Goal: Task Accomplishment & Management: Complete application form

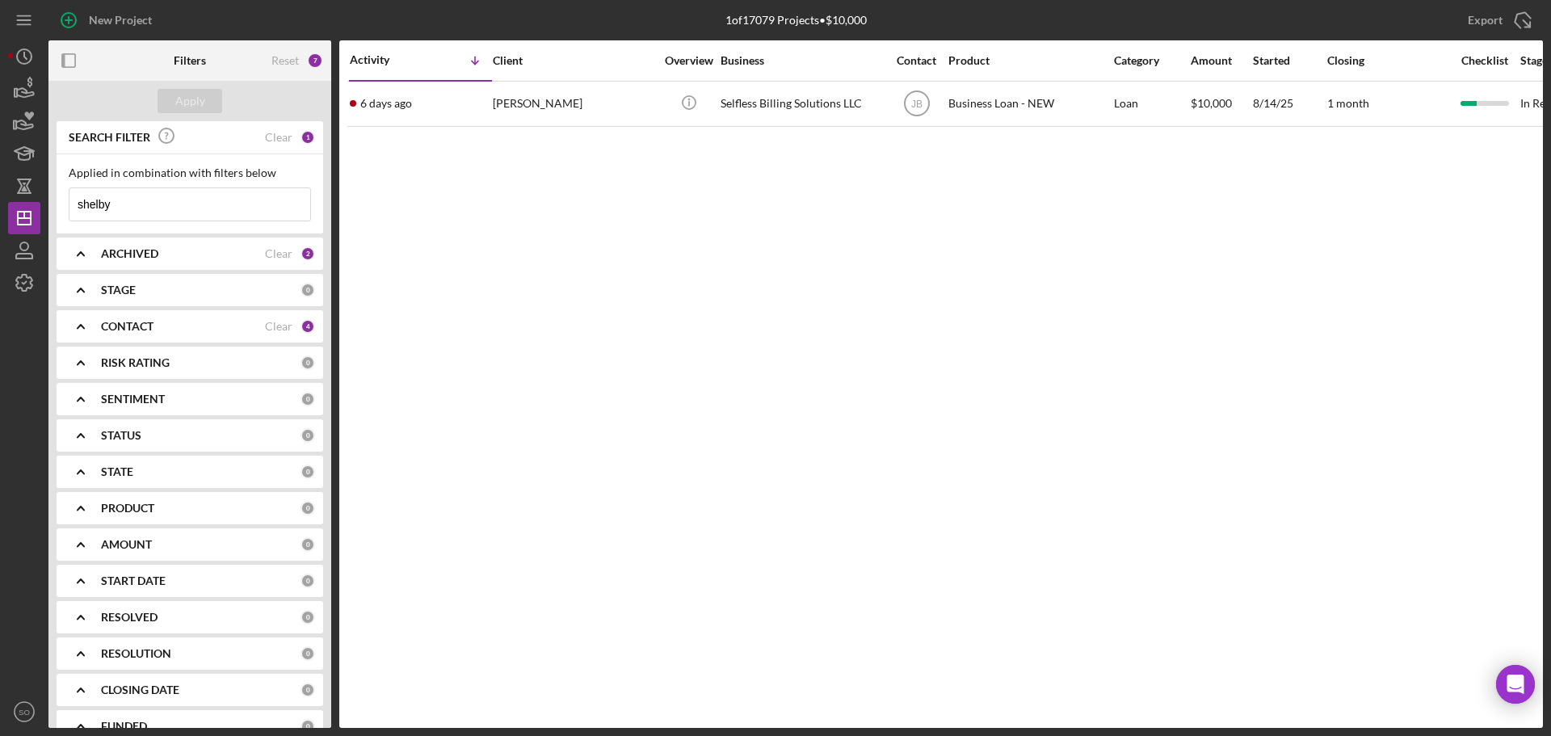
click at [152, 213] on input "shelby" at bounding box center [189, 204] width 241 height 32
drag, startPoint x: 145, startPoint y: 206, endPoint x: 16, endPoint y: 206, distance: 129.3
click at [16, 206] on div "New Project 1 of 17079 Projects • $10,000 shelby Export Icon/Export Filters Res…" at bounding box center [775, 364] width 1535 height 728
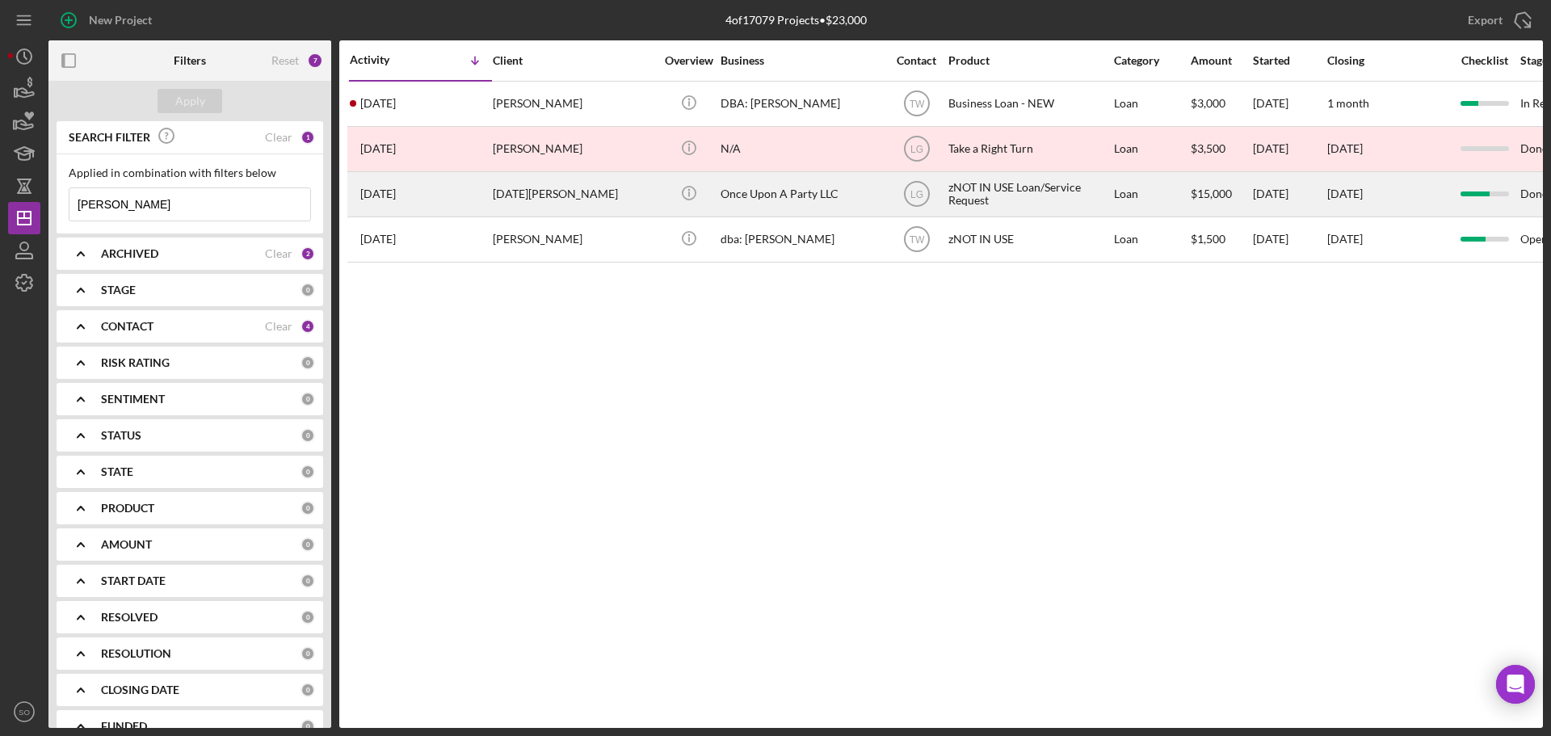
type input "noe"
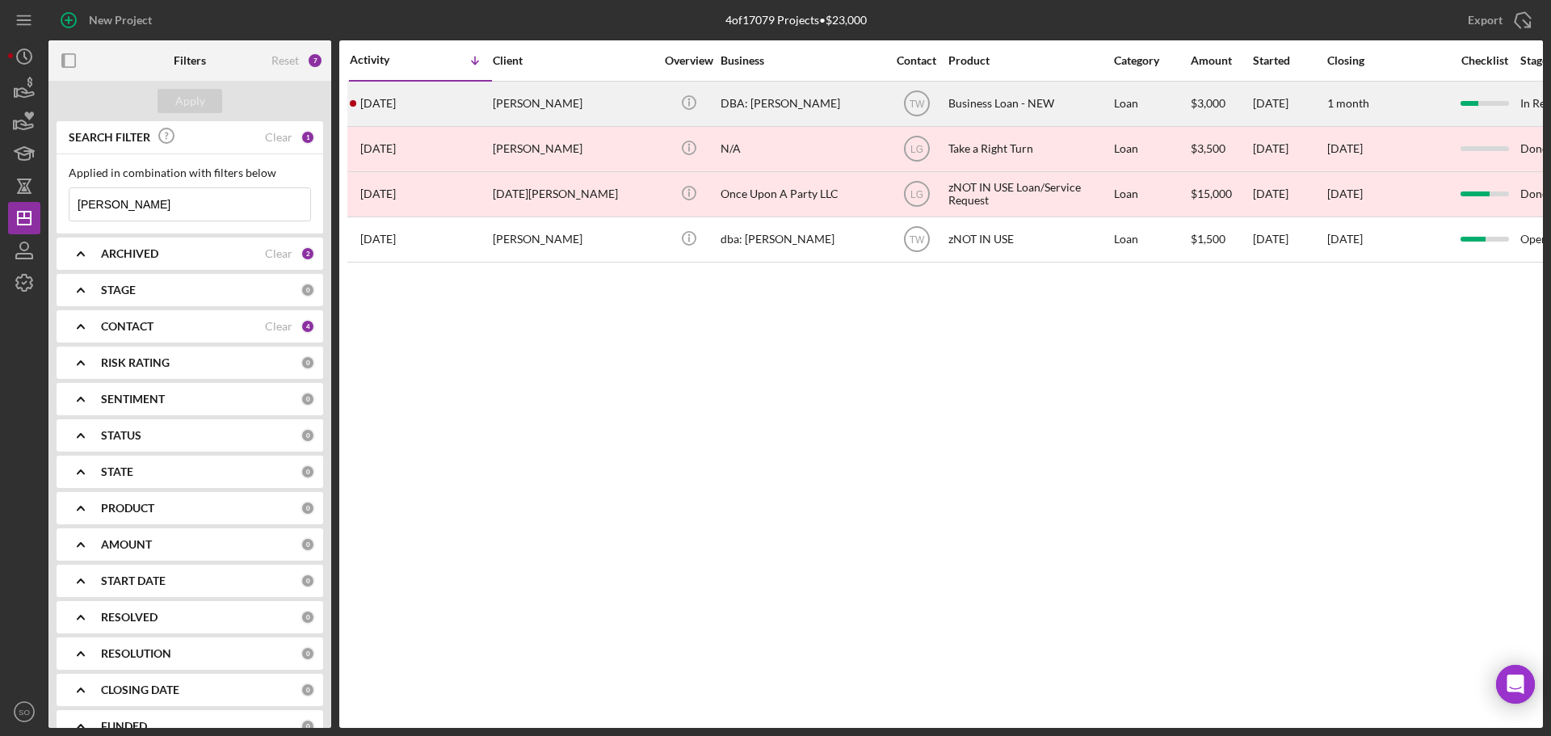
click at [474, 105] on div "2 weeks ago Noe Farias" at bounding box center [420, 103] width 141 height 43
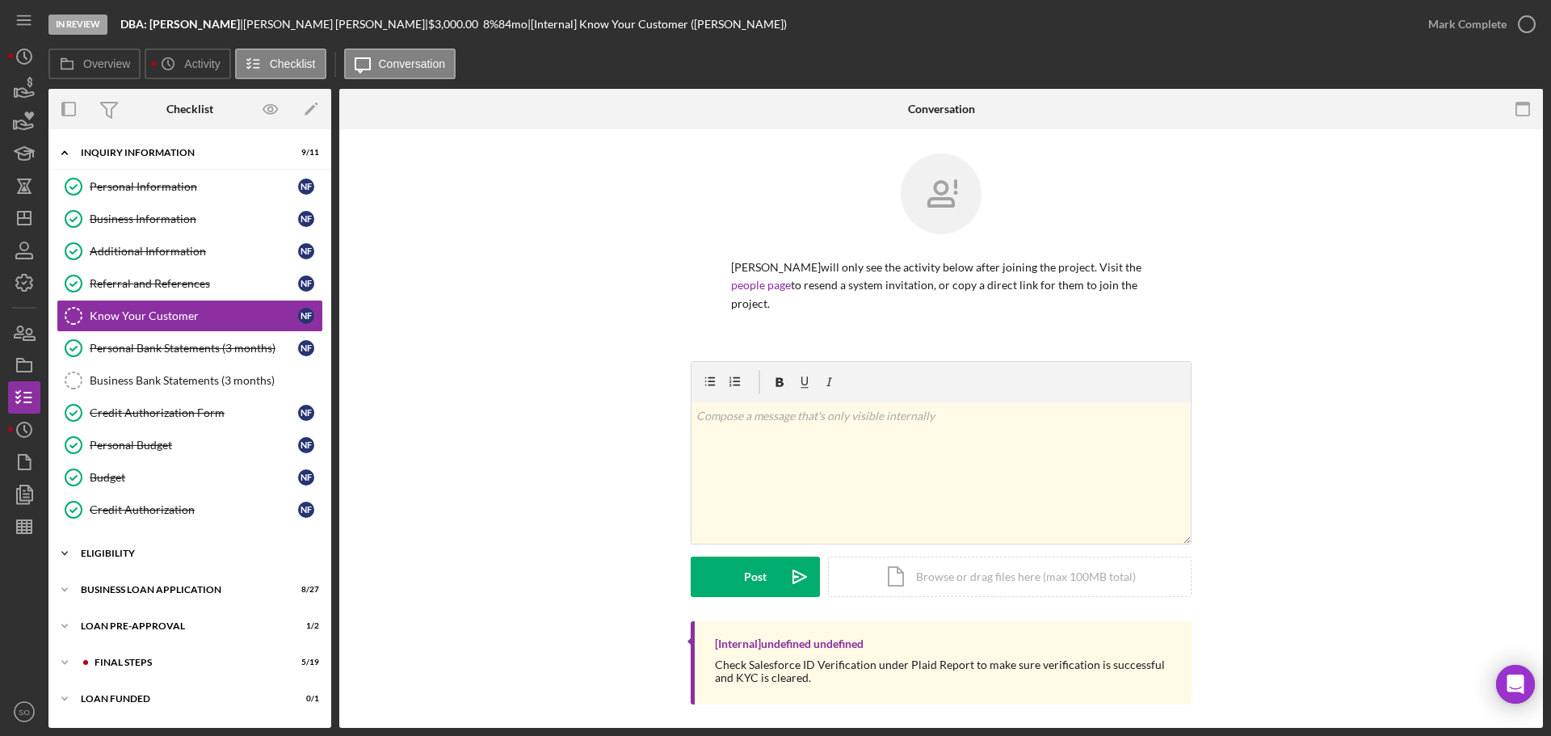
click at [153, 552] on div "ELIGIBILITY" at bounding box center [196, 554] width 230 height 10
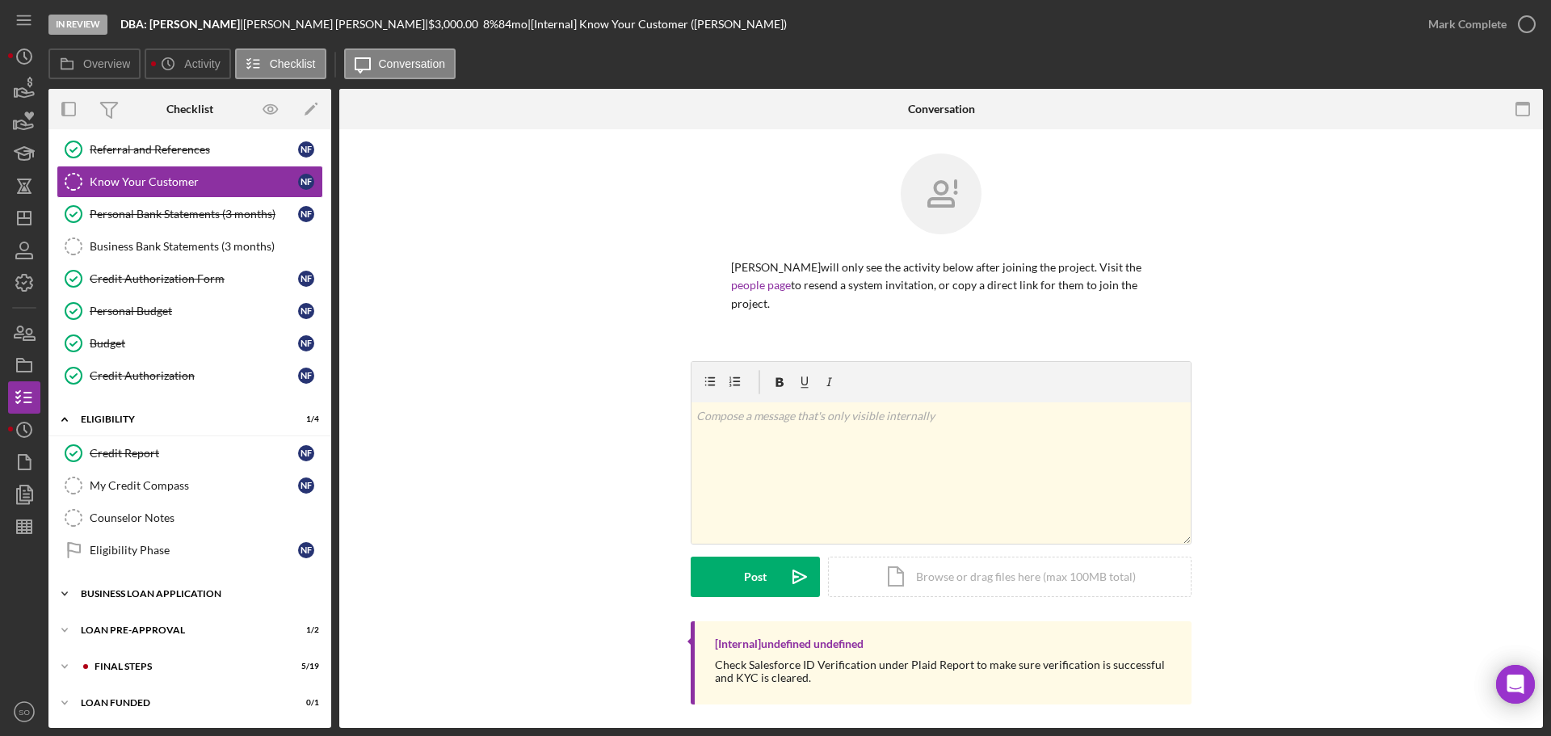
click at [179, 600] on div "Icon/Expander BUSINESS LOAN APPLICATION 8 / 27" at bounding box center [189, 594] width 283 height 32
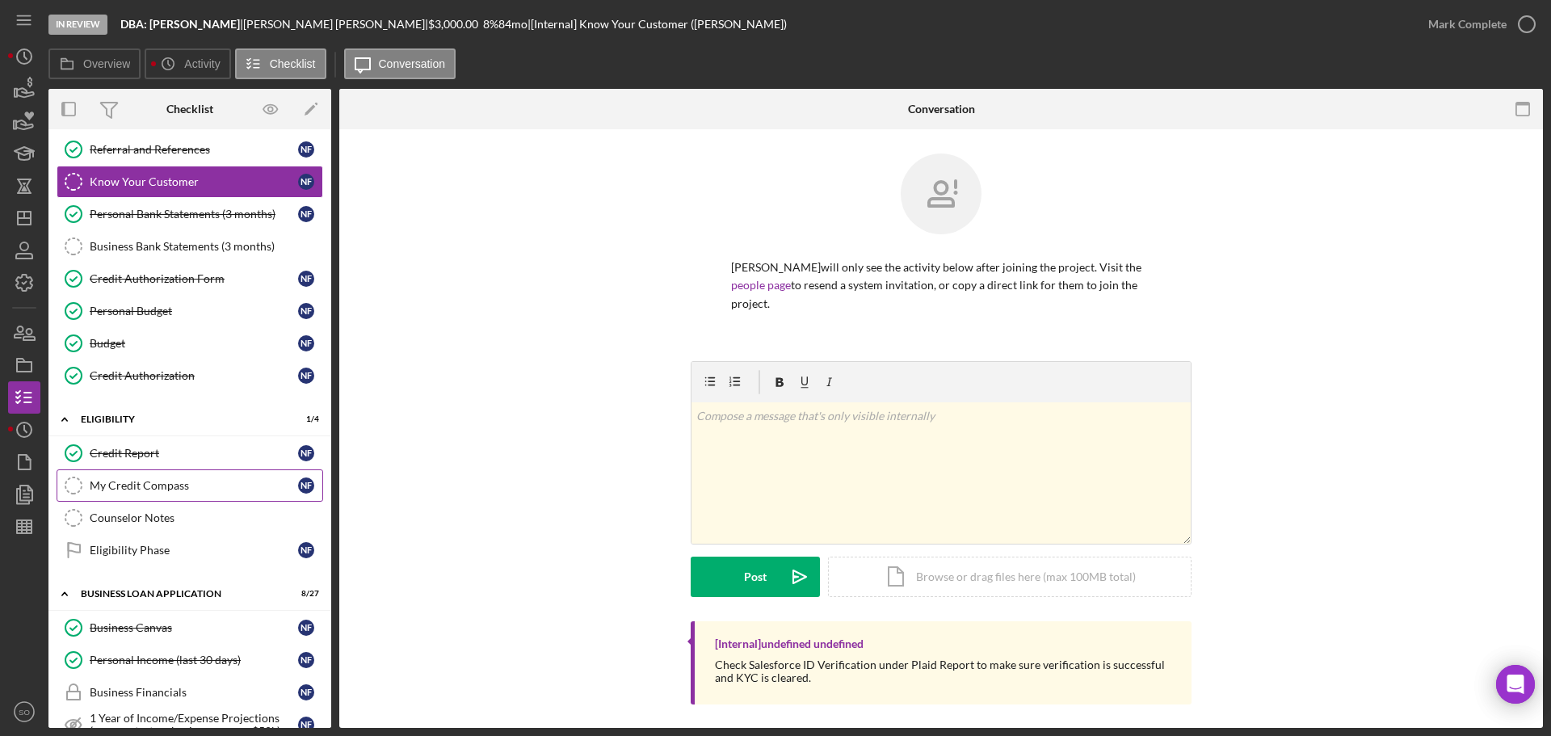
click at [160, 497] on link "My Credit Compass My Credit Compass N F" at bounding box center [190, 485] width 267 height 32
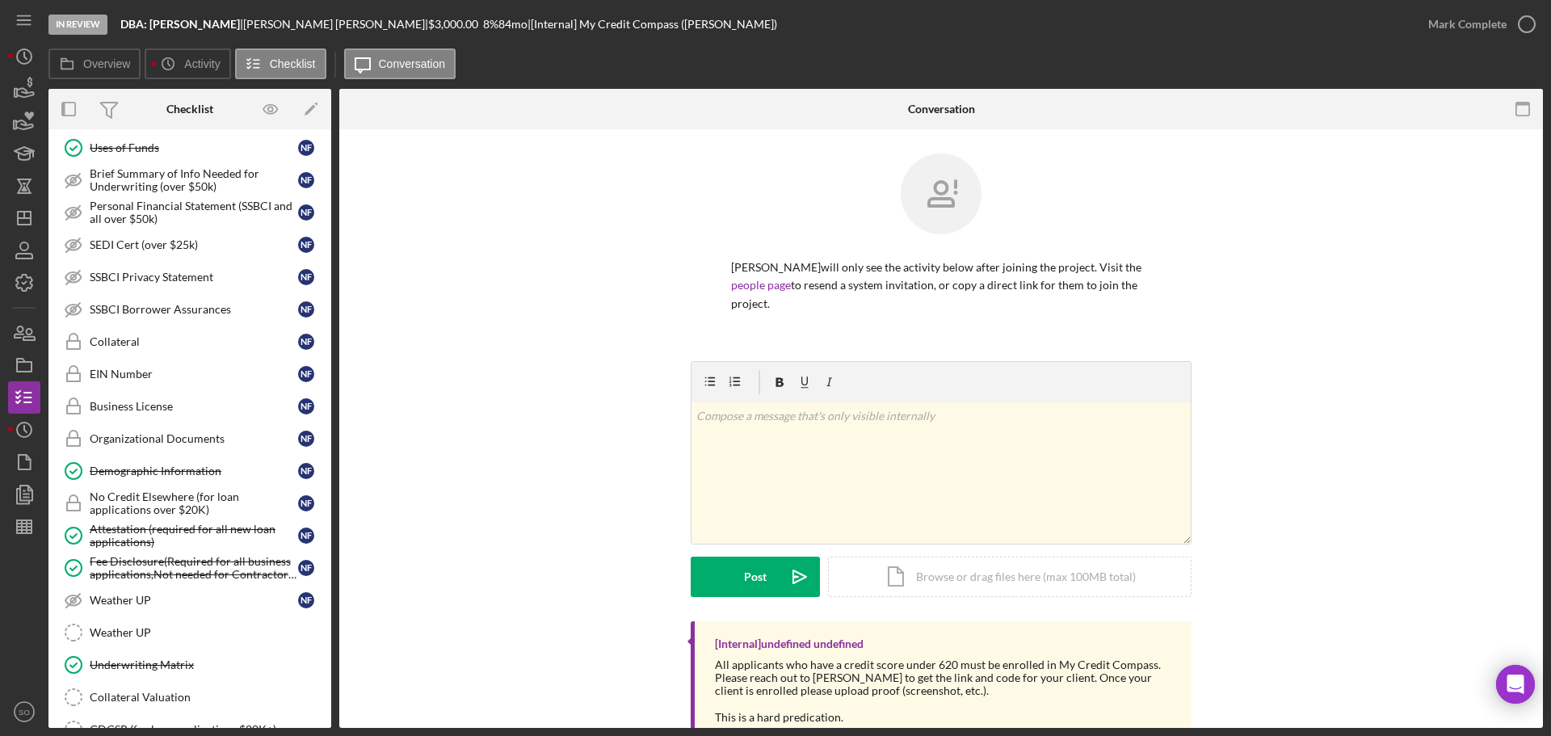
scroll to position [1016, 0]
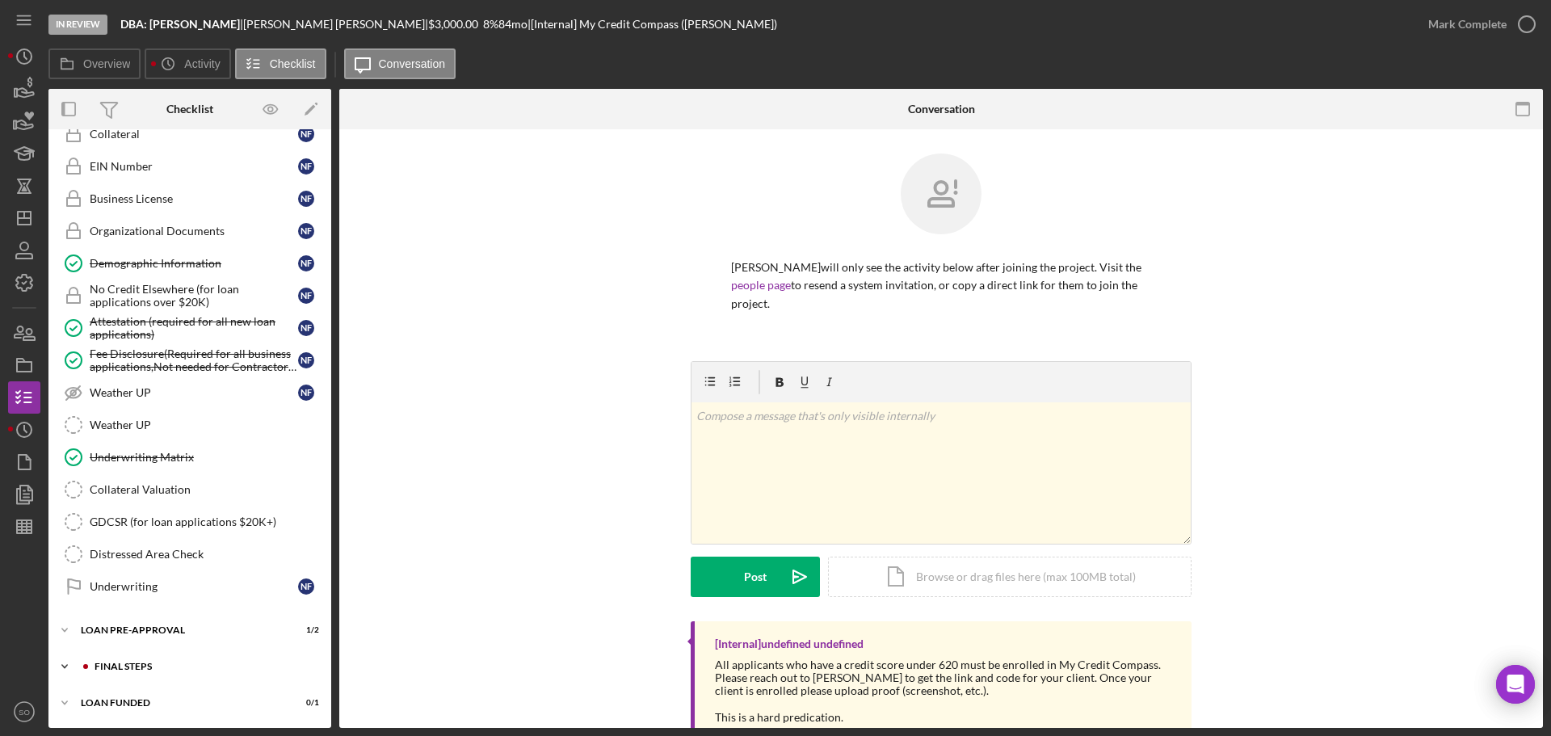
click at [166, 669] on div "FINAL STEPS" at bounding box center [203, 667] width 217 height 10
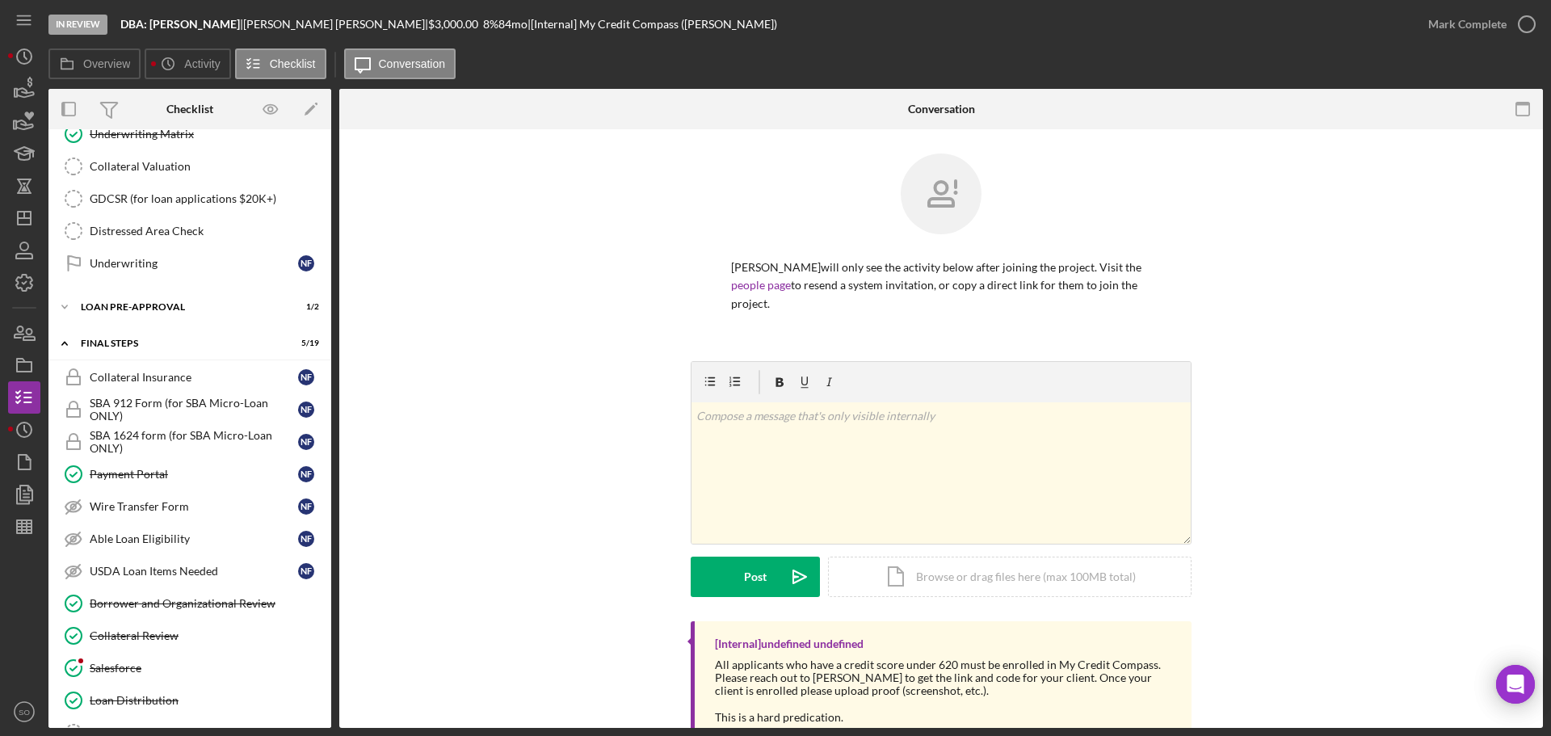
scroll to position [1500, 0]
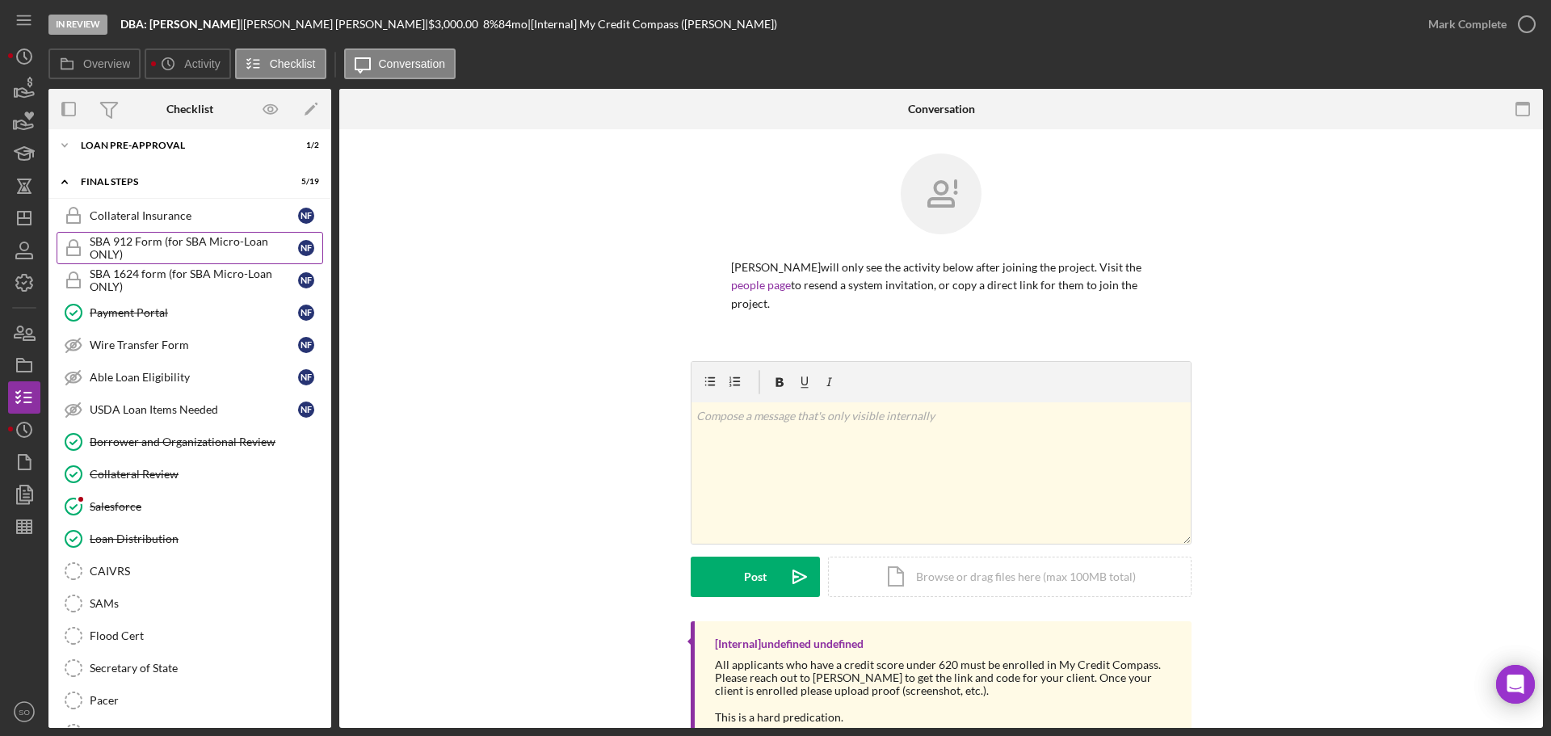
click at [159, 249] on div "SBA 912 Form (for SBA Micro-Loan ONLY)" at bounding box center [194, 248] width 208 height 26
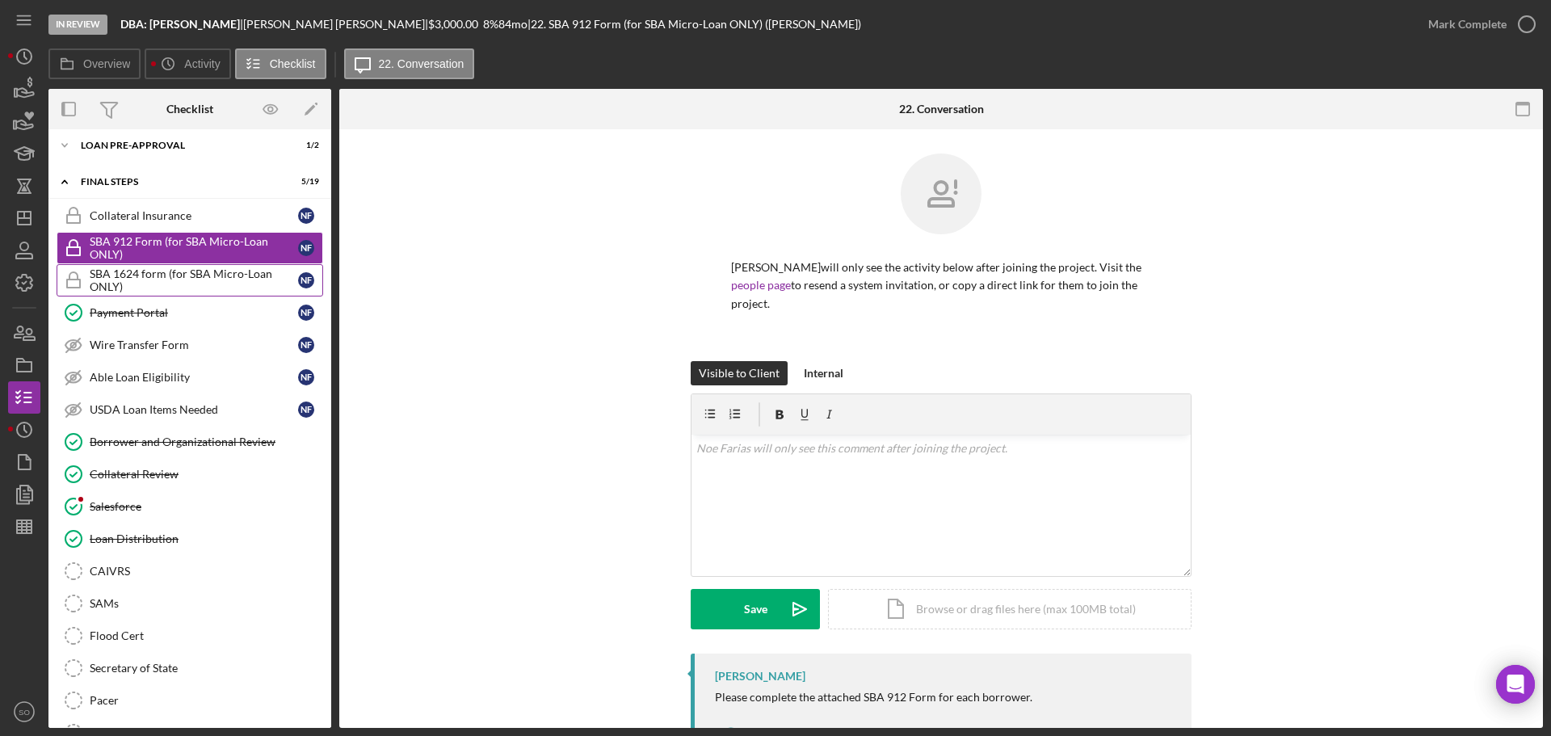
click at [177, 265] on link "SBA 1624 form (for SBA Micro-Loan ONLY) SBA 1624 form (for SBA Micro-Loan ONLY)…" at bounding box center [190, 280] width 267 height 32
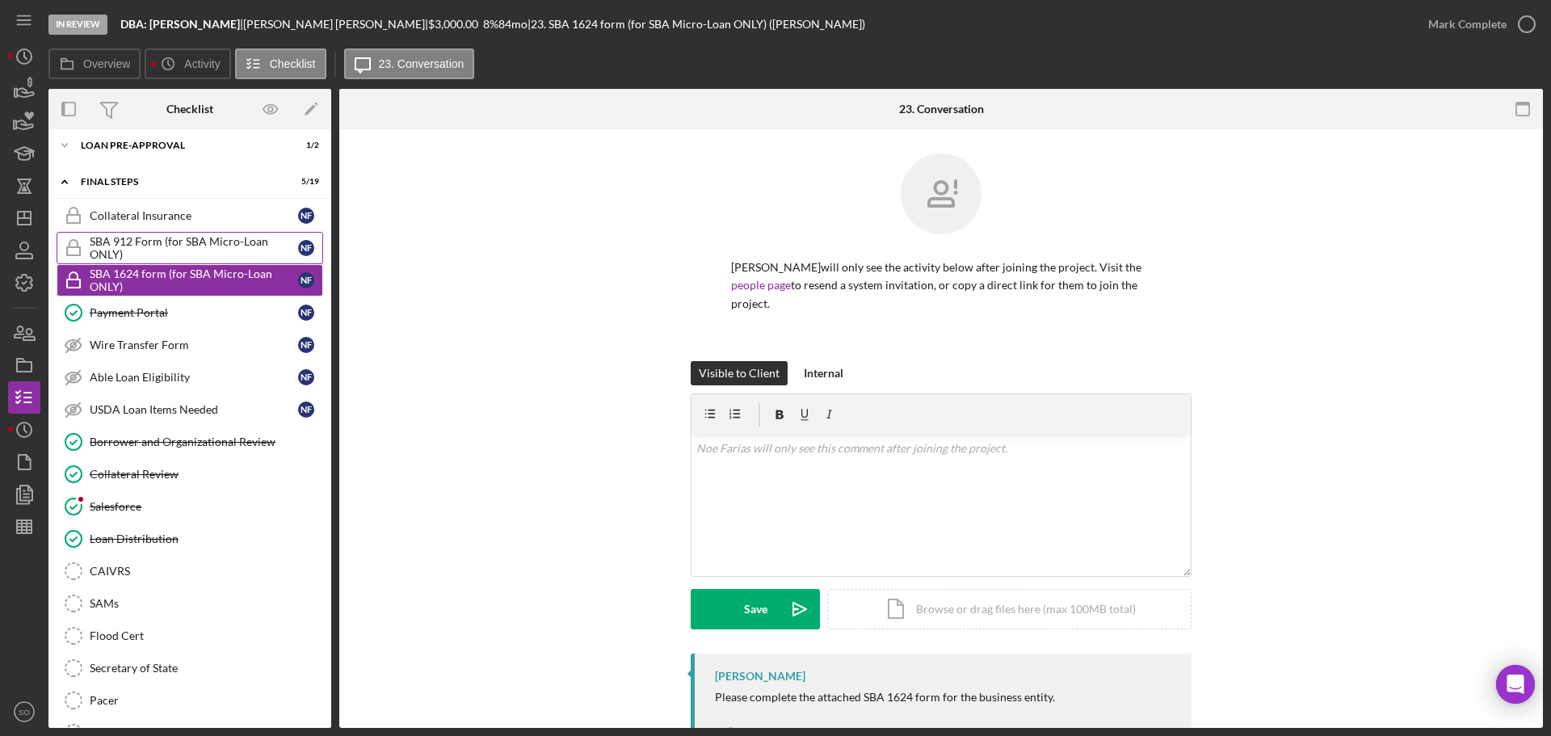
click at [183, 255] on div "SBA 912 Form (for SBA Micro-Loan ONLY)" at bounding box center [194, 248] width 208 height 26
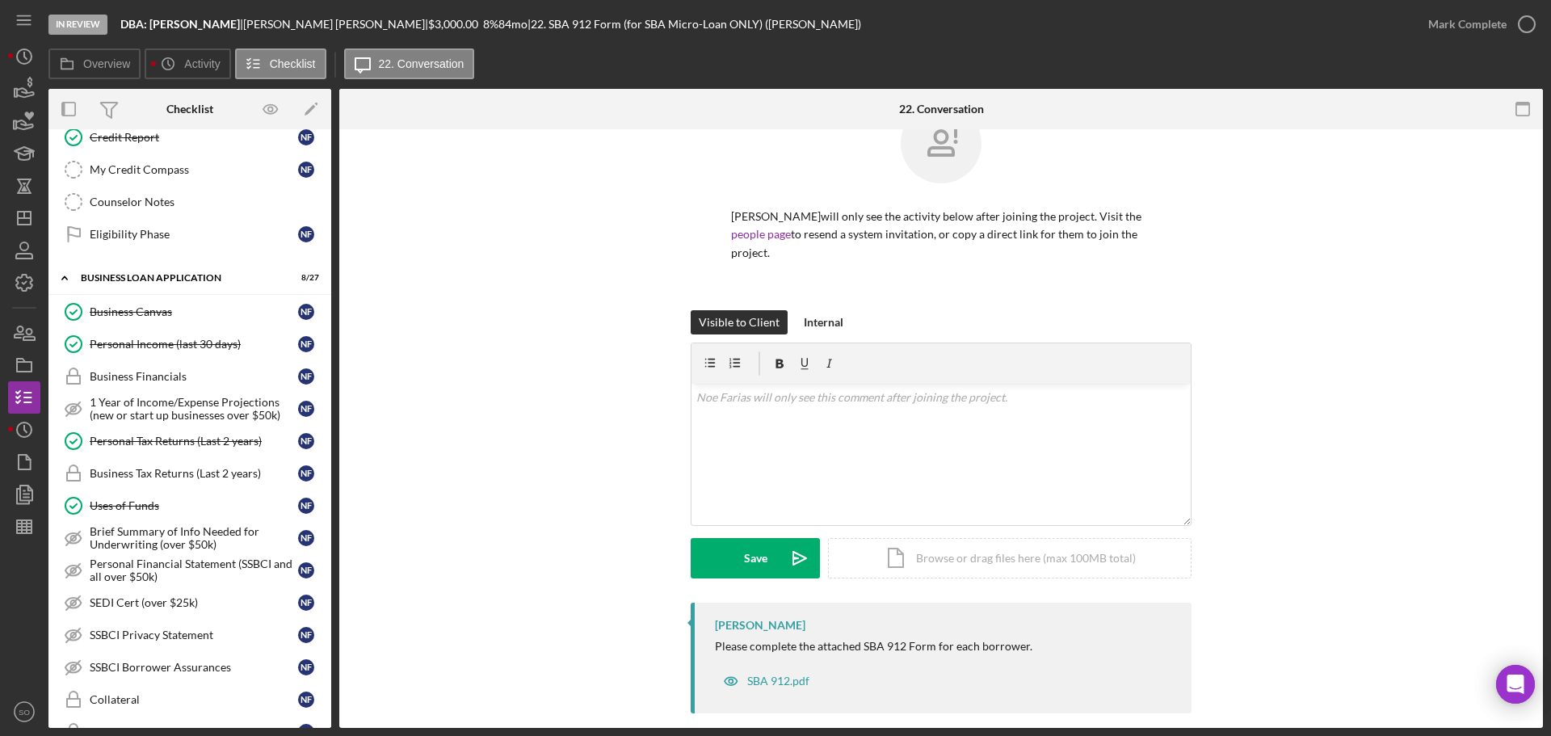
scroll to position [369, 0]
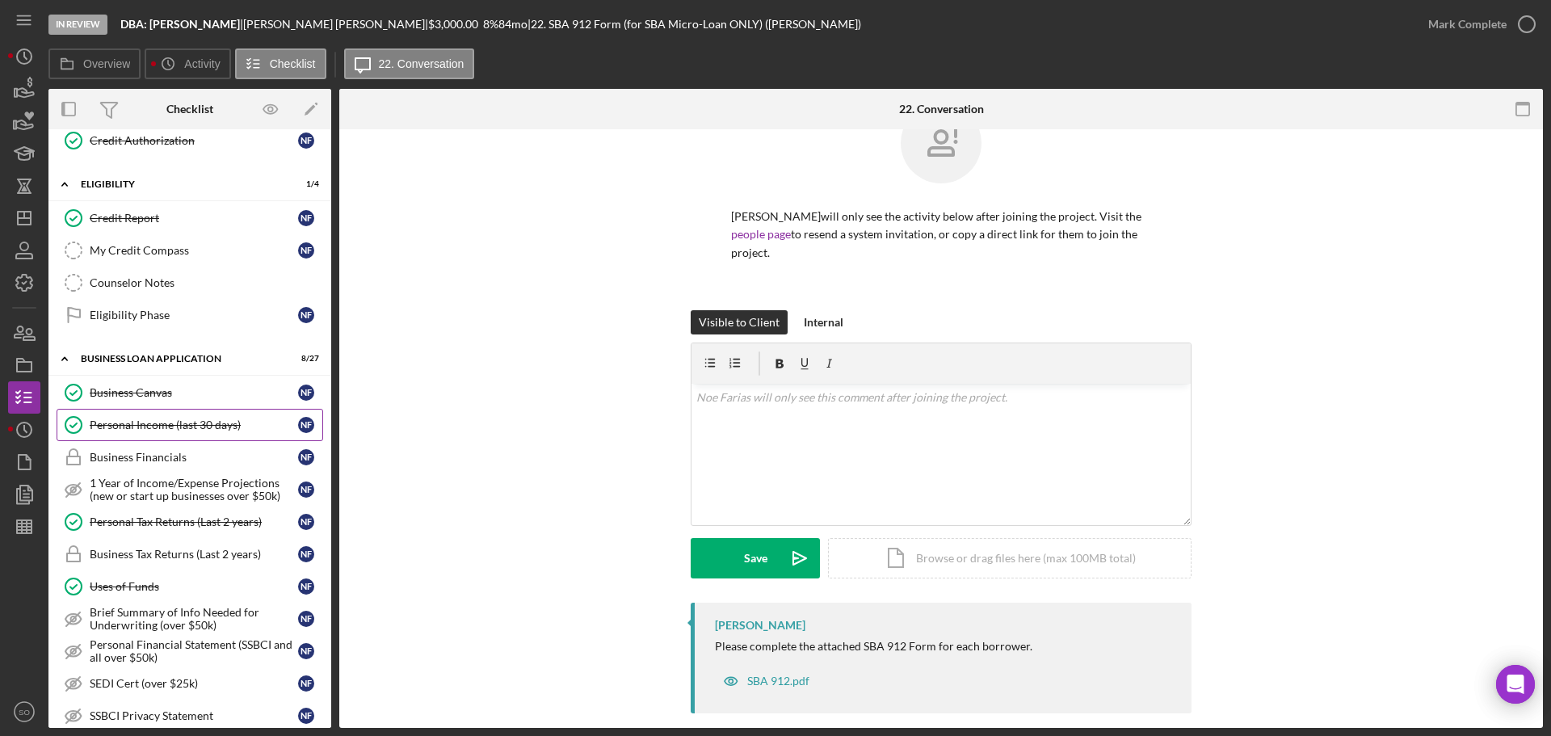
click at [147, 413] on link "Personal Income (last 30 days) Personal Income (last 30 days) N F" at bounding box center [190, 425] width 267 height 32
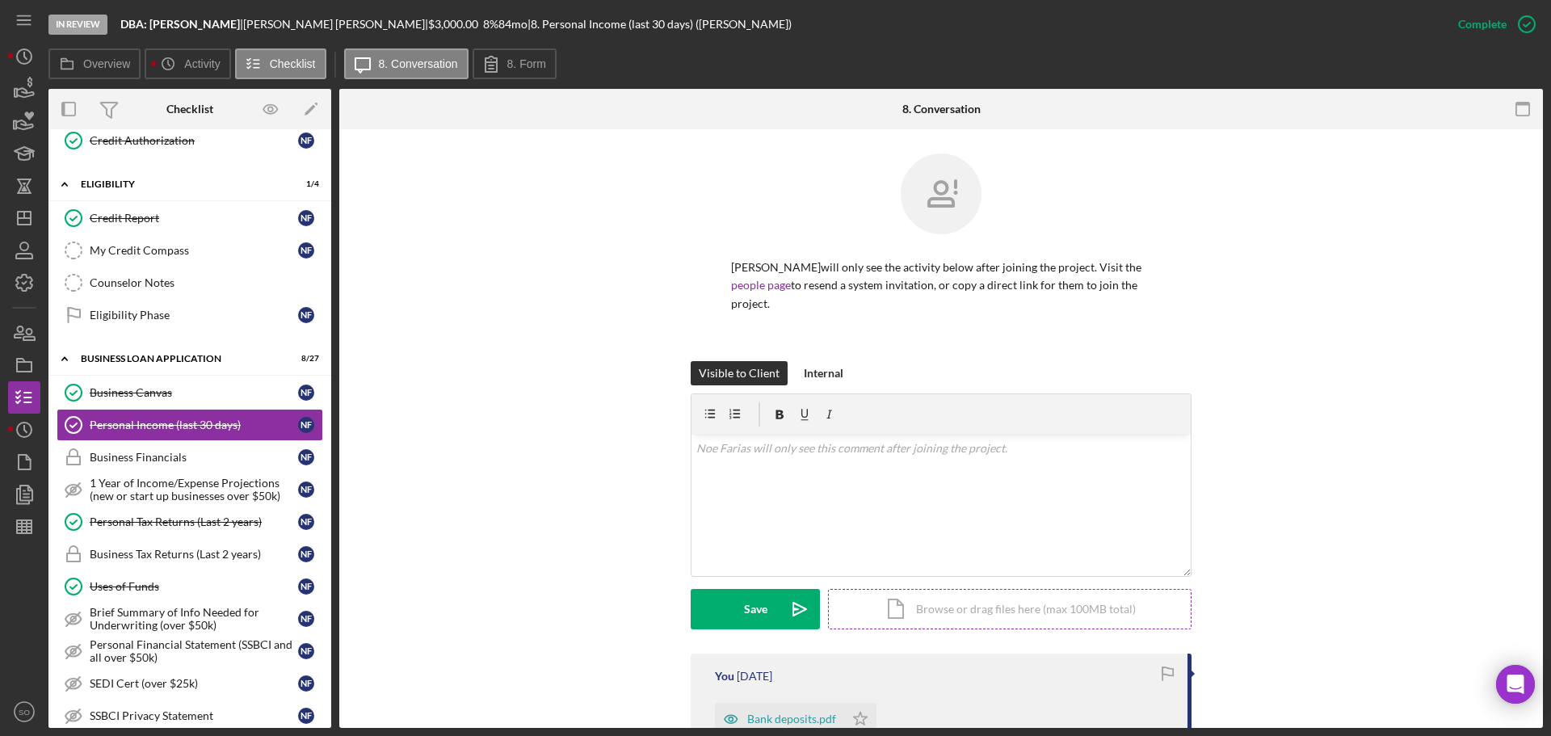
scroll to position [323, 0]
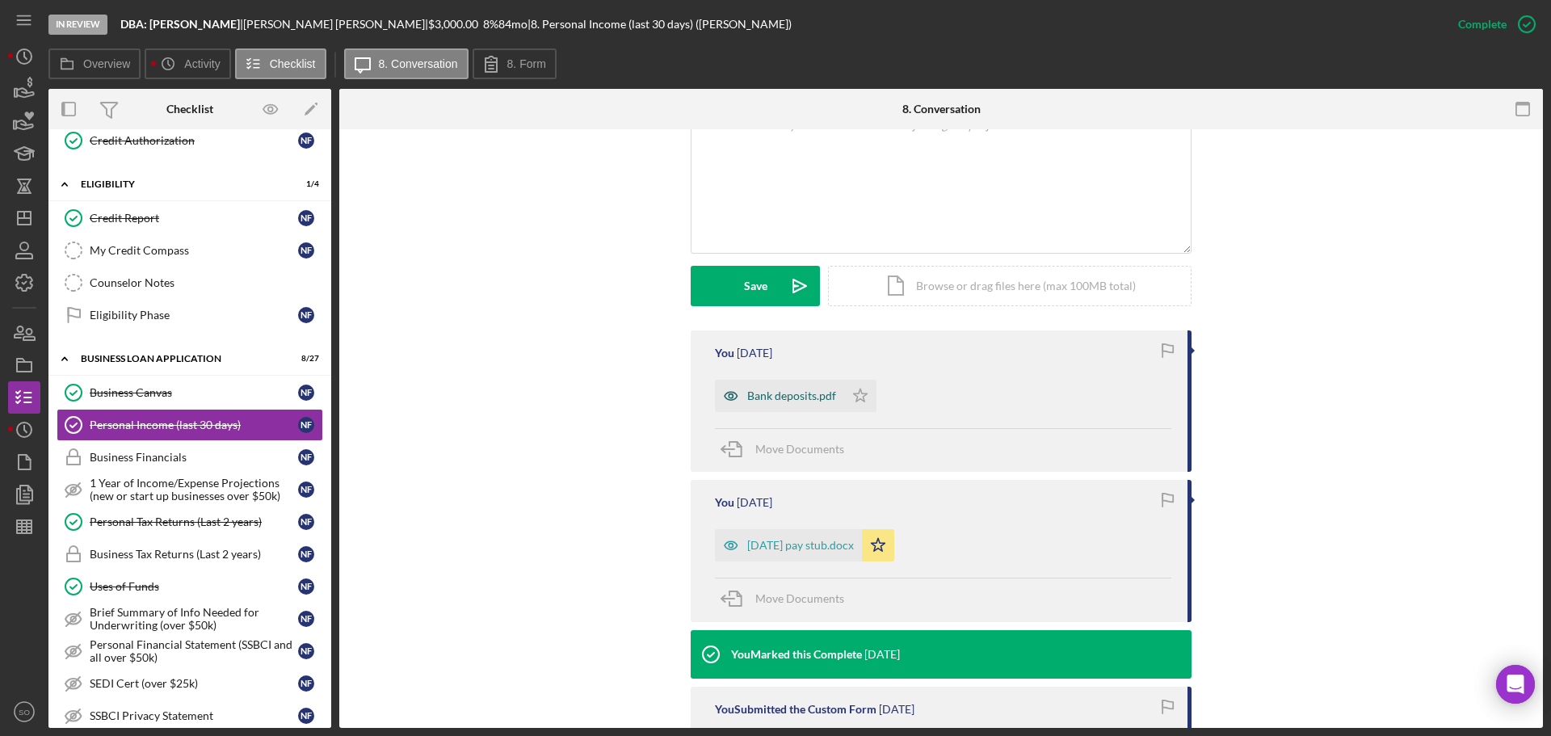
click at [803, 389] on div "Bank deposits.pdf" at bounding box center [791, 395] width 89 height 13
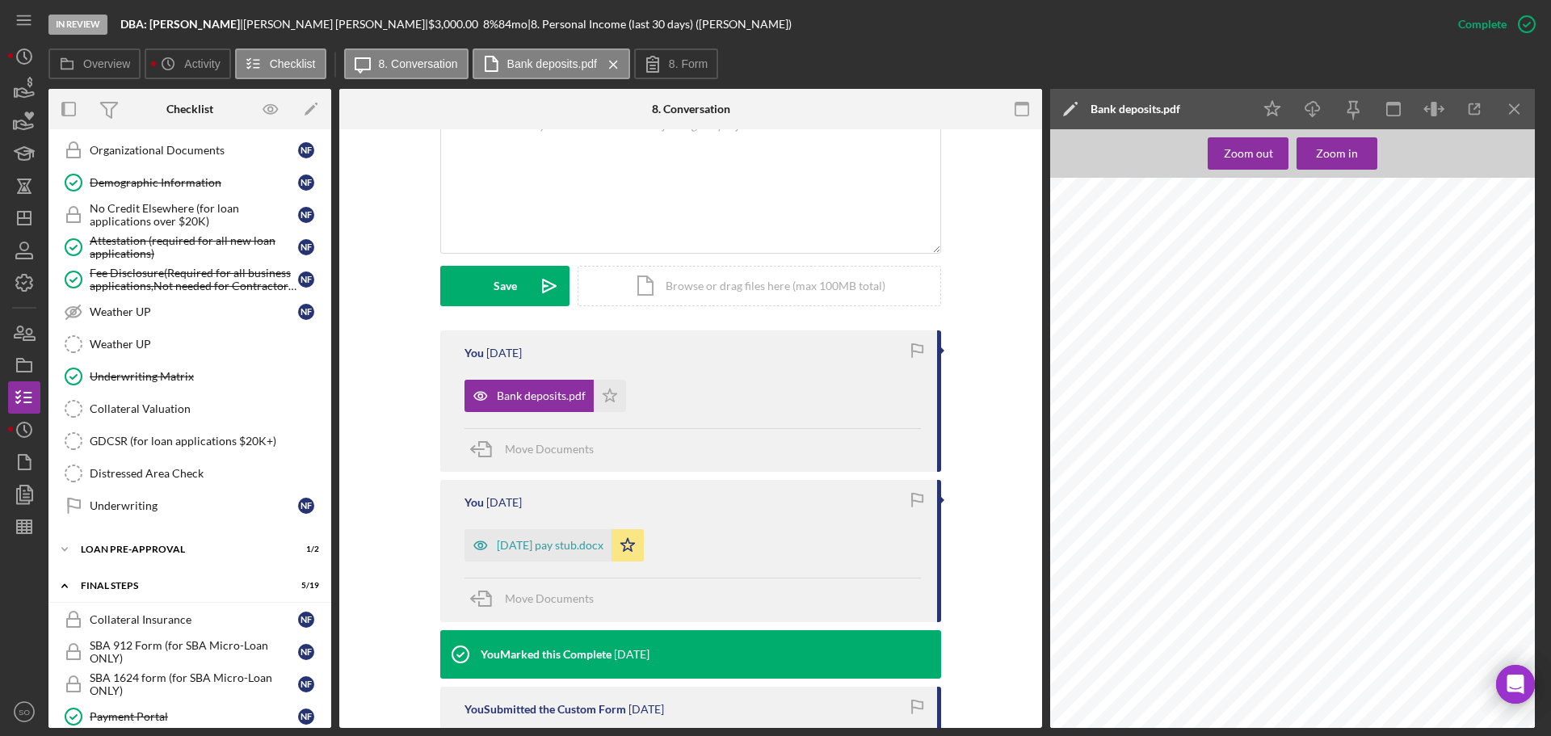
scroll to position [1177, 0]
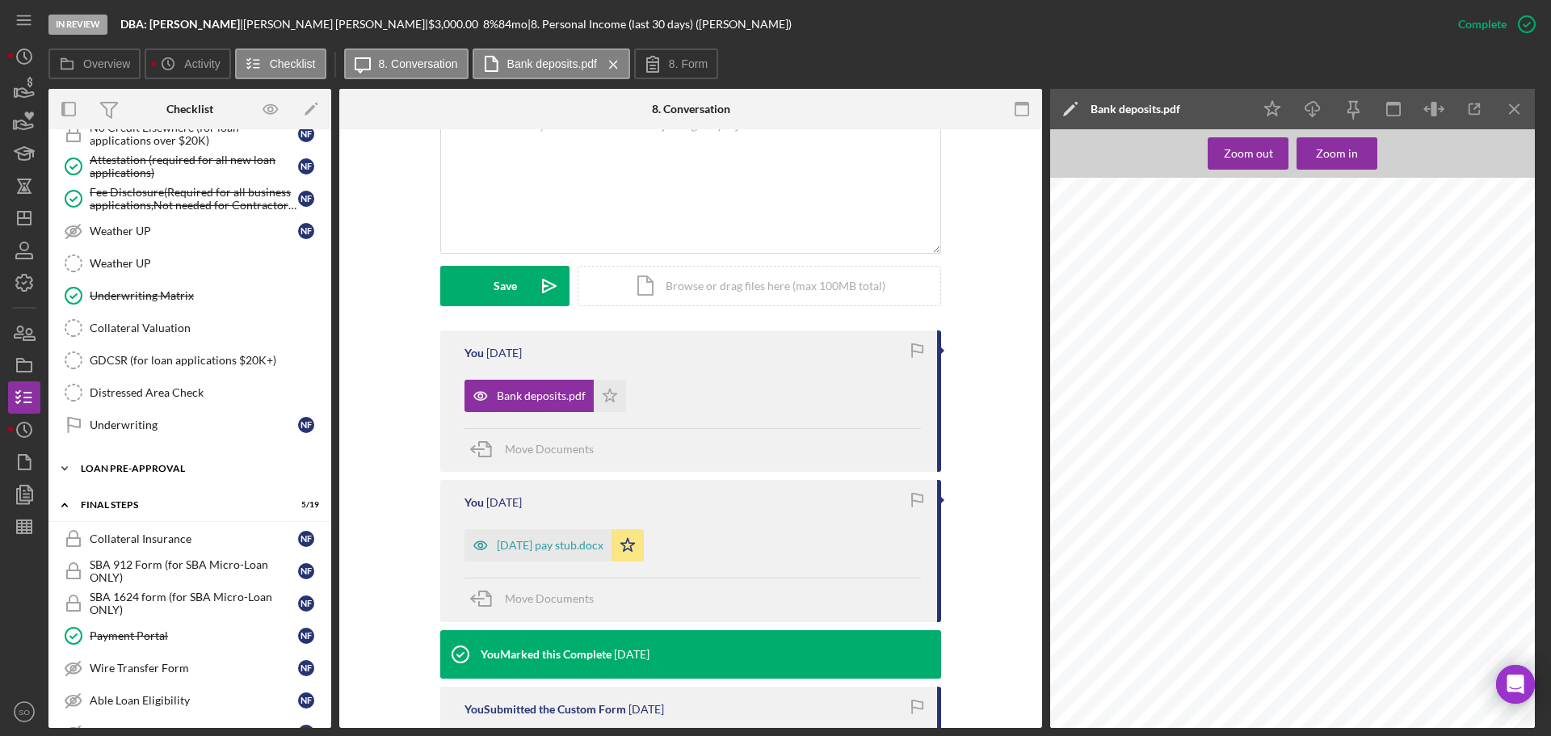
click at [155, 478] on div "Icon/Expander LOAN PRE-APPROVAL 1 / 2" at bounding box center [189, 468] width 283 height 32
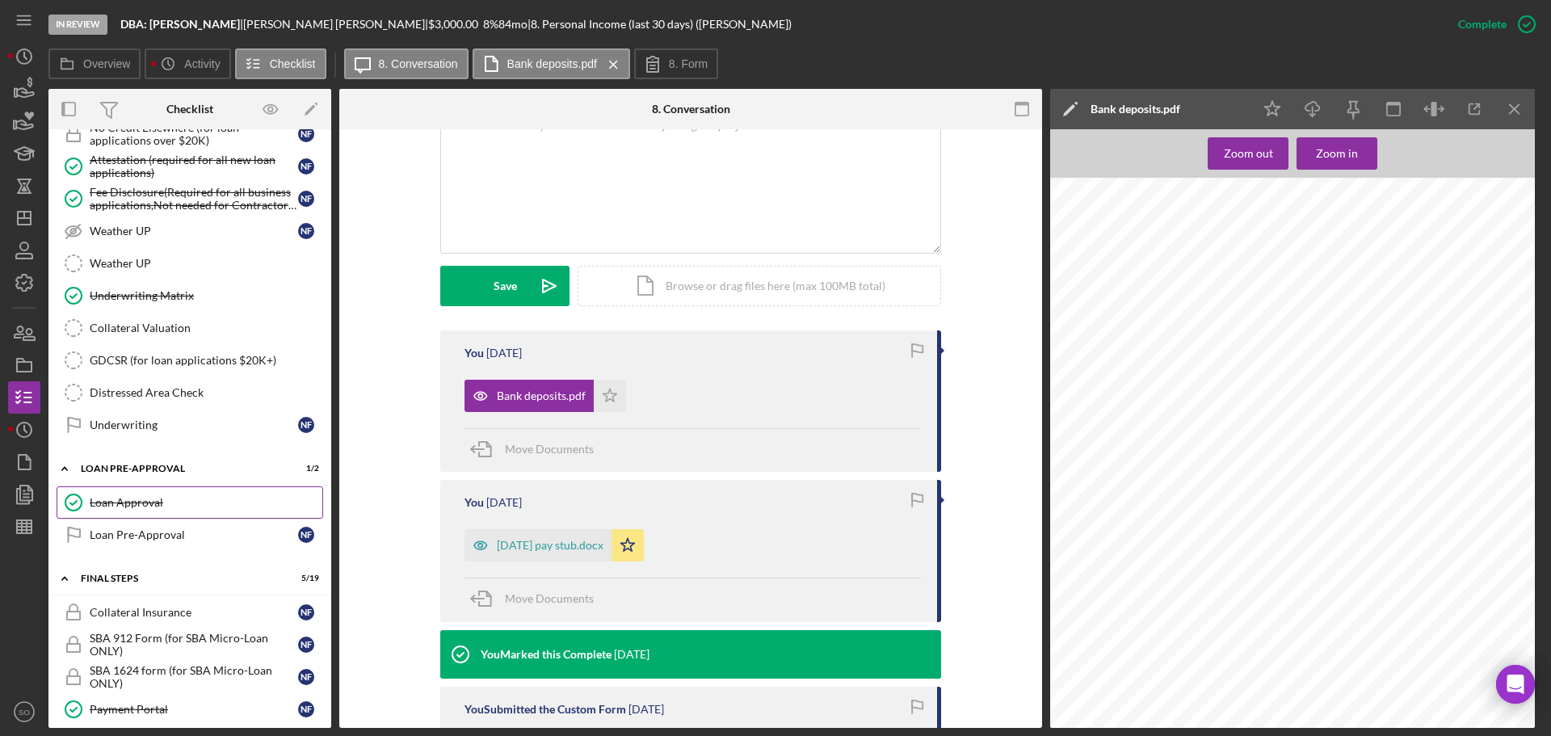
click at [158, 505] on div "Loan Approval" at bounding box center [206, 502] width 233 height 13
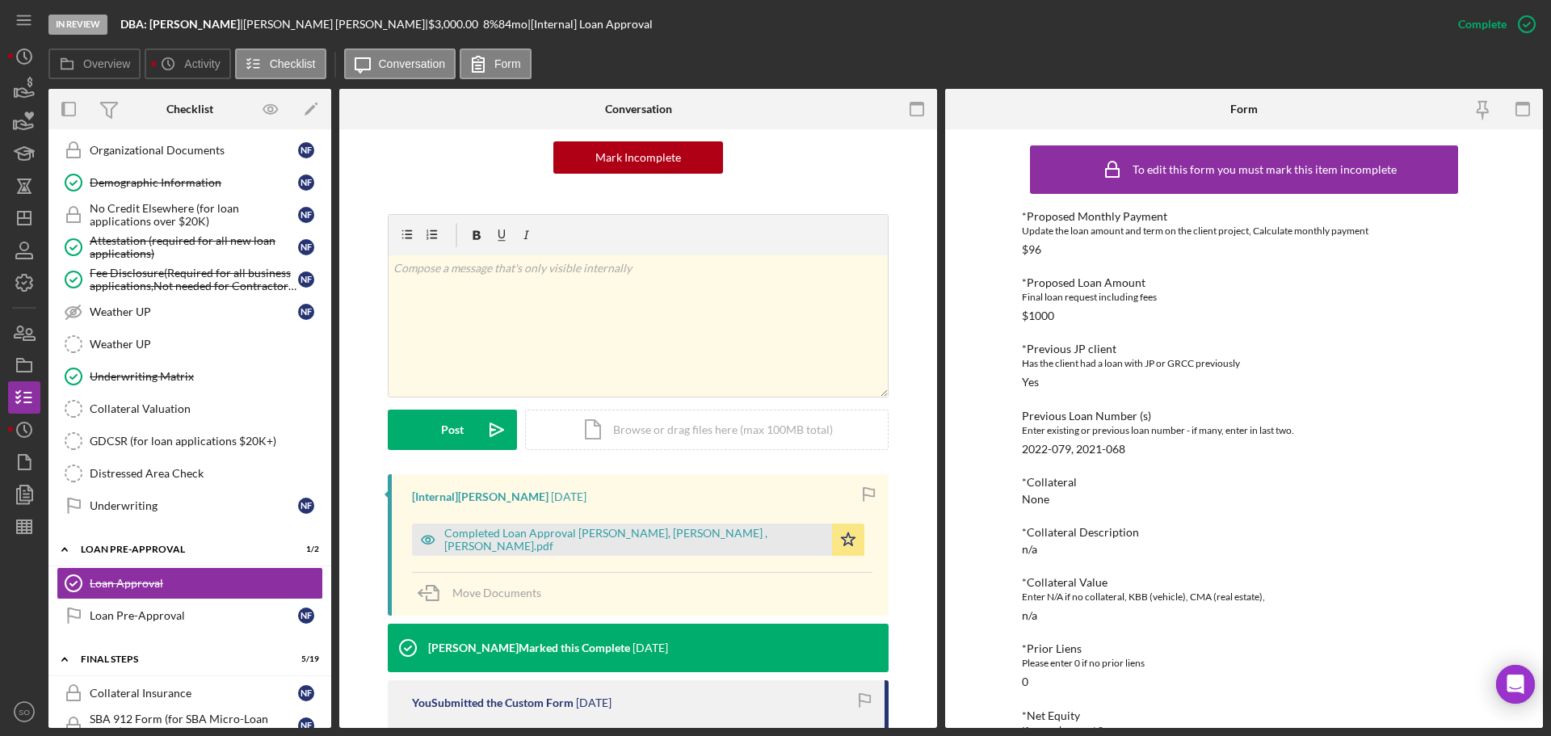
scroll to position [1420, 0]
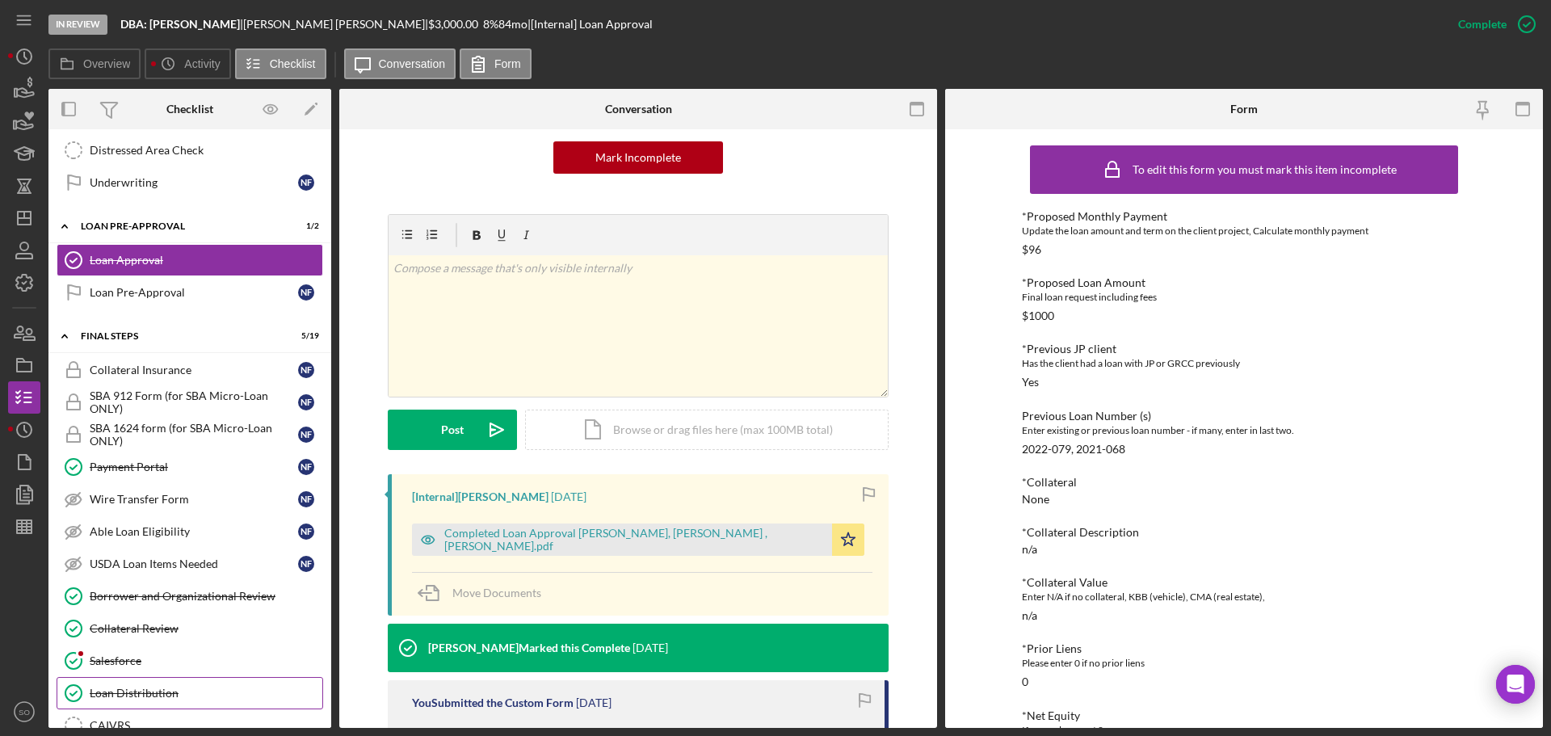
click at [156, 692] on div "Loan Distribution" at bounding box center [206, 693] width 233 height 13
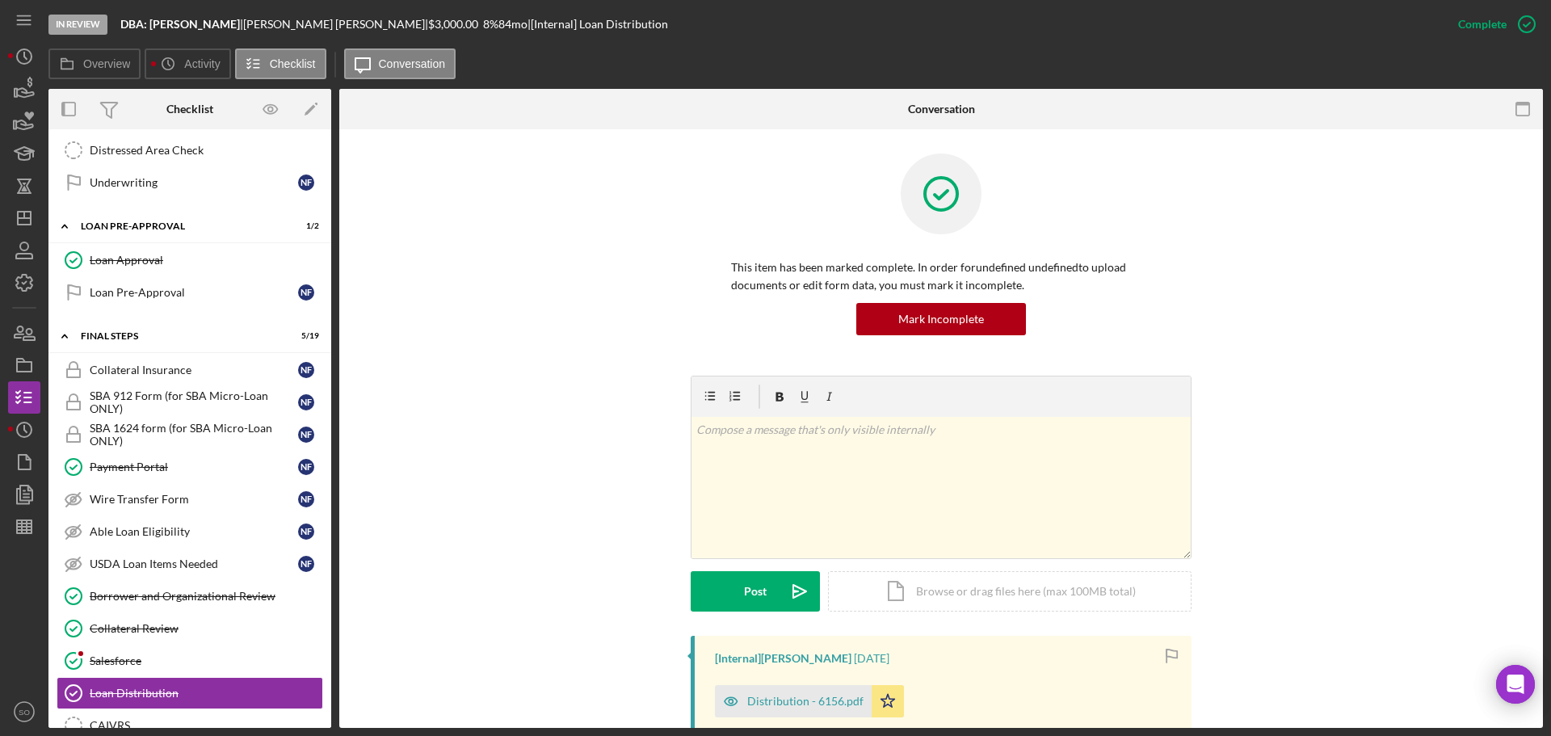
scroll to position [323, 0]
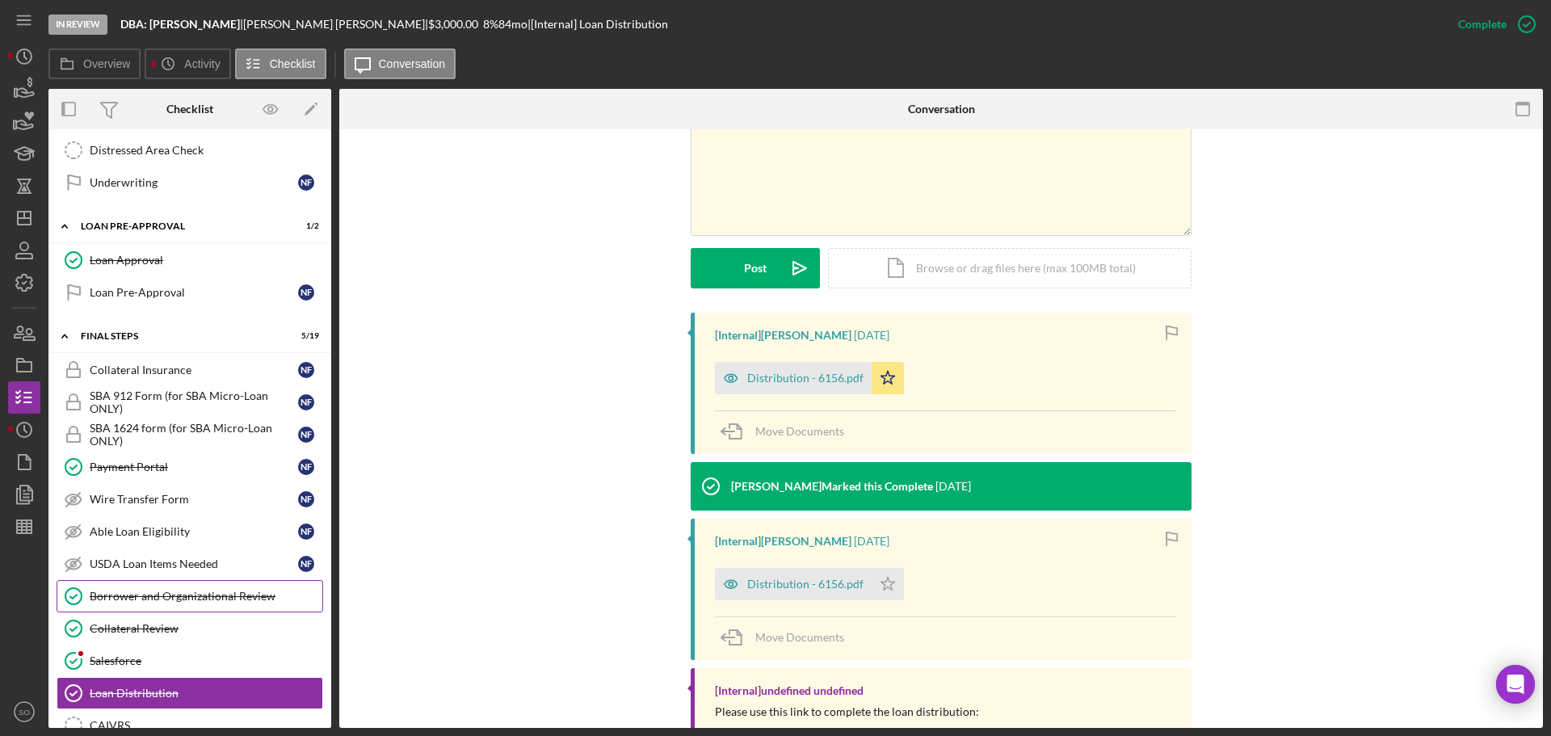
click at [192, 606] on link "Borrower and Organizational Review Borrower and Organizational Review" at bounding box center [190, 596] width 267 height 32
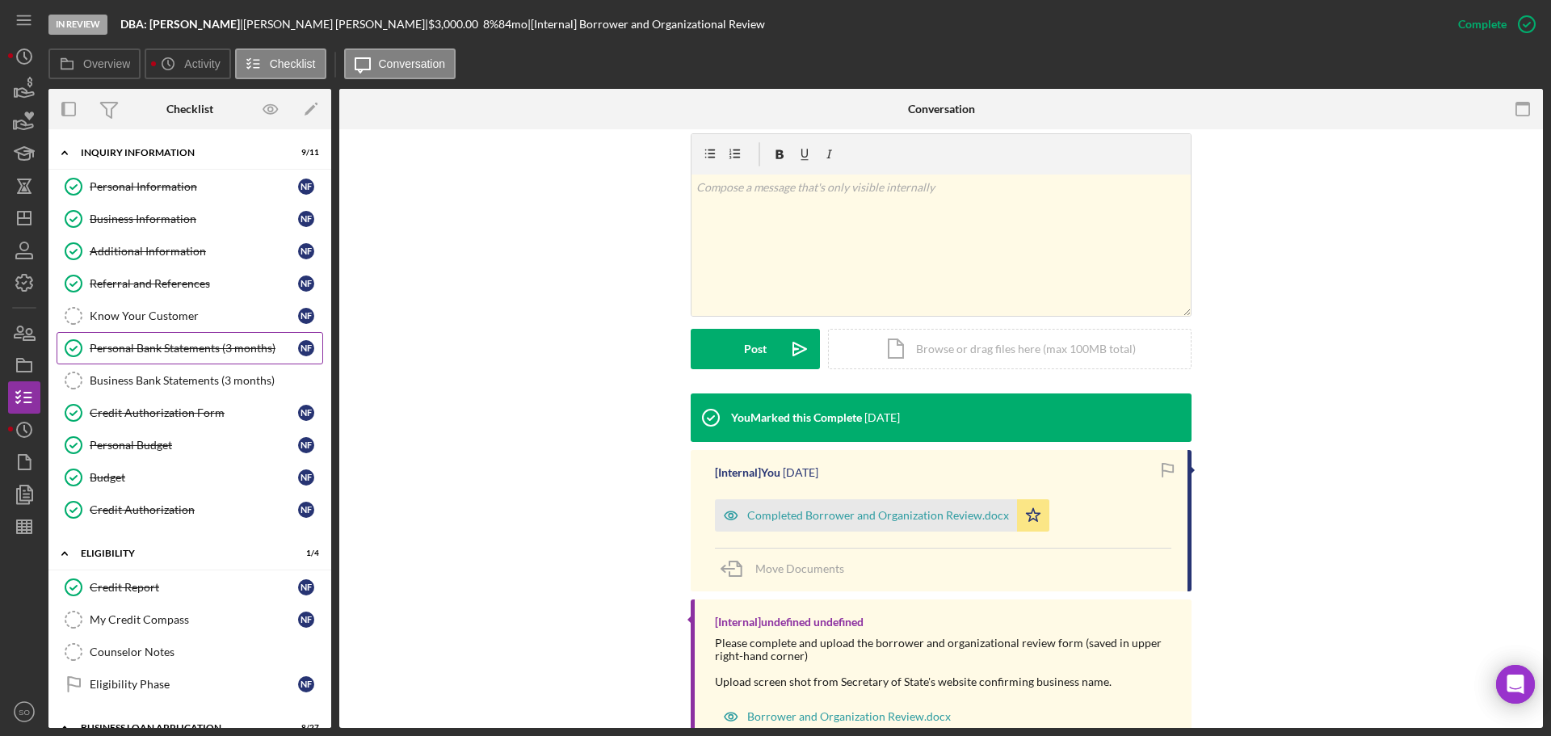
click at [193, 337] on link "Personal Bank Statements (3 months) Personal Bank Statements (3 months) N F" at bounding box center [190, 348] width 267 height 32
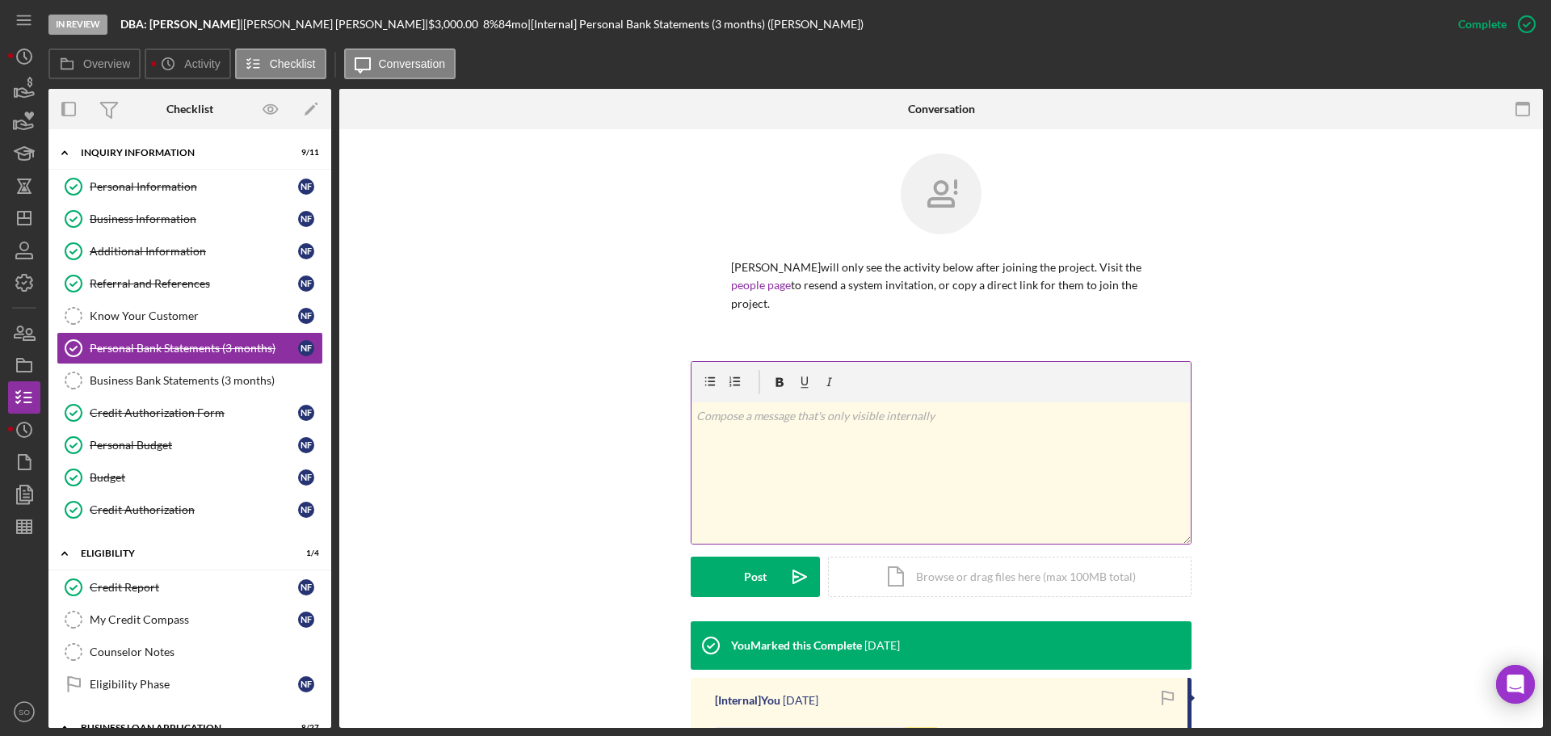
scroll to position [200, 0]
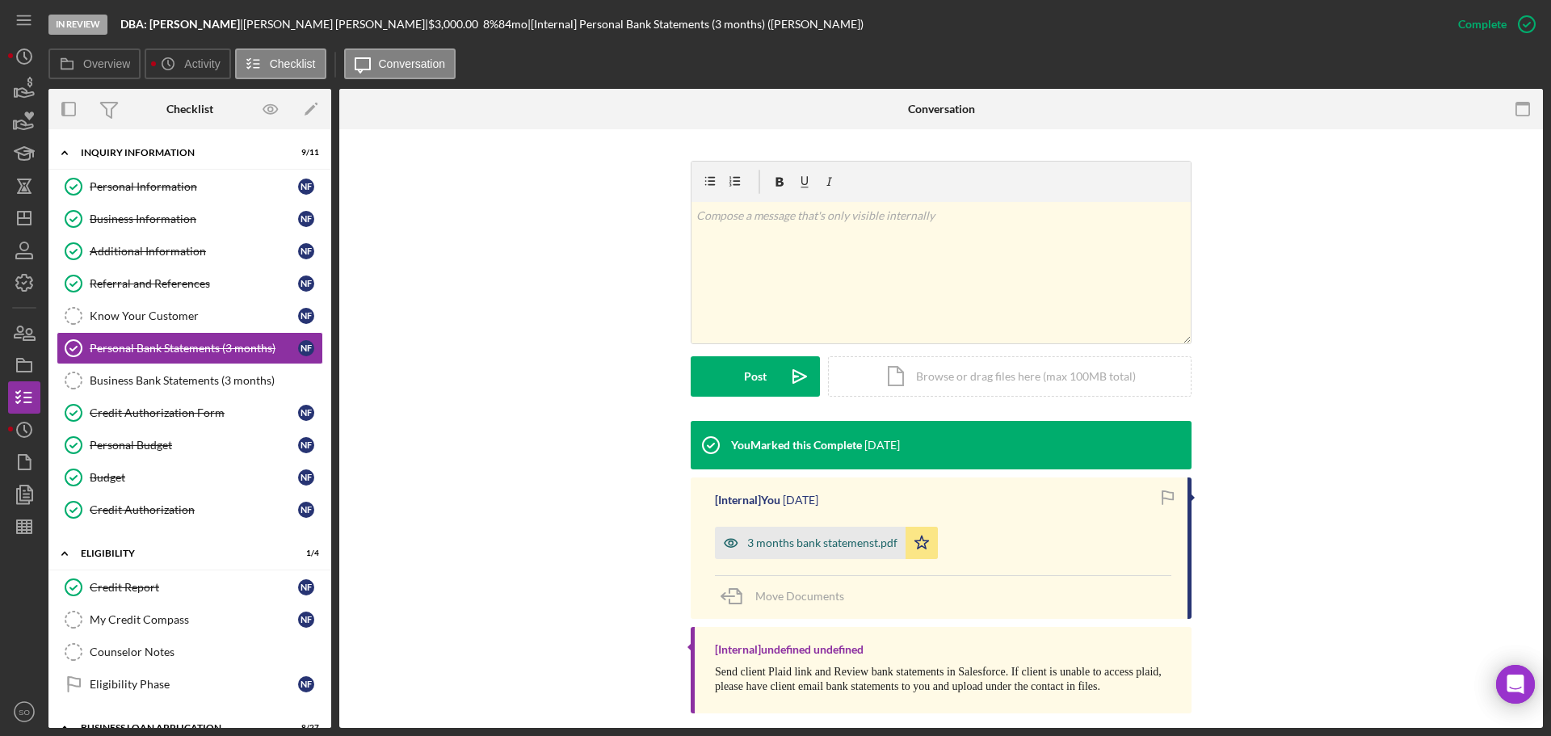
click at [789, 532] on div "3 months bank statemenst.pdf" at bounding box center [810, 543] width 191 height 32
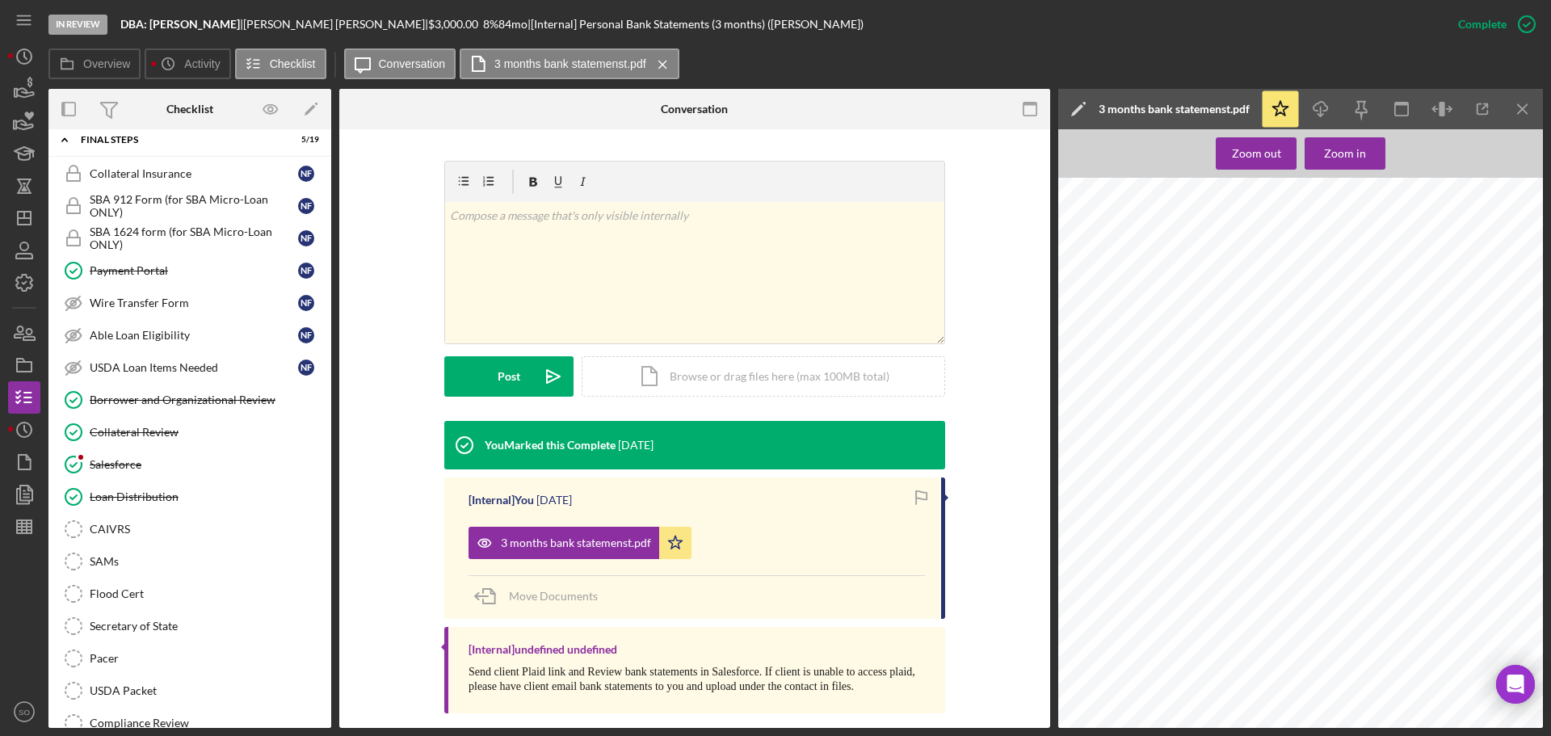
scroll to position [1454, 0]
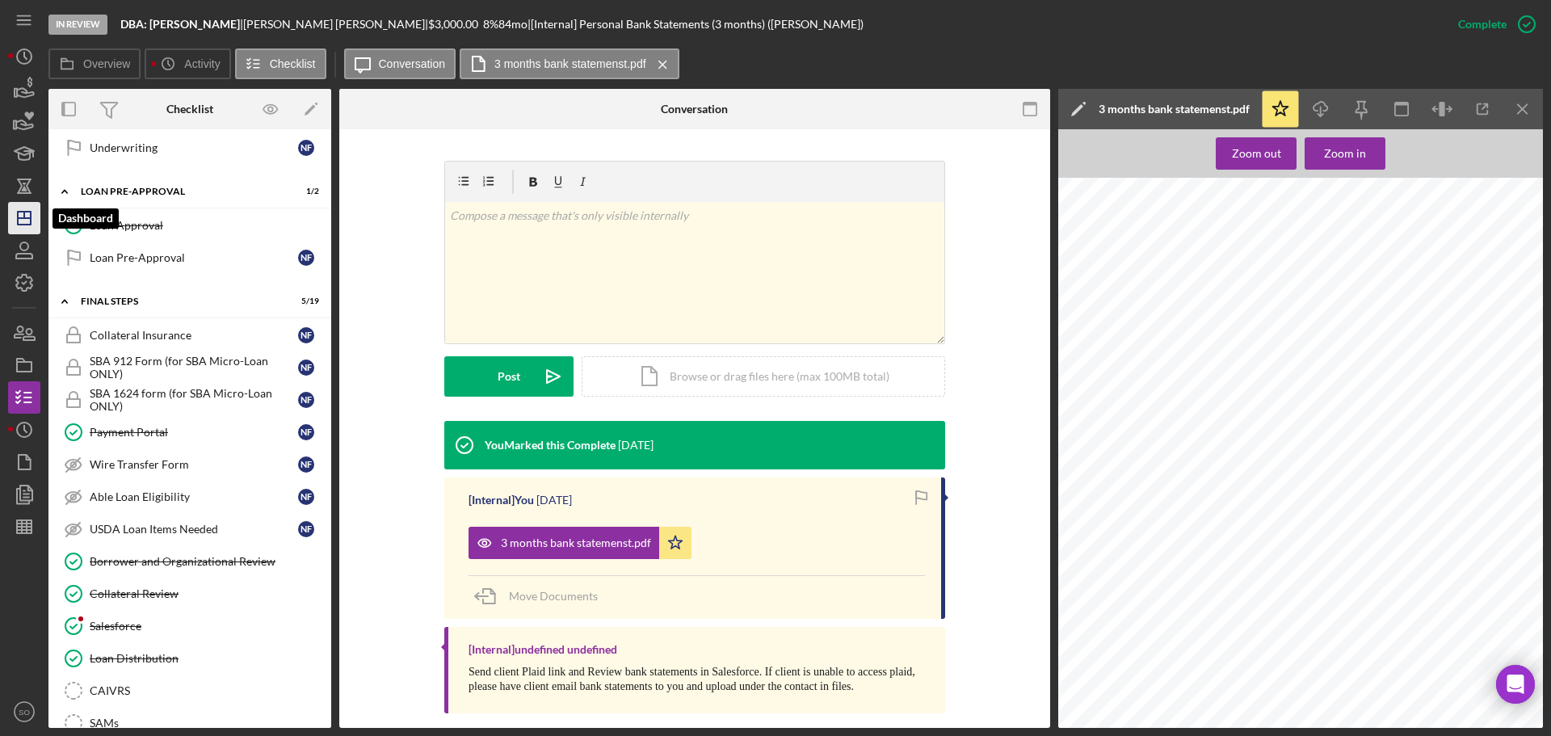
click at [23, 210] on icon "Icon/Dashboard" at bounding box center [24, 218] width 40 height 40
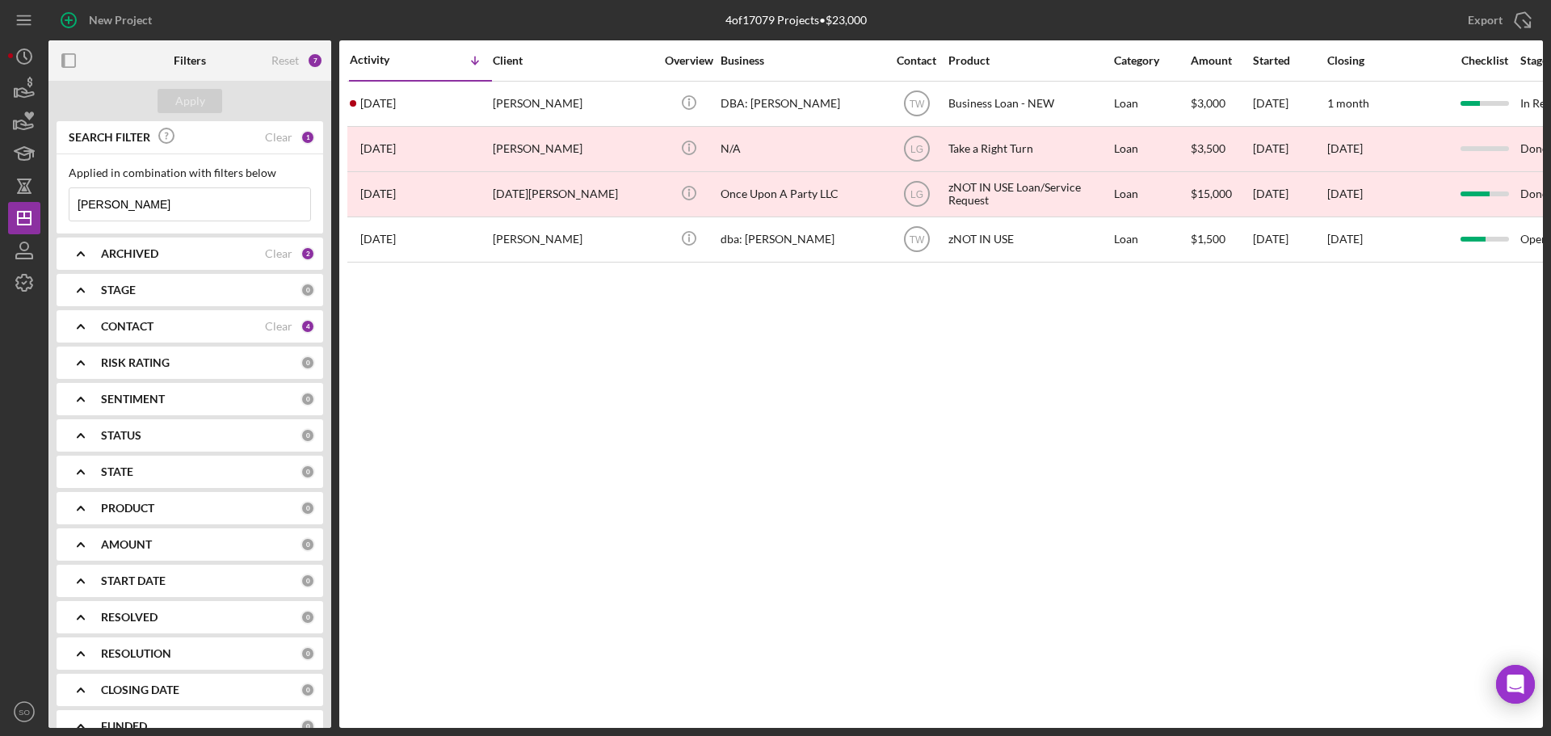
click at [175, 208] on input "noe" at bounding box center [189, 204] width 241 height 32
drag, startPoint x: 133, startPoint y: 204, endPoint x: 0, endPoint y: 204, distance: 133.3
click at [0, 204] on div "New Project 4 of 17079 Projects • $23,000 noe Export Icon/Export Filters Reset …" at bounding box center [775, 368] width 1551 height 736
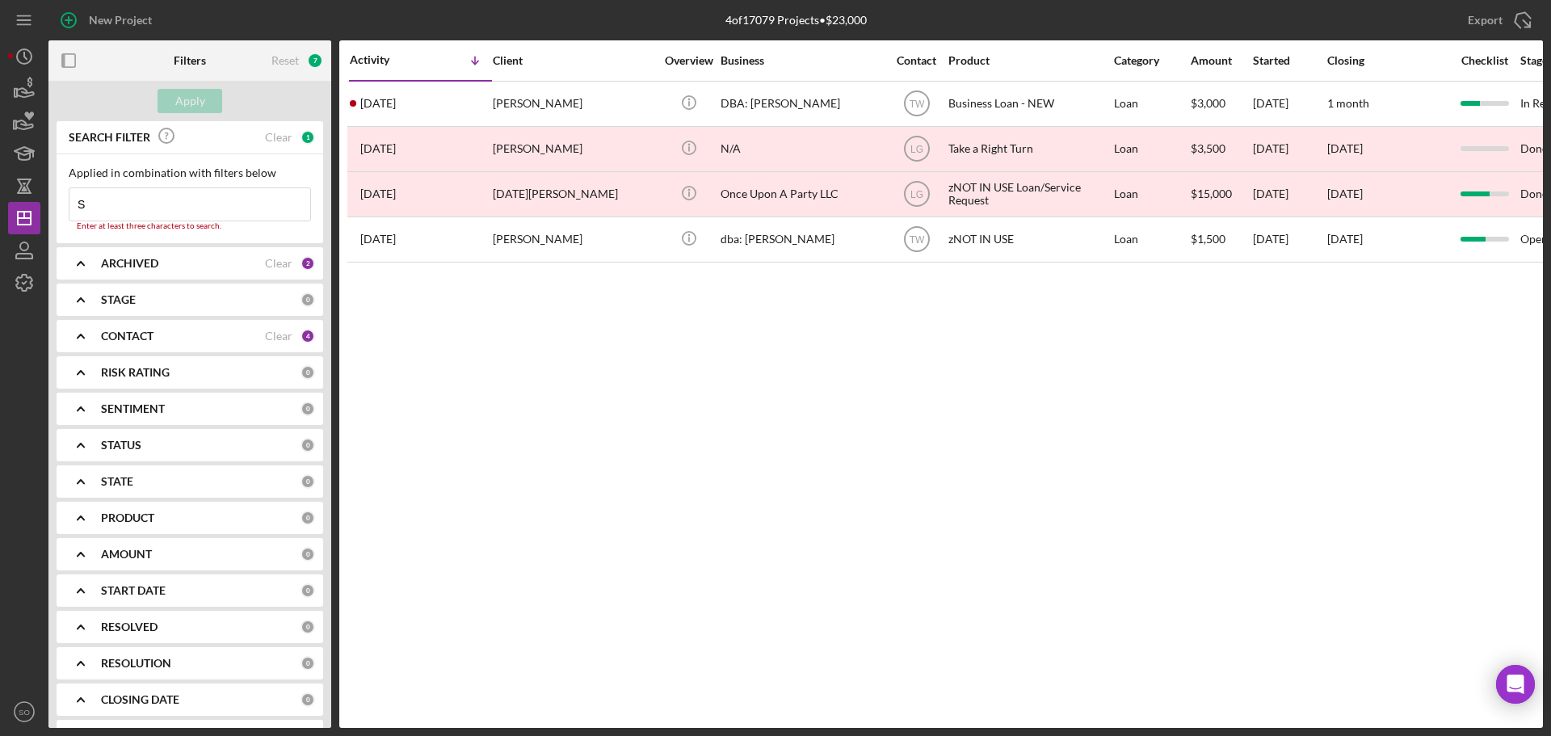
type input "shelby"
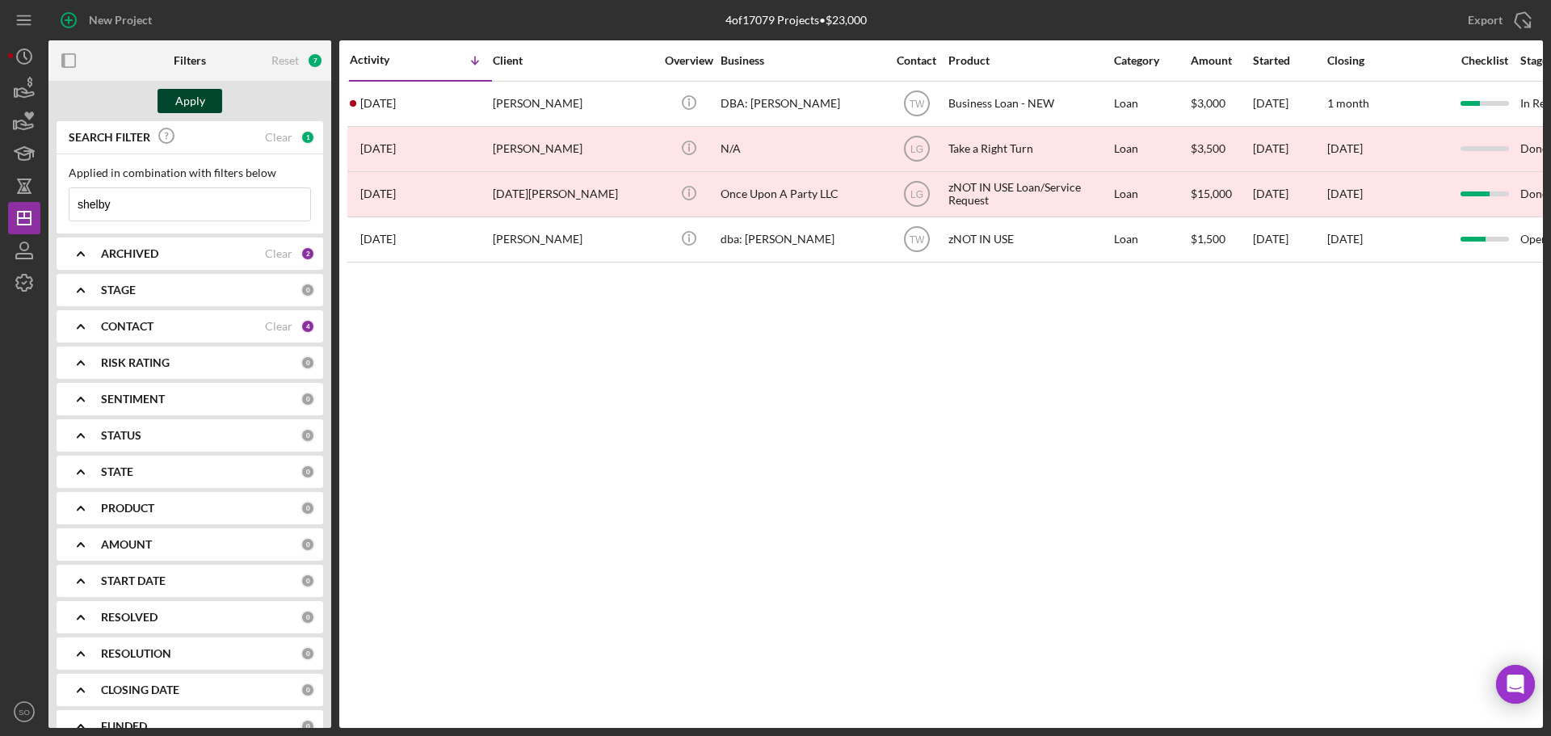
click at [175, 105] on button "Apply" at bounding box center [190, 101] width 65 height 24
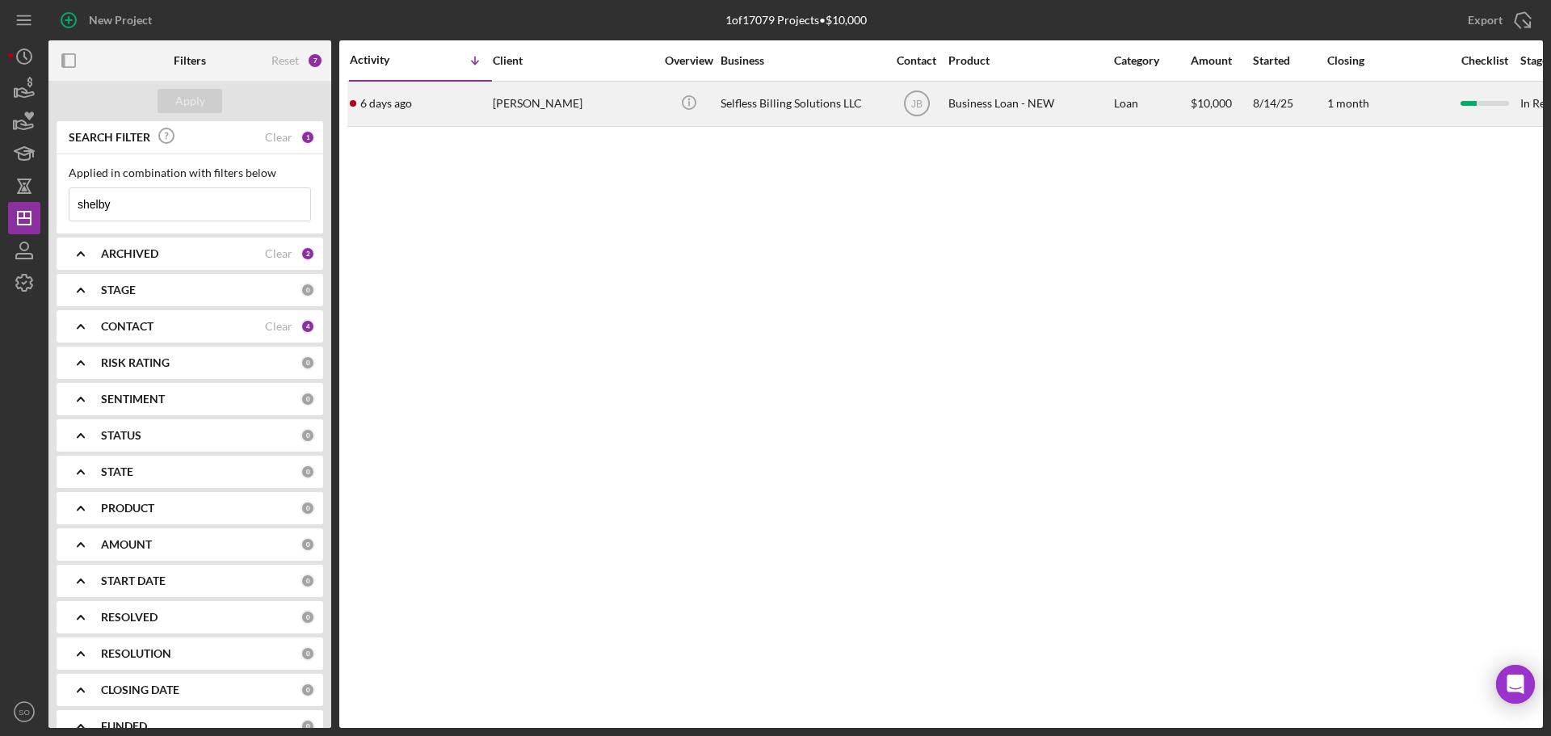
click at [471, 100] on div "6 days ago Shelby Harrington" at bounding box center [420, 103] width 141 height 43
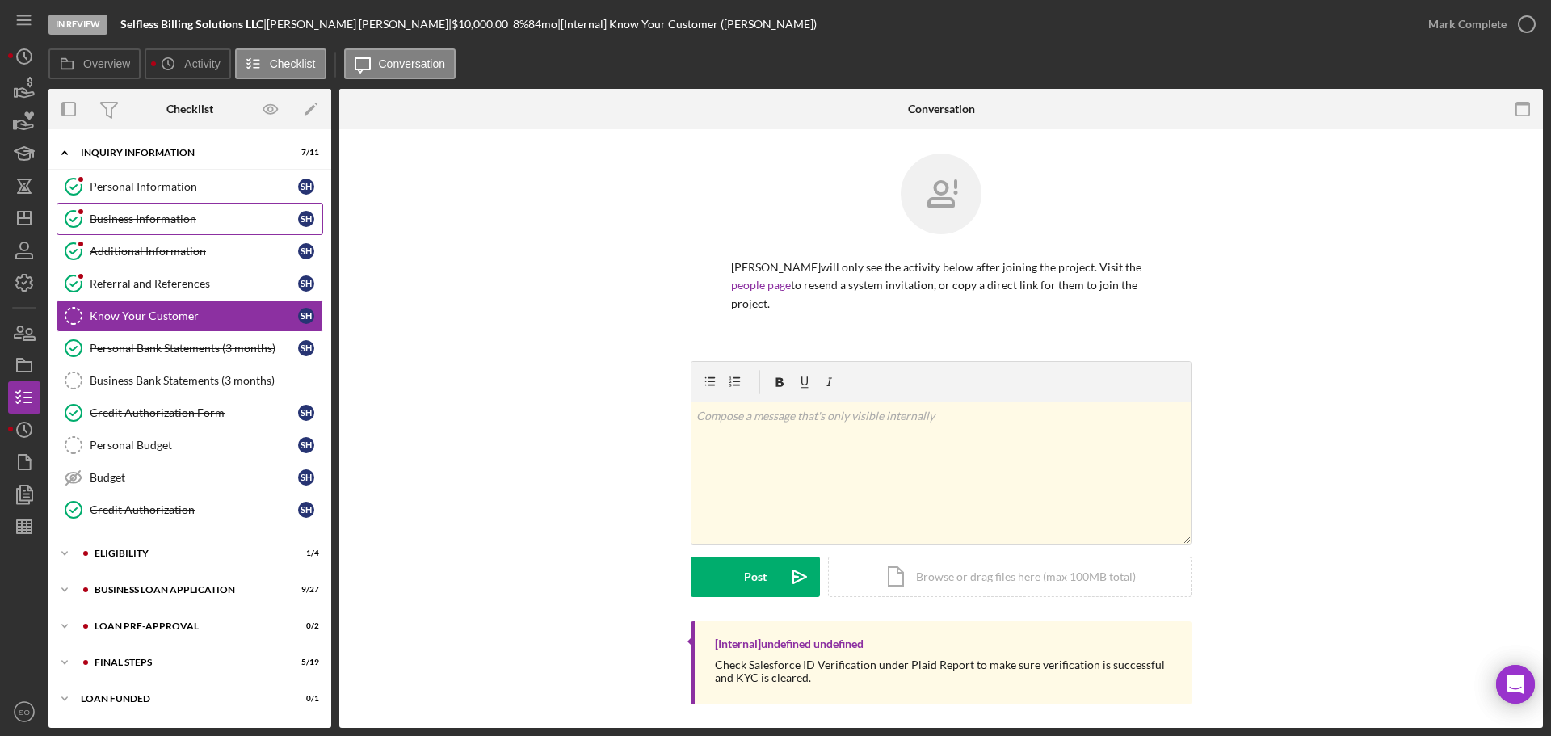
click at [165, 218] on div "Business Information" at bounding box center [194, 219] width 208 height 13
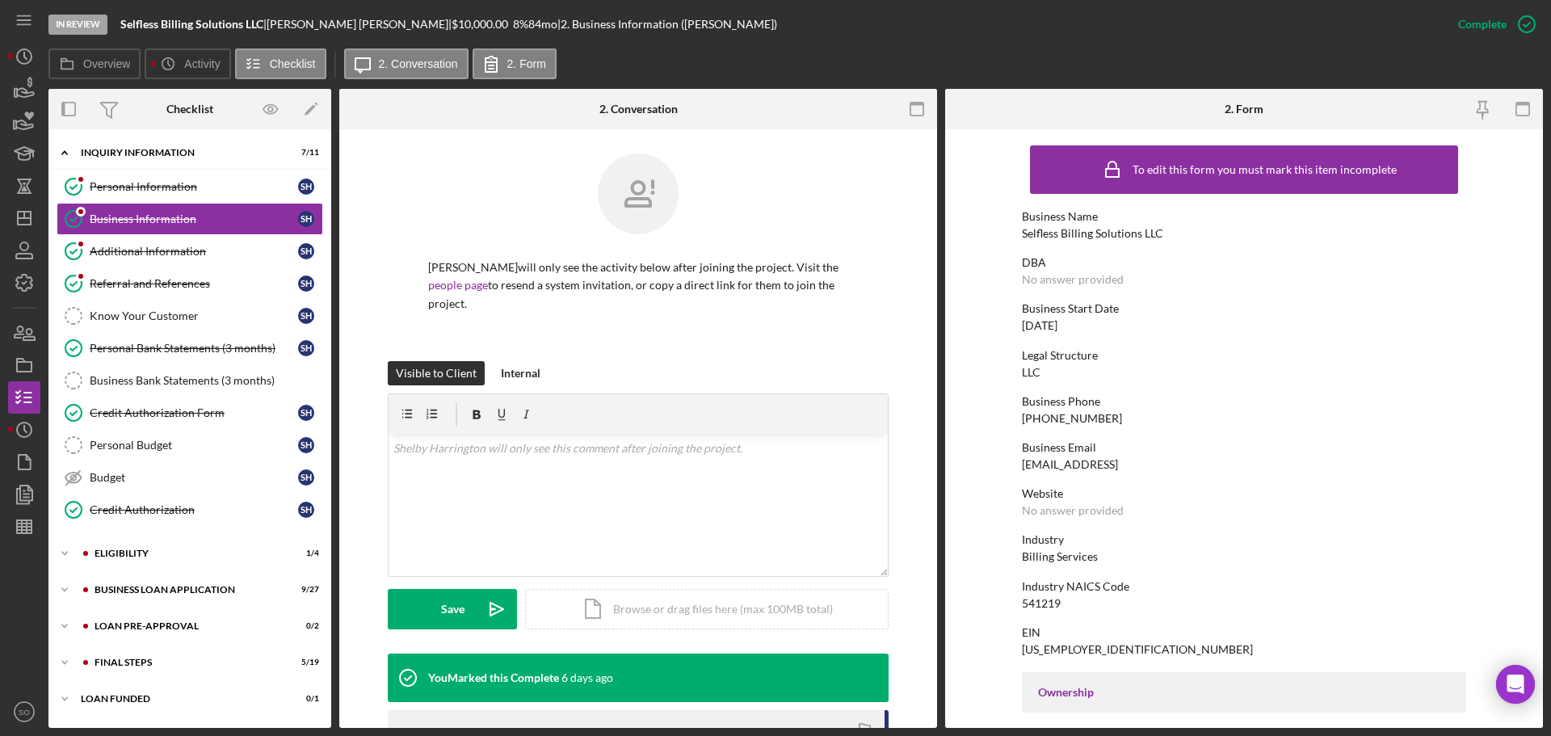
click at [1120, 234] on div "Selfless Billing Solutions LLC" at bounding box center [1092, 233] width 141 height 13
copy div "Selfless Billing Solutions LLC"
drag, startPoint x: 23, startPoint y: 221, endPoint x: 33, endPoint y: 220, distance: 10.5
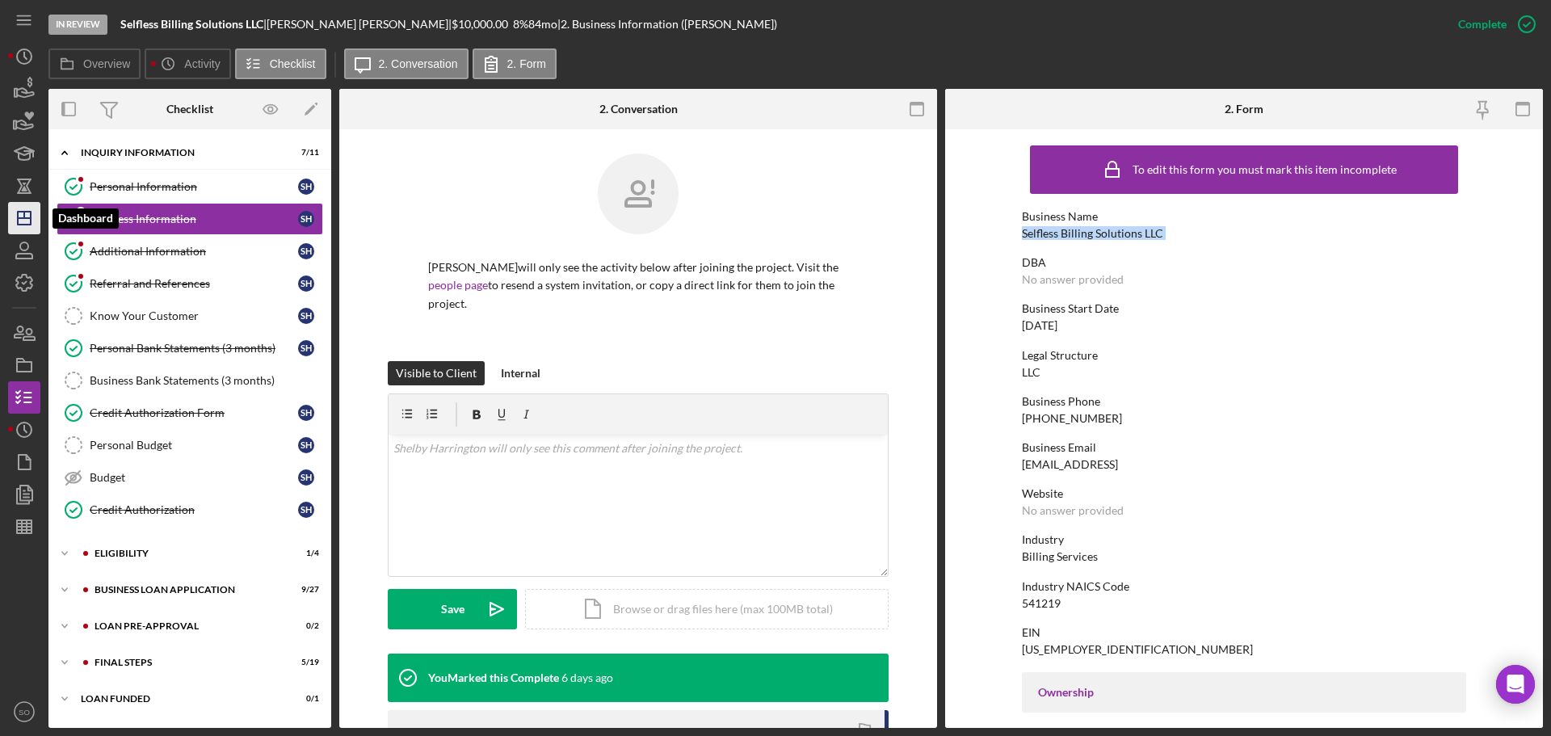
click at [23, 221] on icon "Icon/Dashboard" at bounding box center [24, 218] width 40 height 40
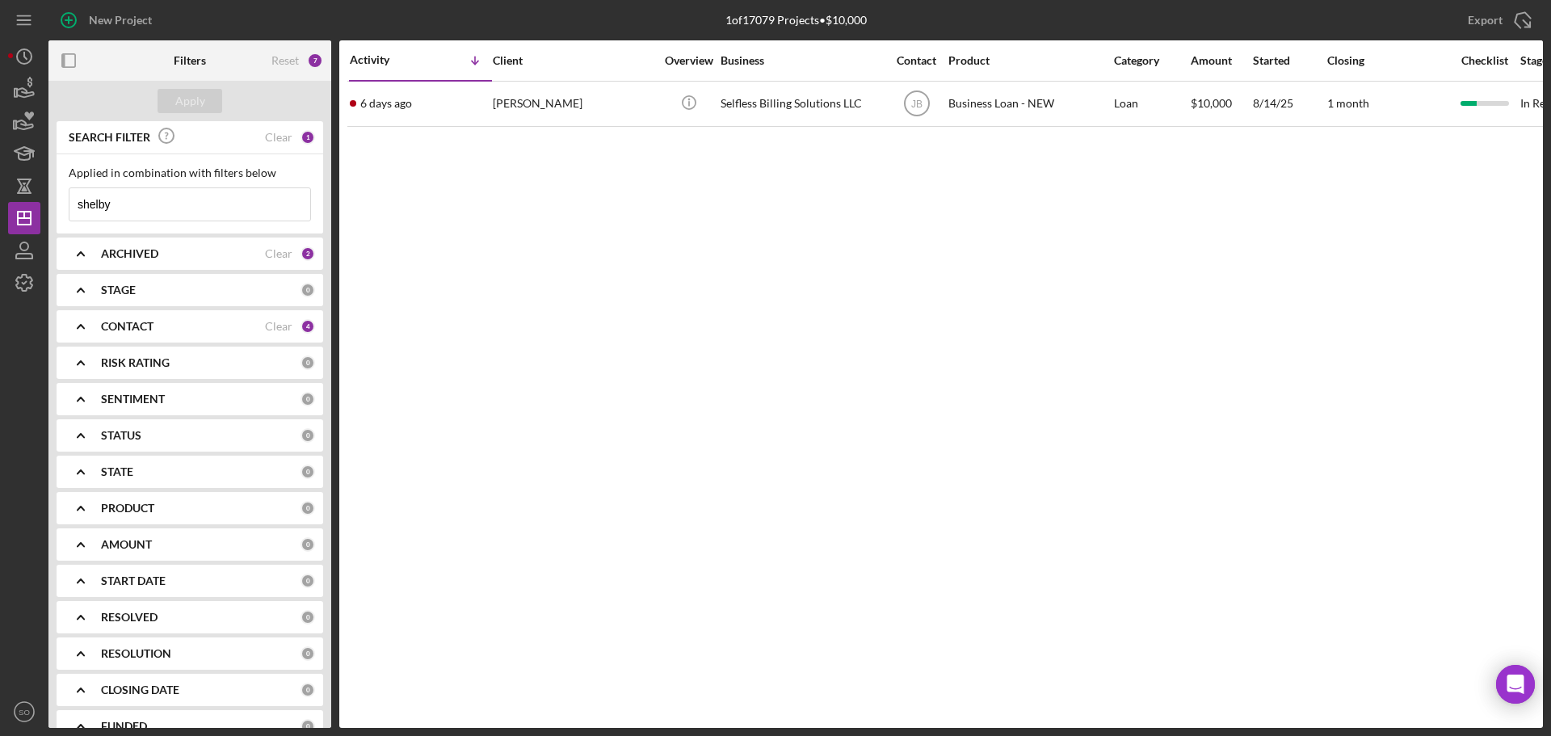
drag, startPoint x: 158, startPoint y: 206, endPoint x: 0, endPoint y: 220, distance: 159.0
click at [0, 219] on div "New Project 1 of 17079 Projects • $10,000 shelby Export Icon/Export Filters Res…" at bounding box center [775, 368] width 1551 height 736
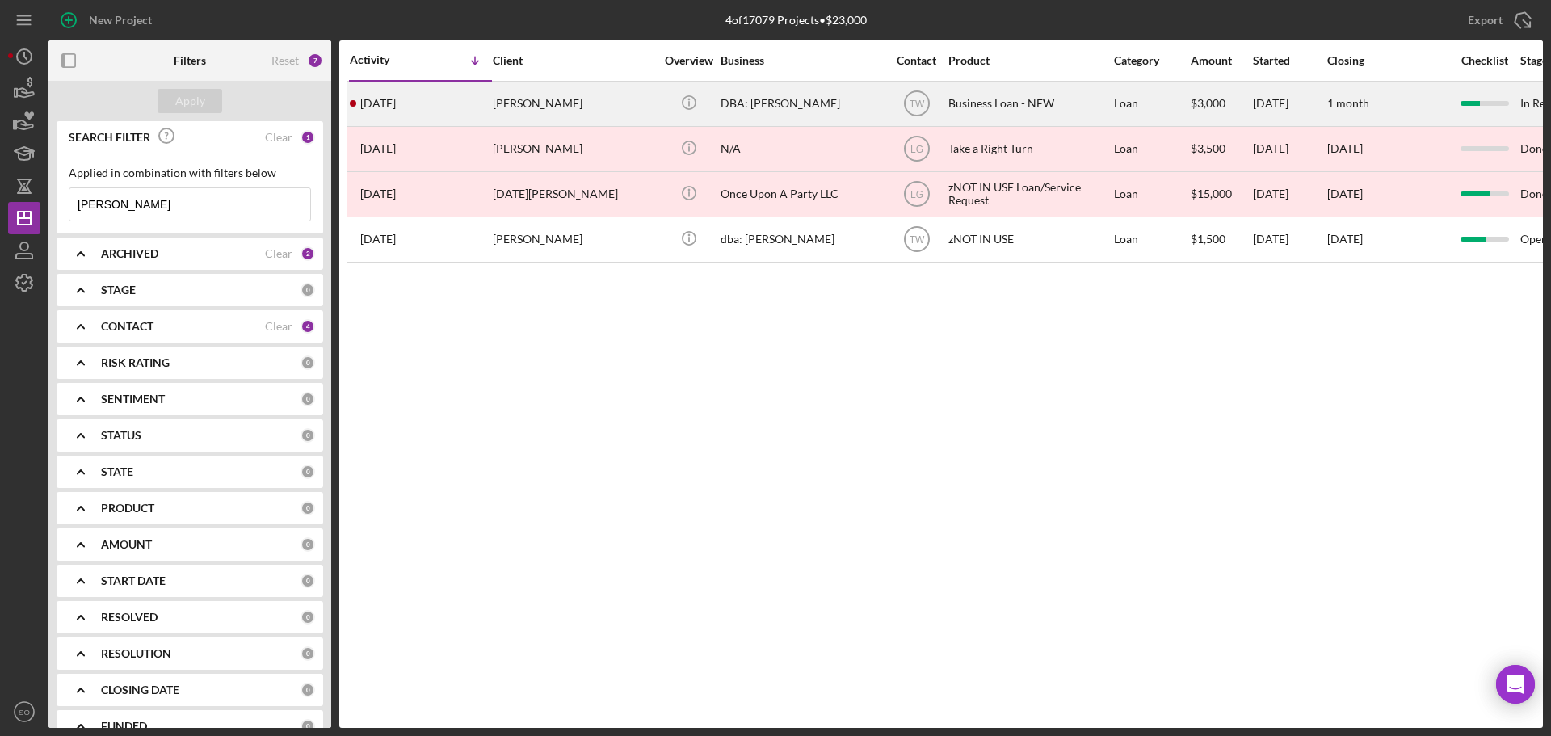
type input "noe"
click at [434, 95] on div "2 weeks ago Noe Farias" at bounding box center [420, 103] width 141 height 43
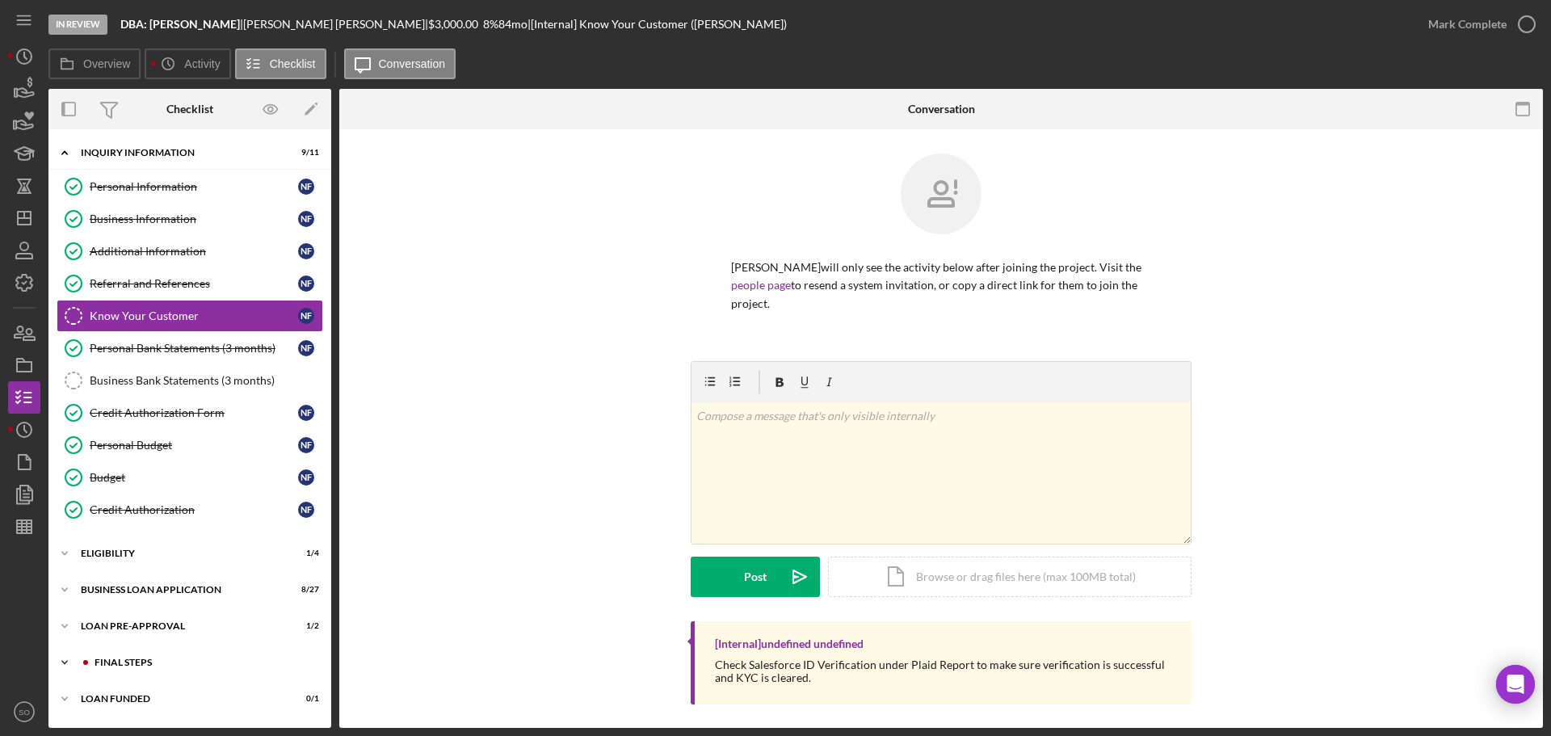
click at [133, 668] on div "Icon/Expander FINAL STEPS 7 / 19" at bounding box center [189, 662] width 283 height 32
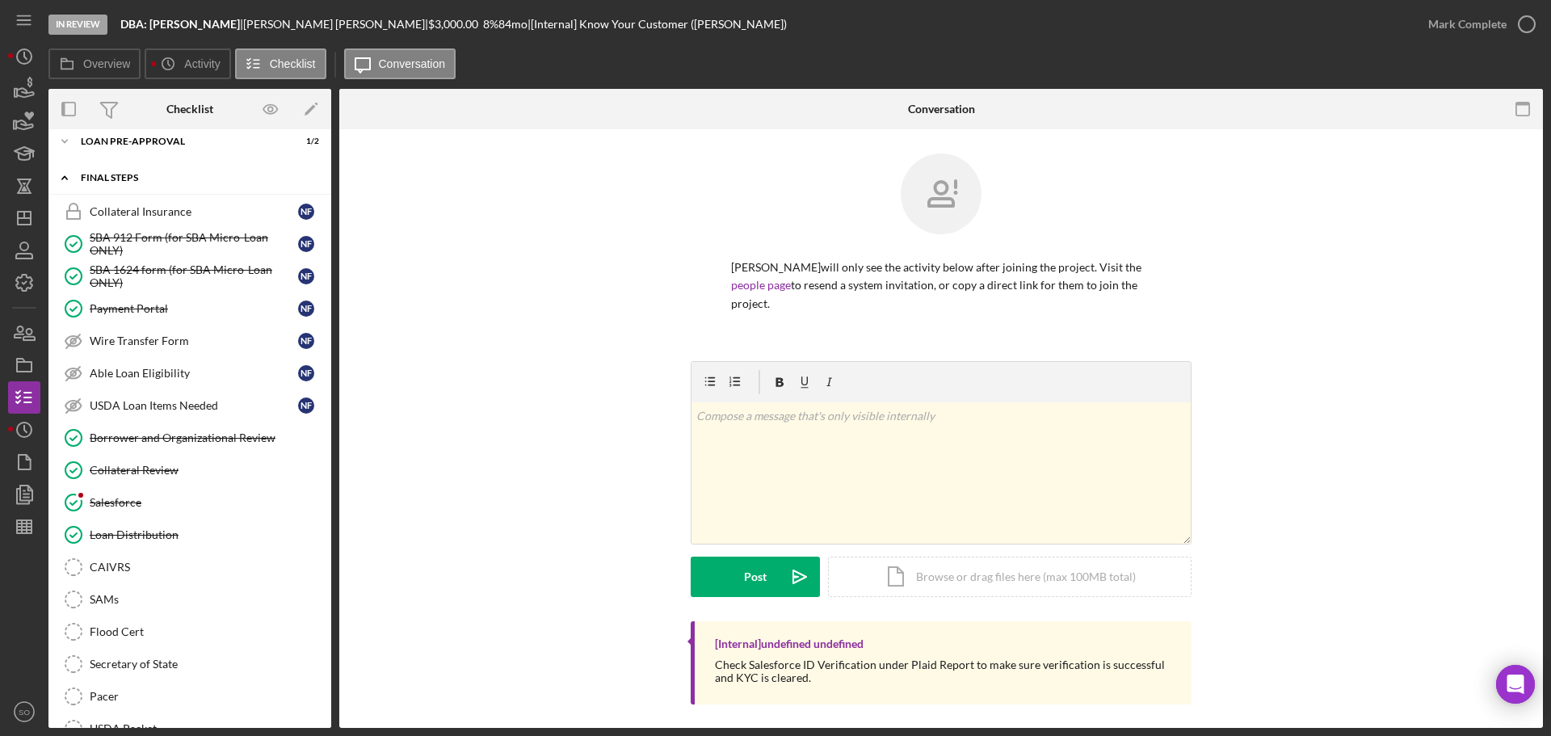
scroll to position [162, 0]
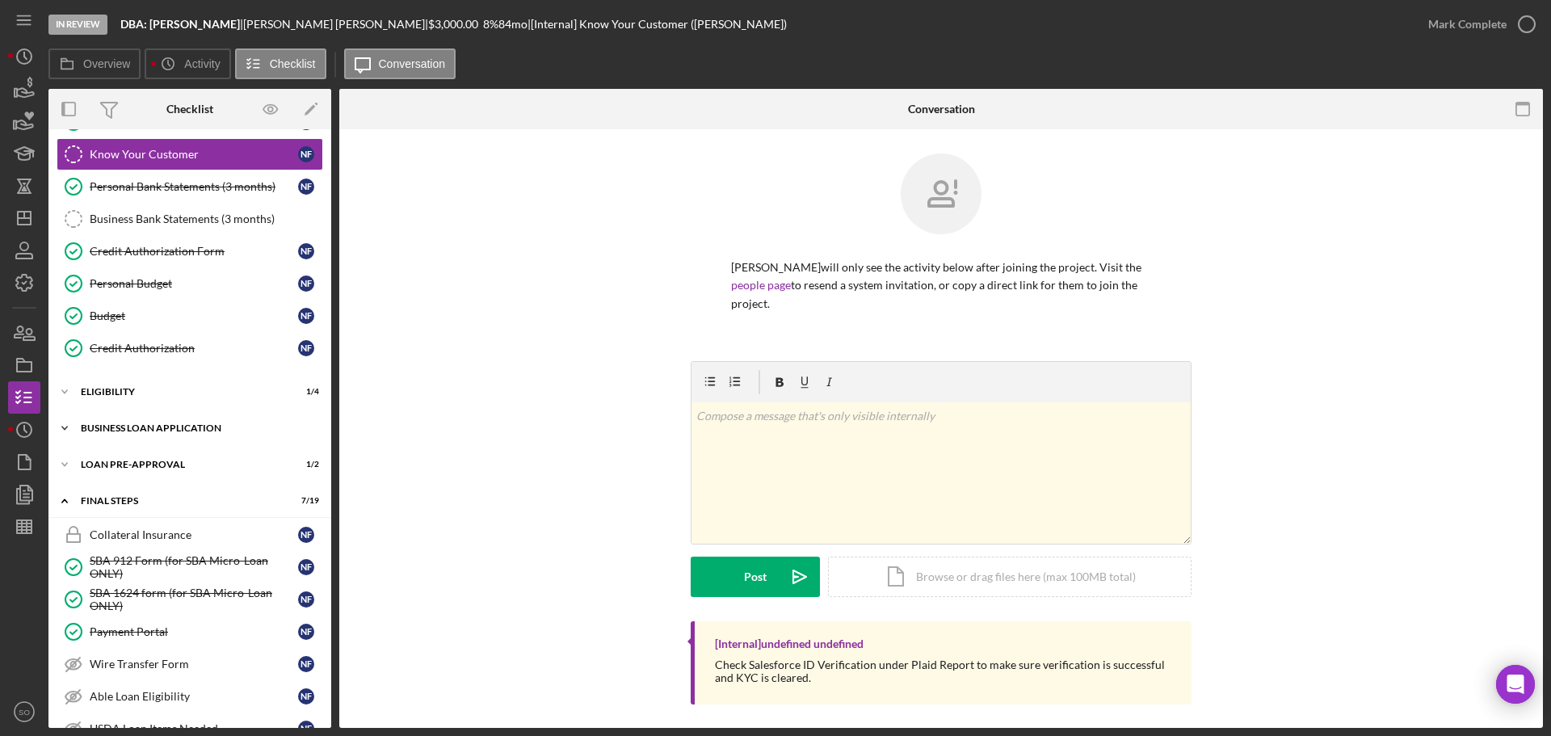
click at [160, 427] on div "BUSINESS LOAN APPLICATION" at bounding box center [196, 428] width 230 height 10
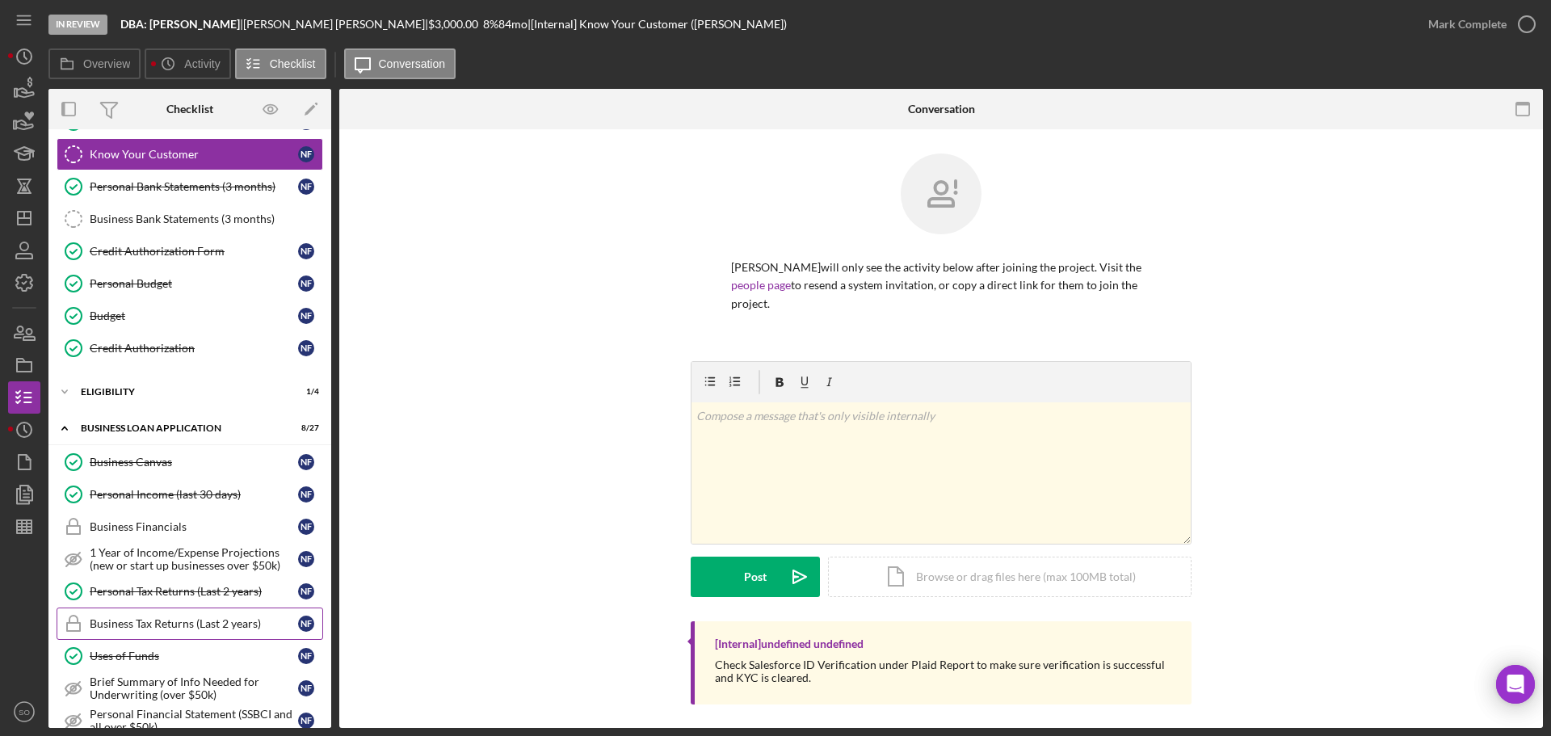
scroll to position [485, 0]
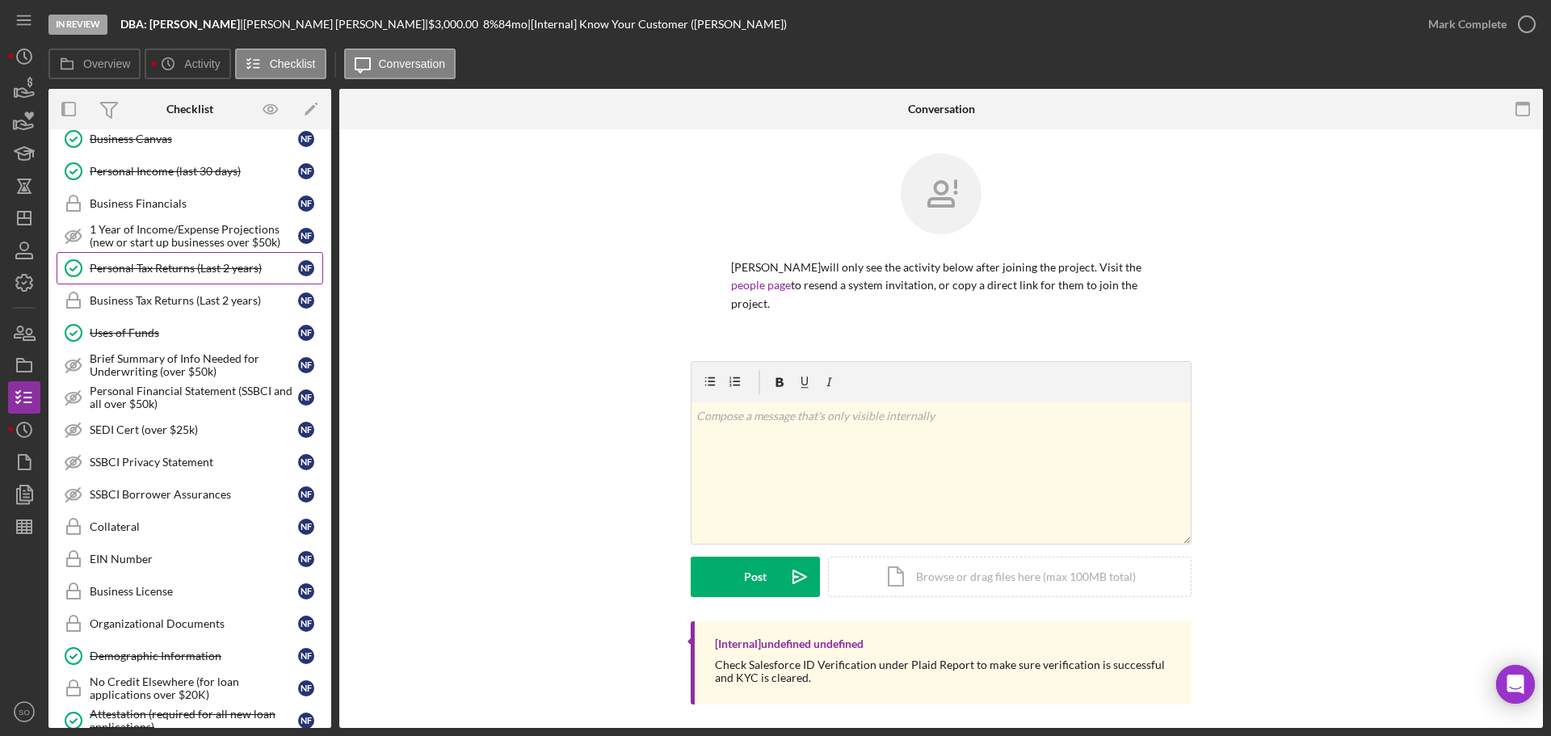
click at [176, 269] on div "Personal Tax Returns (Last 2 years)" at bounding box center [194, 268] width 208 height 13
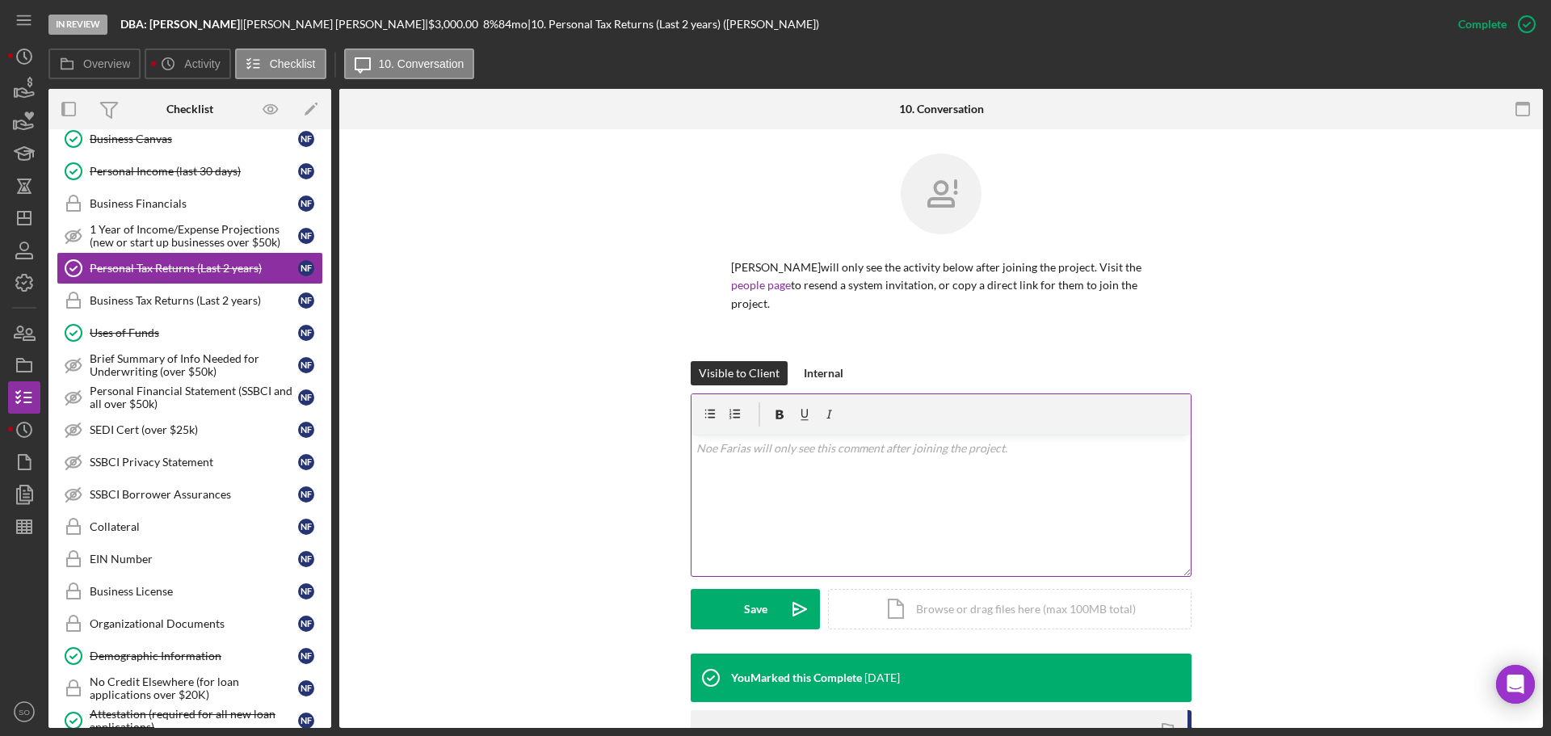
scroll to position [217, 0]
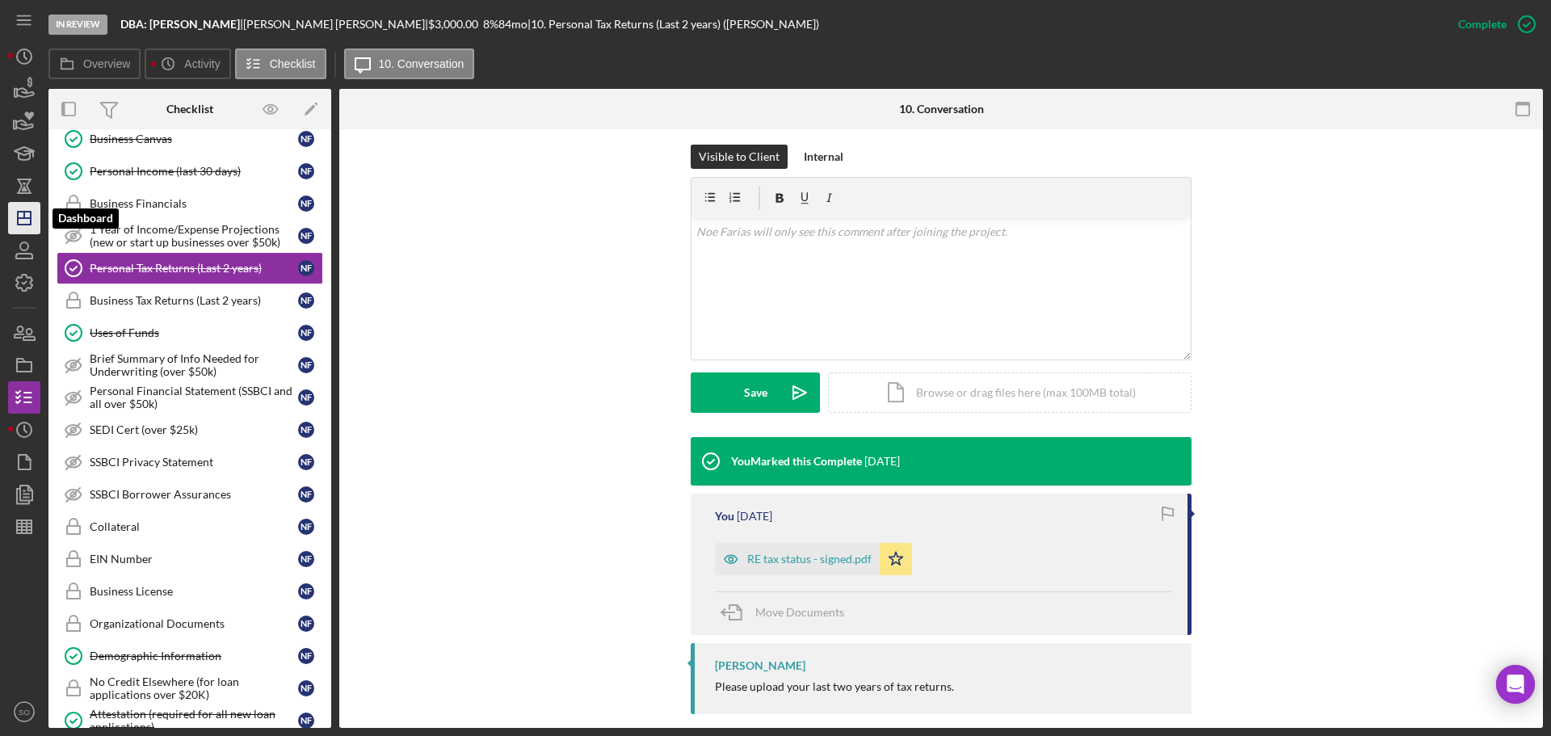
click at [8, 204] on icon "Icon/Dashboard" at bounding box center [24, 218] width 40 height 40
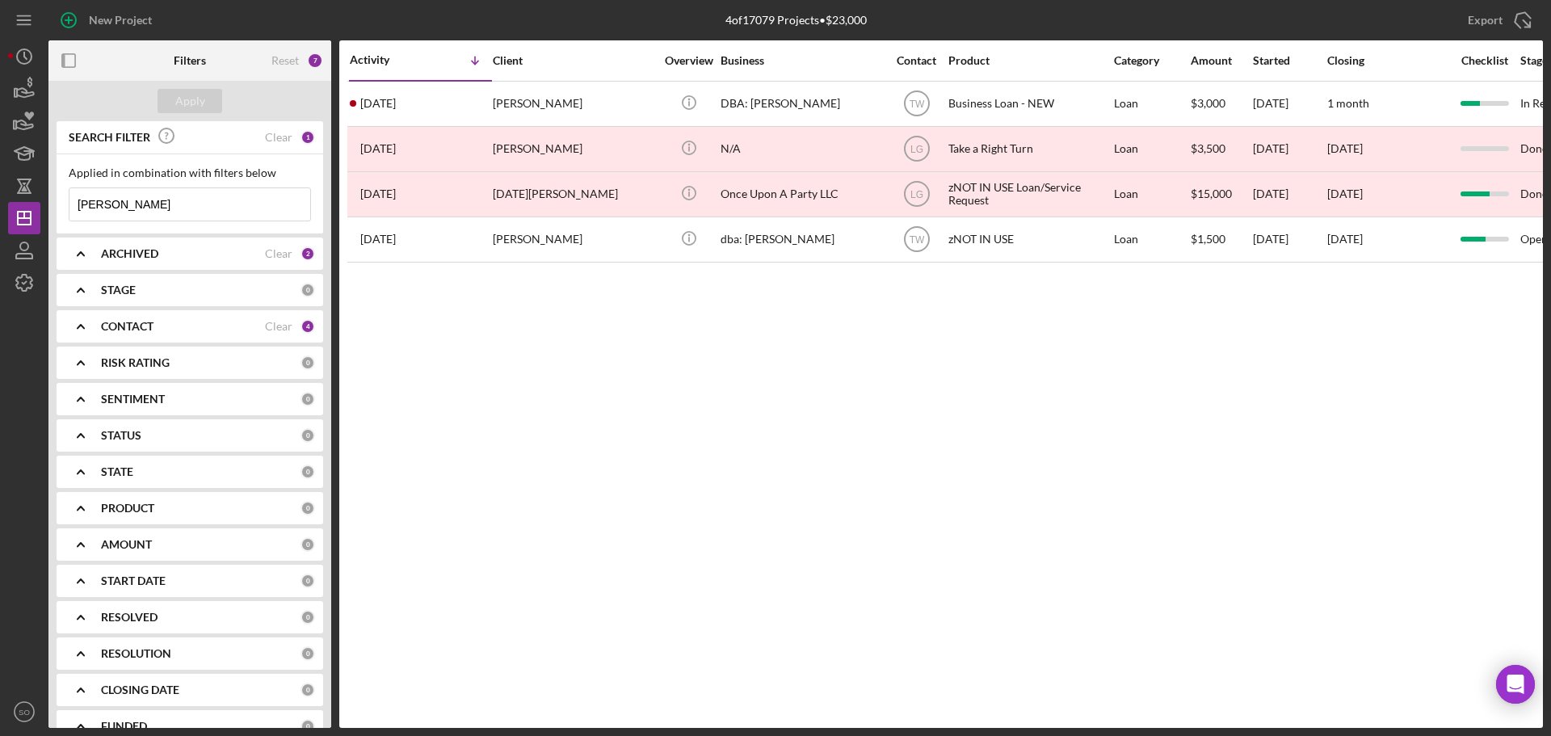
drag, startPoint x: 117, startPoint y: 206, endPoint x: 0, endPoint y: 212, distance: 117.3
click at [0, 212] on div "New Project 4 of 17079 Projects • $23,000 noe Export Icon/Export Filters Reset …" at bounding box center [775, 368] width 1551 height 736
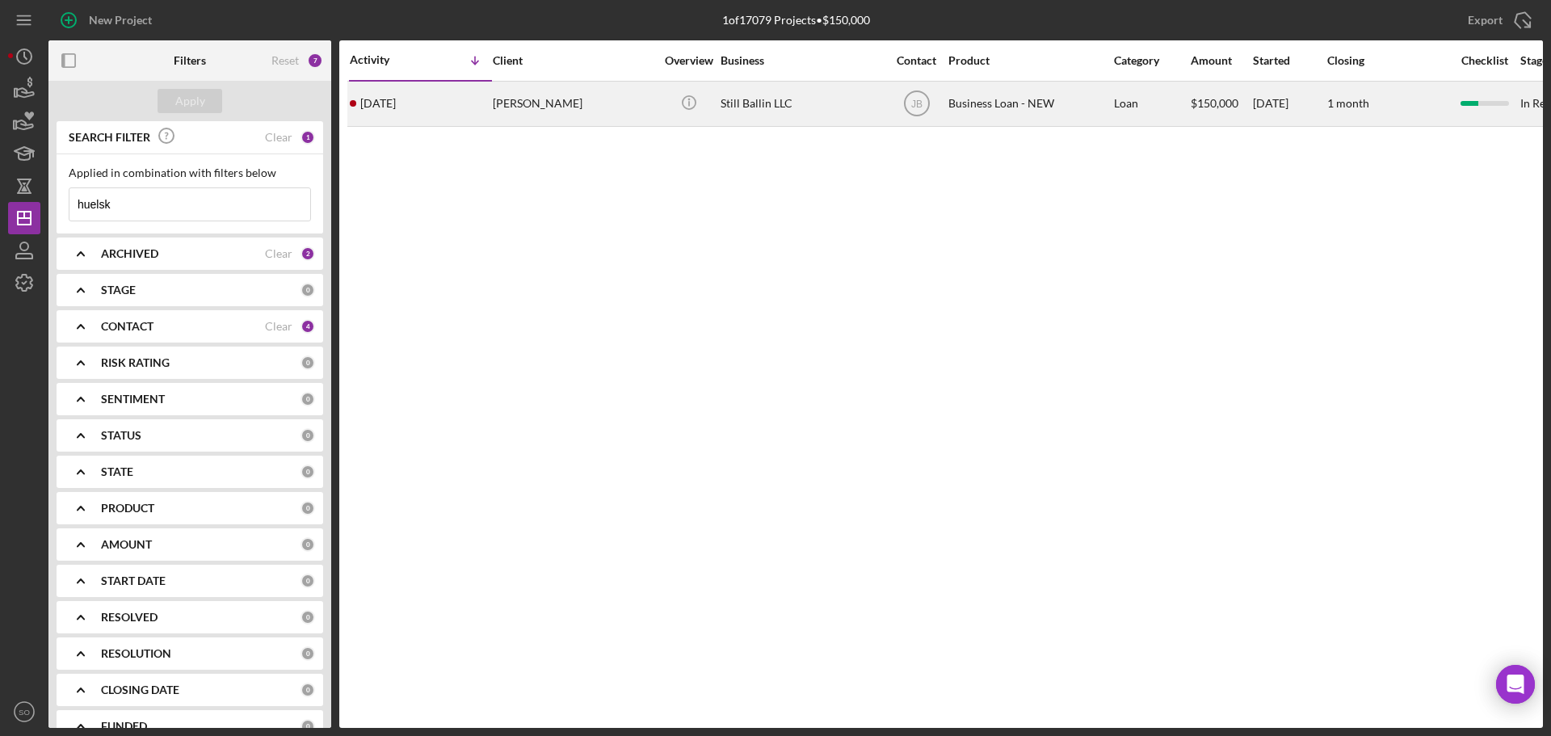
type input "huelsk"
click at [532, 99] on div "Timothy Huelskamp" at bounding box center [574, 103] width 162 height 43
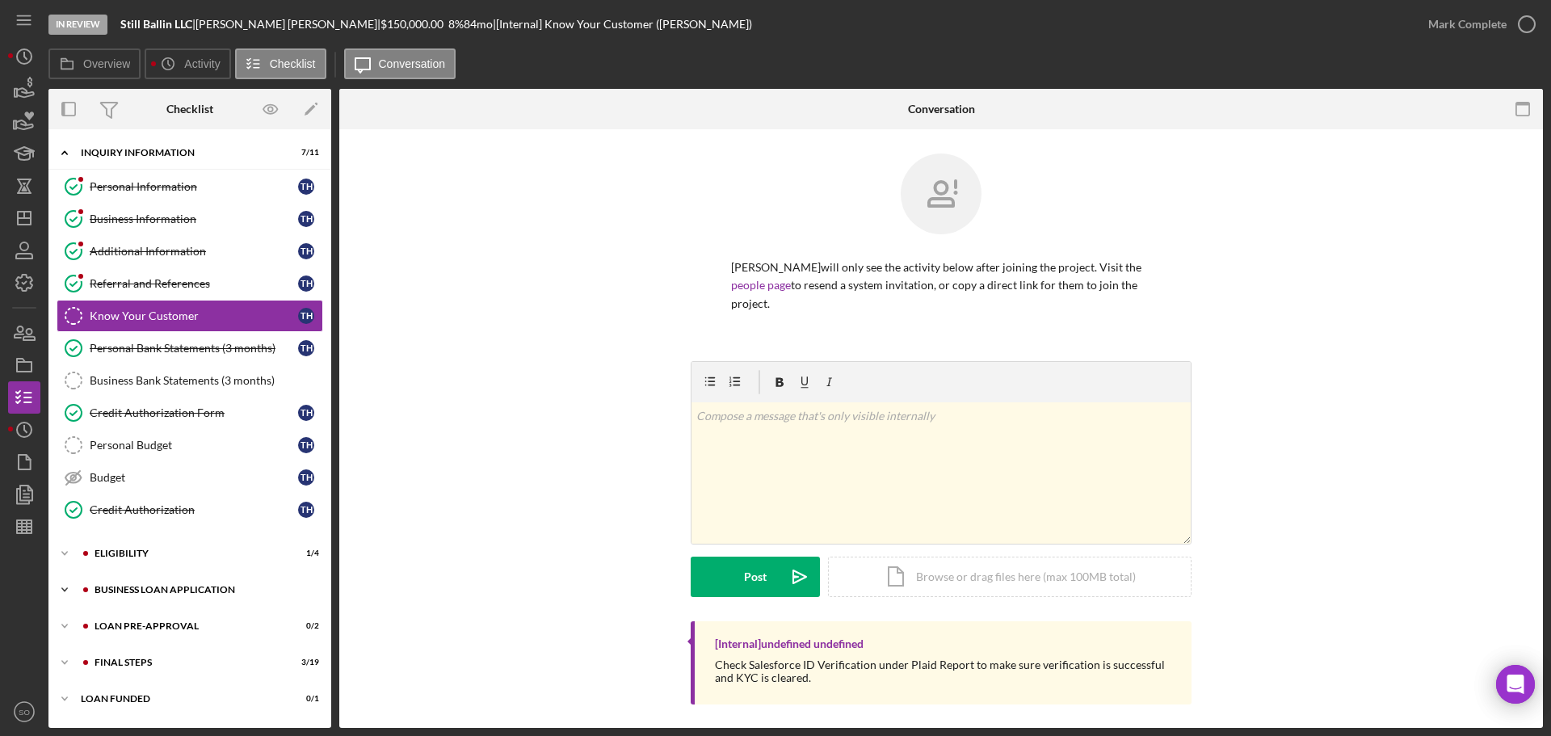
click at [209, 592] on div "BUSINESS LOAN APPLICATION" at bounding box center [203, 590] width 217 height 10
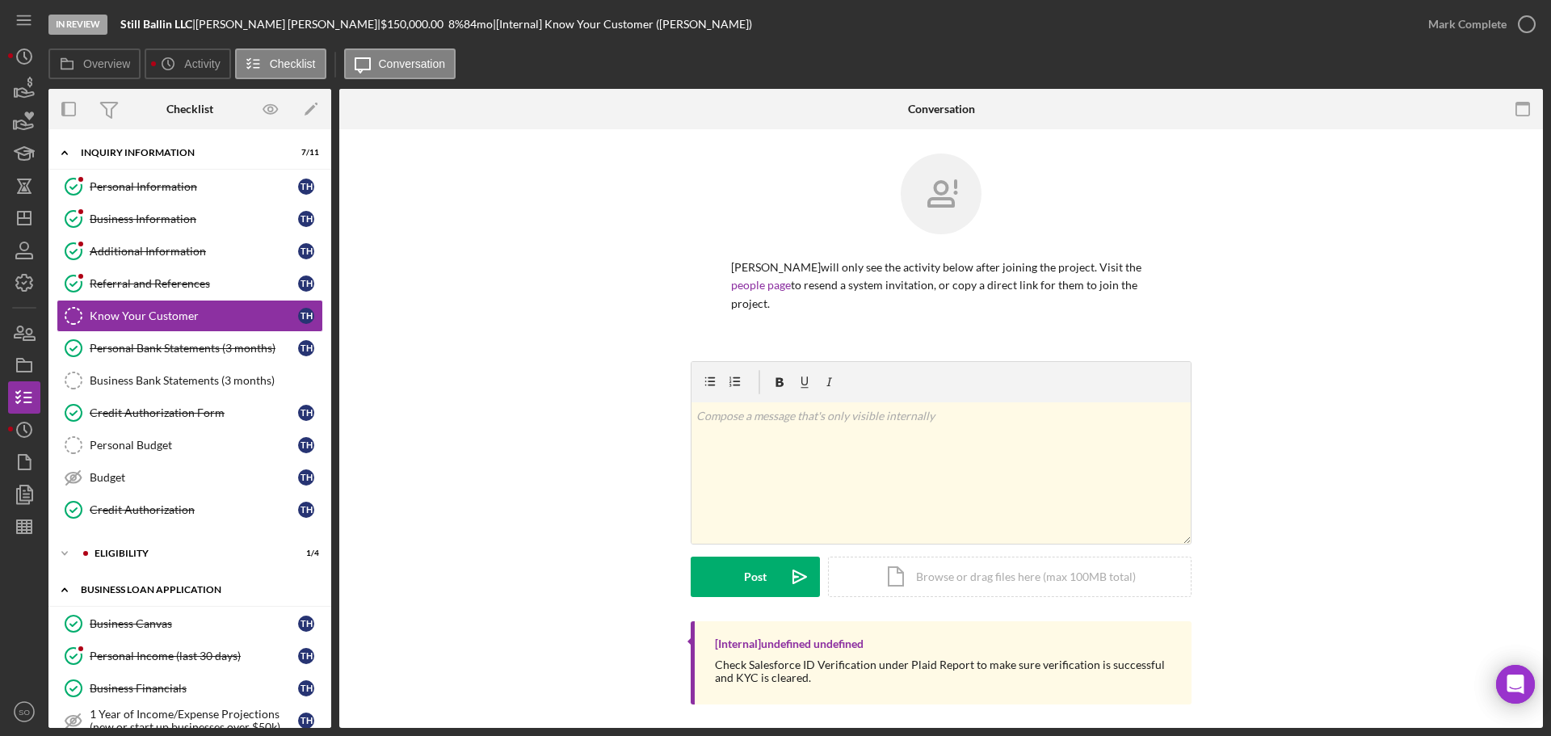
scroll to position [485, 0]
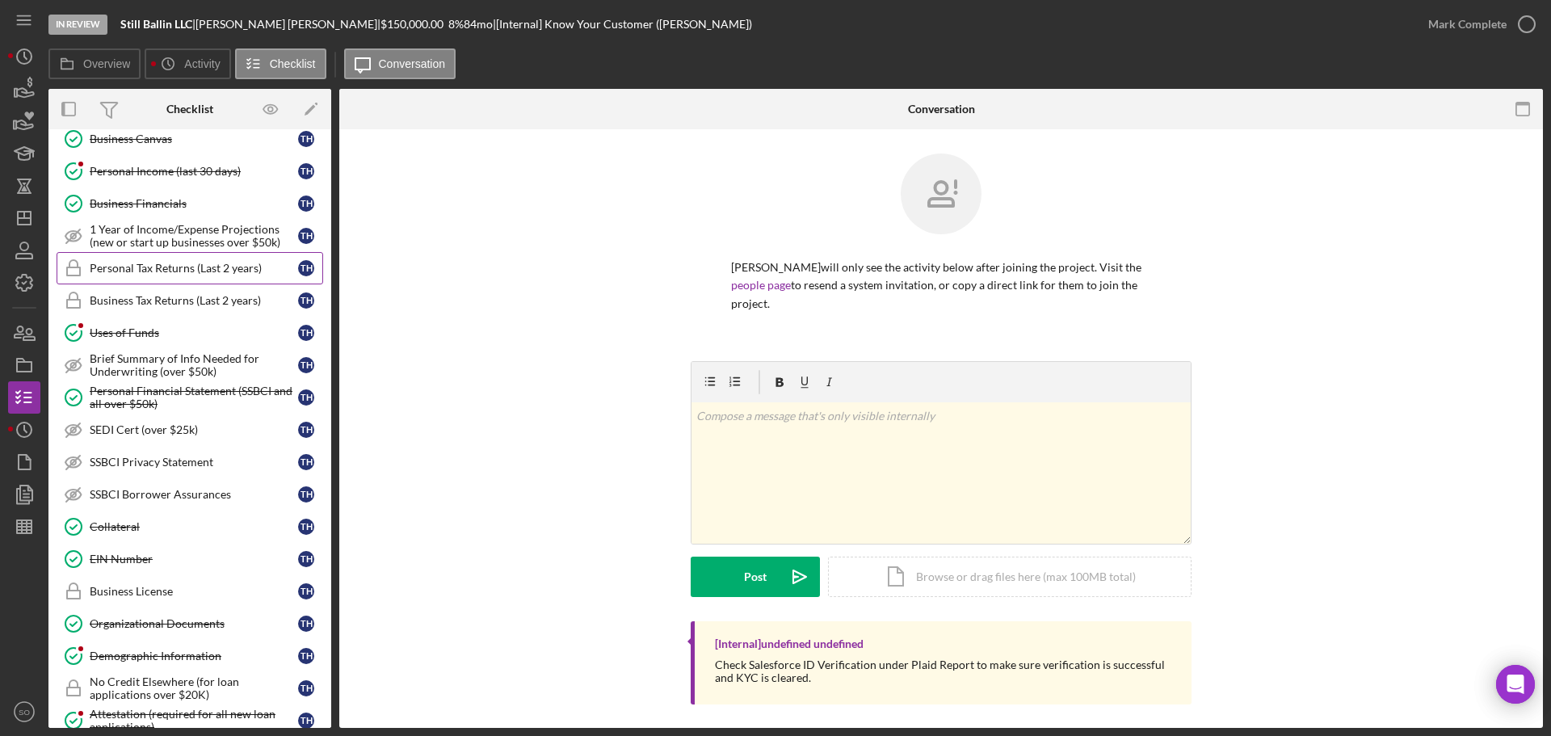
click at [165, 276] on link "Personal Tax Returns (Last 2 years) Personal Tax Returns (Last 2 years) T H" at bounding box center [190, 268] width 267 height 32
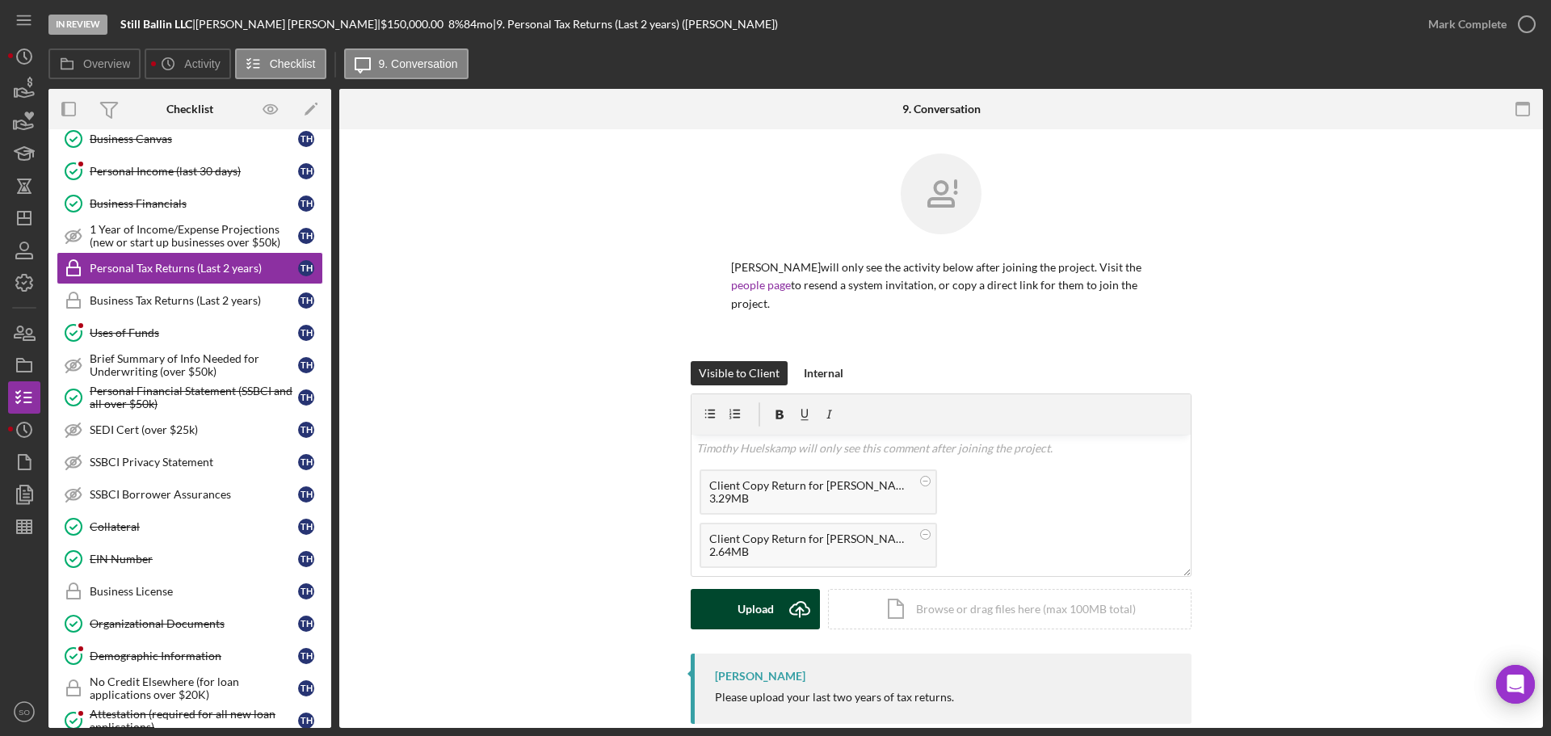
click at [802, 610] on icon "Icon/Upload" at bounding box center [800, 609] width 40 height 40
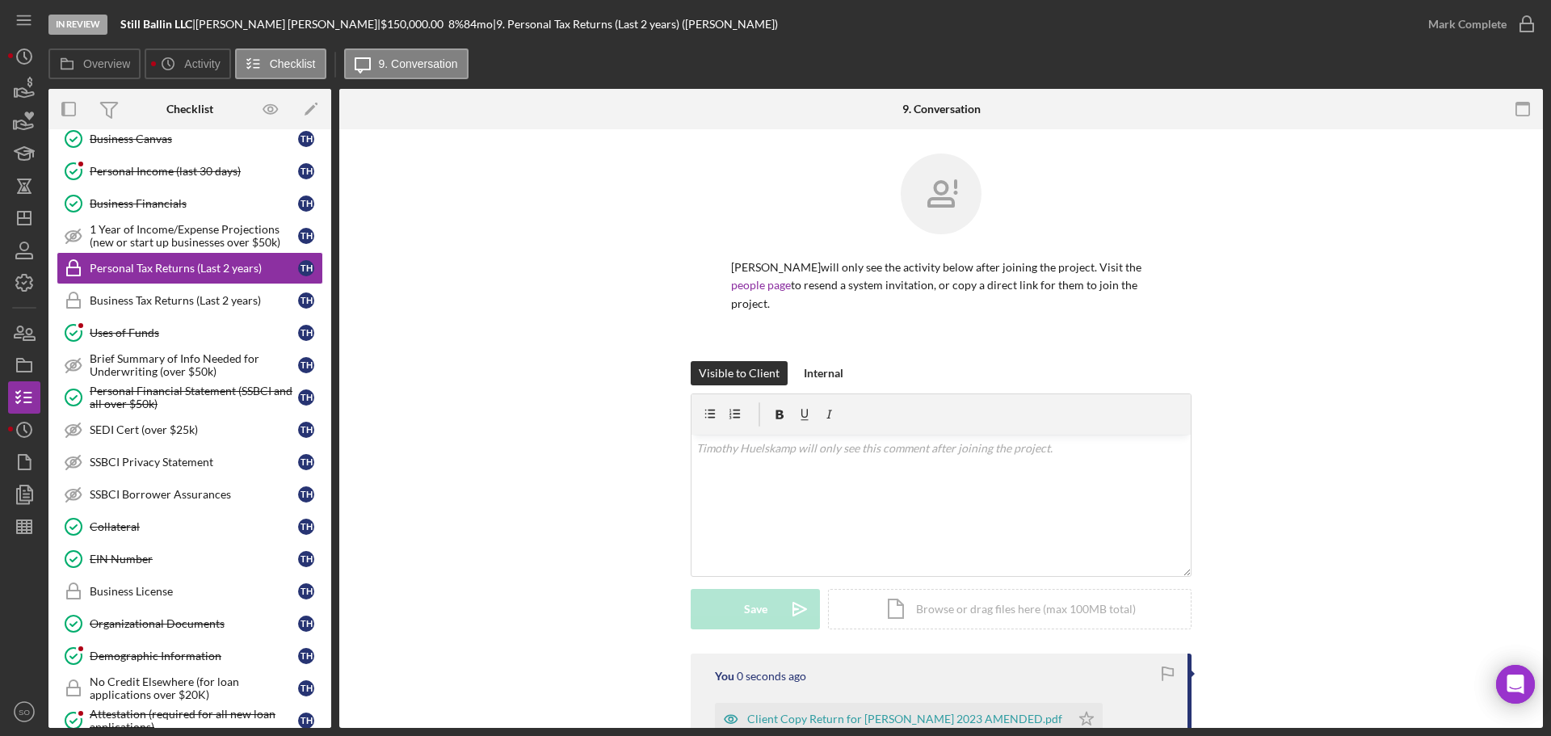
scroll to position [162, 0]
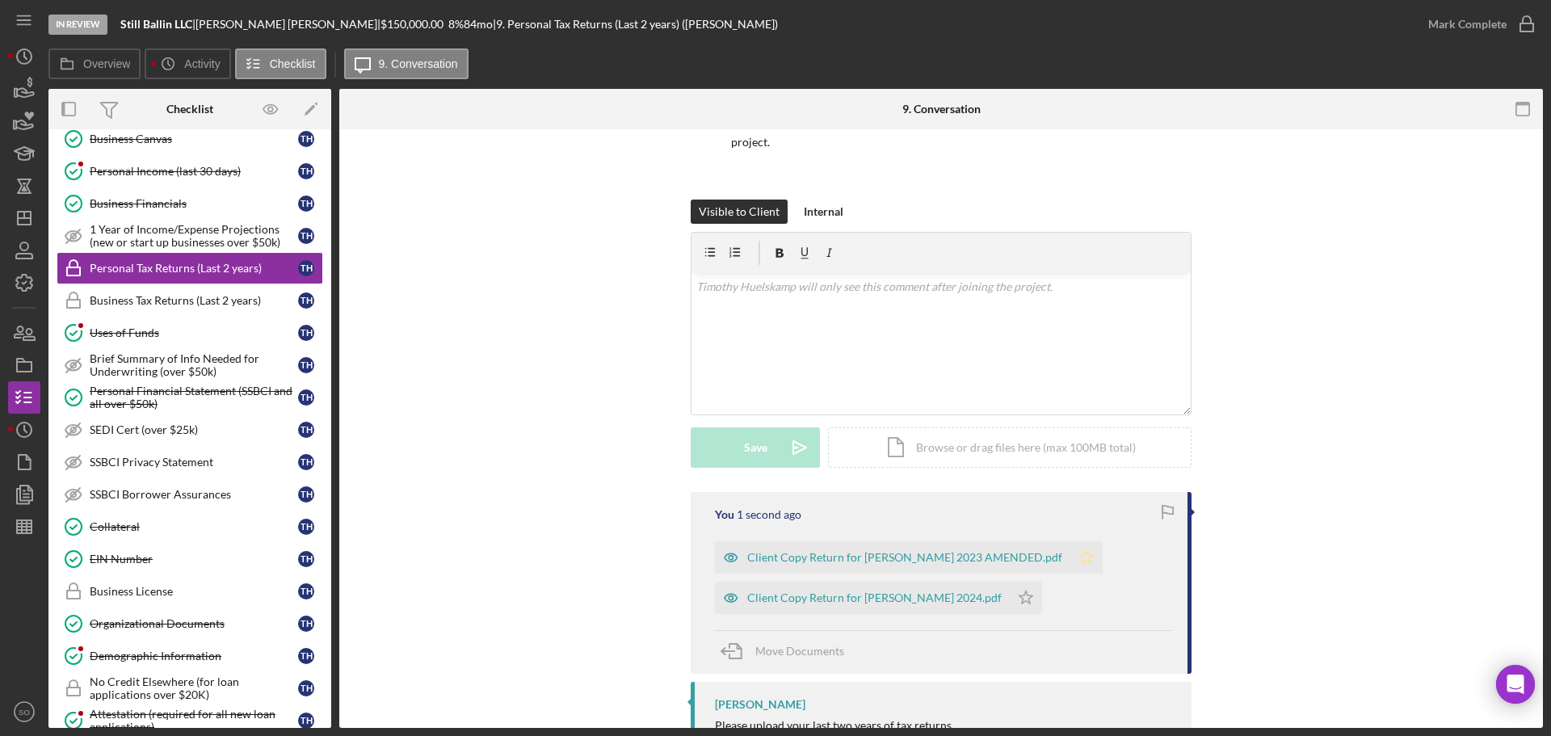
click at [1071, 562] on icon "Icon/Star" at bounding box center [1087, 557] width 32 height 32
click at [1010, 600] on icon "Icon/Star" at bounding box center [1026, 598] width 32 height 32
click at [1442, 32] on div "Mark Complete" at bounding box center [1468, 24] width 78 height 32
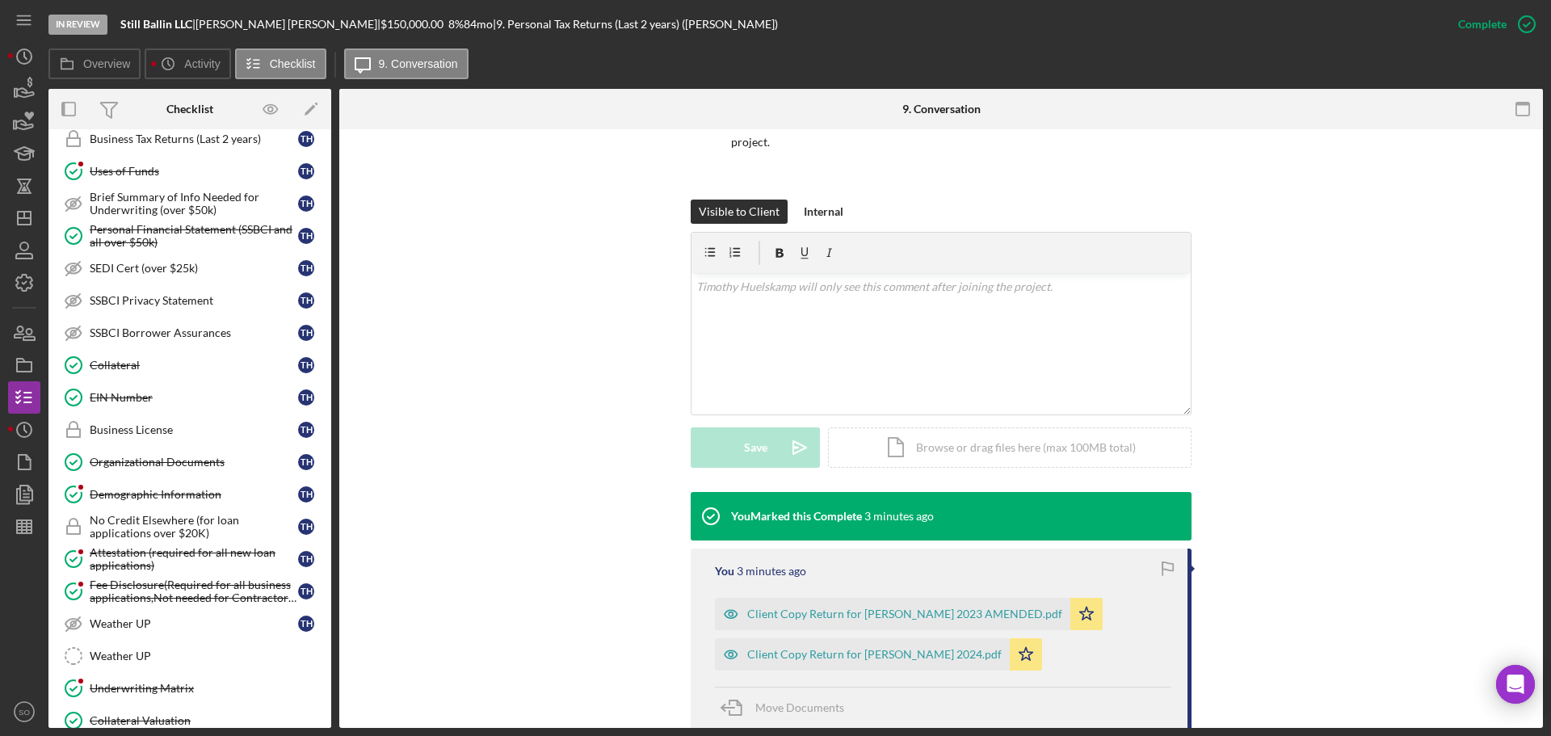
scroll to position [878, 0]
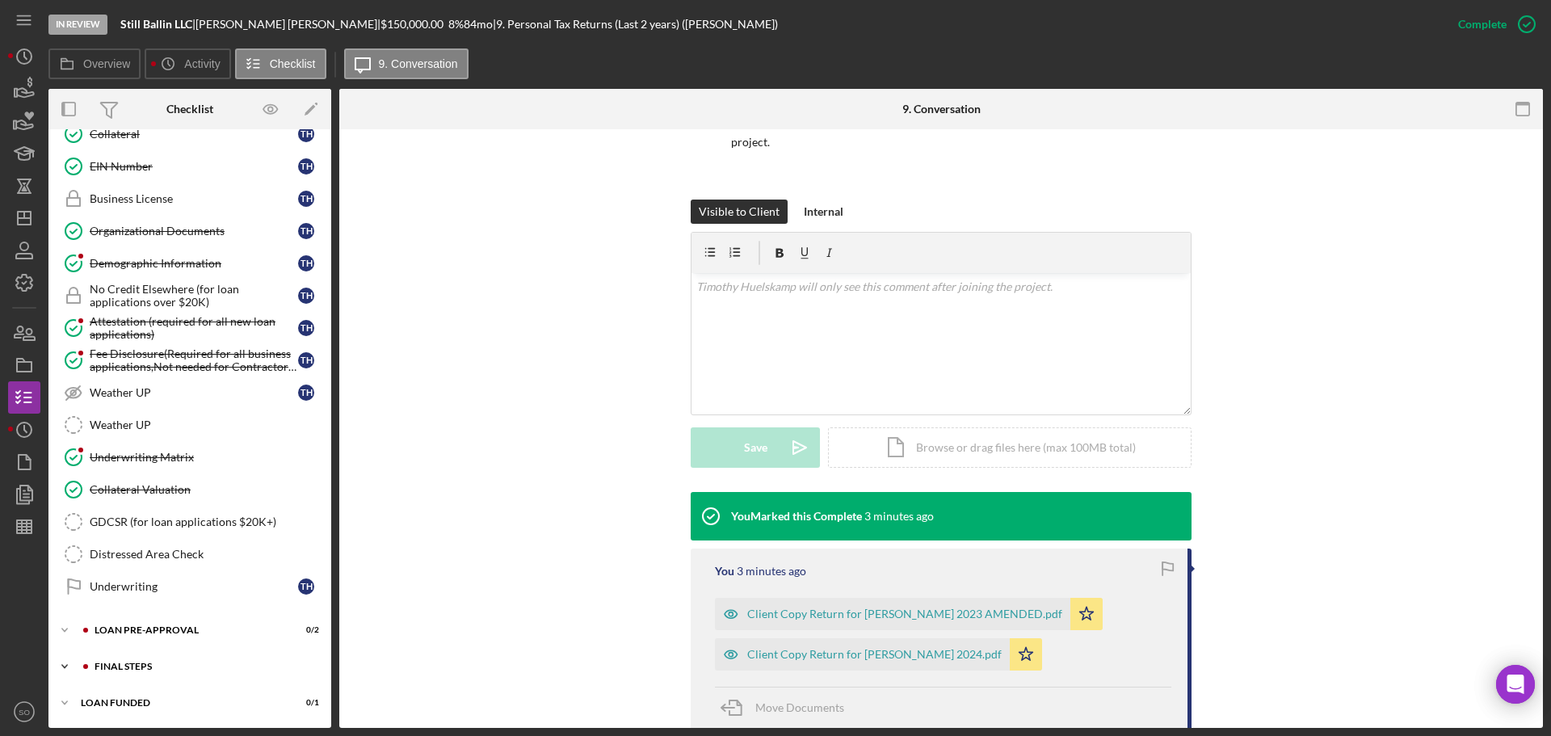
click at [230, 660] on div "Icon/Expander FINAL STEPS 3 / 19" at bounding box center [189, 666] width 283 height 32
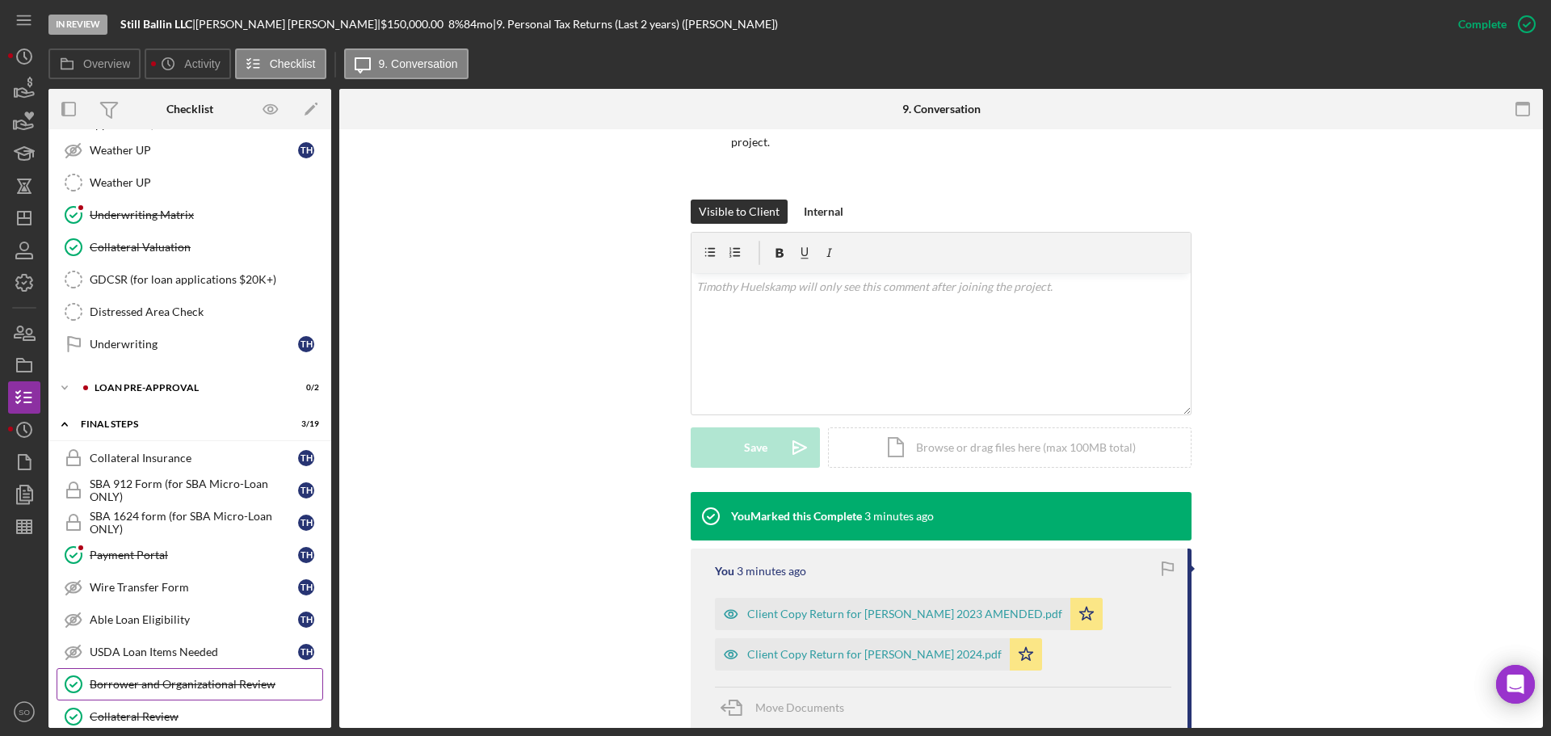
scroll to position [1201, 0]
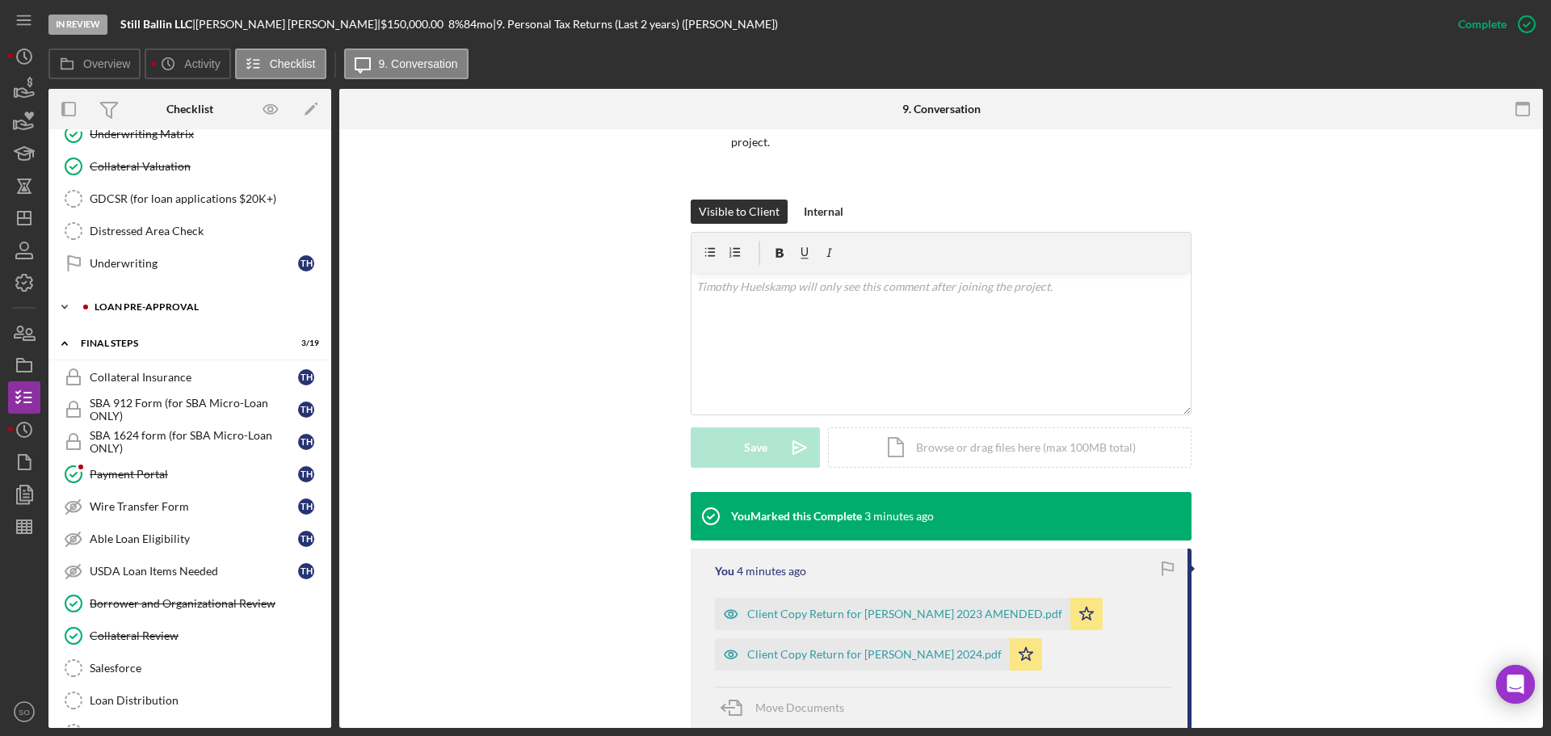
click at [156, 310] on div "LOAN PRE-APPROVAL" at bounding box center [203, 307] width 217 height 10
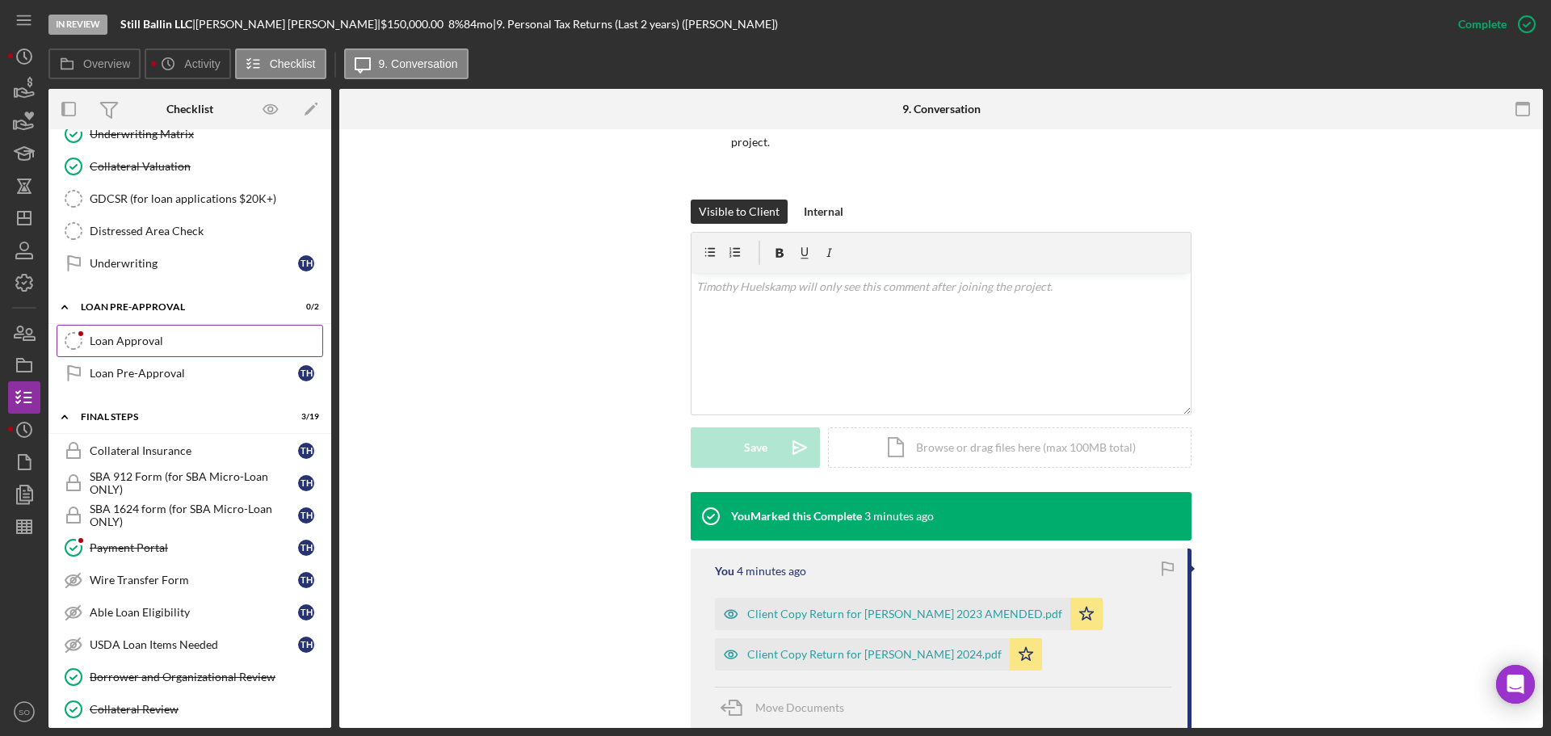
click at [154, 341] on div "Loan Approval" at bounding box center [206, 341] width 233 height 13
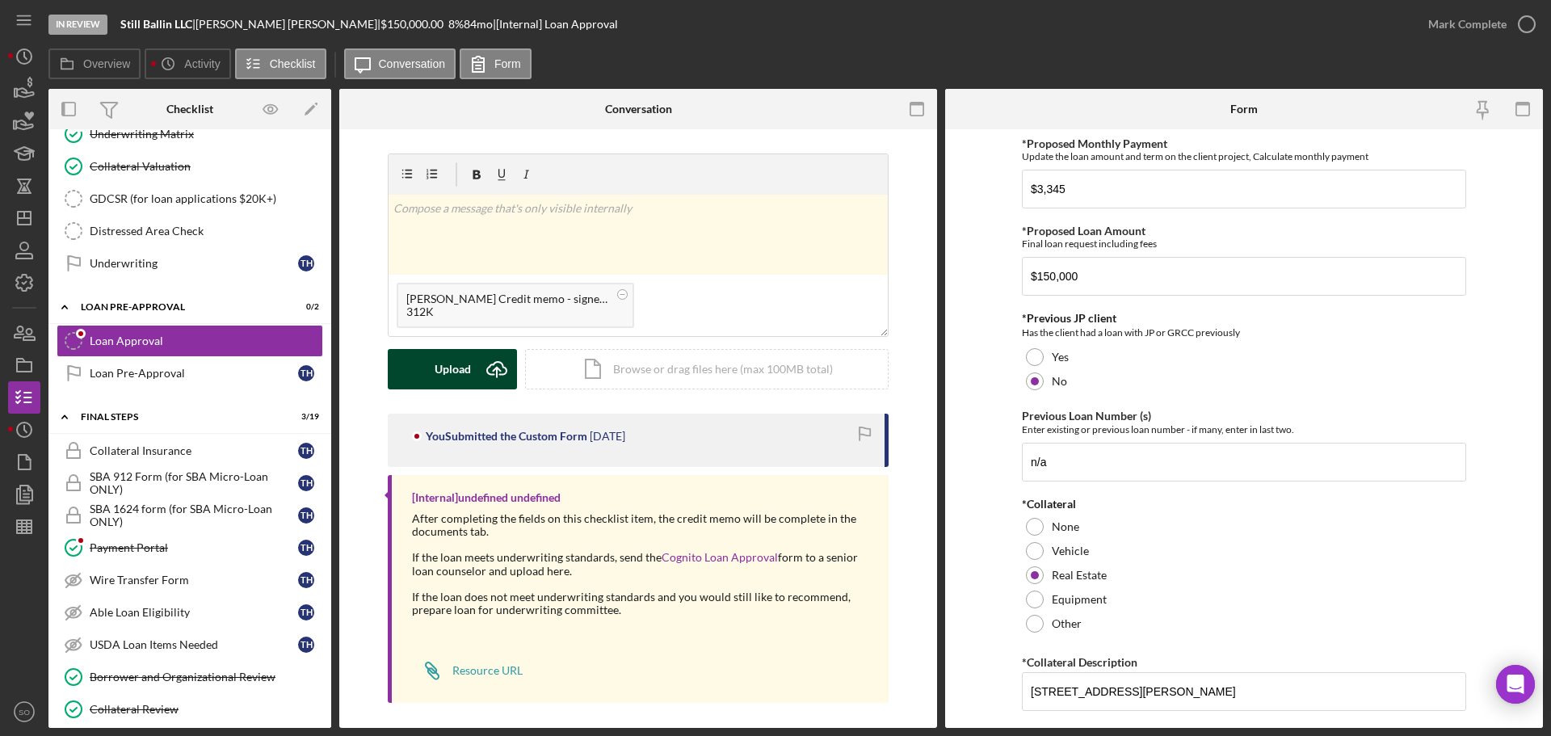
click at [459, 366] on div "Upload" at bounding box center [453, 369] width 36 height 40
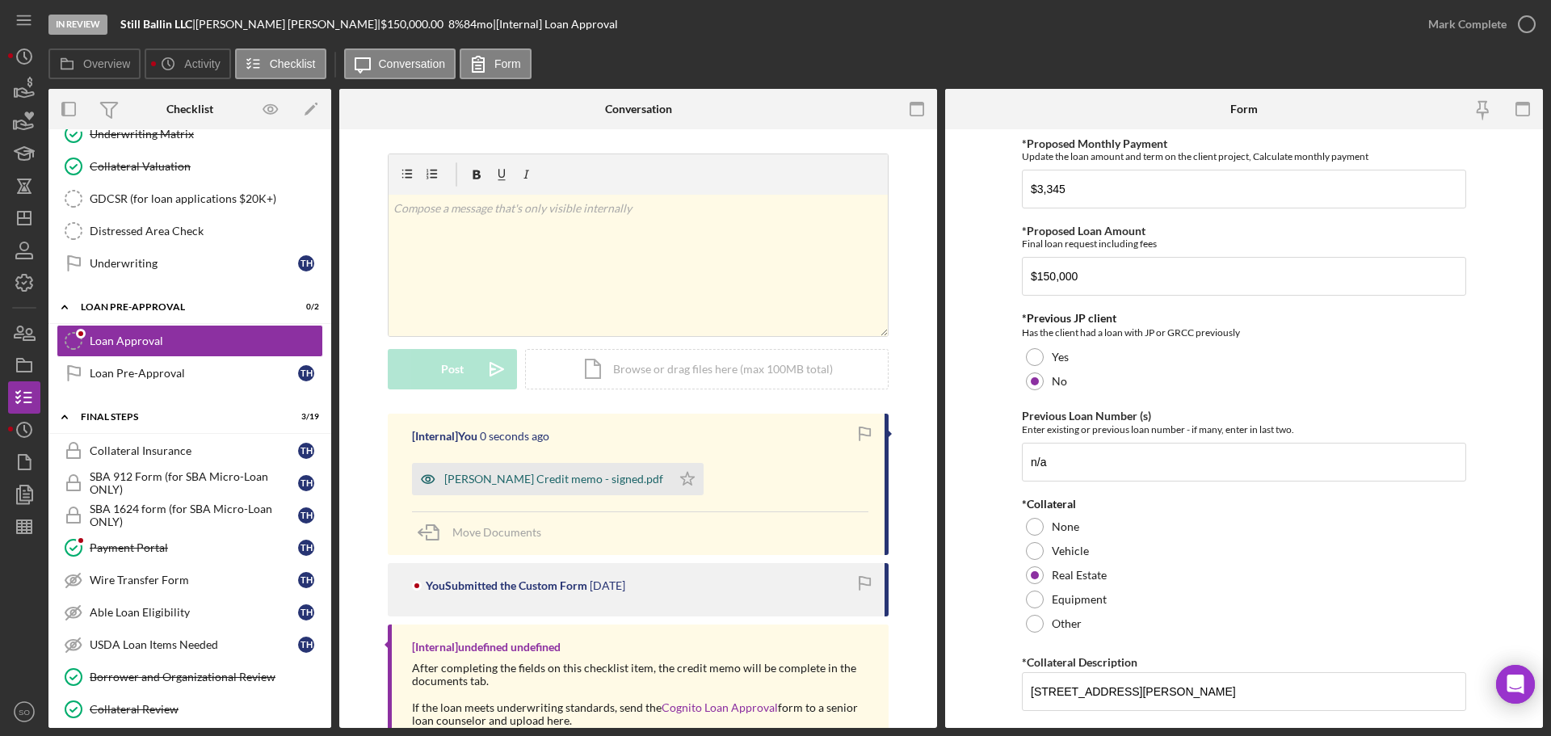
scroll to position [157, 0]
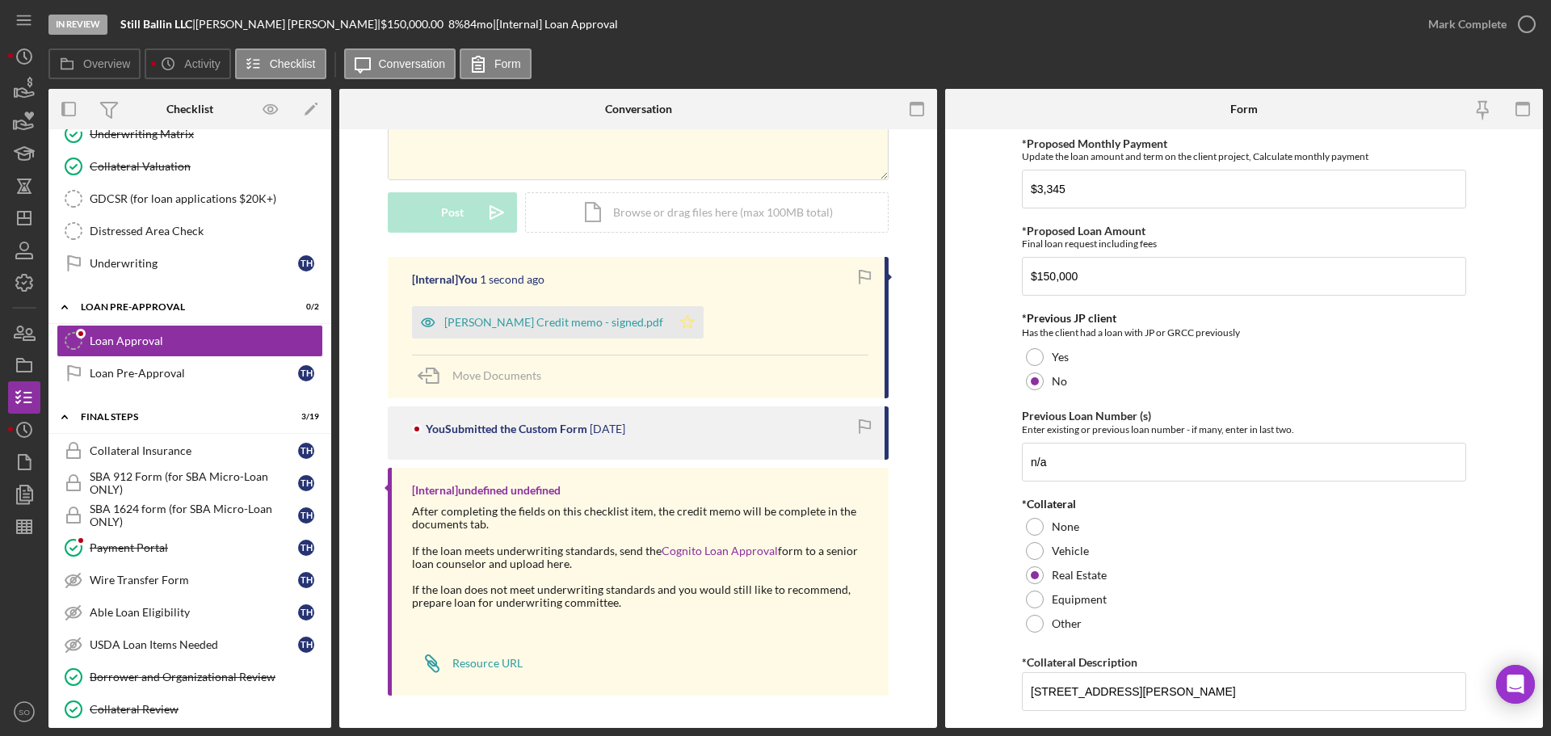
click at [697, 326] on icon "Icon/Star" at bounding box center [687, 322] width 32 height 32
click at [562, 323] on div "Timothy Huelskamp Credit memo - signed.pdf" at bounding box center [553, 322] width 219 height 13
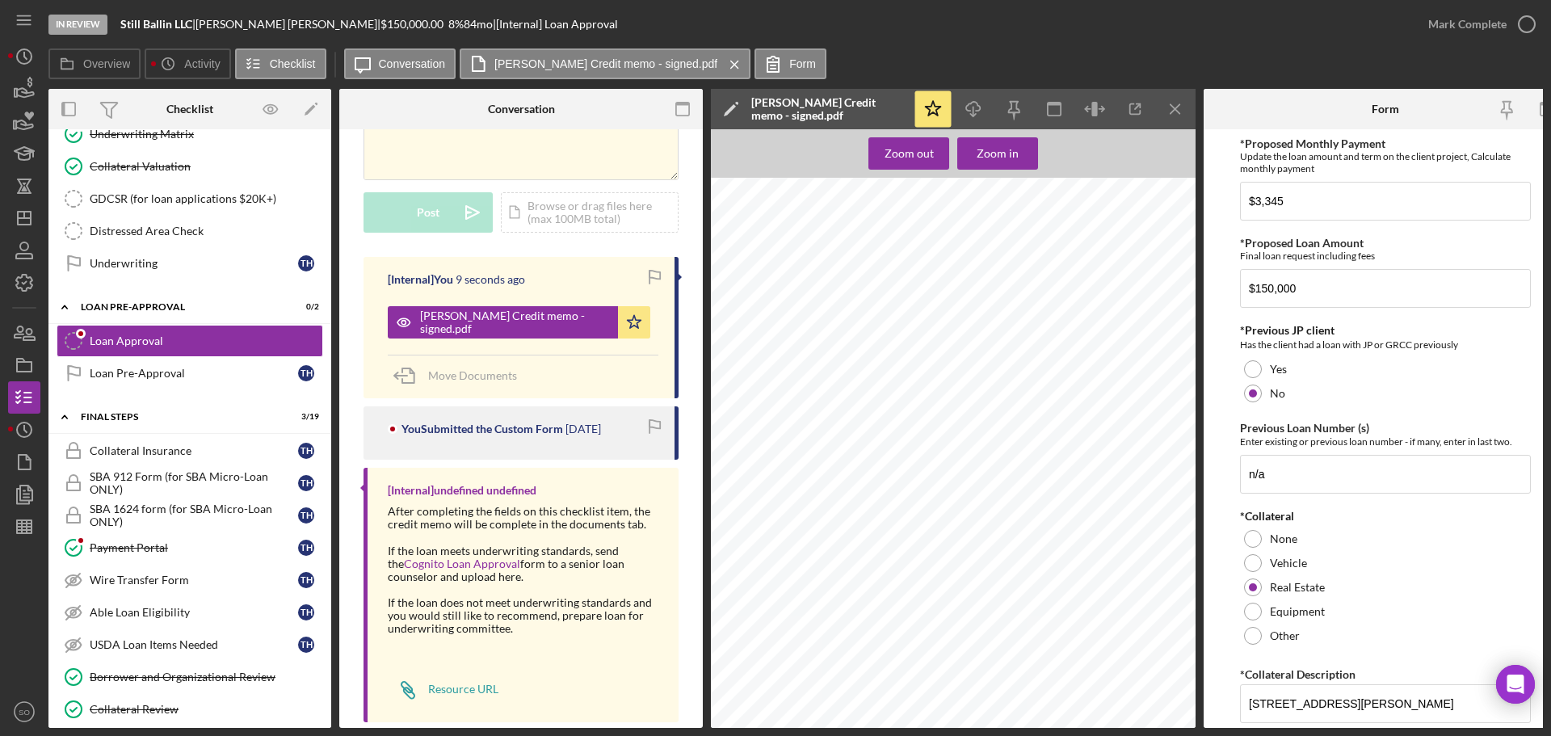
scroll to position [1057, 0]
click at [980, 108] on icon "button" at bounding box center [973, 106] width 14 height 9
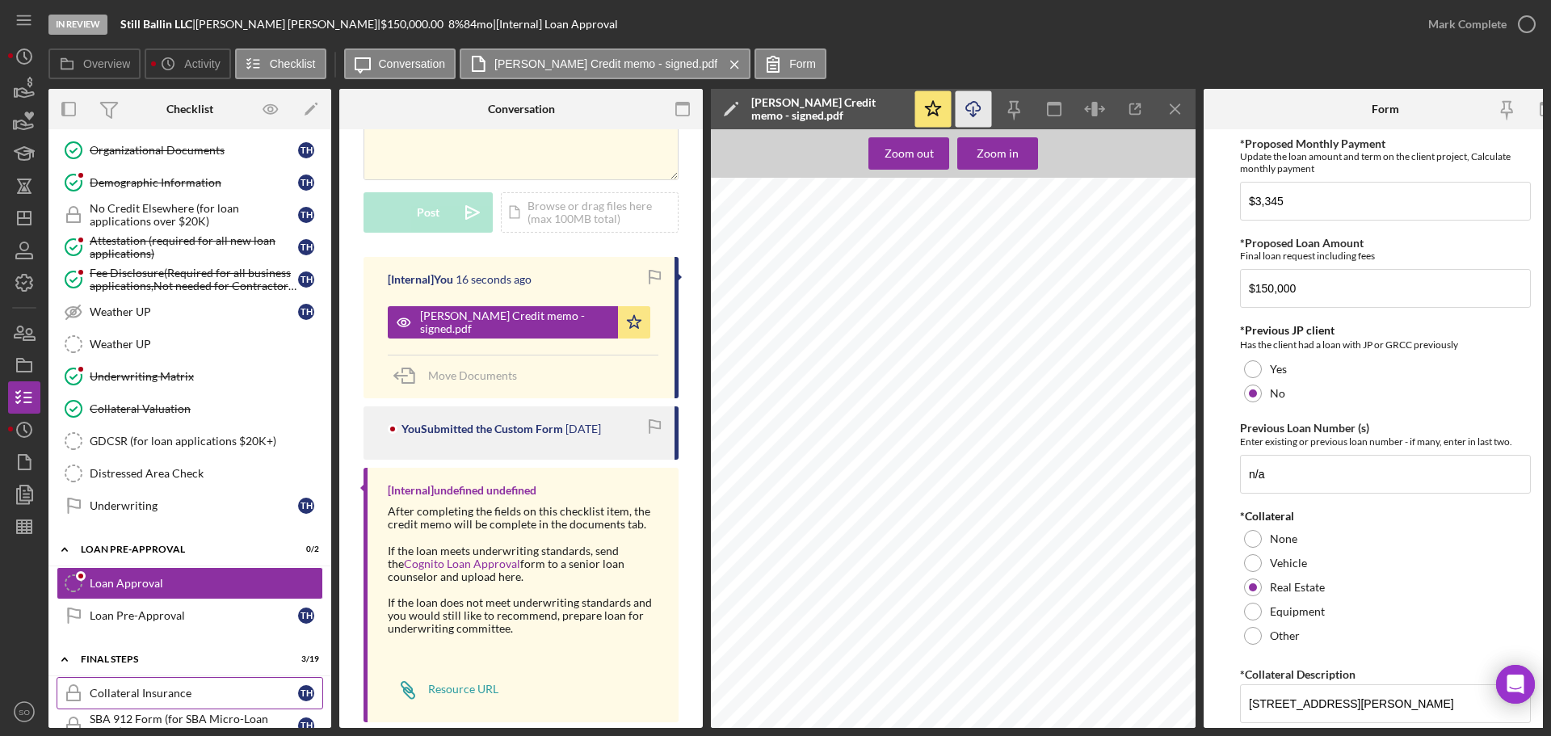
scroll to position [797, 0]
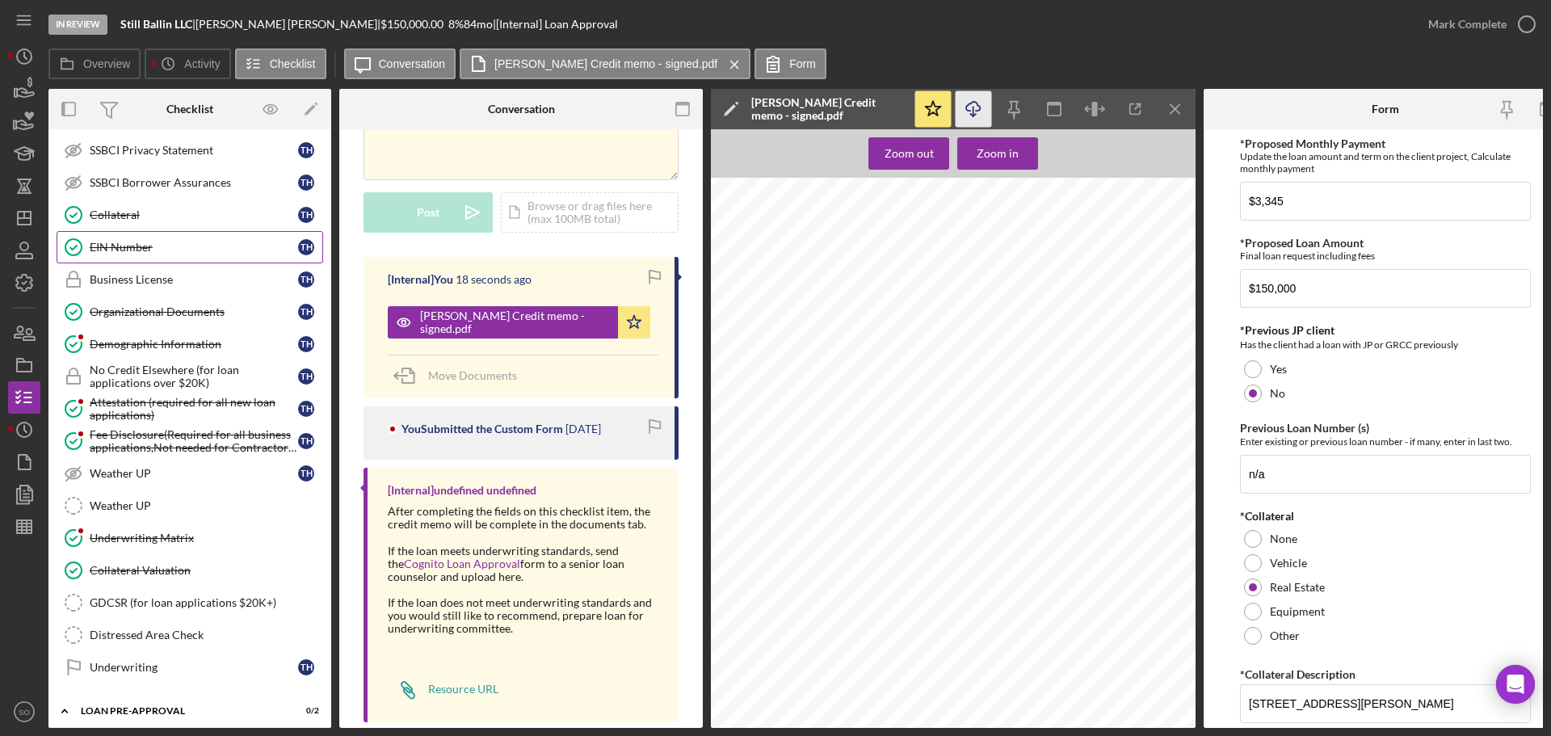
drag, startPoint x: 133, startPoint y: 216, endPoint x: 150, endPoint y: 239, distance: 28.9
click at [133, 216] on div "Collateral" at bounding box center [194, 214] width 208 height 13
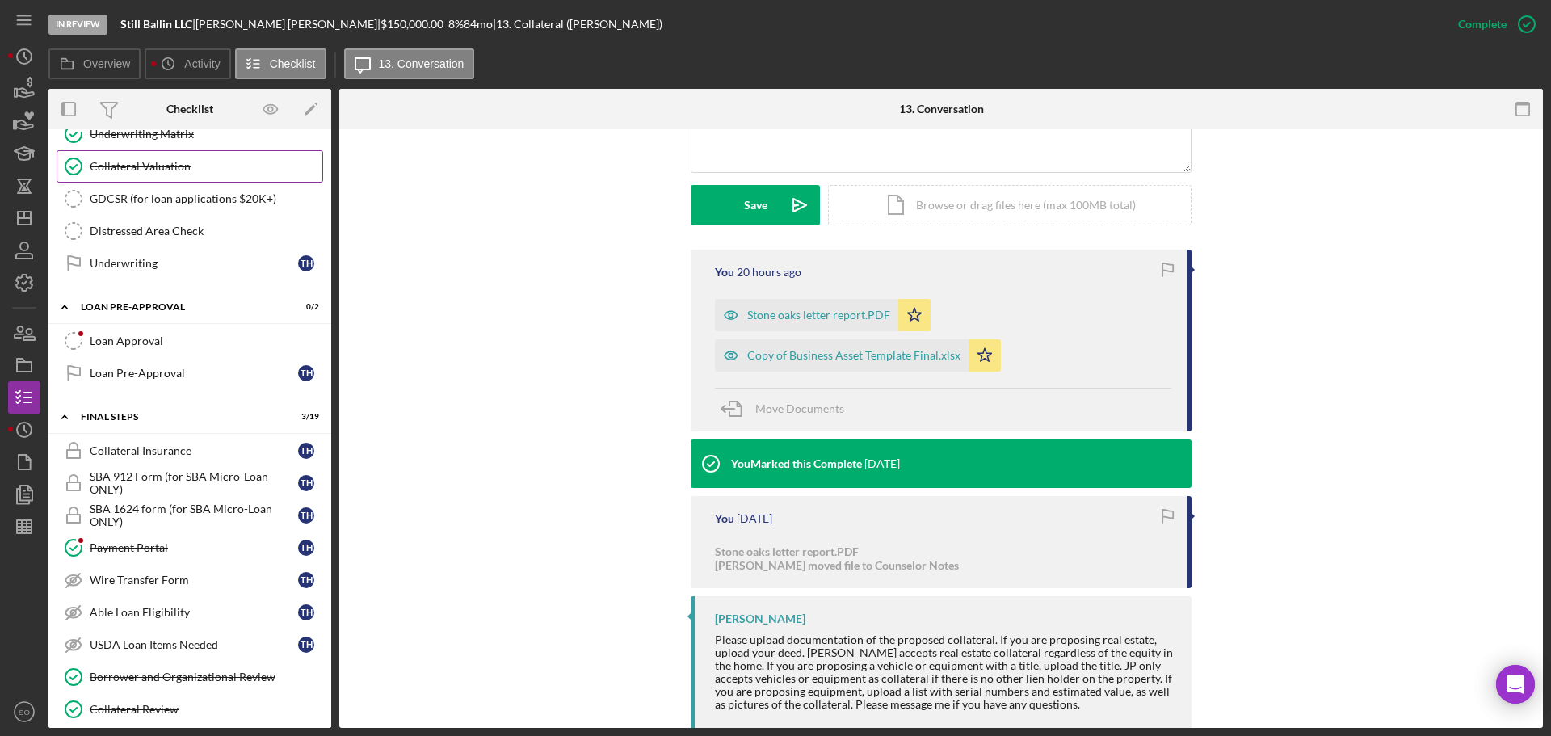
scroll to position [1282, 0]
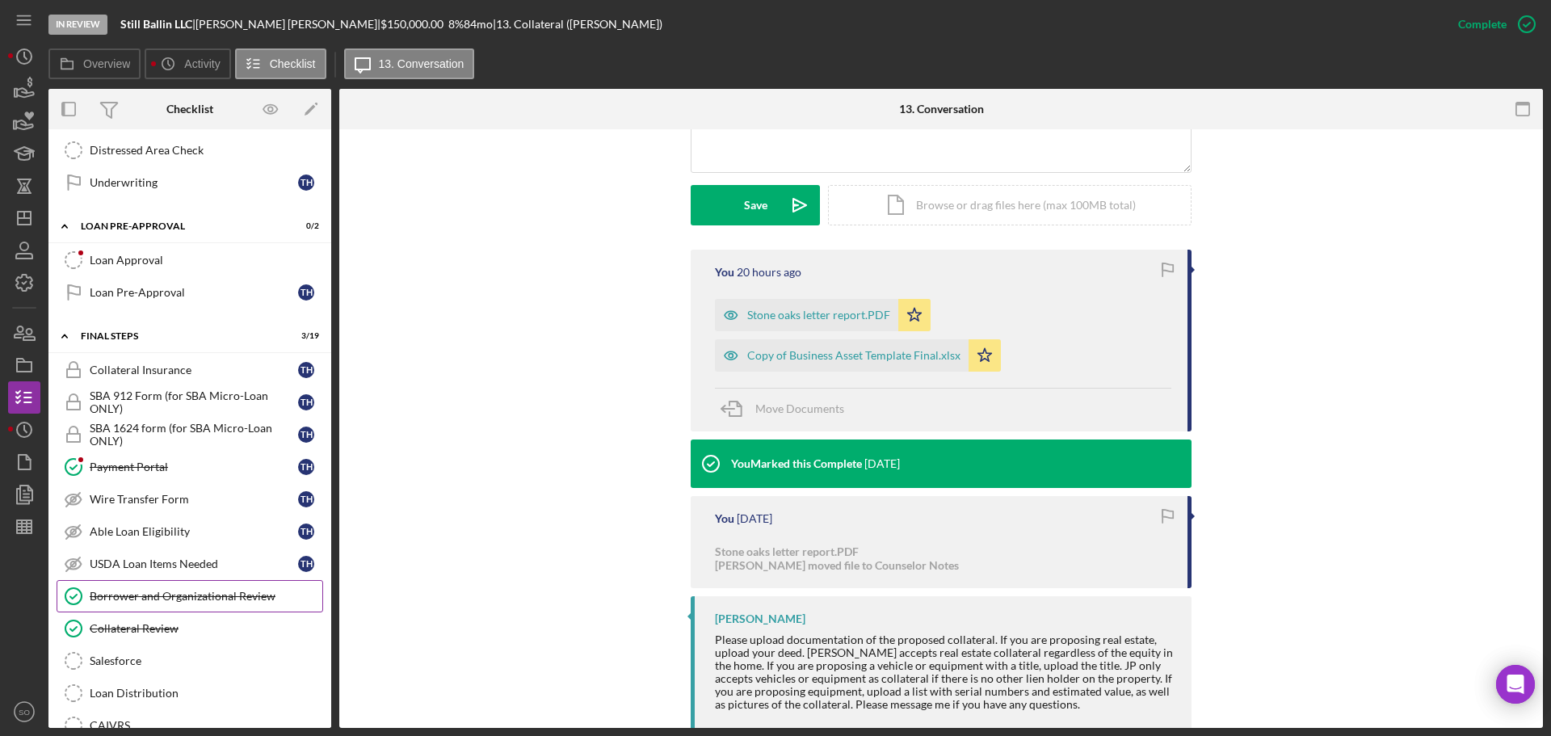
drag, startPoint x: 177, startPoint y: 604, endPoint x: 203, endPoint y: 604, distance: 25.9
click at [177, 604] on link "Borrower and Organizational Review Borrower and Organizational Review" at bounding box center [190, 596] width 267 height 32
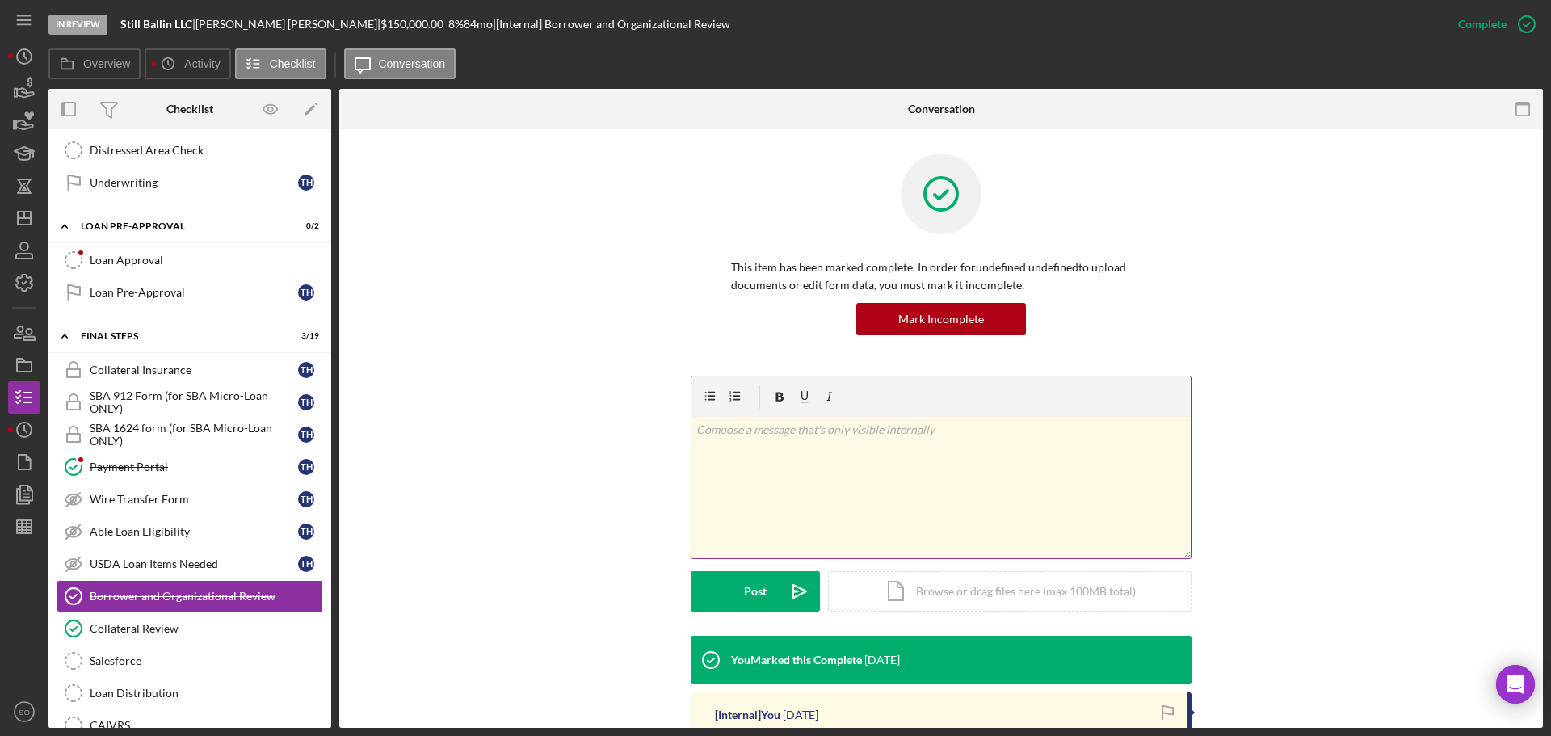
scroll to position [323, 0]
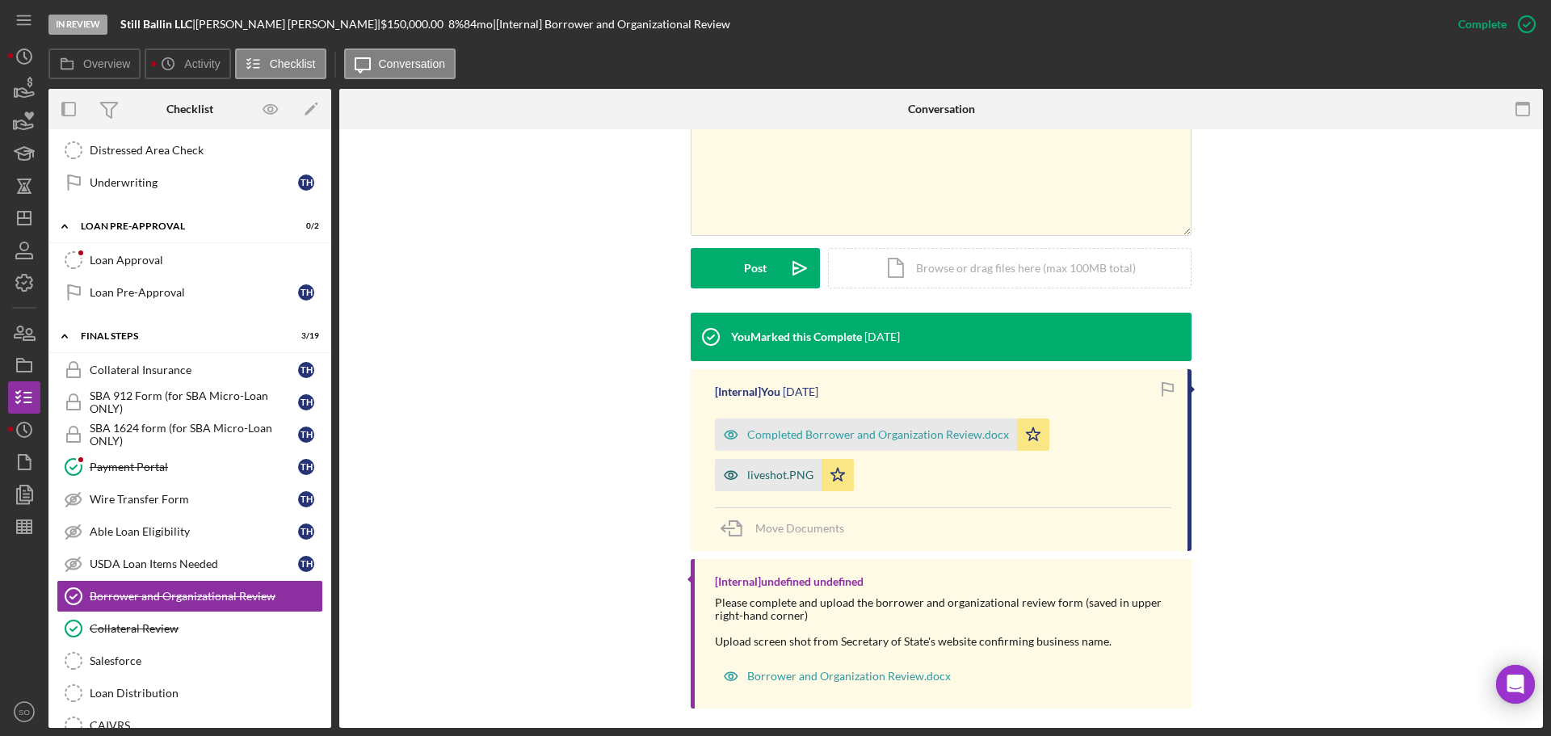
click at [781, 483] on div "liveshot.PNG" at bounding box center [768, 475] width 107 height 32
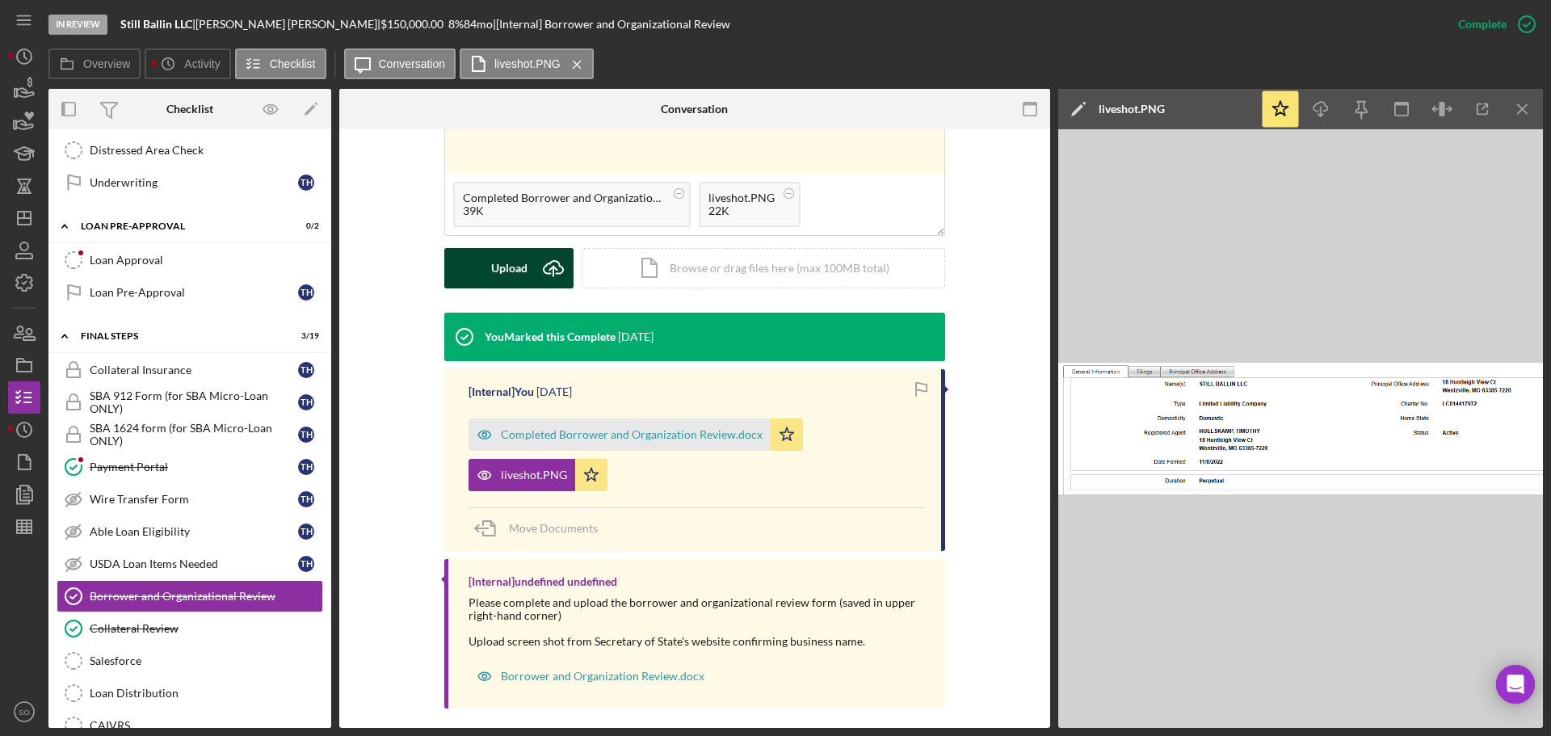
click at [528, 273] on button "Upload Icon/Upload" at bounding box center [508, 268] width 129 height 40
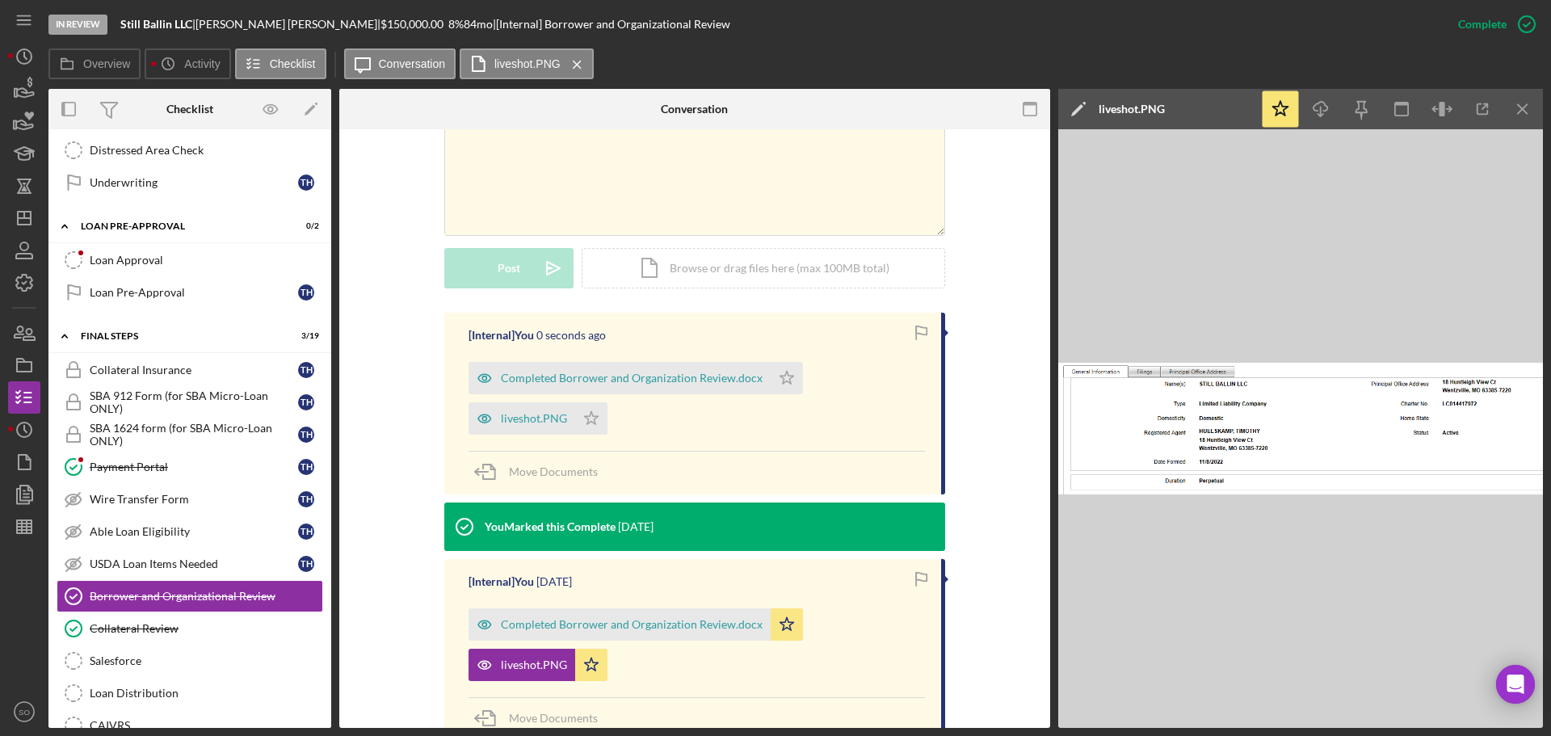
scroll to position [527, 0]
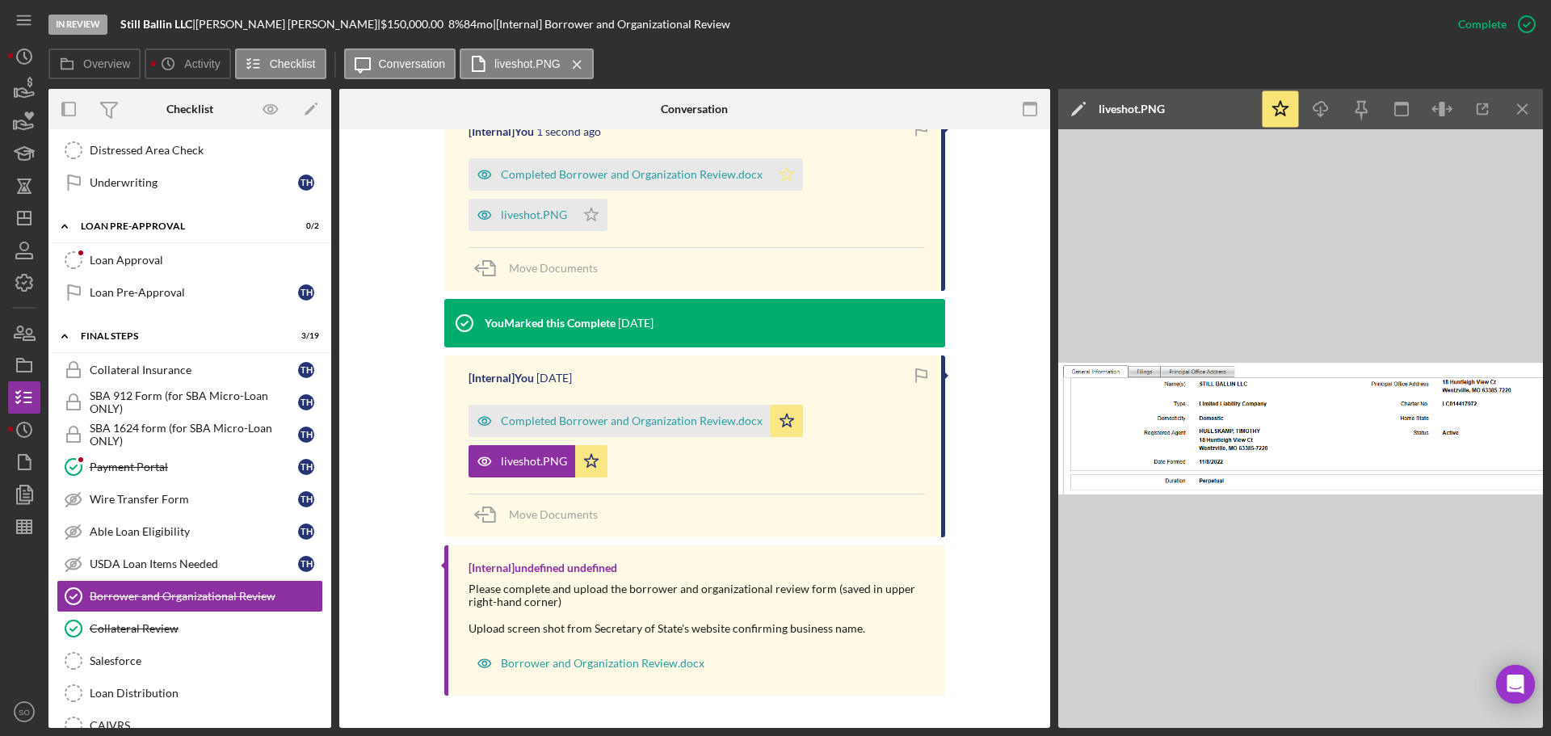
click at [781, 175] on icon "Icon/Star" at bounding box center [787, 174] width 32 height 32
drag, startPoint x: 590, startPoint y: 215, endPoint x: 579, endPoint y: 249, distance: 35.5
click at [589, 217] on icon "Icon/Star" at bounding box center [591, 215] width 32 height 32
click at [559, 515] on span "Move Documents" at bounding box center [553, 514] width 89 height 14
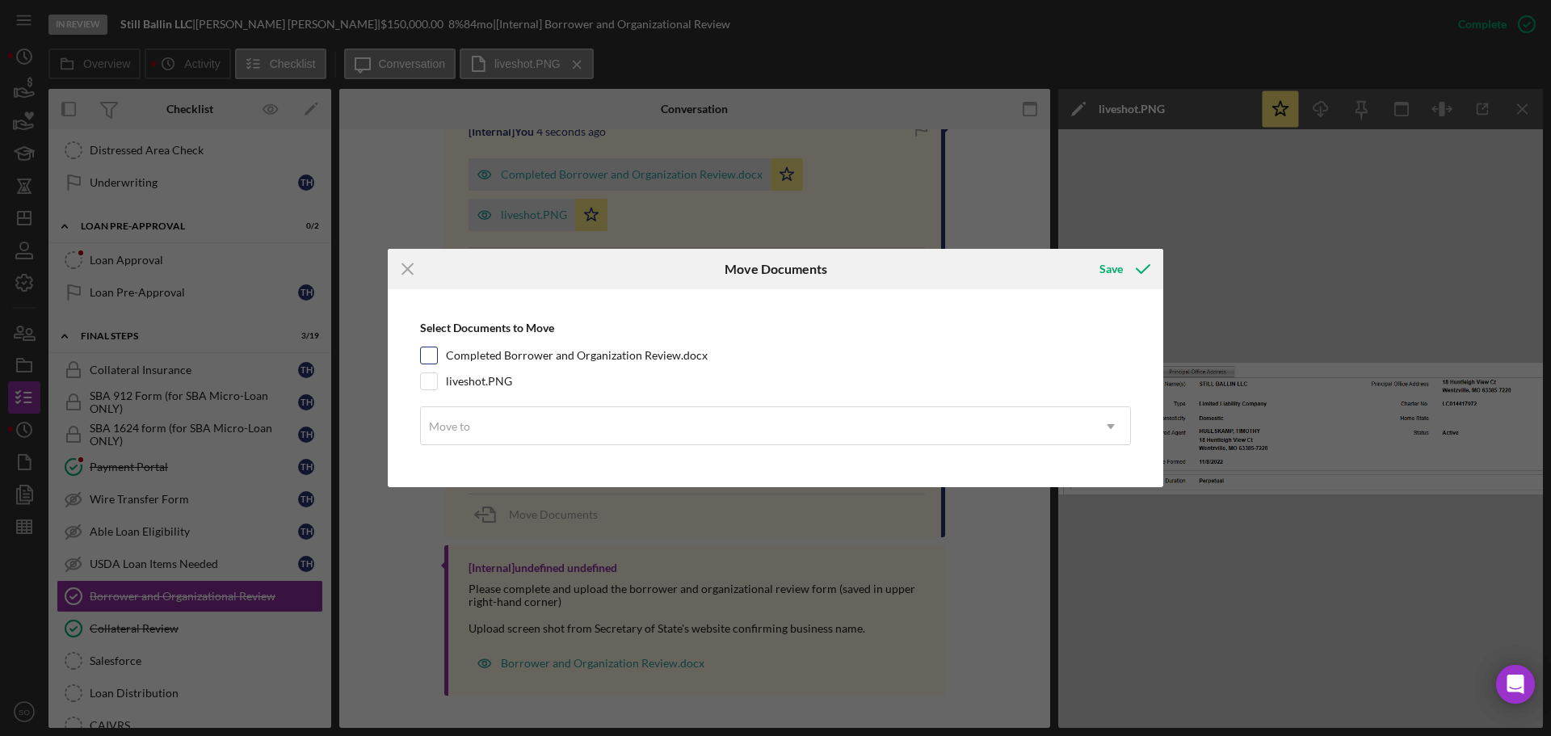
click at [424, 355] on input "Completed Borrower and Organization Review.docx" at bounding box center [429, 355] width 16 height 16
checkbox input "true"
click at [431, 376] on input "liveshot.PNG" at bounding box center [429, 381] width 16 height 16
checkbox input "true"
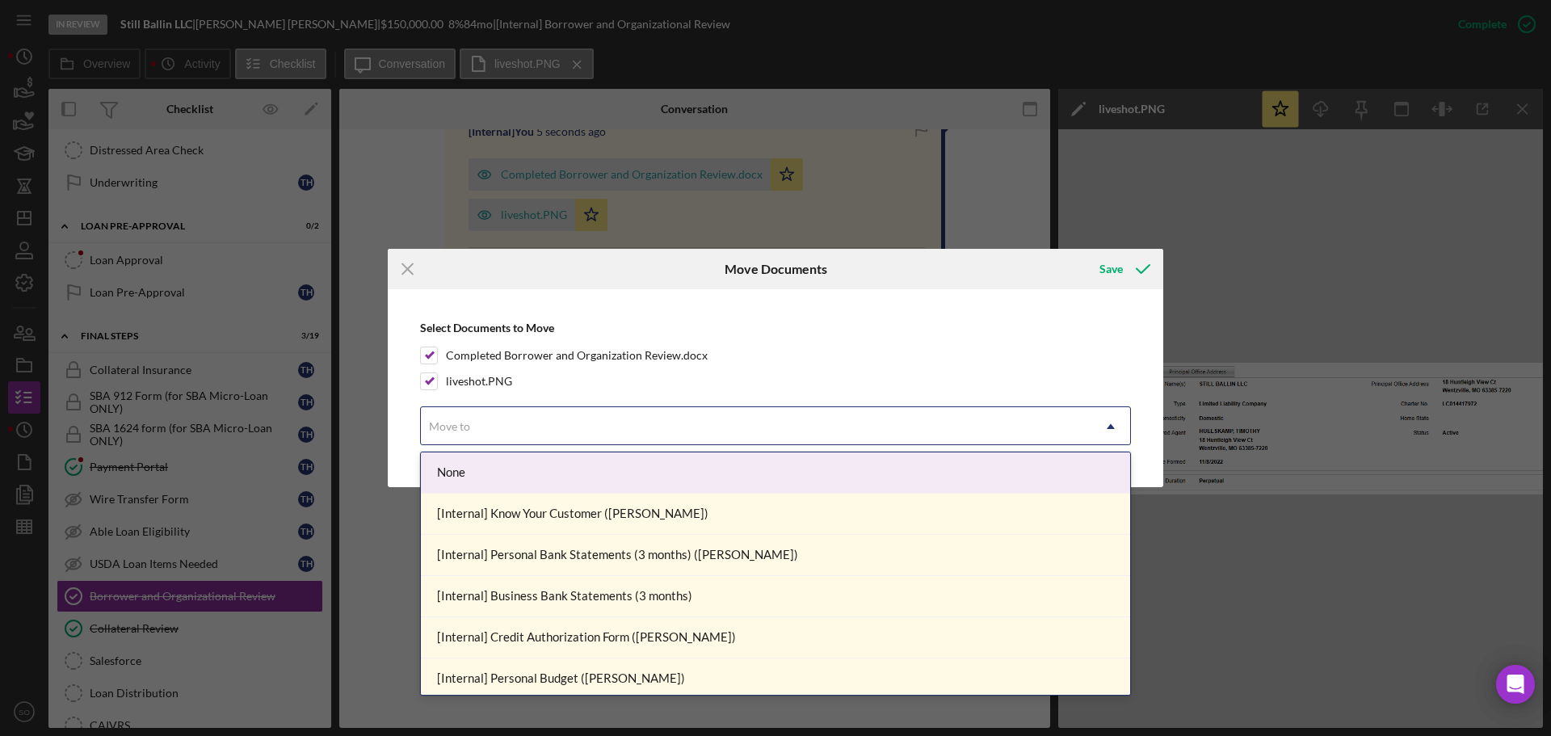
drag, startPoint x: 495, startPoint y: 427, endPoint x: 515, endPoint y: 442, distance: 24.9
click at [496, 429] on div "Move to" at bounding box center [756, 426] width 671 height 37
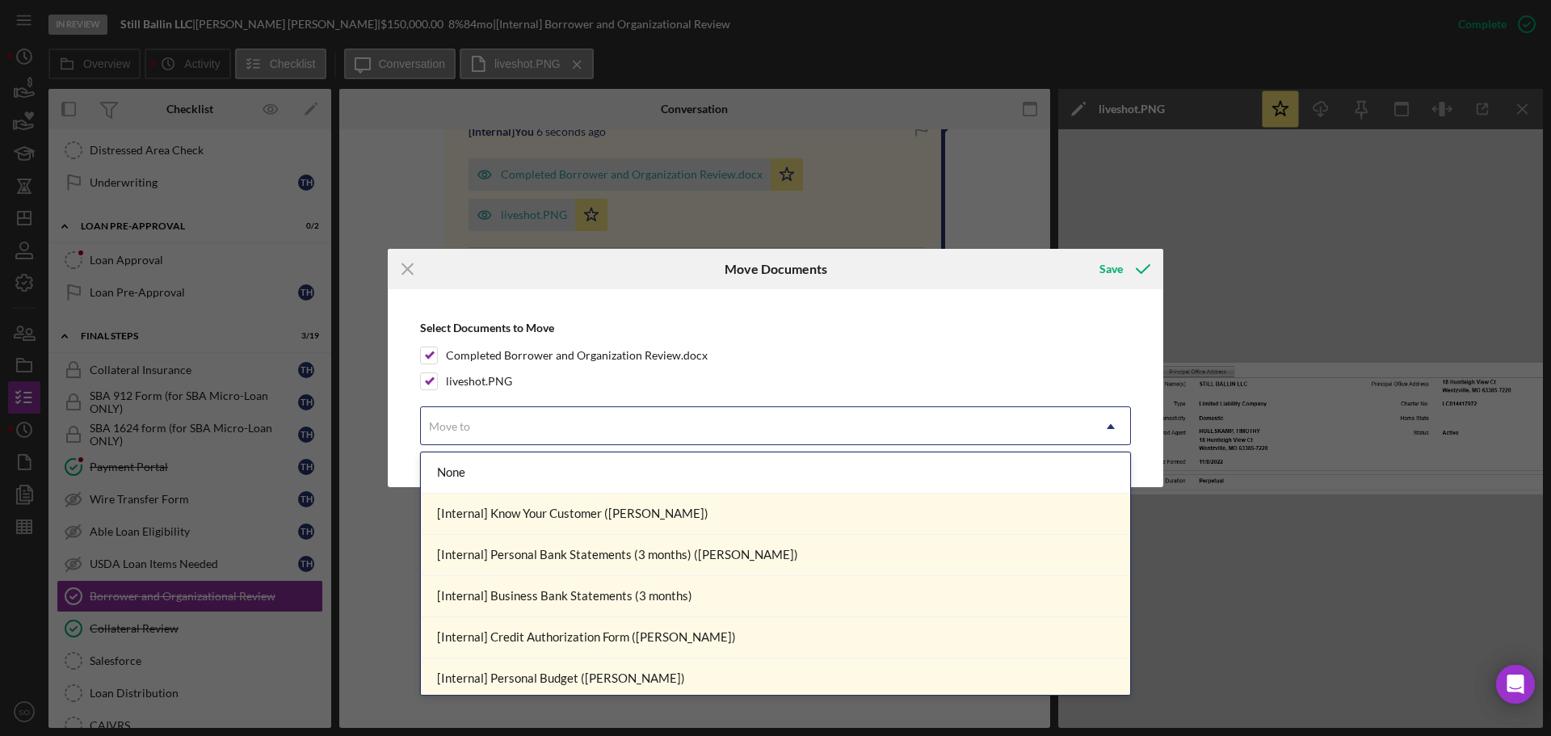
scroll to position [323, 0]
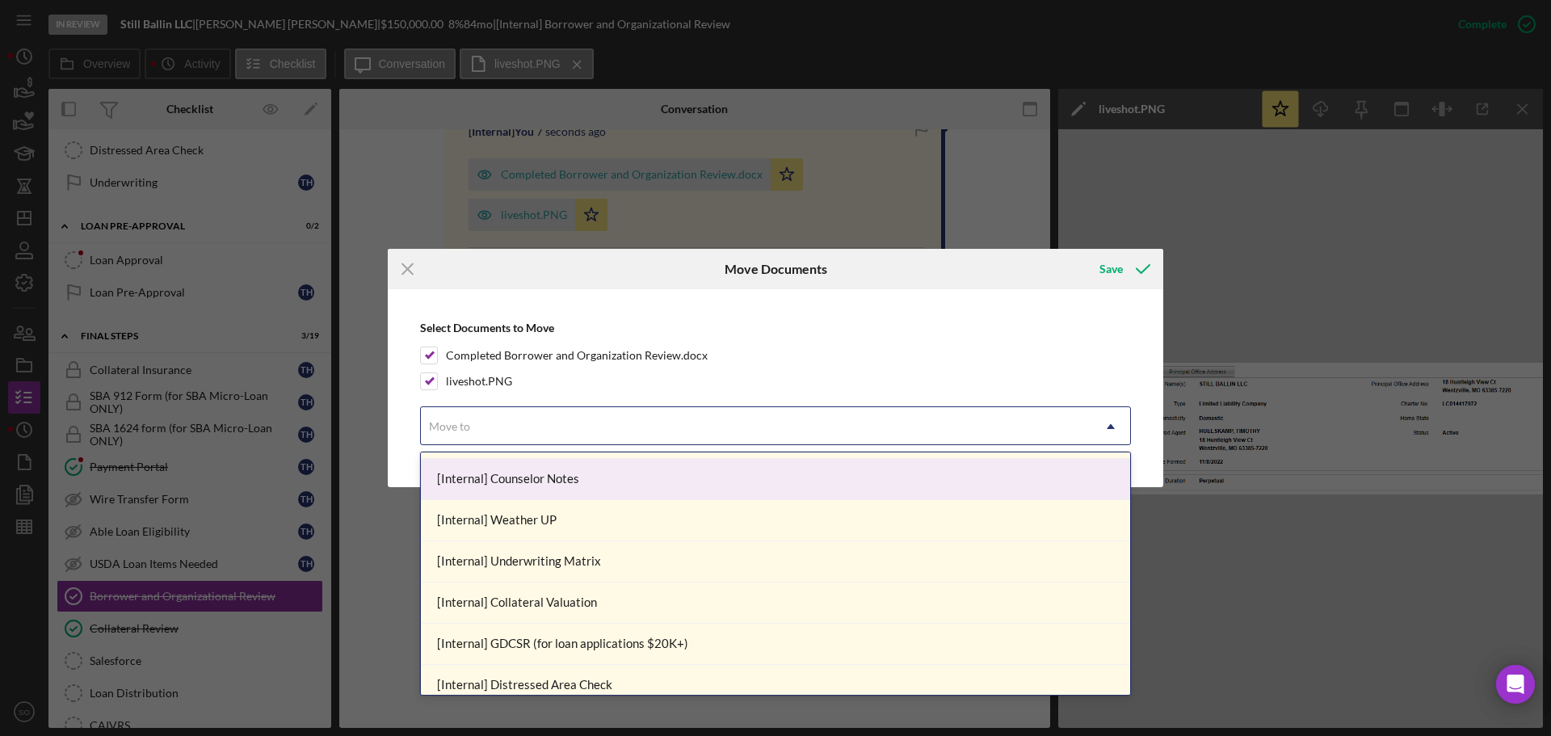
drag, startPoint x: 521, startPoint y: 484, endPoint x: 668, endPoint y: 434, distance: 155.4
click at [522, 483] on div "[Internal] Counselor Notes" at bounding box center [775, 479] width 709 height 41
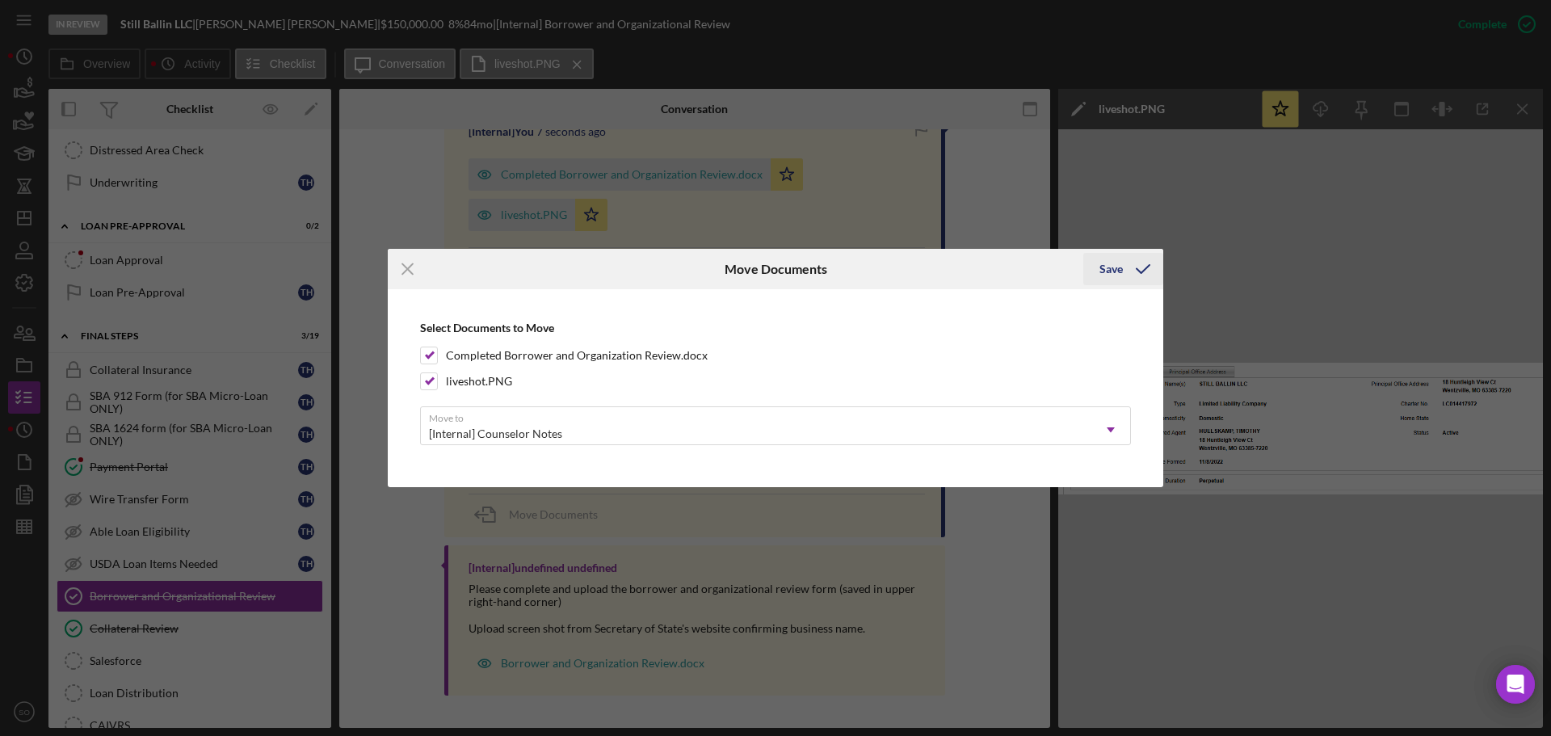
click at [1118, 271] on div "Save" at bounding box center [1111, 269] width 23 height 32
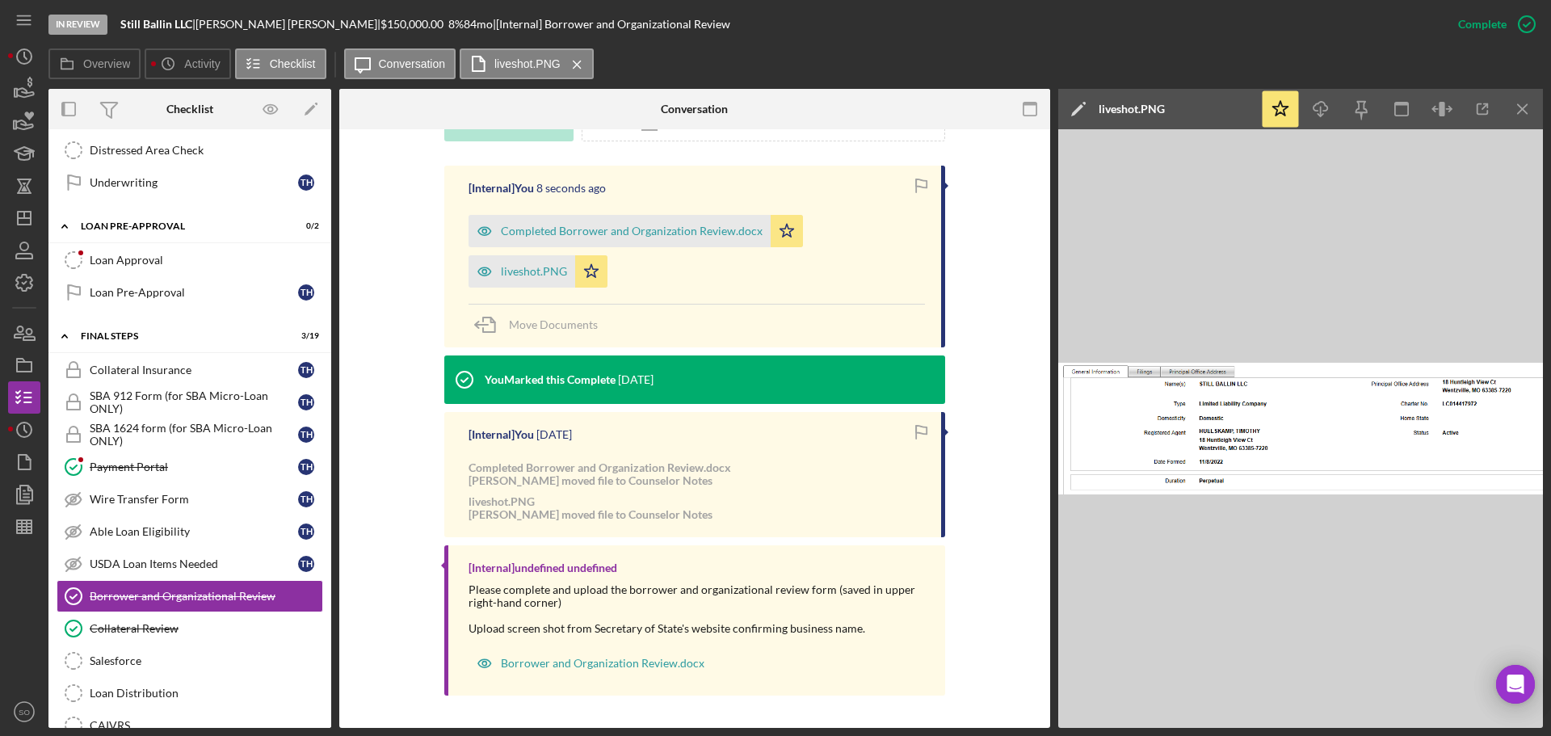
click at [372, 373] on div "[Internal] You 8 seconds ago Completed Borrower and Organization Review.docx Ic…" at bounding box center [695, 435] width 663 height 538
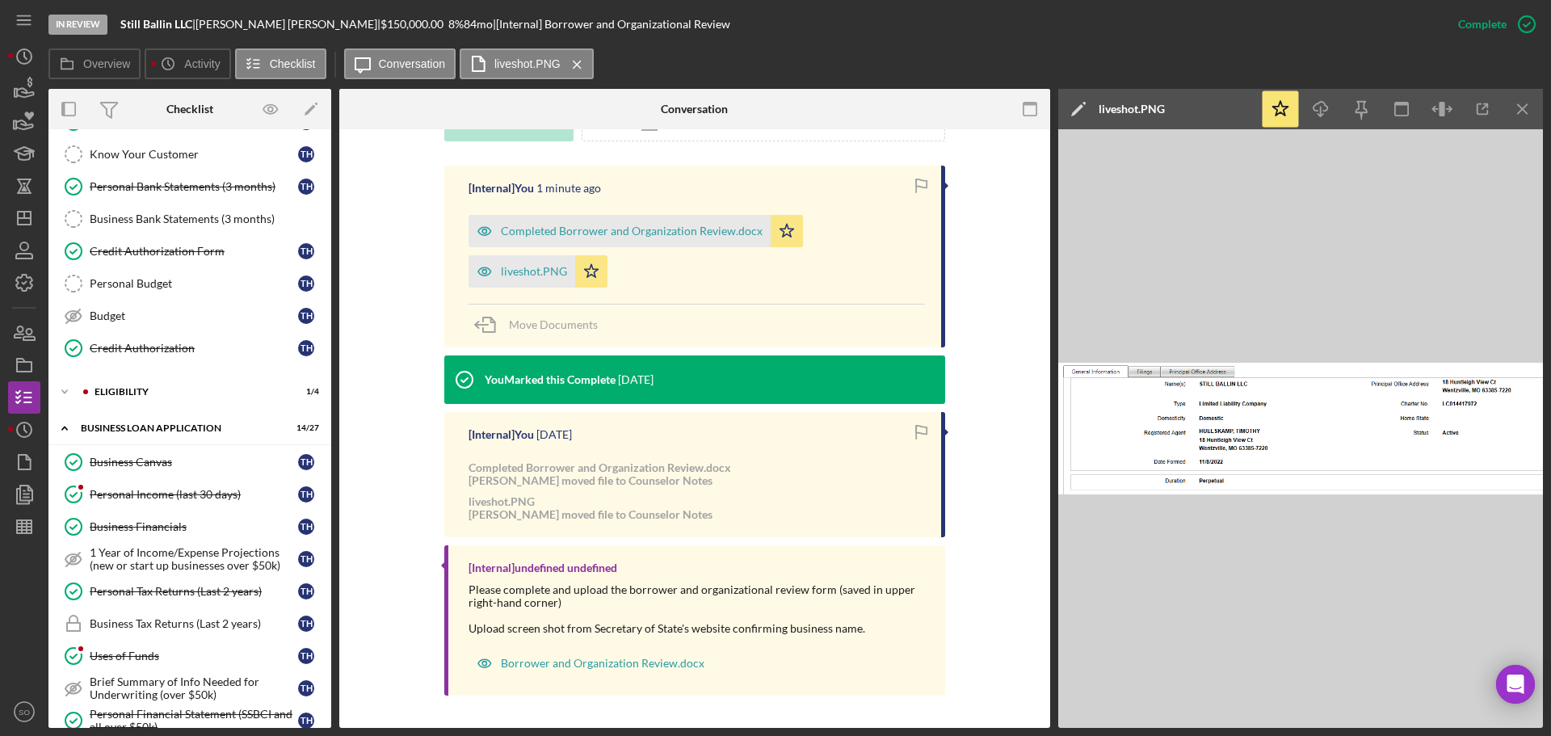
scroll to position [0, 0]
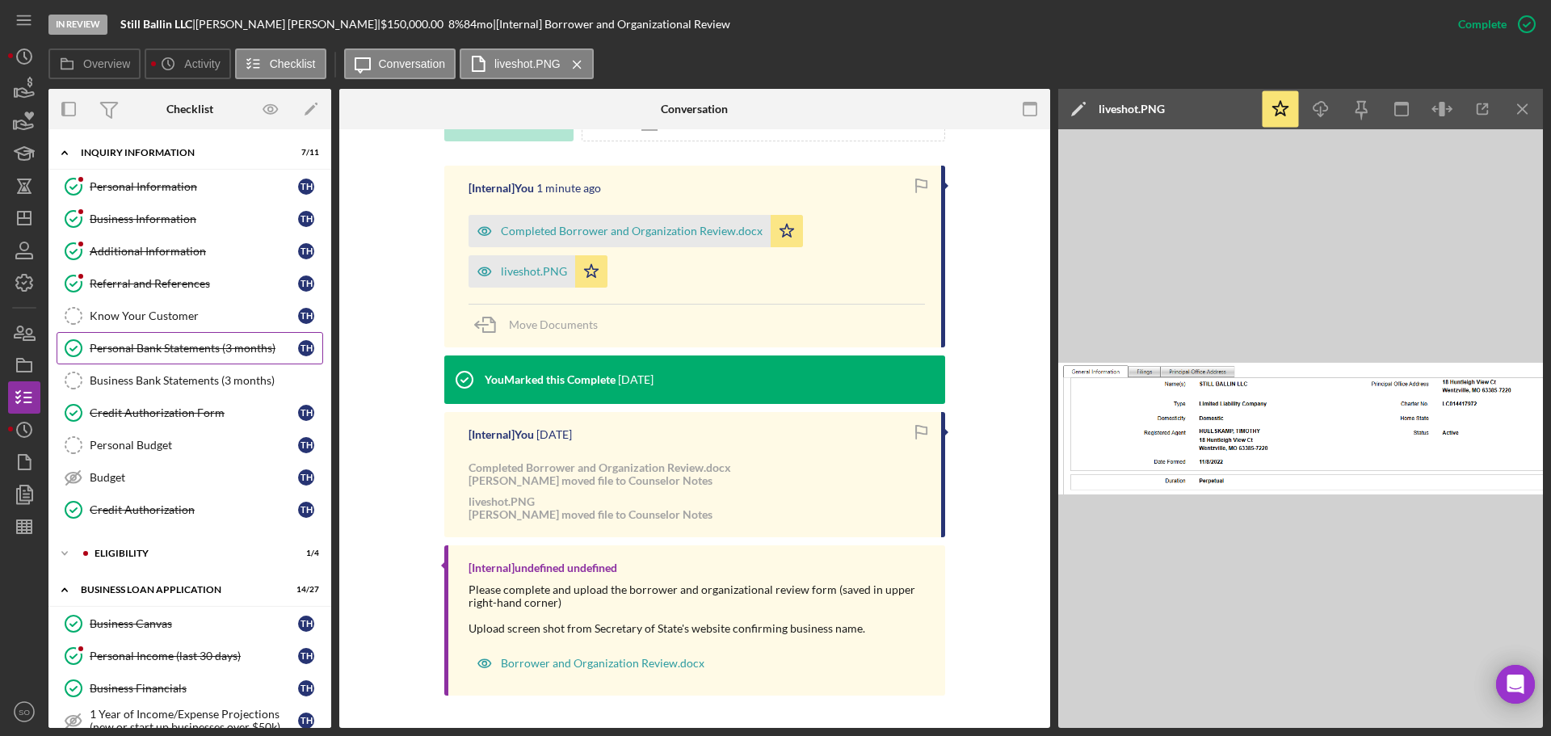
click at [162, 353] on div "Personal Bank Statements (3 months)" at bounding box center [194, 348] width 208 height 13
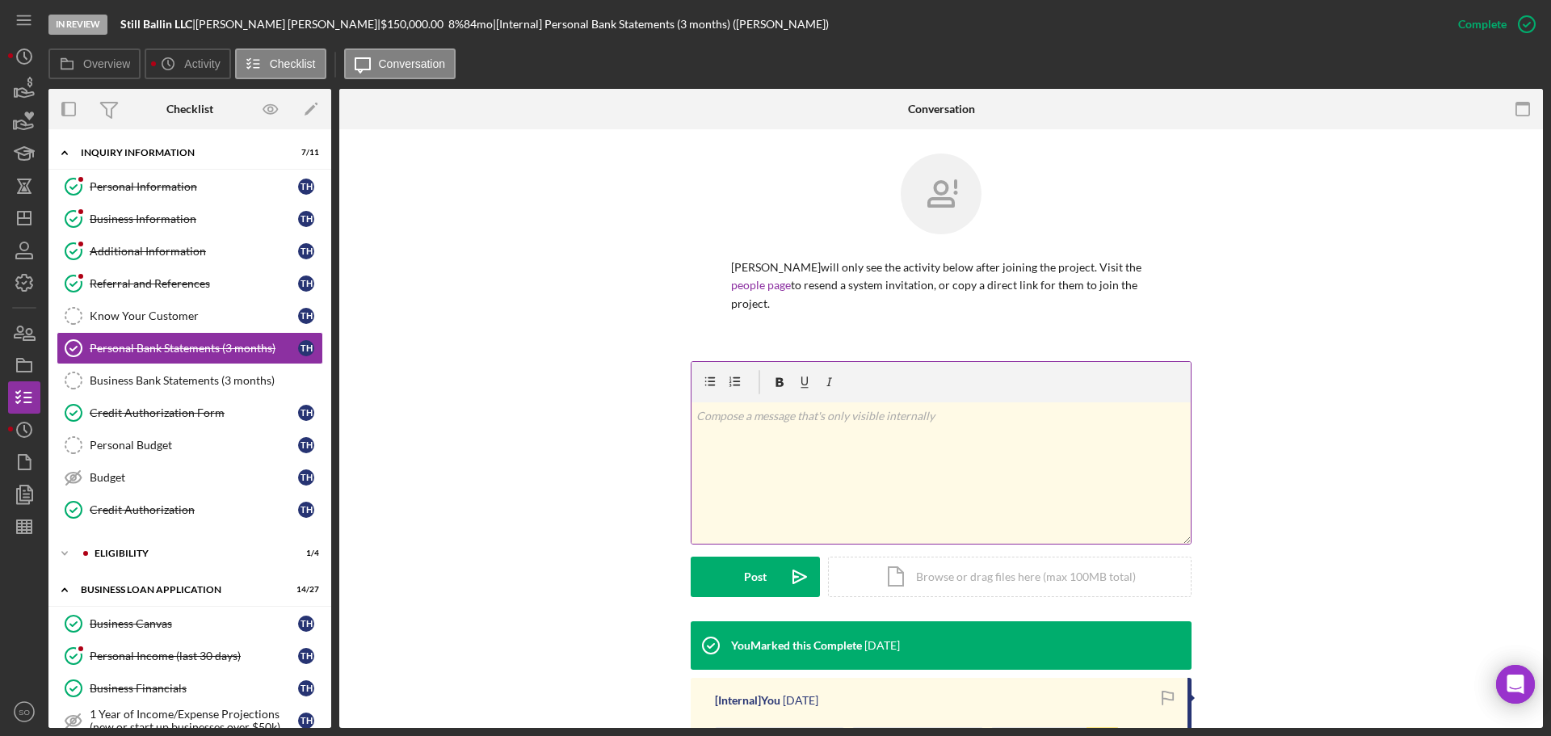
scroll to position [218, 0]
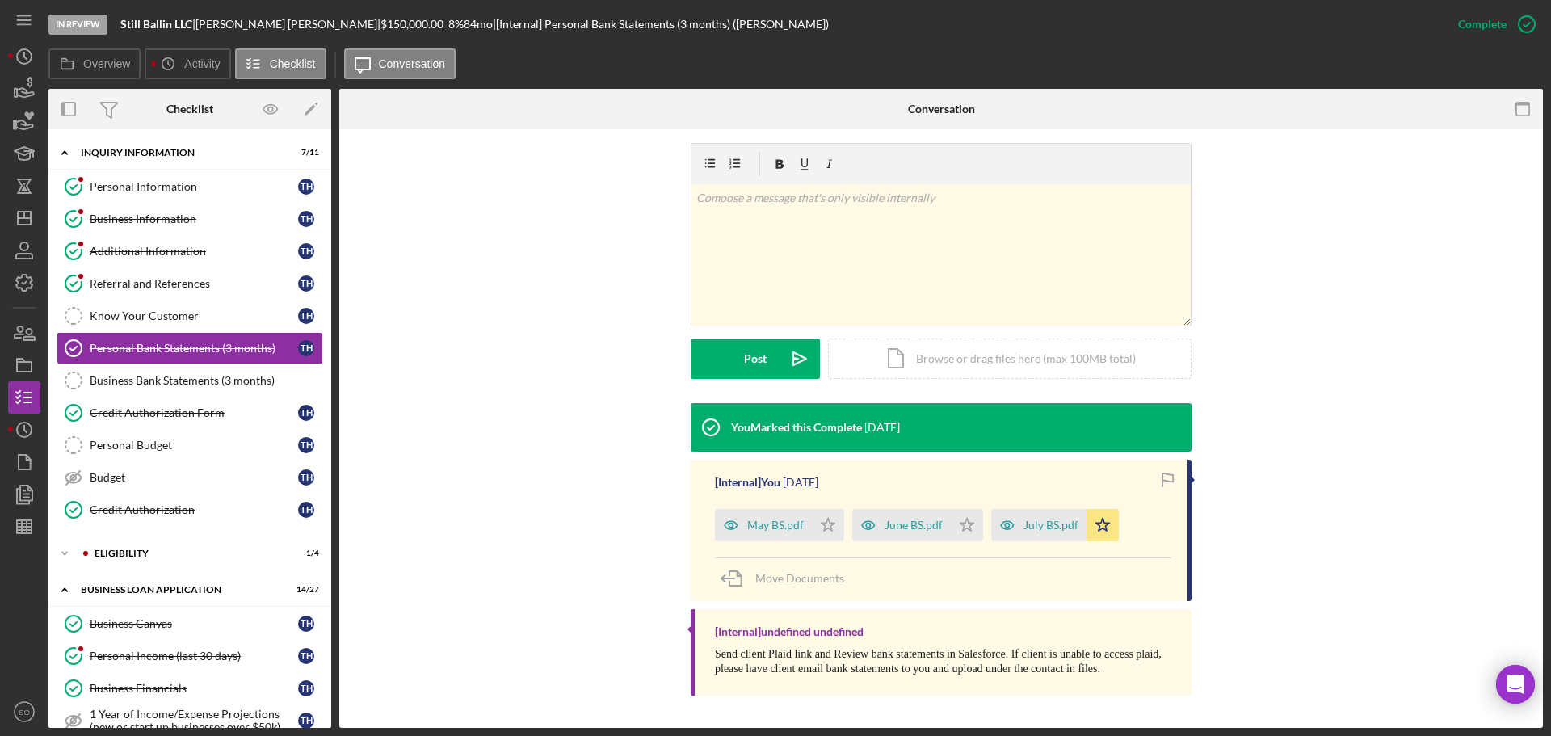
click at [1049, 526] on div "July BS.pdf" at bounding box center [1051, 525] width 55 height 13
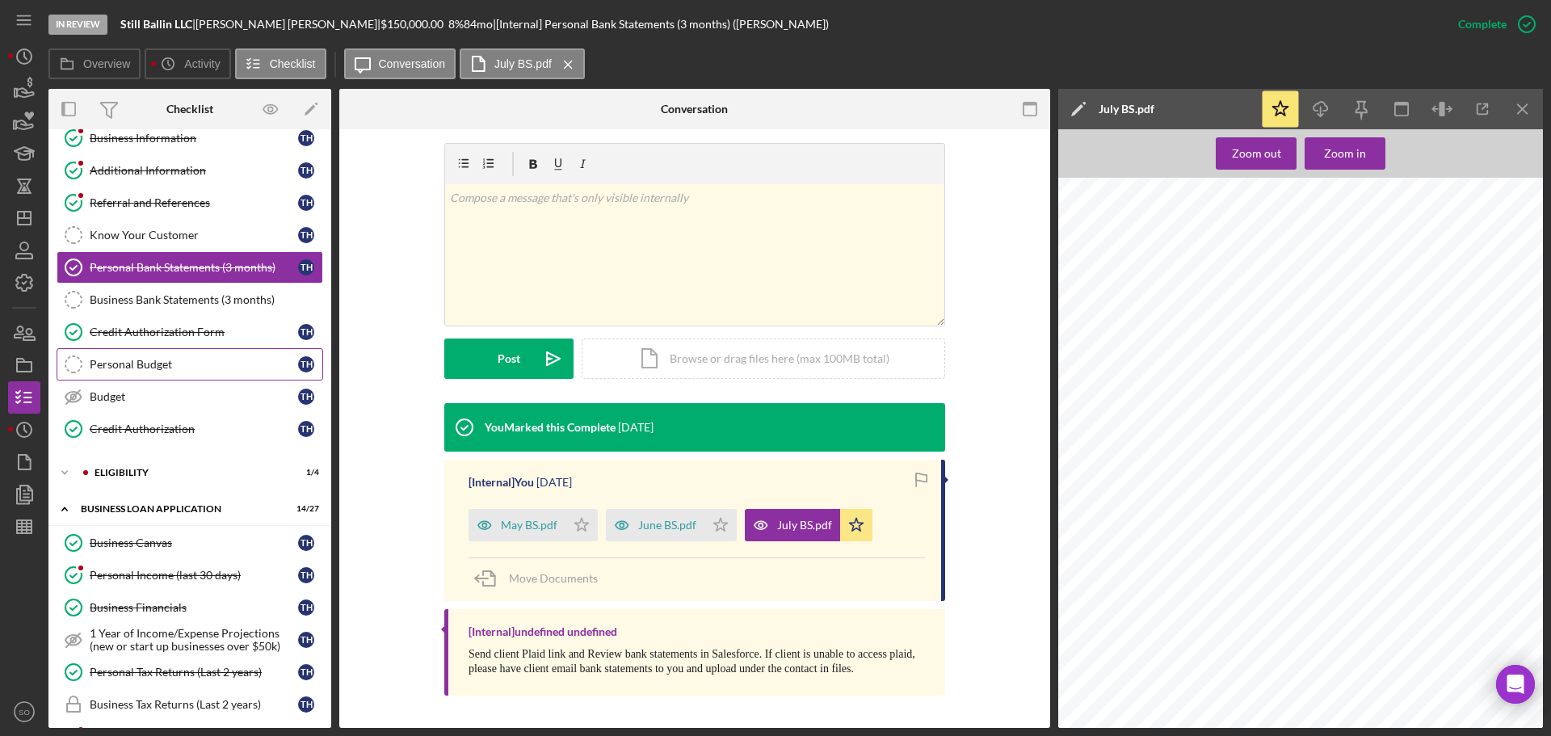
scroll to position [162, 0]
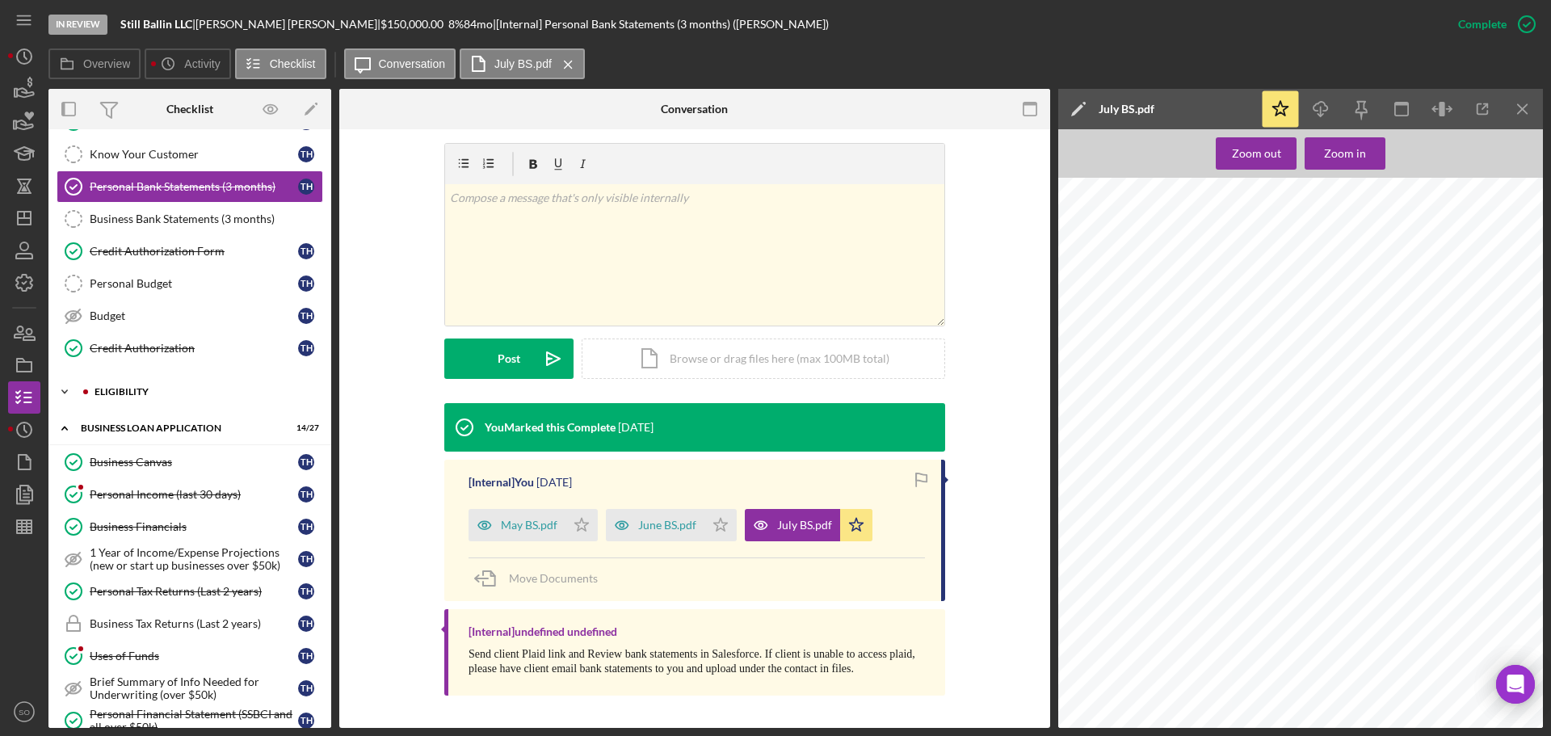
click at [120, 392] on div "ELIGIBILITY" at bounding box center [203, 392] width 217 height 10
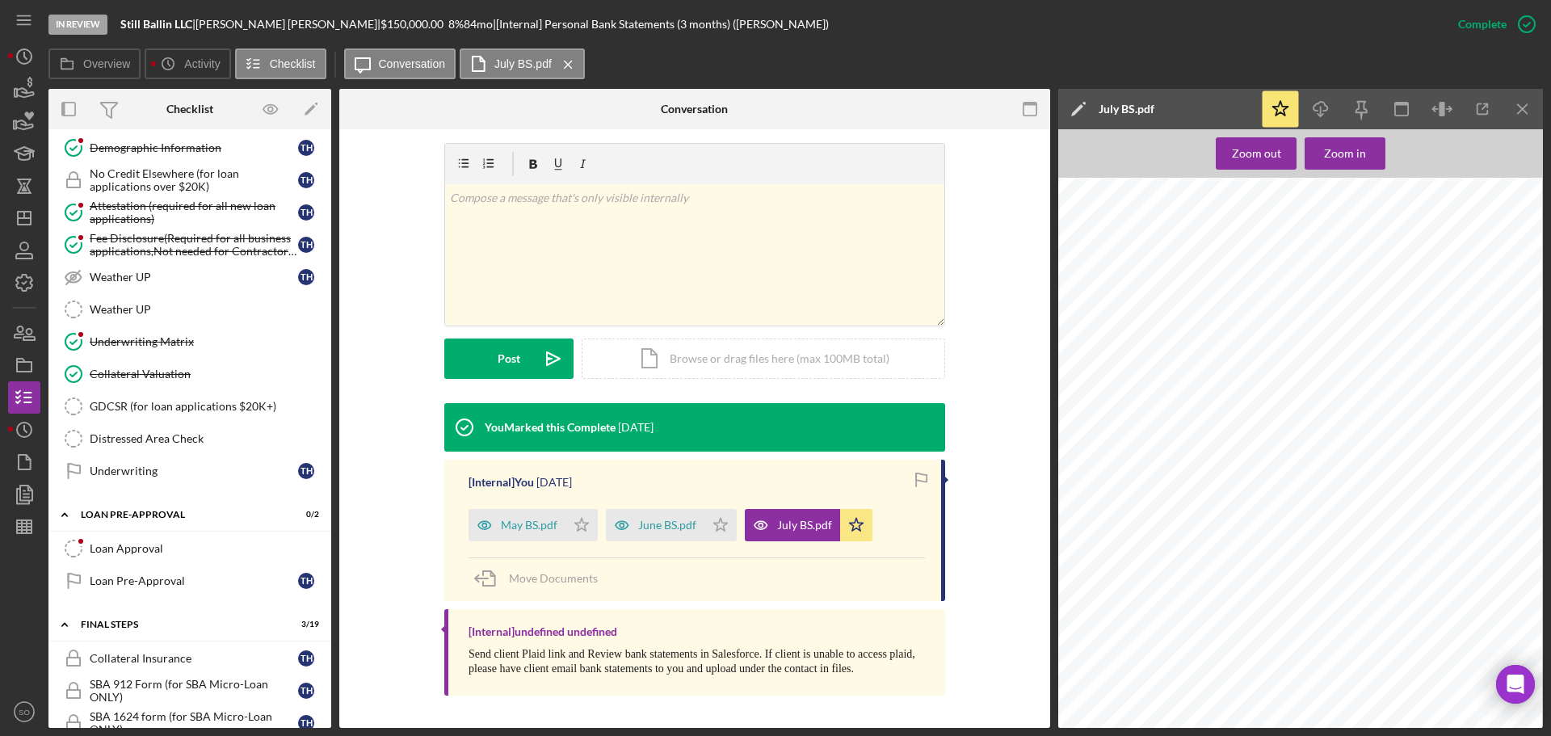
scroll to position [1212, 0]
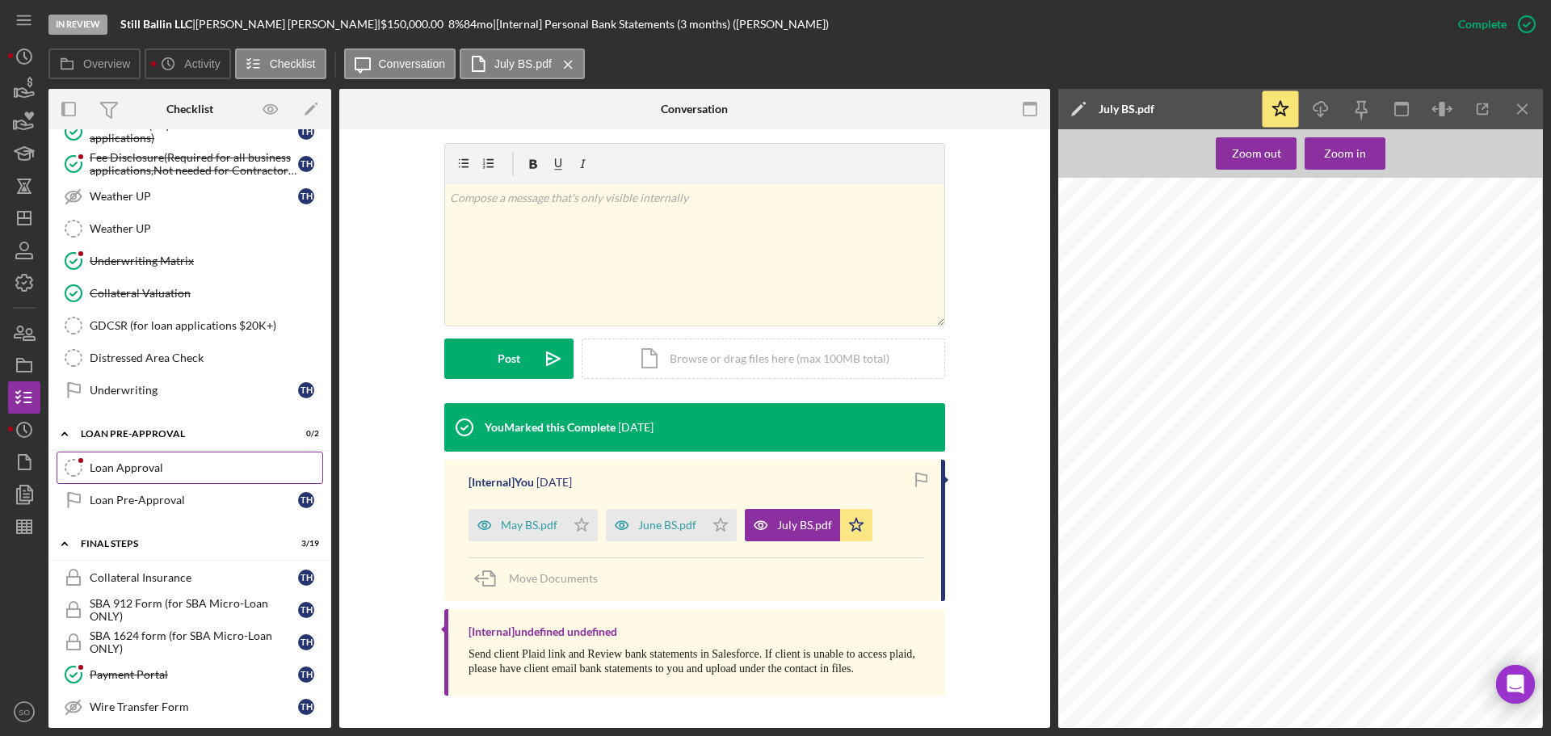
click at [150, 462] on div "Loan Approval" at bounding box center [206, 467] width 233 height 13
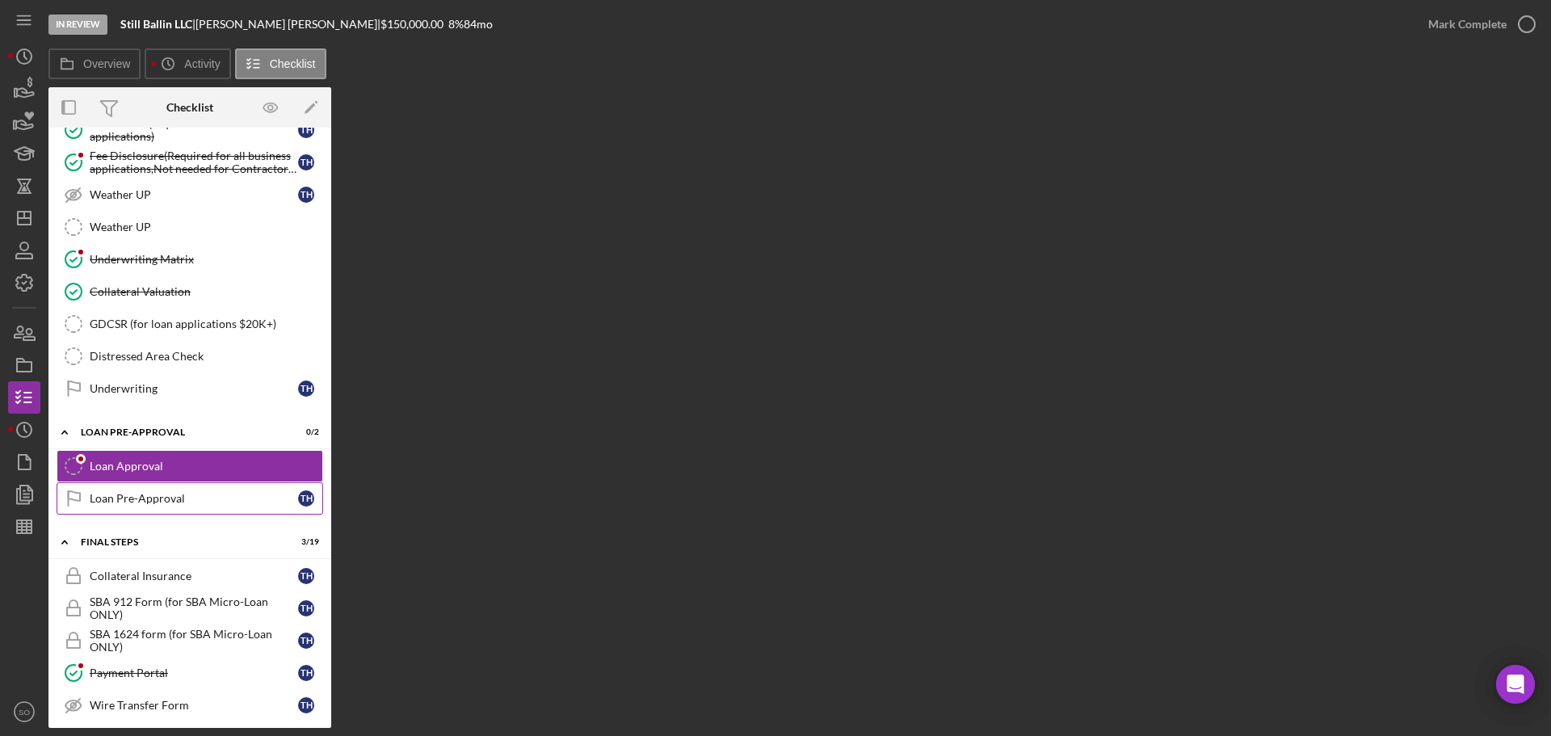
click at [183, 507] on link "Loan Pre-Approval Loan Pre-Approval T H" at bounding box center [190, 498] width 267 height 32
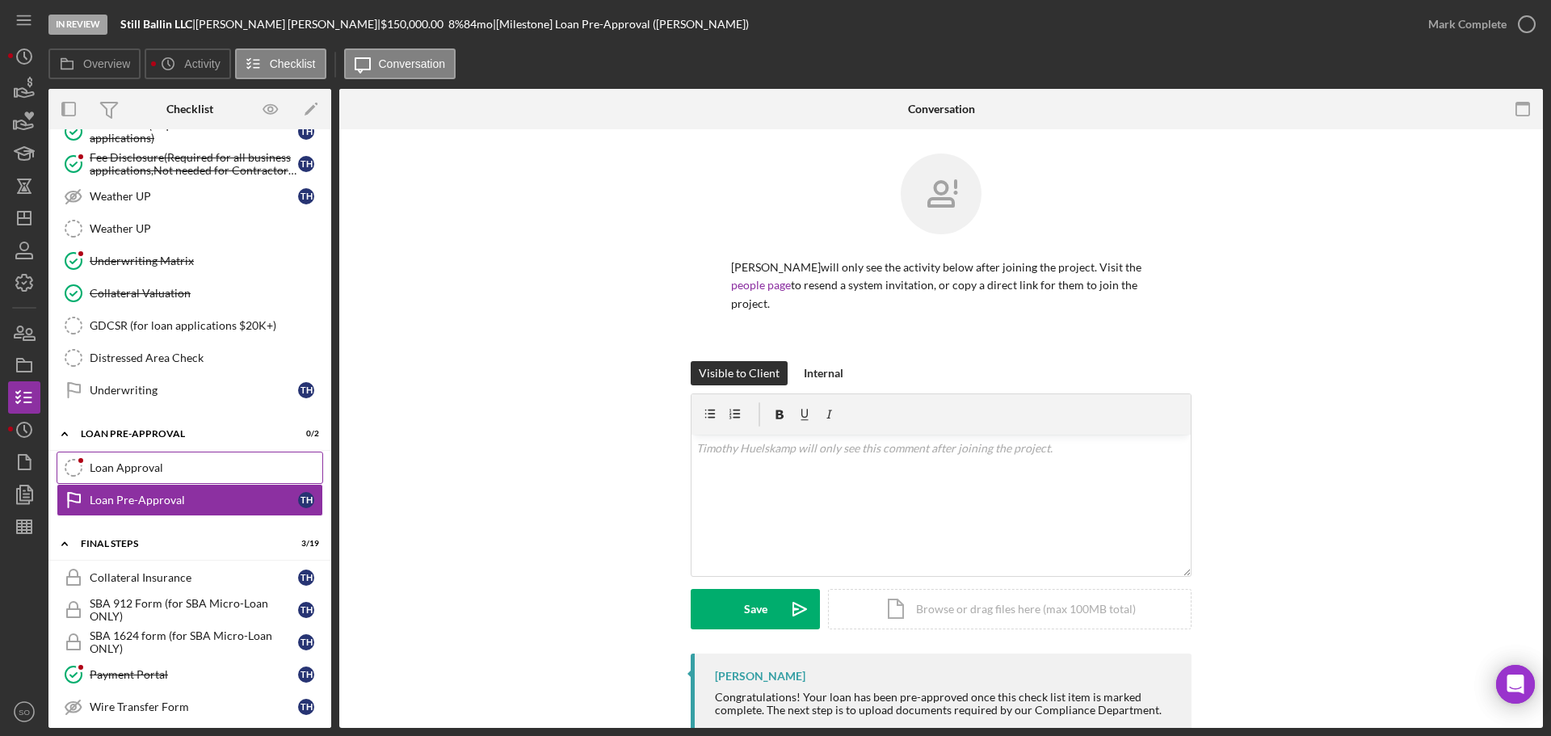
click at [129, 473] on div "Loan Approval" at bounding box center [206, 467] width 233 height 13
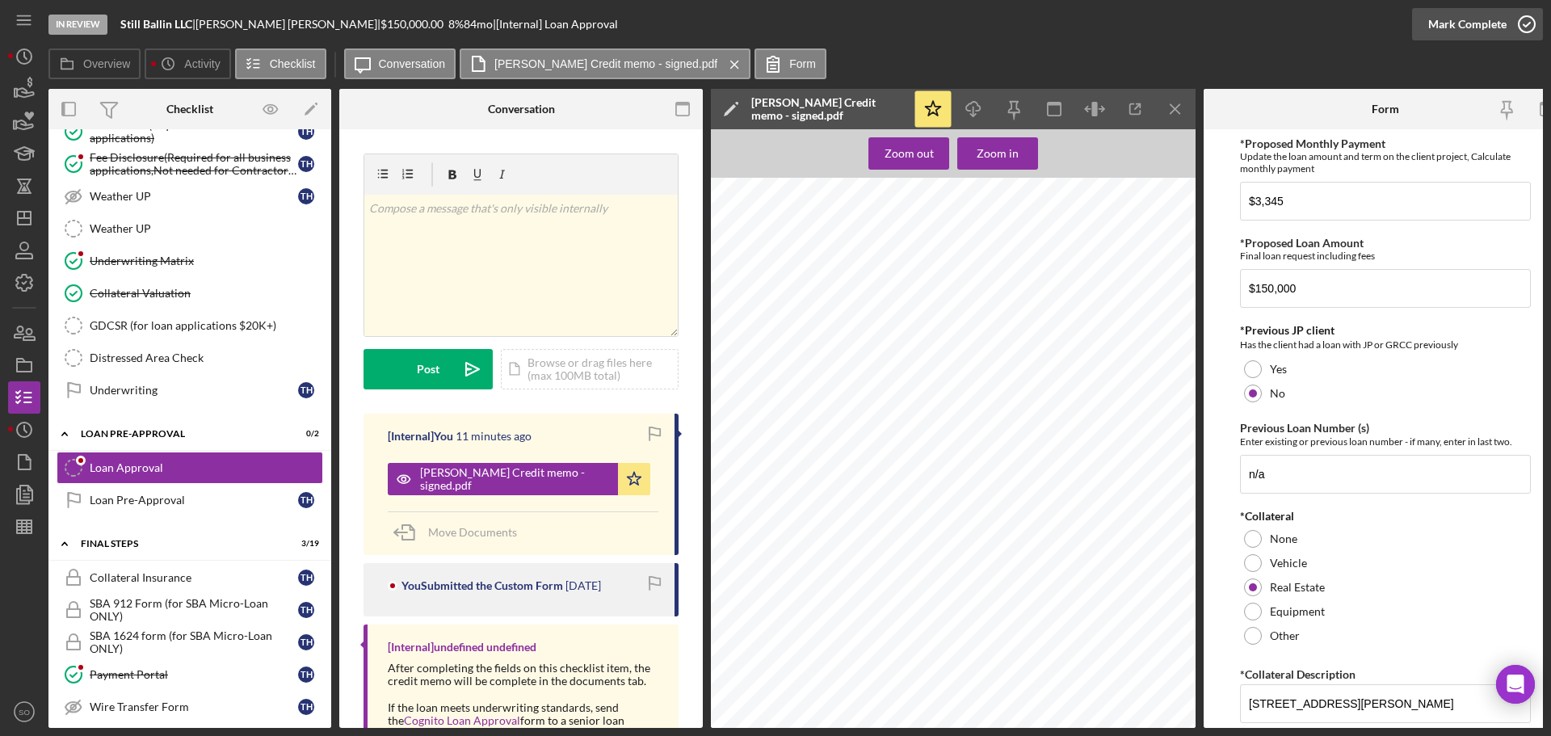
click at [1473, 30] on div "Mark Complete" at bounding box center [1468, 24] width 78 height 32
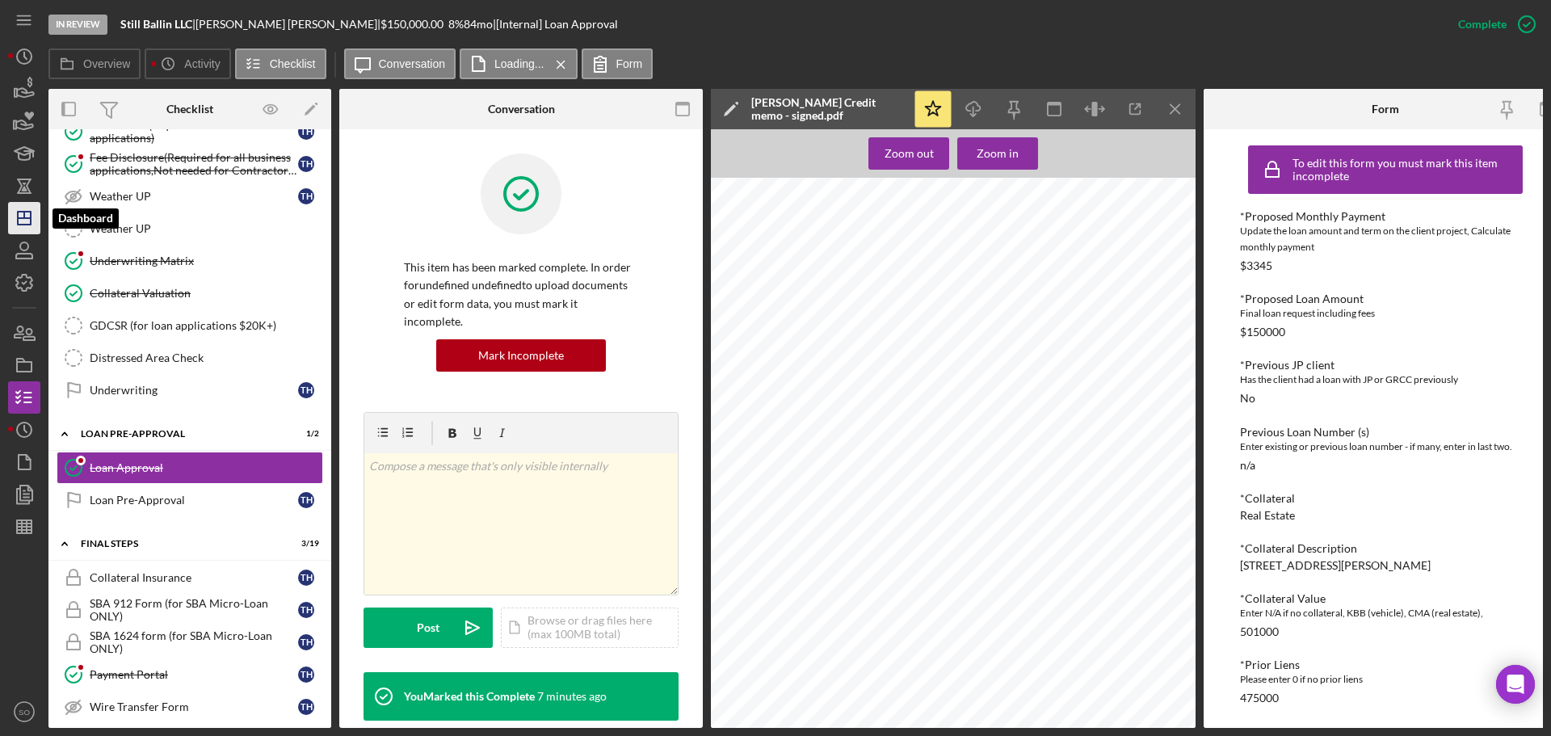
click at [21, 218] on line "button" at bounding box center [24, 218] width 13 height 0
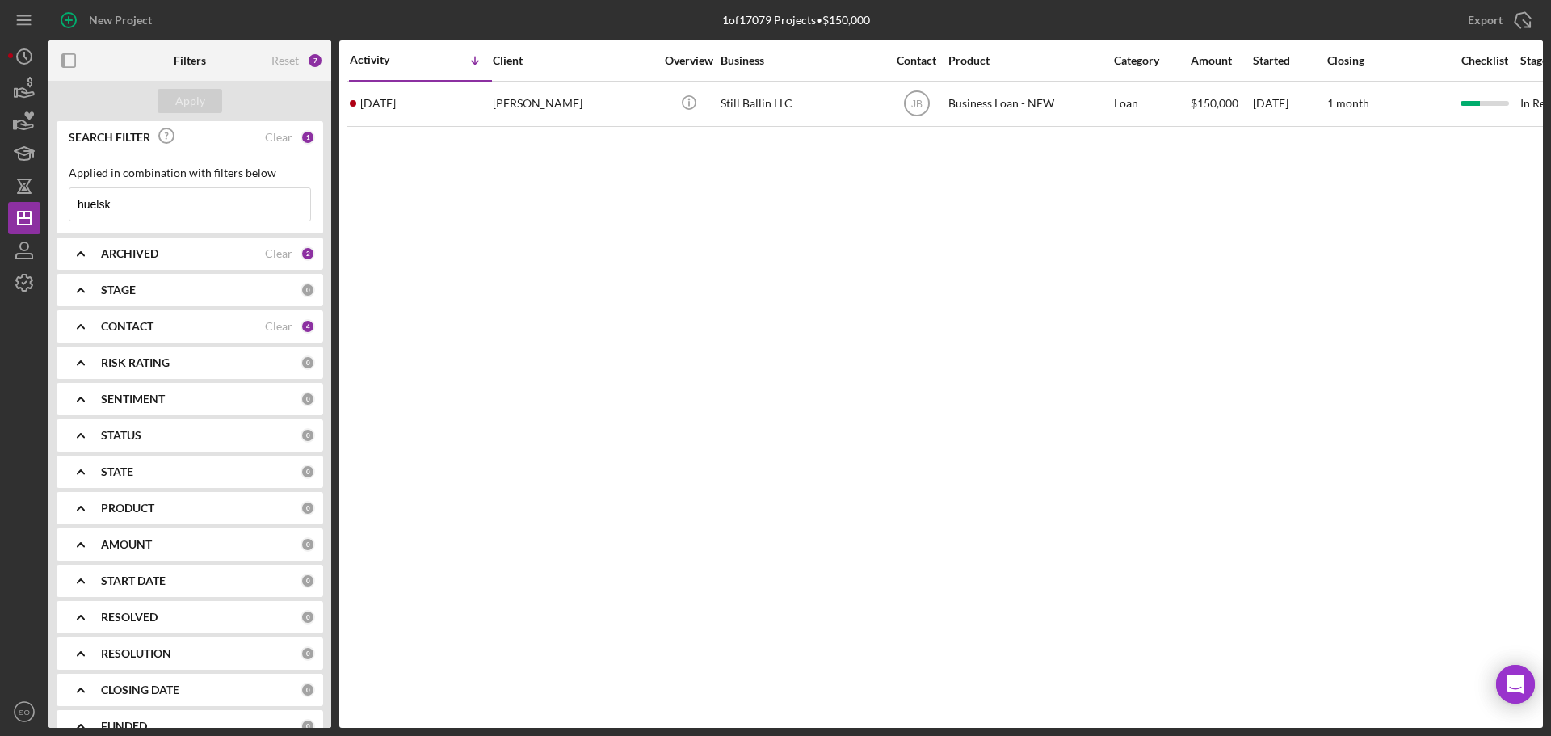
drag, startPoint x: 134, startPoint y: 207, endPoint x: 0, endPoint y: 215, distance: 134.4
click at [0, 215] on div "New Project 1 of 17079 Projects • $150,000 huelsk Export Icon/Export Filters Re…" at bounding box center [775, 368] width 1551 height 736
type input "marlena"
click at [175, 104] on div "Apply" at bounding box center [190, 101] width 30 height 24
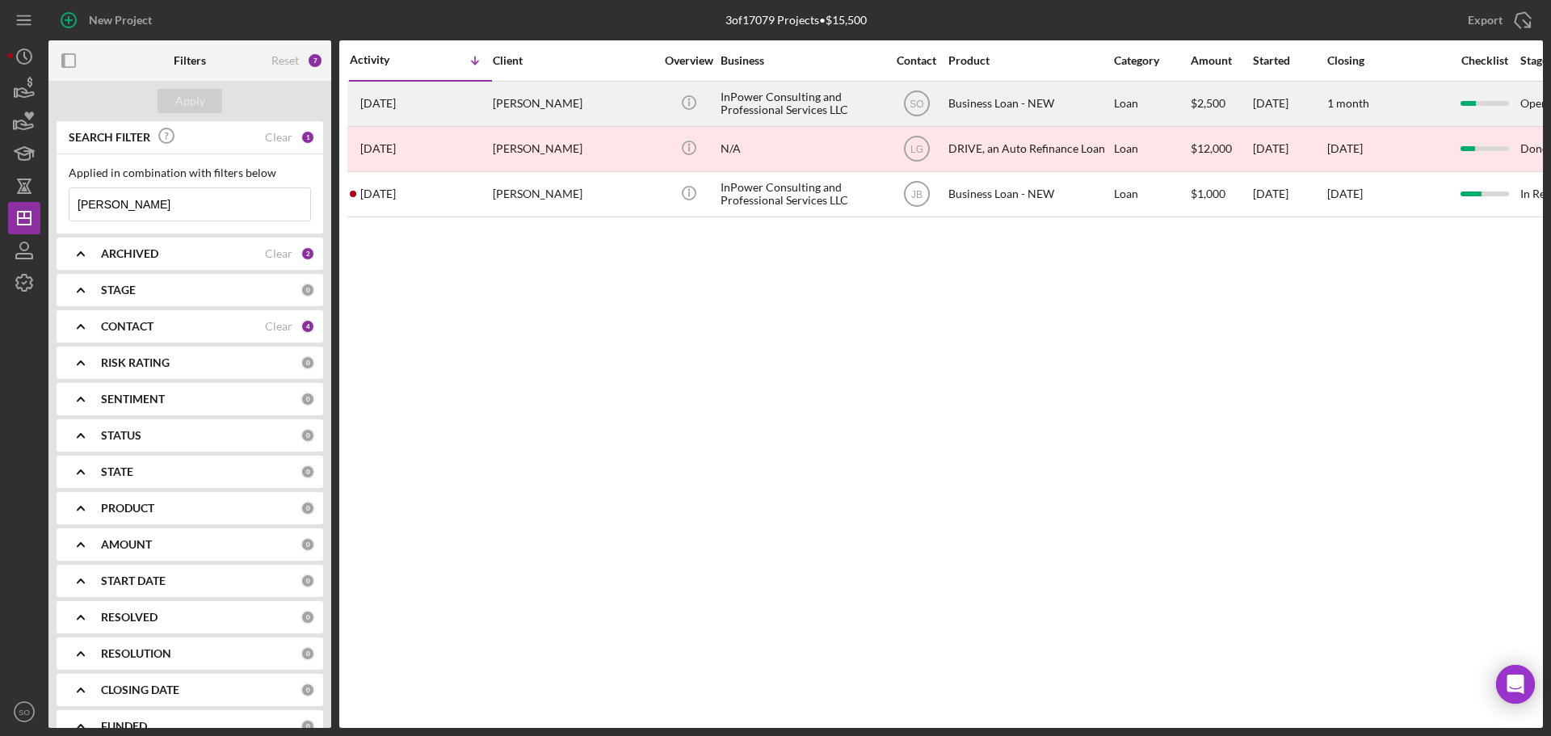
click at [503, 108] on div "Marlena Davis" at bounding box center [574, 103] width 162 height 43
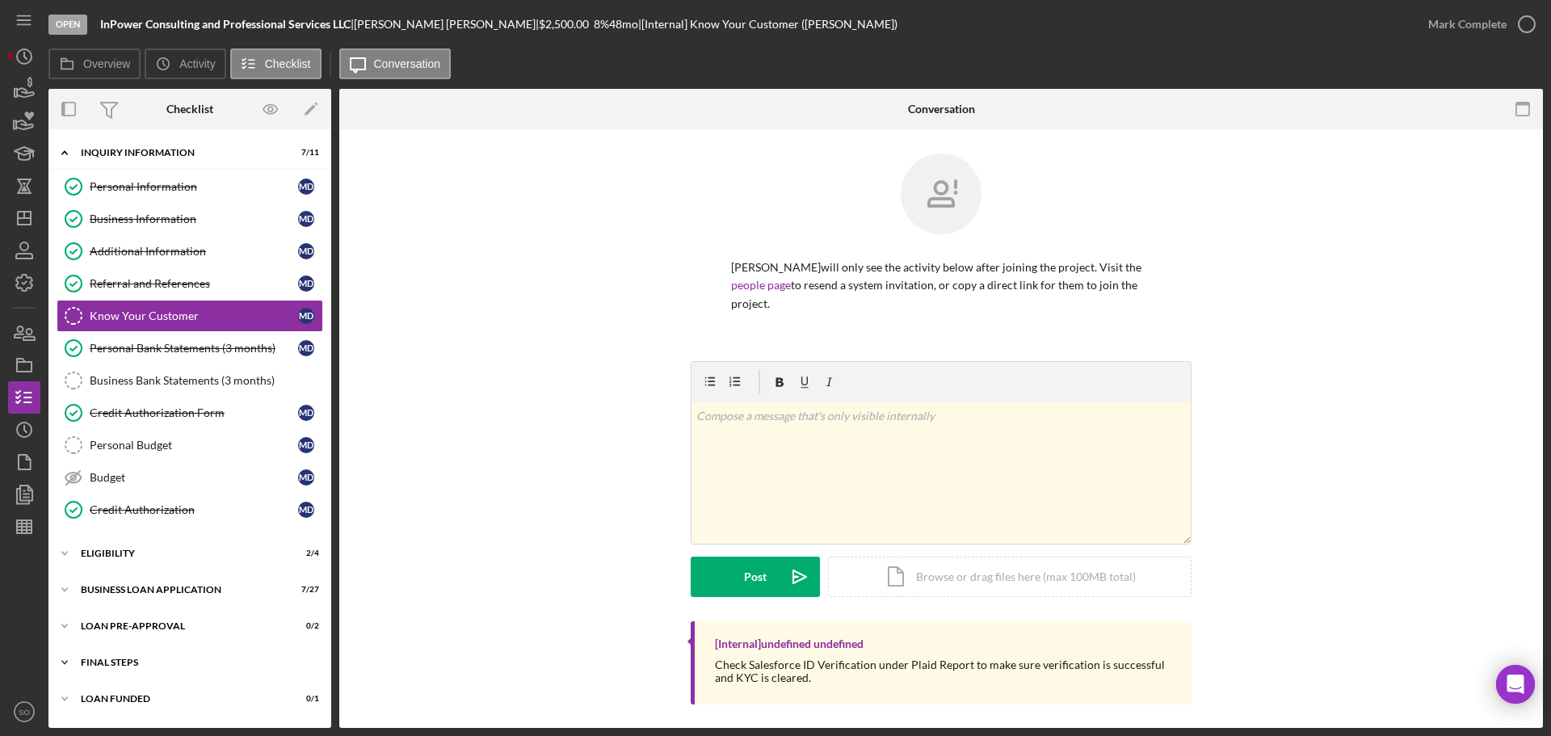
click at [151, 666] on div "FINAL STEPS" at bounding box center [196, 663] width 230 height 10
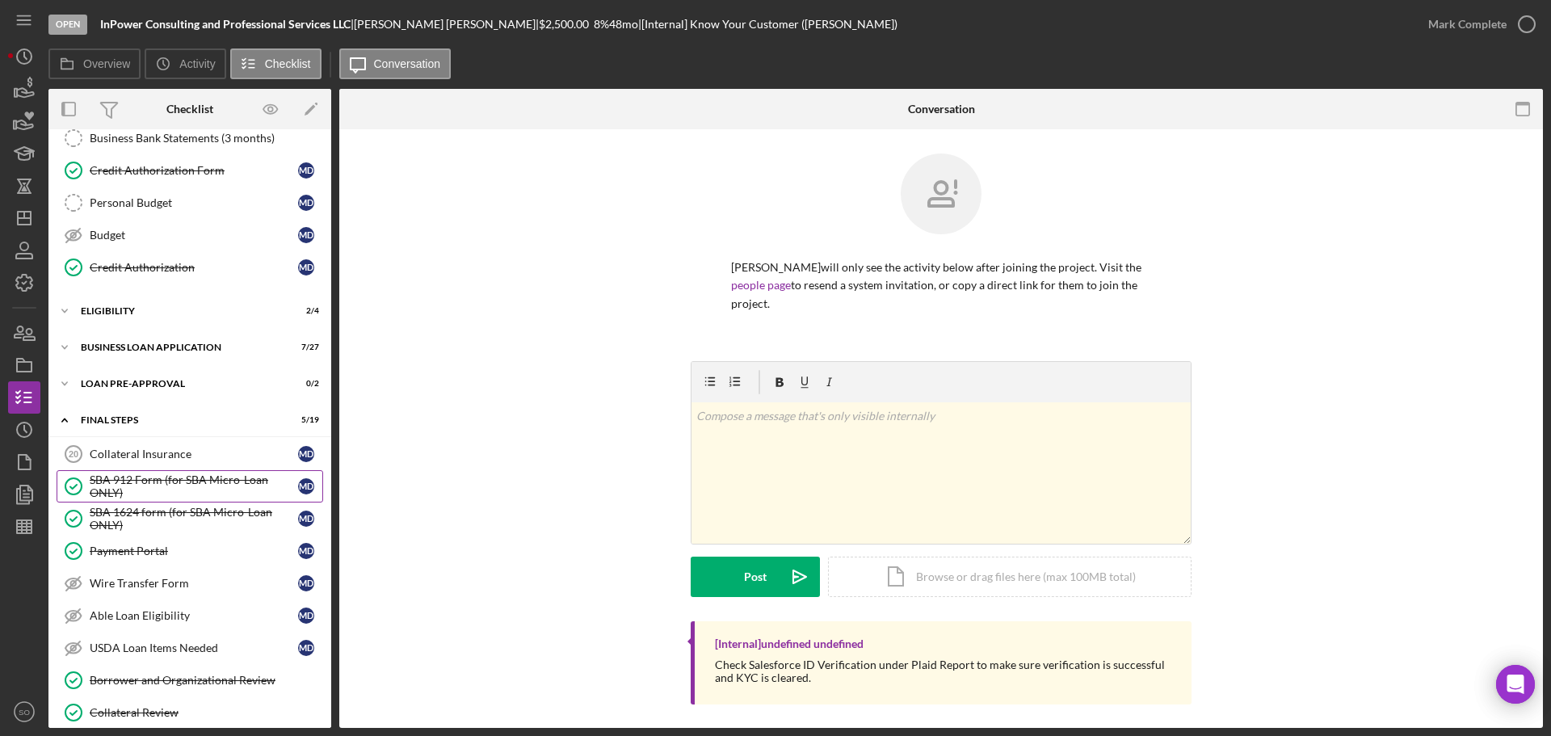
click at [141, 474] on div "SBA 912 Form (for SBA Micro-Loan ONLY)" at bounding box center [194, 487] width 208 height 26
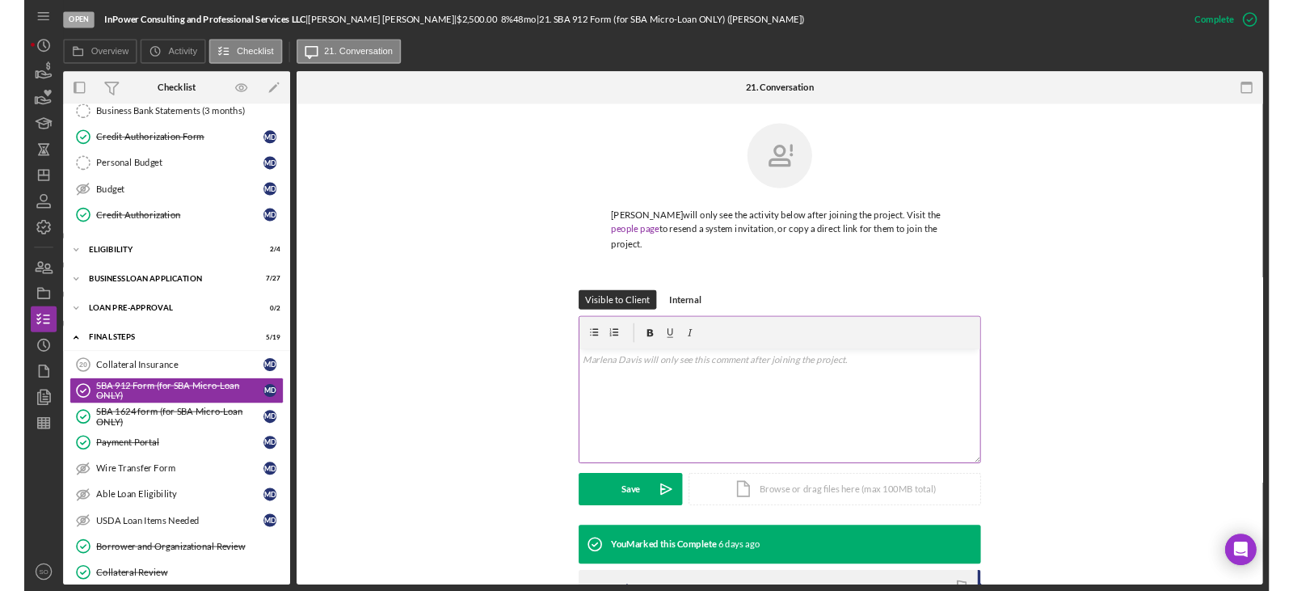
scroll to position [276, 0]
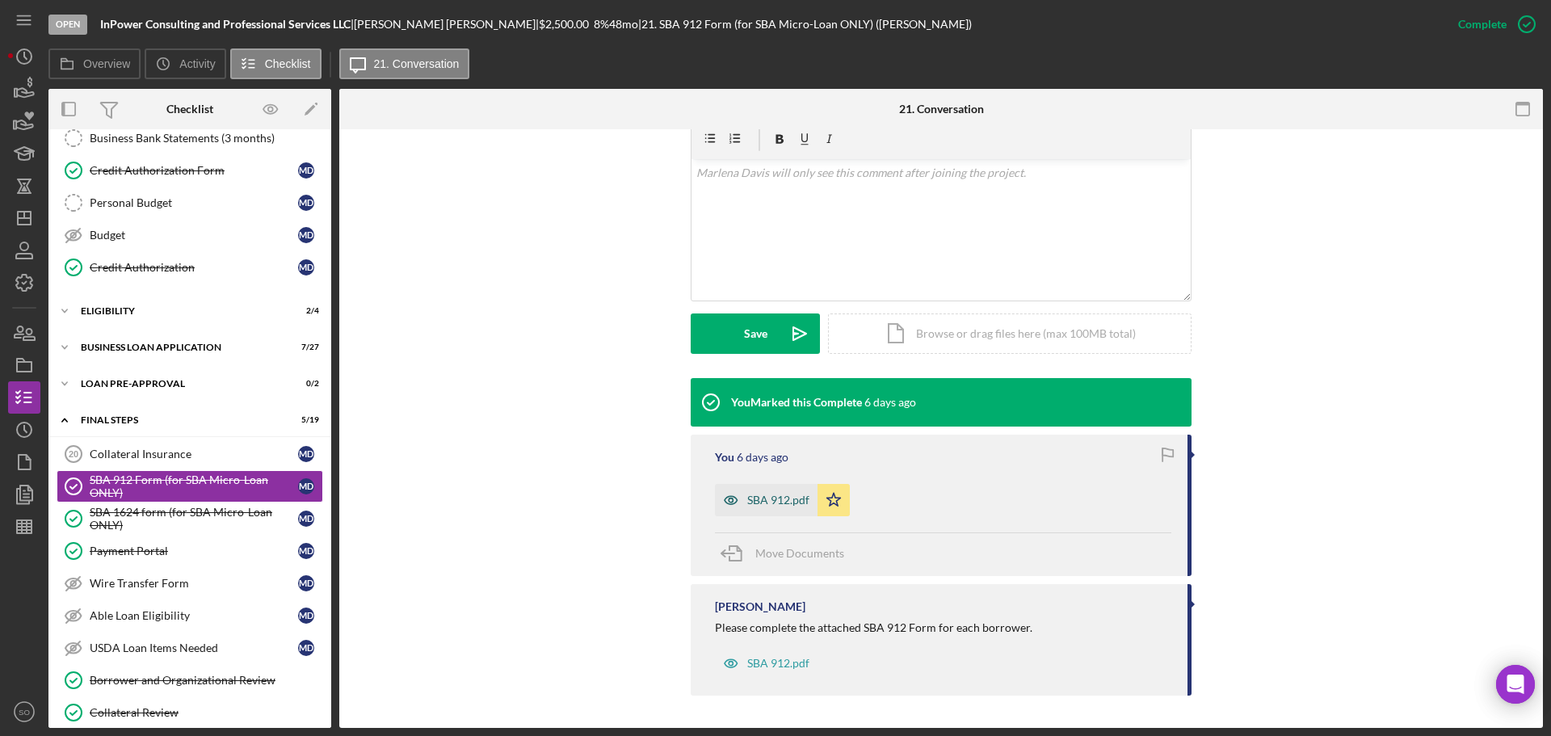
click at [776, 504] on div "SBA 912.pdf" at bounding box center [778, 500] width 62 height 13
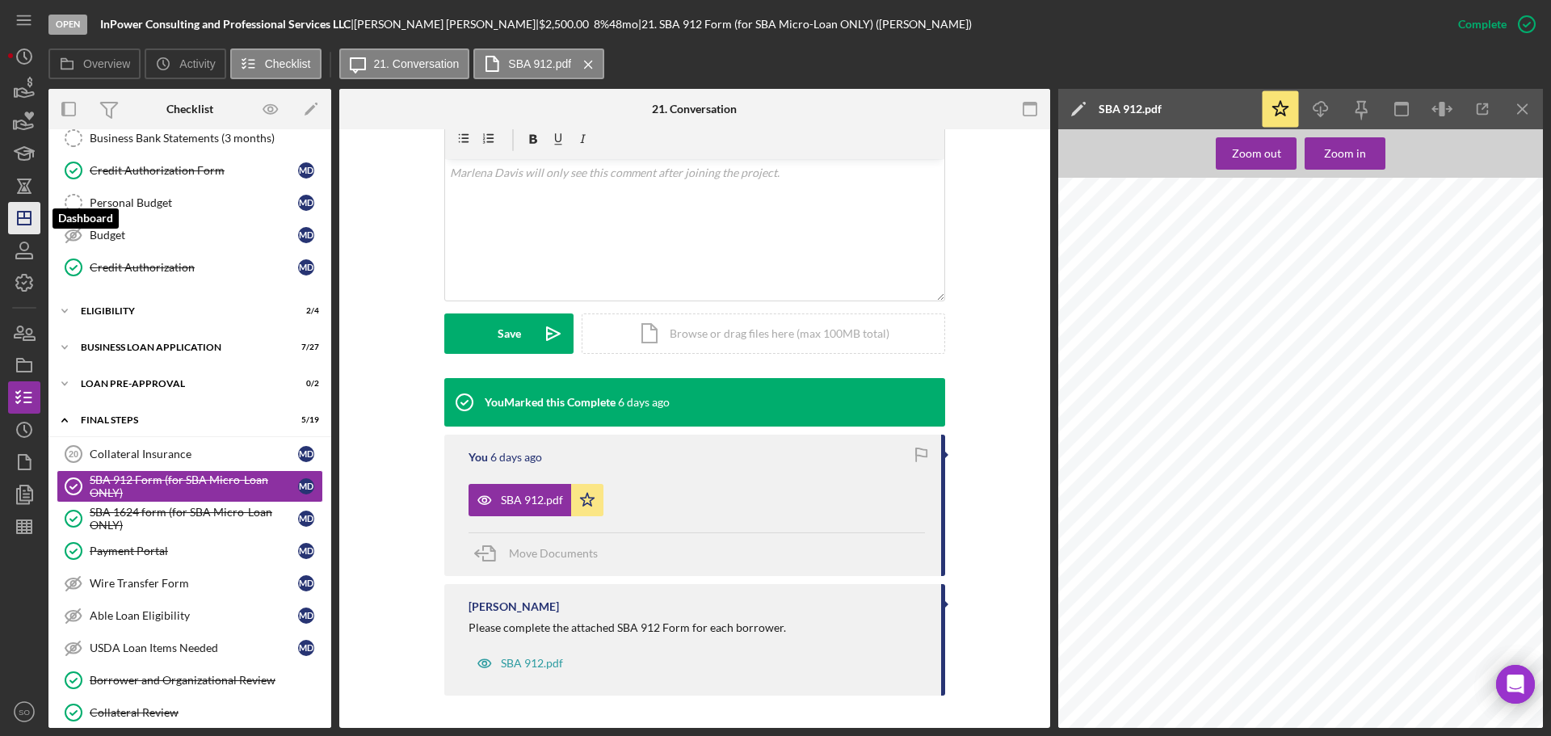
click at [21, 222] on icon "Icon/Dashboard" at bounding box center [24, 218] width 40 height 40
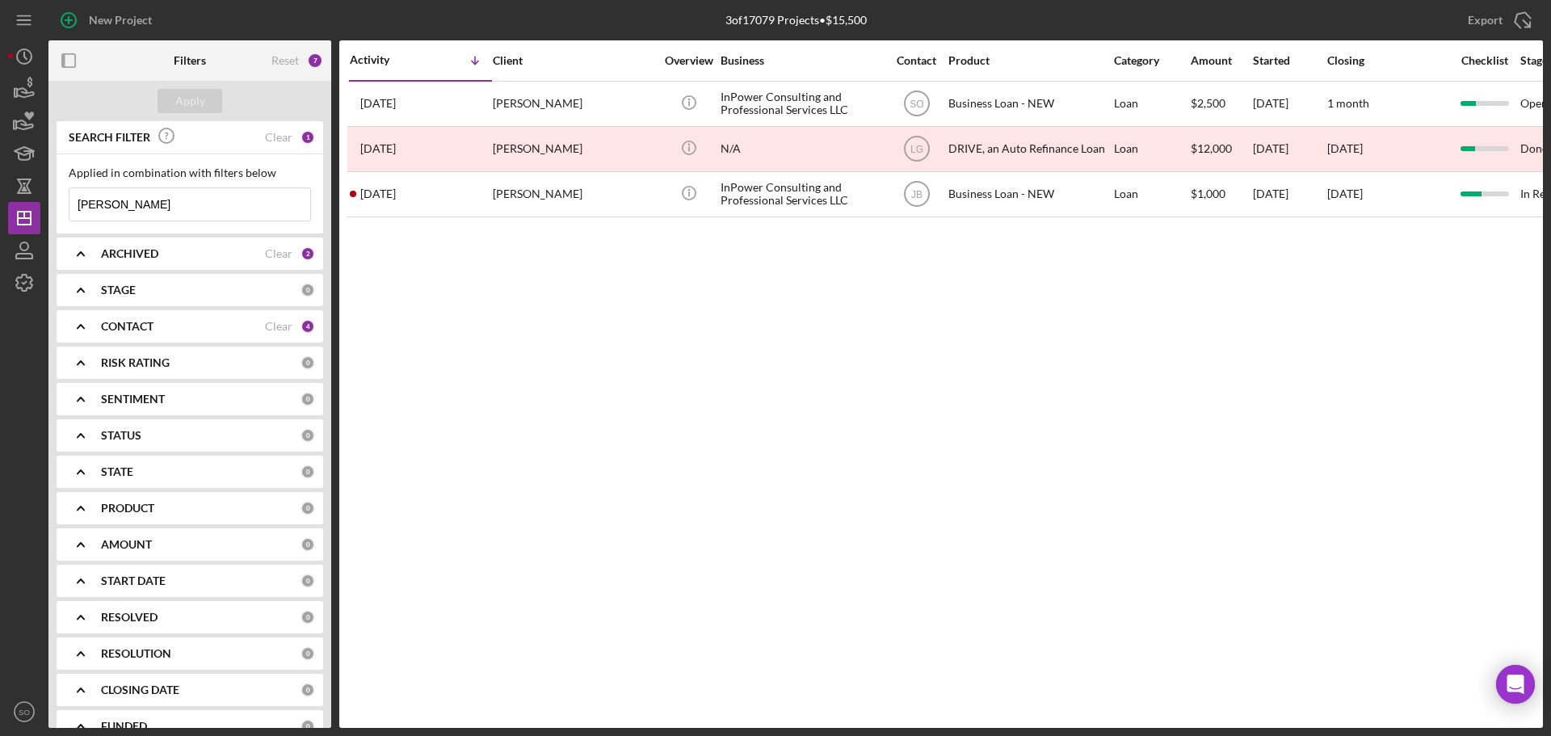
drag, startPoint x: 128, startPoint y: 206, endPoint x: 4, endPoint y: 178, distance: 127.6
click at [0, 179] on div "New Project 3 of 17079 Projects • $15,500 marlena Export Icon/Export Filters Re…" at bounding box center [775, 368] width 1551 height 736
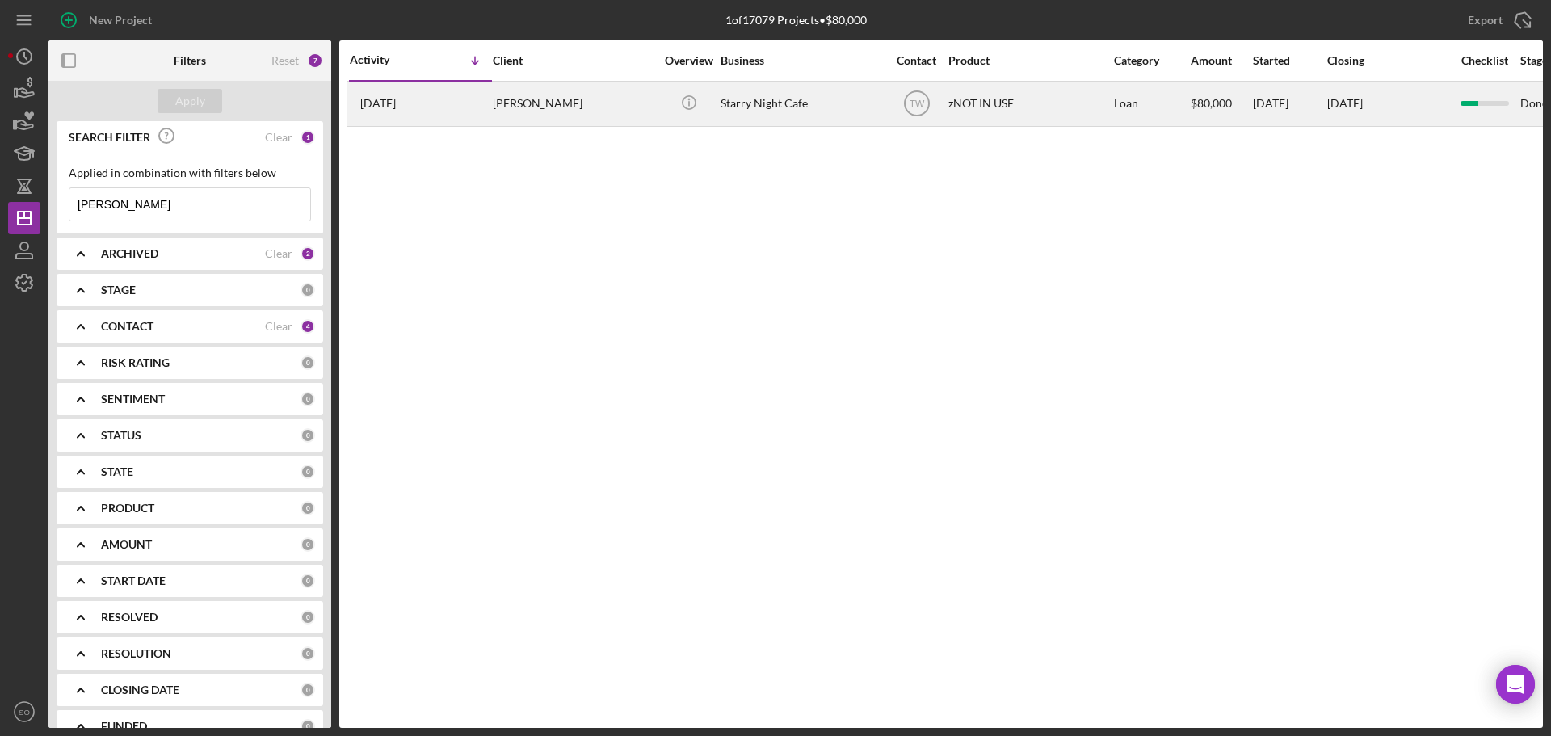
type input "loyet"
click at [475, 115] on div "2 years ago Haley Loyet" at bounding box center [420, 103] width 141 height 43
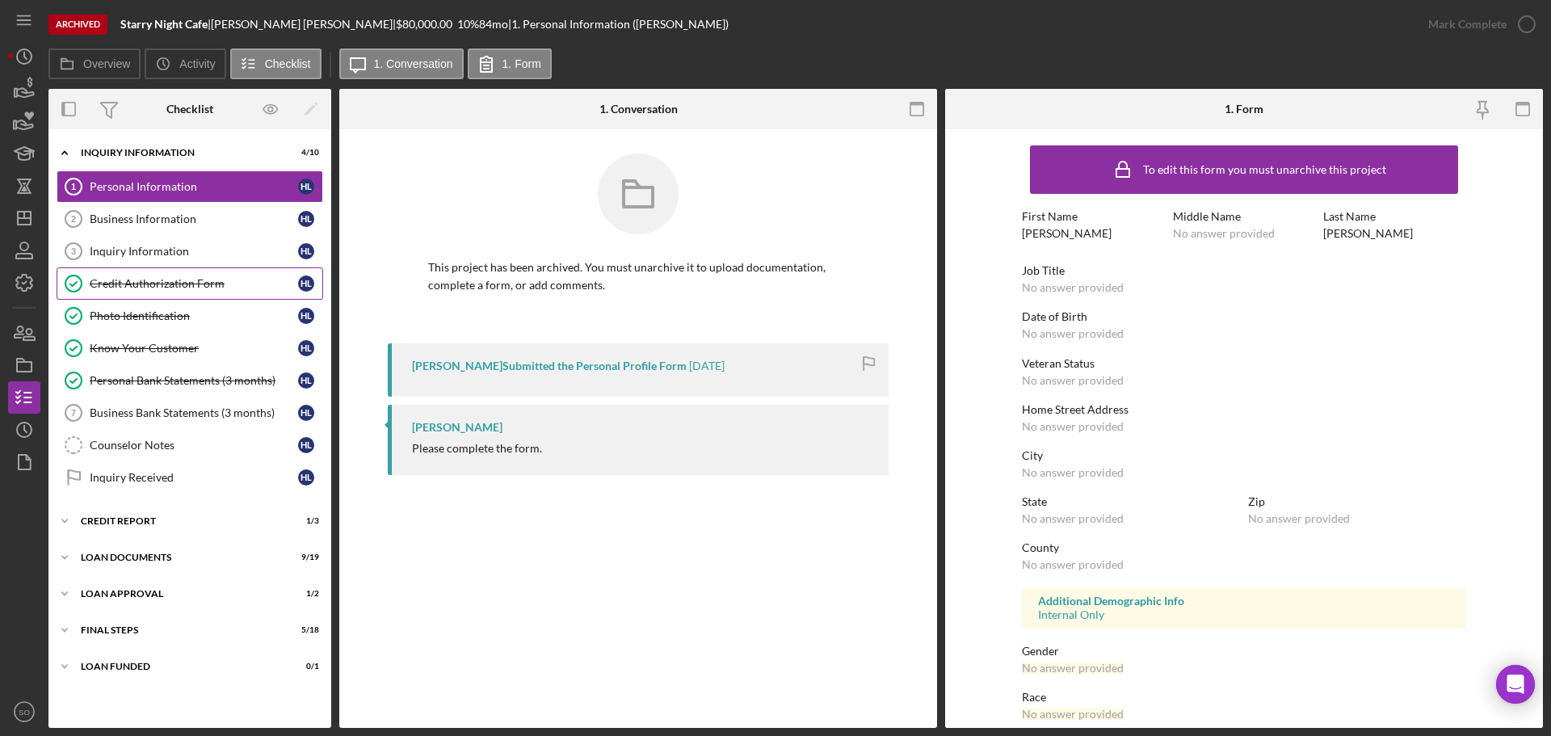
click at [176, 284] on div "Credit Authorization Form" at bounding box center [194, 283] width 208 height 13
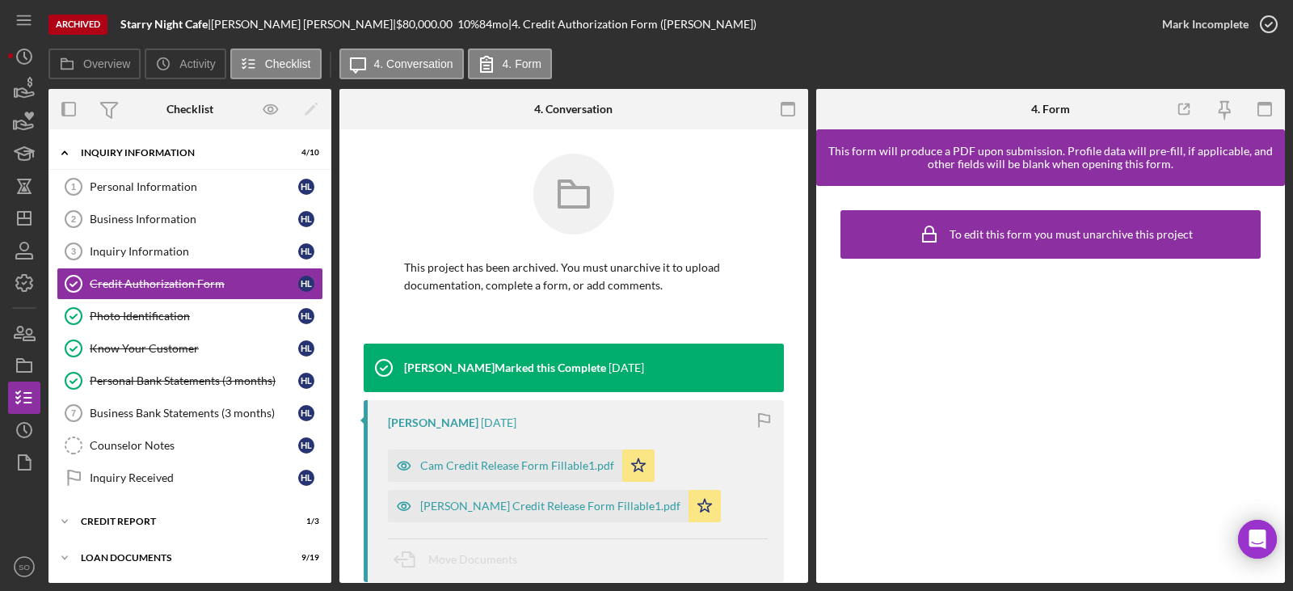
scroll to position [81, 0]
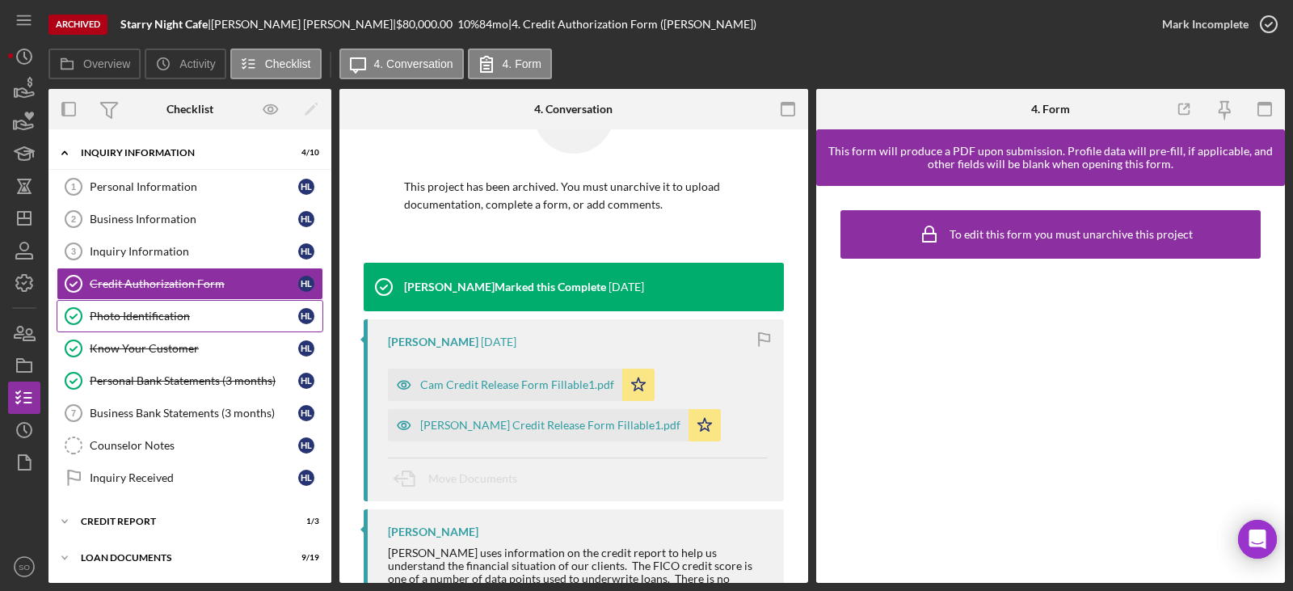
click at [150, 316] on div "Photo Identification" at bounding box center [194, 315] width 208 height 13
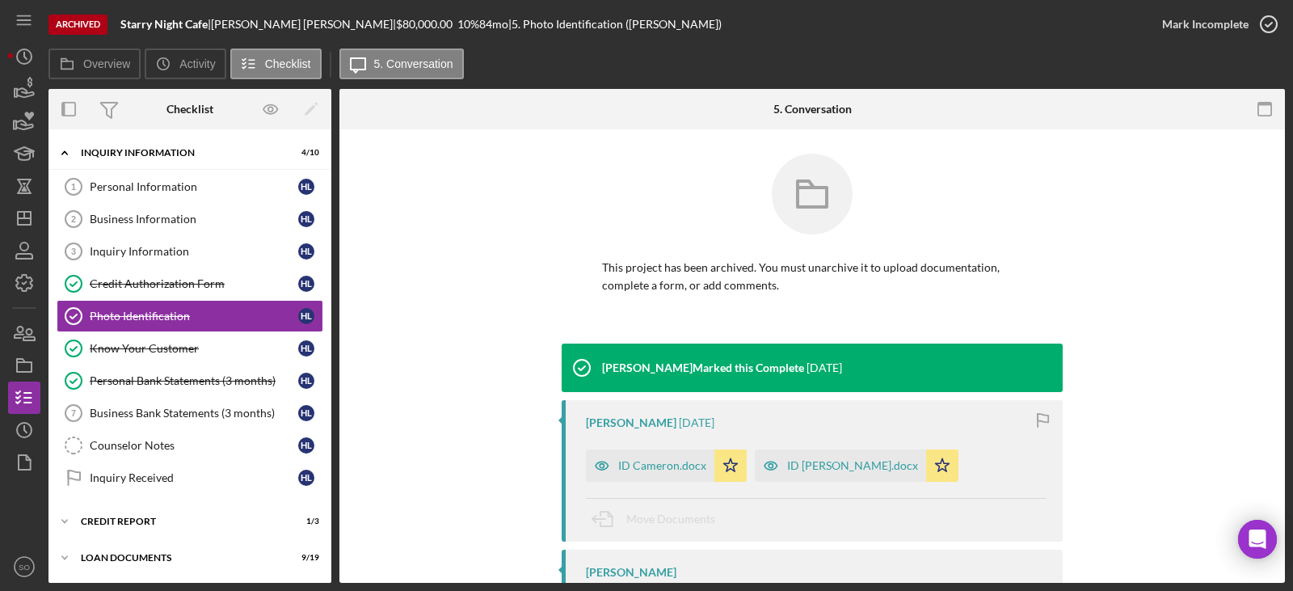
scroll to position [82, 0]
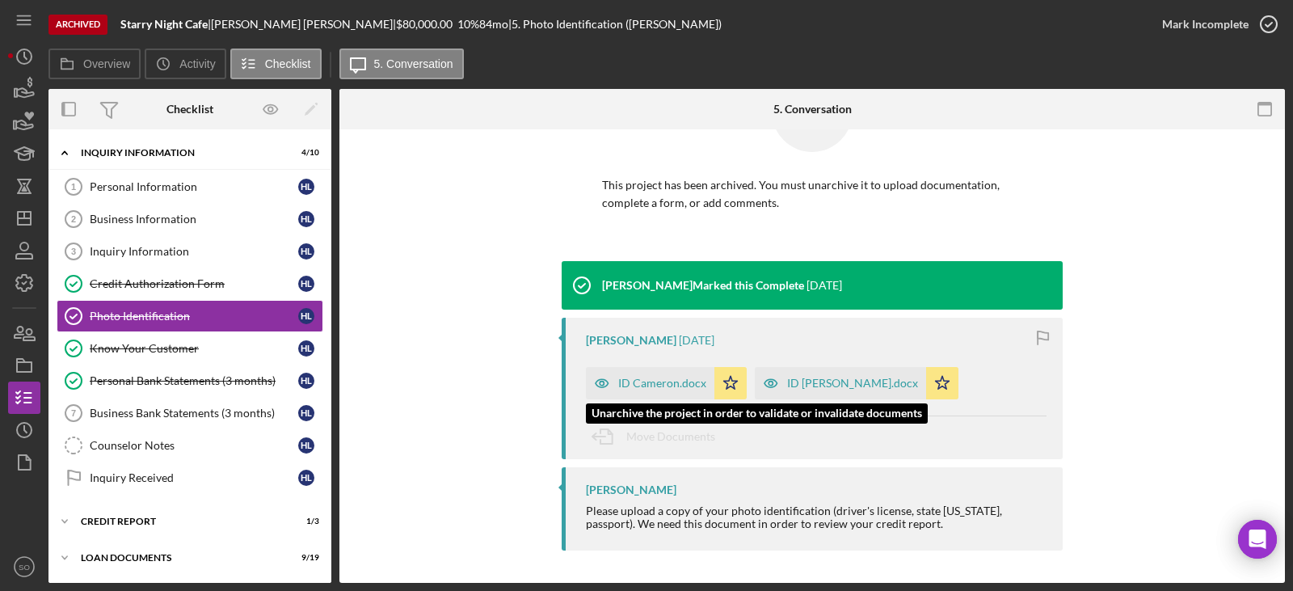
click at [692, 380] on div "ID Cameron.docx" at bounding box center [662, 383] width 88 height 13
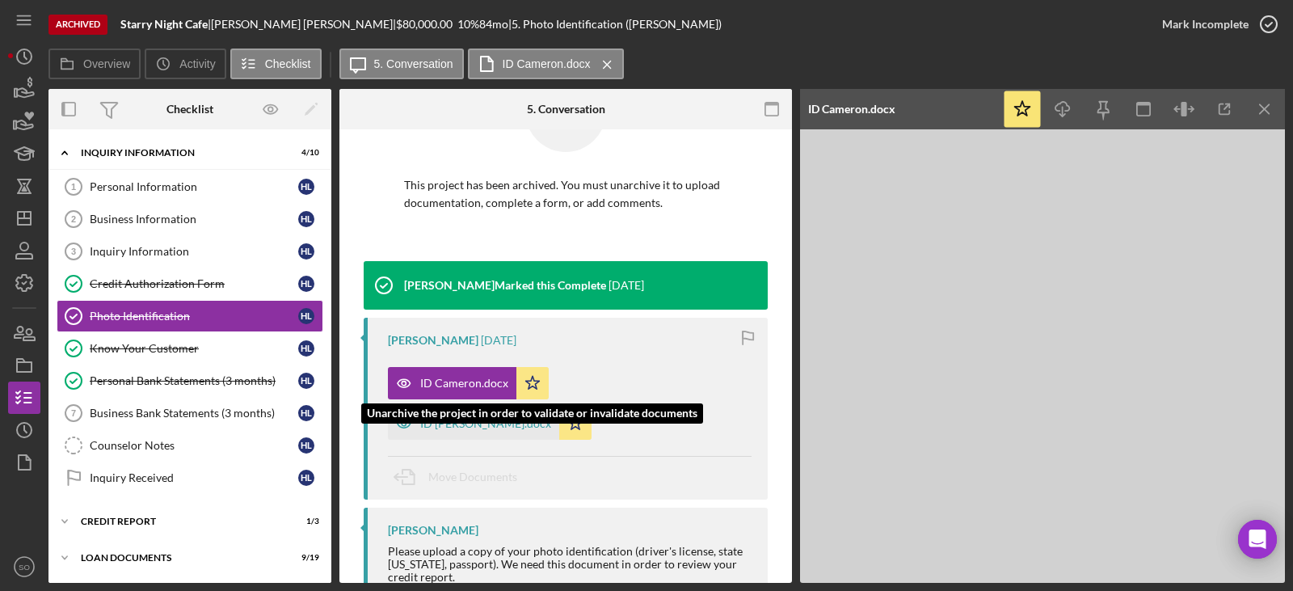
click at [551, 417] on div "ID Haley.docx" at bounding box center [485, 423] width 131 height 13
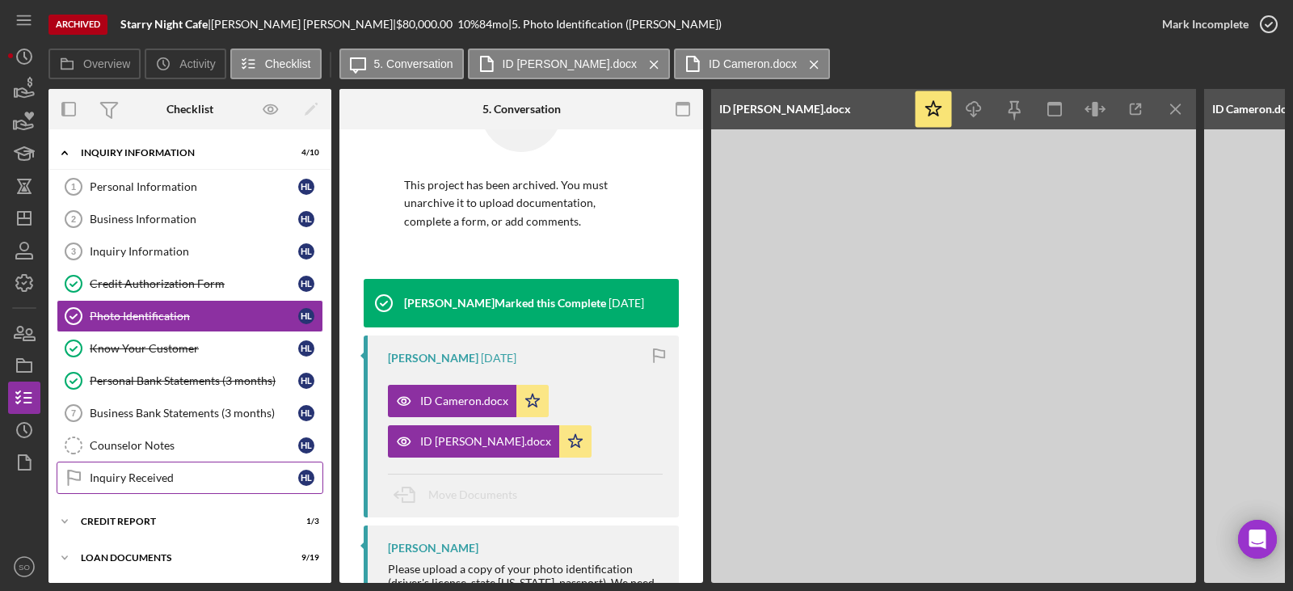
scroll to position [114, 0]
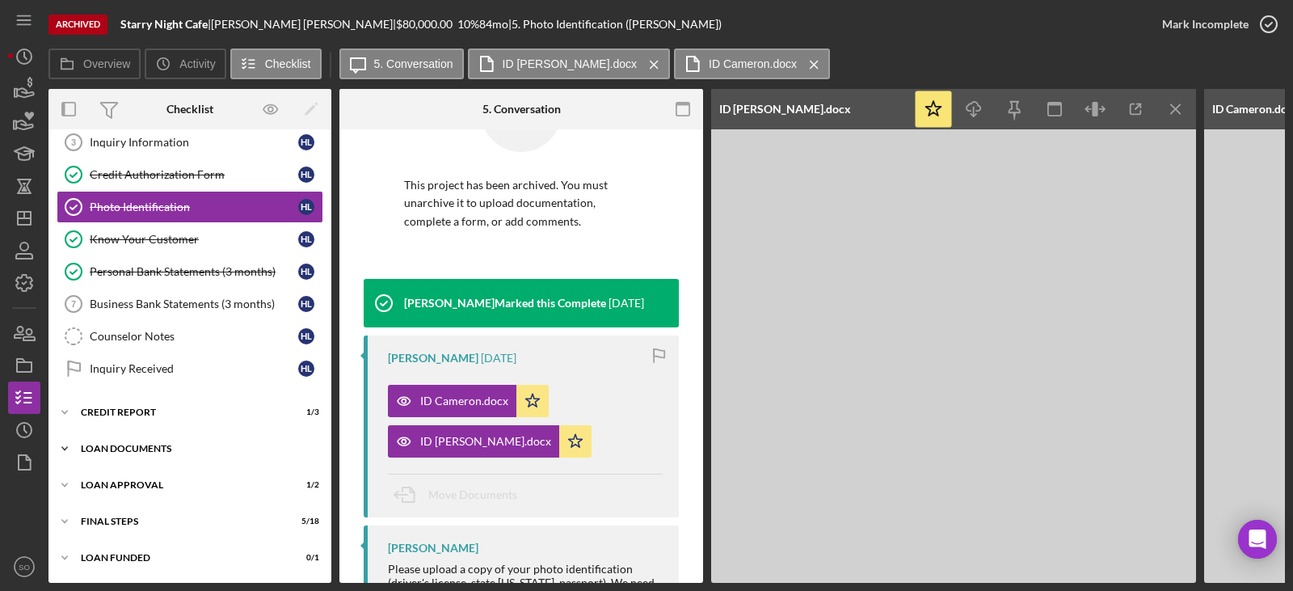
click at [155, 448] on div "Icon/Expander Loan Documents 9 / 19" at bounding box center [189, 448] width 283 height 32
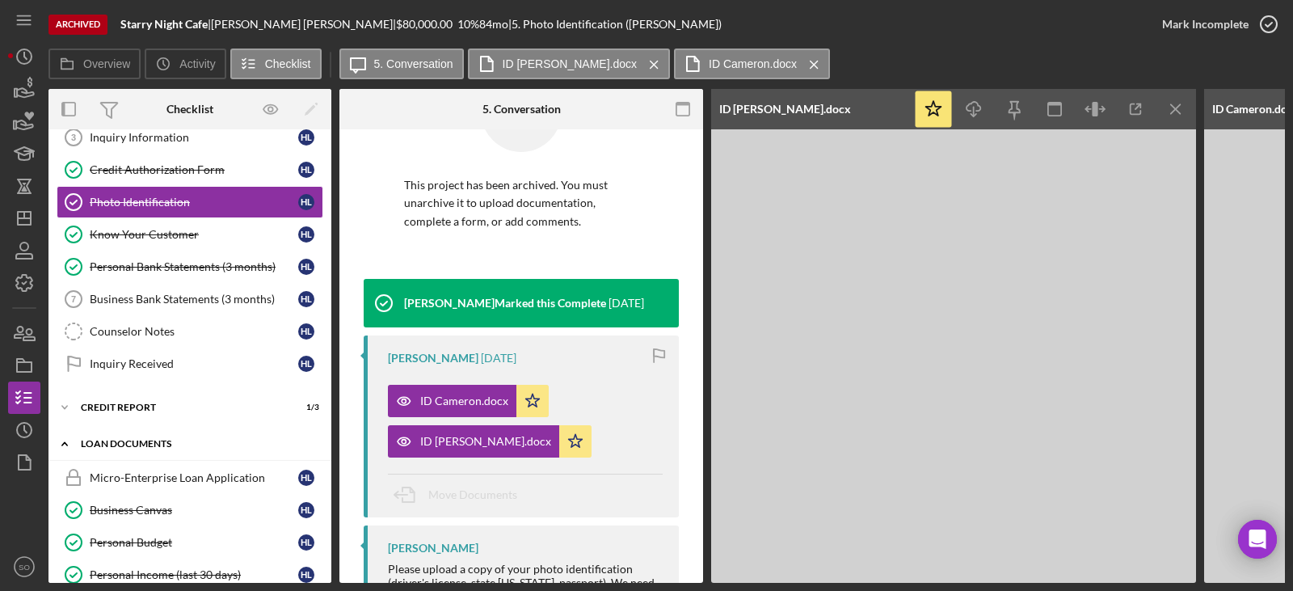
scroll to position [518, 0]
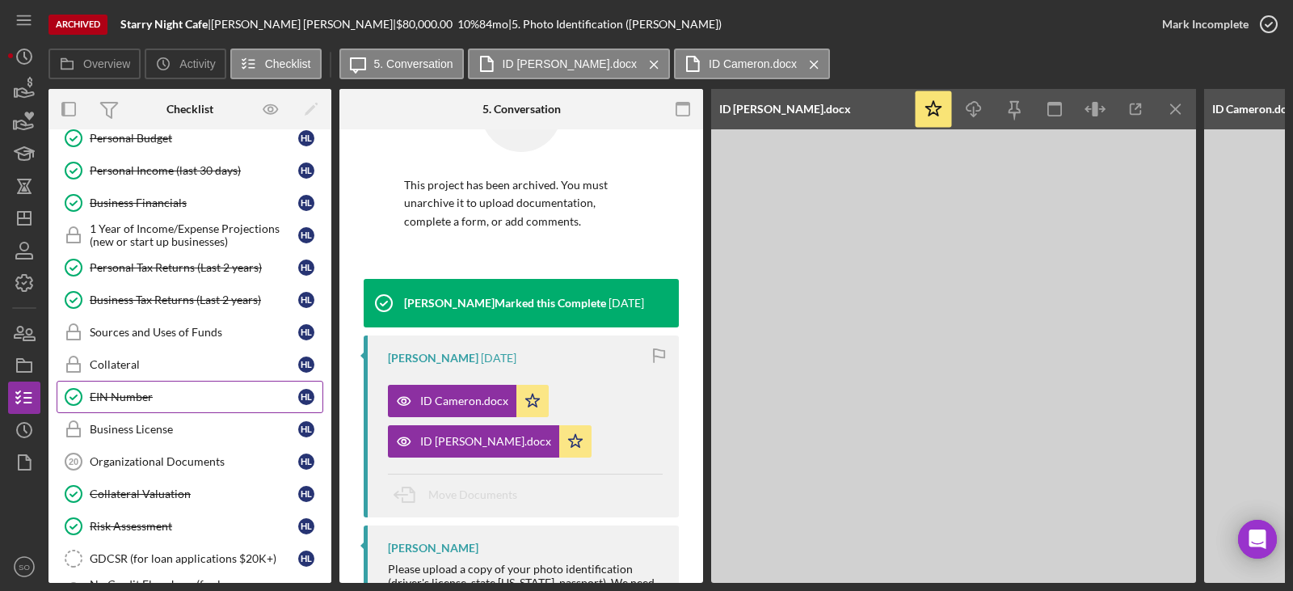
click at [144, 403] on div "EIN Number" at bounding box center [194, 396] width 208 height 13
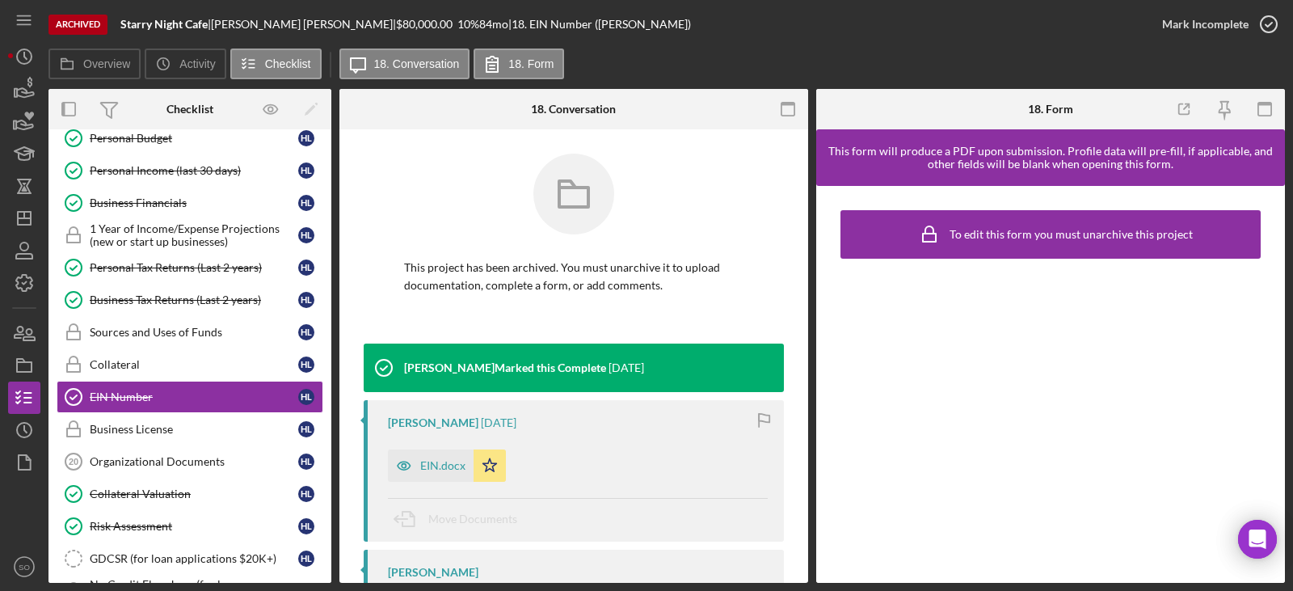
scroll to position [95, 0]
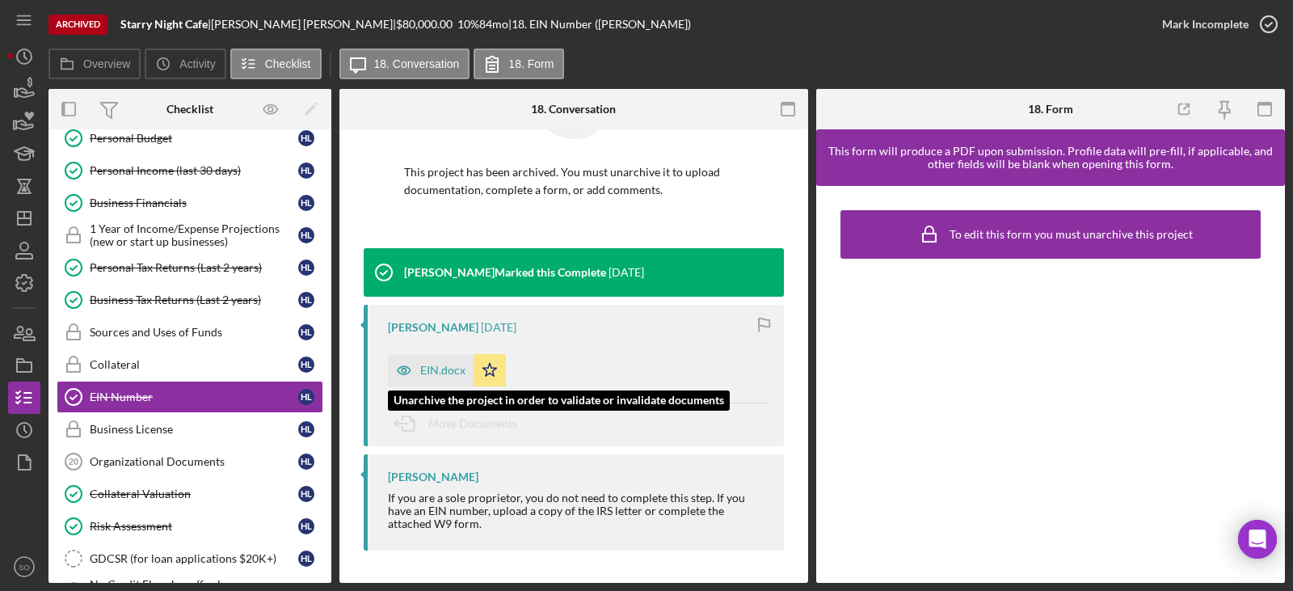
click at [445, 366] on div "EIN.docx" at bounding box center [442, 370] width 45 height 13
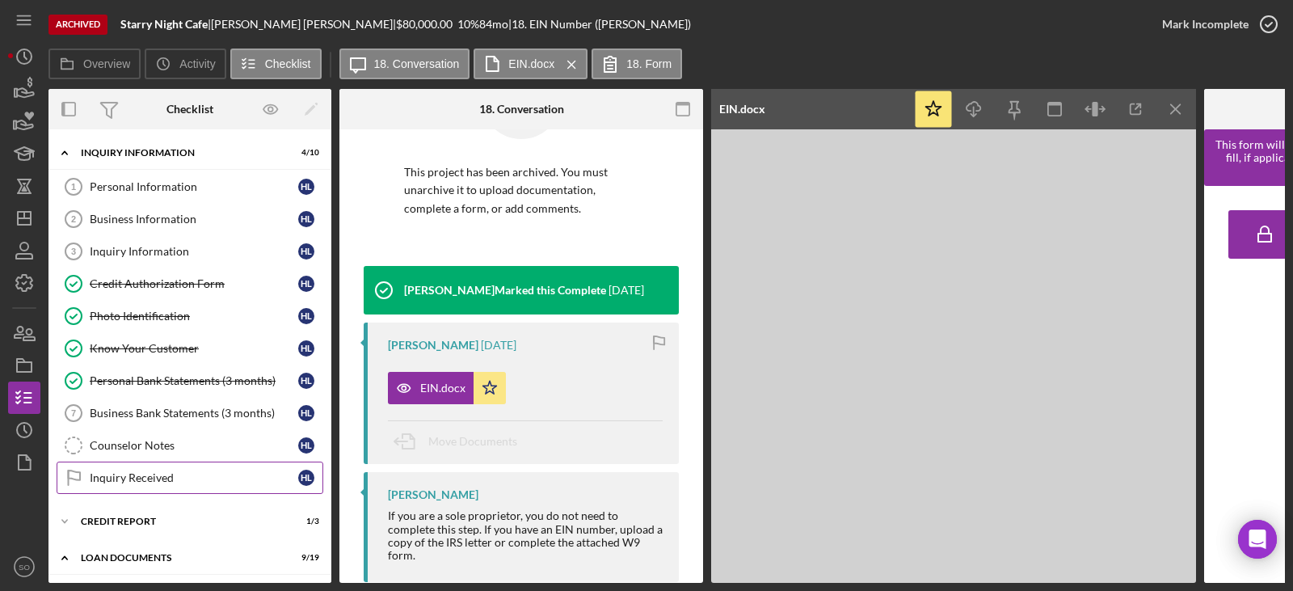
scroll to position [81, 0]
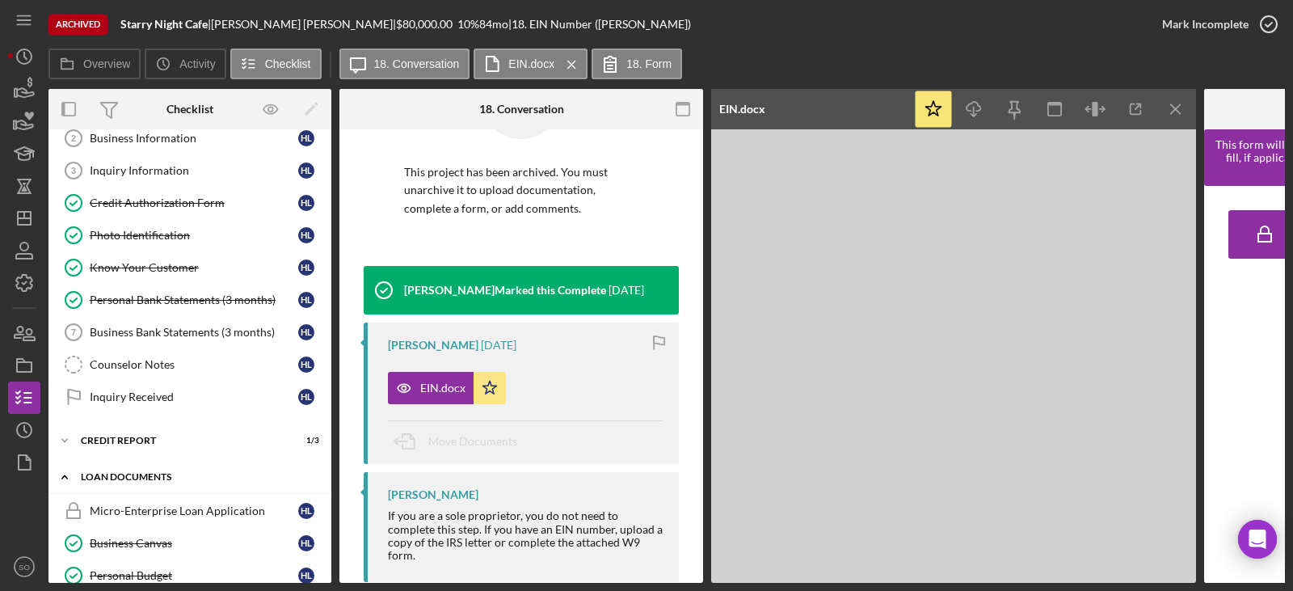
click at [182, 481] on div "Loan Documents" at bounding box center [196, 477] width 230 height 10
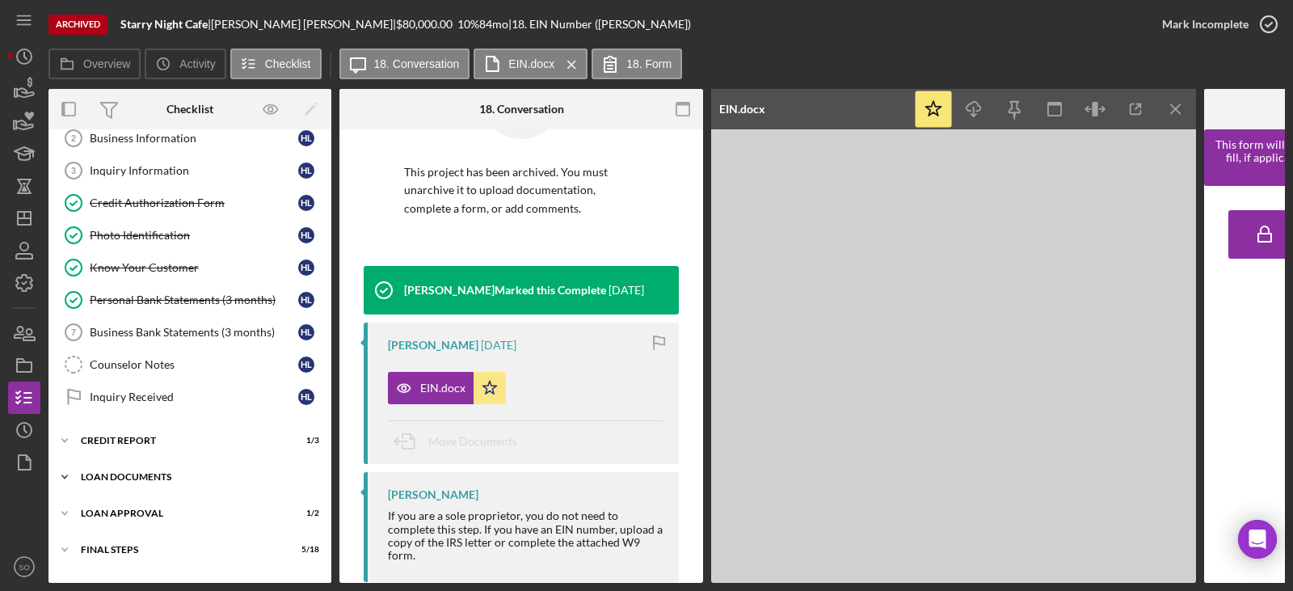
click at [182, 481] on div "Loan Documents" at bounding box center [196, 477] width 230 height 10
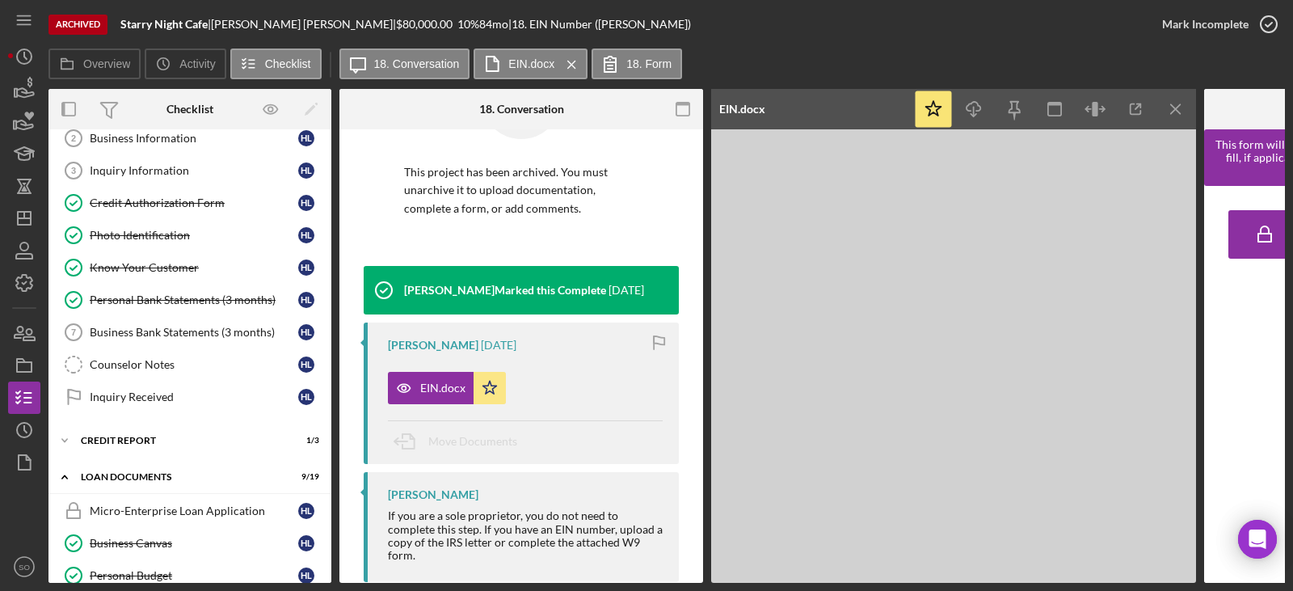
click at [169, 455] on div "Icon/Expander Credit Report 1 / 3" at bounding box center [189, 440] width 283 height 32
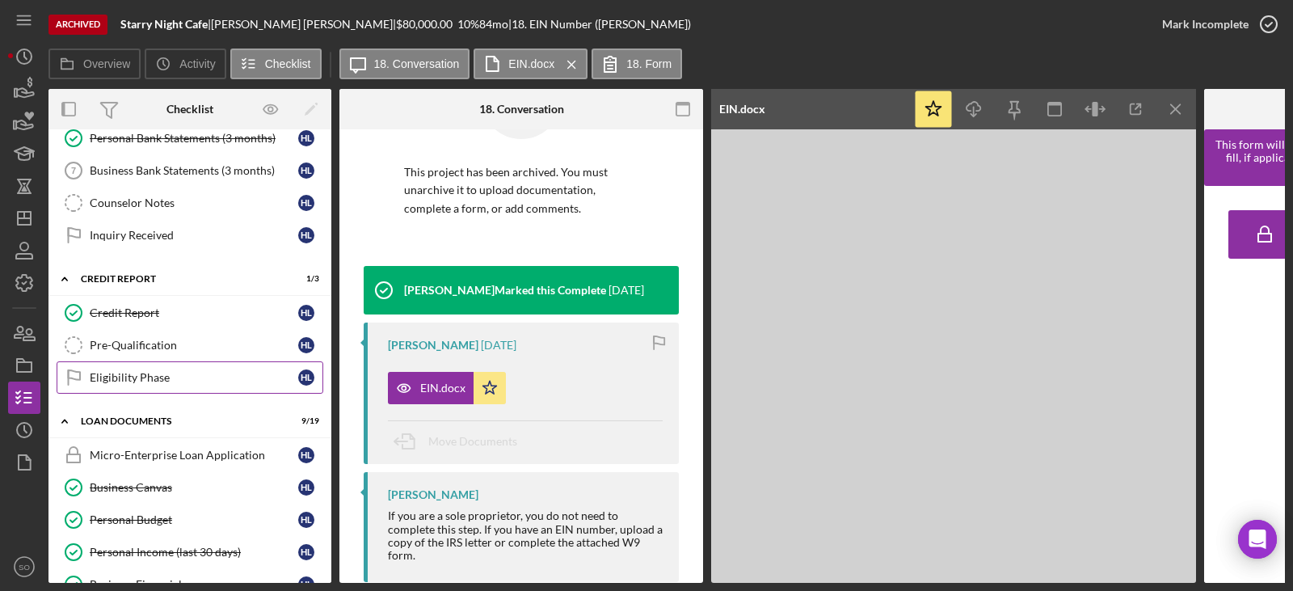
scroll to position [485, 0]
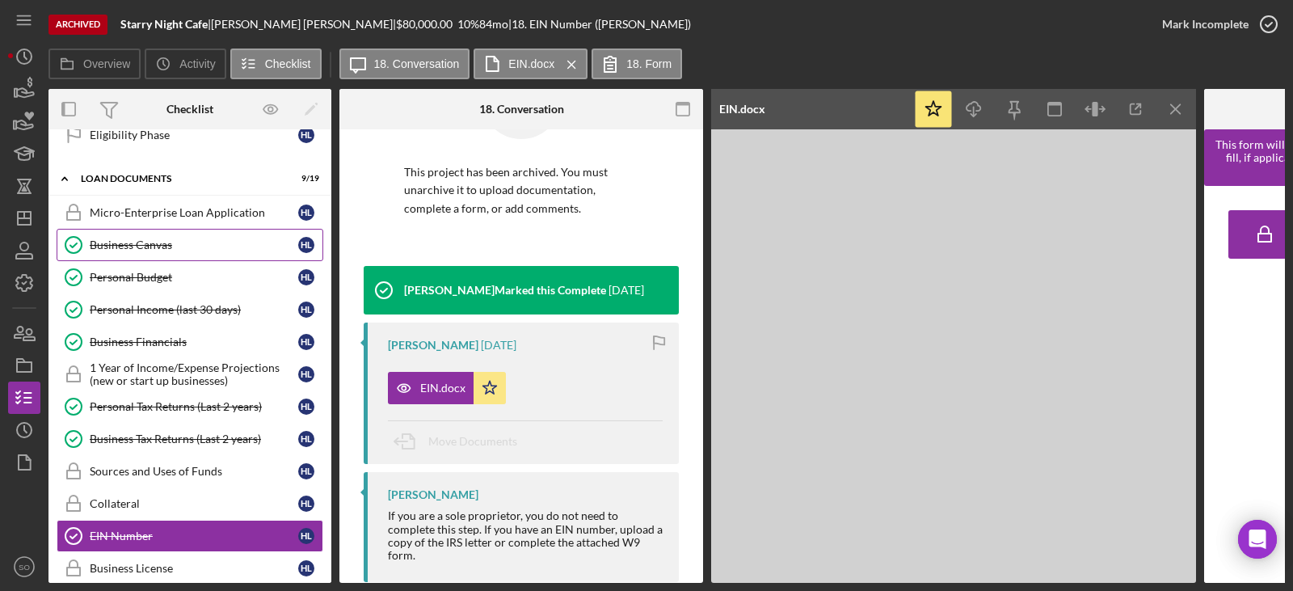
click at [170, 246] on div "Business Canvas" at bounding box center [194, 244] width 208 height 13
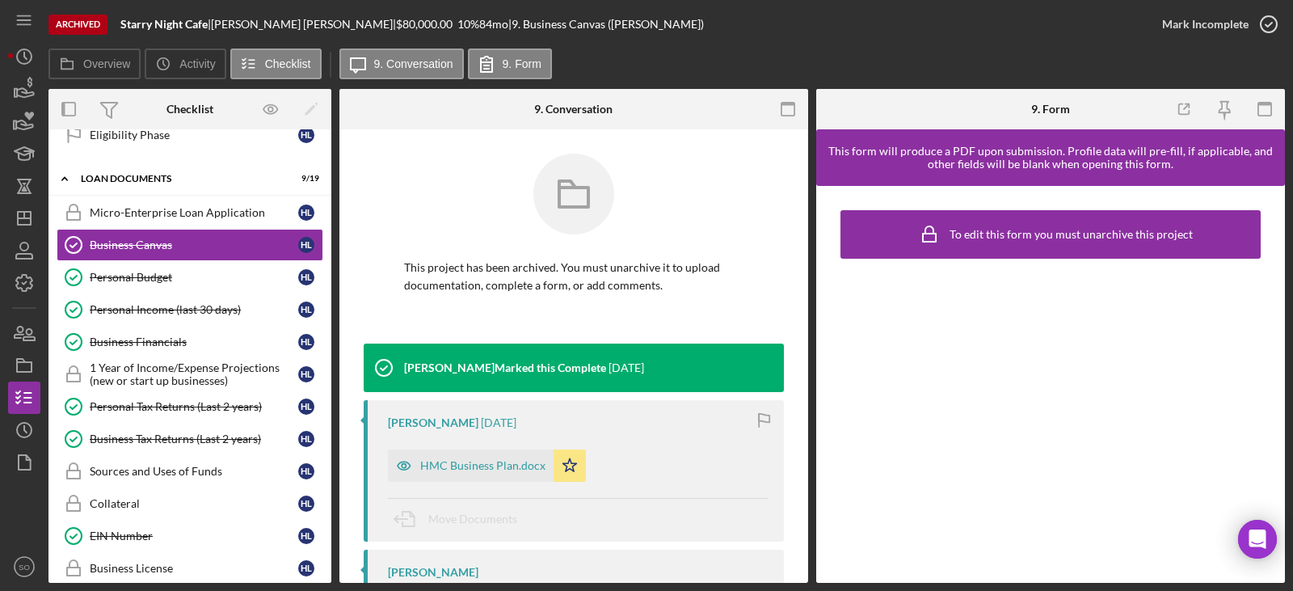
scroll to position [187, 0]
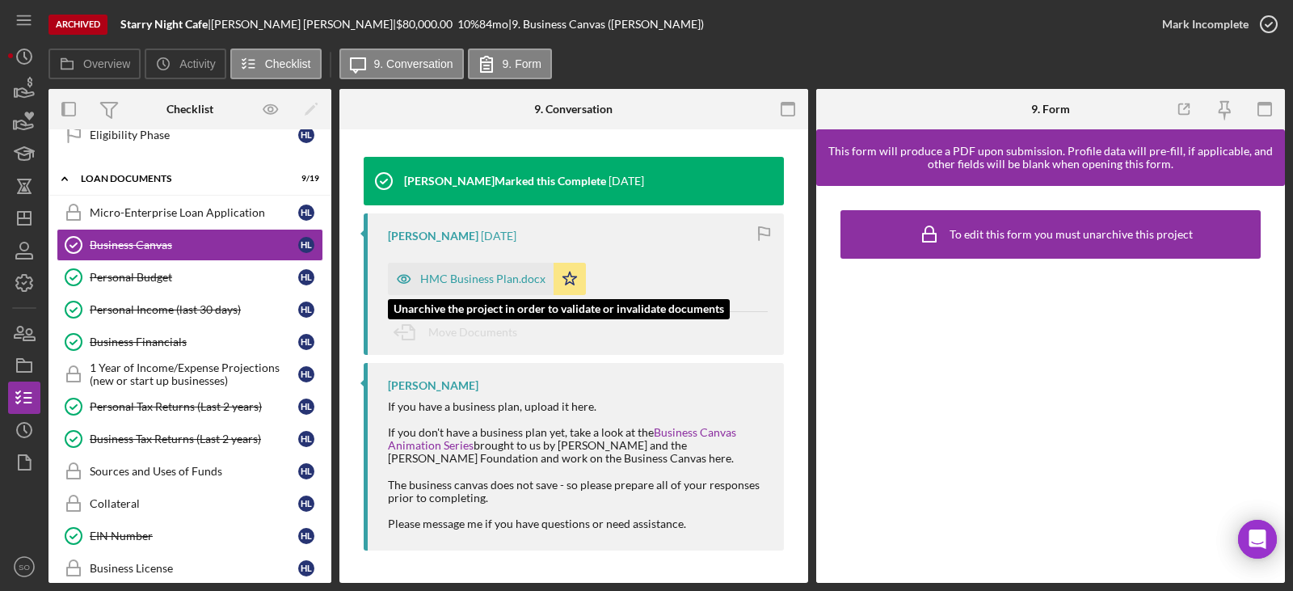
click at [480, 277] on div "HMC Business Plan.docx" at bounding box center [482, 278] width 125 height 13
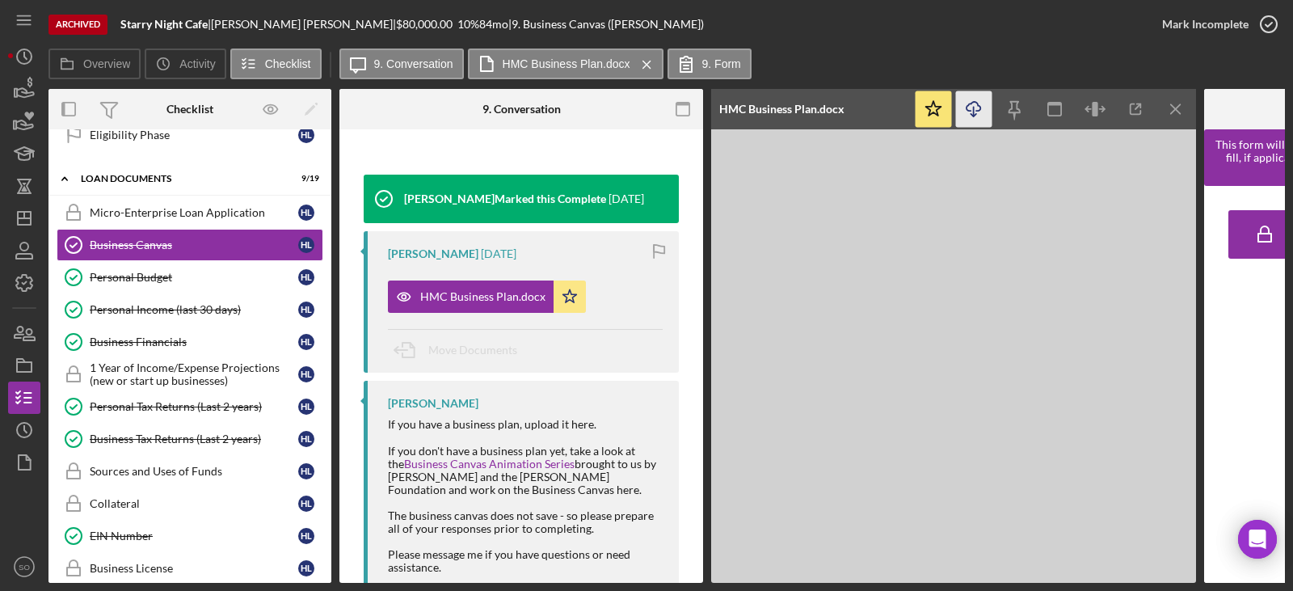
click at [972, 109] on icon "Icon/Download" at bounding box center [974, 109] width 36 height 36
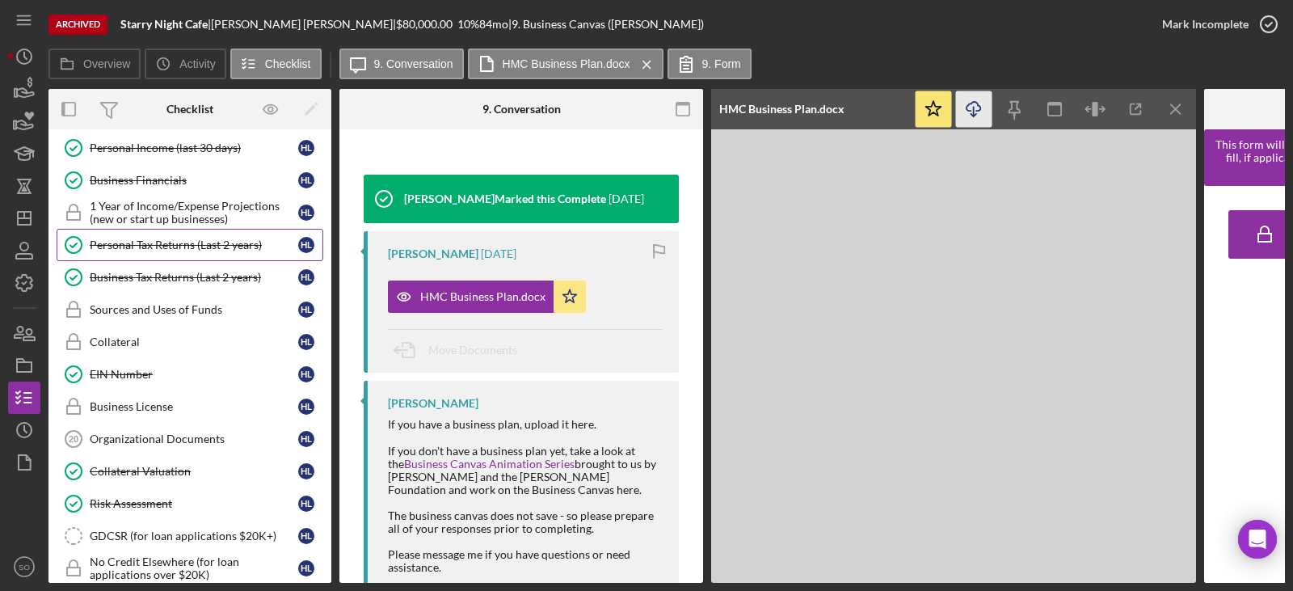
click at [196, 255] on link "Personal Tax Returns (Last 2 years) Personal Tax Returns (Last 2 years) H L" at bounding box center [190, 245] width 267 height 32
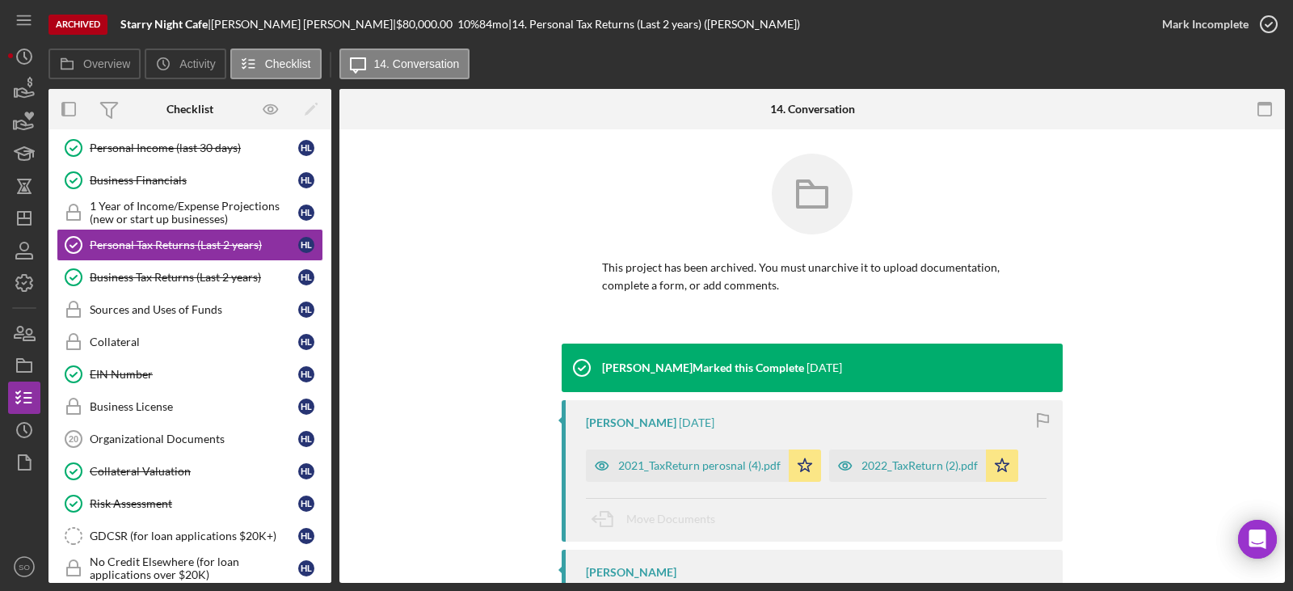
scroll to position [69, 0]
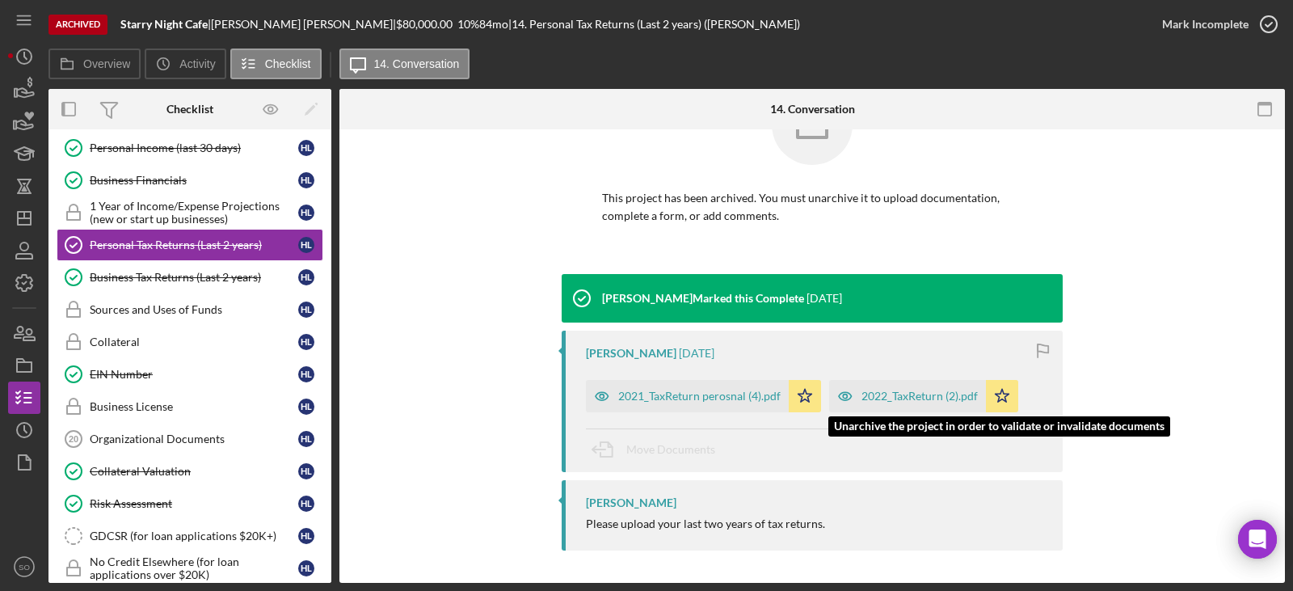
click at [900, 402] on div "2022_TaxReturn (2).pdf" at bounding box center [919, 395] width 116 height 13
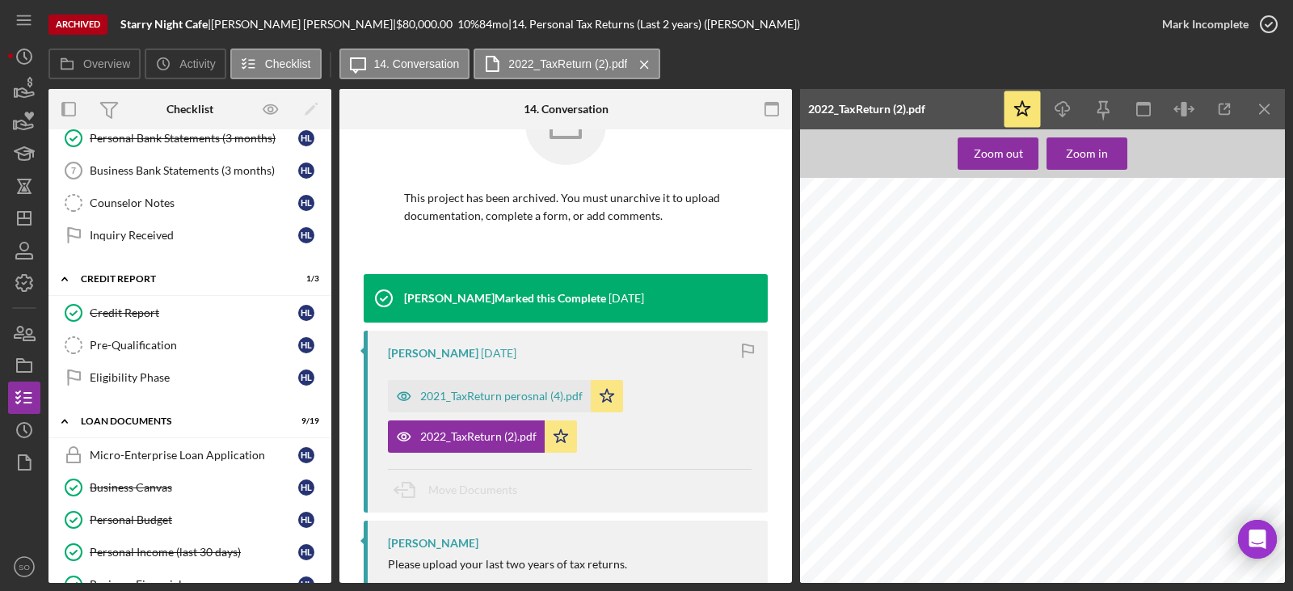
scroll to position [81, 0]
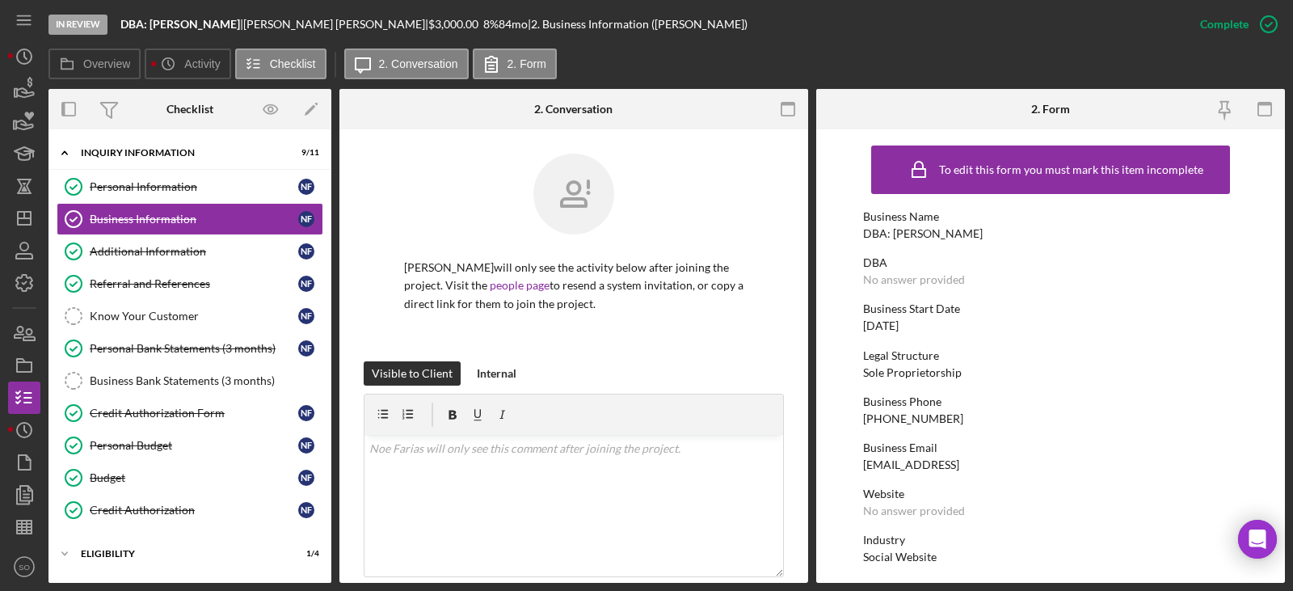
scroll to position [141, 0]
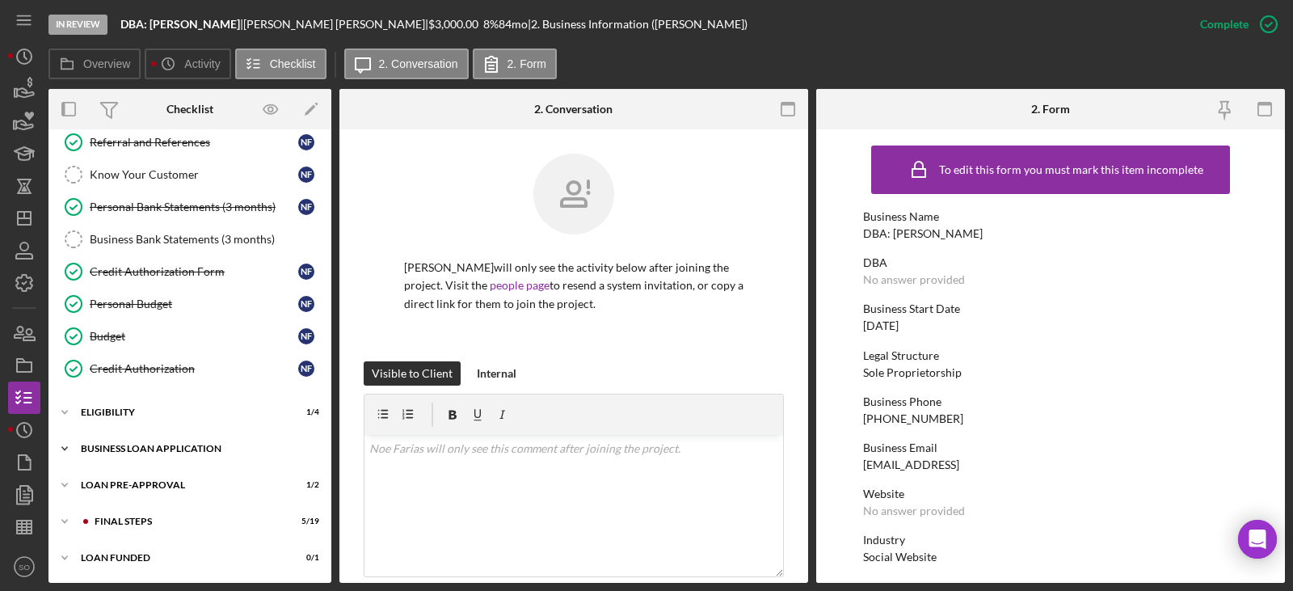
click at [171, 444] on div "BUSINESS LOAN APPLICATION" at bounding box center [196, 449] width 230 height 10
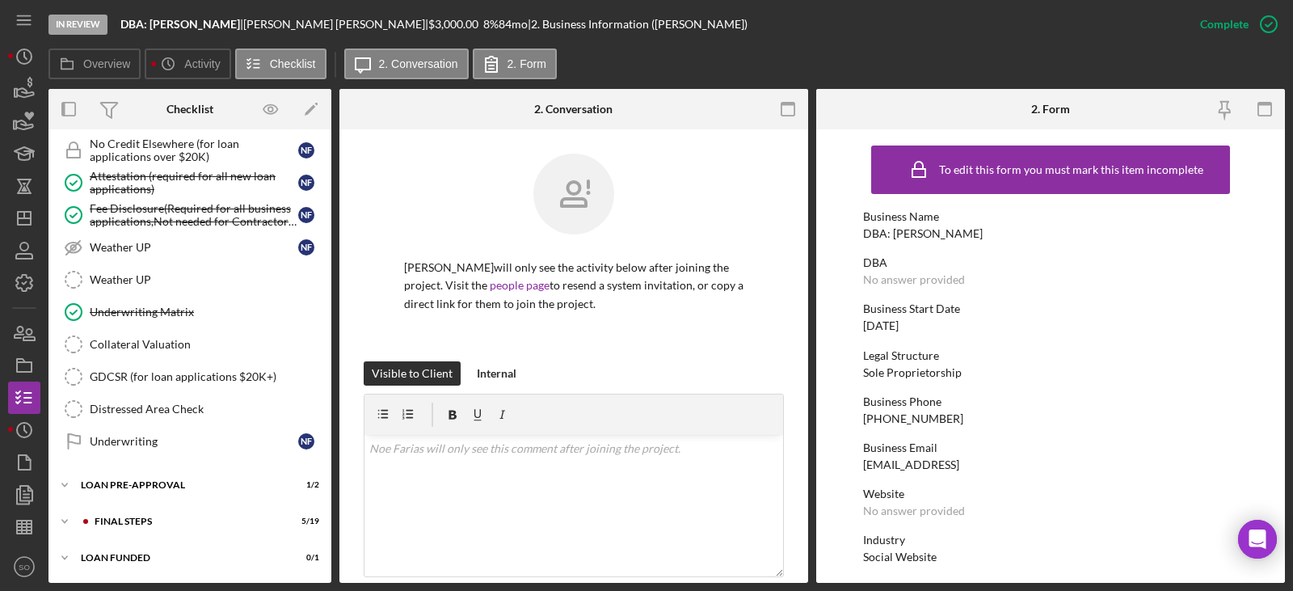
scroll to position [942, 0]
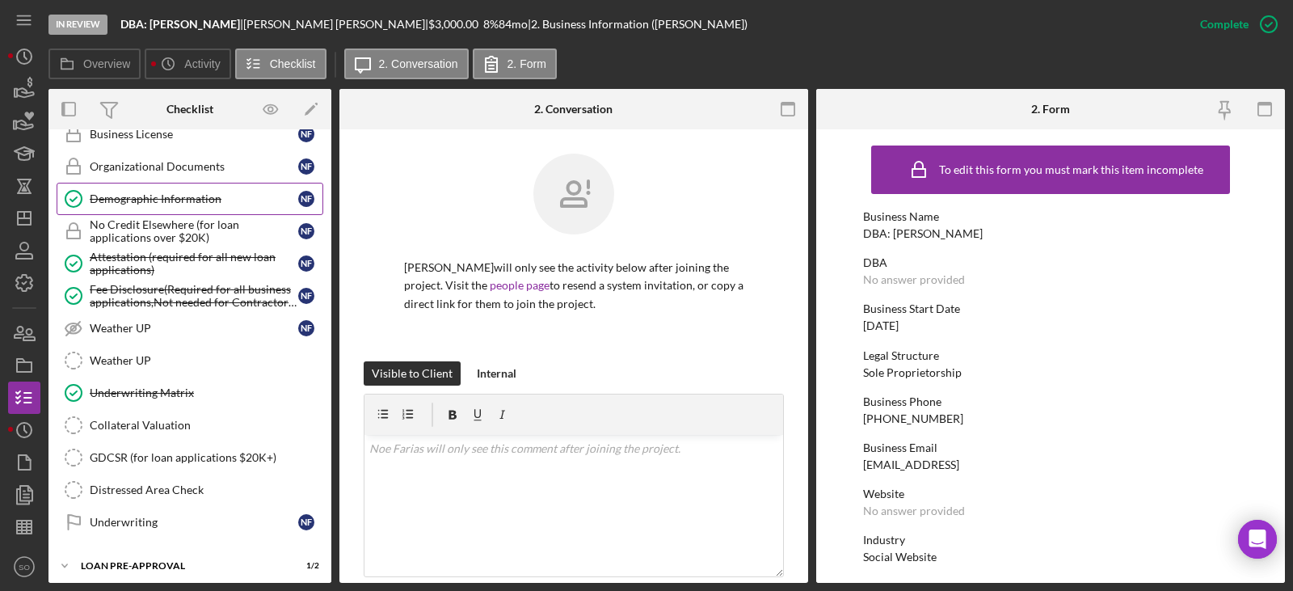
click at [139, 206] on link "Demographic Information Demographic Information N F" at bounding box center [190, 199] width 267 height 32
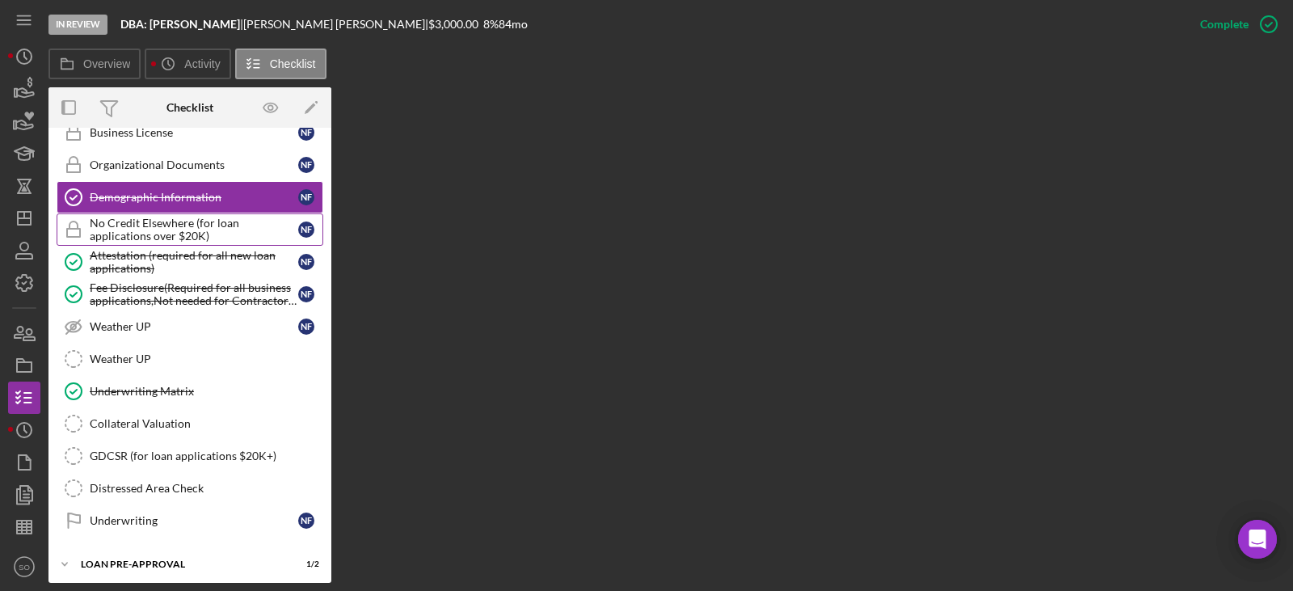
click at [175, 226] on div "No Credit Elsewhere (for loan applications over $20K)" at bounding box center [194, 230] width 208 height 26
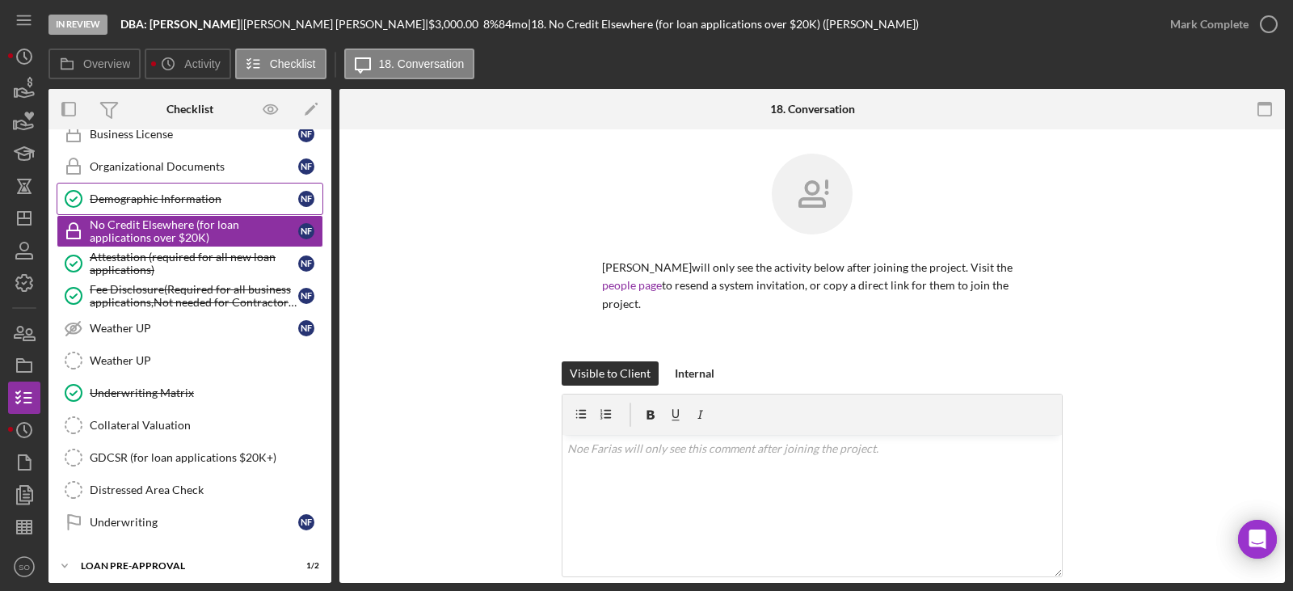
click at [174, 214] on link "Demographic Information Demographic Information N F" at bounding box center [190, 199] width 267 height 32
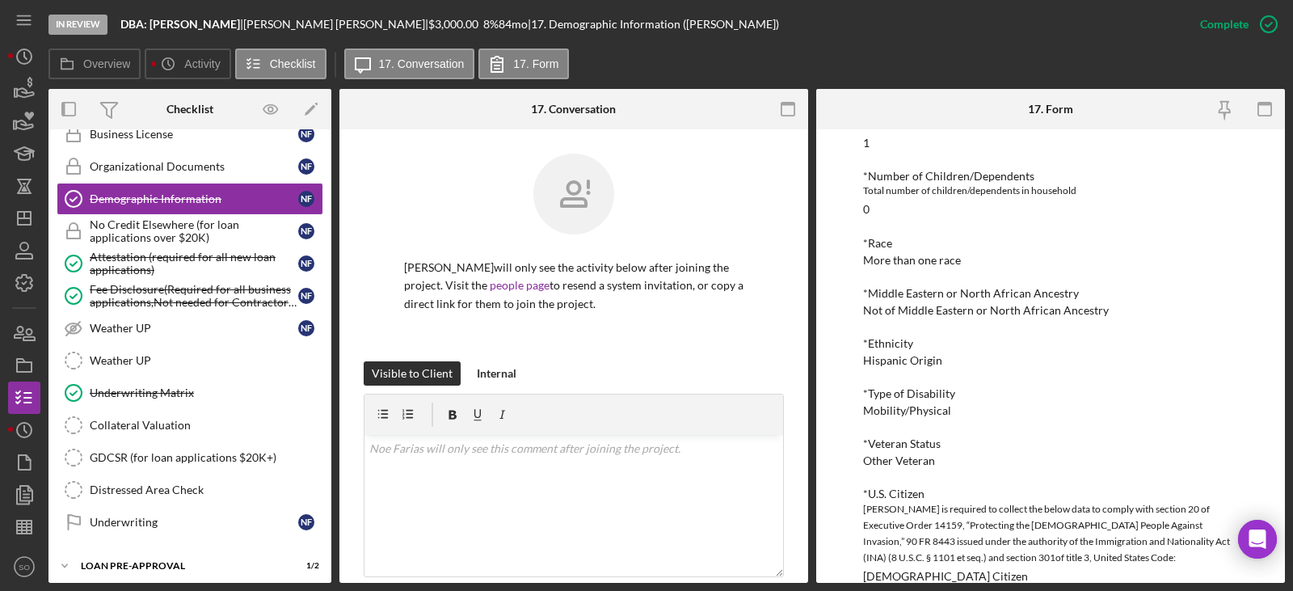
scroll to position [646, 0]
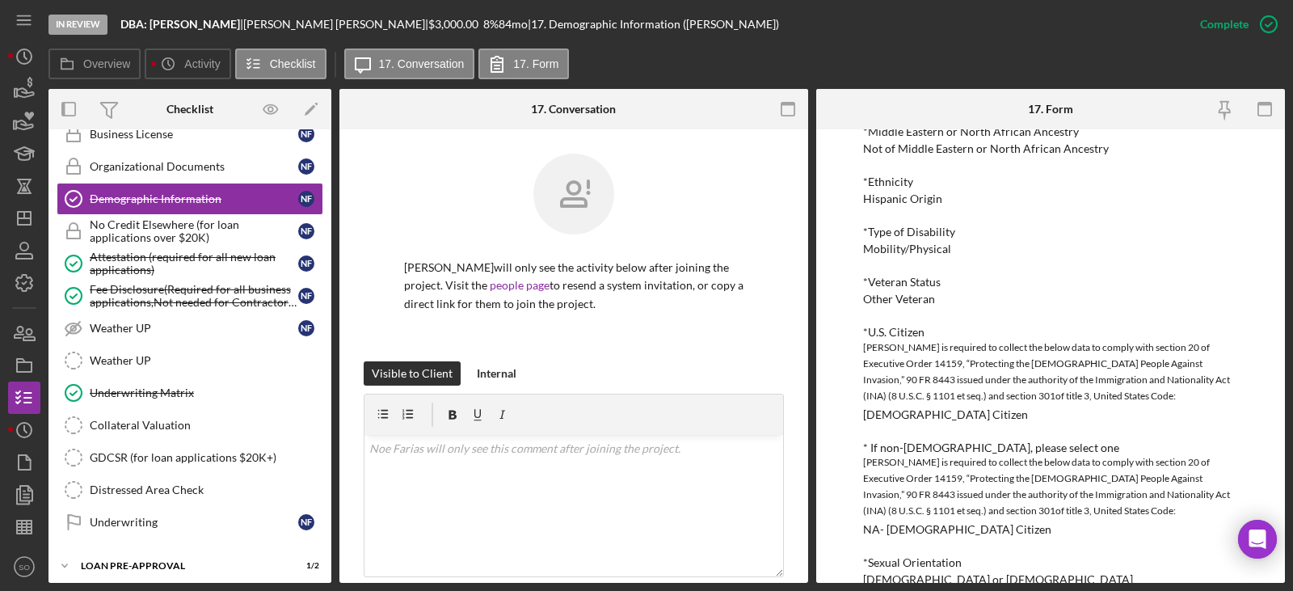
scroll to position [700, 0]
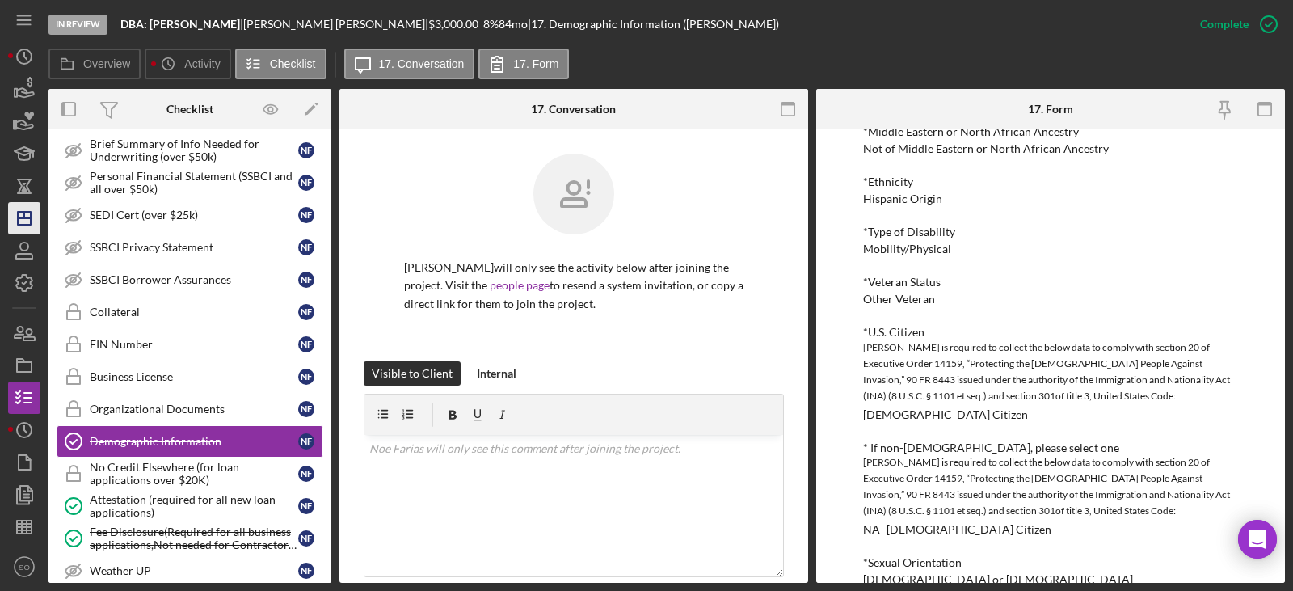
click at [34, 215] on icon "Icon/Dashboard" at bounding box center [24, 218] width 40 height 40
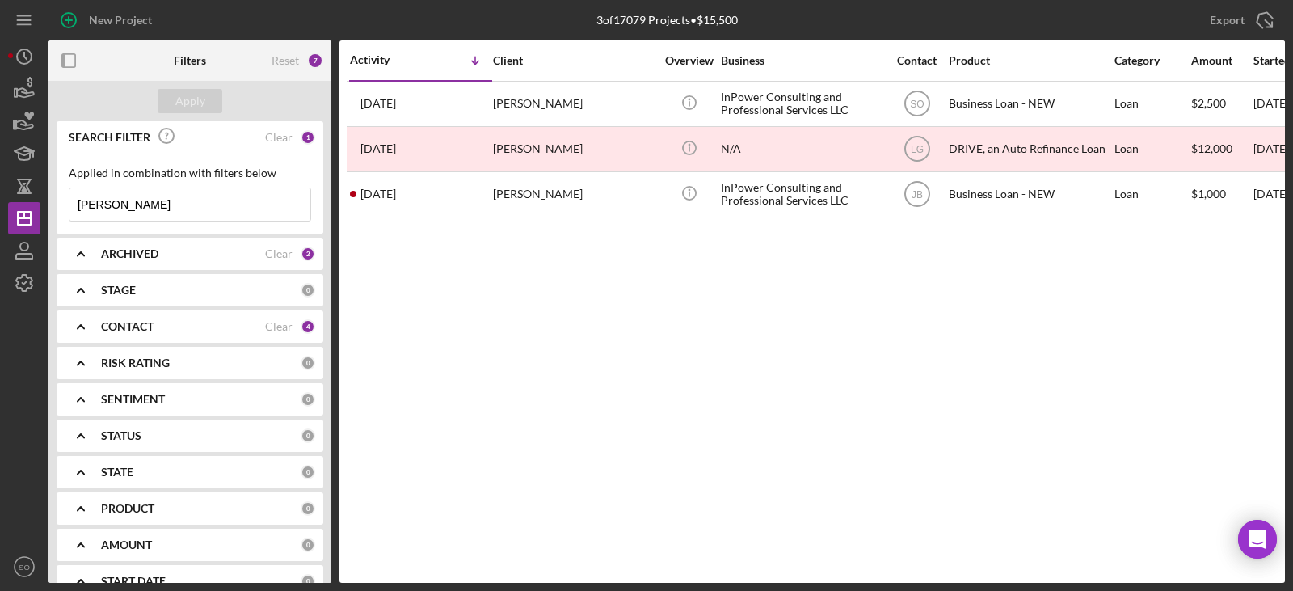
drag, startPoint x: 144, startPoint y: 205, endPoint x: -61, endPoint y: 181, distance: 205.9
click at [0, 181] on html "New Project 3 of 17079 Projects • $15,500 marlena Export Icon/Export Filters Re…" at bounding box center [646, 295] width 1293 height 591
type input "p"
type input "marlena"
click at [186, 209] on input "marlena" at bounding box center [189, 204] width 241 height 32
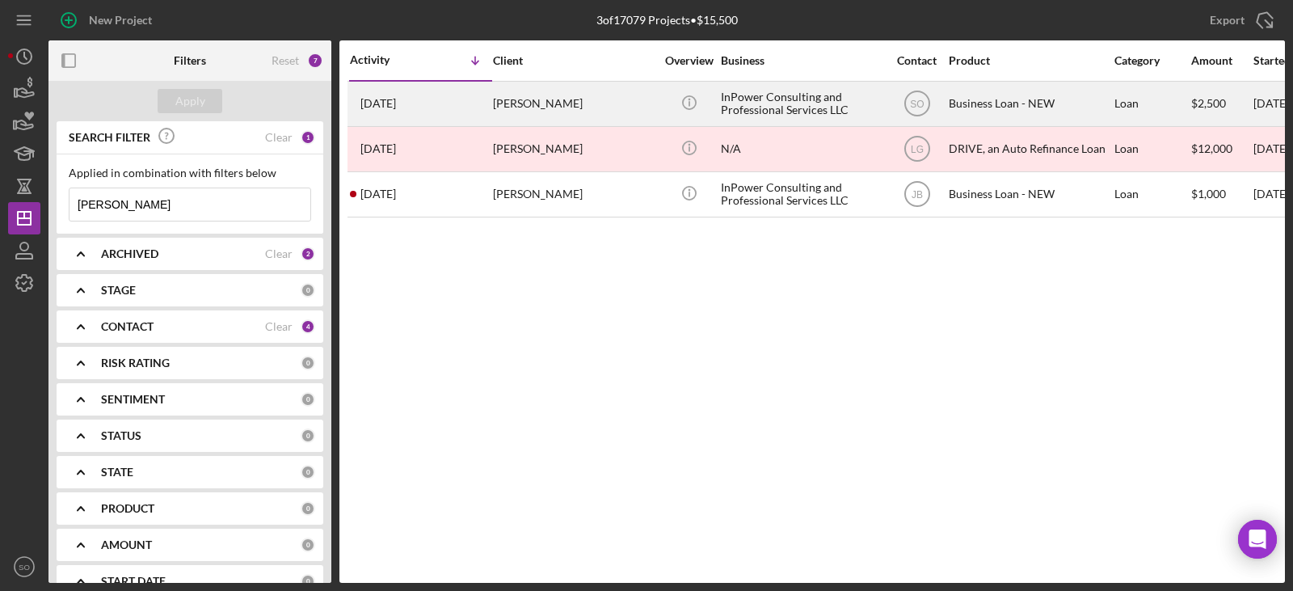
click at [490, 99] on div "7 days ago Marlena Davis" at bounding box center [420, 103] width 141 height 43
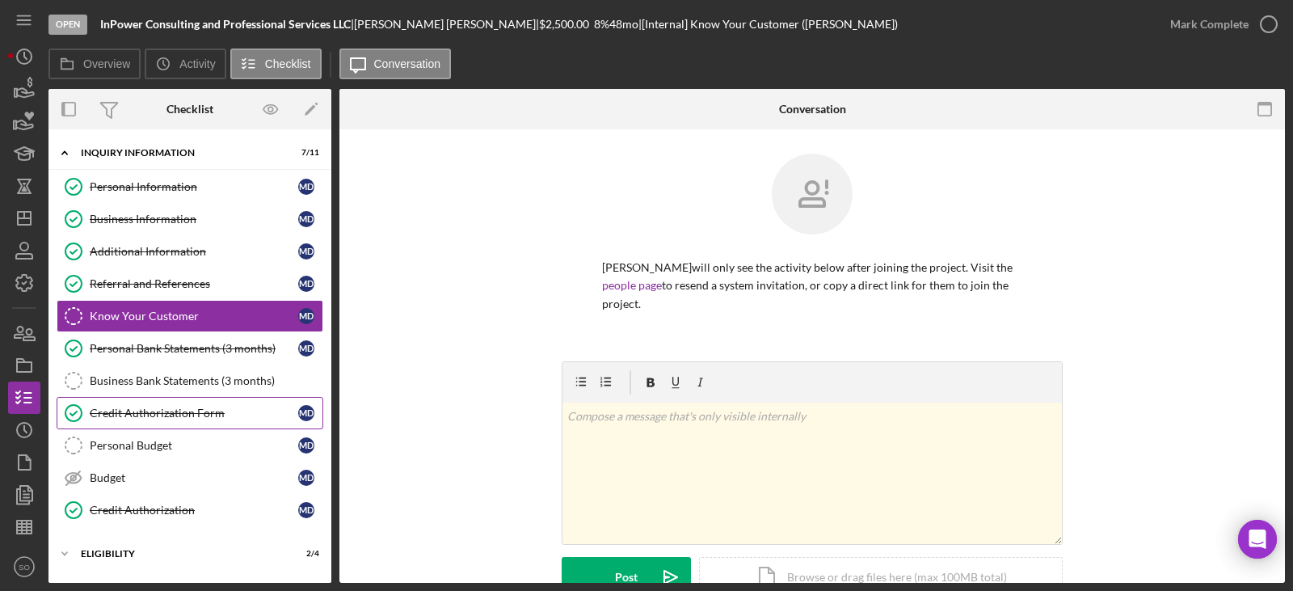
click at [221, 410] on div "Credit Authorization Form" at bounding box center [194, 412] width 208 height 13
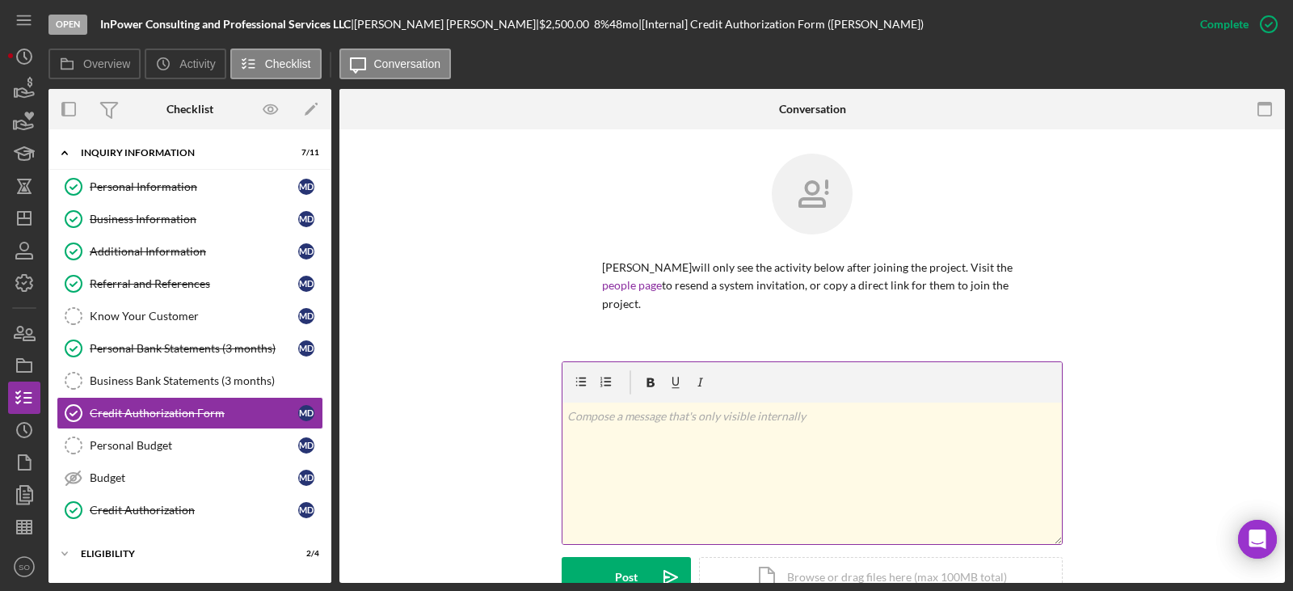
scroll to position [404, 0]
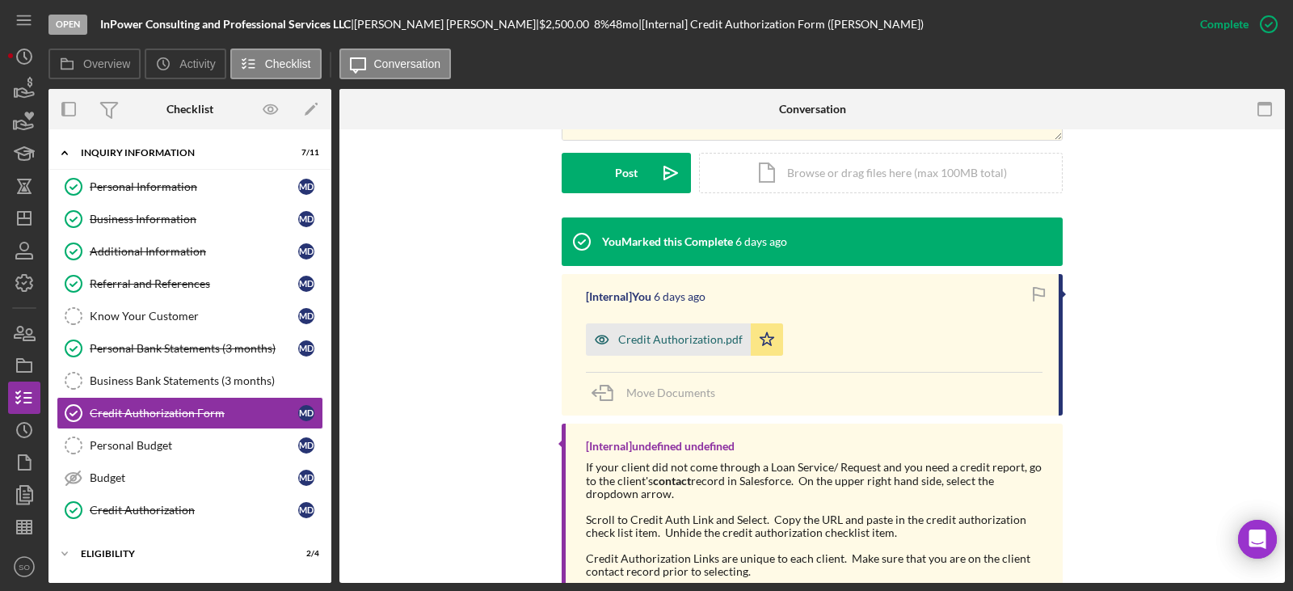
click at [687, 347] on div "Credit Authorization.pdf" at bounding box center [668, 339] width 165 height 32
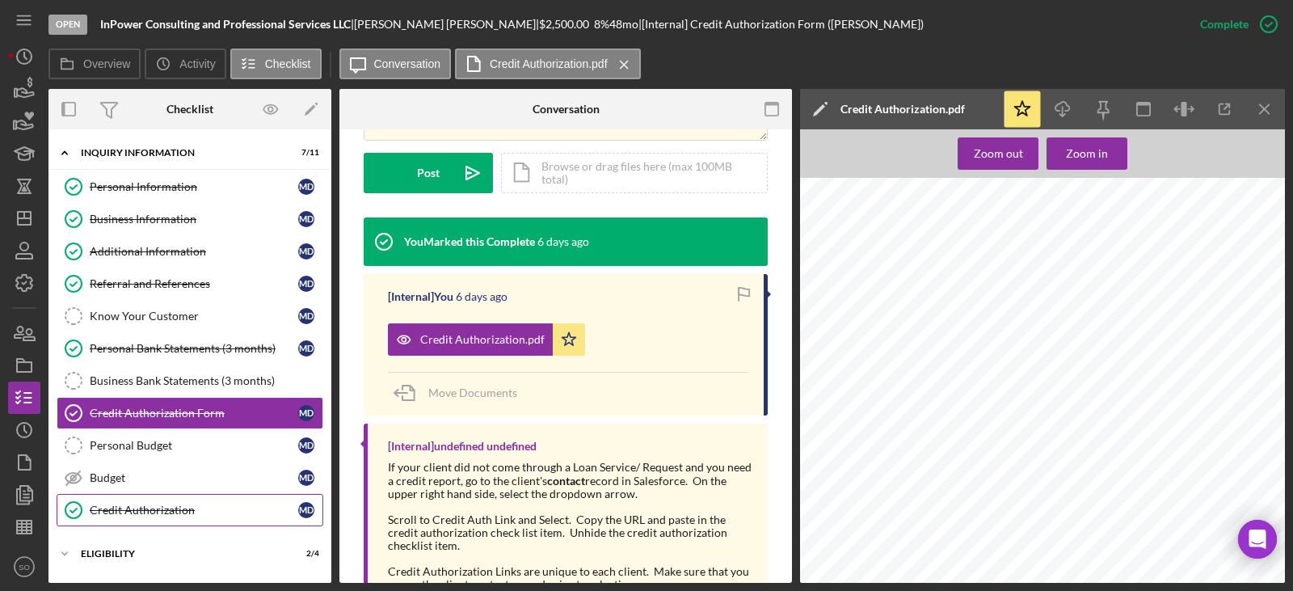
scroll to position [141, 0]
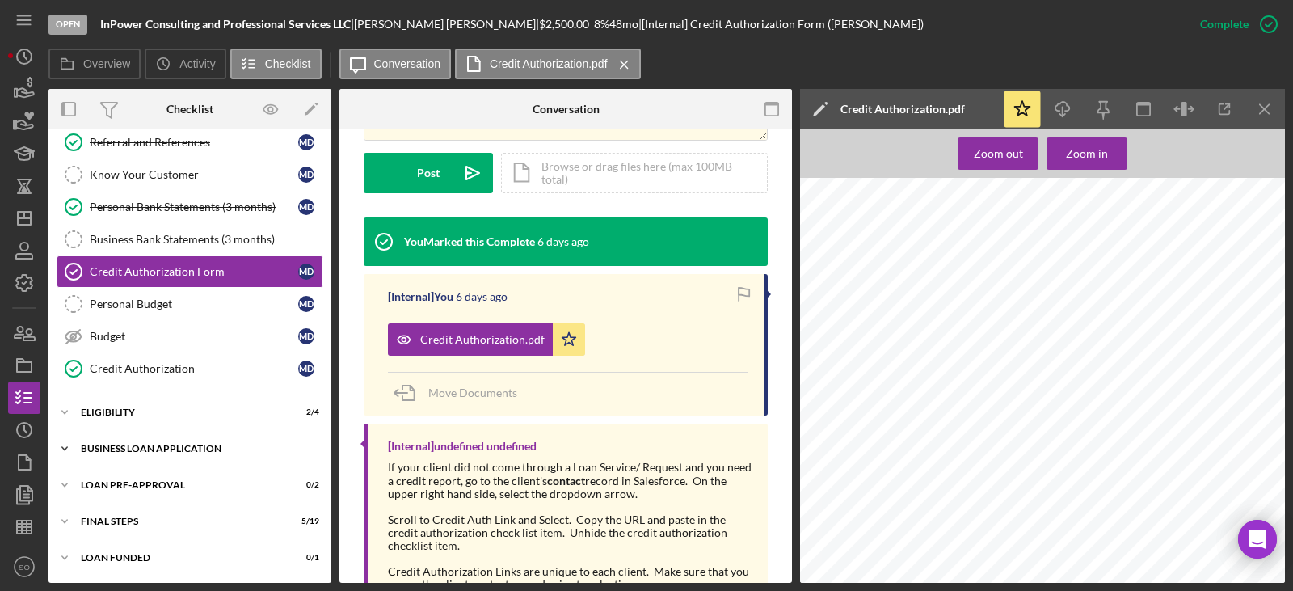
click at [195, 455] on div "Icon/Expander BUSINESS LOAN APPLICATION 7 / 27" at bounding box center [189, 448] width 283 height 32
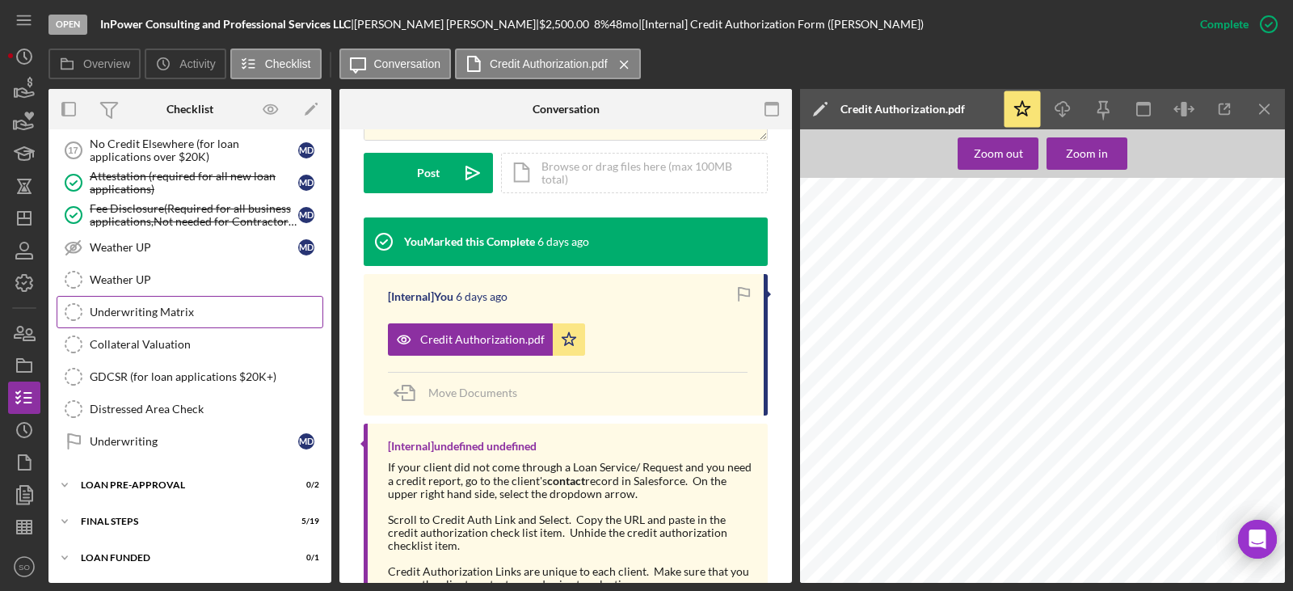
scroll to position [861, 0]
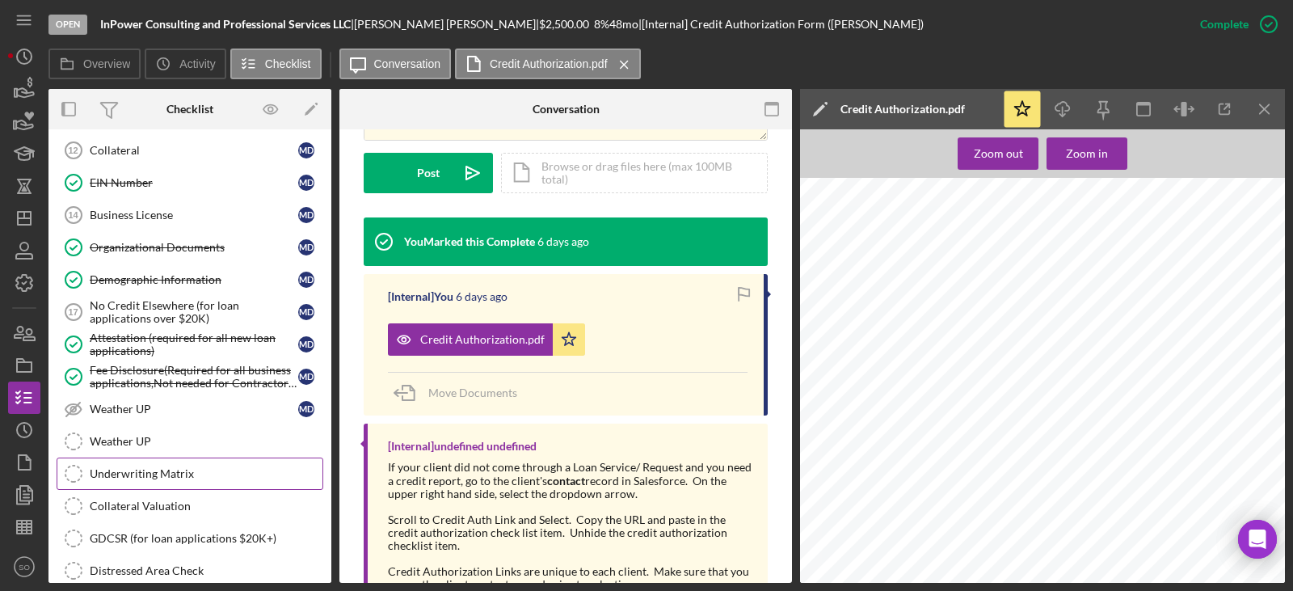
click at [176, 465] on link "Underwriting Matrix Underwriting Matrix" at bounding box center [190, 473] width 267 height 32
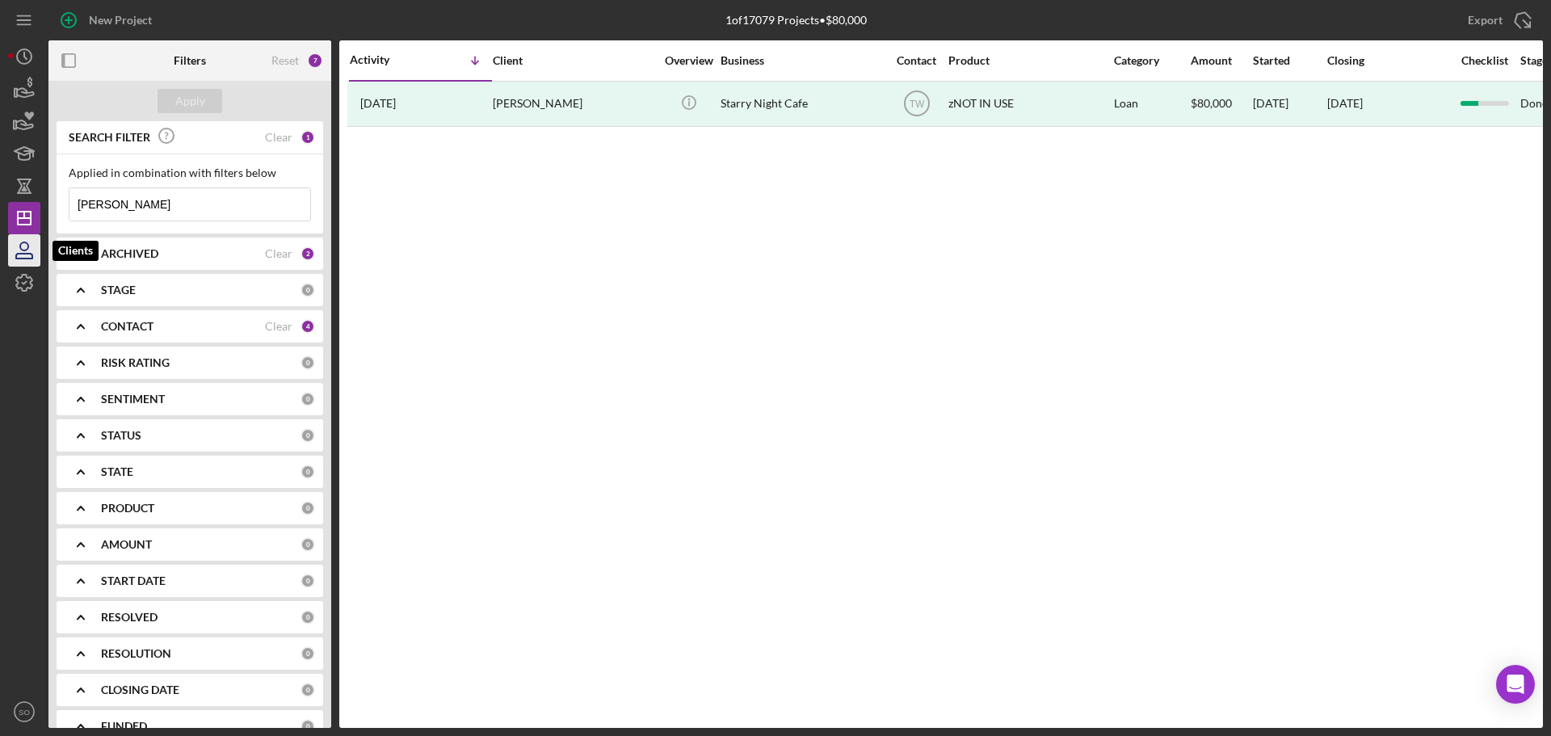
click at [31, 256] on icon "button" at bounding box center [24, 250] width 40 height 40
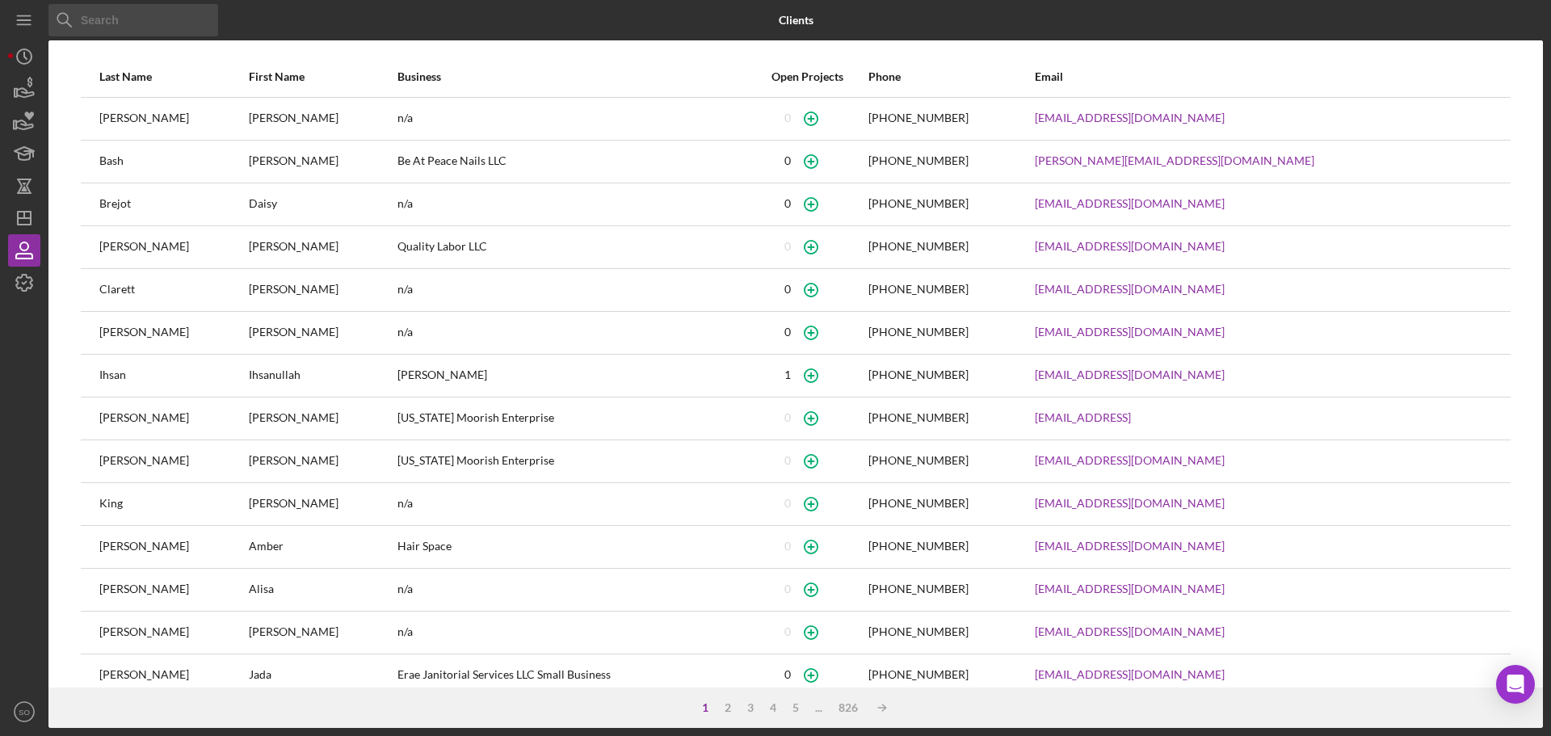
click at [121, 19] on input at bounding box center [133, 20] width 170 height 32
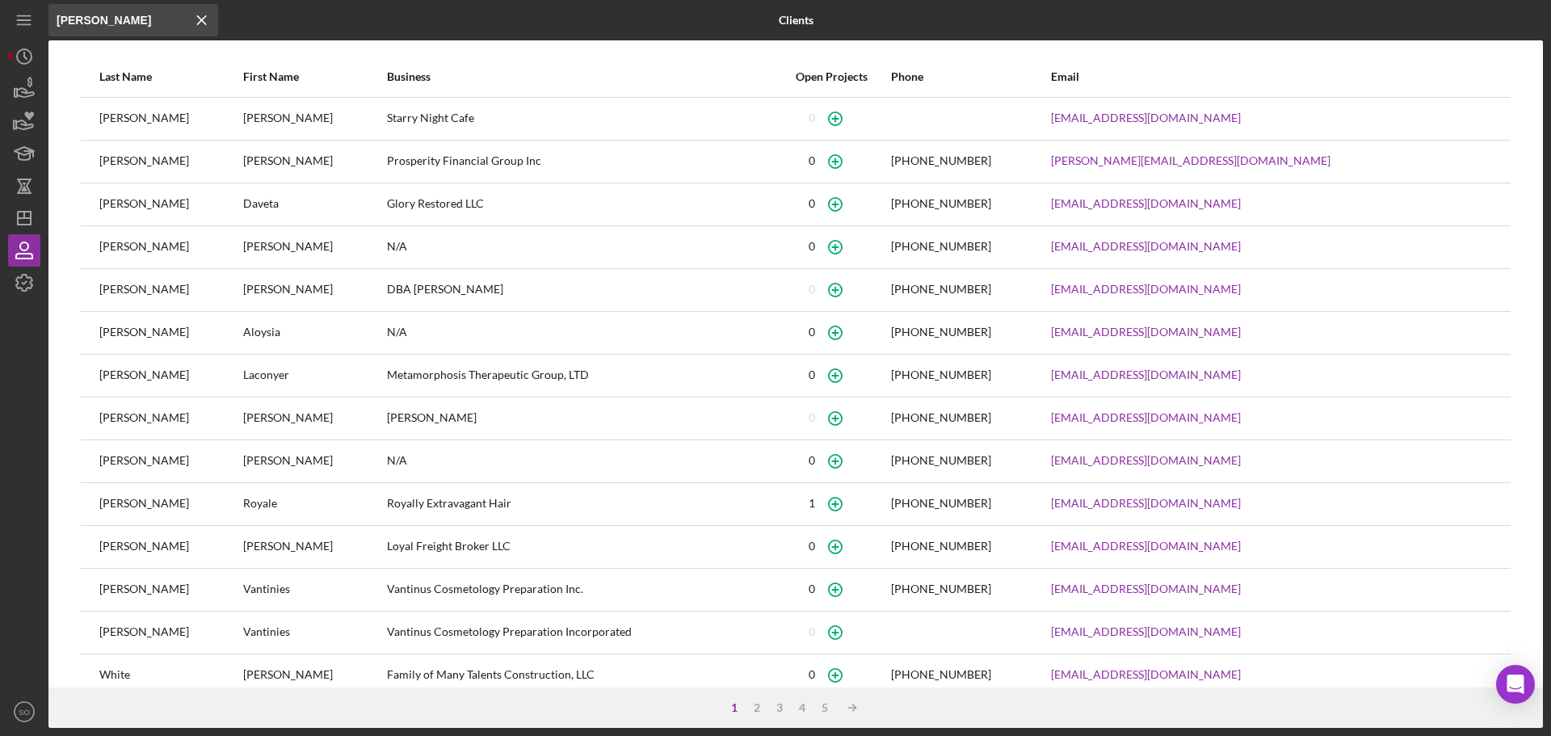
type input "[PERSON_NAME]"
click at [853, 113] on icon "button" at bounding box center [835, 118] width 36 height 36
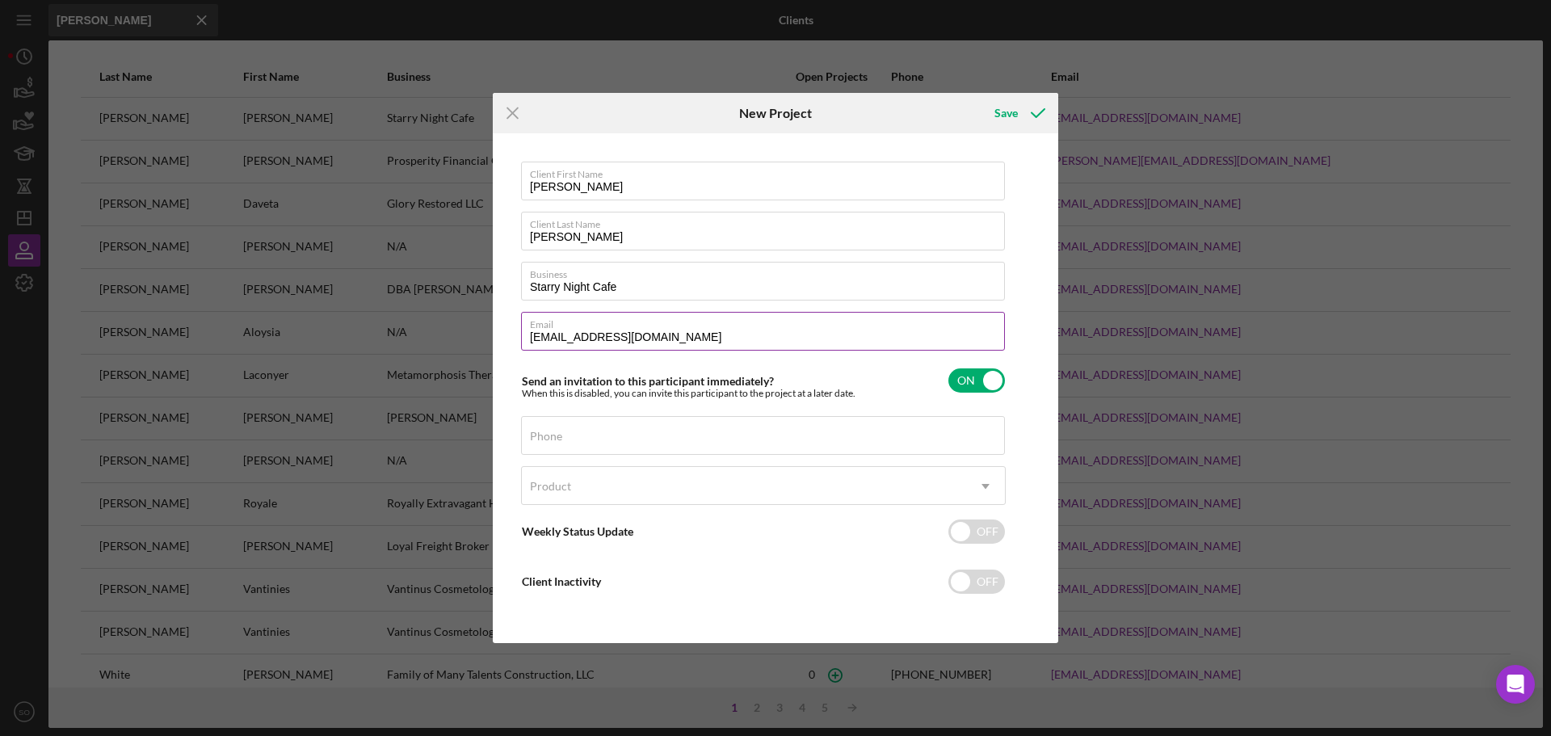
click at [698, 330] on label "Email" at bounding box center [767, 322] width 475 height 18
click at [698, 330] on input "[EMAIL_ADDRESS][DOMAIN_NAME]" at bounding box center [763, 331] width 484 height 39
type input "[EMAIL_ADDRESS]"
click at [607, 444] on input "Phone" at bounding box center [763, 435] width 484 height 39
paste input "[PHONE_NUMBER]"
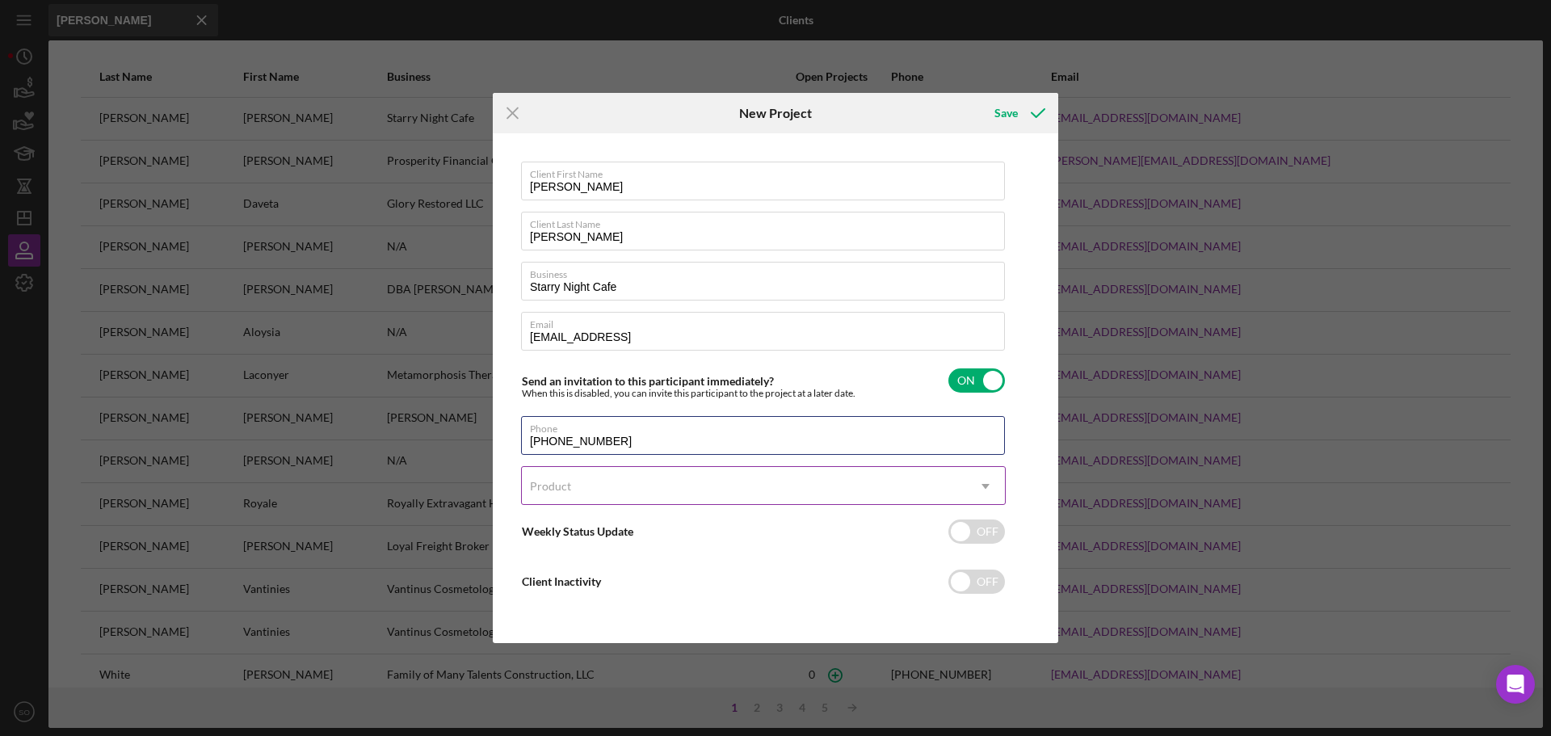
type input "[PHONE_NUMBER]"
click at [642, 469] on div "Product" at bounding box center [744, 486] width 444 height 37
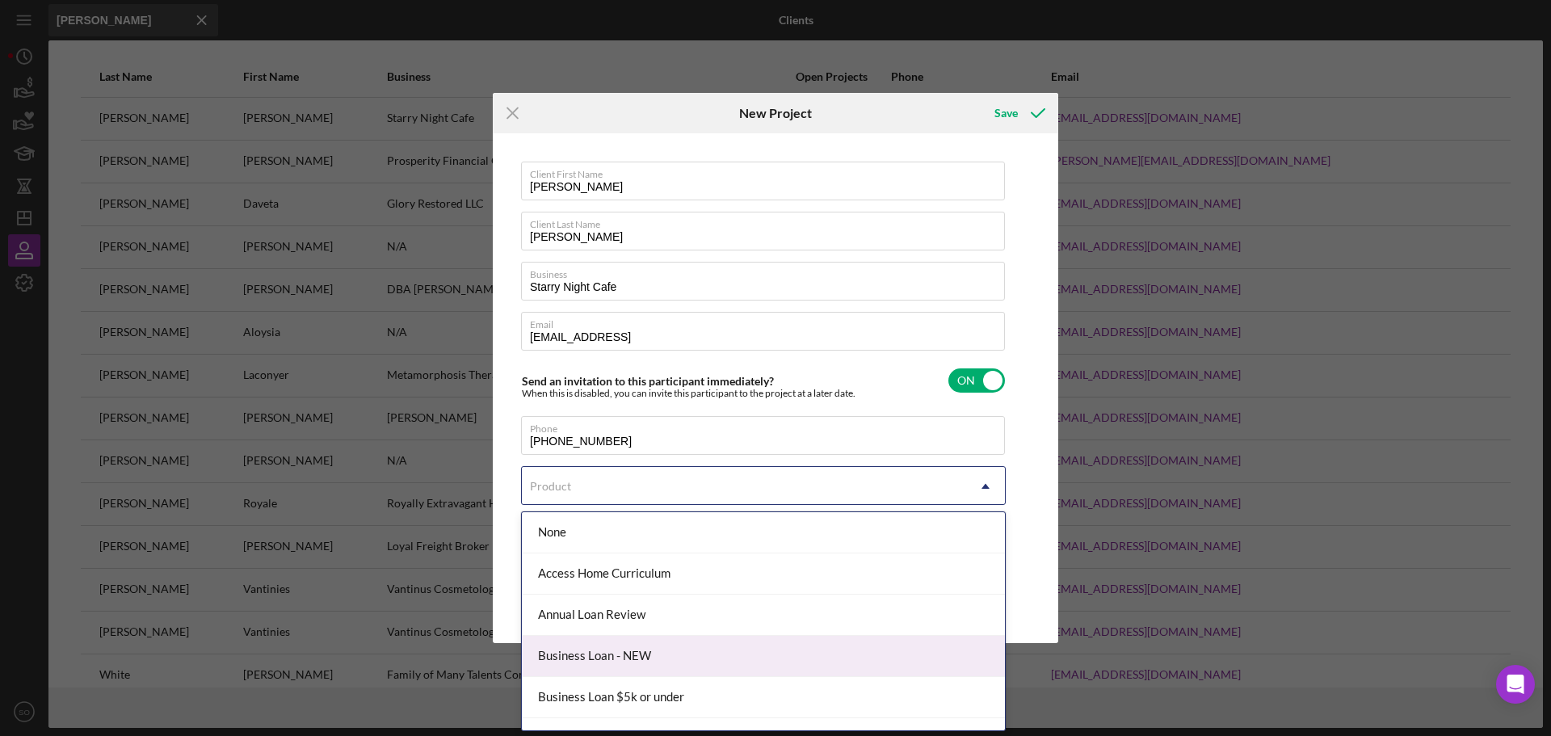
click at [656, 654] on div "Business Loan - NEW" at bounding box center [763, 656] width 483 height 41
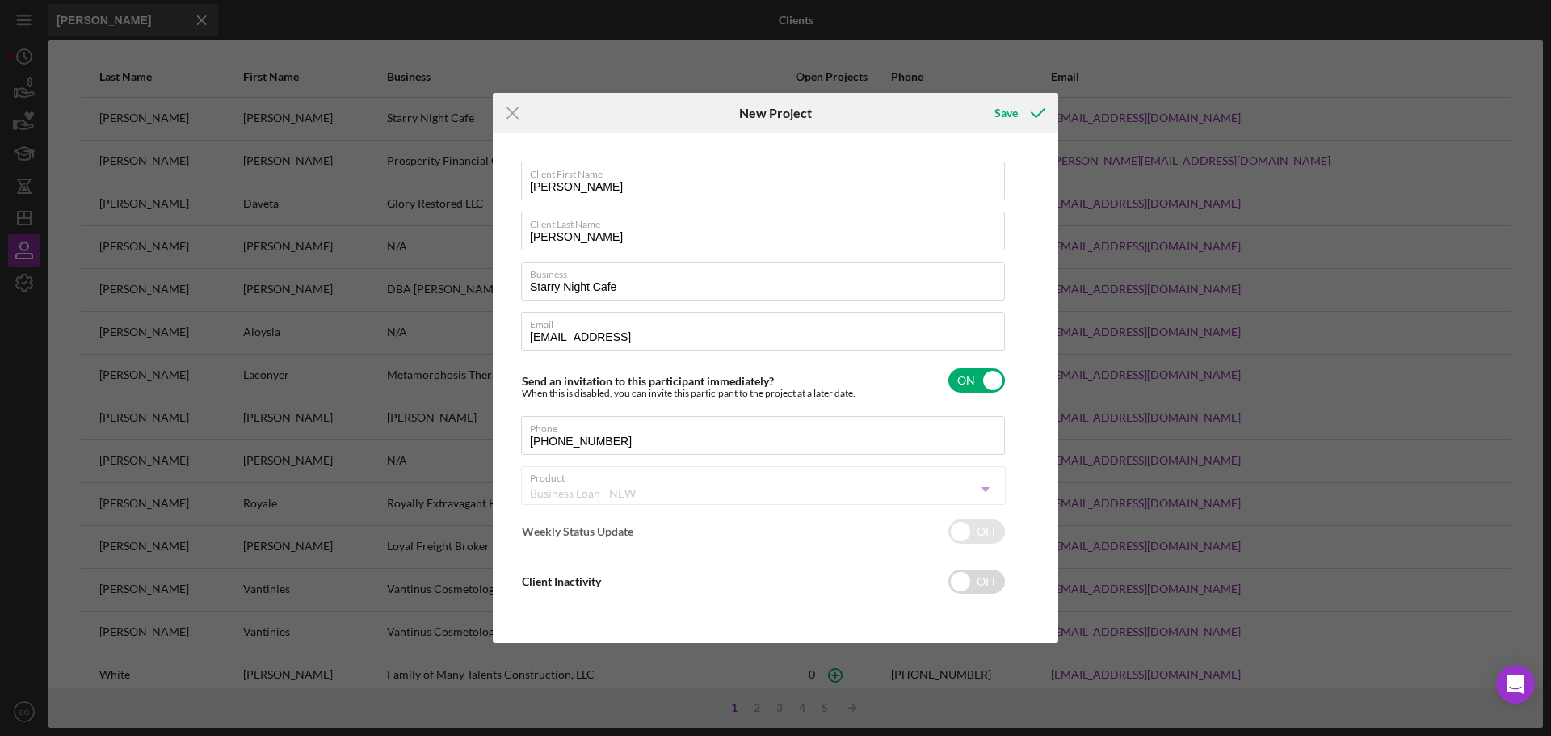
checkbox input "true"
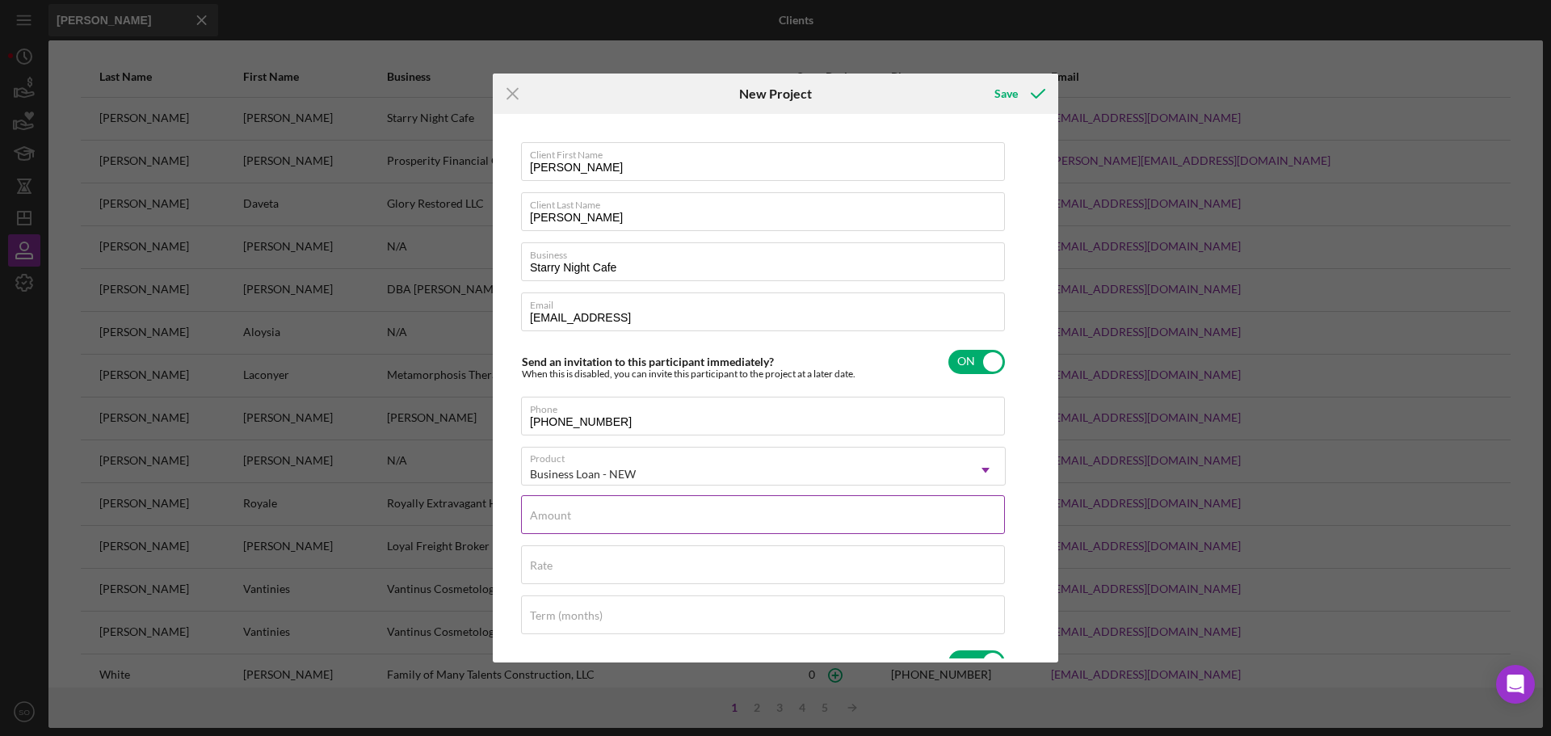
click at [699, 503] on div "Amount" at bounding box center [763, 515] width 485 height 40
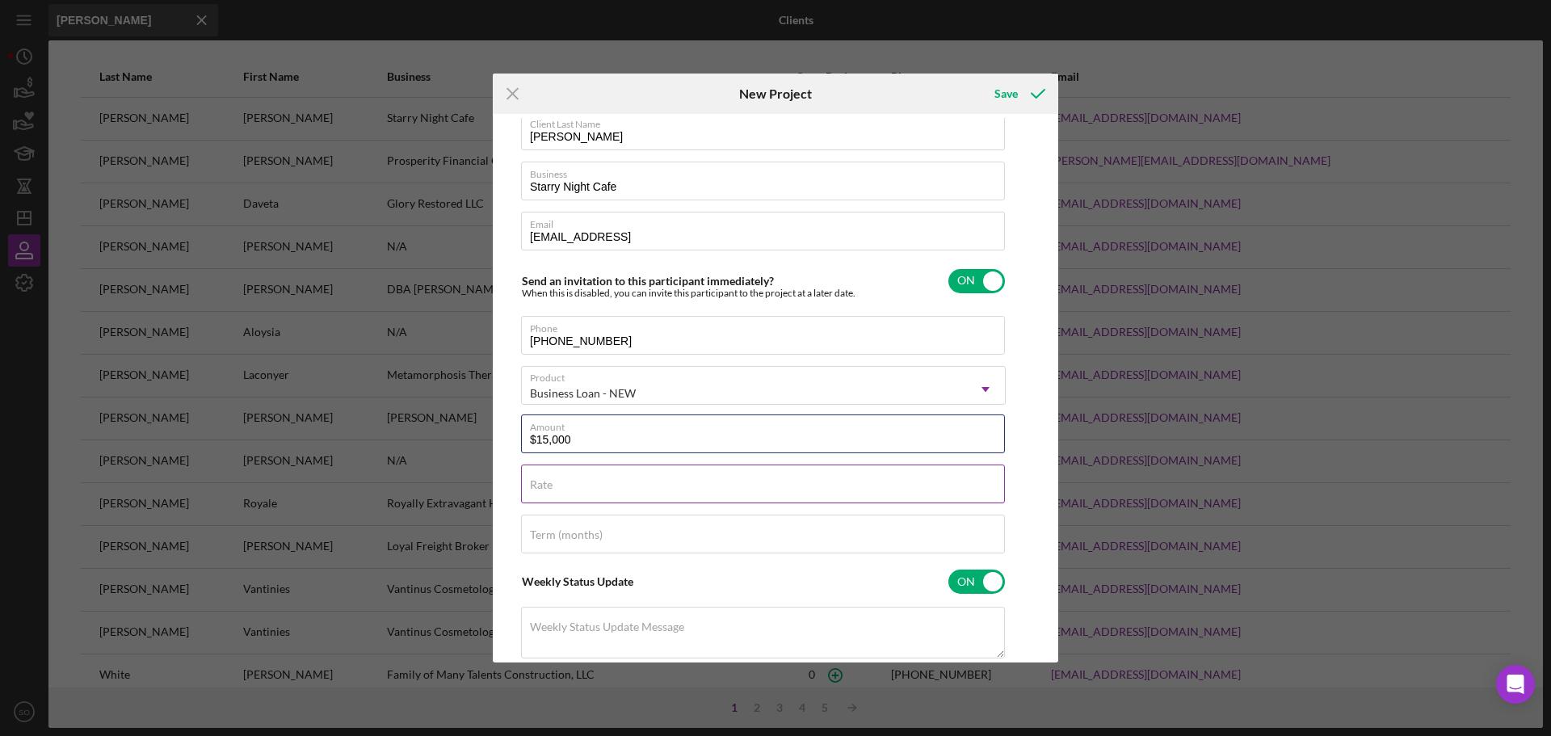
type input "$15,000"
click at [692, 496] on input "Rate" at bounding box center [763, 484] width 484 height 39
type input "8.000%"
click at [711, 543] on input "Term (months)" at bounding box center [763, 534] width 484 height 39
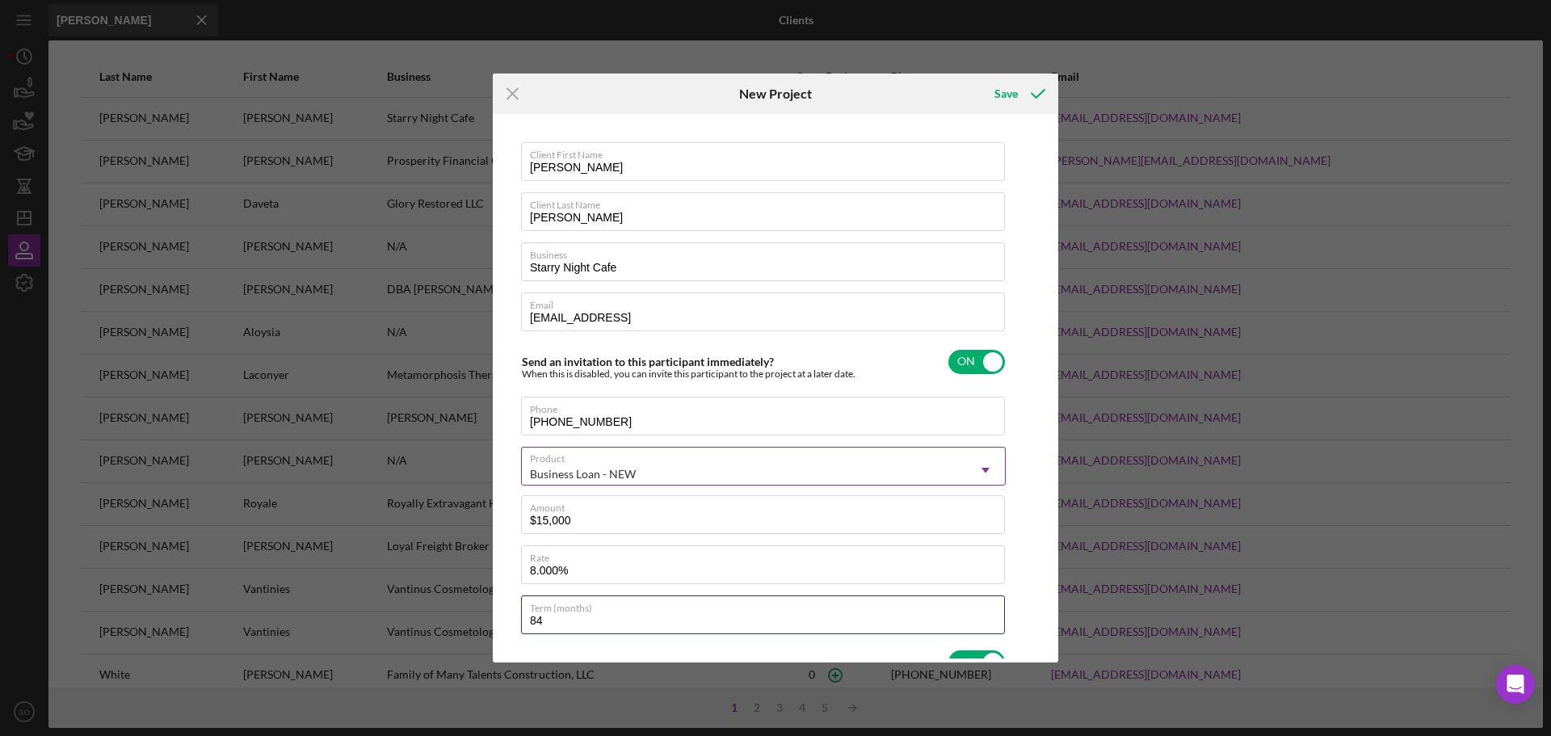
scroll to position [284, 0]
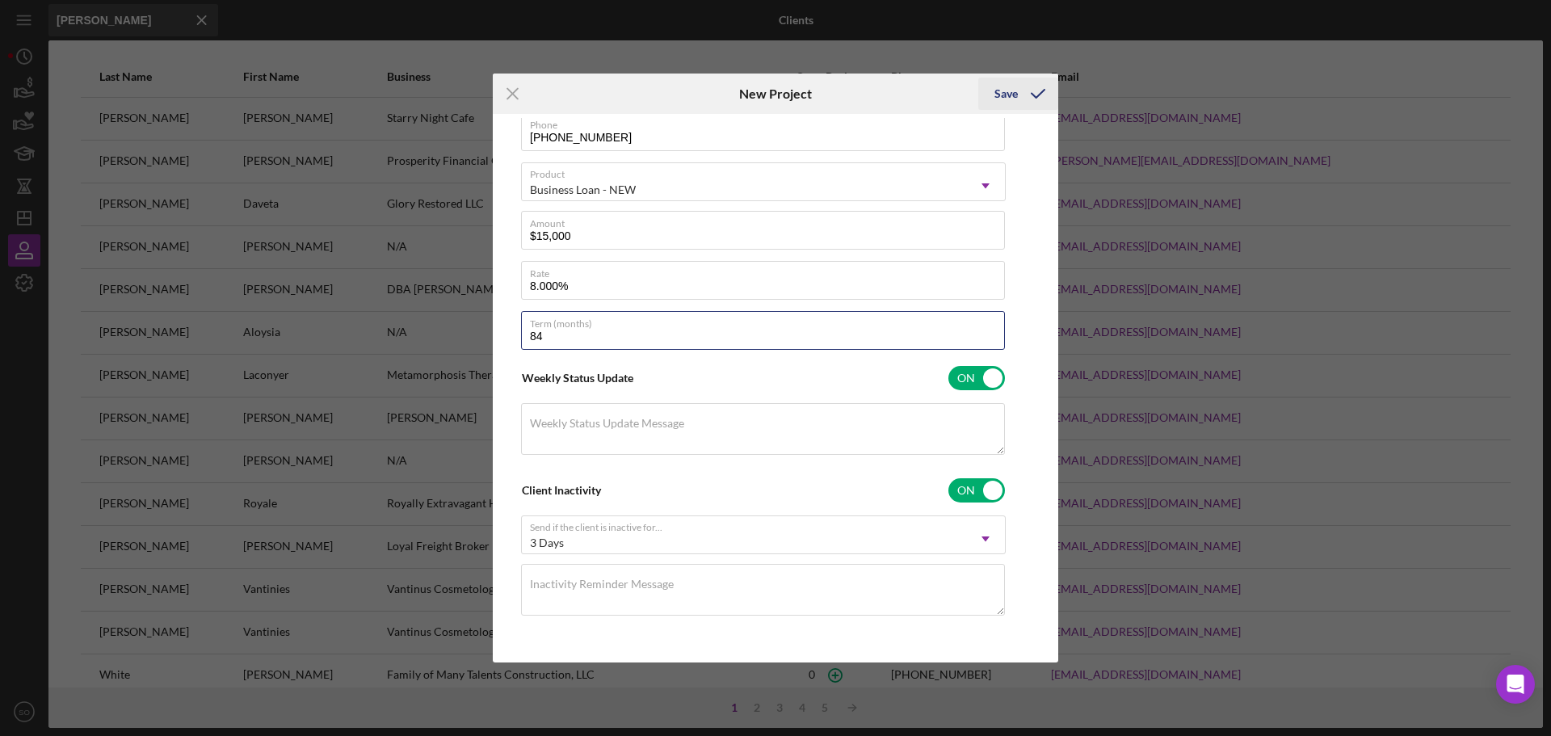
type input "84"
click at [1024, 93] on icon "submit" at bounding box center [1038, 94] width 40 height 40
type input "Cam@hmchocolates.co"
checkbox input "false"
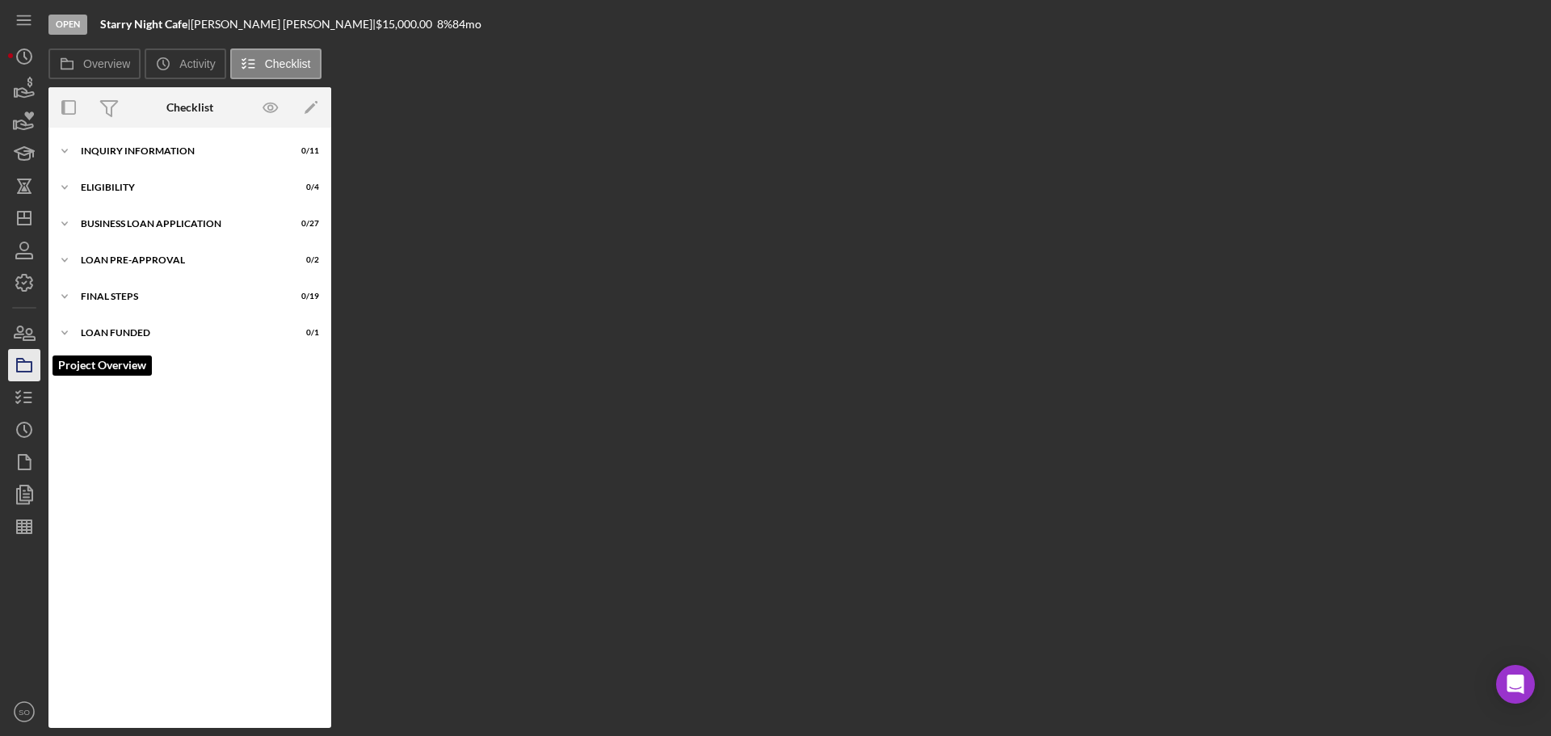
click at [32, 369] on rect "button" at bounding box center [24, 367] width 15 height 10
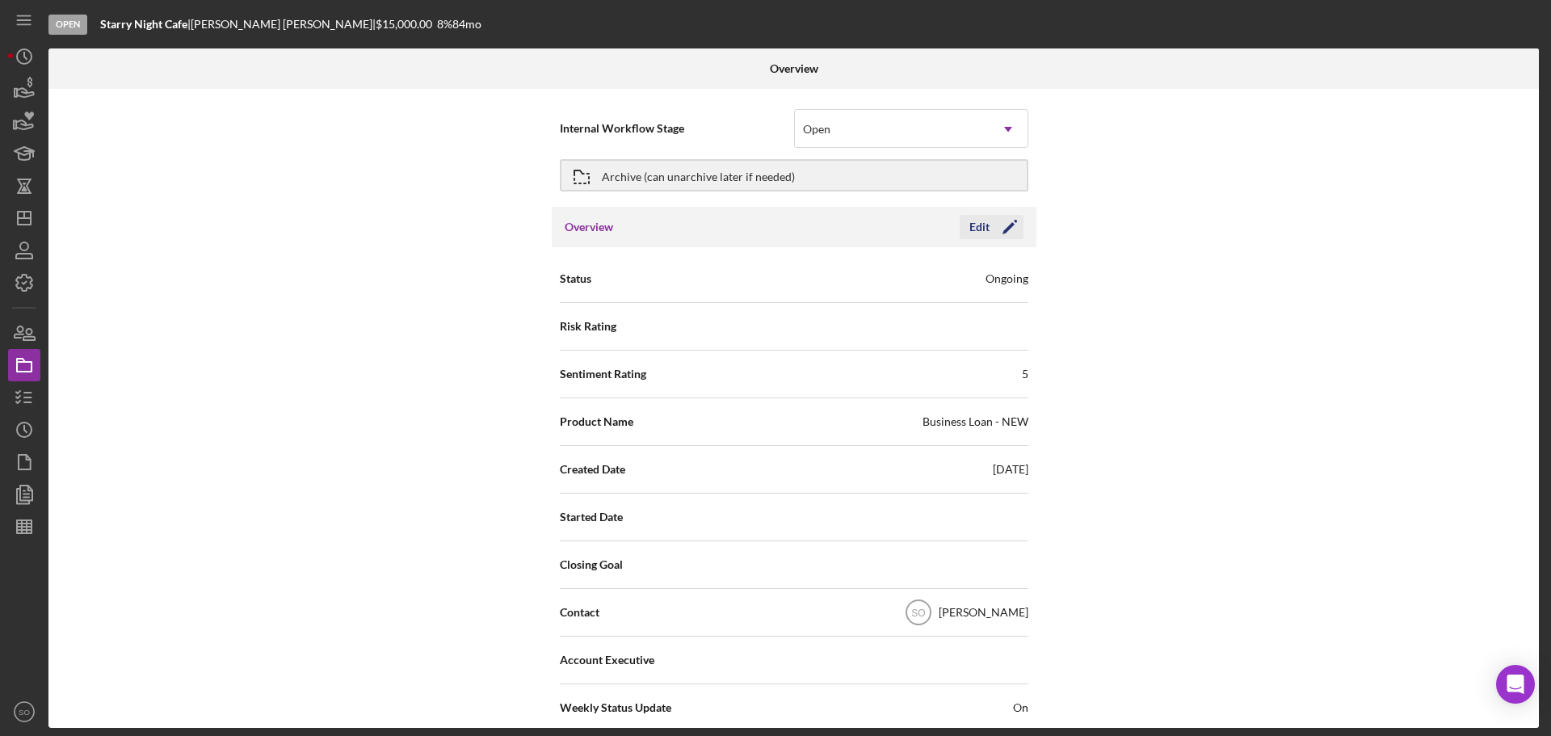
click at [1007, 236] on icon "Icon/Edit" at bounding box center [1010, 227] width 40 height 40
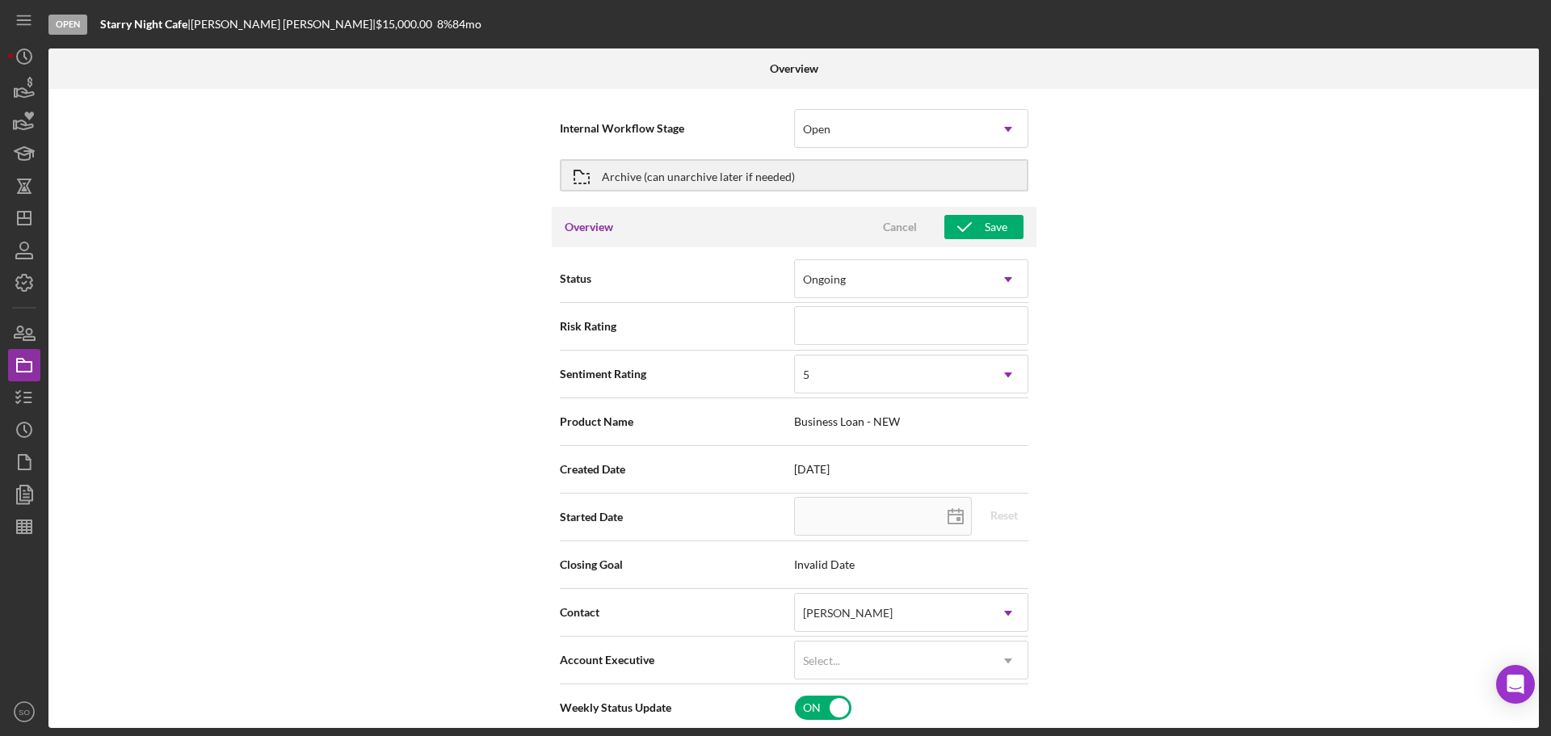
scroll to position [162, 0]
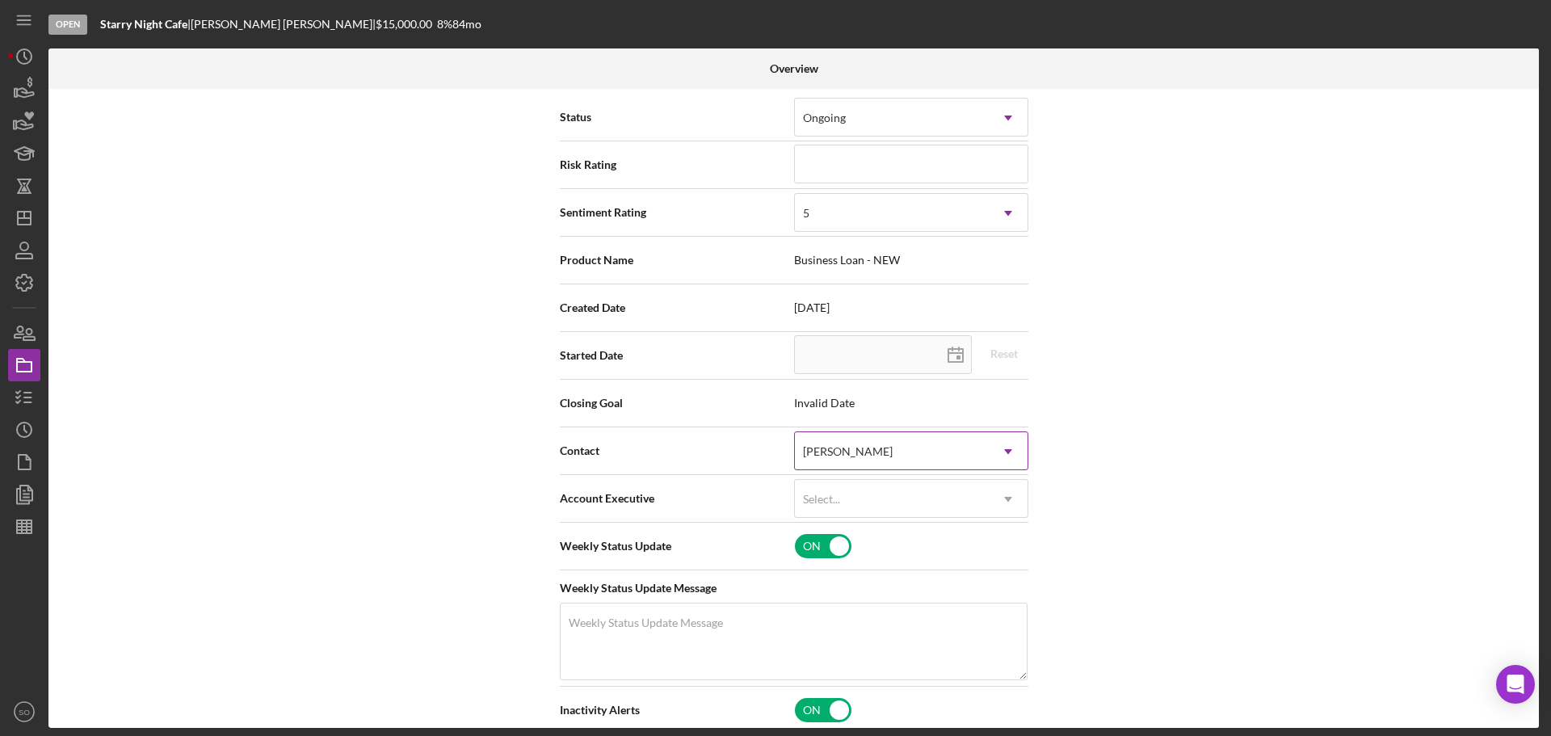
click at [873, 461] on div "[PERSON_NAME]" at bounding box center [892, 451] width 194 height 37
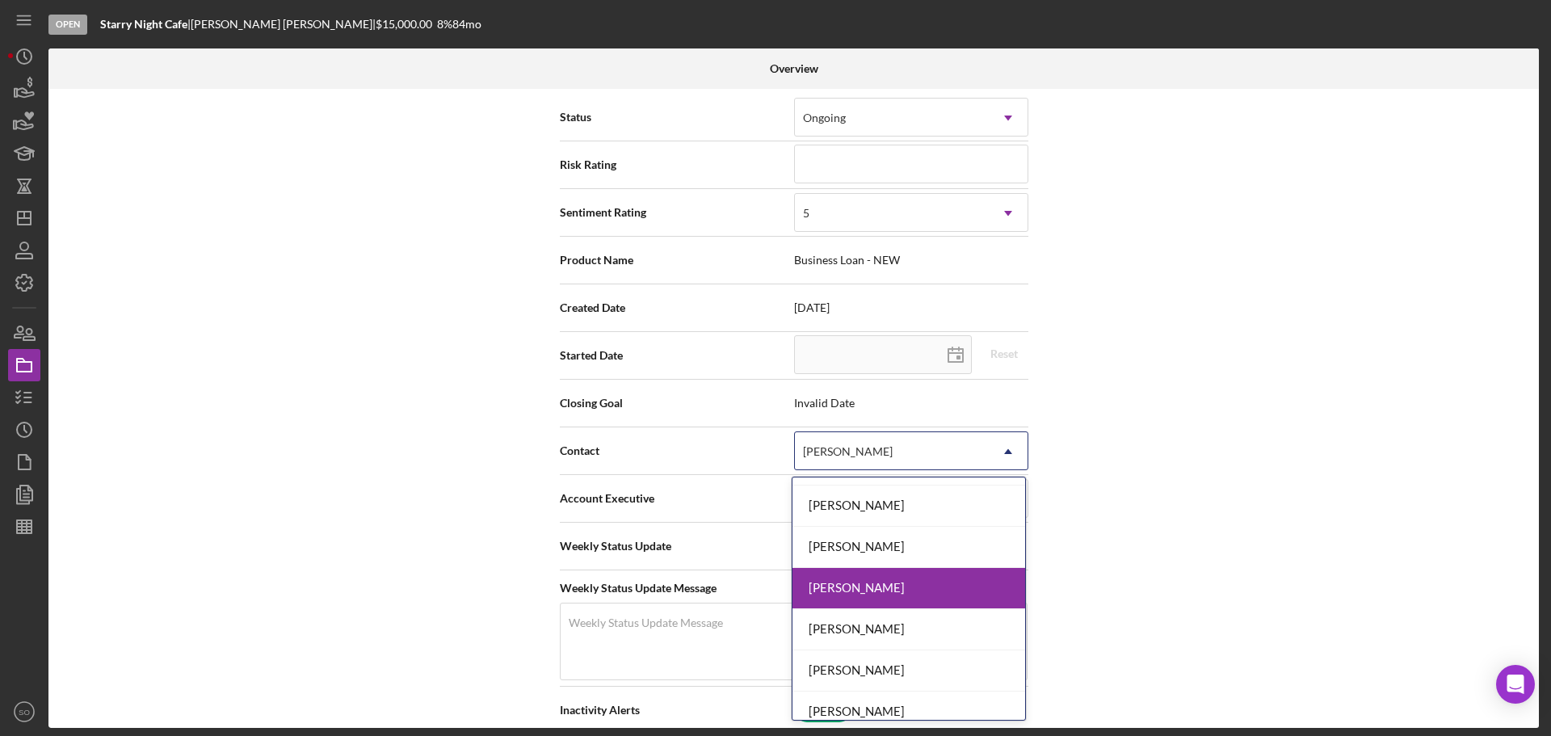
scroll to position [541, 0]
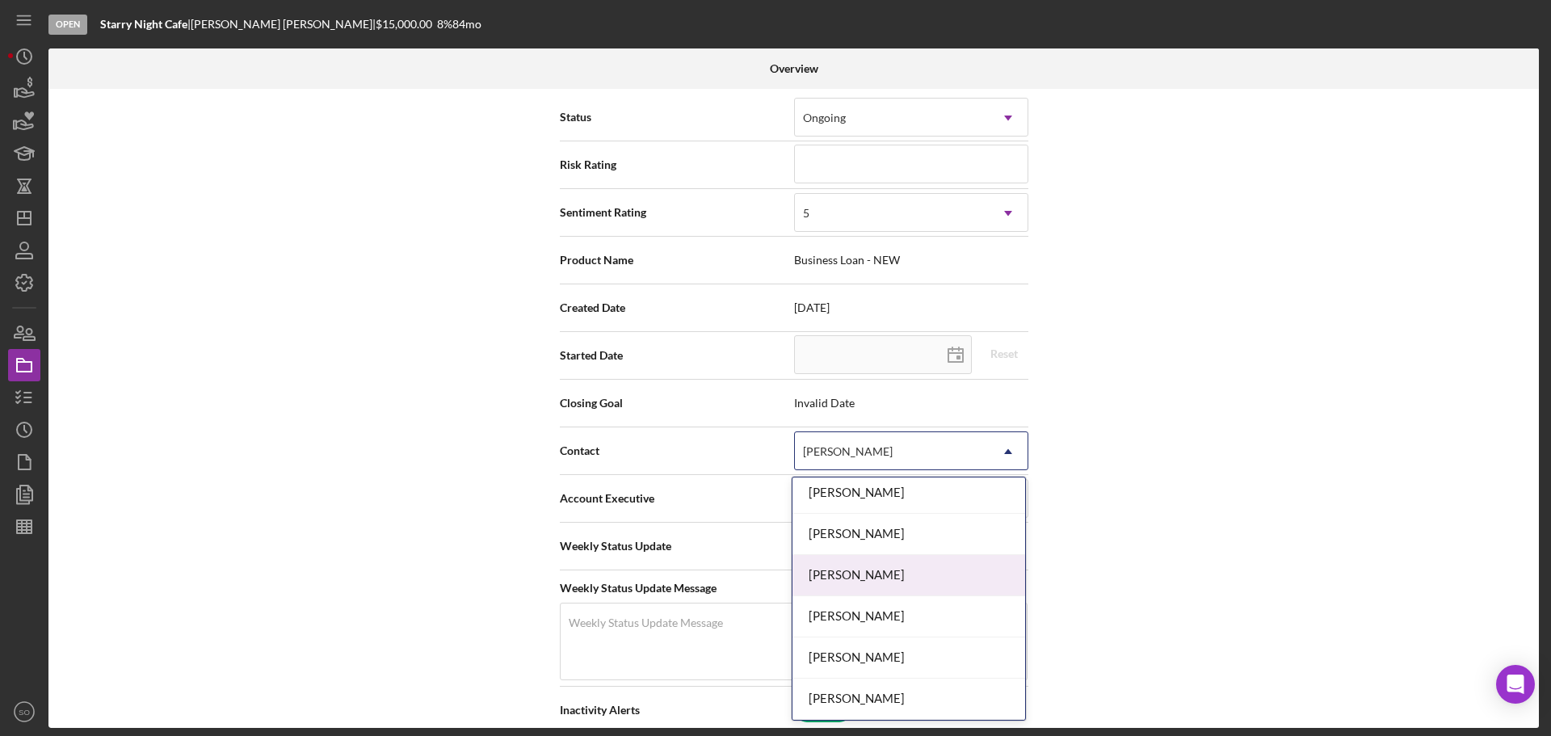
click at [846, 583] on div "[PERSON_NAME]" at bounding box center [909, 575] width 233 height 41
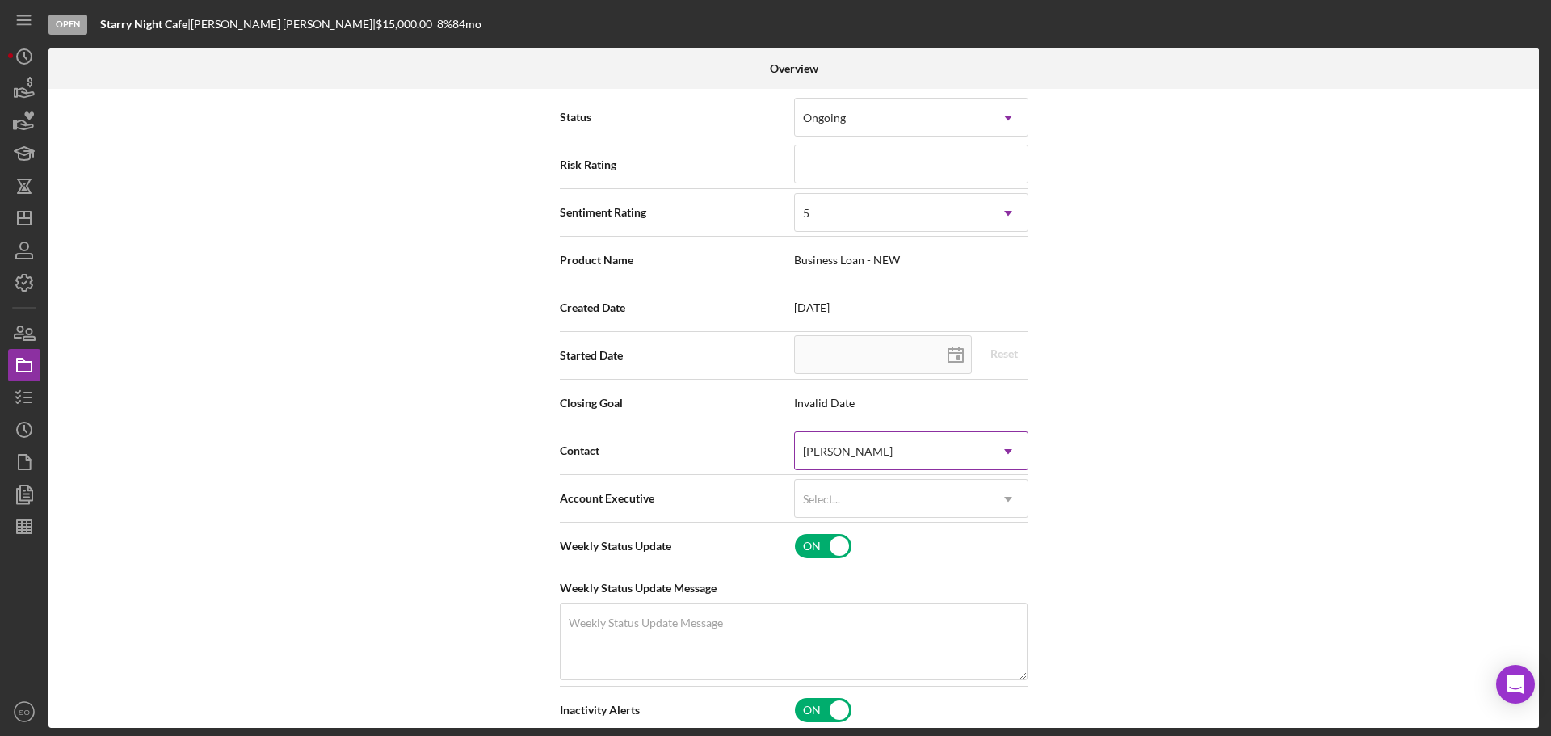
scroll to position [0, 0]
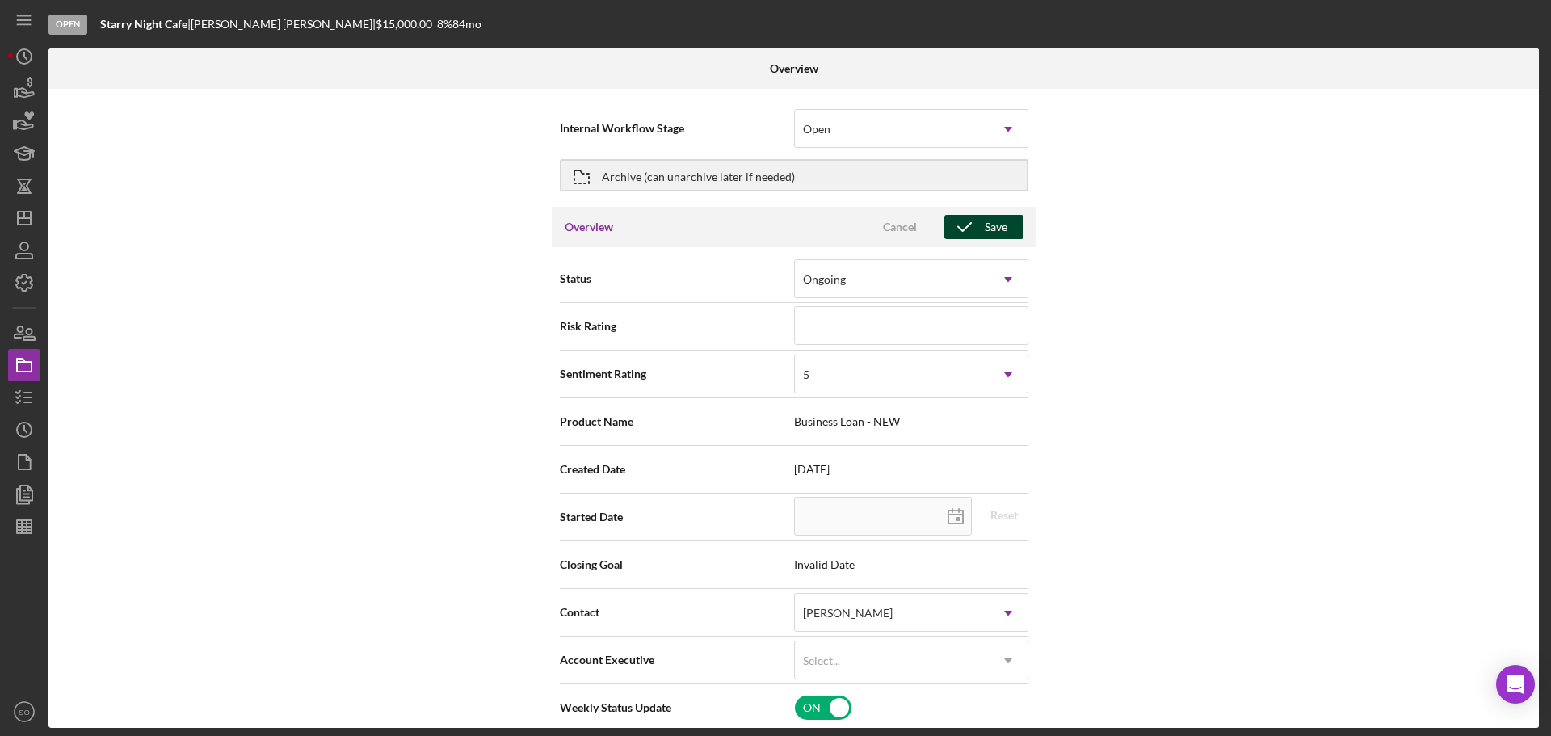
click at [993, 226] on div "Save" at bounding box center [996, 227] width 23 height 24
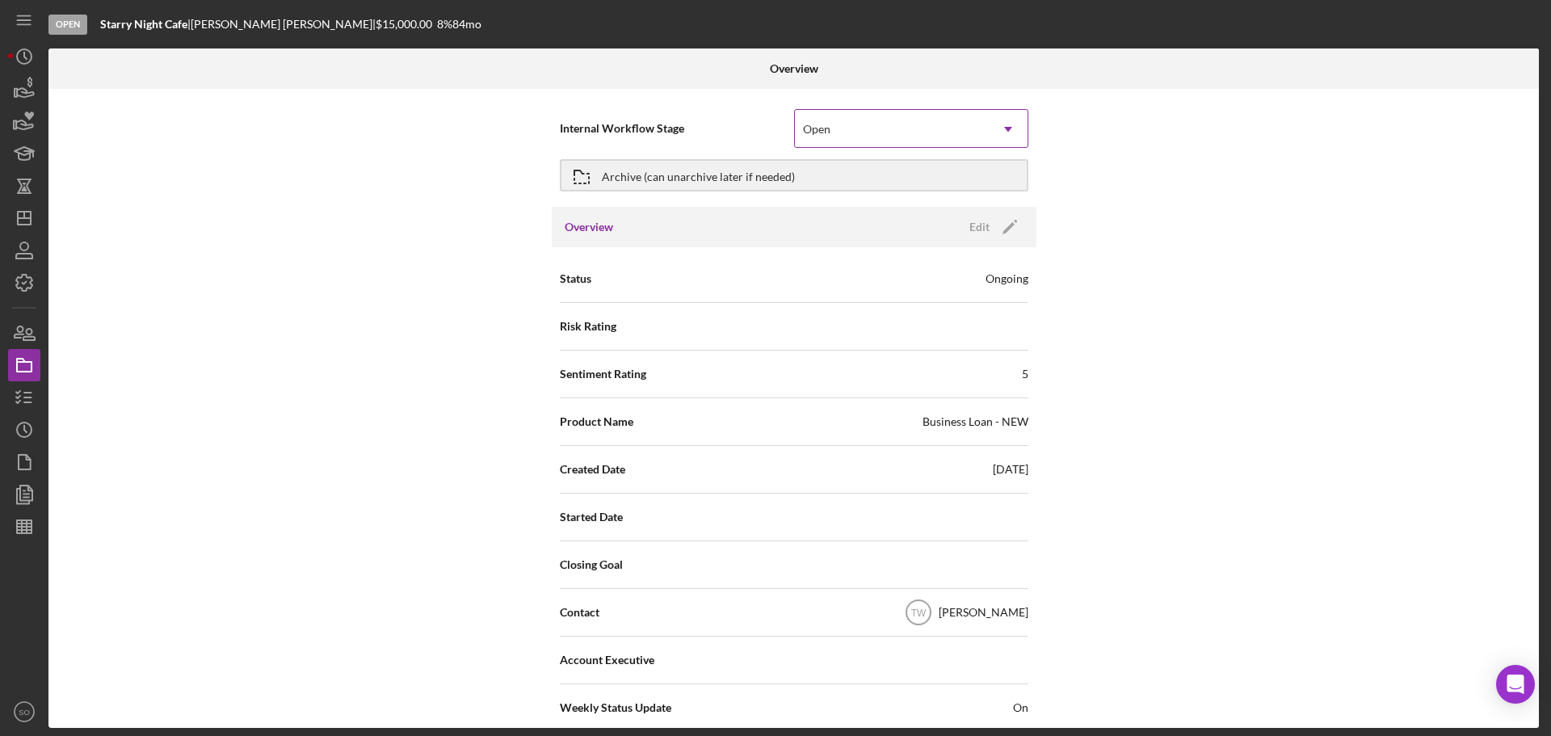
click at [892, 140] on div "Open" at bounding box center [892, 129] width 194 height 37
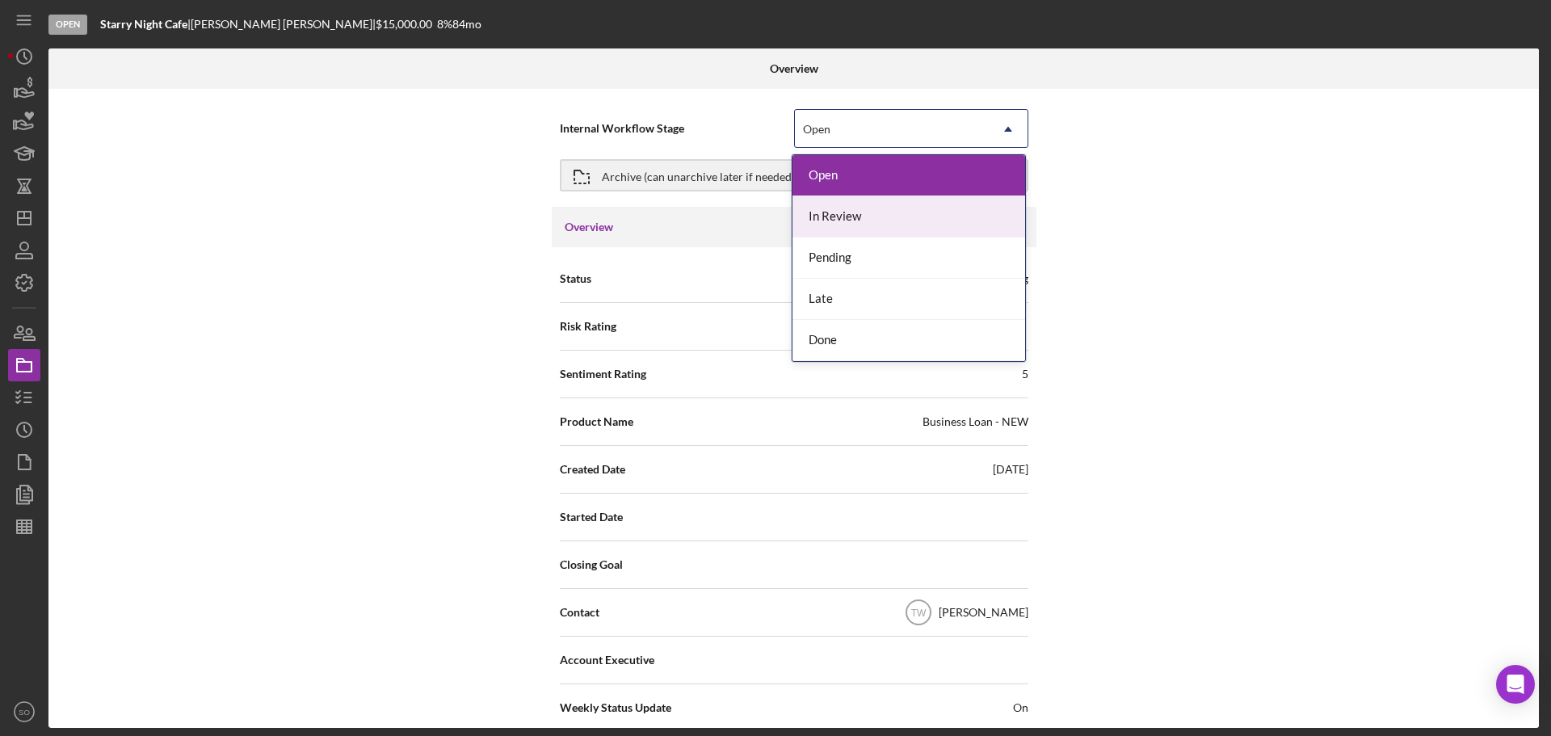
click at [881, 213] on div "In Review" at bounding box center [909, 216] width 233 height 41
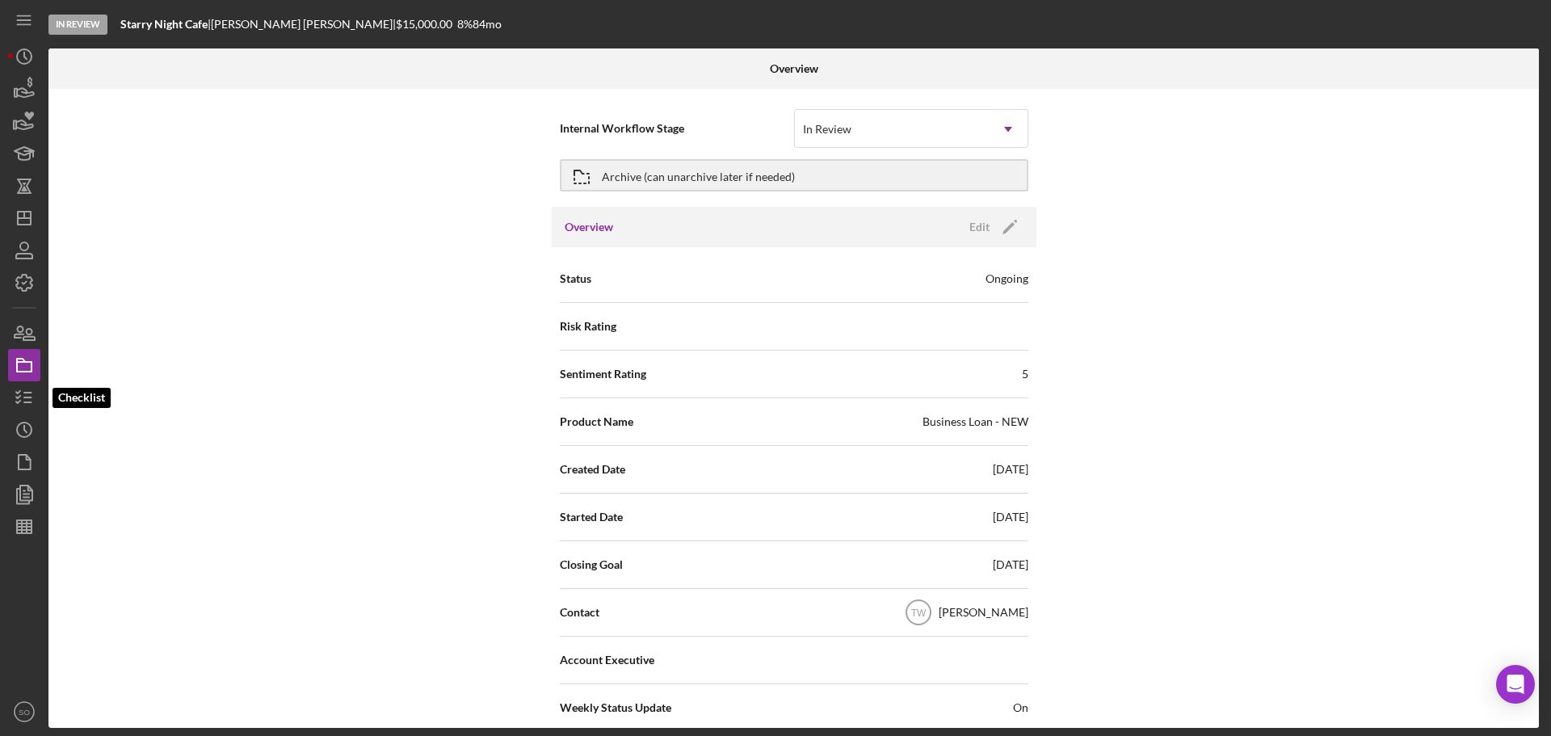
click at [16, 405] on icon "button" at bounding box center [24, 397] width 40 height 40
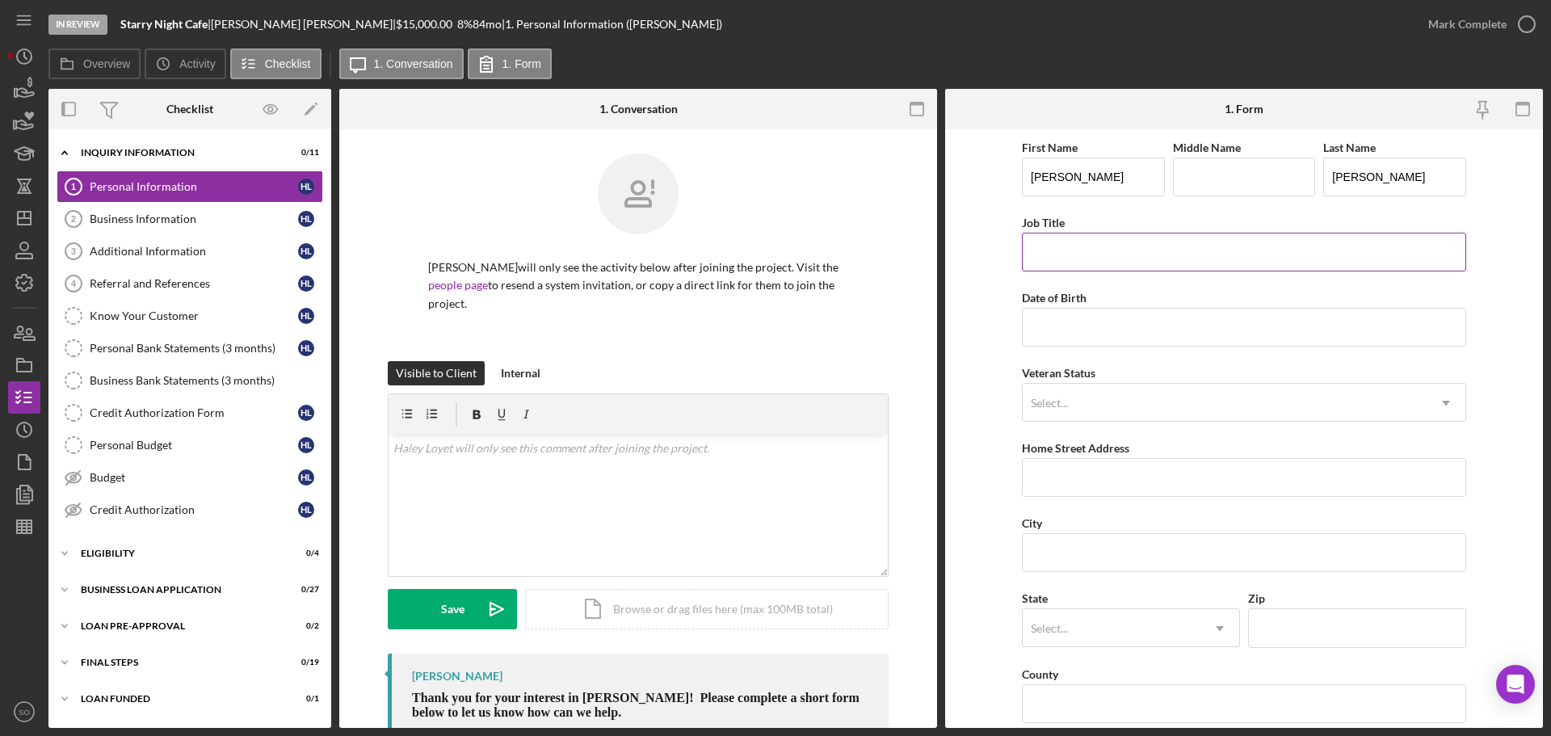
drag, startPoint x: 1065, startPoint y: 249, endPoint x: 1073, endPoint y: 253, distance: 9.0
click at [1065, 249] on input "Job Title" at bounding box center [1244, 252] width 444 height 39
type input "Business Owner"
drag, startPoint x: 1146, startPoint y: 320, endPoint x: 1142, endPoint y: 330, distance: 10.5
click at [1145, 321] on input "Date of Birth" at bounding box center [1244, 327] width 444 height 39
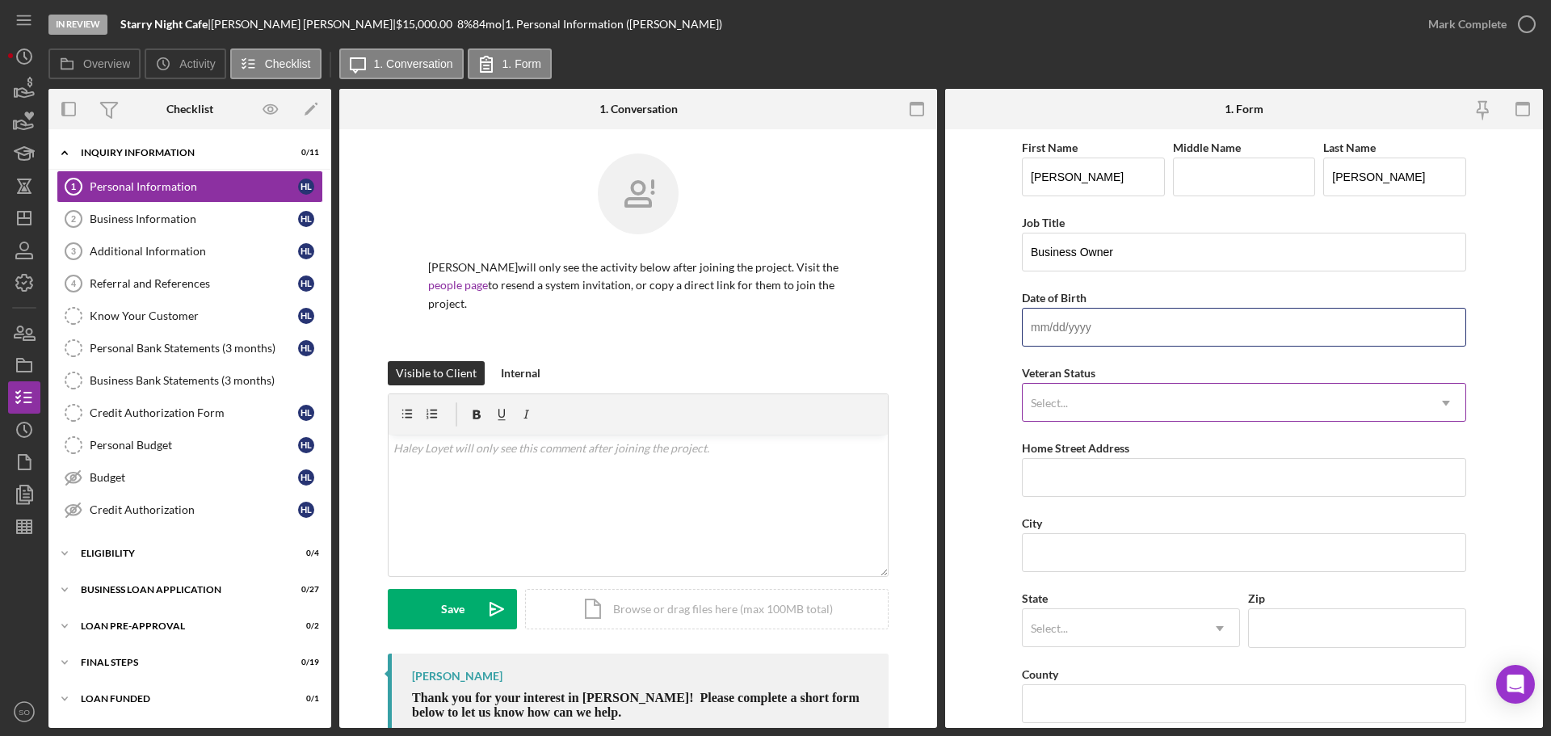
paste input "12/05/1994"
type input "12/05/1994"
click at [1151, 398] on div "Select..." at bounding box center [1225, 403] width 404 height 37
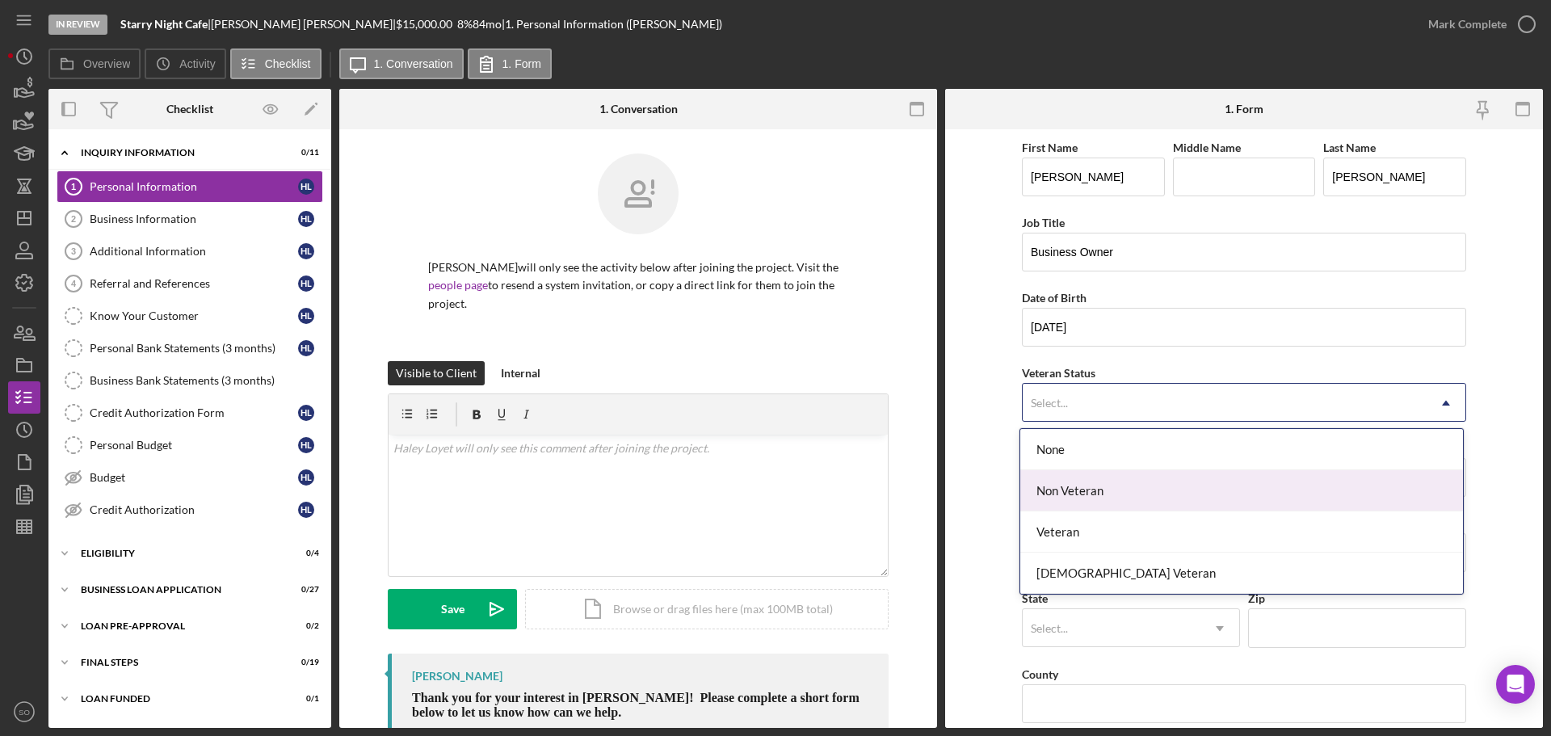
click at [1096, 498] on div "Non Veteran" at bounding box center [1242, 490] width 443 height 41
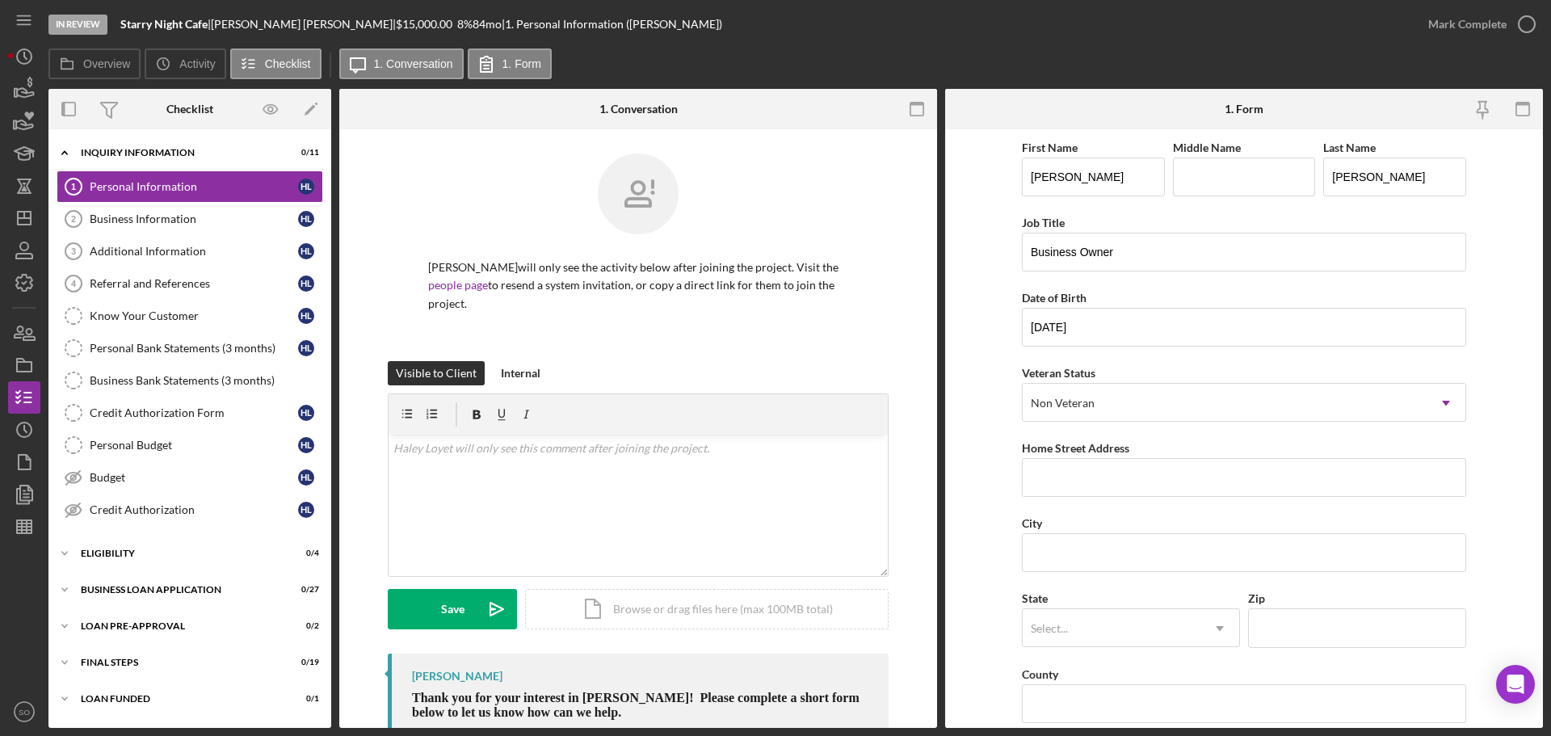
click at [1000, 470] on form "First Name Haley Middle Name Last Name Loyet Job Title Business Owner Date of B…" at bounding box center [1244, 428] width 598 height 599
click at [1096, 478] on input "Home Street Address" at bounding box center [1244, 477] width 444 height 39
paste input "[STREET_ADDRESS]"
type input "[STREET_ADDRESS]"
click at [974, 503] on form "First Name Haley Middle Name Last Name Loyet Job Title Business Owner Date of B…" at bounding box center [1244, 428] width 598 height 599
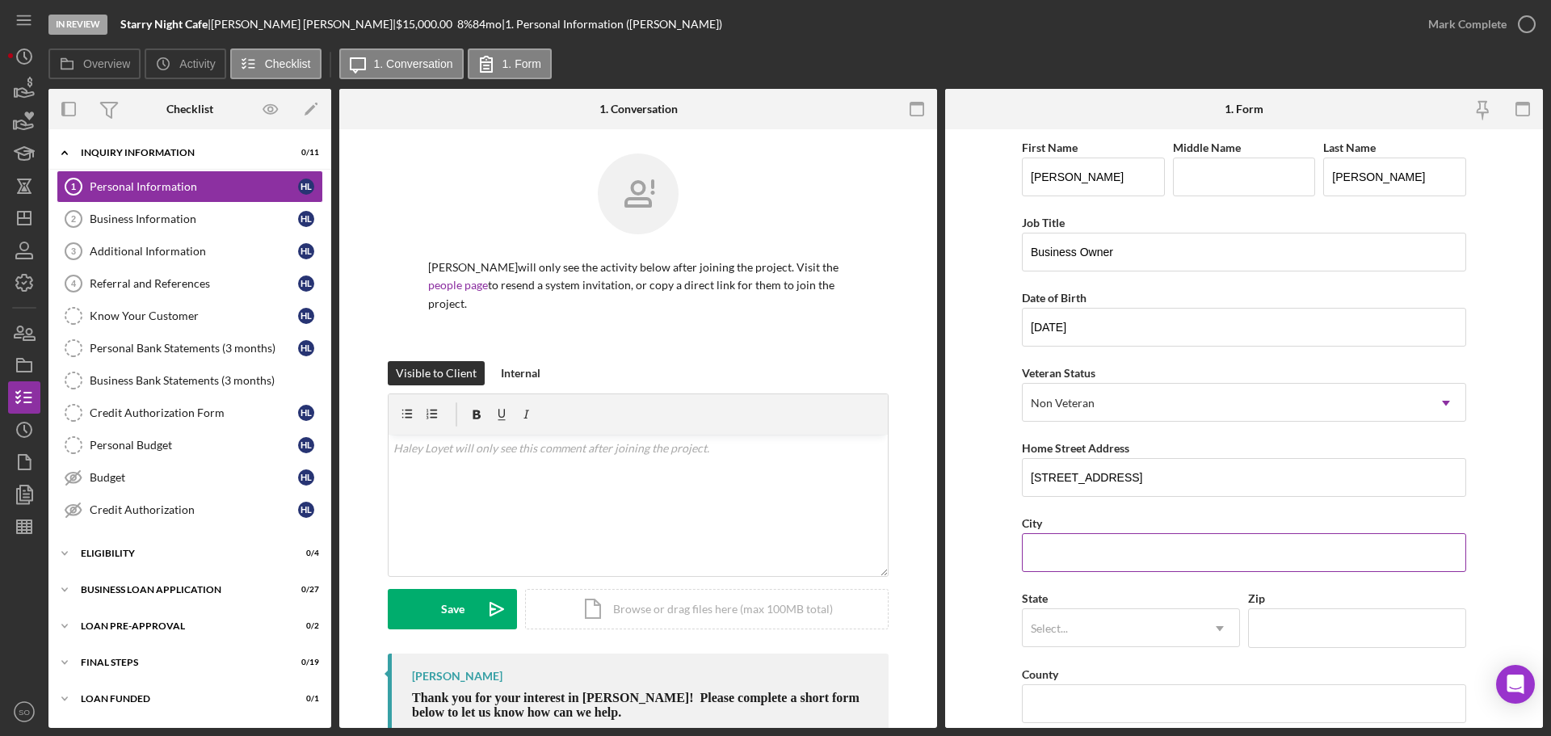
click at [1059, 545] on input "City" at bounding box center [1244, 552] width 444 height 39
type input "[GEOGRAPHIC_DATA][PERSON_NAME]"
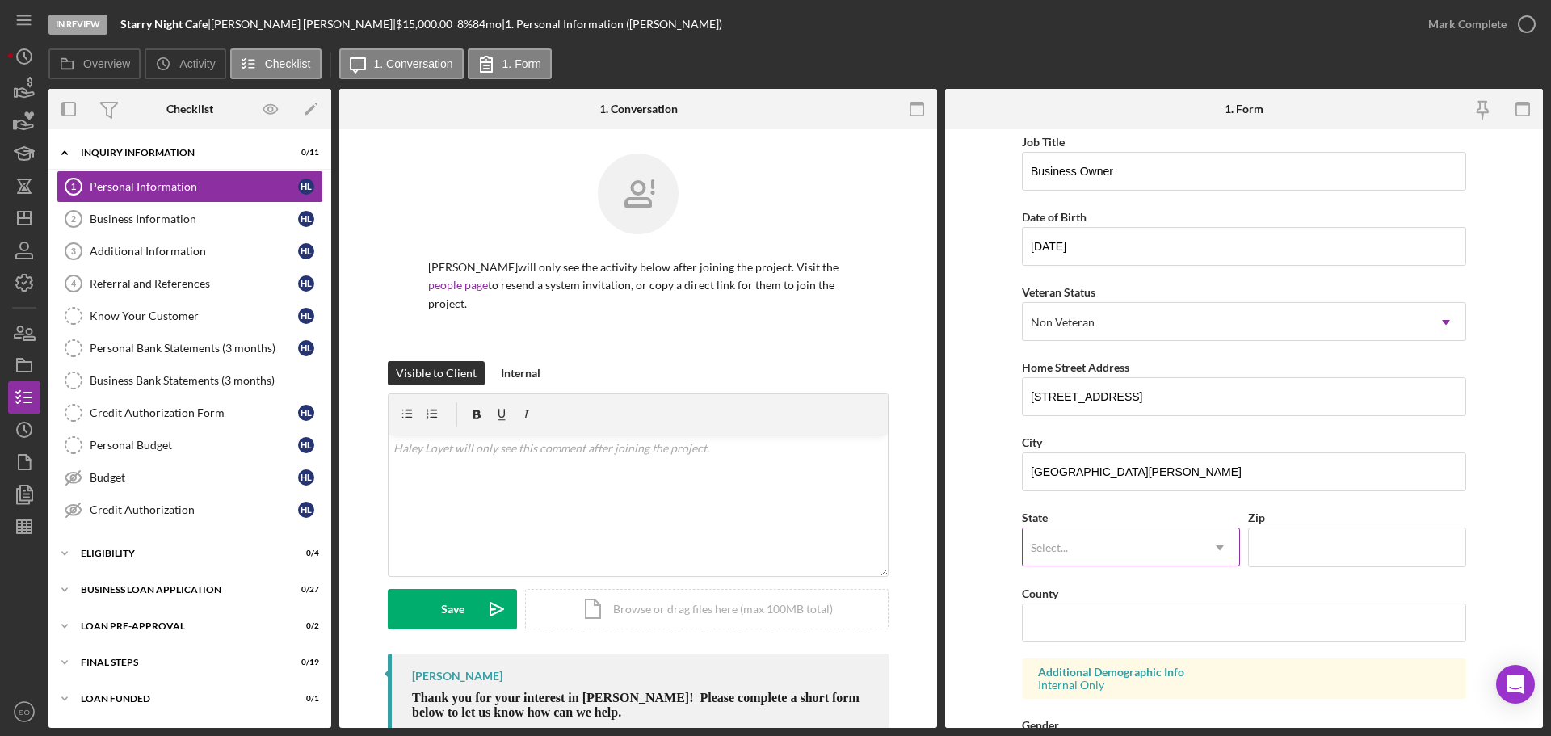
click at [1084, 545] on div "Select..." at bounding box center [1112, 547] width 178 height 37
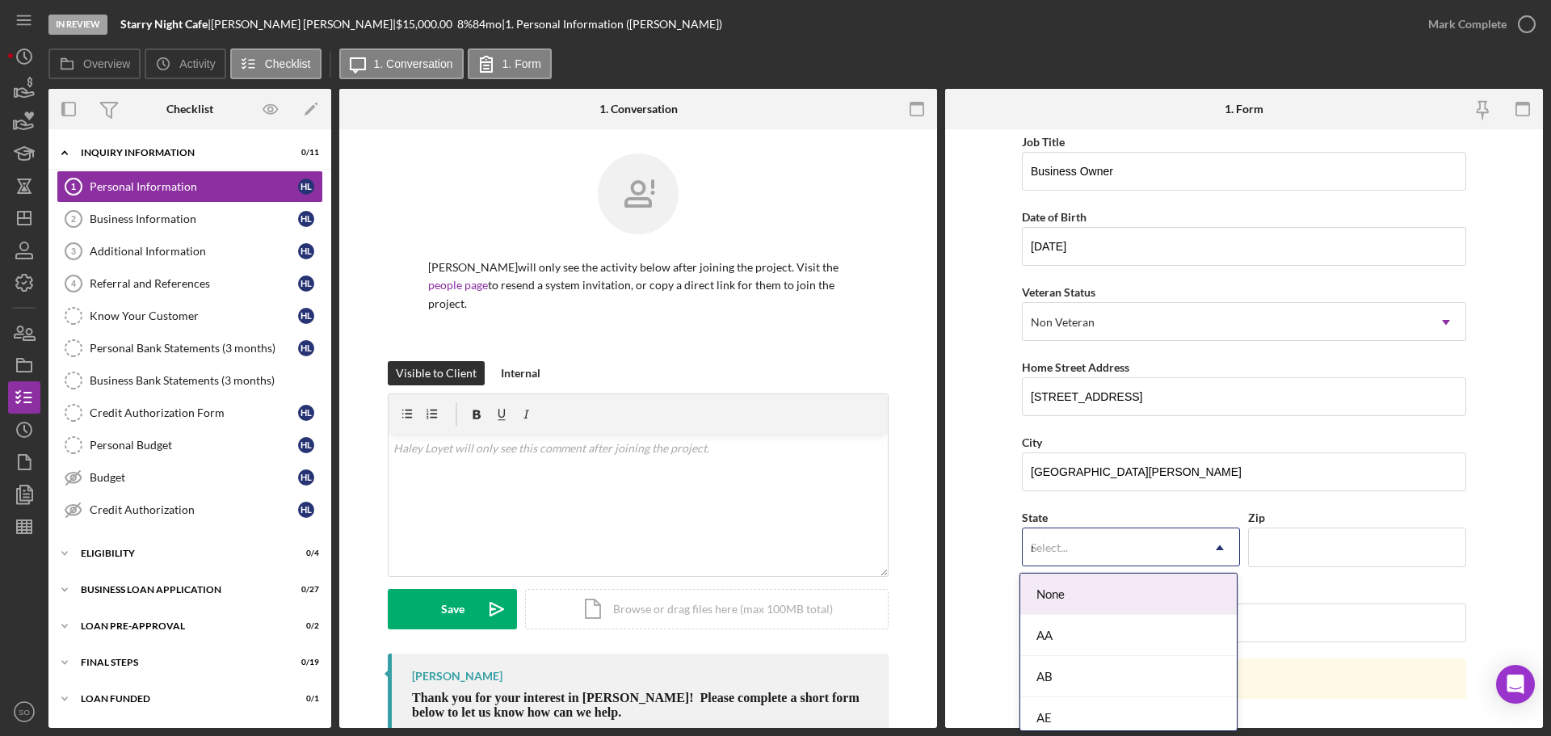
type input "mo"
click at [1063, 629] on div "MO" at bounding box center [1129, 635] width 217 height 41
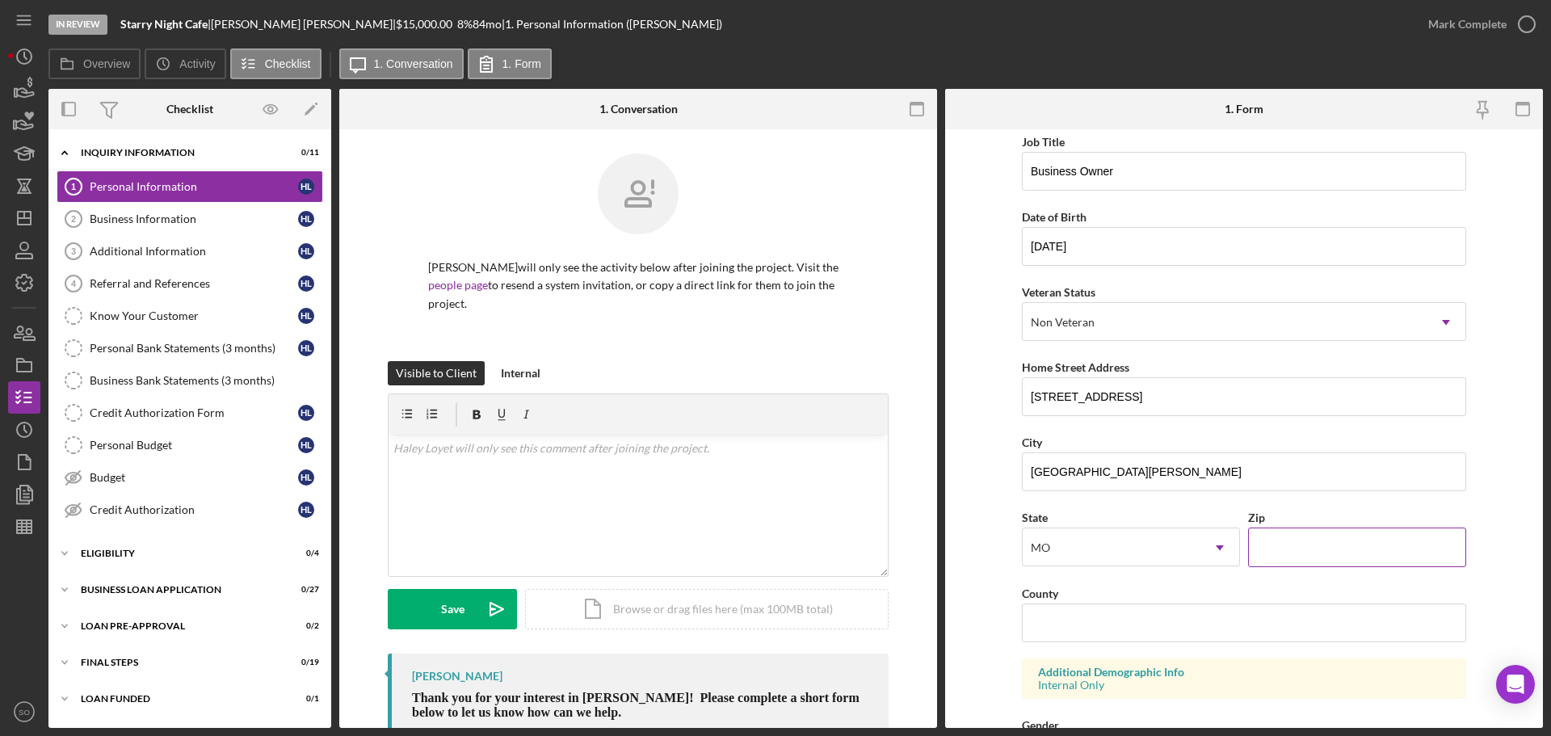
drag, startPoint x: 1279, startPoint y: 530, endPoint x: 1366, endPoint y: 608, distance: 116.7
click at [1286, 540] on input "Zip" at bounding box center [1357, 547] width 218 height 39
paste input "63104"
drag, startPoint x: 1300, startPoint y: 549, endPoint x: 1240, endPoint y: 541, distance: 61.2
click at [1197, 553] on div "State MO Icon/Dropdown Arrow Zip 63104" at bounding box center [1244, 544] width 444 height 75
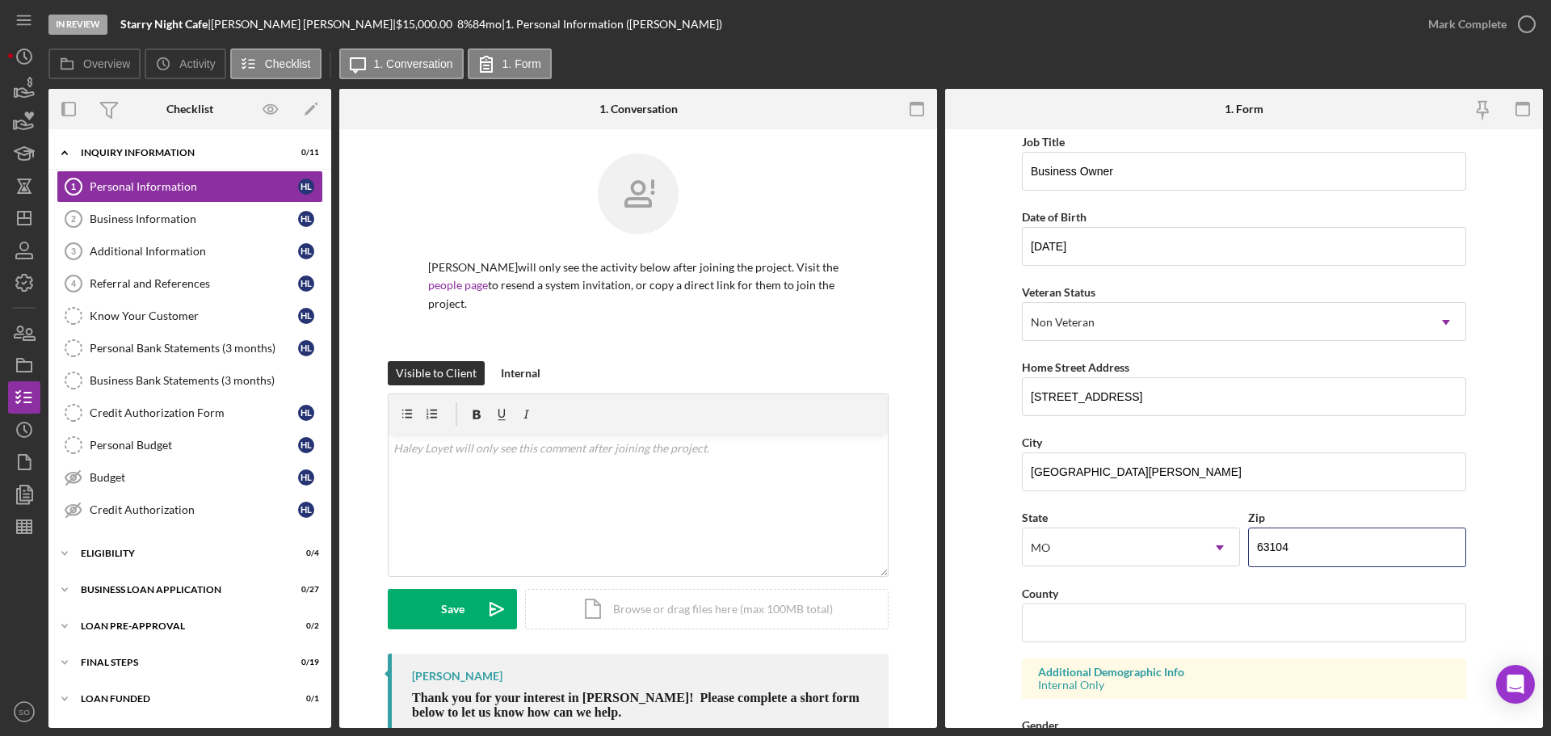
type input "63104"
click at [1105, 616] on input "County" at bounding box center [1244, 623] width 444 height 39
type input "[GEOGRAPHIC_DATA]"
click at [973, 594] on form "First Name Haley Middle Name Last Name Loyet Job Title Business Owner Date of B…" at bounding box center [1244, 428] width 598 height 599
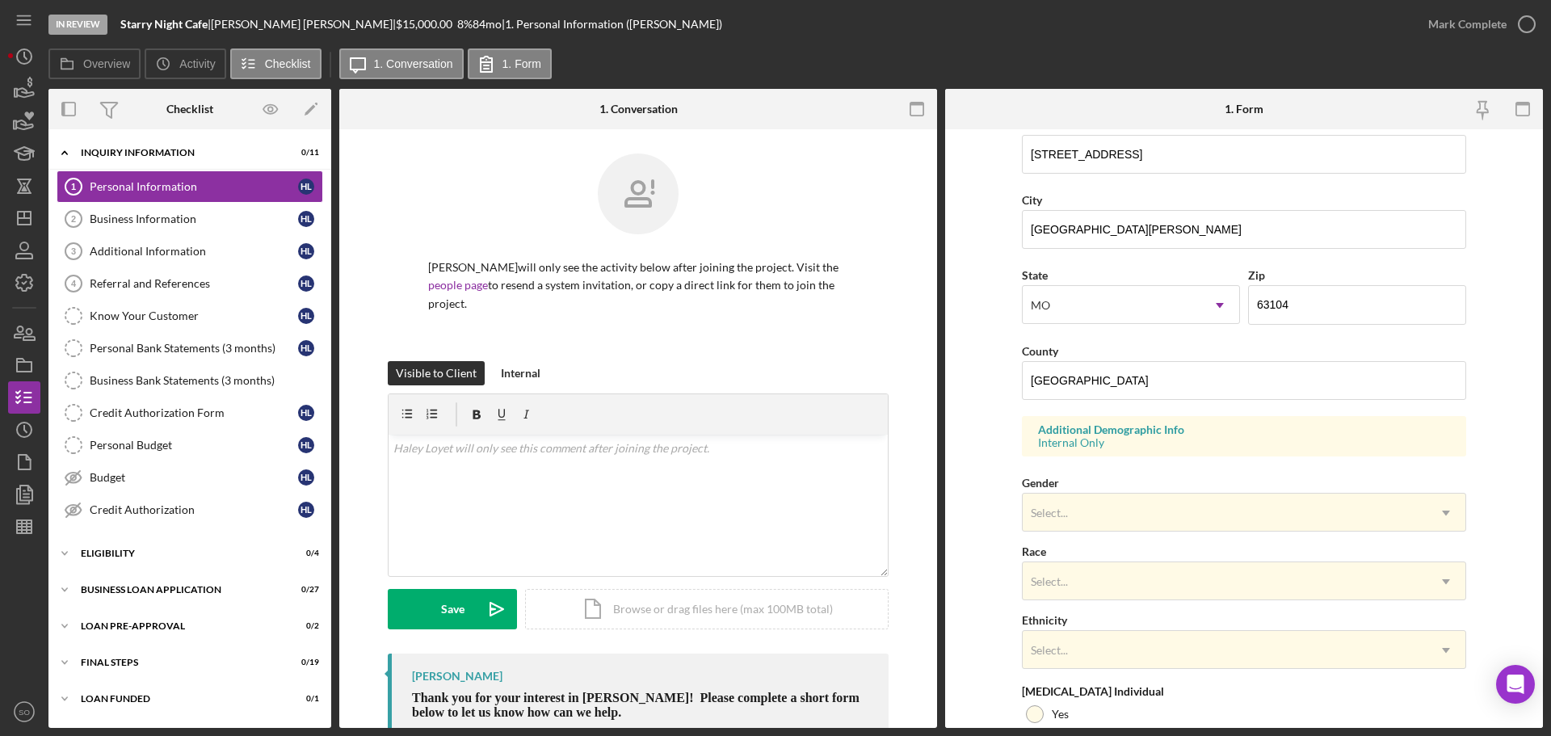
scroll to position [480, 0]
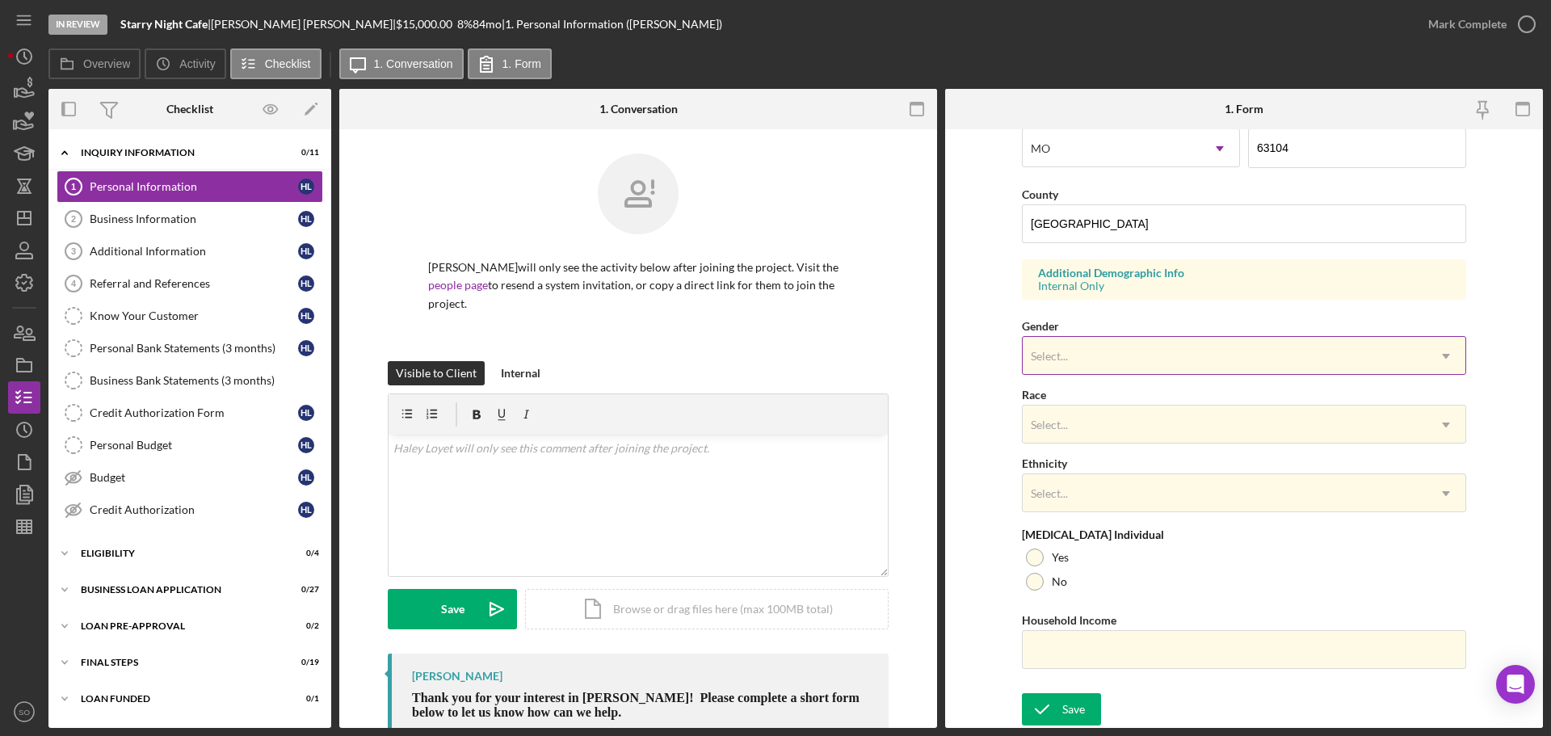
click at [1068, 354] on div "Select..." at bounding box center [1049, 356] width 41 height 13
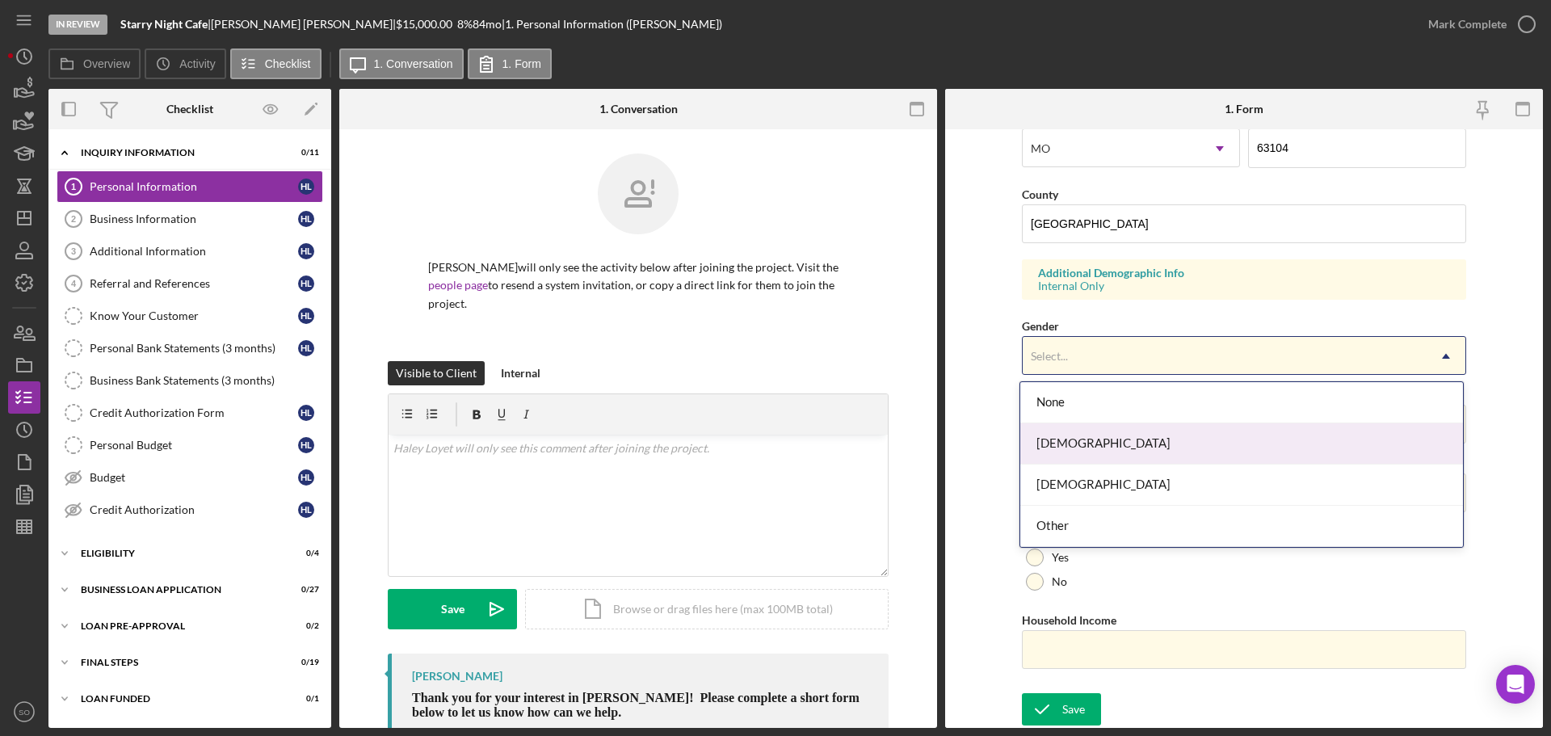
click at [1077, 452] on div "[DEMOGRAPHIC_DATA]" at bounding box center [1242, 443] width 443 height 41
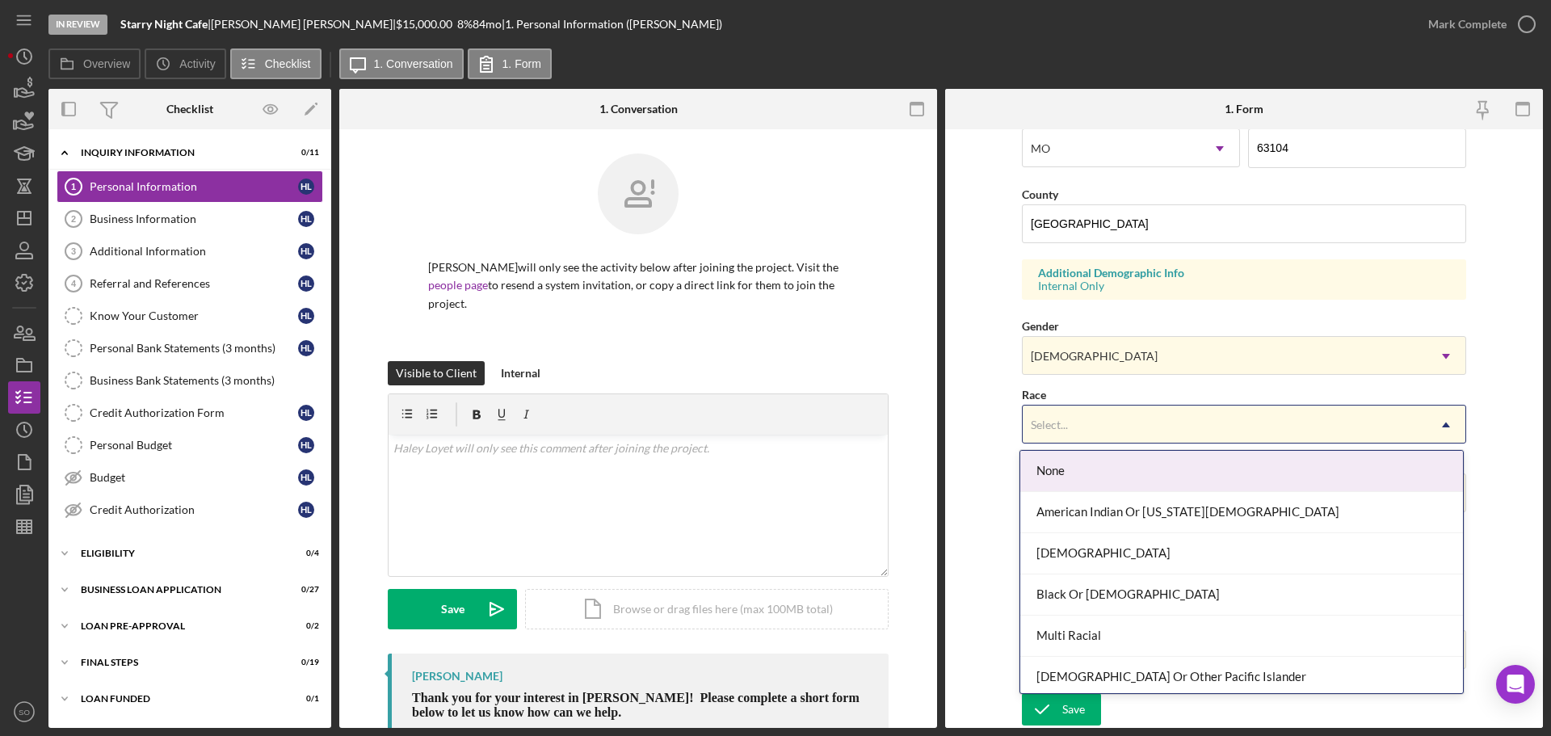
click at [1099, 438] on div "Select..." at bounding box center [1225, 424] width 404 height 37
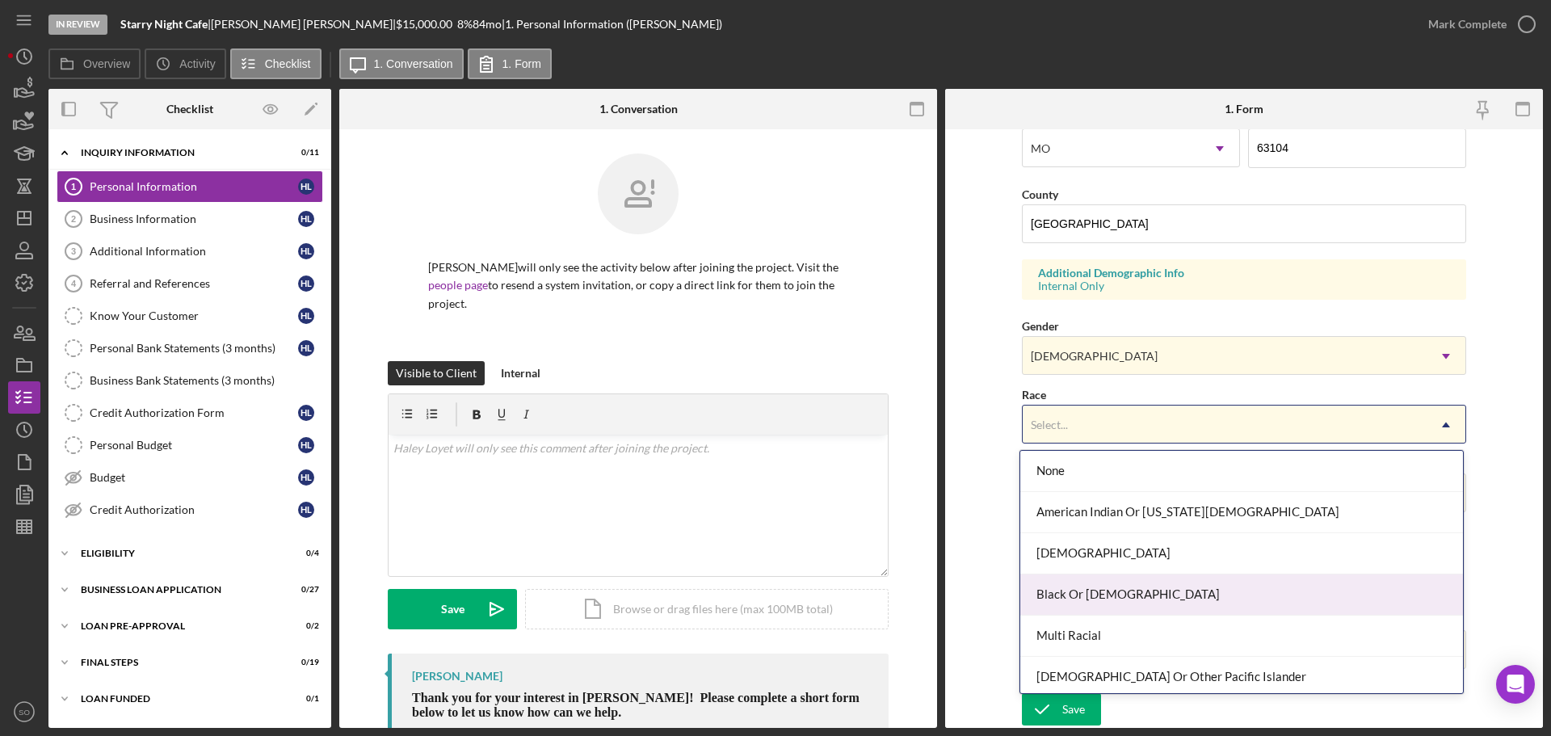
scroll to position [87, 0]
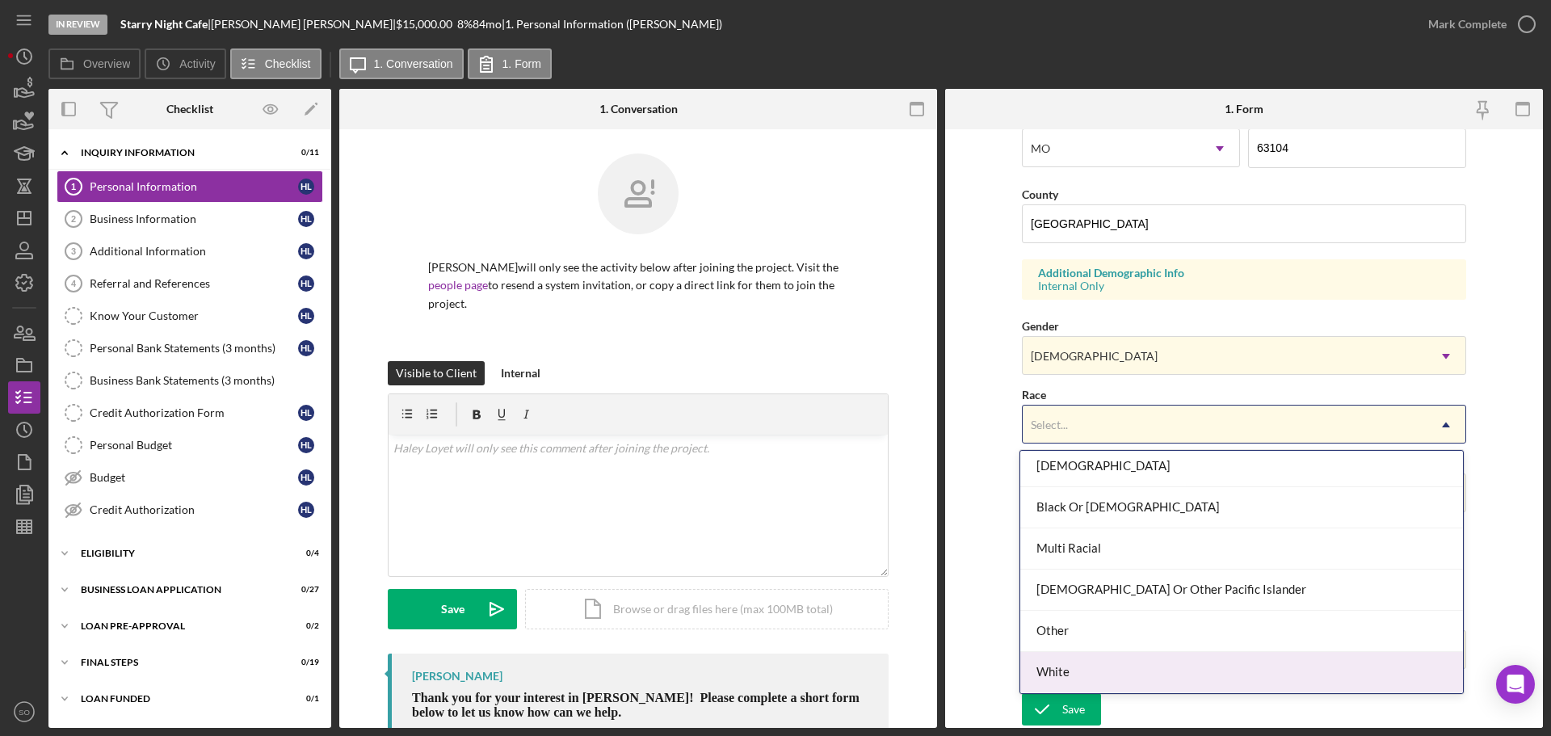
click at [1090, 659] on div "White" at bounding box center [1242, 672] width 443 height 41
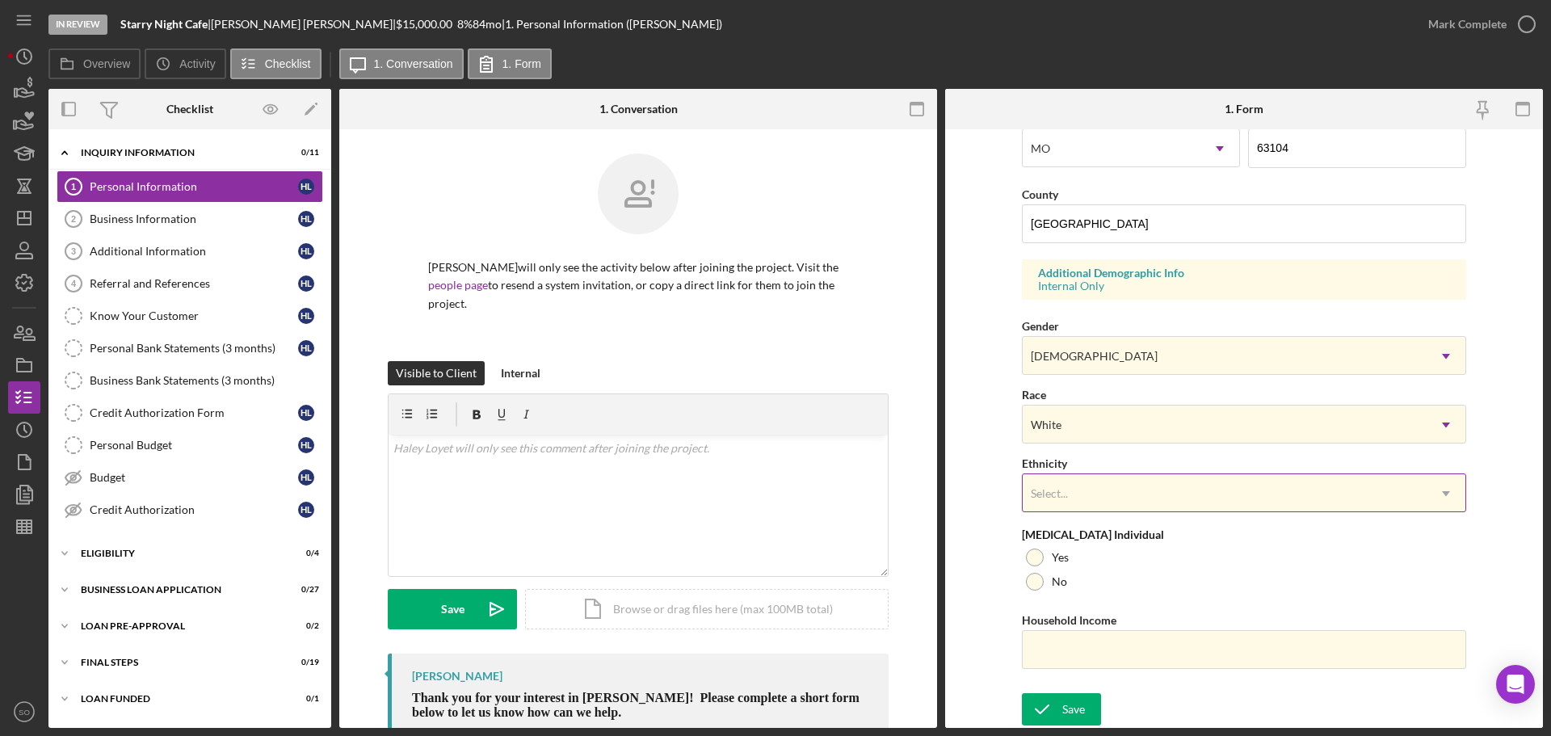
click at [1117, 507] on div "Select..." at bounding box center [1225, 493] width 404 height 37
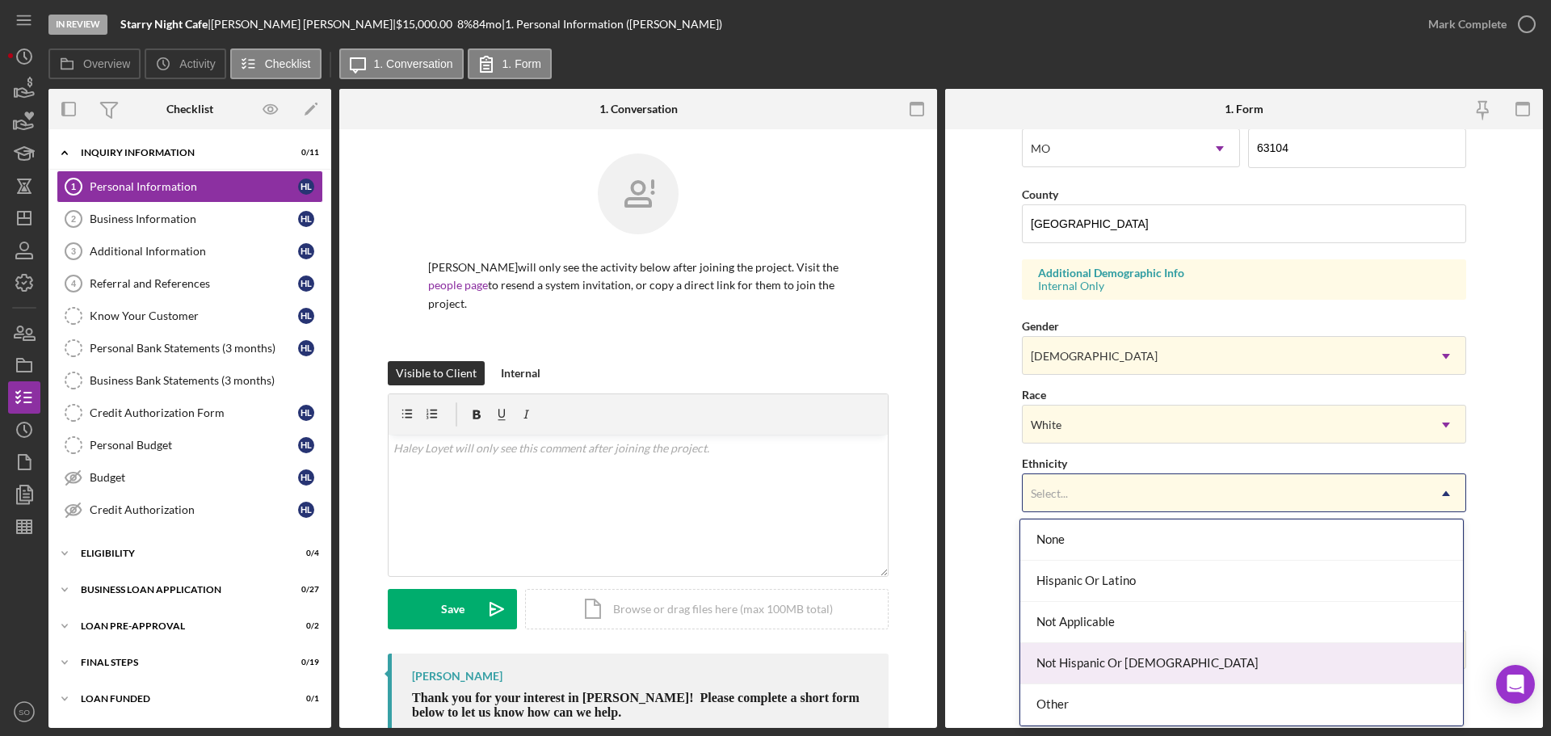
click at [1121, 663] on div "Not Hispanic Or [DEMOGRAPHIC_DATA]" at bounding box center [1242, 663] width 443 height 41
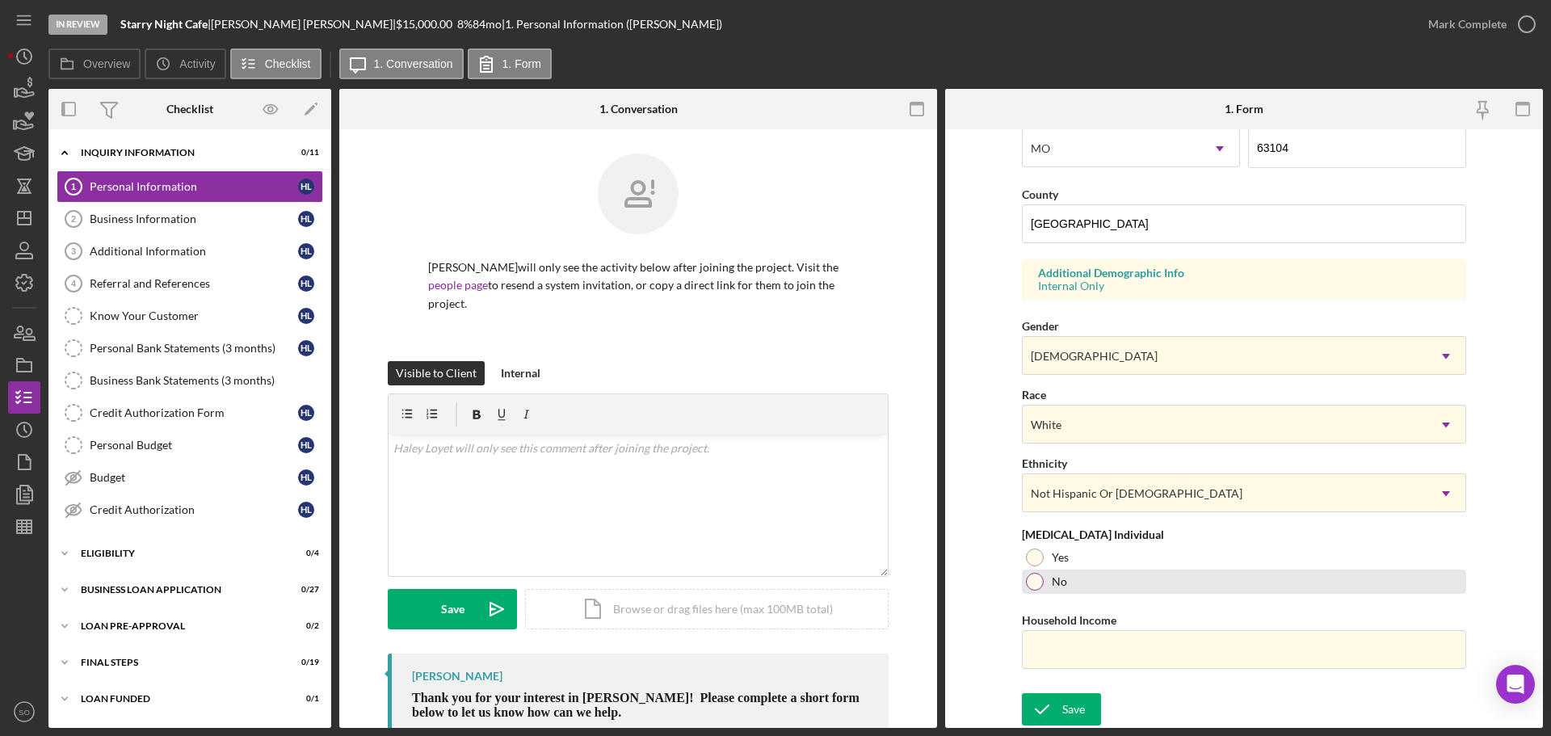
click at [1037, 590] on div "No" at bounding box center [1244, 582] width 444 height 24
click at [1102, 663] on input "Household Income" at bounding box center [1244, 649] width 444 height 39
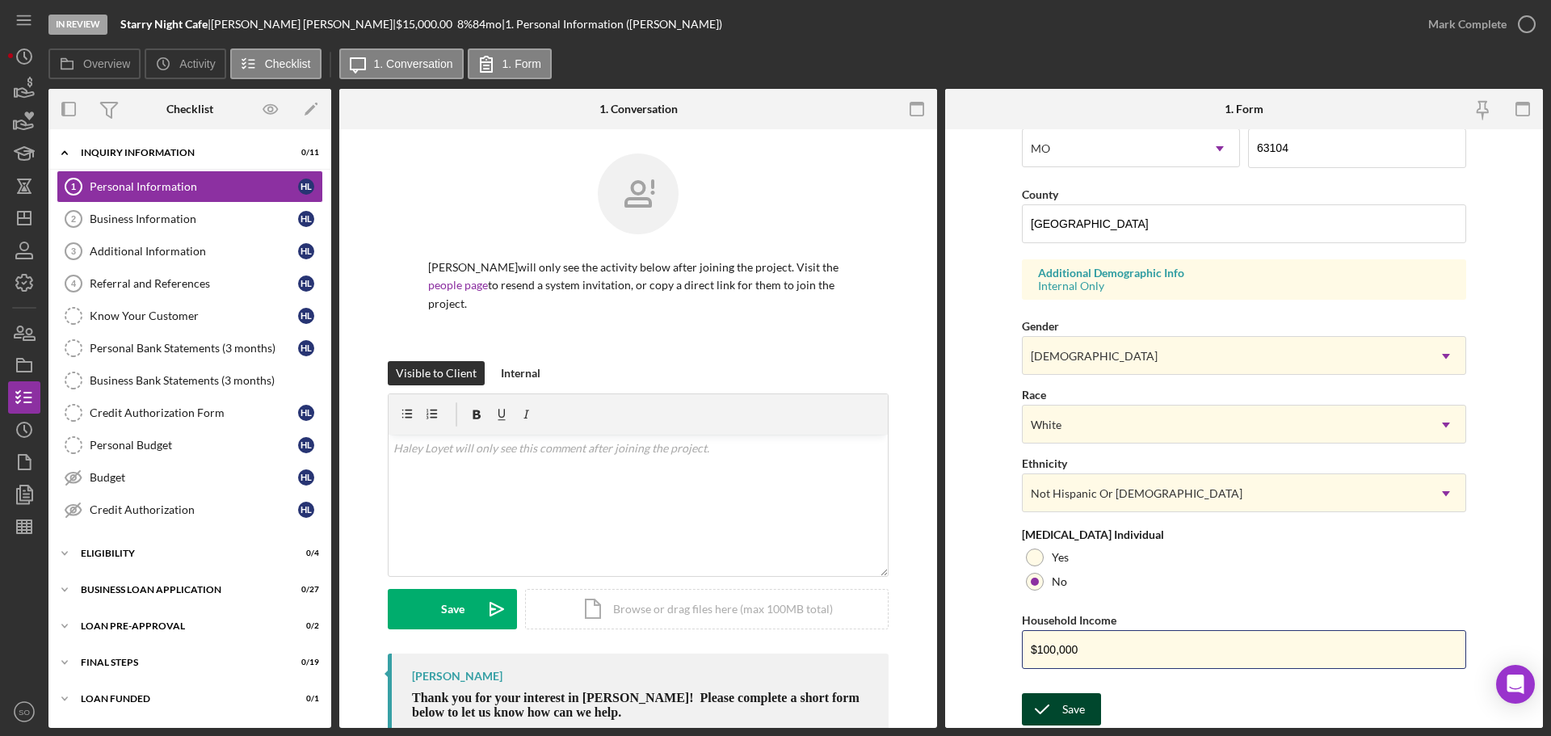
type input "$100,000"
click at [1058, 712] on icon "submit" at bounding box center [1042, 709] width 40 height 40
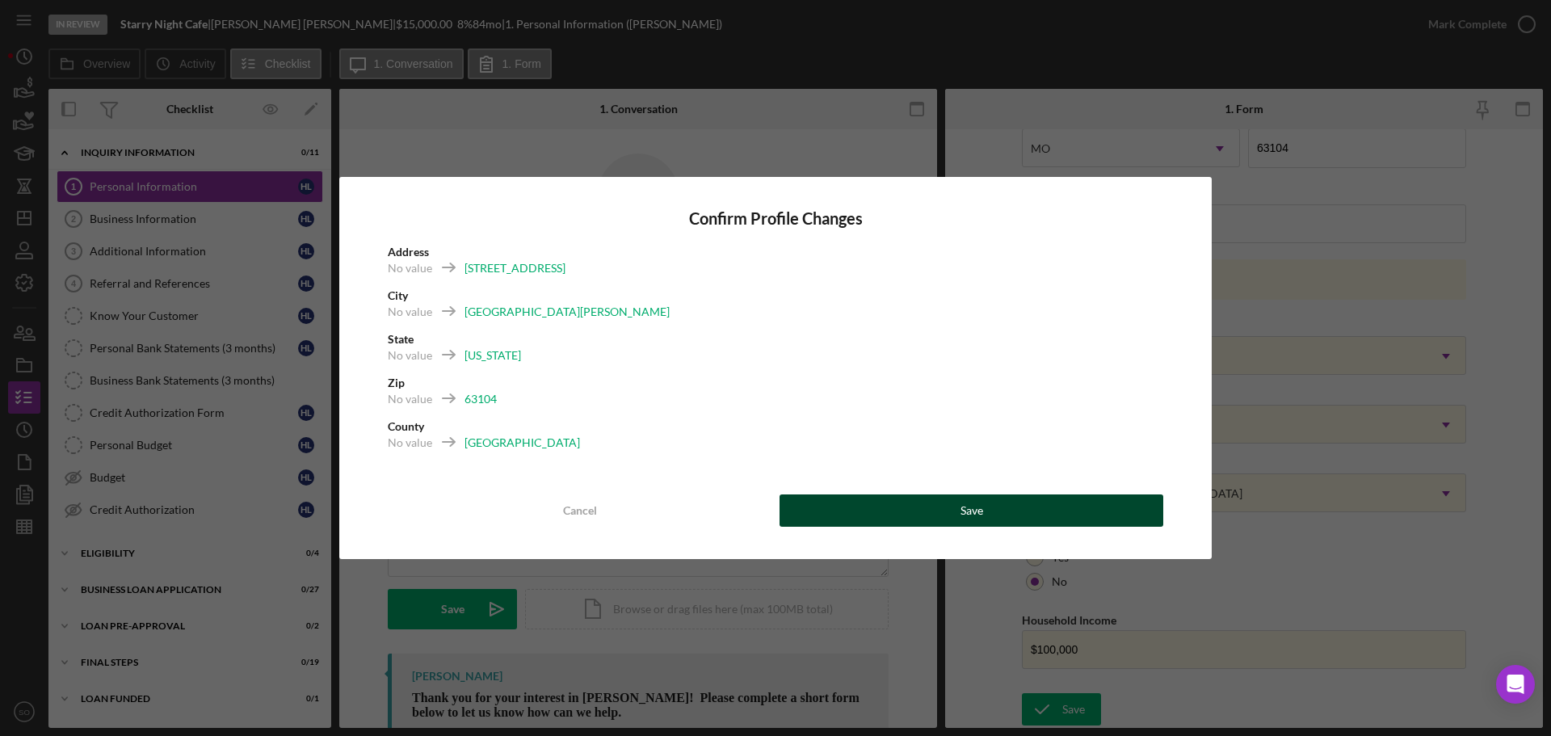
click at [926, 503] on button "Save" at bounding box center [972, 511] width 384 height 32
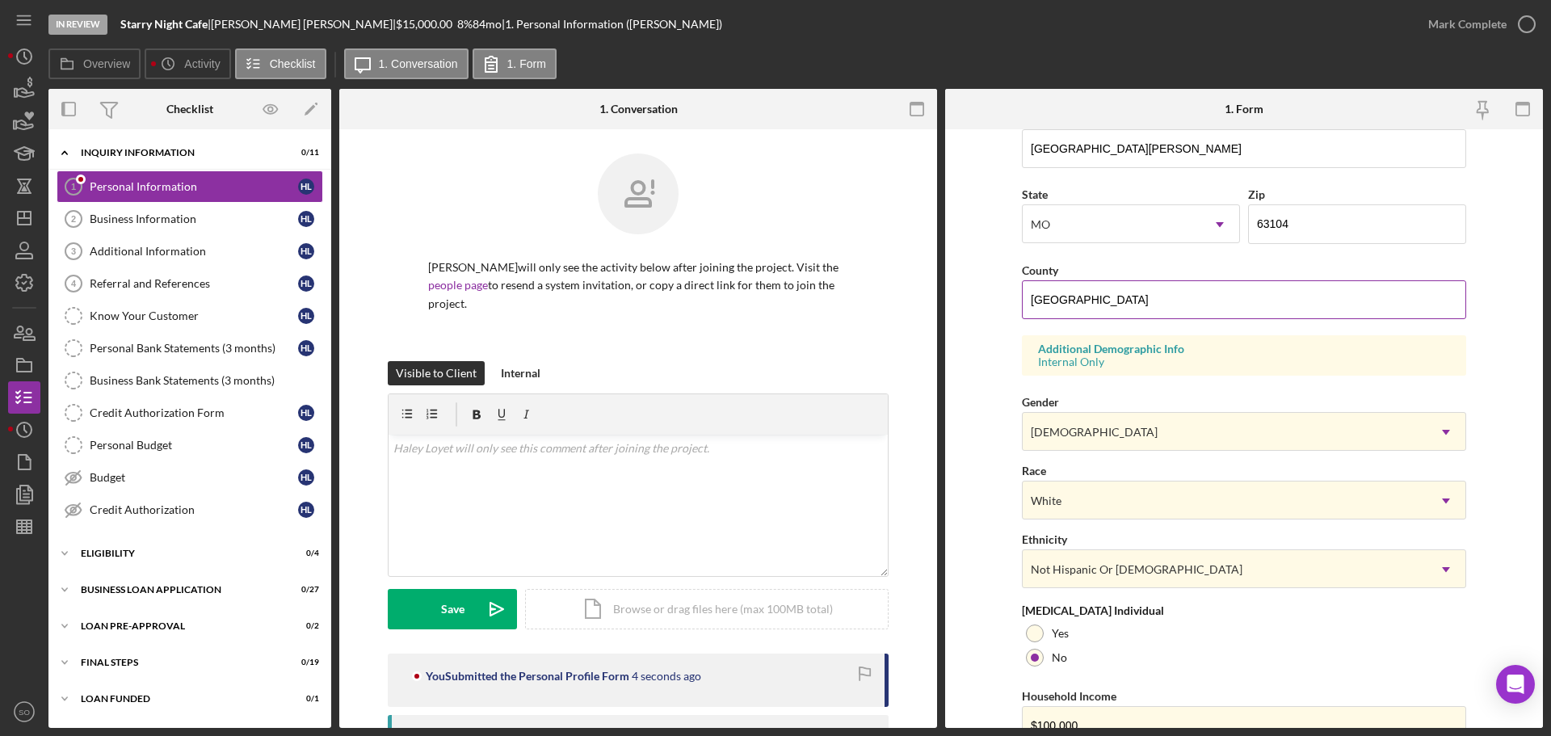
scroll to position [480, 0]
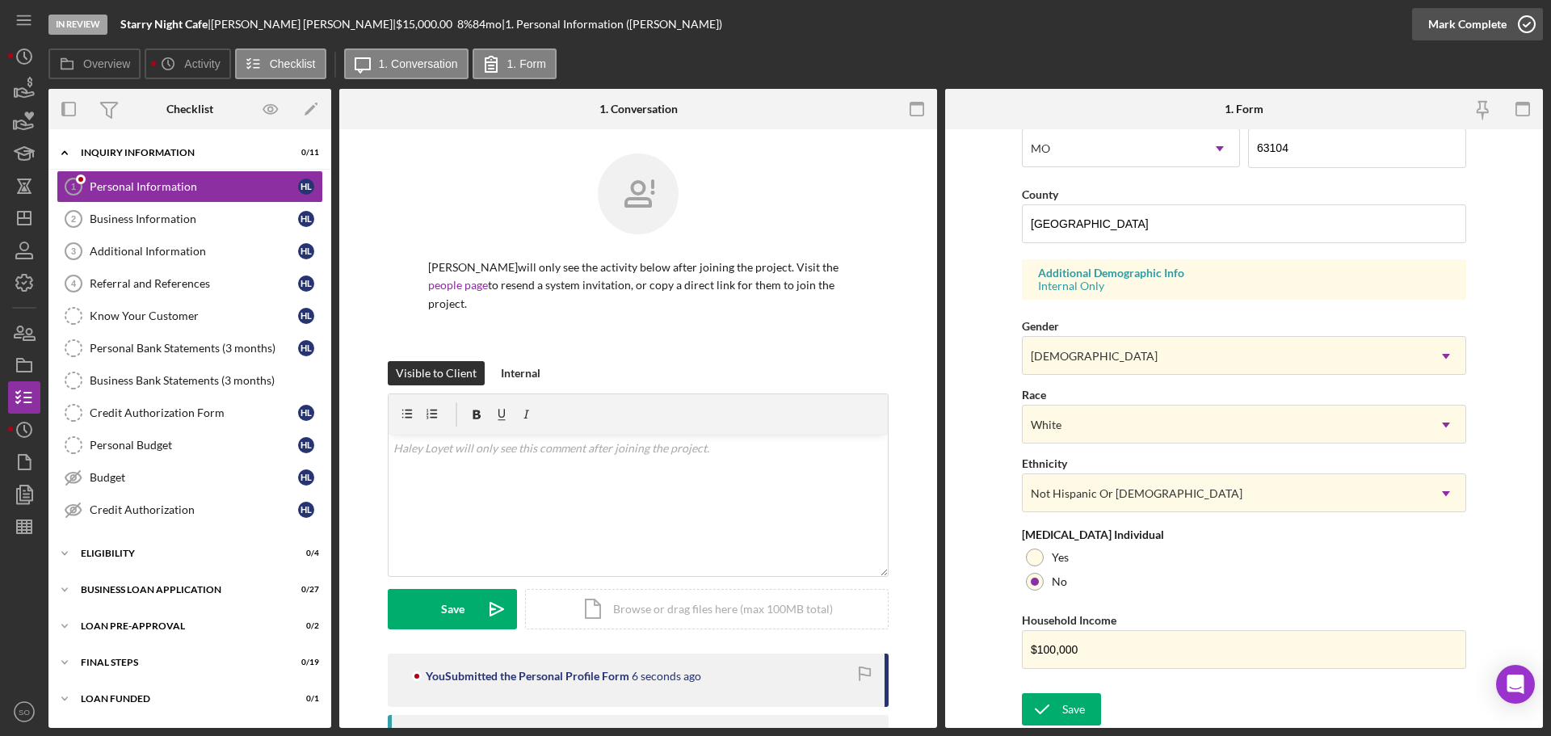
click at [1482, 15] on div "Mark Complete" at bounding box center [1468, 24] width 78 height 32
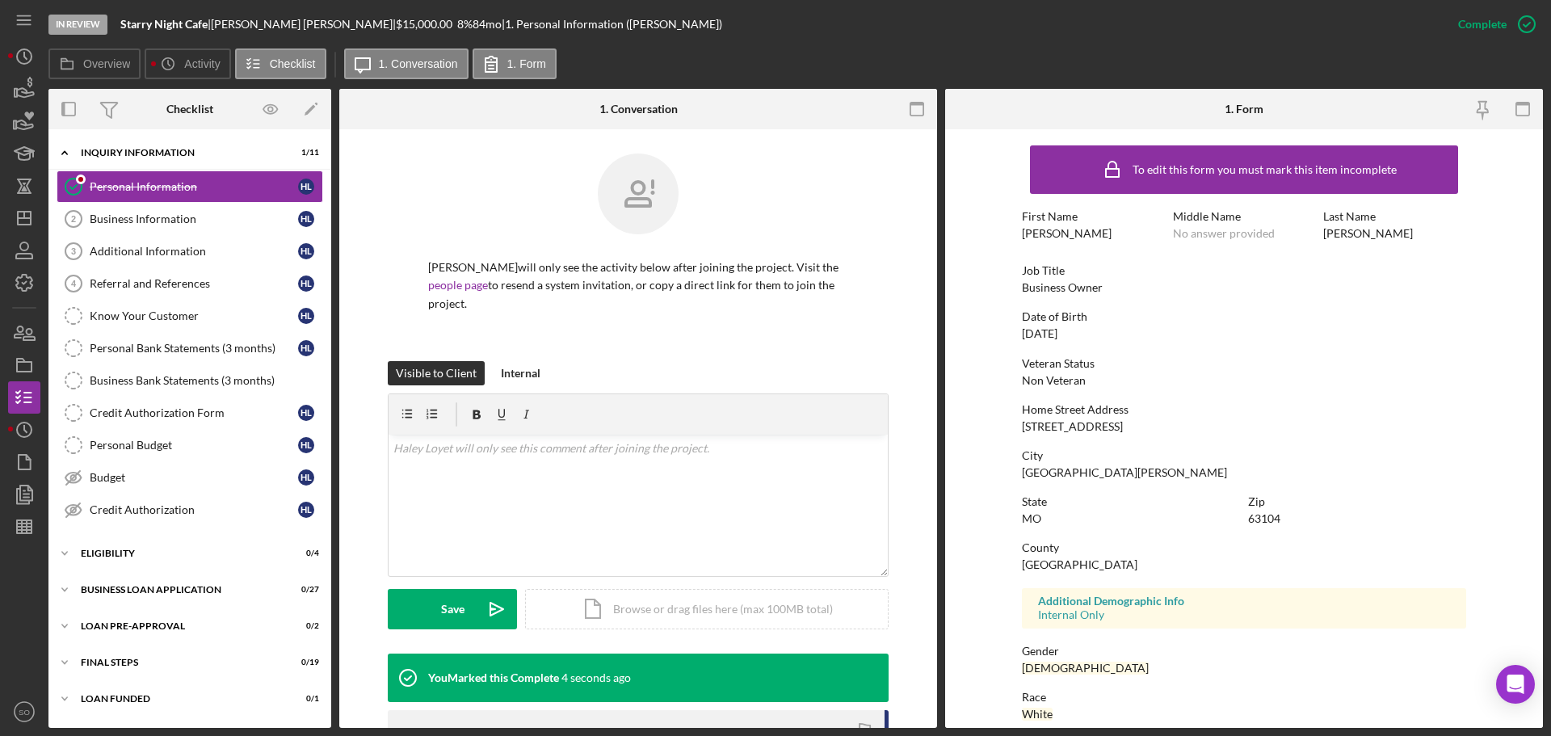
scroll to position [155, 0]
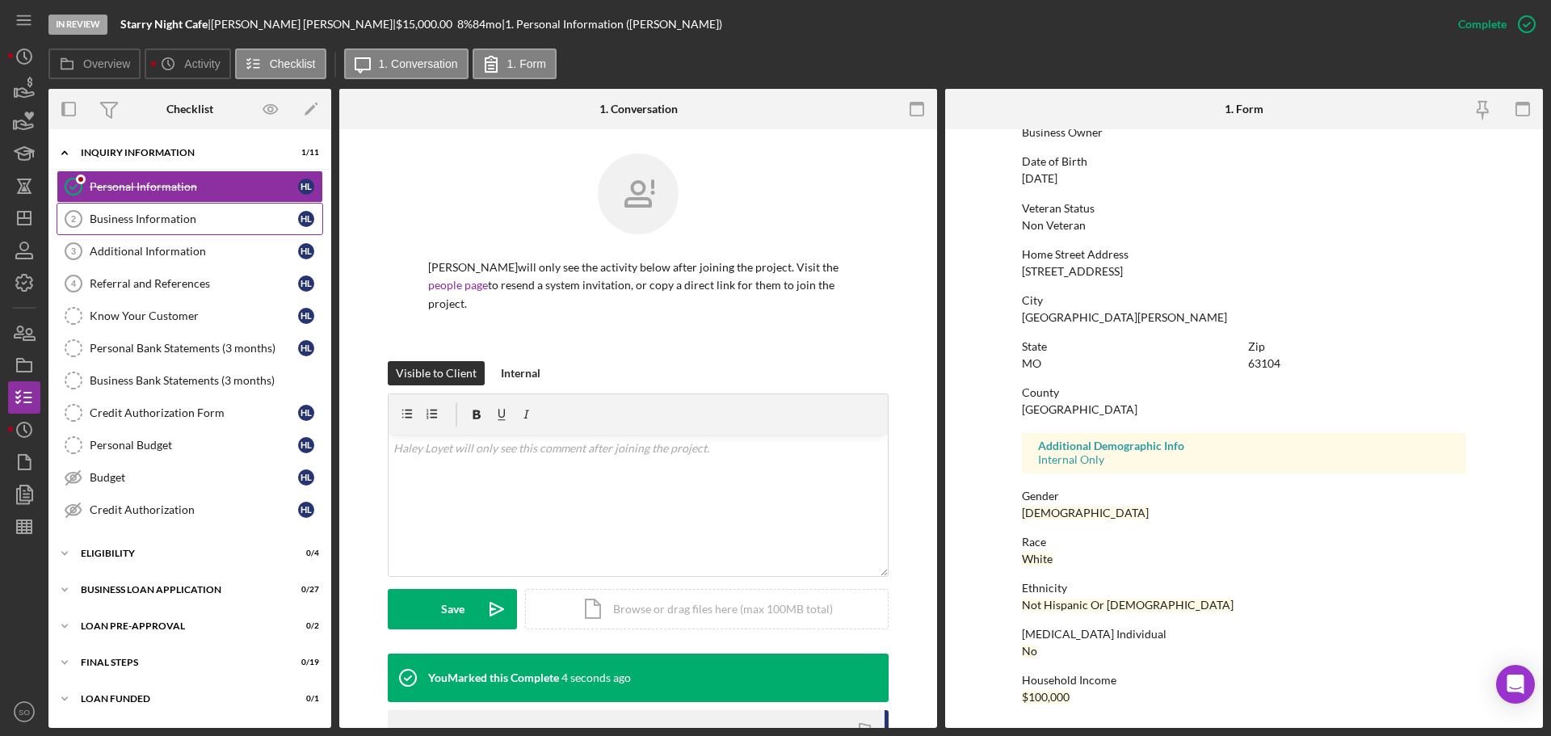
click at [139, 199] on link "Personal Information Personal Information H L" at bounding box center [190, 186] width 267 height 32
click at [148, 208] on link "Business Information 2 Business Information H L" at bounding box center [190, 219] width 267 height 32
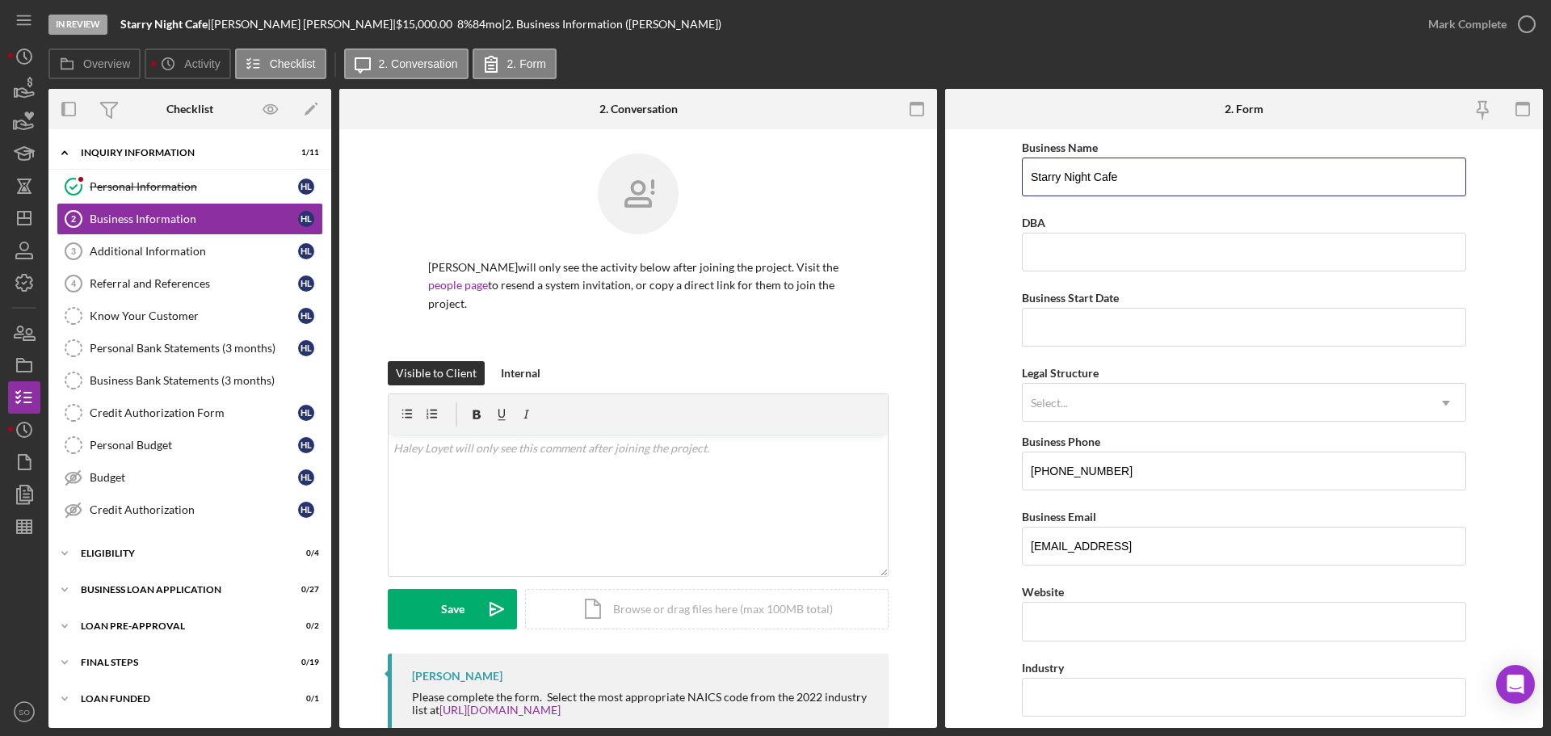
drag, startPoint x: 1147, startPoint y: 174, endPoint x: 839, endPoint y: 169, distance: 307.9
click at [839, 169] on div "Overview Internal Workflow Stage In Review Icon/Dropdown Arrow Archive (can una…" at bounding box center [795, 408] width 1495 height 639
click at [1076, 175] on input "DBA: Hayley Loyet" at bounding box center [1244, 177] width 444 height 39
type input "DBA: [PERSON_NAME]"
click at [999, 253] on form "Business Name DBA: Haley Loyet DBA Business Start Date Legal Structure Select..…" at bounding box center [1244, 428] width 598 height 599
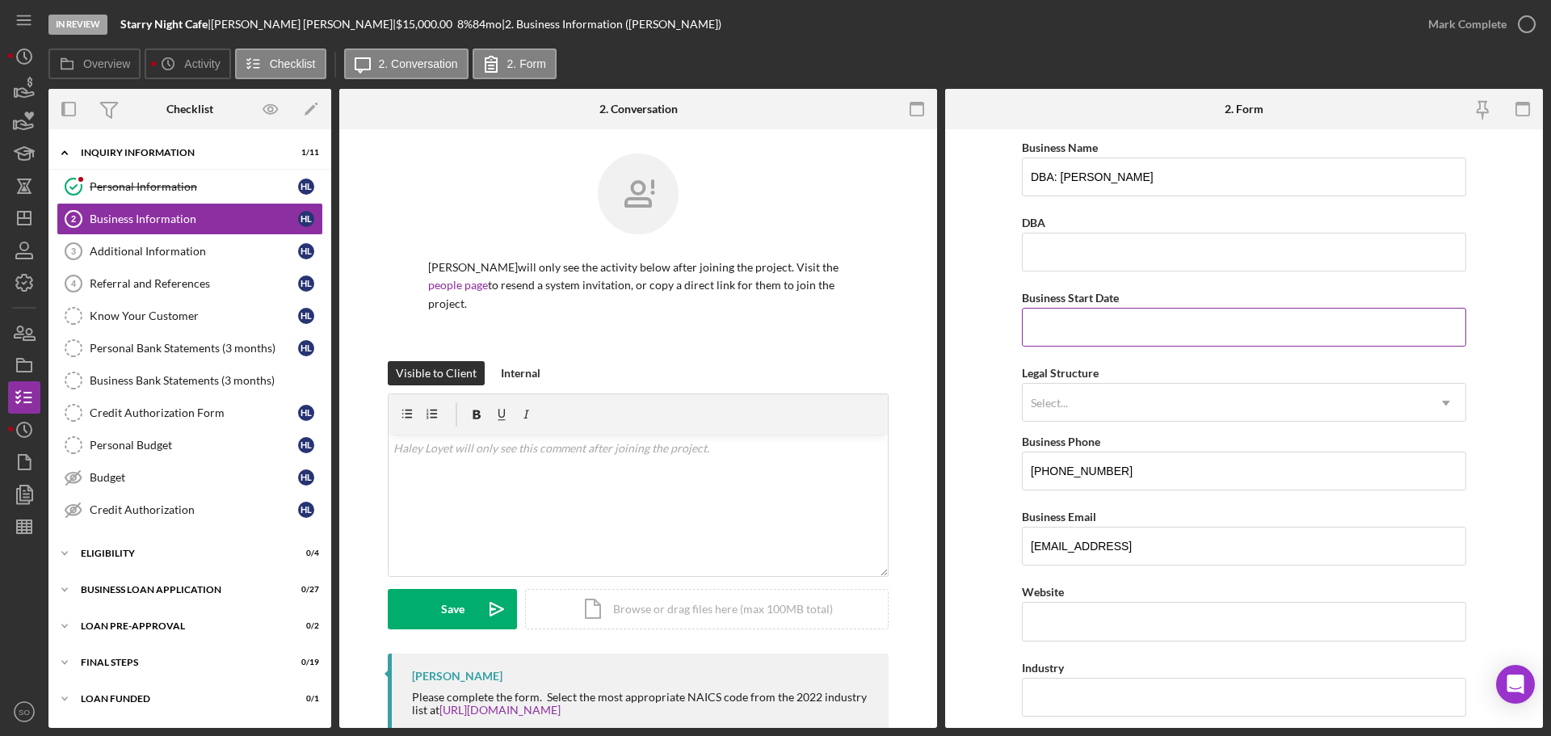
click at [1065, 316] on input "Business Start Date" at bounding box center [1244, 327] width 444 height 39
paste input "02/01/9yyy"
click at [997, 330] on form "Business Name DBA: Haley Loyet DBA Business Start Date 02/01/9yyy Please enter …" at bounding box center [1244, 428] width 598 height 599
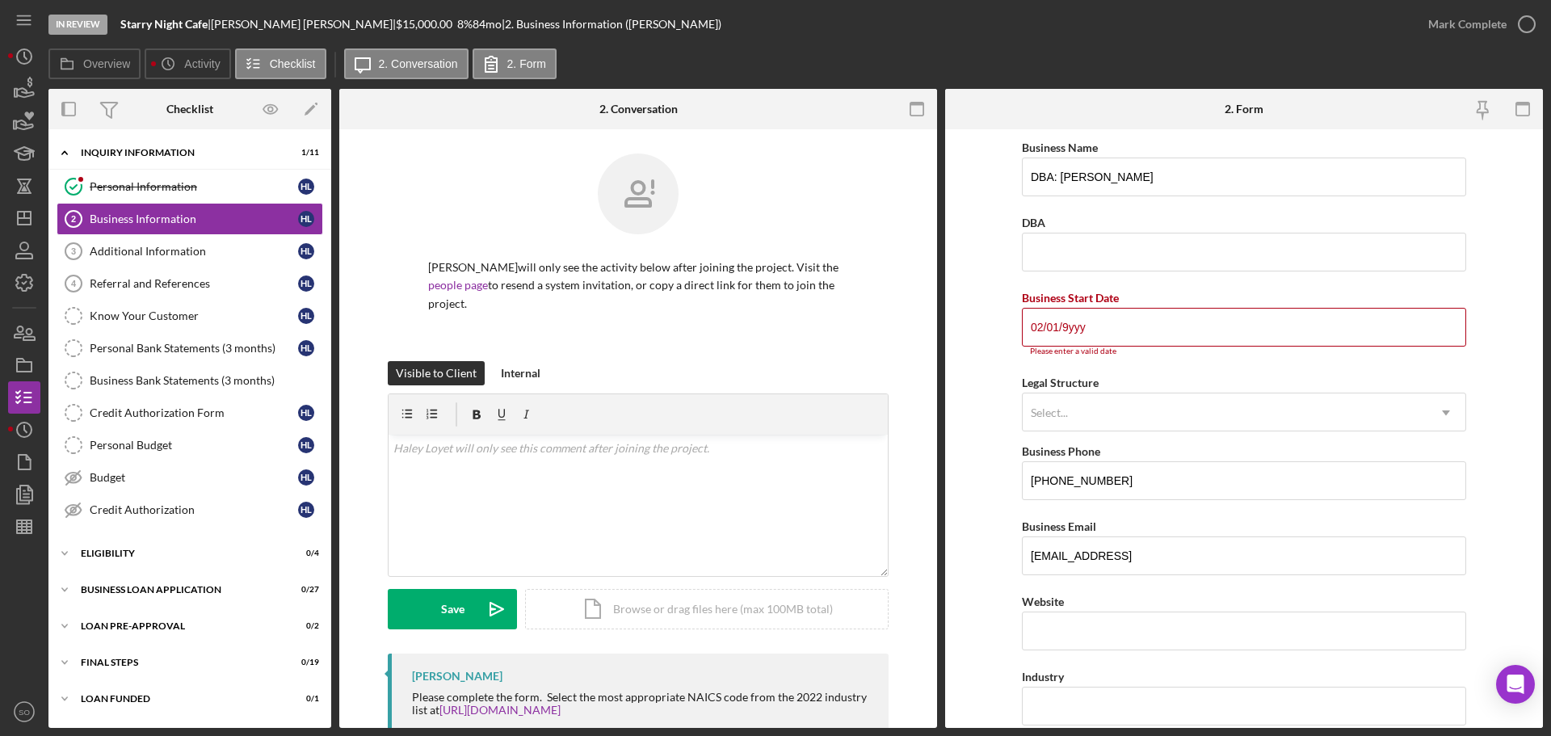
drag, startPoint x: 975, startPoint y: 335, endPoint x: 907, endPoint y: 330, distance: 68.9
click at [907, 330] on div "Overview Internal Workflow Stage In Review Icon/Dropdown Arrow Archive (can una…" at bounding box center [795, 408] width 1495 height 639
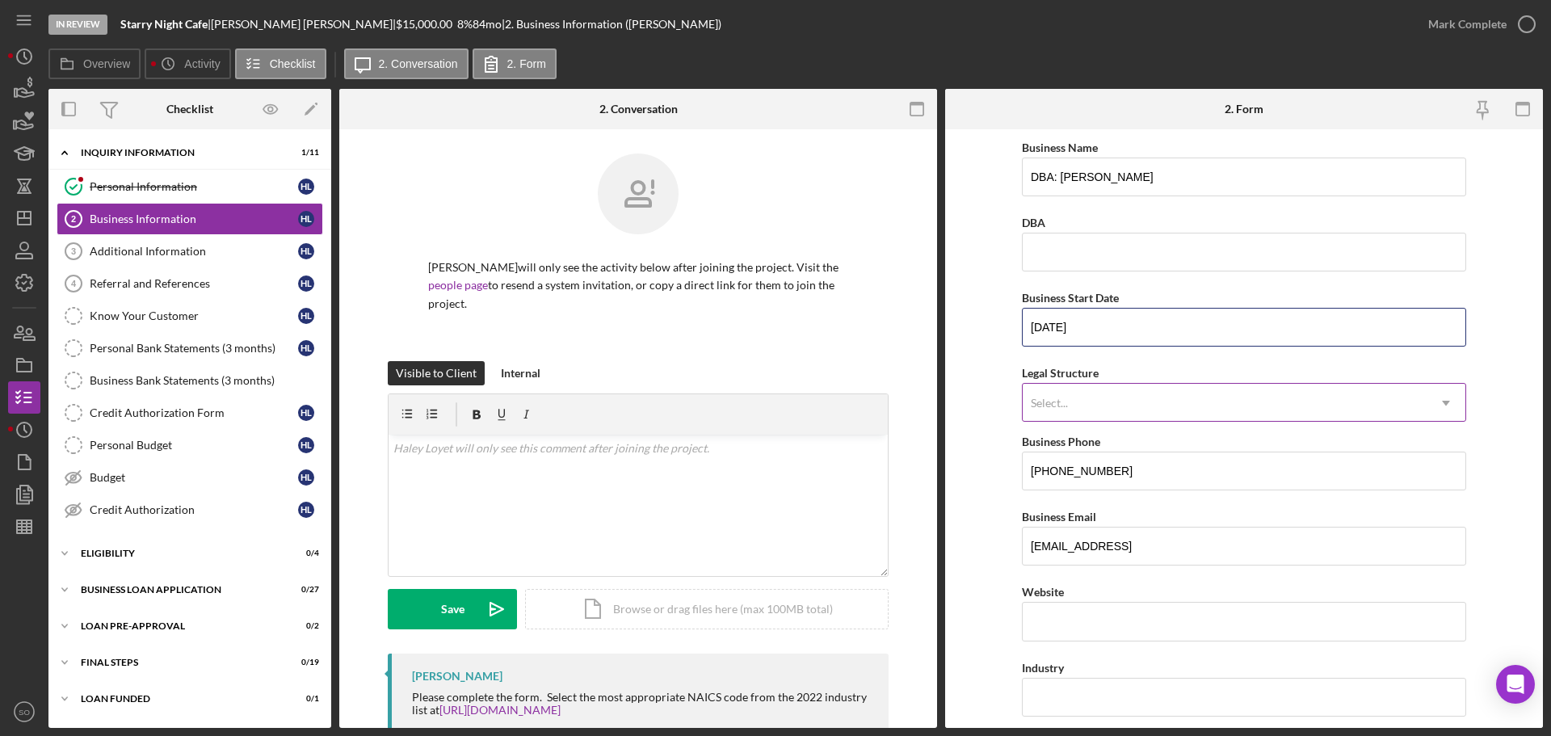
type input "[DATE]"
click at [1078, 414] on div "Select..." at bounding box center [1225, 403] width 404 height 37
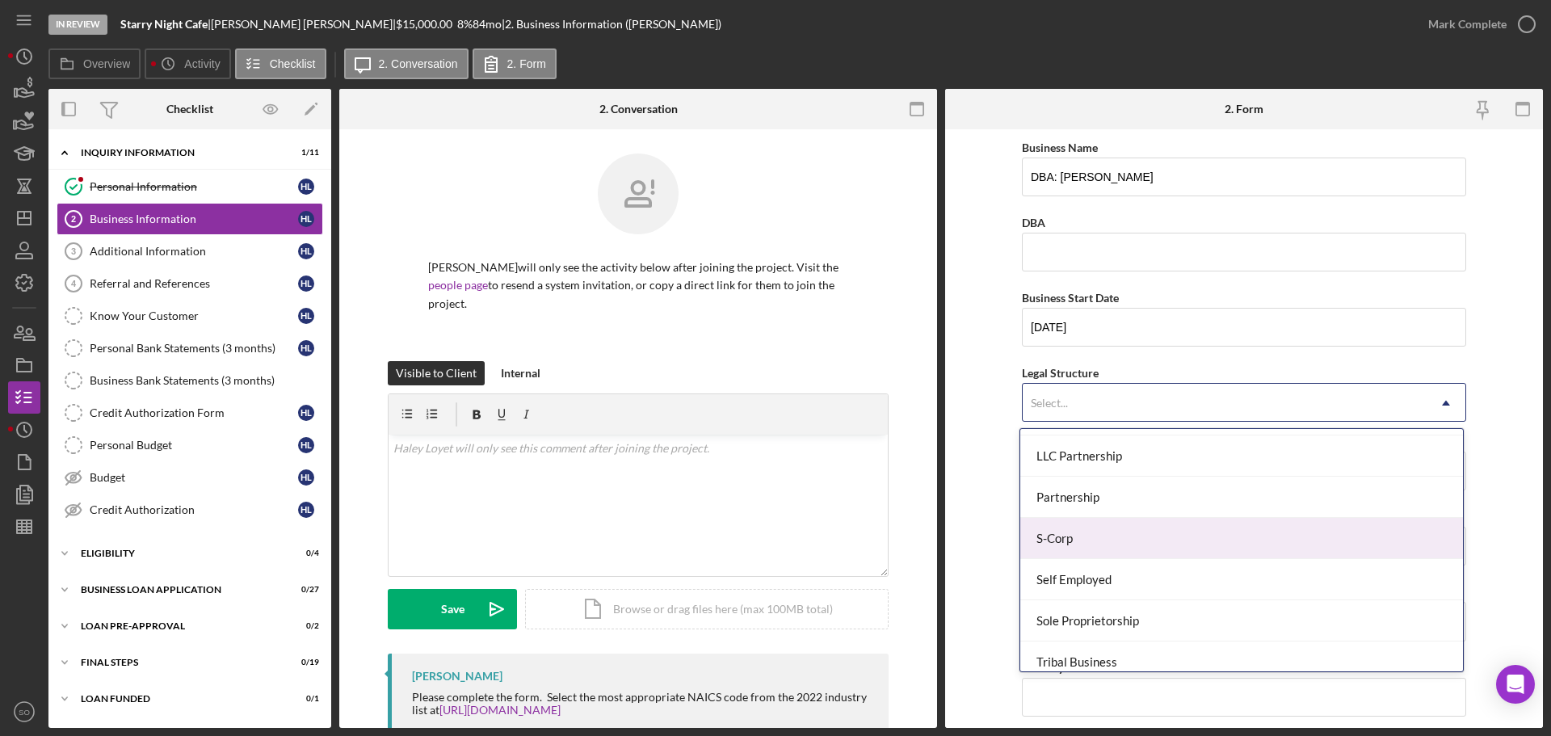
scroll to position [376, 0]
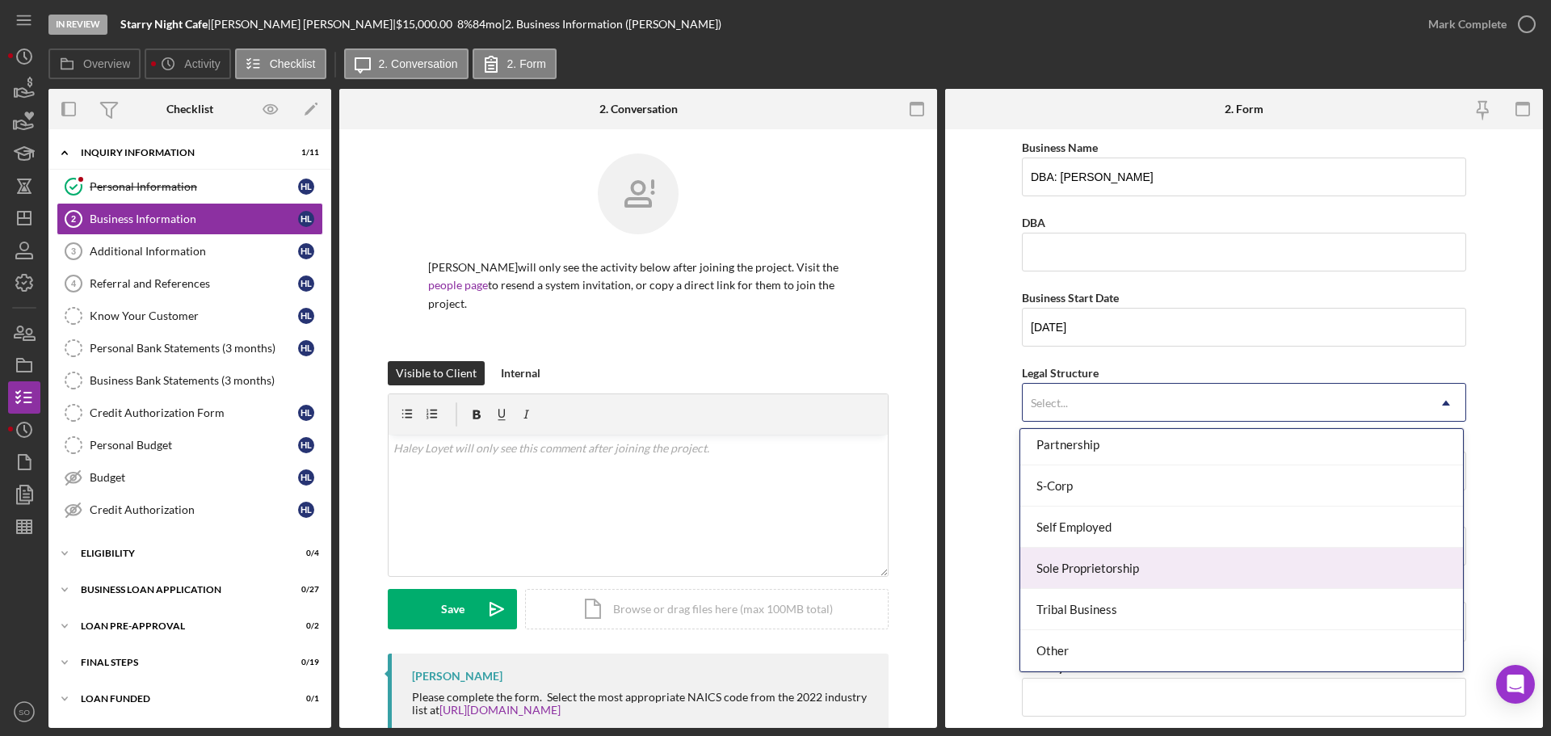
click at [1134, 564] on div "Sole Proprietorship" at bounding box center [1242, 568] width 443 height 41
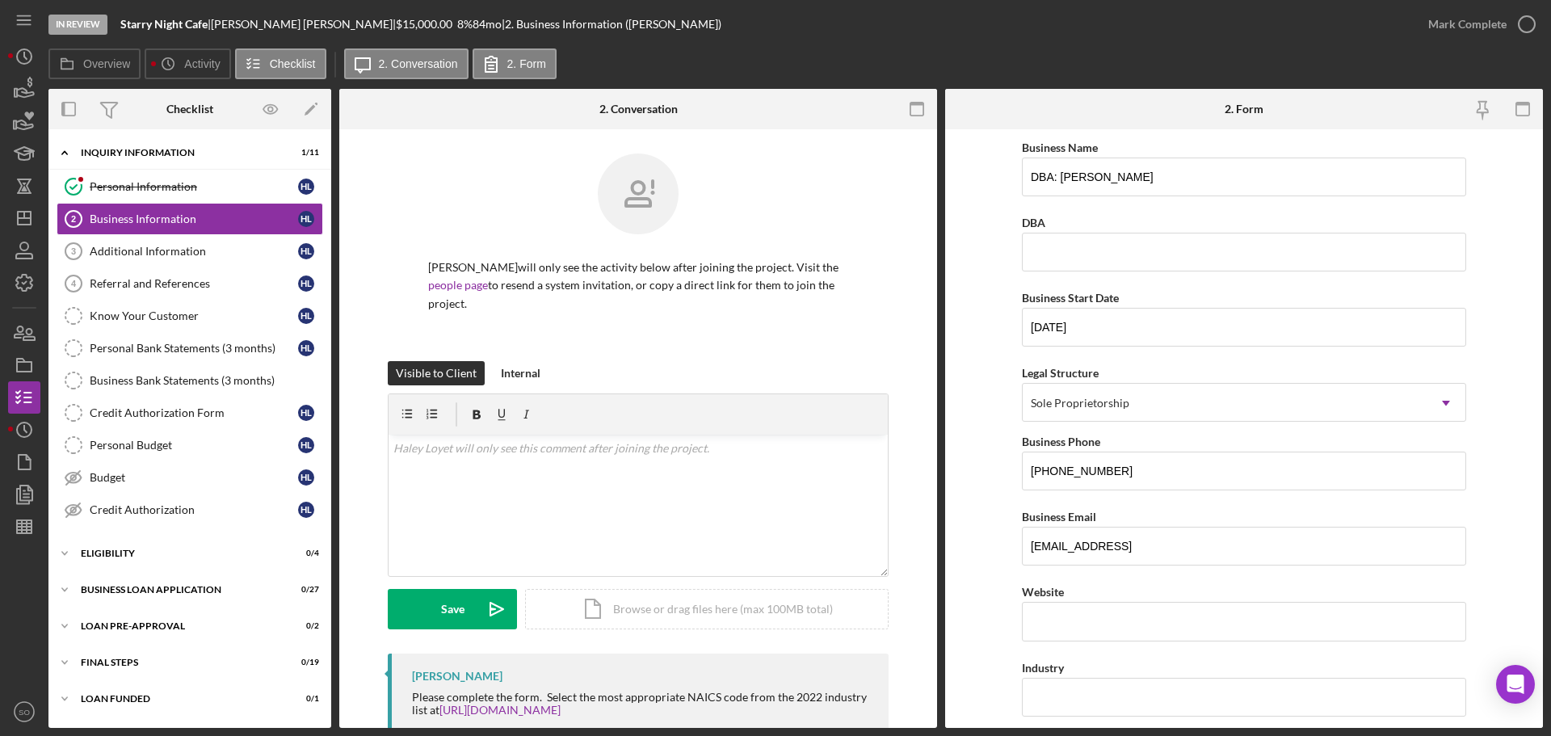
click at [987, 532] on form "Business Name DBA: Haley Loyet DBA Business Start Date 07/30/2019 Legal Structu…" at bounding box center [1244, 428] width 598 height 599
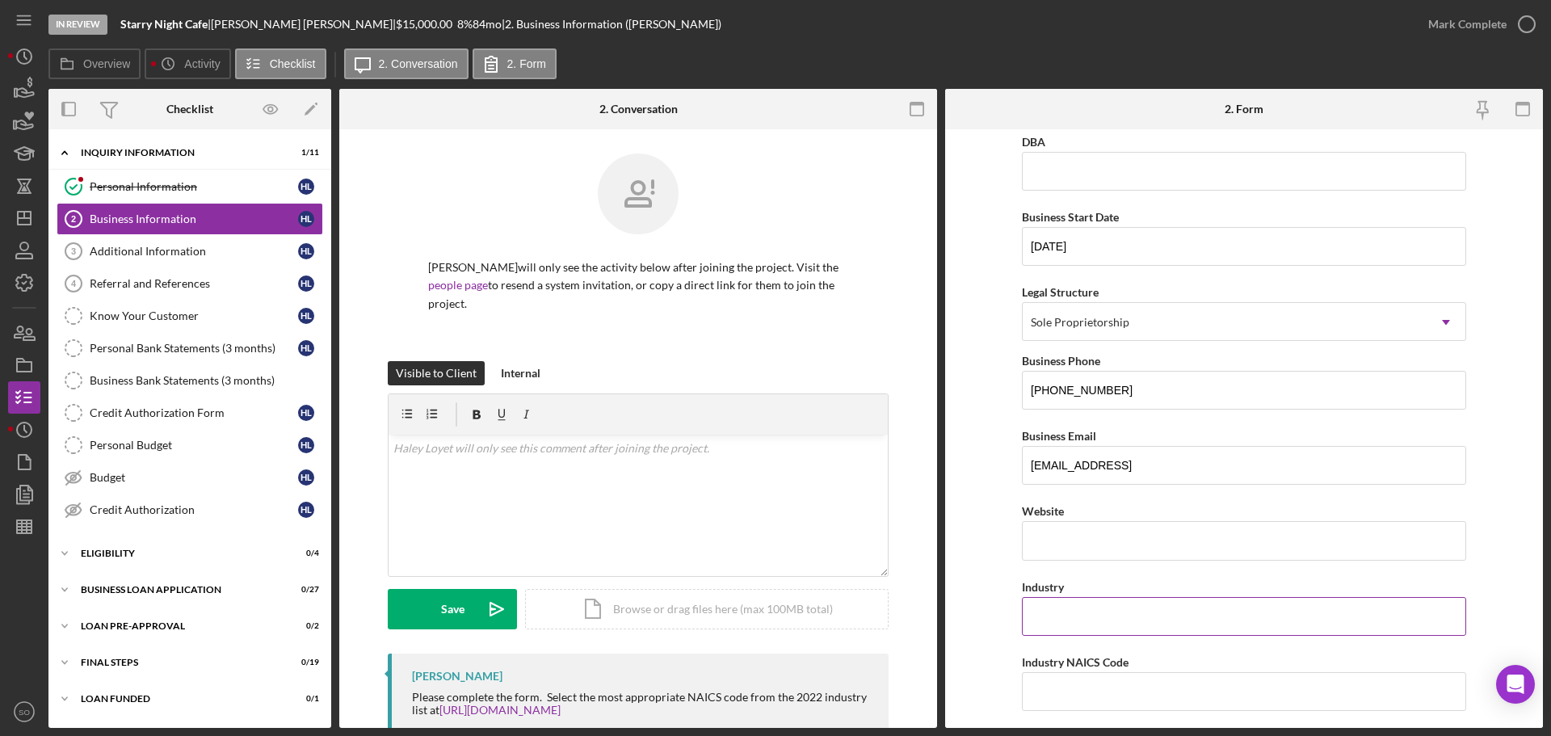
click at [1068, 633] on input "Industry" at bounding box center [1244, 616] width 444 height 39
click at [1089, 682] on input "Industry NAICS Code" at bounding box center [1244, 691] width 444 height 39
paste input "722513"
type input "722513"
click at [970, 667] on form "Business Name DBA: Haley Loyet DBA Business Start Date 07/30/2019 Legal Structu…" at bounding box center [1244, 428] width 598 height 599
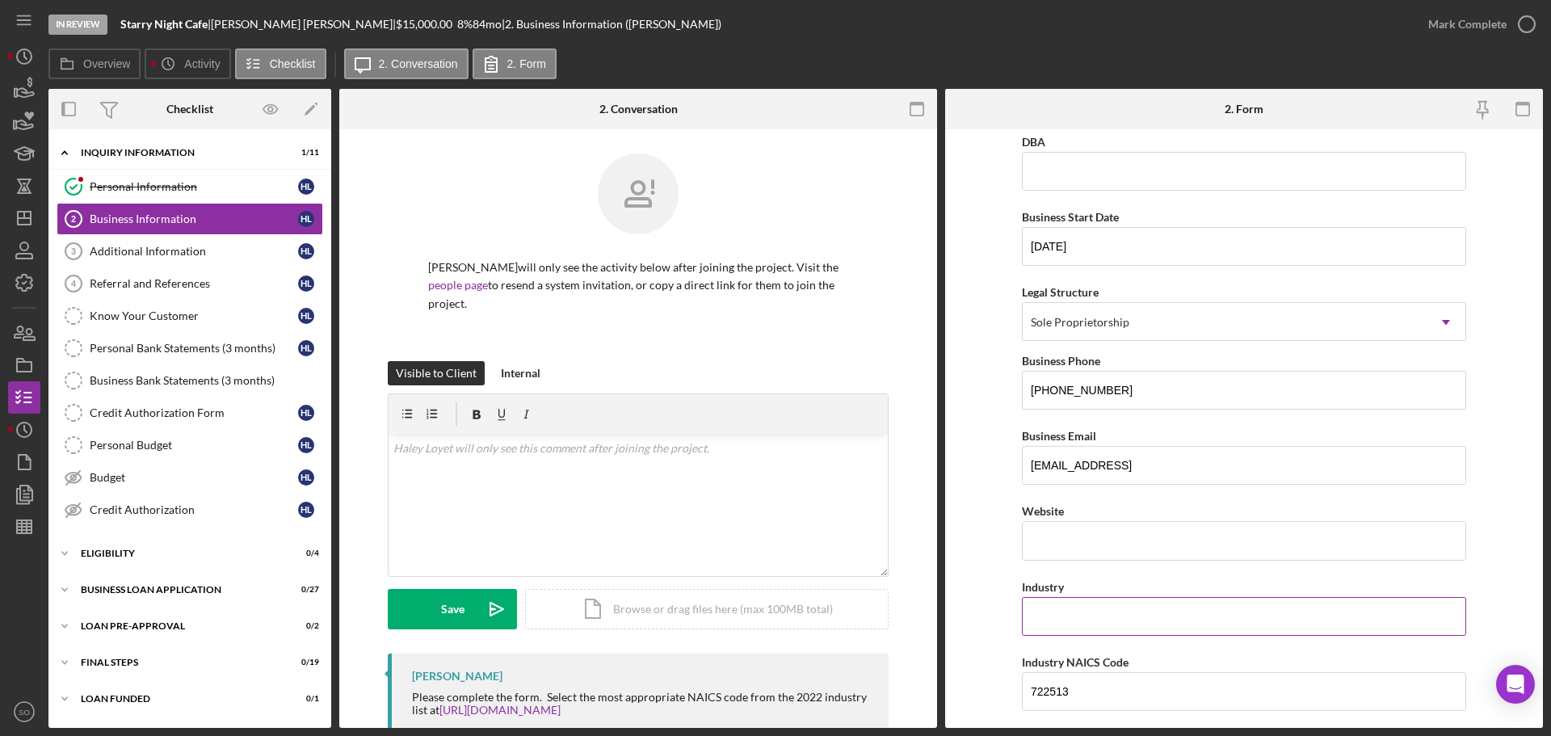
click at [1075, 605] on input "Industry" at bounding box center [1244, 616] width 444 height 39
type input "Restaurant"
click at [984, 504] on form "Business Name DBA: Haley Loyet DBA Business Start Date 07/30/2019 Legal Structu…" at bounding box center [1244, 428] width 598 height 599
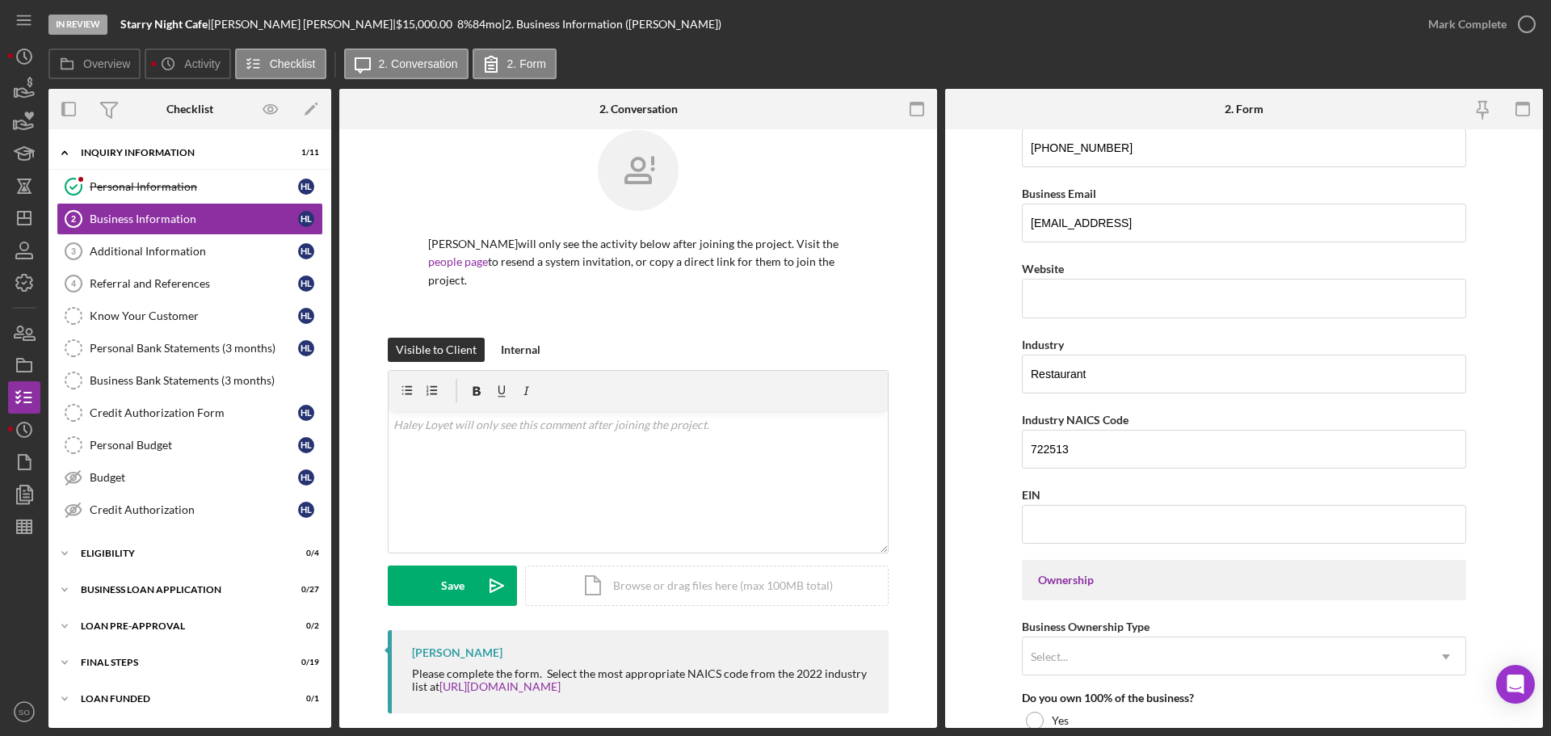
scroll to position [646, 0]
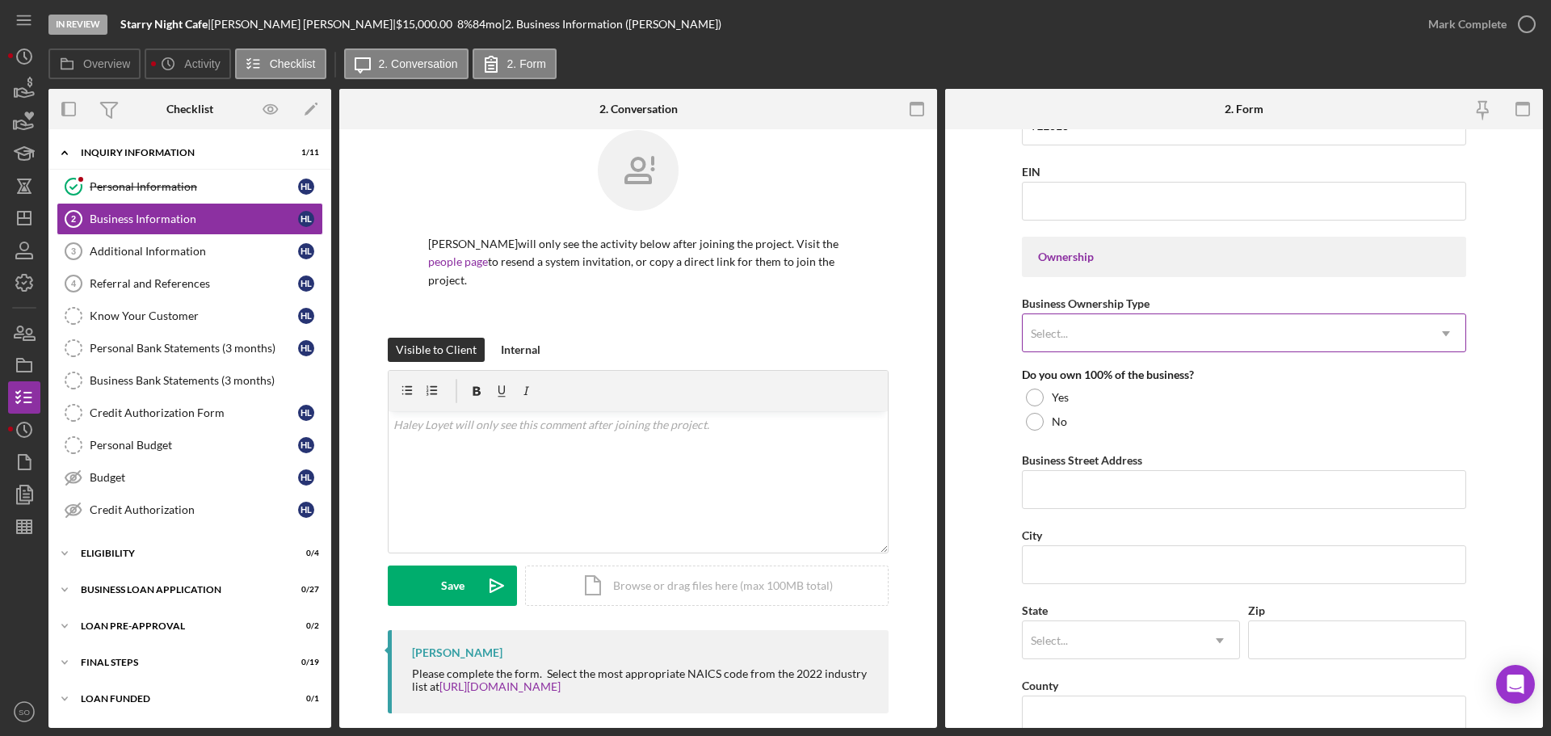
click at [1119, 318] on div "Select..." at bounding box center [1225, 333] width 404 height 37
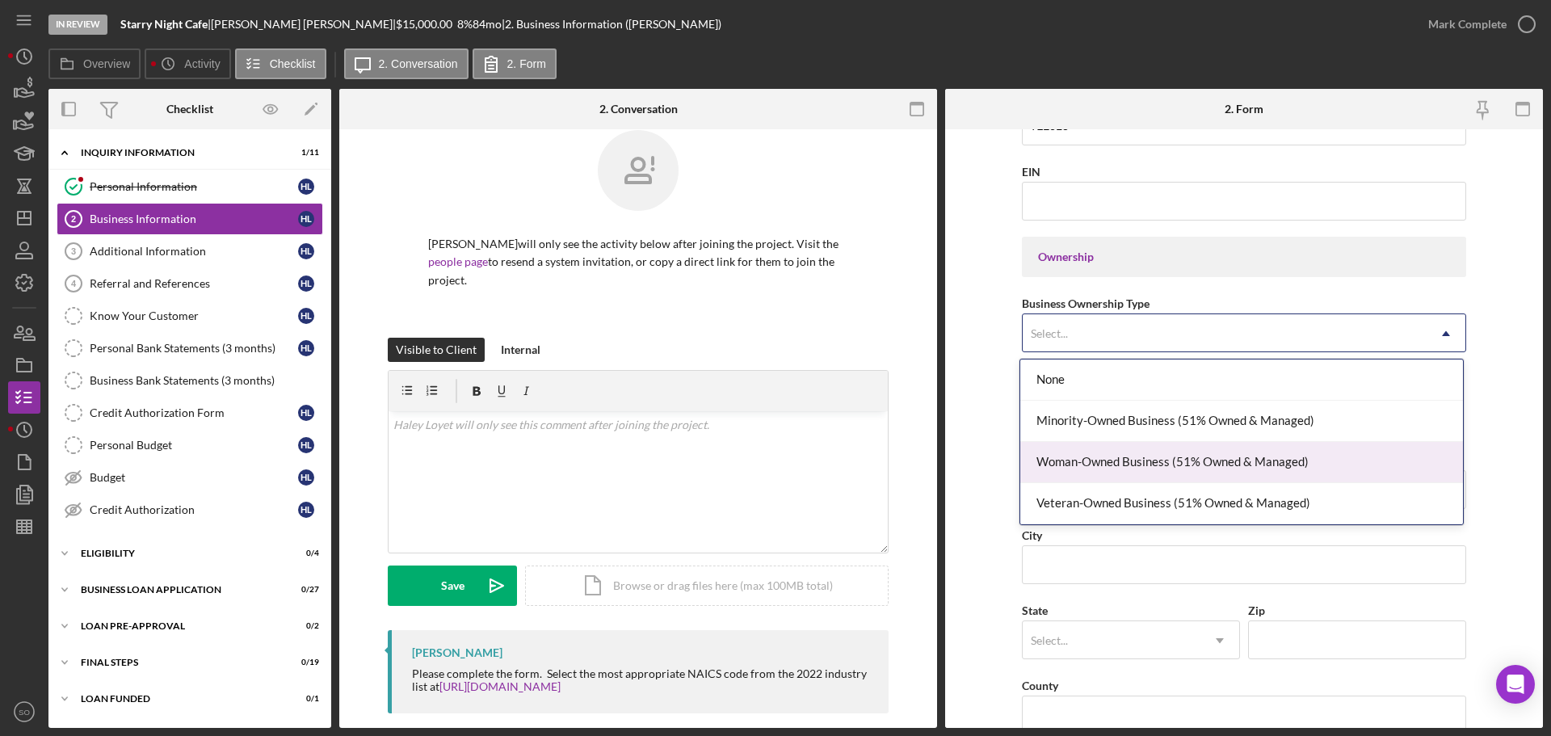
click at [1116, 483] on div "Veteran-Owned Business (51% Owned & Managed)" at bounding box center [1242, 503] width 443 height 41
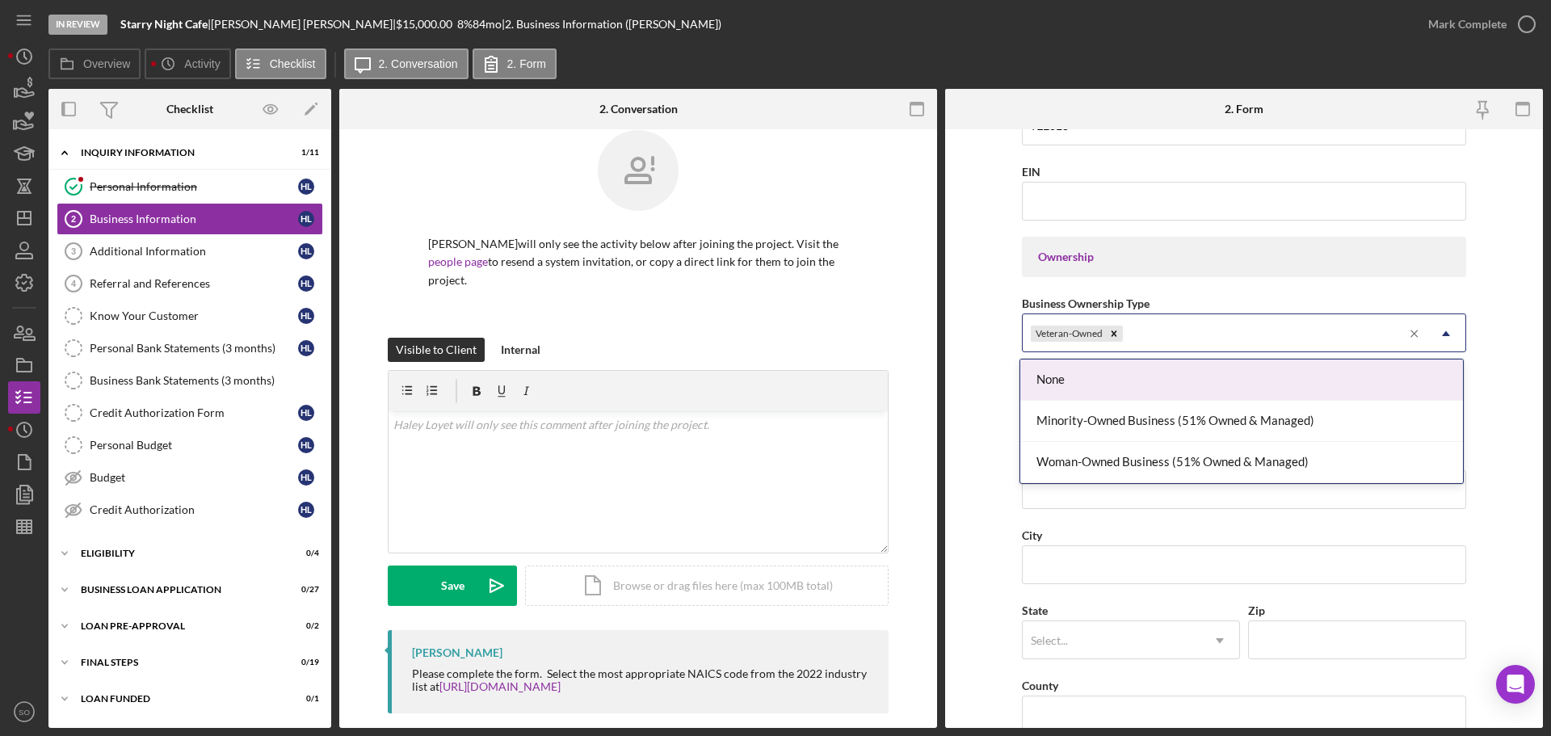
click at [1416, 339] on icon "Icon/Menu Close" at bounding box center [1415, 334] width 24 height 24
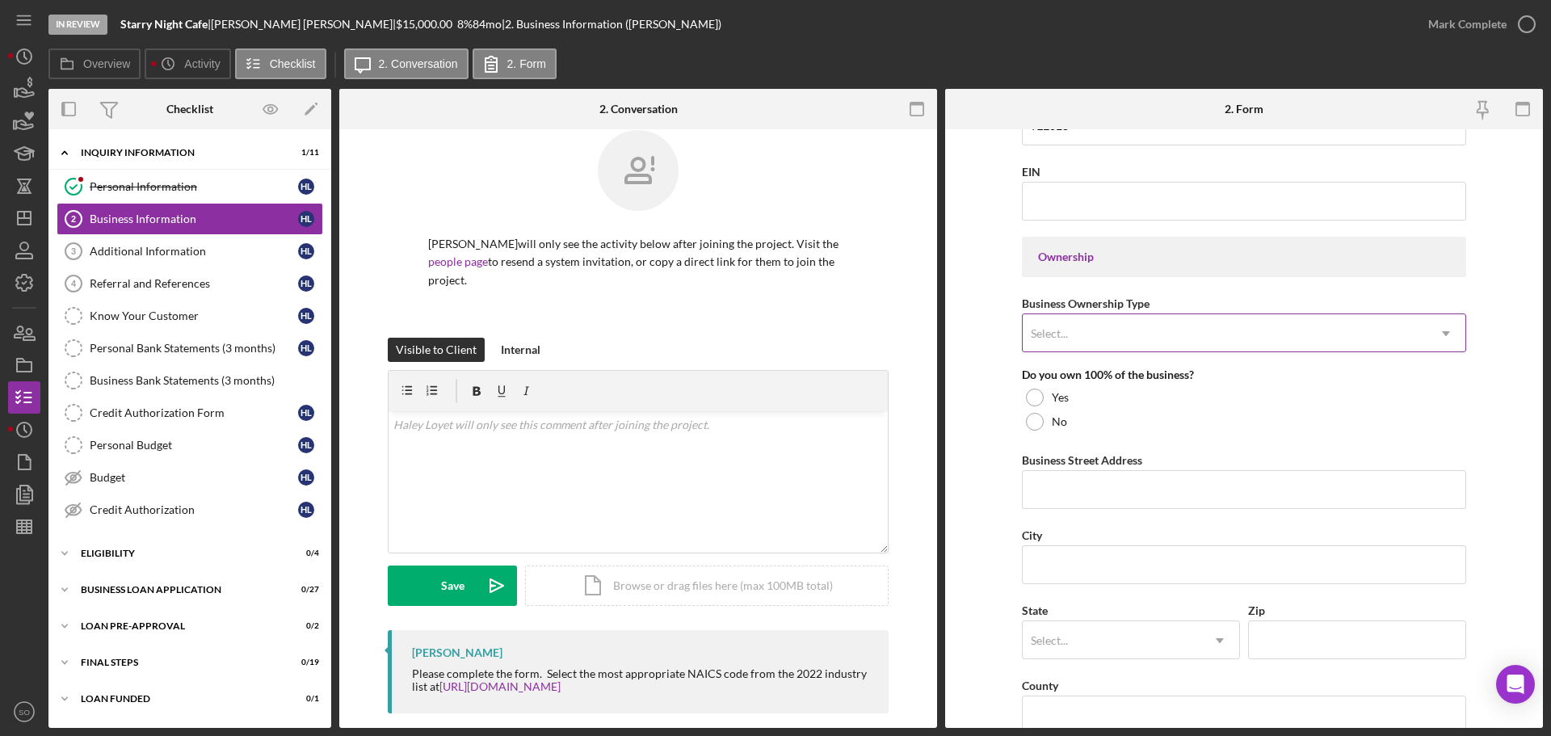
click at [1240, 340] on div "Select..." at bounding box center [1225, 333] width 404 height 37
click at [1195, 344] on div "Select..." at bounding box center [1225, 333] width 404 height 37
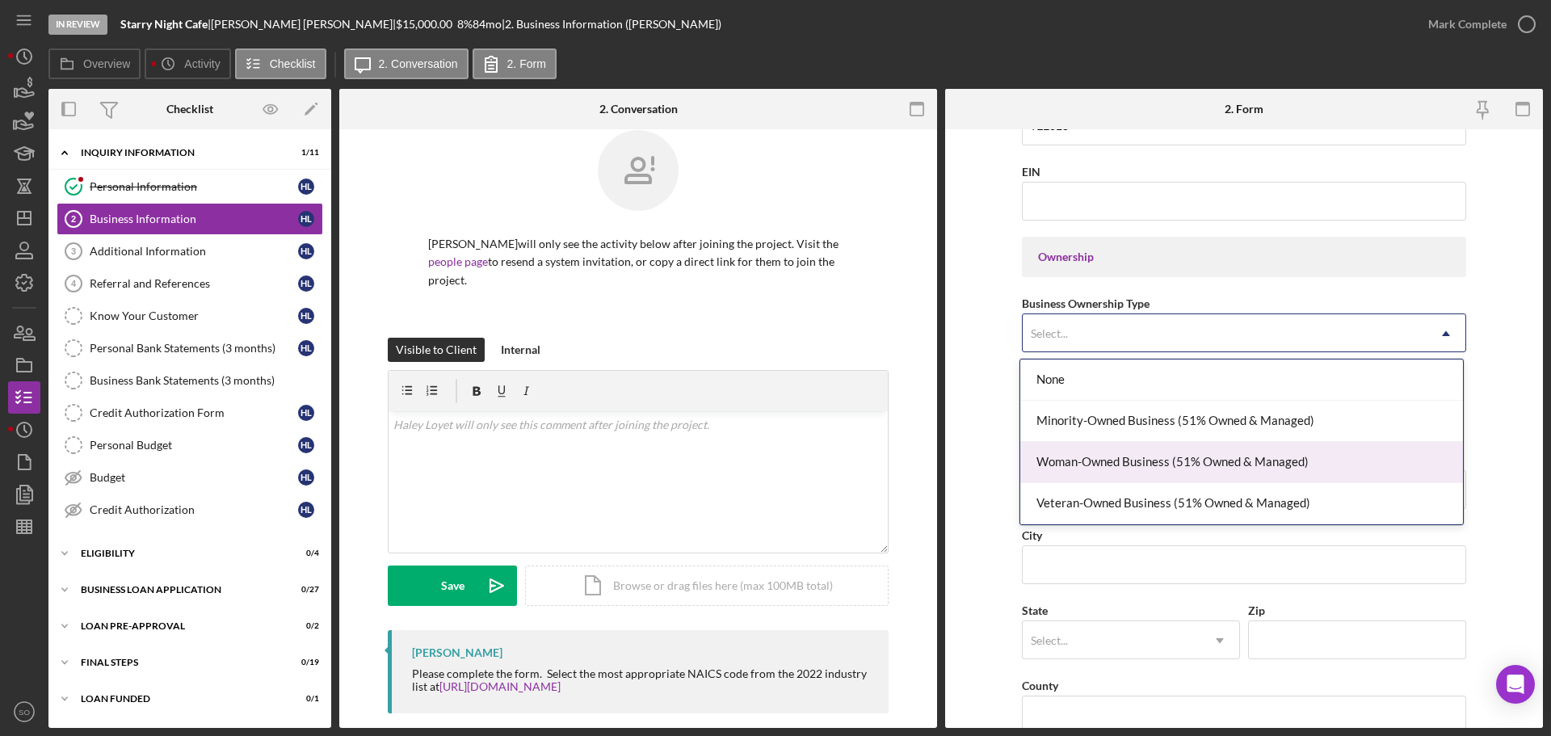
click at [1164, 452] on div "Woman-Owned Business (51% Owned & Managed)" at bounding box center [1242, 462] width 443 height 41
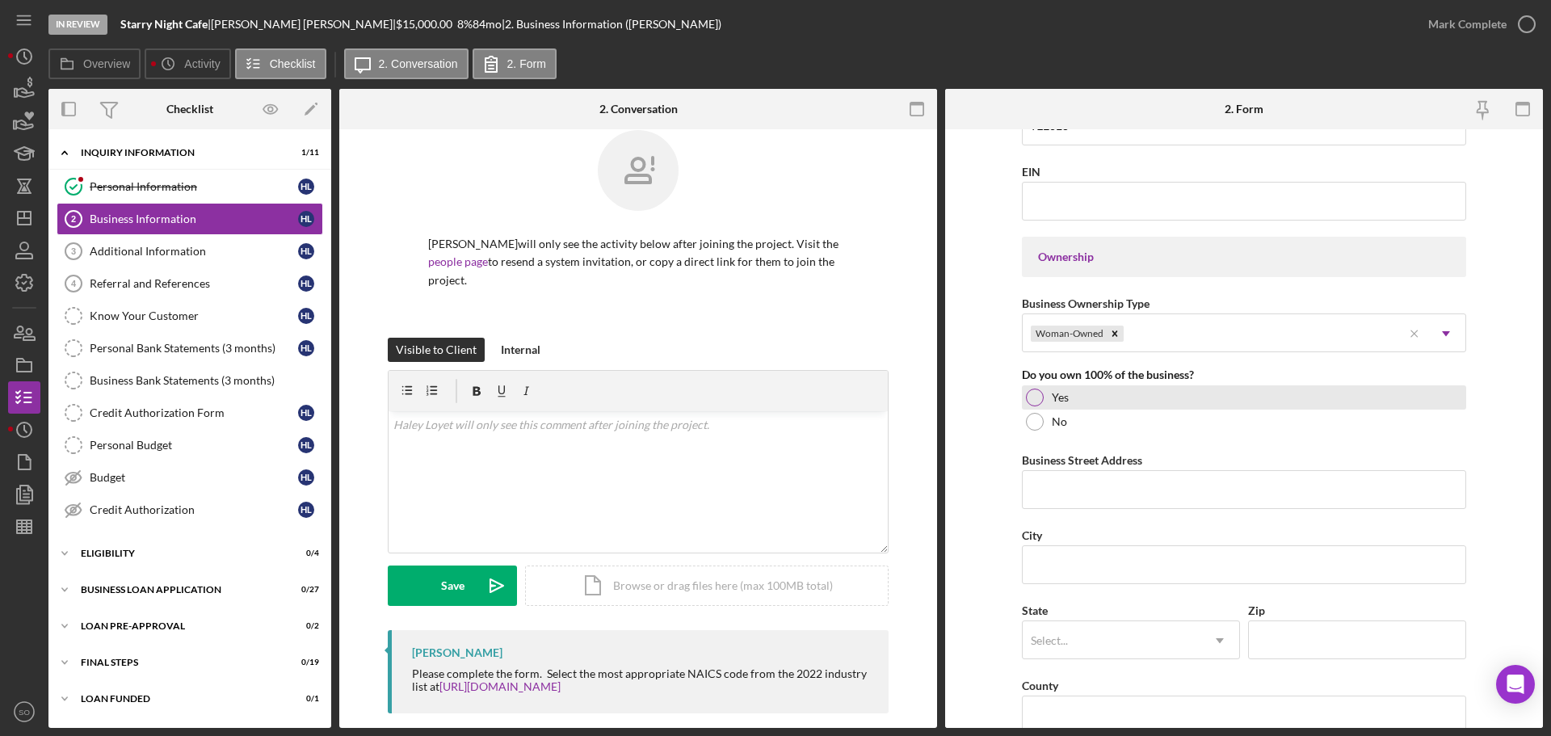
click at [1039, 397] on div at bounding box center [1035, 398] width 18 height 18
click at [1197, 493] on input "Business Street Address" at bounding box center [1244, 489] width 444 height 39
paste input "[STREET_ADDRESS]"
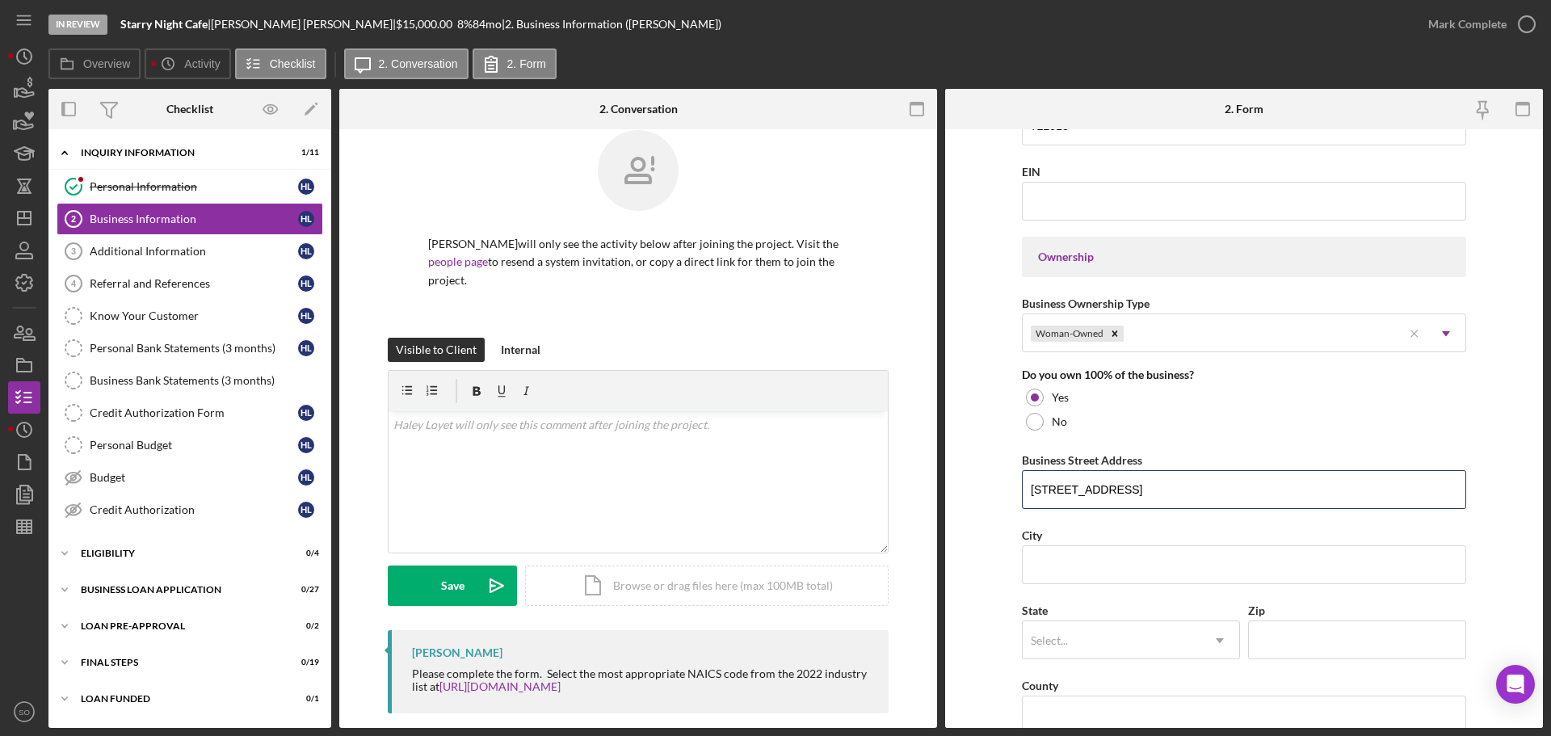
type input "[STREET_ADDRESS]"
drag, startPoint x: 1038, startPoint y: 565, endPoint x: 1052, endPoint y: 575, distance: 17.3
click at [1038, 565] on input "City" at bounding box center [1244, 564] width 444 height 39
paste input "Saint Louis"
type input "Saint Louis"
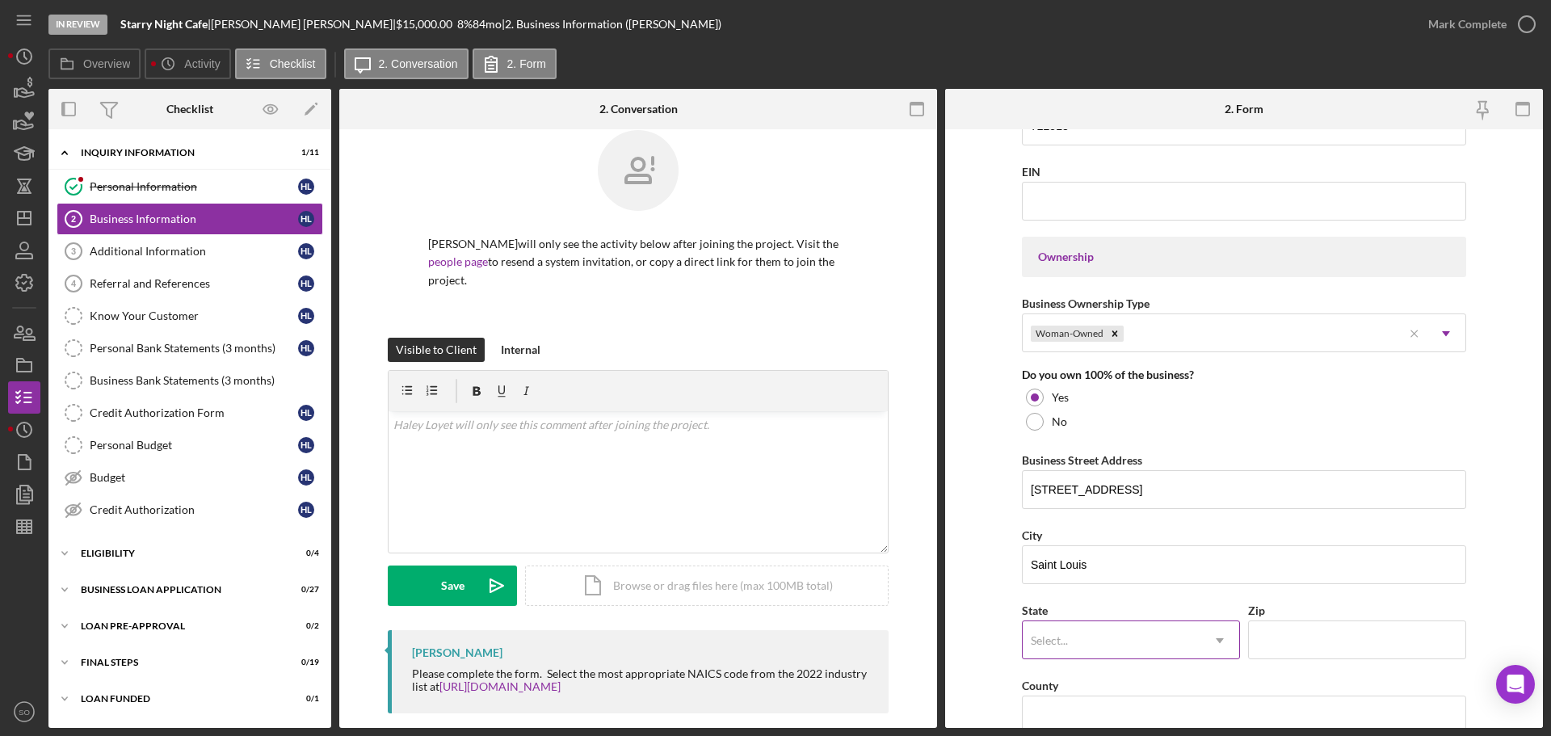
click at [1094, 632] on div "Select..." at bounding box center [1112, 640] width 178 height 37
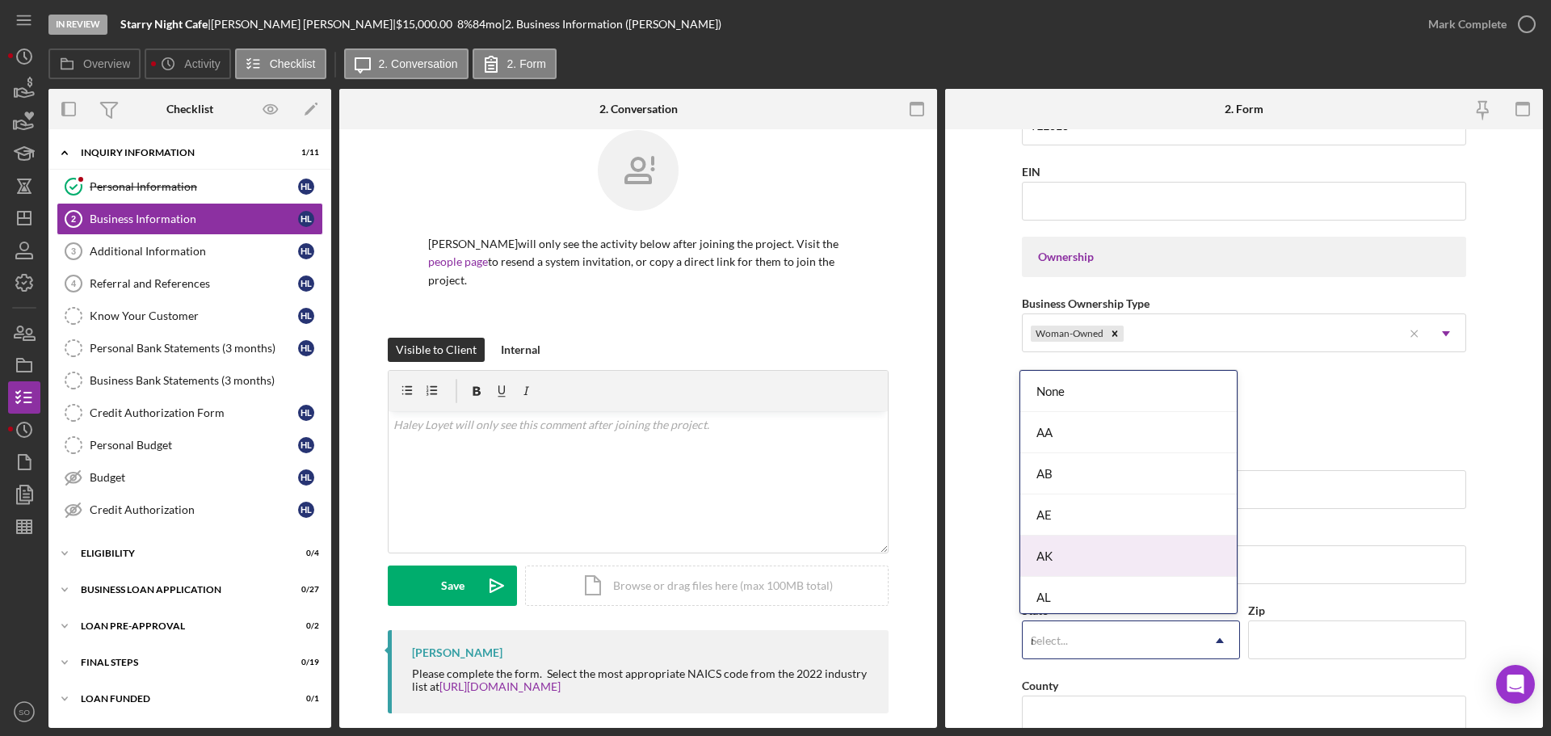
type input "mo"
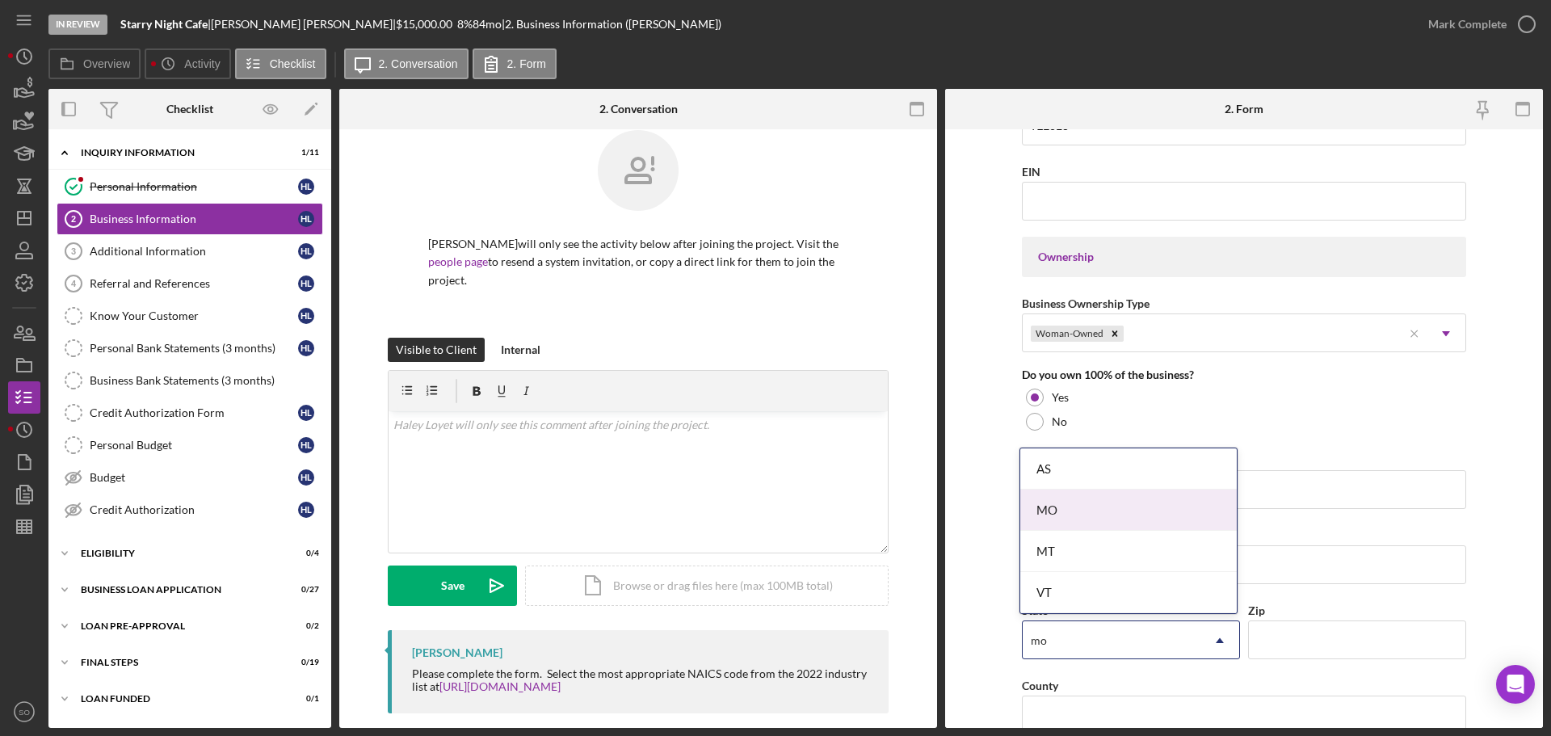
click at [1103, 520] on div "MO" at bounding box center [1129, 510] width 217 height 41
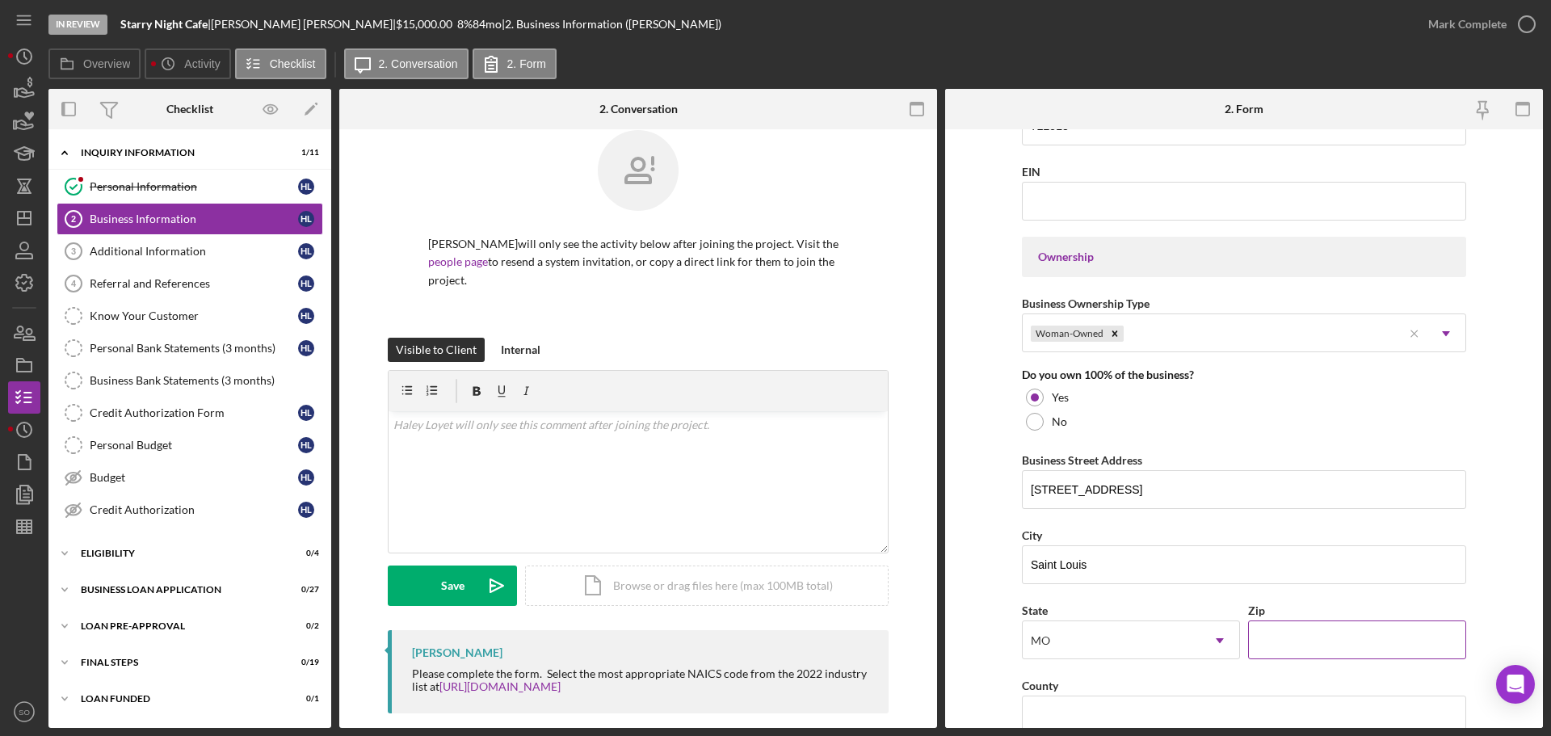
click at [1294, 632] on input "Zip" at bounding box center [1357, 640] width 218 height 39
paste input "63104"
type input "63104"
click at [972, 636] on form "Business Name DBA: Haley Loyet DBA Business Start Date 07/30/2019 Legal Structu…" at bounding box center [1244, 428] width 598 height 599
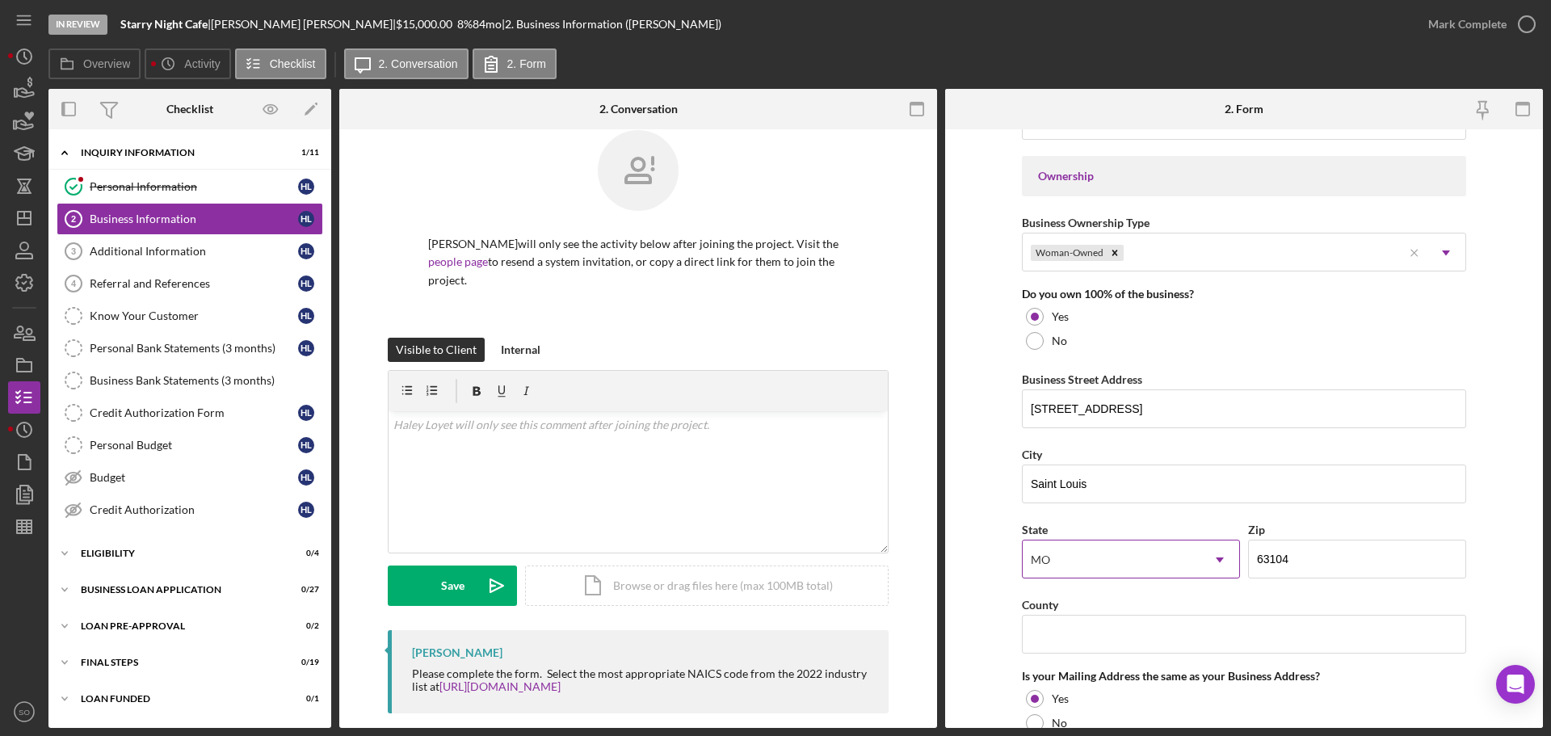
scroll to position [808, 0]
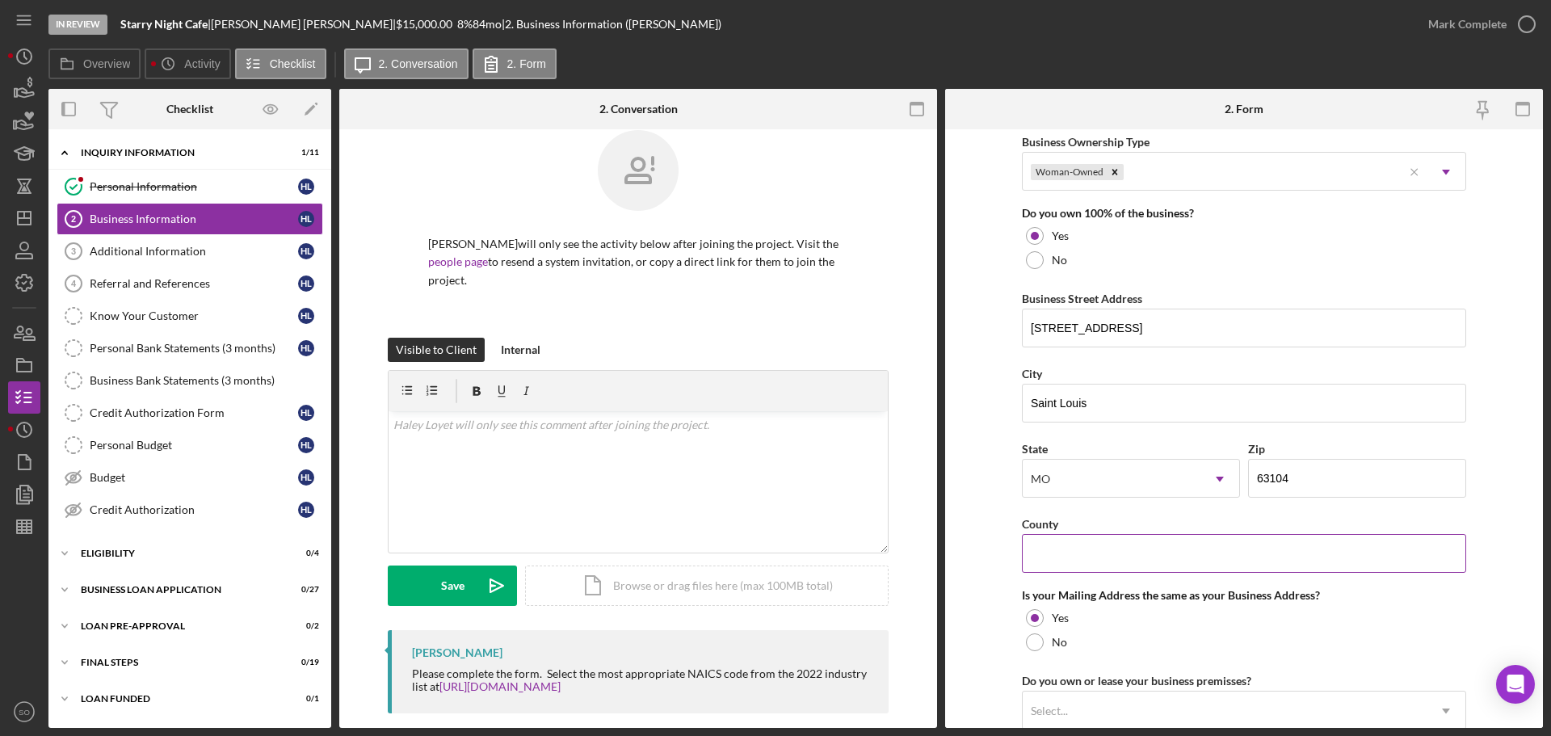
click at [1106, 551] on input "County" at bounding box center [1244, 553] width 444 height 39
type input "[GEOGRAPHIC_DATA]"
click at [968, 565] on form "Business Name DBA: Haley Loyet DBA Business Start Date 07/30/2019 Legal Structu…" at bounding box center [1244, 428] width 598 height 599
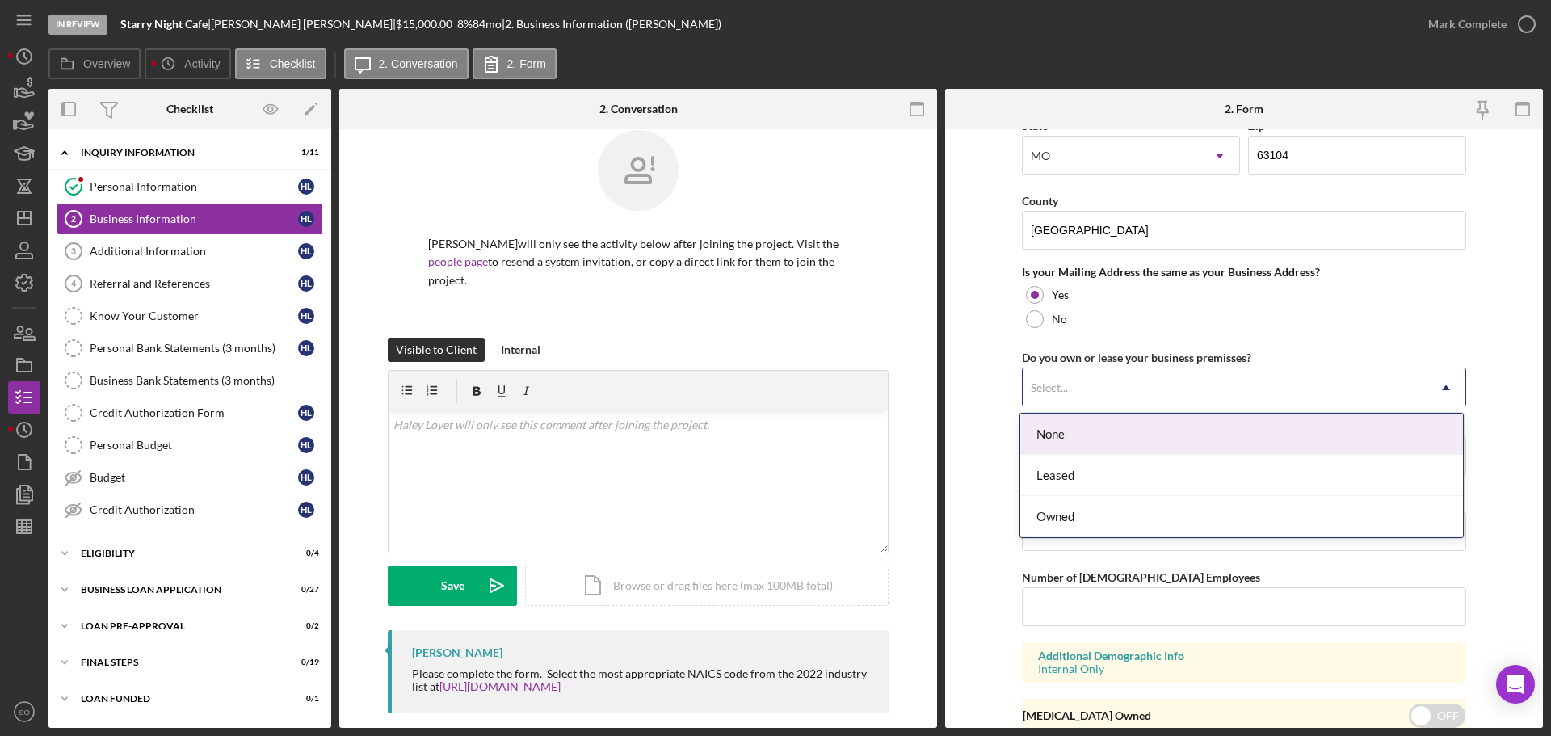
click at [1143, 392] on div "Select..." at bounding box center [1225, 387] width 404 height 37
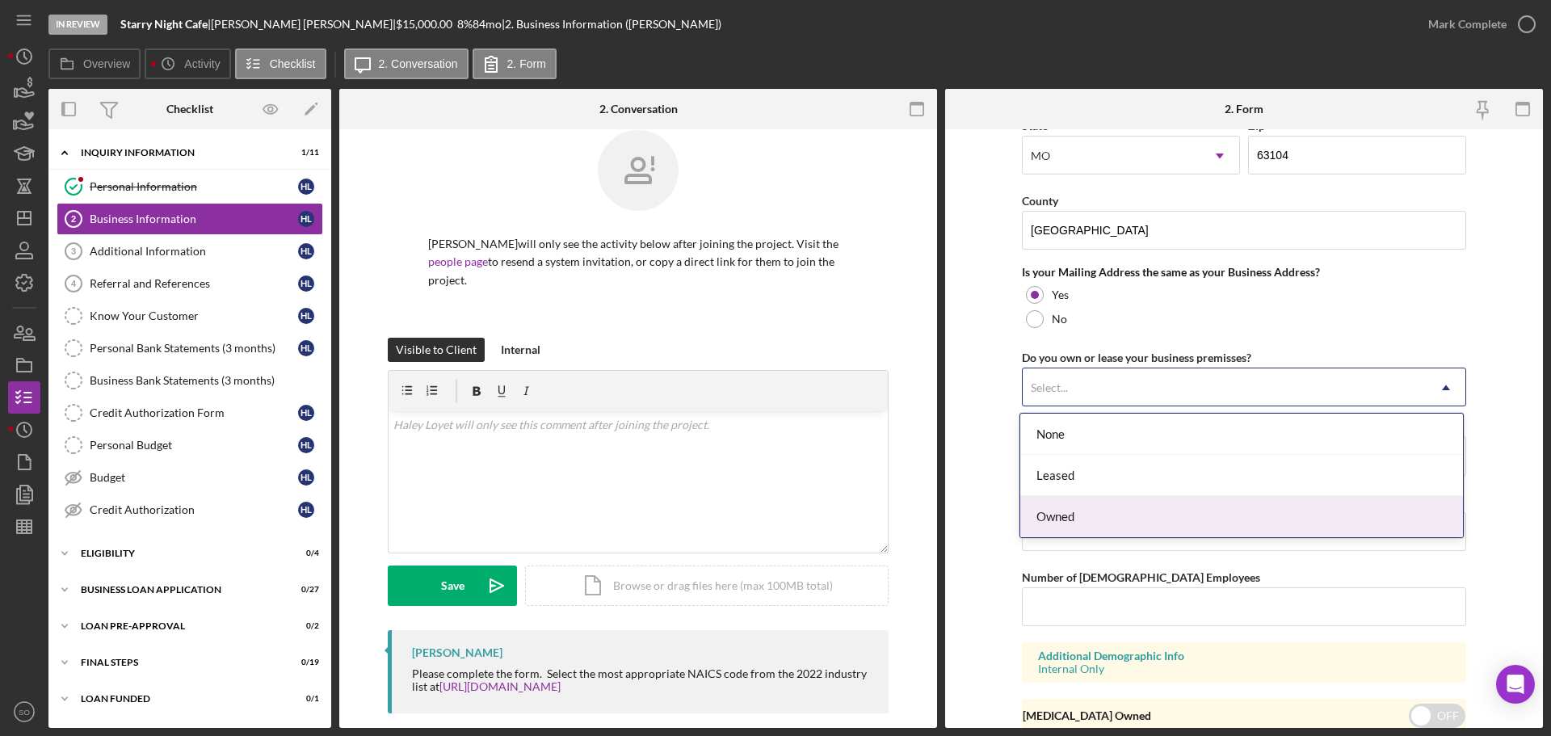
click at [1080, 511] on div "Owned" at bounding box center [1242, 516] width 443 height 41
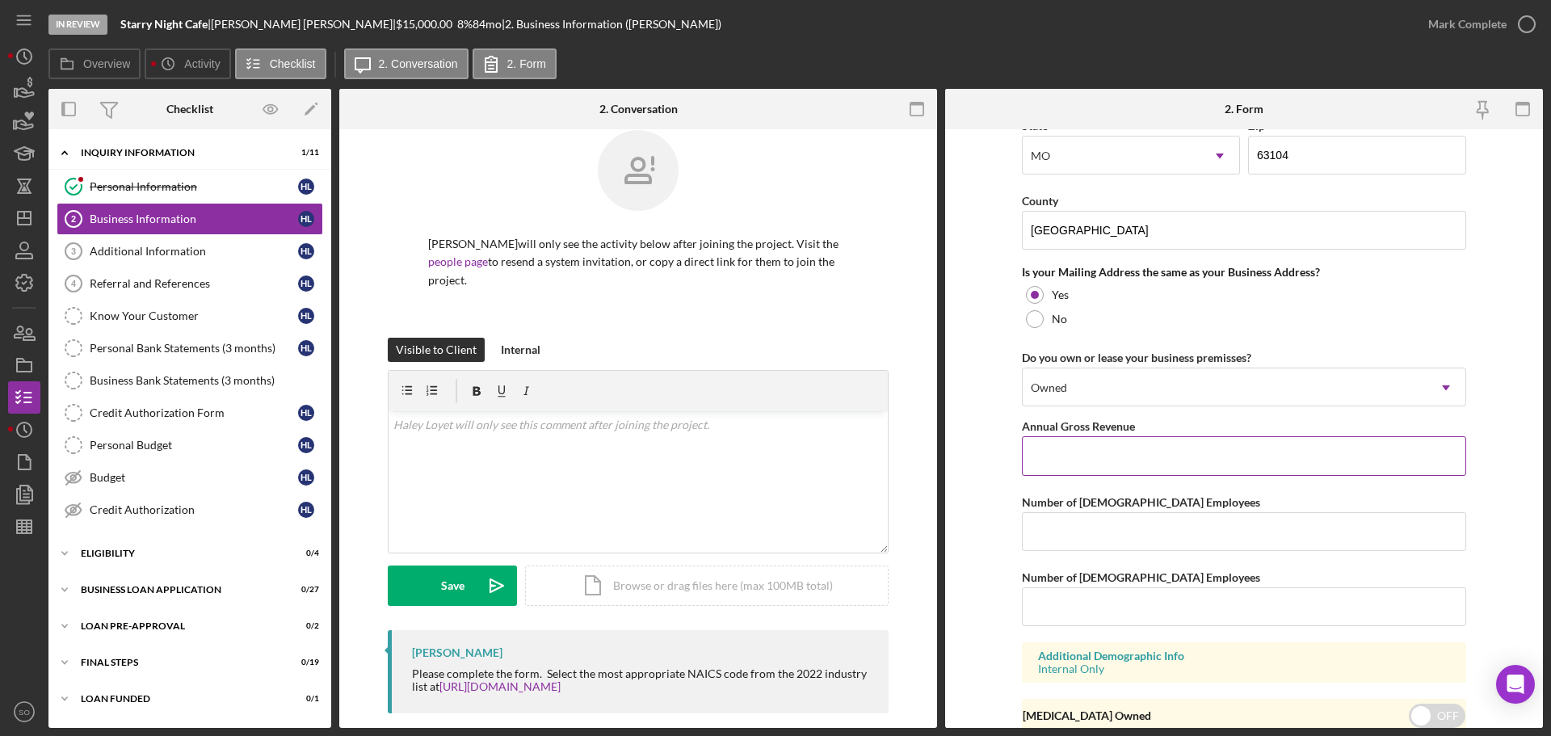
click at [1122, 460] on input "Annual Gross Revenue" at bounding box center [1244, 455] width 444 height 39
type input "$100,000"
click at [1150, 530] on input "Number of [DEMOGRAPHIC_DATA] Employees" at bounding box center [1244, 531] width 444 height 39
type input "1"
drag, startPoint x: 1126, startPoint y: 600, endPoint x: 1125, endPoint y: 608, distance: 8.9
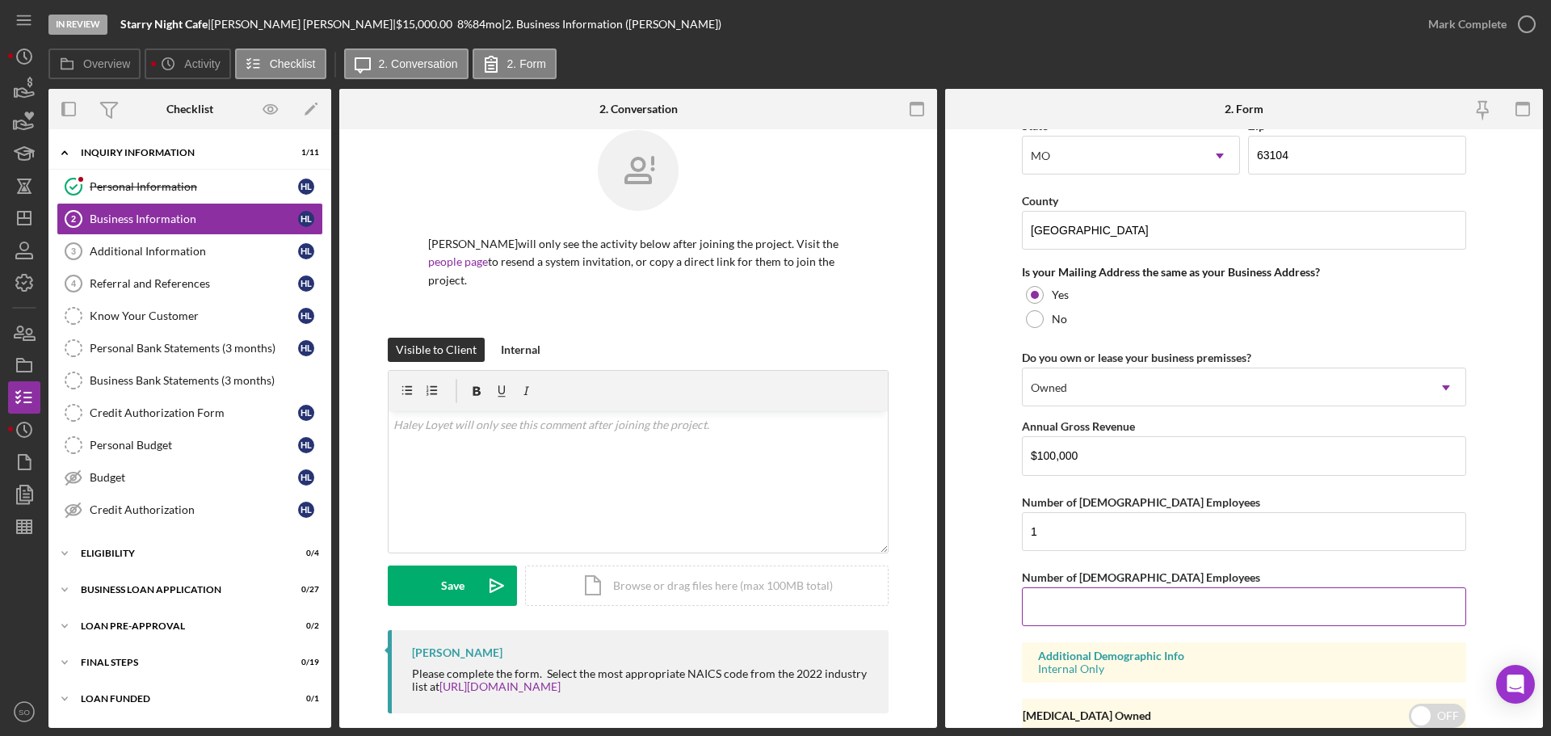
click at [1125, 605] on input "Number of [DEMOGRAPHIC_DATA] Employees" at bounding box center [1244, 606] width 444 height 39
type input "0"
click at [1002, 641] on form "Business Name DBA: Haley Loyet DBA Business Start Date 07/30/2019 Legal Structu…" at bounding box center [1244, 428] width 598 height 599
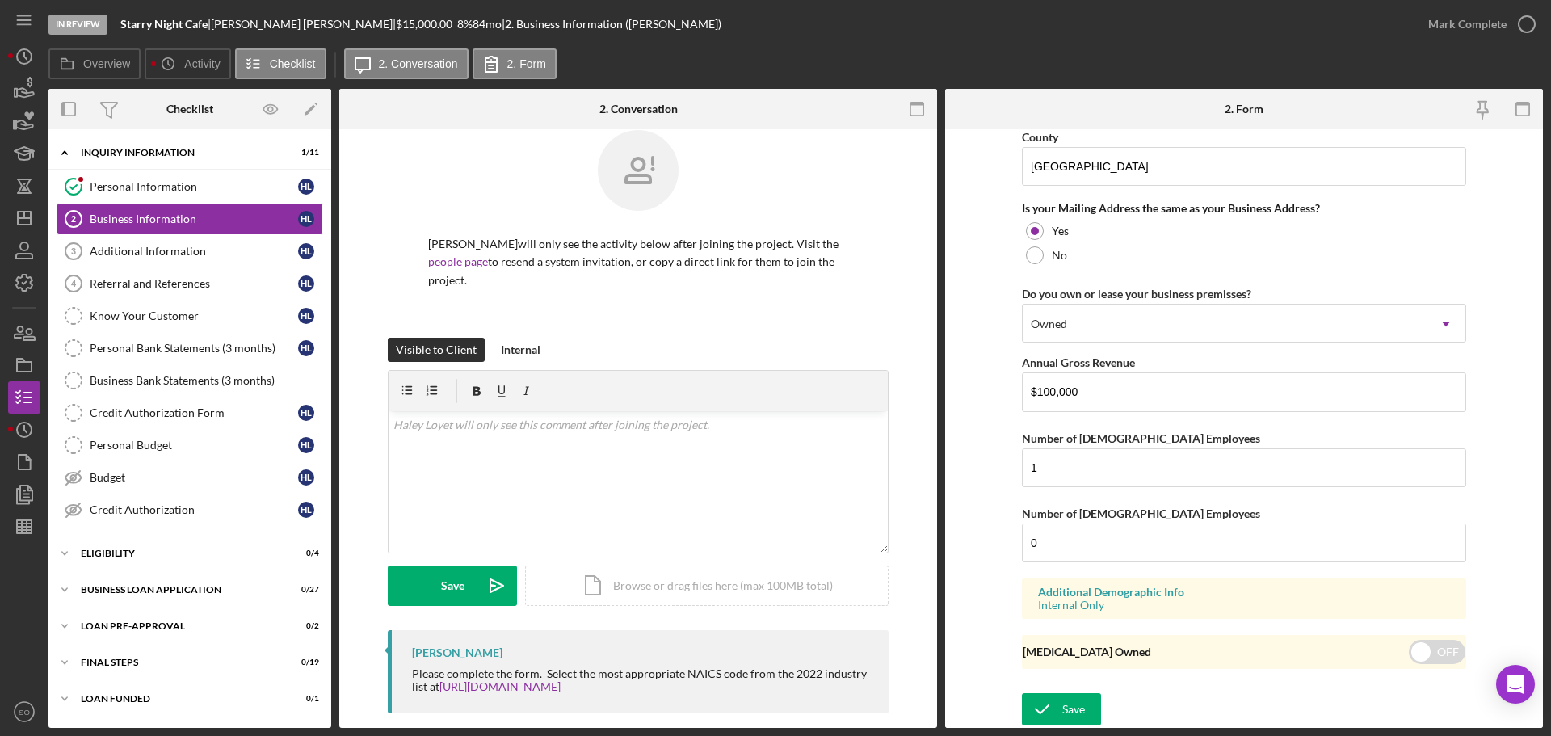
click at [1064, 726] on div "Save Save" at bounding box center [1244, 710] width 444 height 35
click at [1063, 715] on div "Save" at bounding box center [1074, 709] width 23 height 32
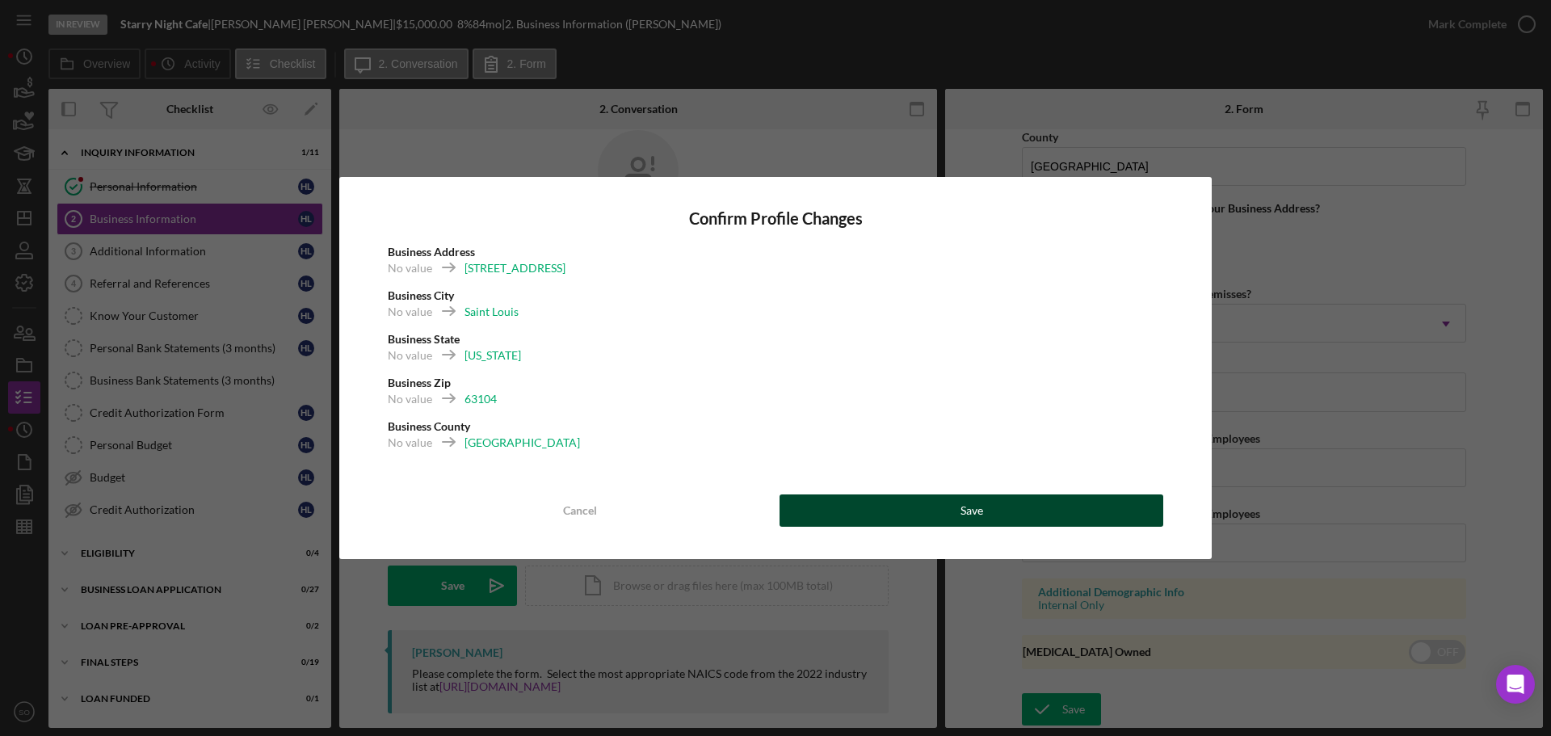
click at [1124, 513] on button "Save" at bounding box center [972, 511] width 384 height 32
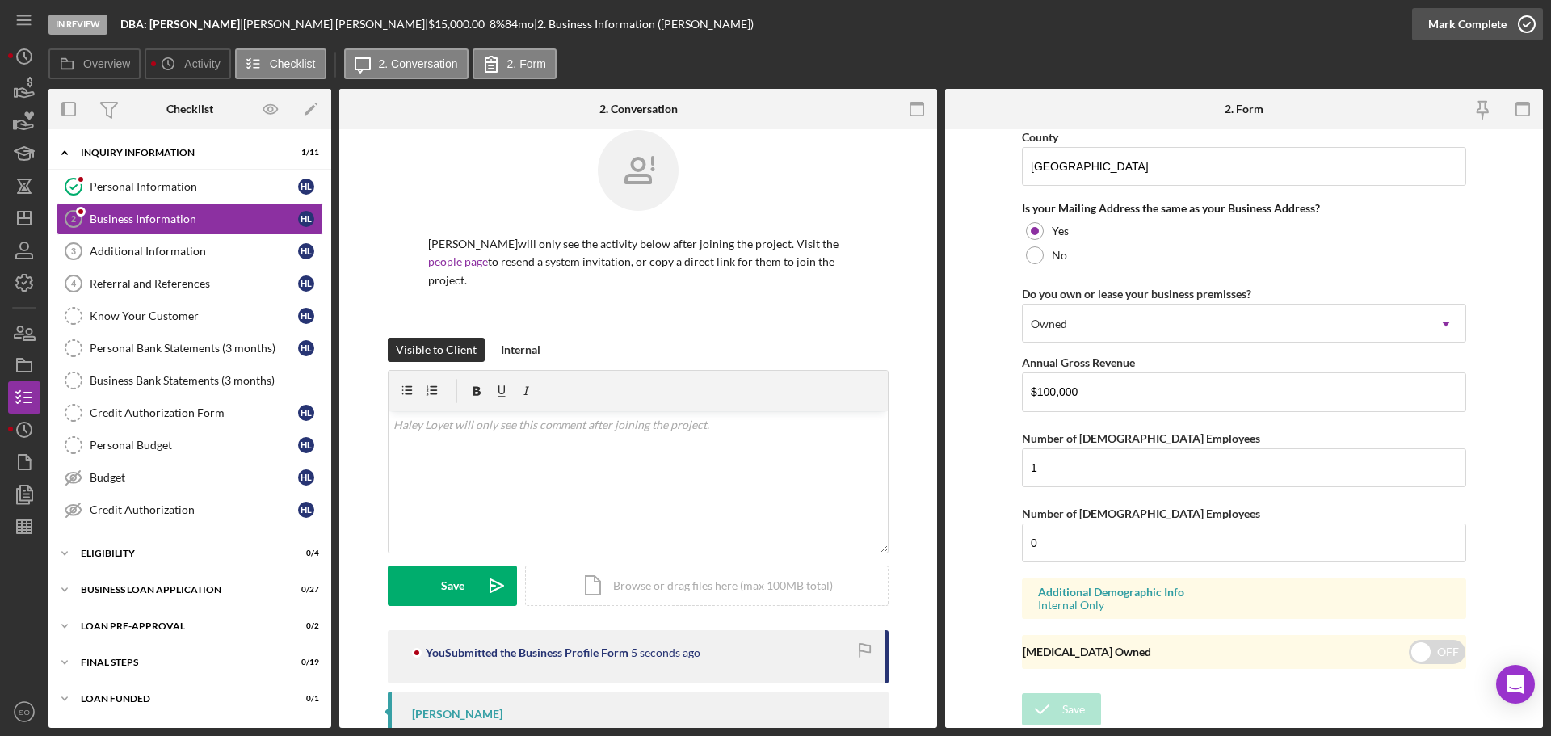
click at [1445, 36] on div "Mark Complete" at bounding box center [1468, 24] width 78 height 32
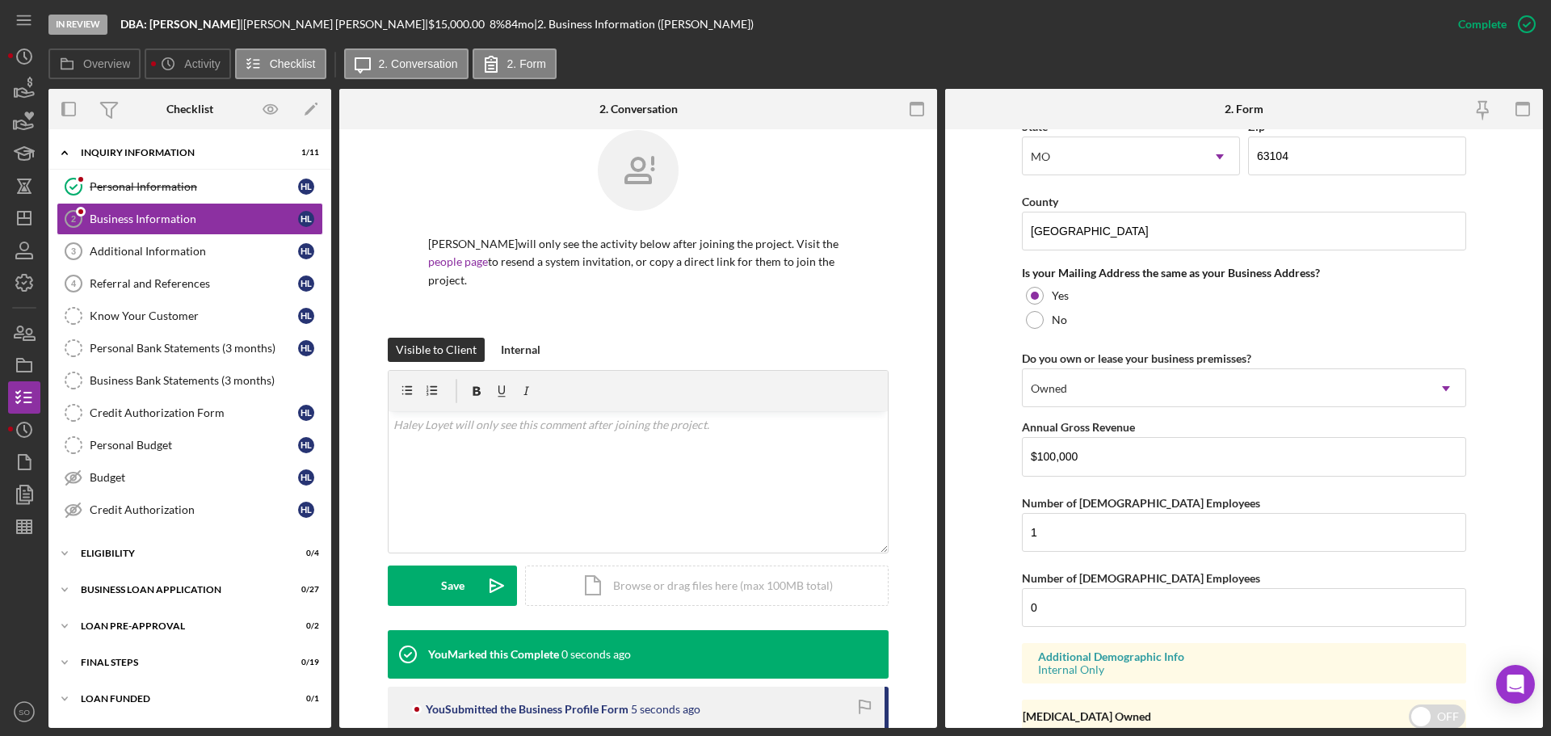
scroll to position [620, 0]
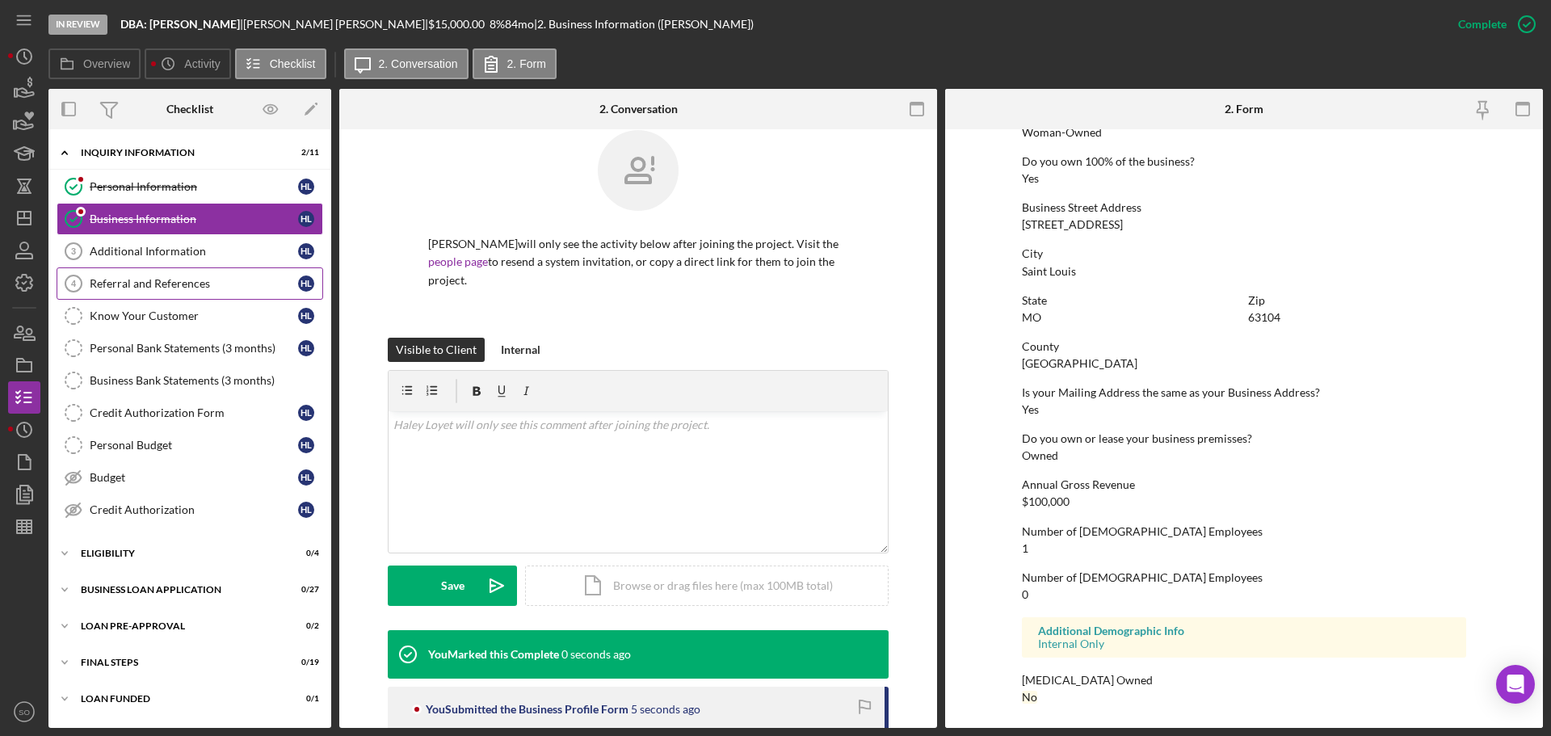
drag, startPoint x: 161, startPoint y: 252, endPoint x: 224, endPoint y: 270, distance: 65.5
click at [161, 252] on div "Additional Information" at bounding box center [194, 251] width 208 height 13
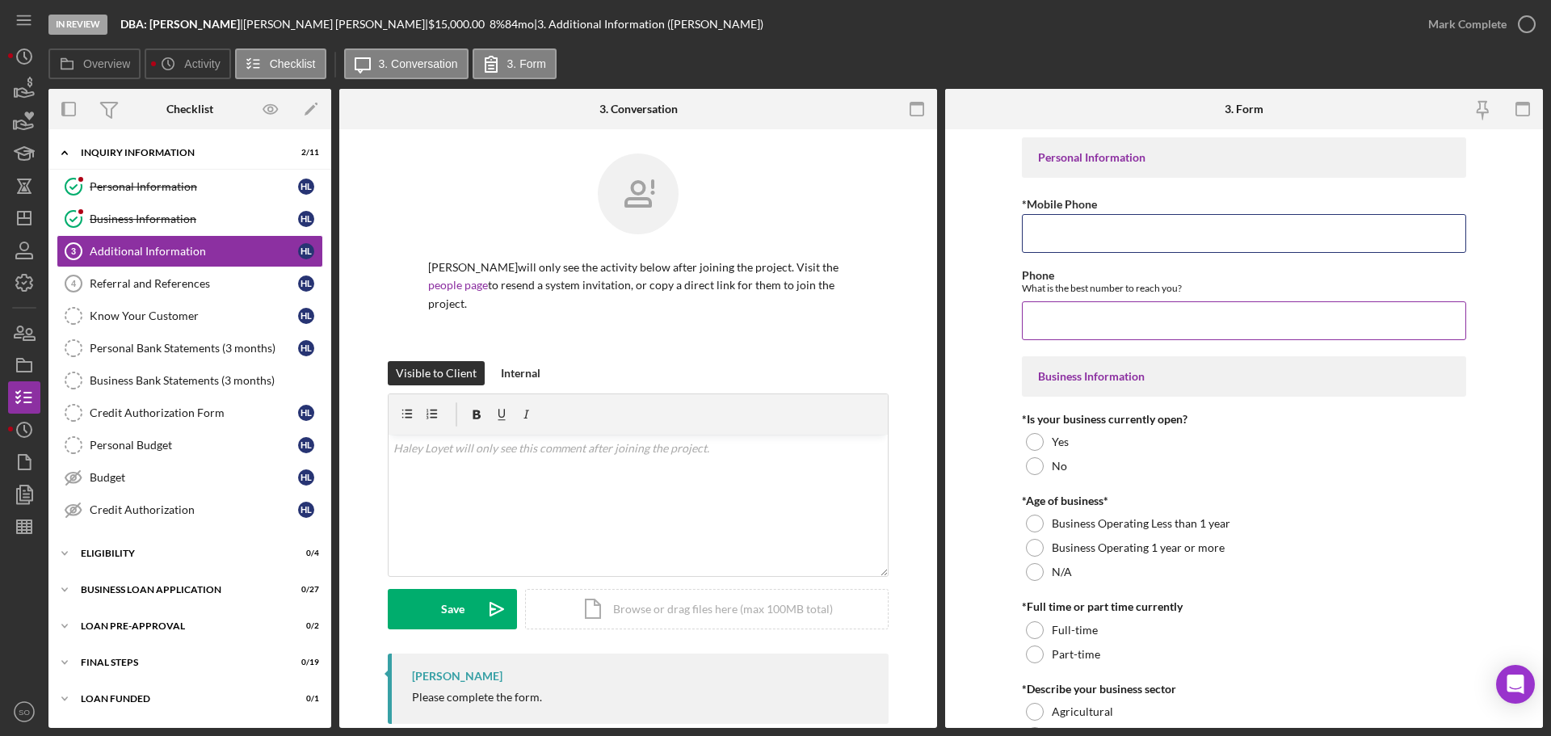
drag, startPoint x: 1080, startPoint y: 238, endPoint x: 1066, endPoint y: 284, distance: 48.1
click at [1080, 238] on input "*Mobile Phone" at bounding box center [1244, 233] width 444 height 39
paste input "[PHONE_NUMBER]"
type input "[PHONE_NUMBER]"
click at [1063, 304] on input "Phone" at bounding box center [1244, 320] width 444 height 39
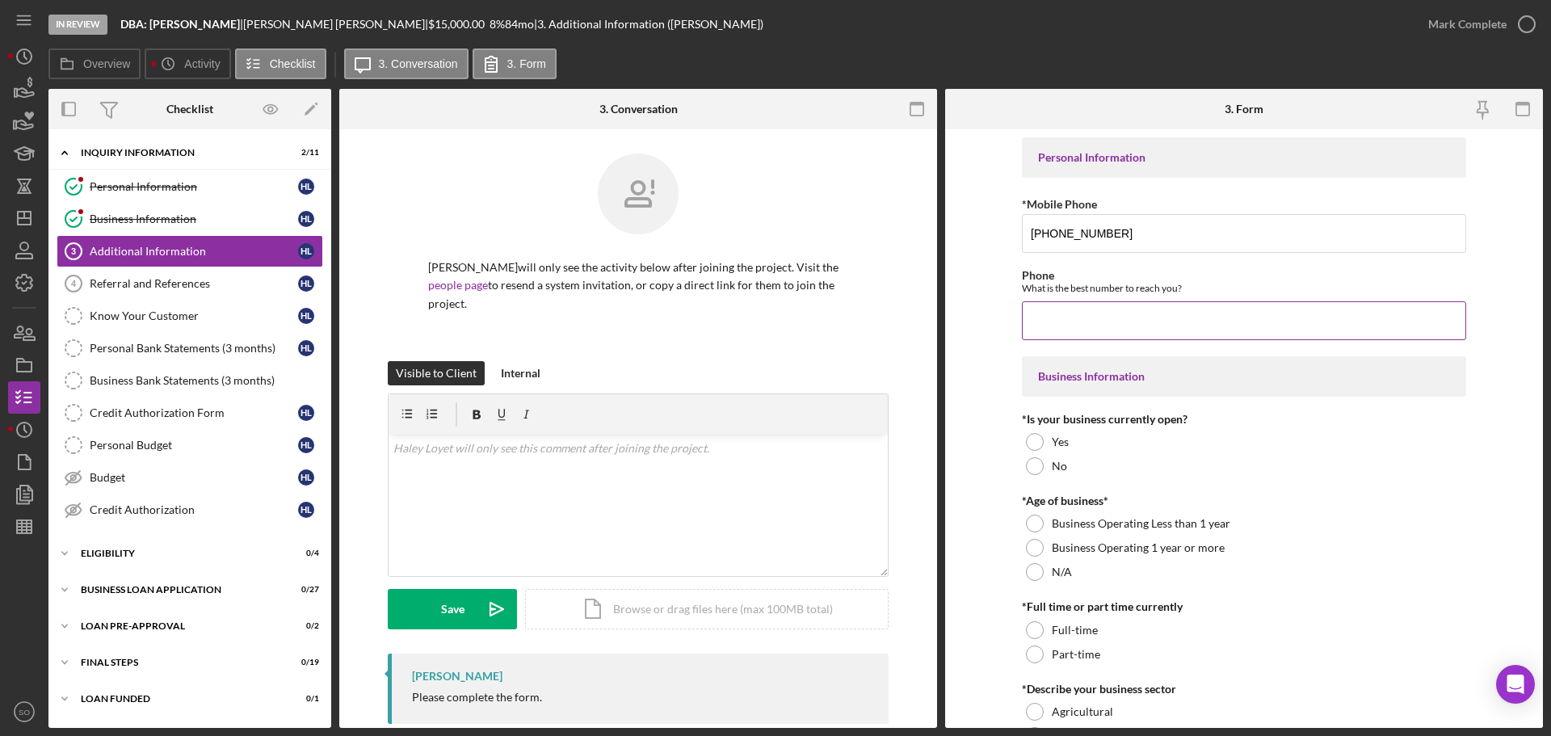
paste input "[PHONE_NUMBER]"
type input "[PHONE_NUMBER]"
click at [984, 370] on form "Personal Information *Mobile Phone (309) 212-2907 Phone What is the best number…" at bounding box center [1244, 428] width 598 height 599
drag, startPoint x: 1026, startPoint y: 440, endPoint x: 986, endPoint y: 479, distance: 56.0
click at [1026, 446] on div at bounding box center [1035, 442] width 18 height 18
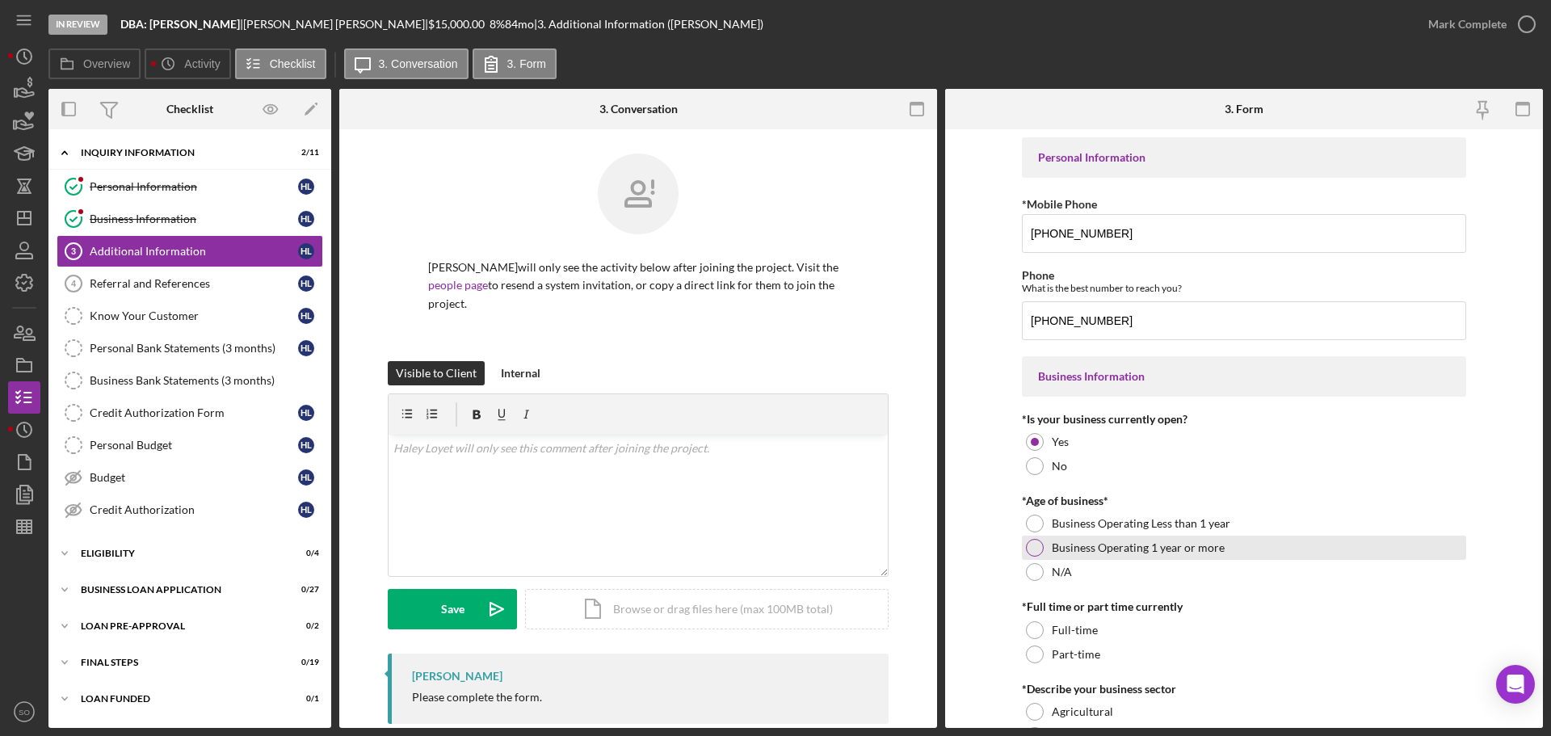
click at [1033, 549] on div at bounding box center [1035, 548] width 18 height 18
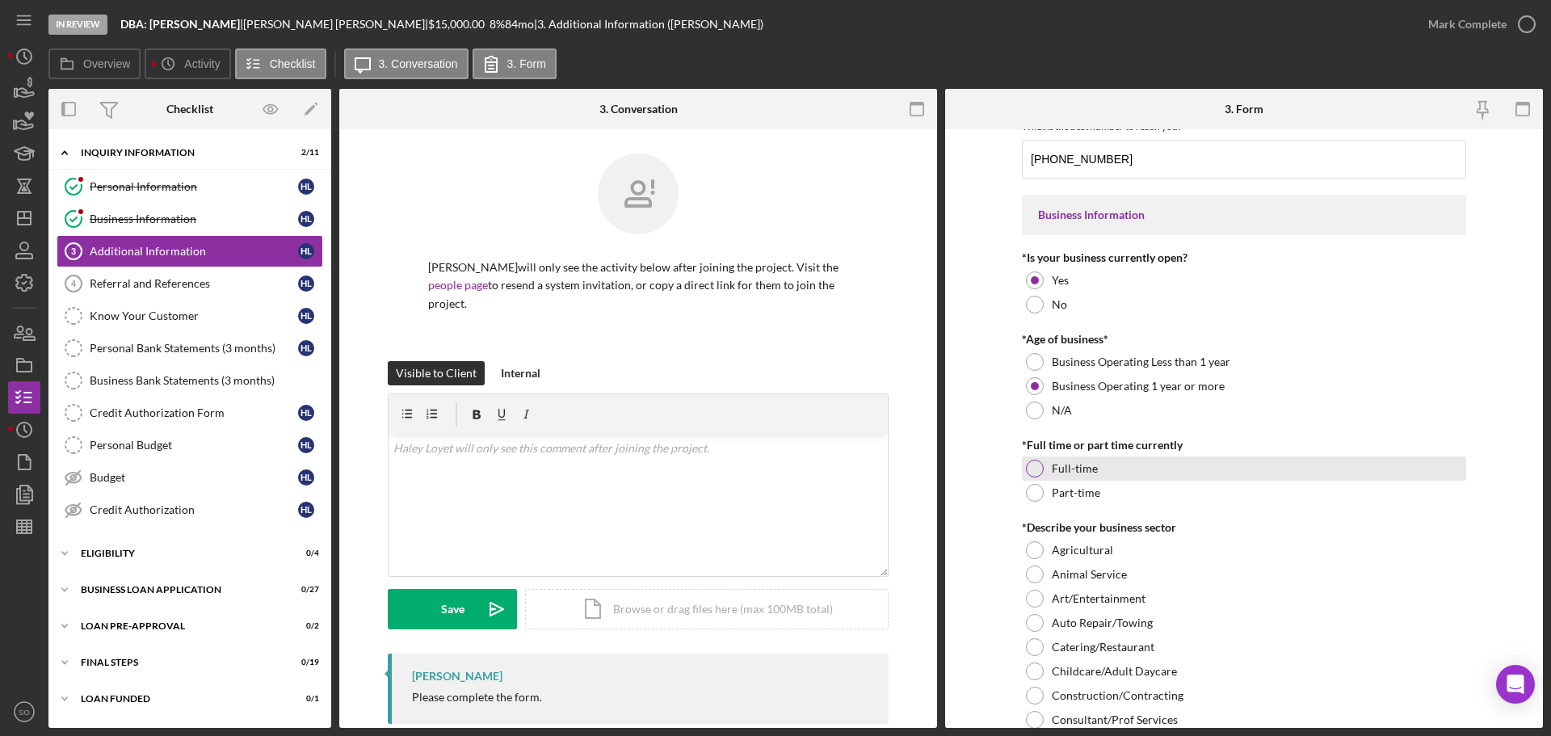
click at [1027, 458] on div "Full-time" at bounding box center [1244, 469] width 444 height 24
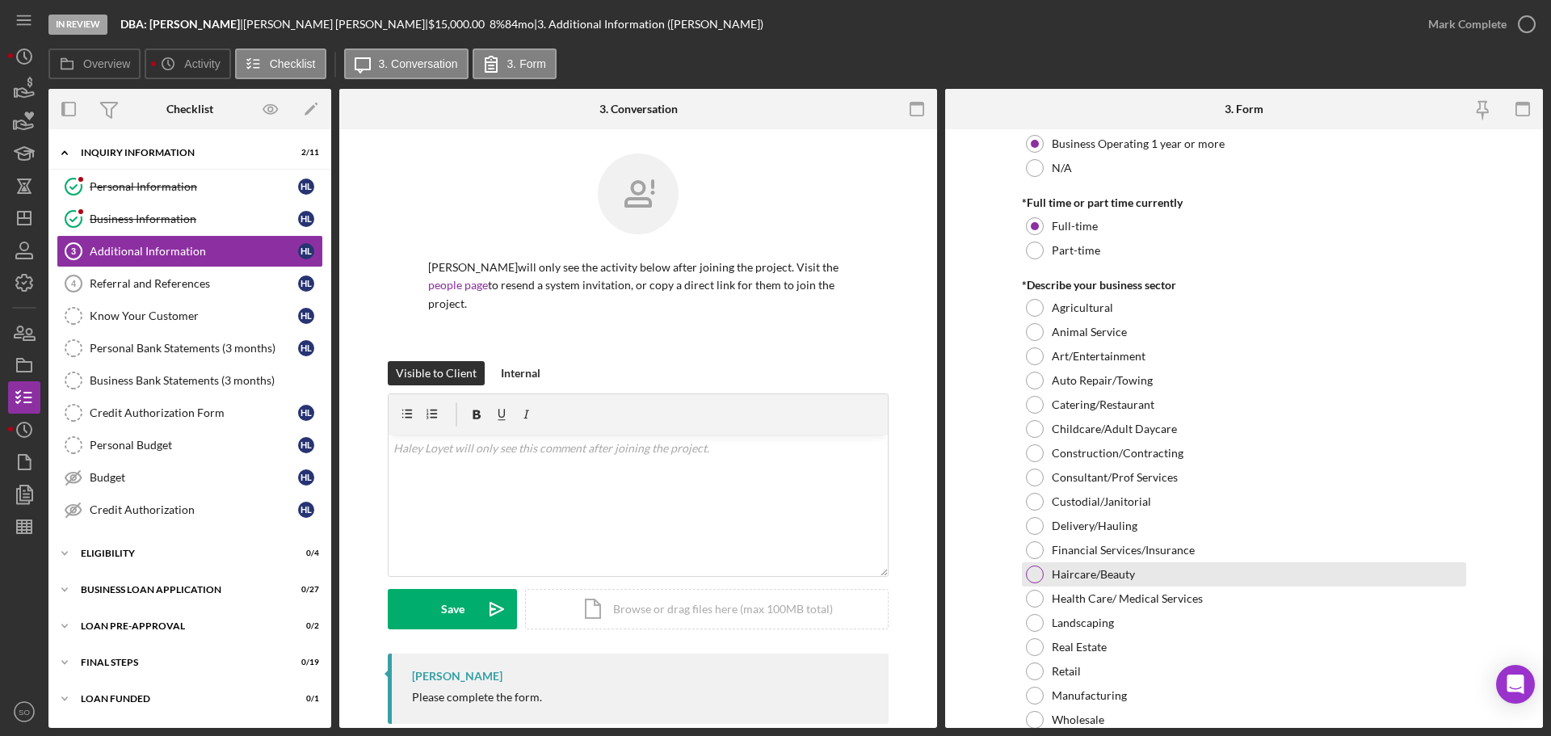
scroll to position [485, 0]
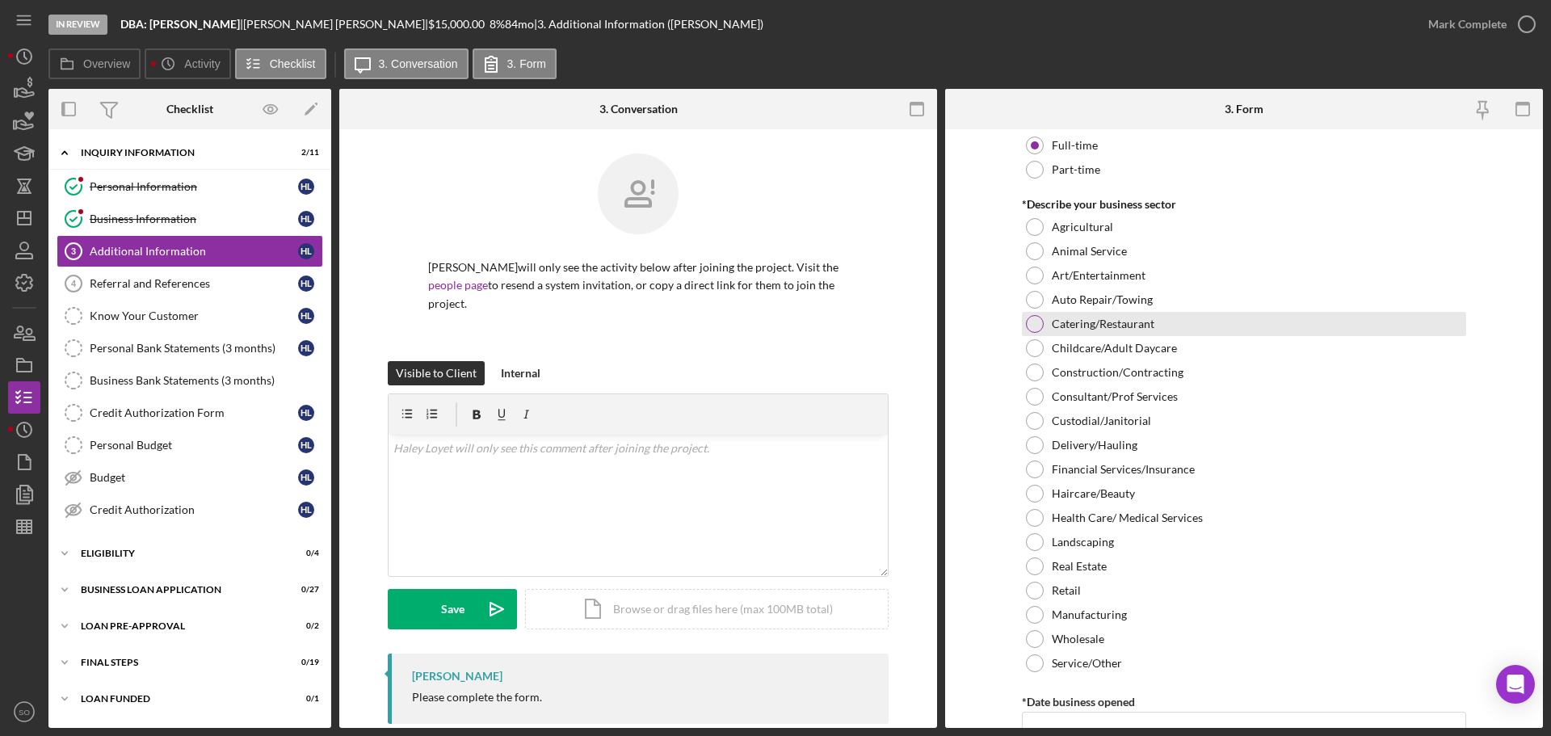
click at [1033, 326] on div at bounding box center [1035, 324] width 18 height 18
drag, startPoint x: 983, startPoint y: 503, endPoint x: 983, endPoint y: 512, distance: 8.9
click at [983, 504] on form "Personal Information *Mobile Phone (309) 212-2907 Phone What is the best number…" at bounding box center [1244, 428] width 598 height 599
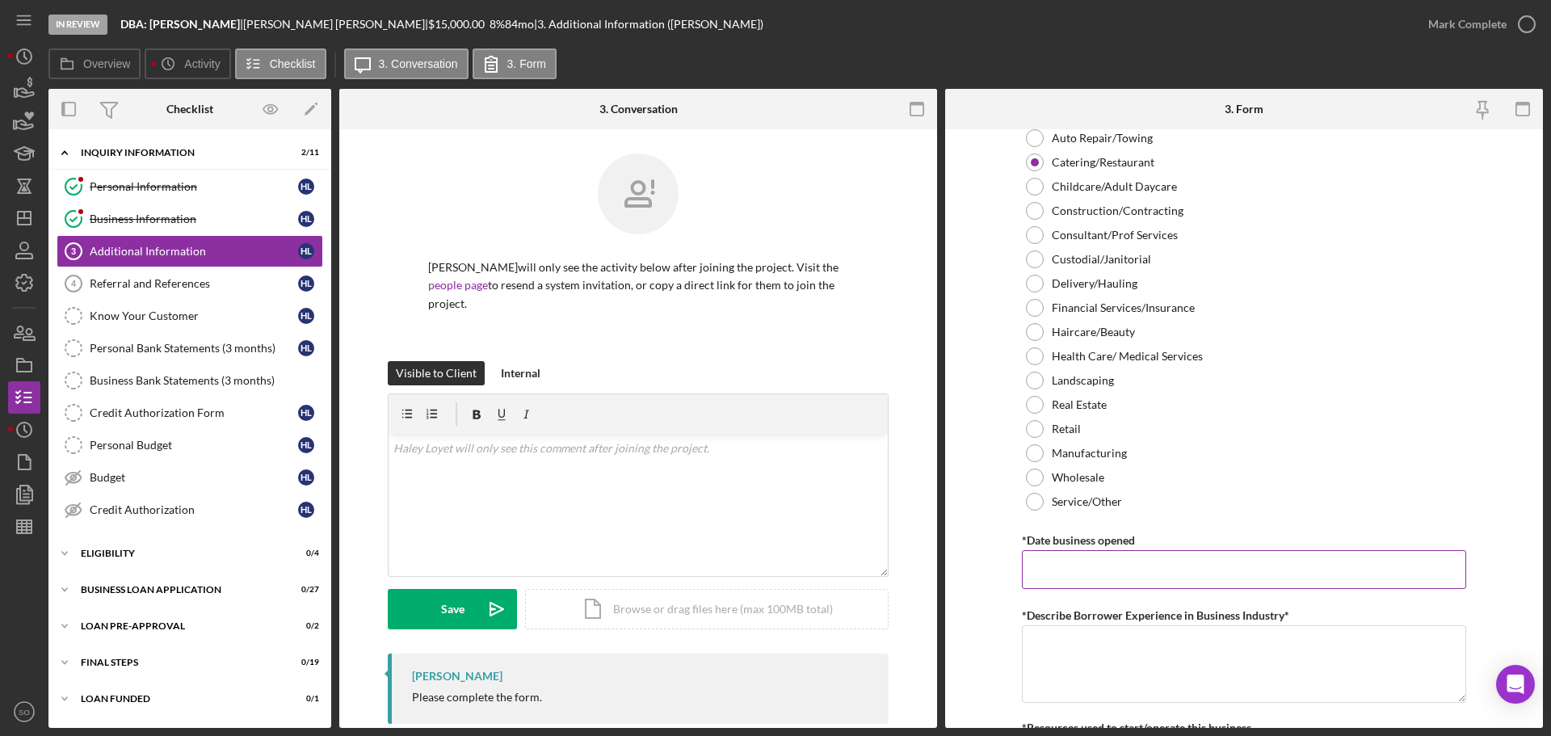
click at [1120, 583] on input "*Date business opened" at bounding box center [1244, 569] width 444 height 39
click at [1124, 579] on input "*Date business opened" at bounding box center [1244, 569] width 444 height 39
paste input "[DATE]"
type input "[DATE]"
click at [990, 575] on form "Personal Information *Mobile Phone (309) 212-2907 Phone What is the best number…" at bounding box center [1244, 428] width 598 height 599
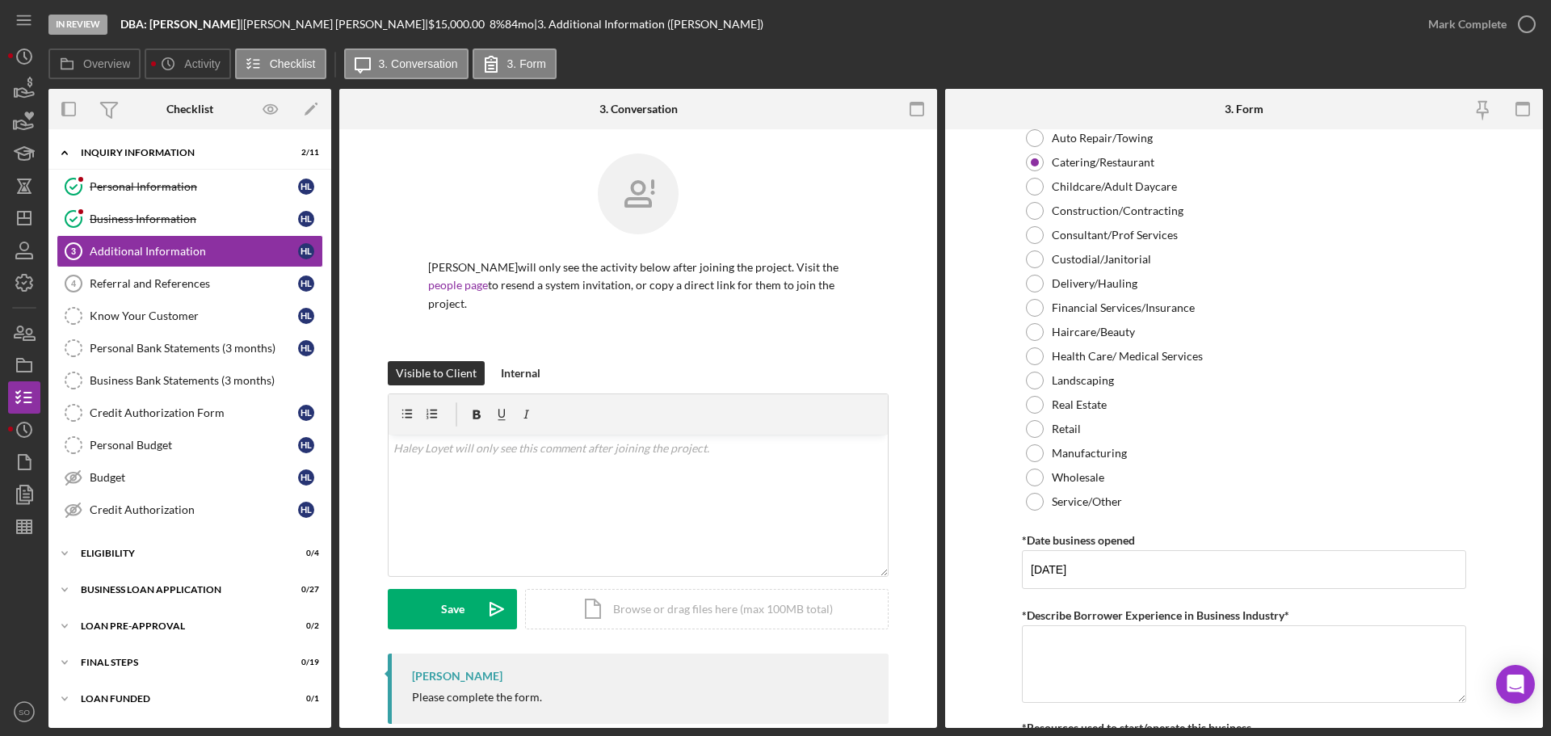
scroll to position [889, 0]
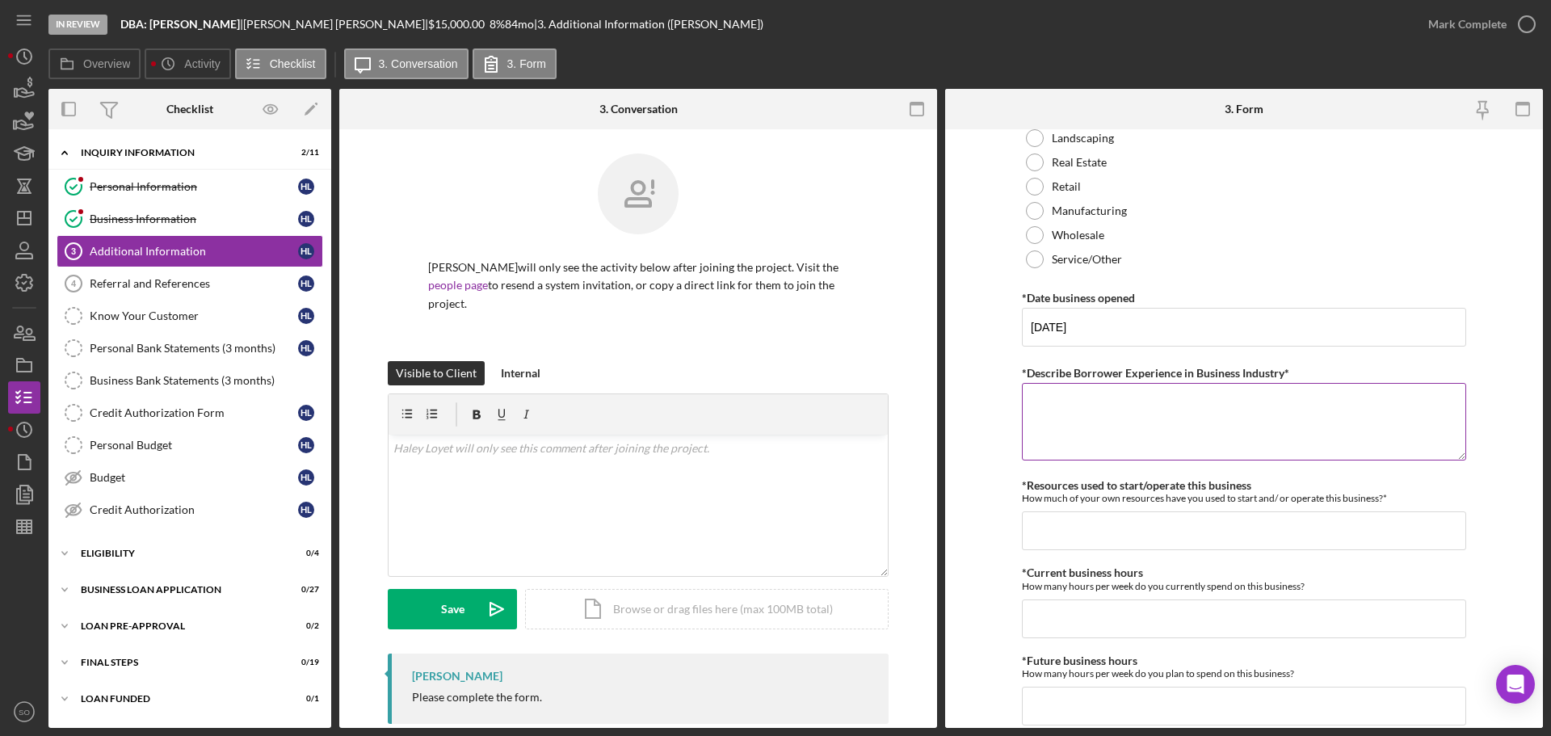
click at [1132, 410] on textarea "*Describe Borrower Experience in Business Industry*" at bounding box center [1244, 422] width 444 height 78
drag, startPoint x: 1181, startPoint y: 400, endPoint x: 1227, endPoint y: 456, distance: 72.3
click at [1181, 400] on textarea "6 years experience in the indutry" at bounding box center [1244, 422] width 444 height 78
type textarea "6 years experience in the industry"
click at [1003, 493] on form "Personal Information *Mobile Phone (309) 212-2907 Phone What is the best number…" at bounding box center [1244, 428] width 598 height 599
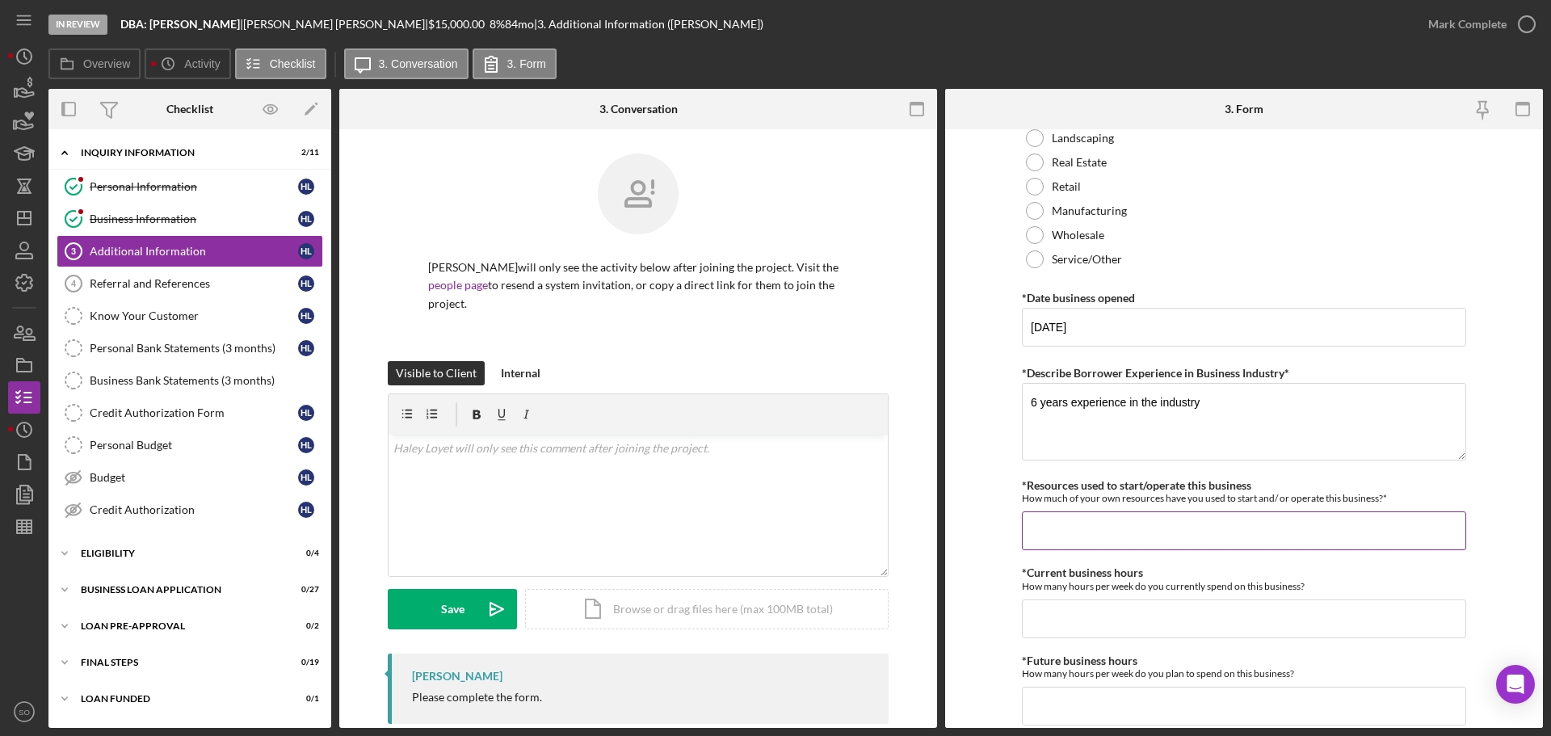
scroll to position [970, 0]
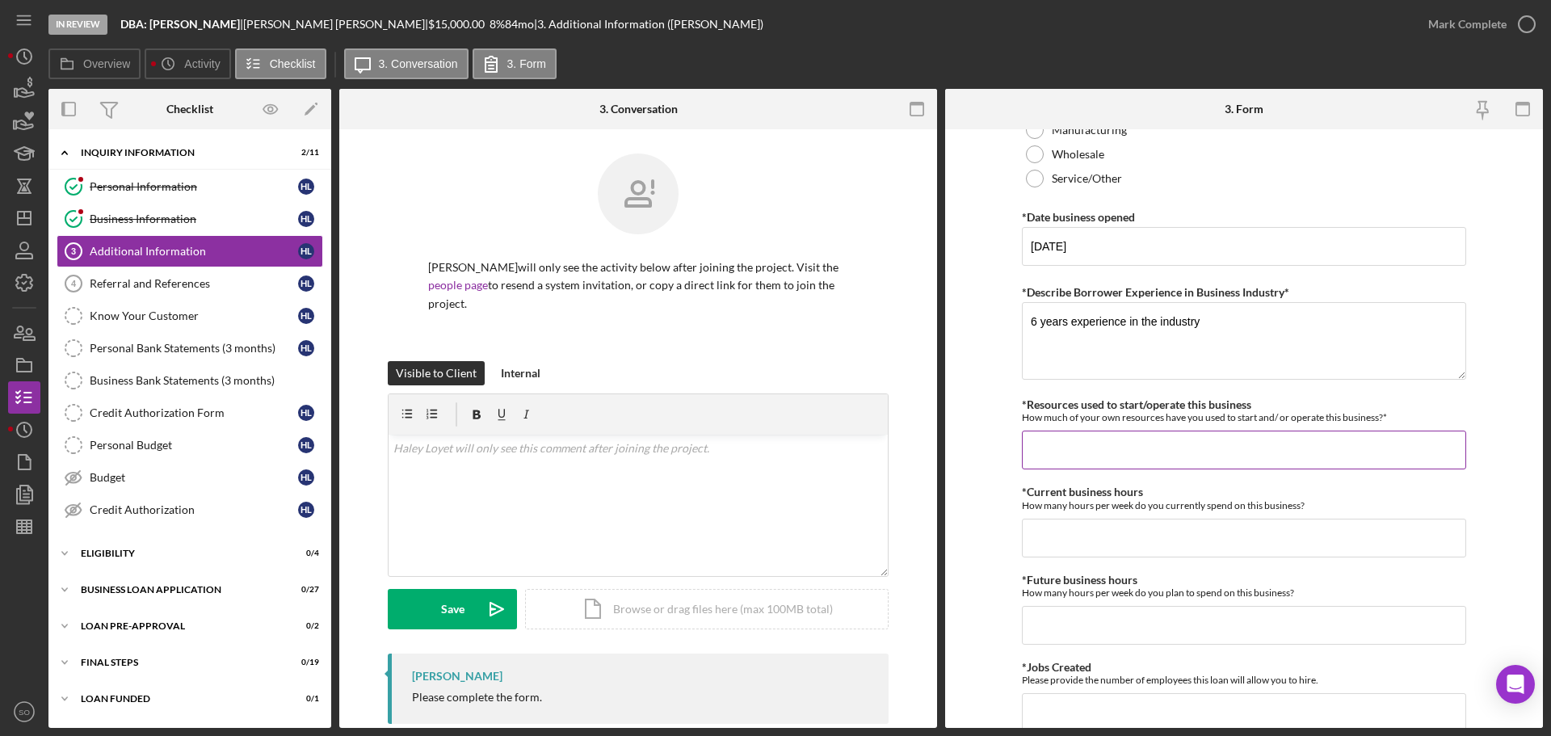
click at [1072, 439] on input "*Resources used to start/operate this business" at bounding box center [1244, 450] width 444 height 39
type input "$1,000"
click at [1077, 558] on div "Personal Information *Mobile Phone (309) 212-2907 Phone What is the best number…" at bounding box center [1244, 336] width 444 height 2337
click at [1071, 528] on input "*Current business hours" at bounding box center [1244, 538] width 444 height 39
type input "40"
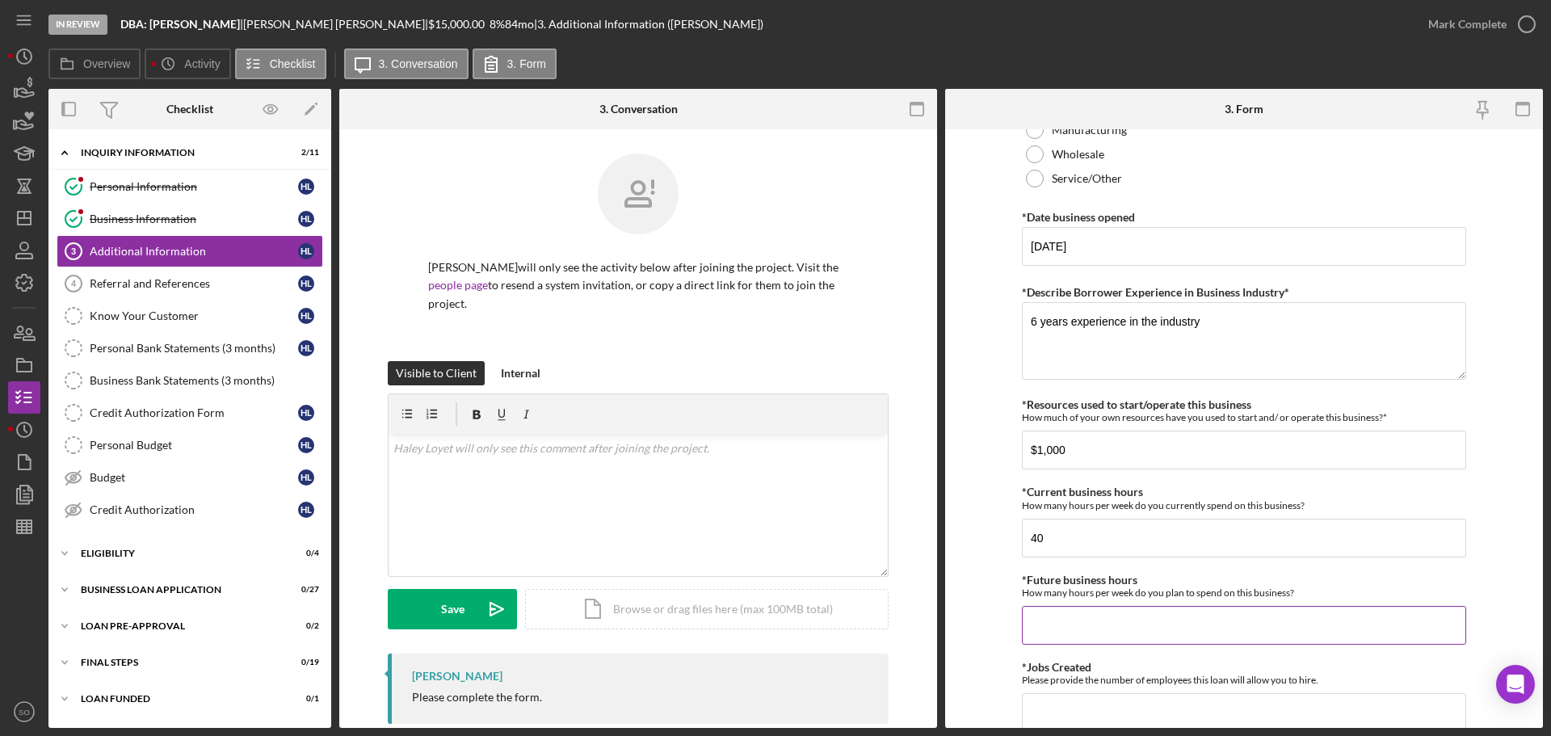
click at [1122, 624] on input "*Future business hours" at bounding box center [1244, 625] width 444 height 39
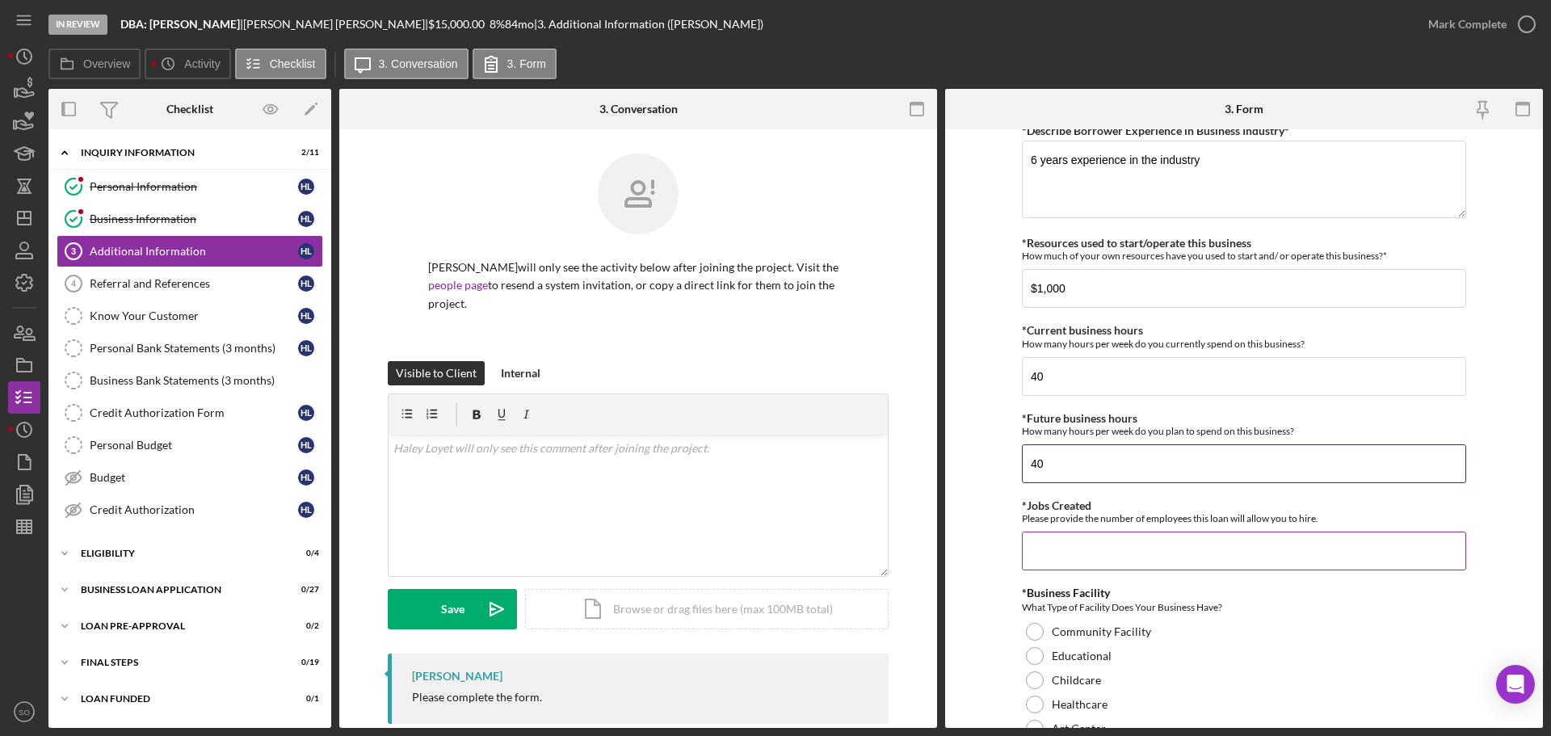
type input "40"
click at [1106, 562] on input "*Jobs Created" at bounding box center [1244, 551] width 444 height 39
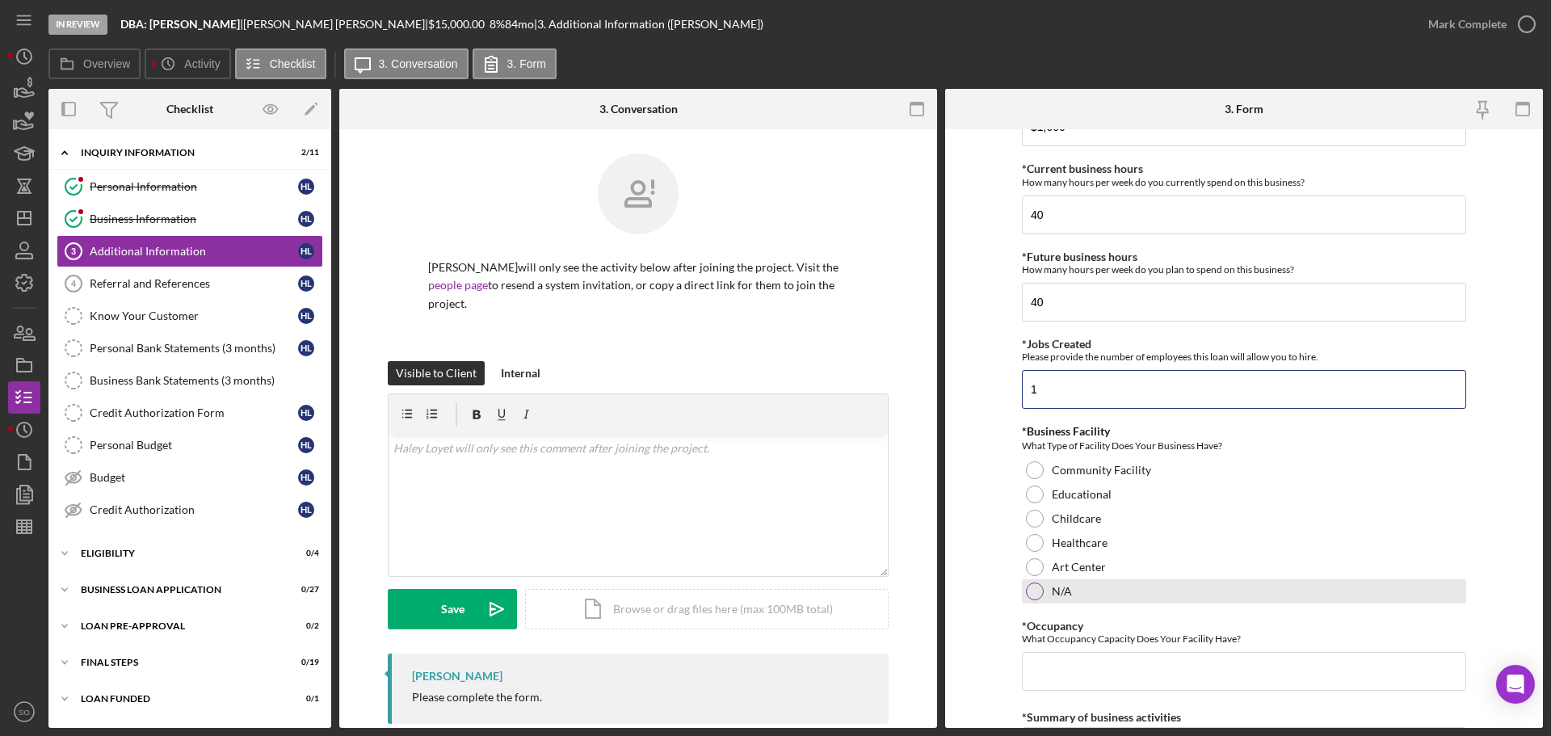
type input "1"
click at [1026, 600] on div "N/A" at bounding box center [1244, 591] width 444 height 24
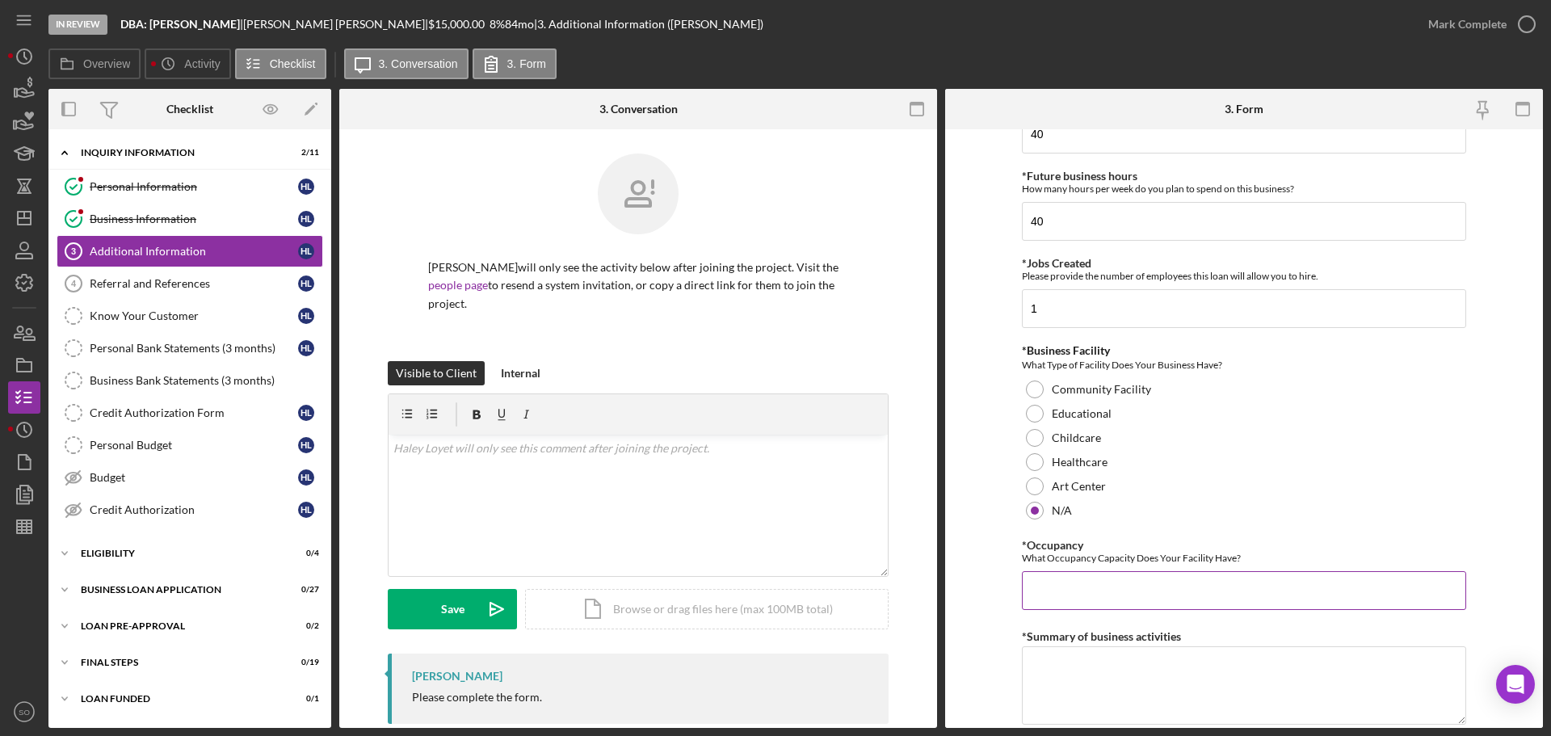
click at [1079, 582] on input "*Occupancy" at bounding box center [1244, 590] width 444 height 39
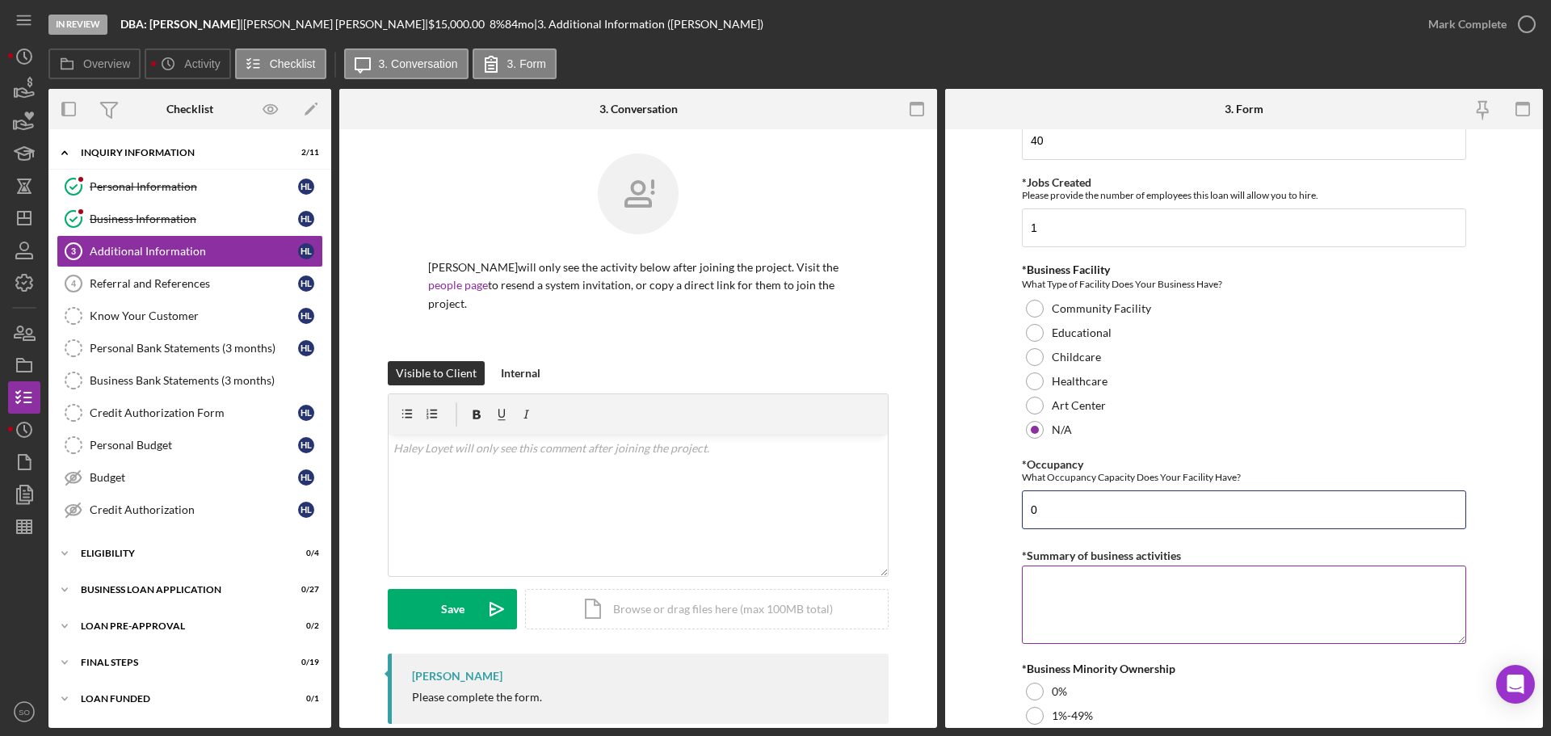
type input "0"
click at [1097, 593] on textarea "*Summary of business activities" at bounding box center [1244, 605] width 444 height 78
click at [1206, 616] on textarea "*Summary of business activities" at bounding box center [1244, 605] width 444 height 78
paste textarea "Restaurant"
type textarea "Restaurant"
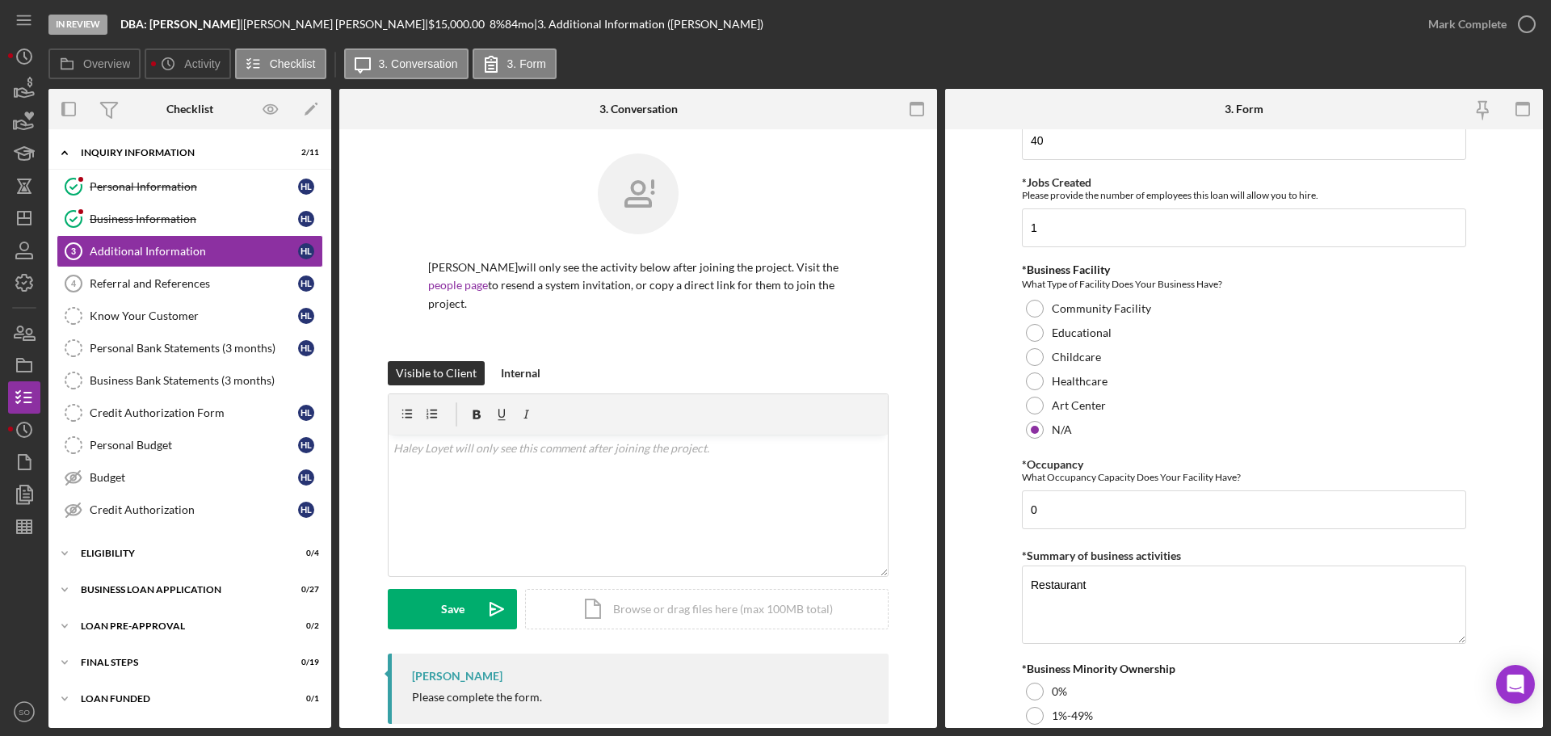
click at [991, 617] on form "Personal Information *Mobile Phone (309) 212-2907 Phone What is the best number…" at bounding box center [1244, 428] width 598 height 599
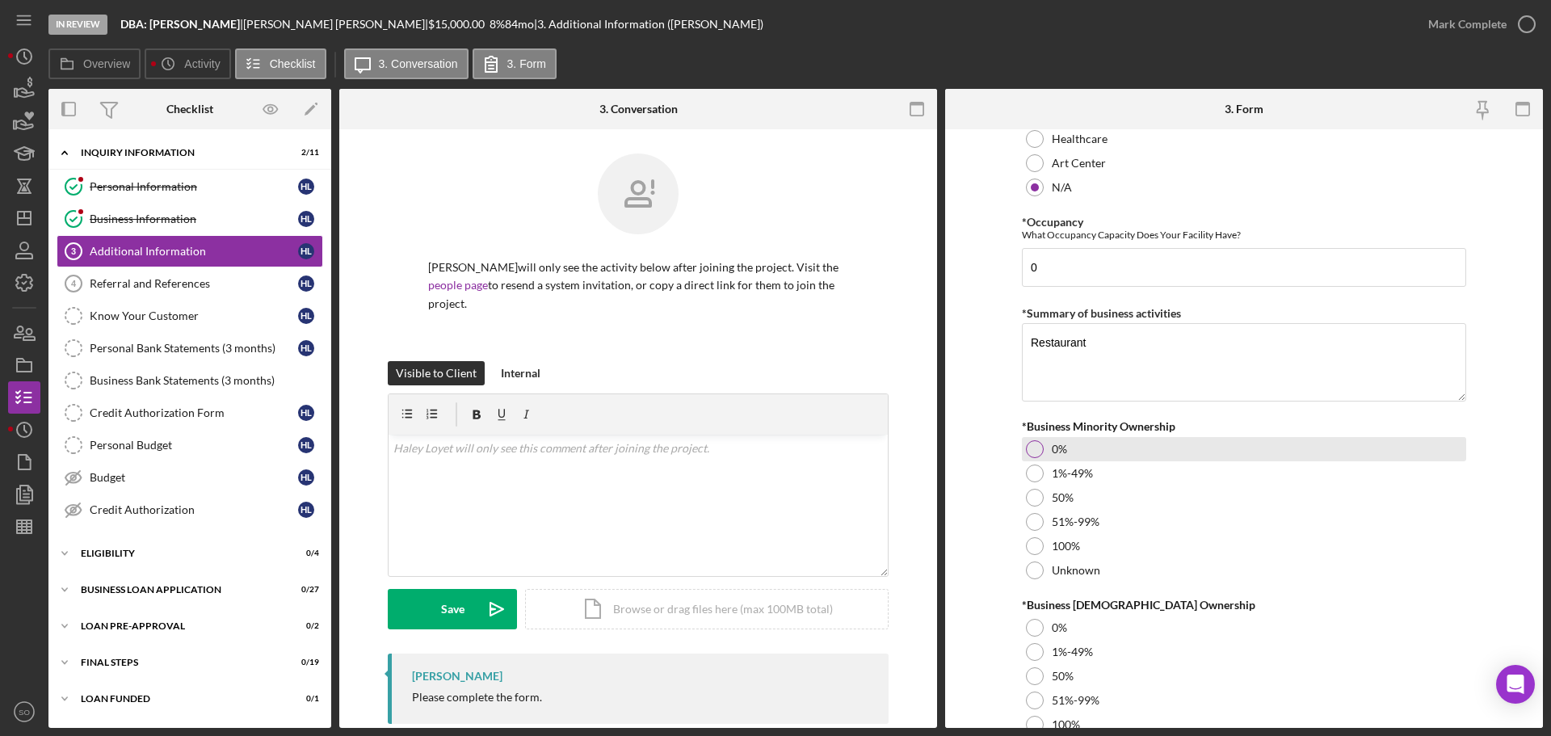
click at [1028, 452] on div at bounding box center [1035, 449] width 18 height 18
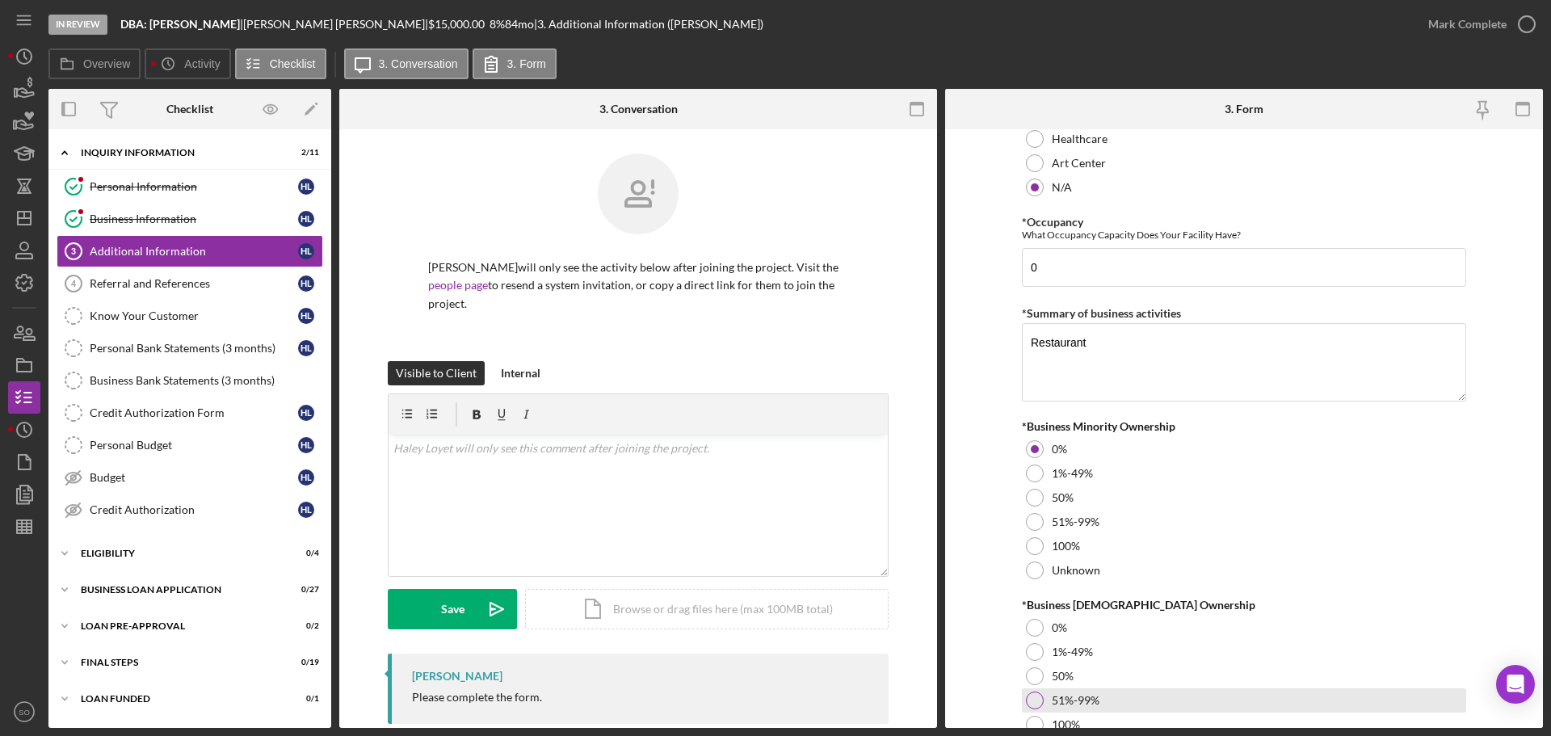
scroll to position [1778, 0]
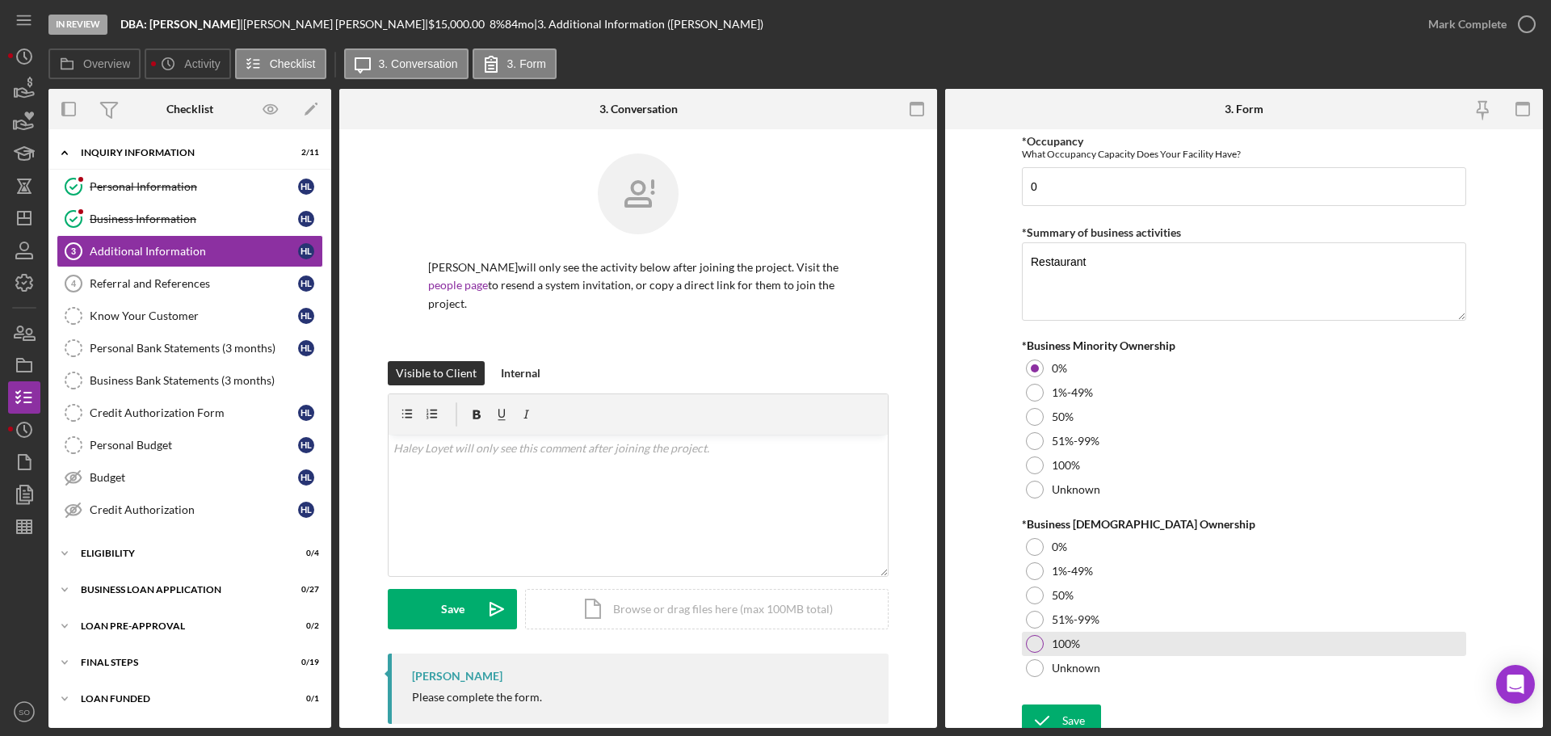
click at [1036, 639] on div at bounding box center [1035, 644] width 18 height 18
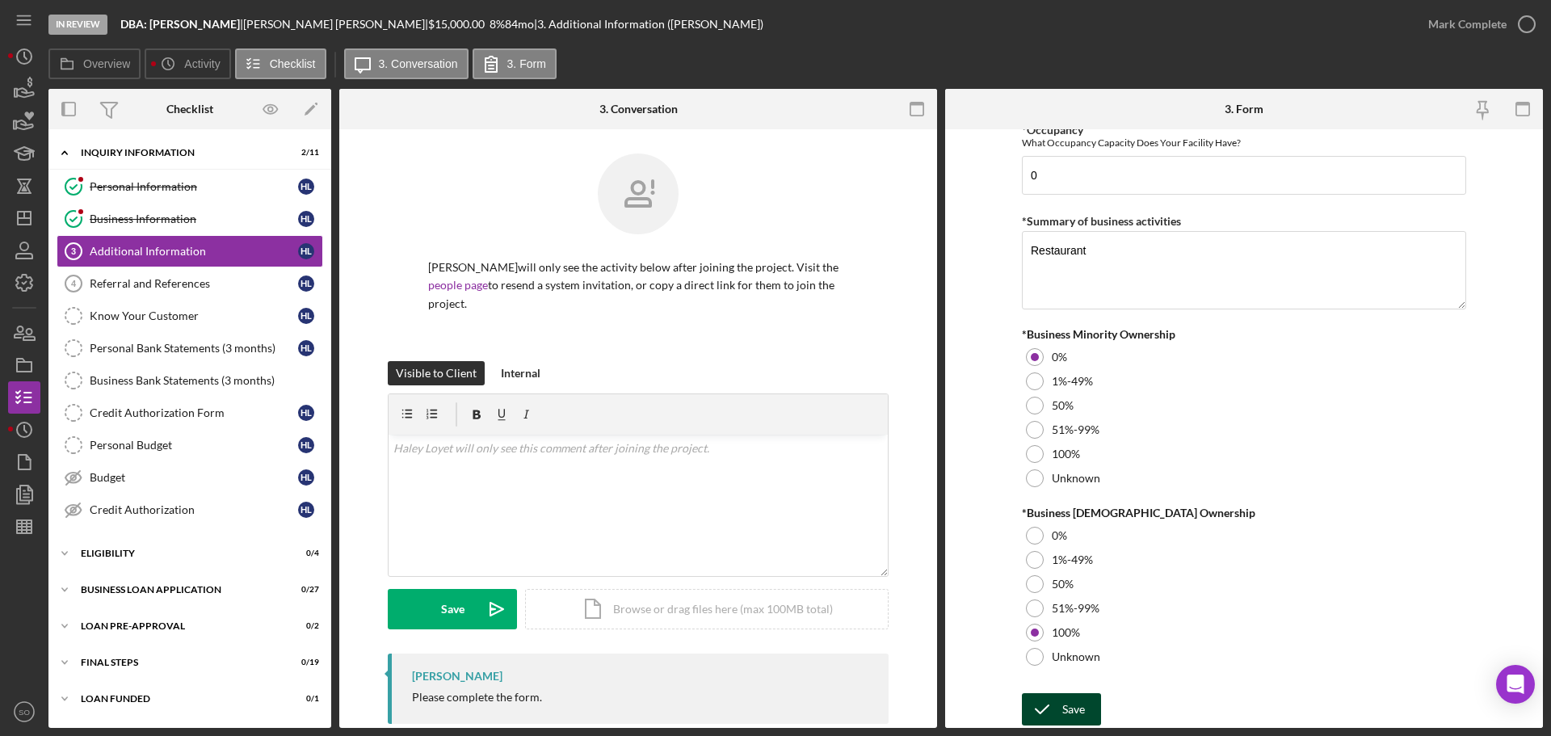
click at [1083, 708] on div "Save" at bounding box center [1074, 709] width 23 height 32
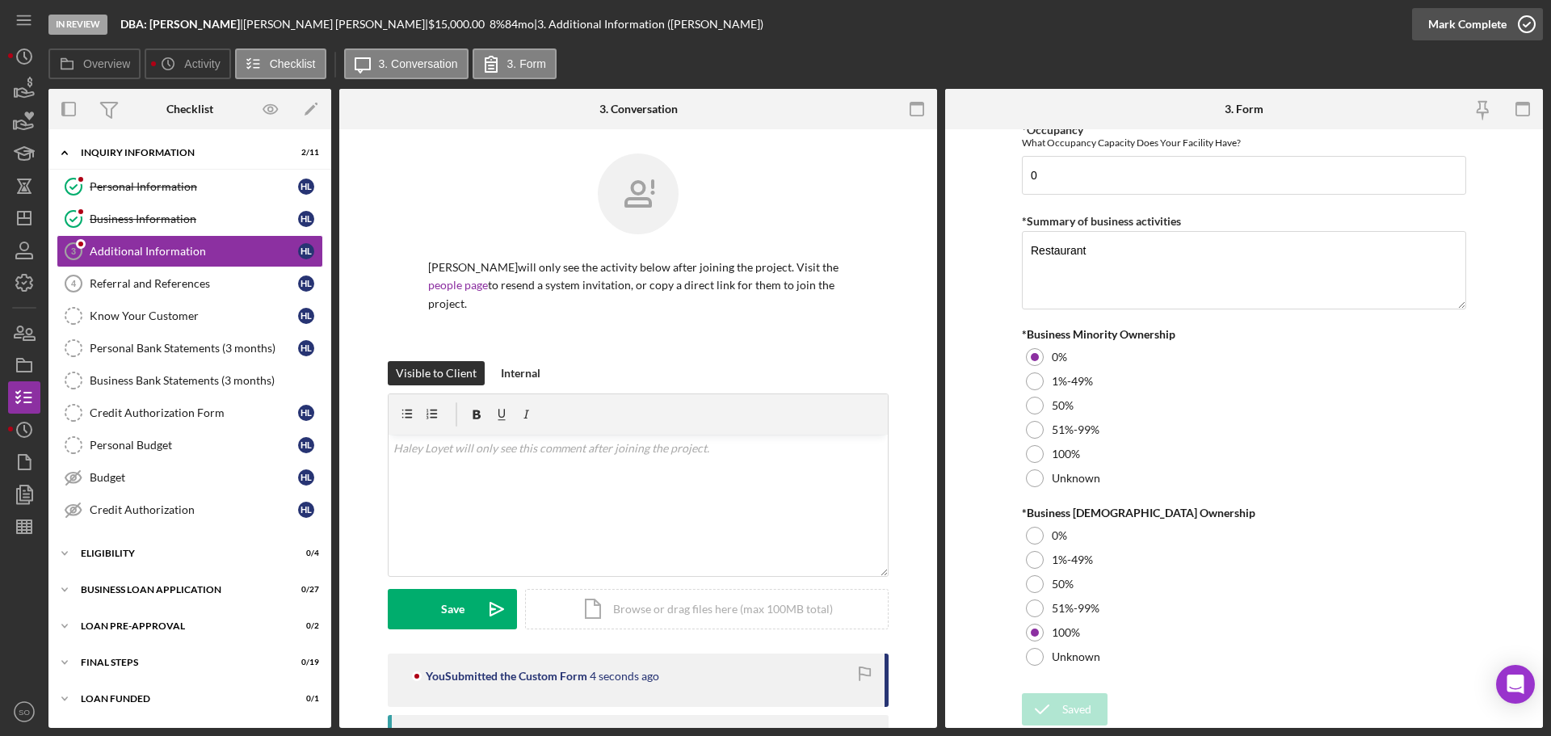
click at [1459, 21] on div "Mark Complete" at bounding box center [1468, 24] width 78 height 32
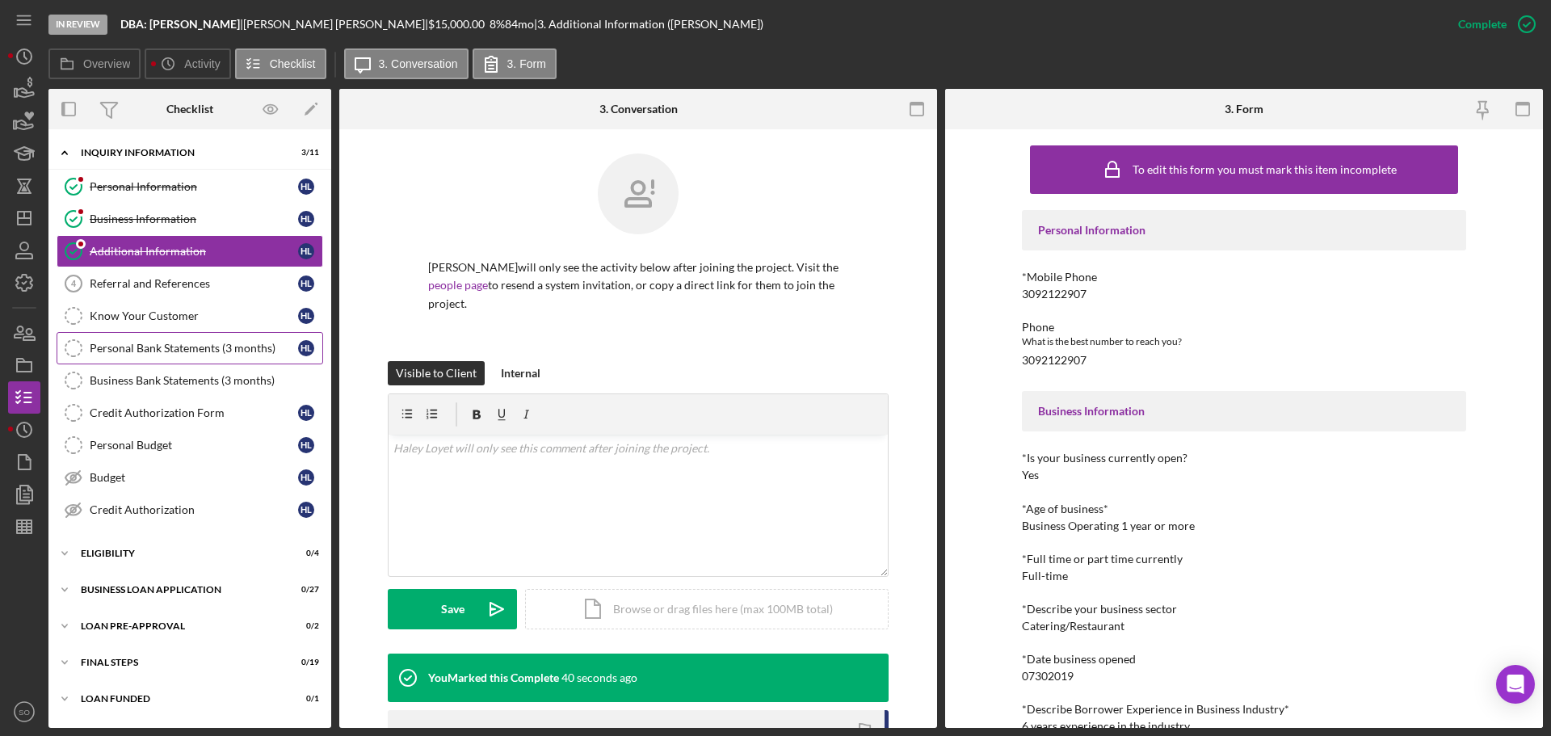
click at [251, 348] on div "Personal Bank Statements (3 months)" at bounding box center [194, 348] width 208 height 13
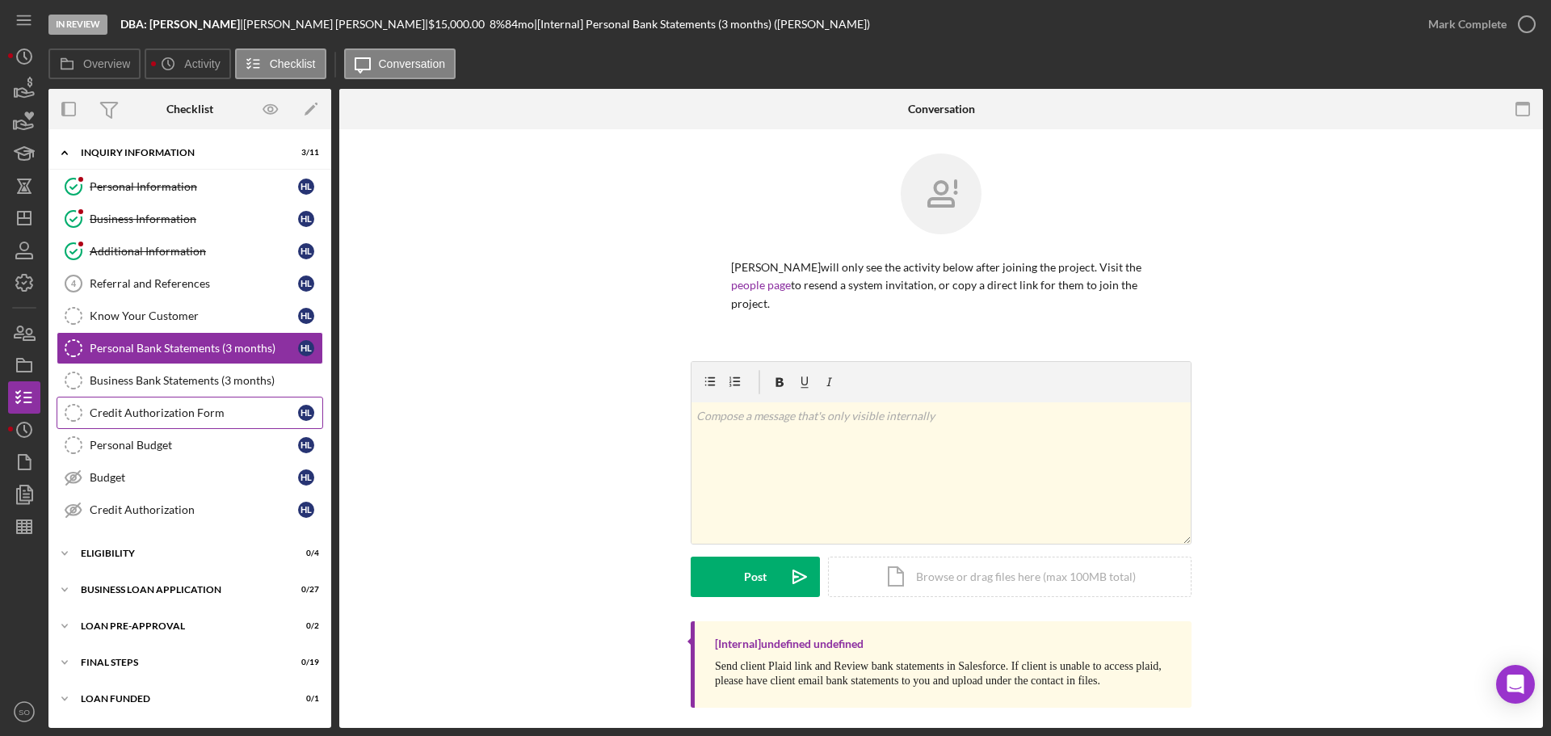
click at [93, 411] on div "Credit Authorization Form" at bounding box center [194, 412] width 208 height 13
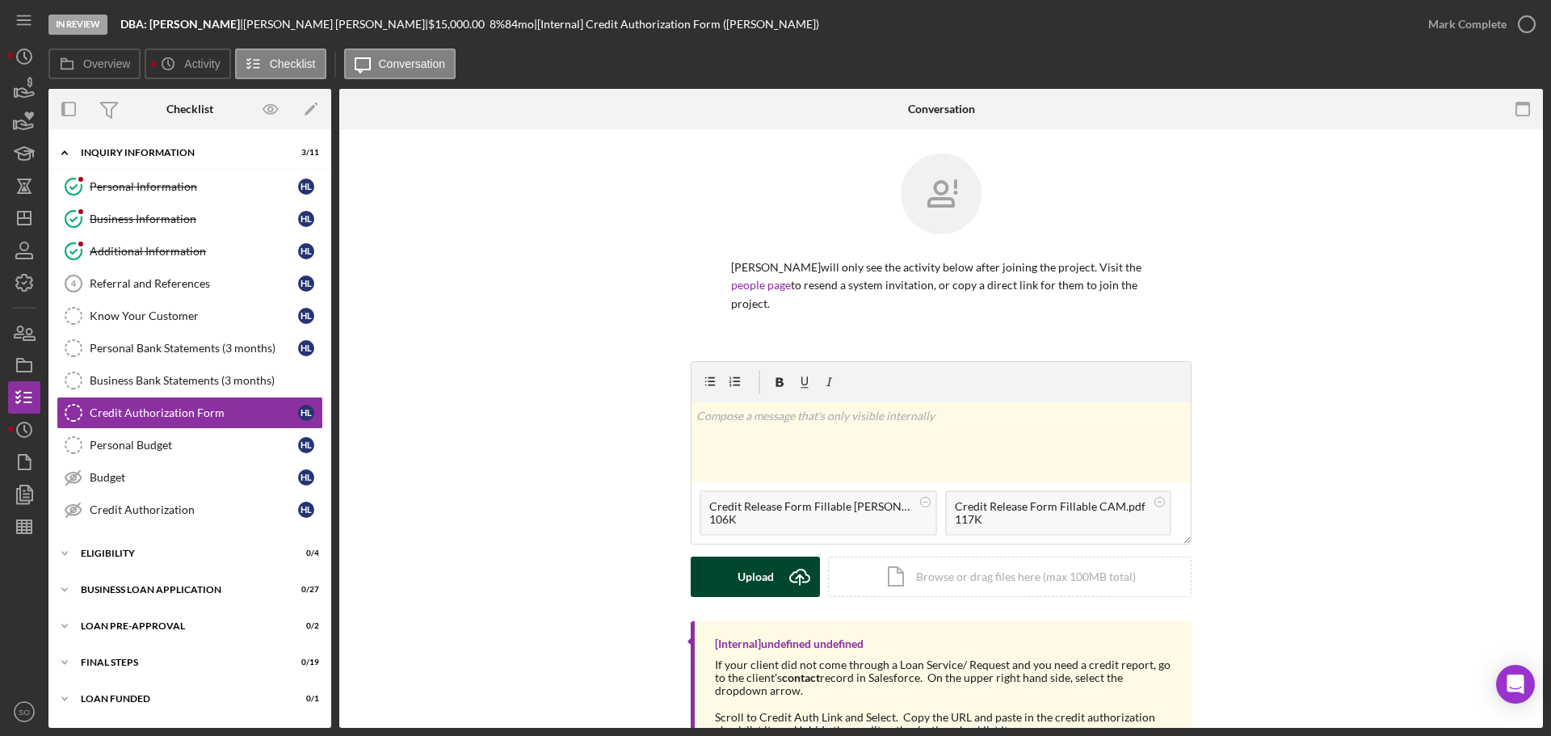
click at [780, 563] on icon "Icon/Upload" at bounding box center [800, 577] width 40 height 40
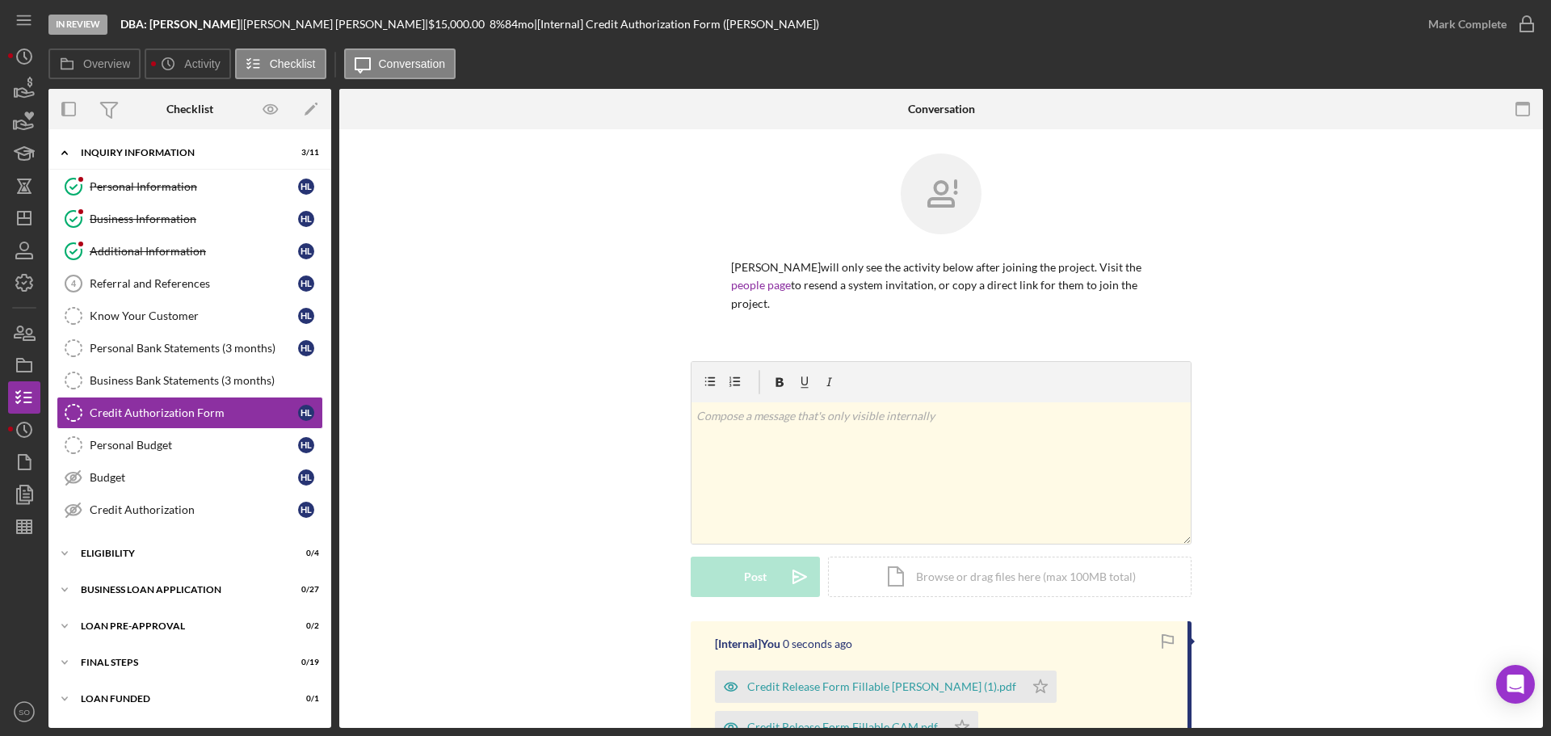
scroll to position [242, 0]
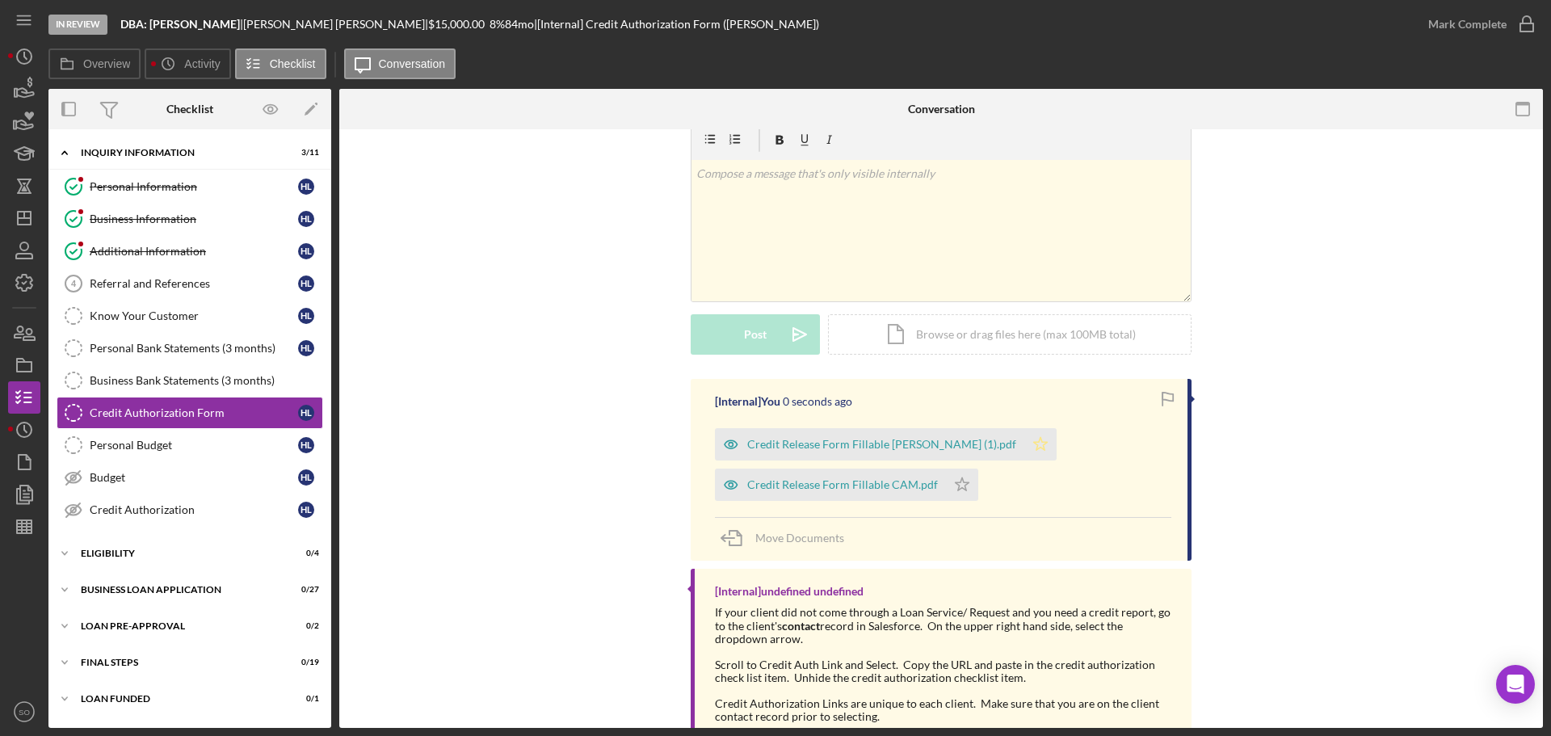
click at [1025, 436] on icon "Icon/Star" at bounding box center [1041, 444] width 32 height 32
click at [954, 469] on icon "Icon/Star" at bounding box center [962, 485] width 32 height 32
click at [1429, 36] on button "Mark Complete" at bounding box center [1477, 24] width 131 height 32
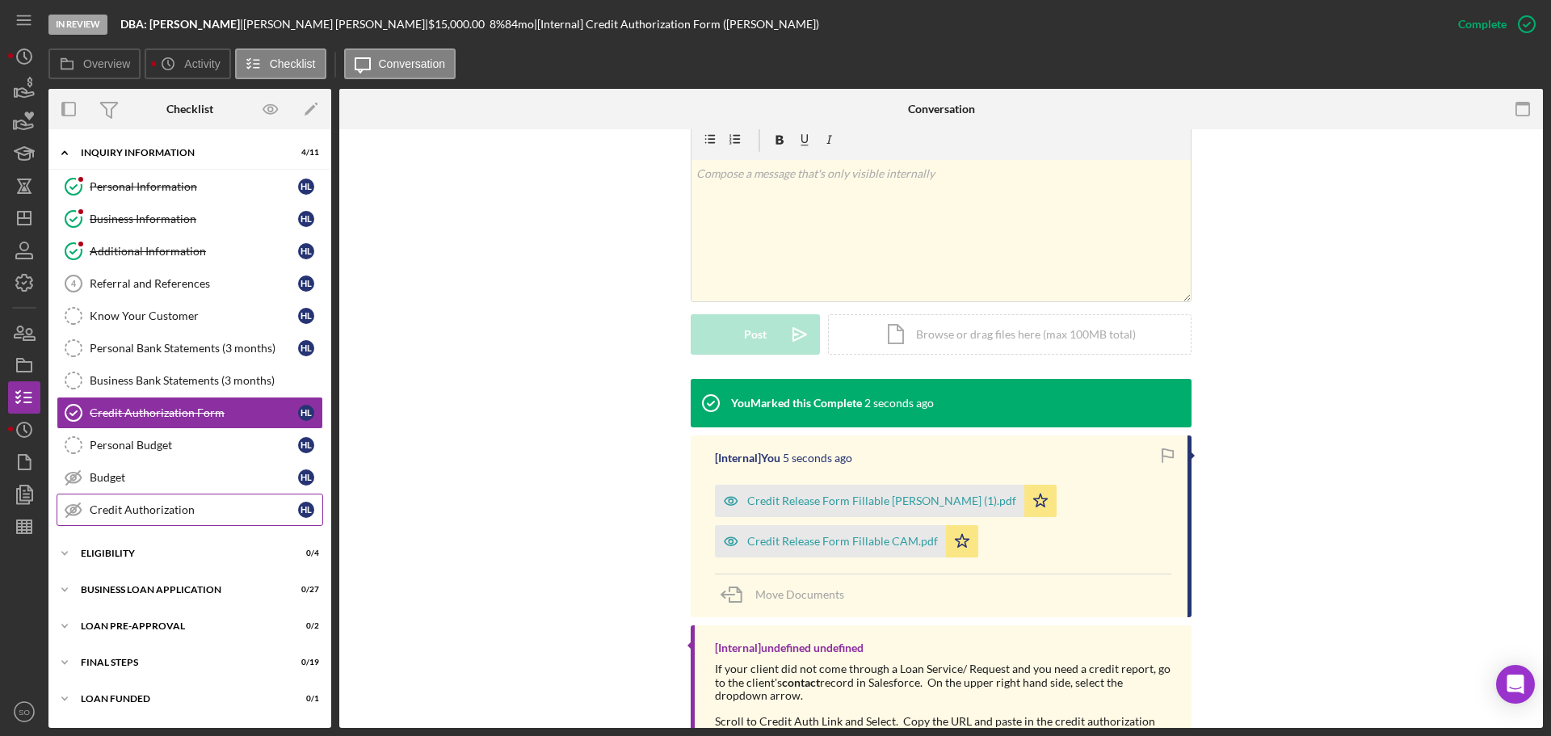
drag, startPoint x: 189, startPoint y: 516, endPoint x: 197, endPoint y: 514, distance: 8.4
click at [189, 516] on div "Credit Authorization" at bounding box center [194, 509] width 208 height 13
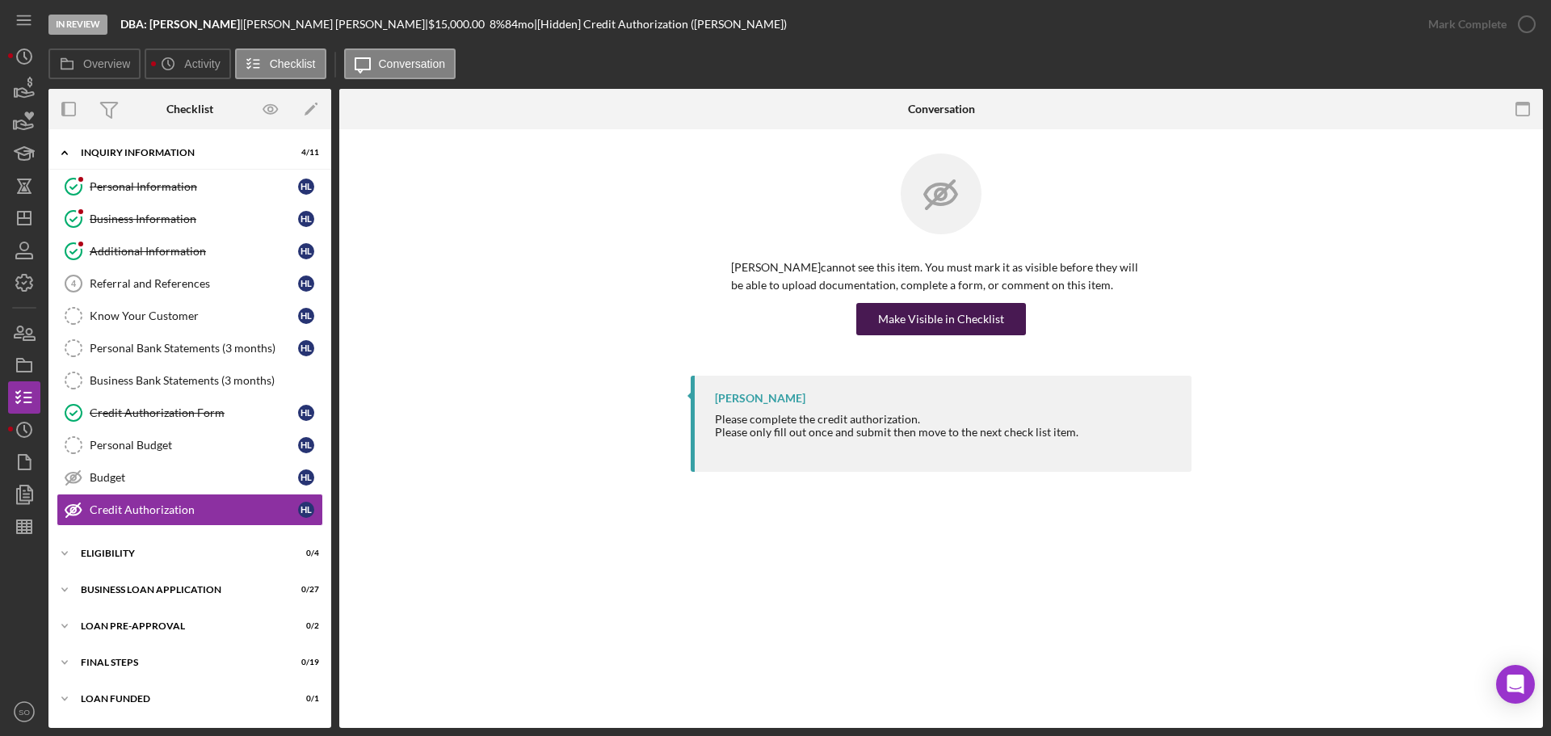
click at [899, 314] on div "Make Visible in Checklist" at bounding box center [941, 319] width 126 height 32
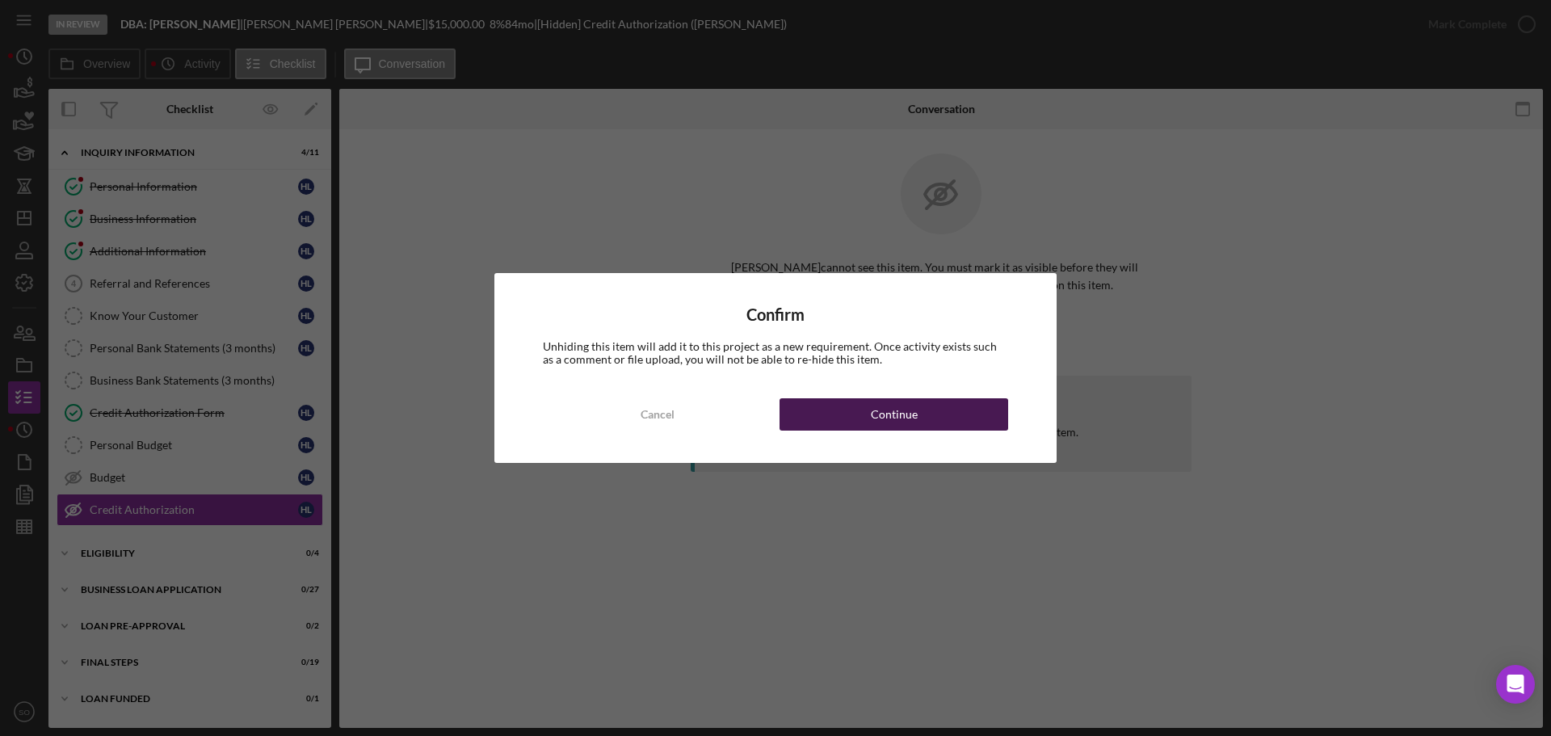
click at [952, 406] on button "Continue" at bounding box center [894, 414] width 229 height 32
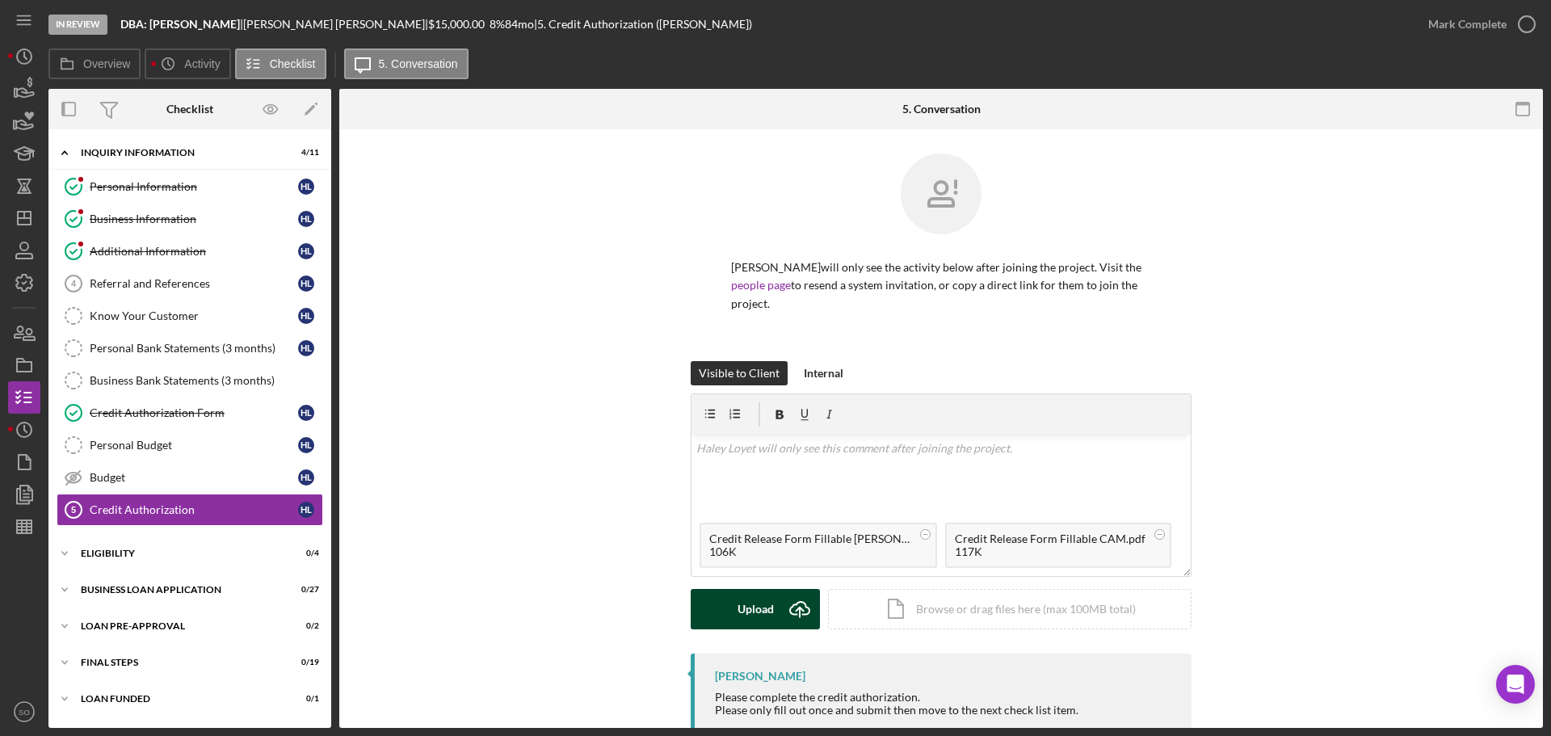
click at [766, 589] on div "Upload" at bounding box center [756, 609] width 36 height 40
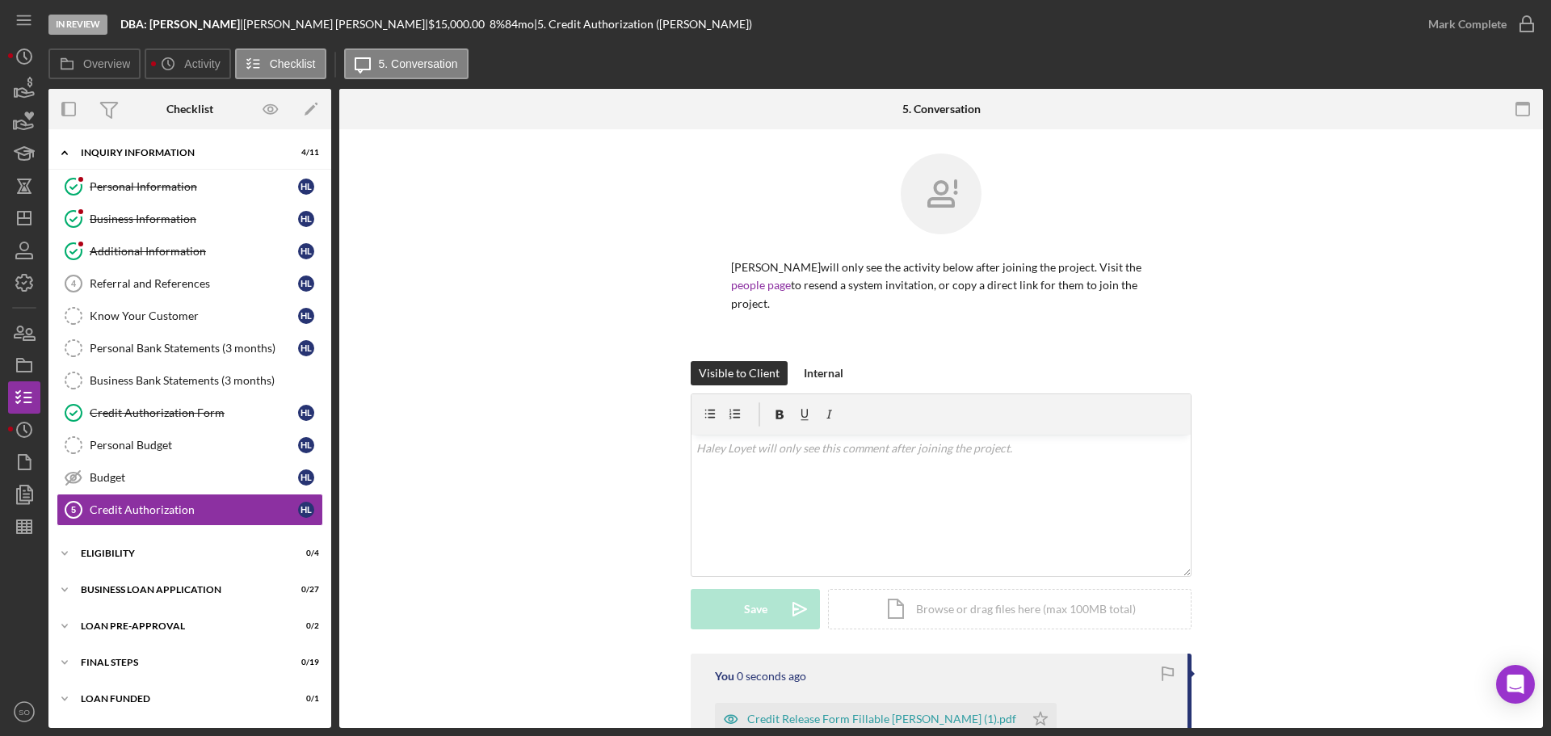
scroll to position [226, 0]
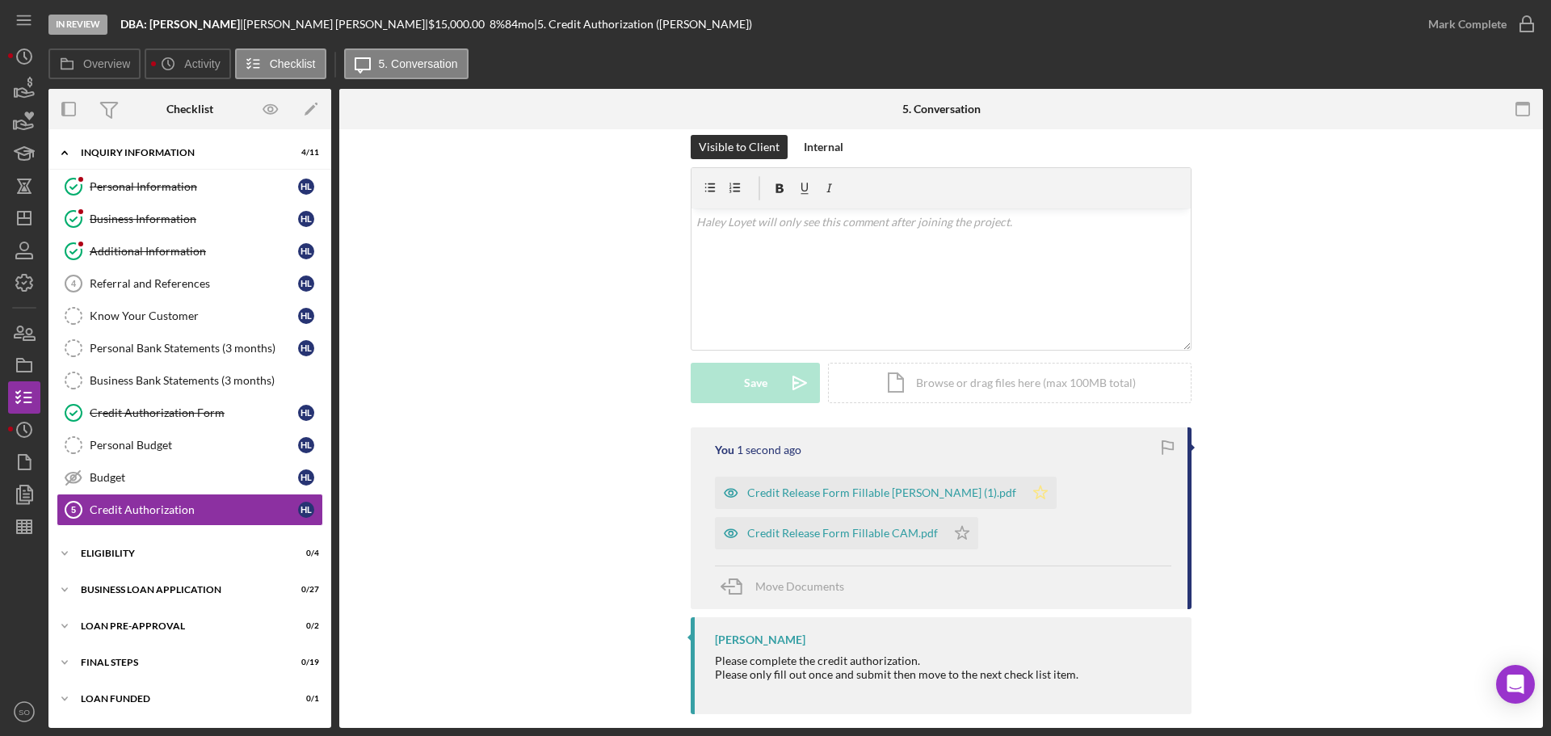
click at [1025, 477] on icon "Icon/Star" at bounding box center [1041, 493] width 32 height 32
click at [946, 517] on icon "Icon/Star" at bounding box center [962, 533] width 32 height 32
click at [1436, 28] on div "Mark Complete" at bounding box center [1468, 24] width 78 height 32
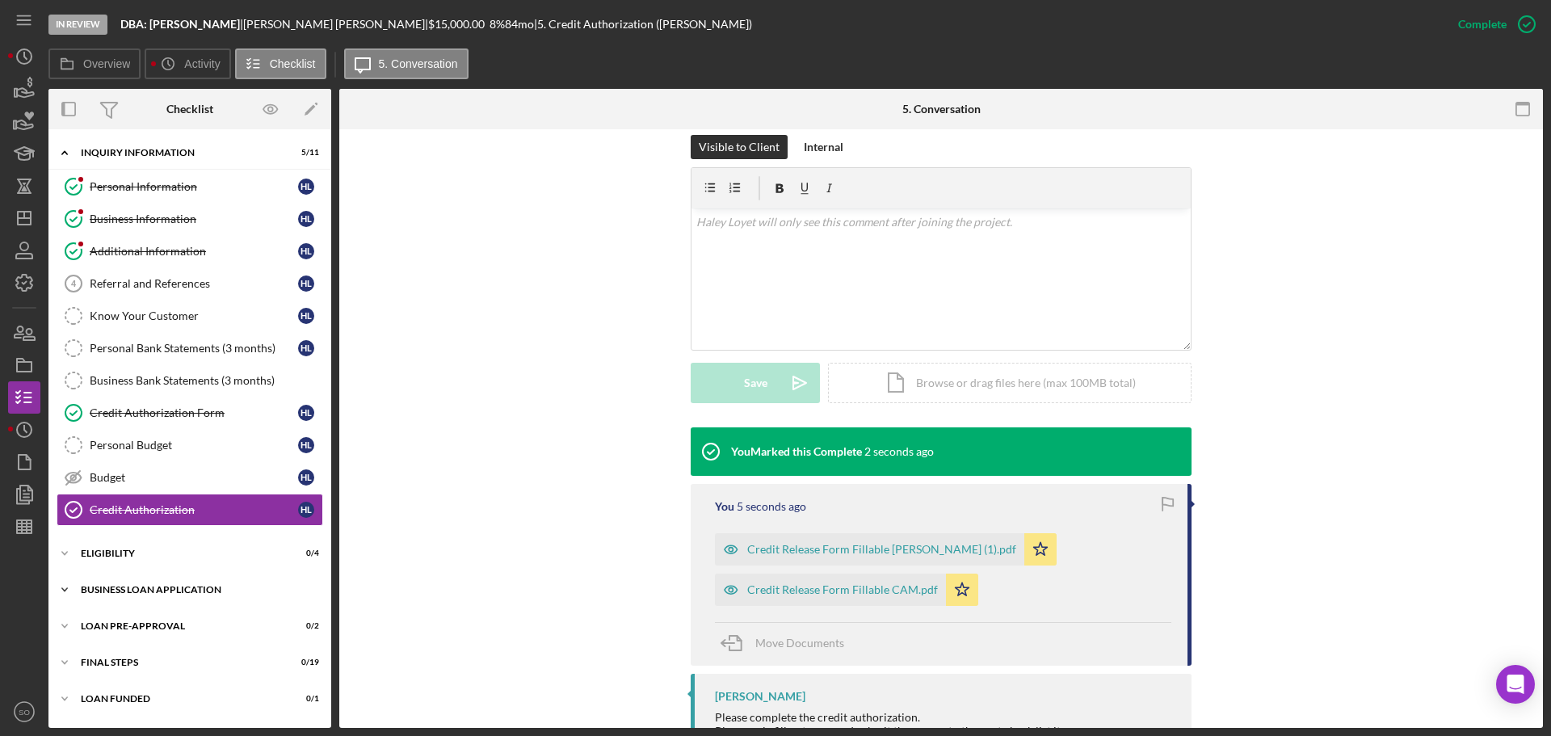
drag, startPoint x: 187, startPoint y: 584, endPoint x: 199, endPoint y: 589, distance: 12.3
click at [187, 584] on div "Icon/Expander BUSINESS LOAN APPLICATION 0 / 27" at bounding box center [189, 590] width 283 height 32
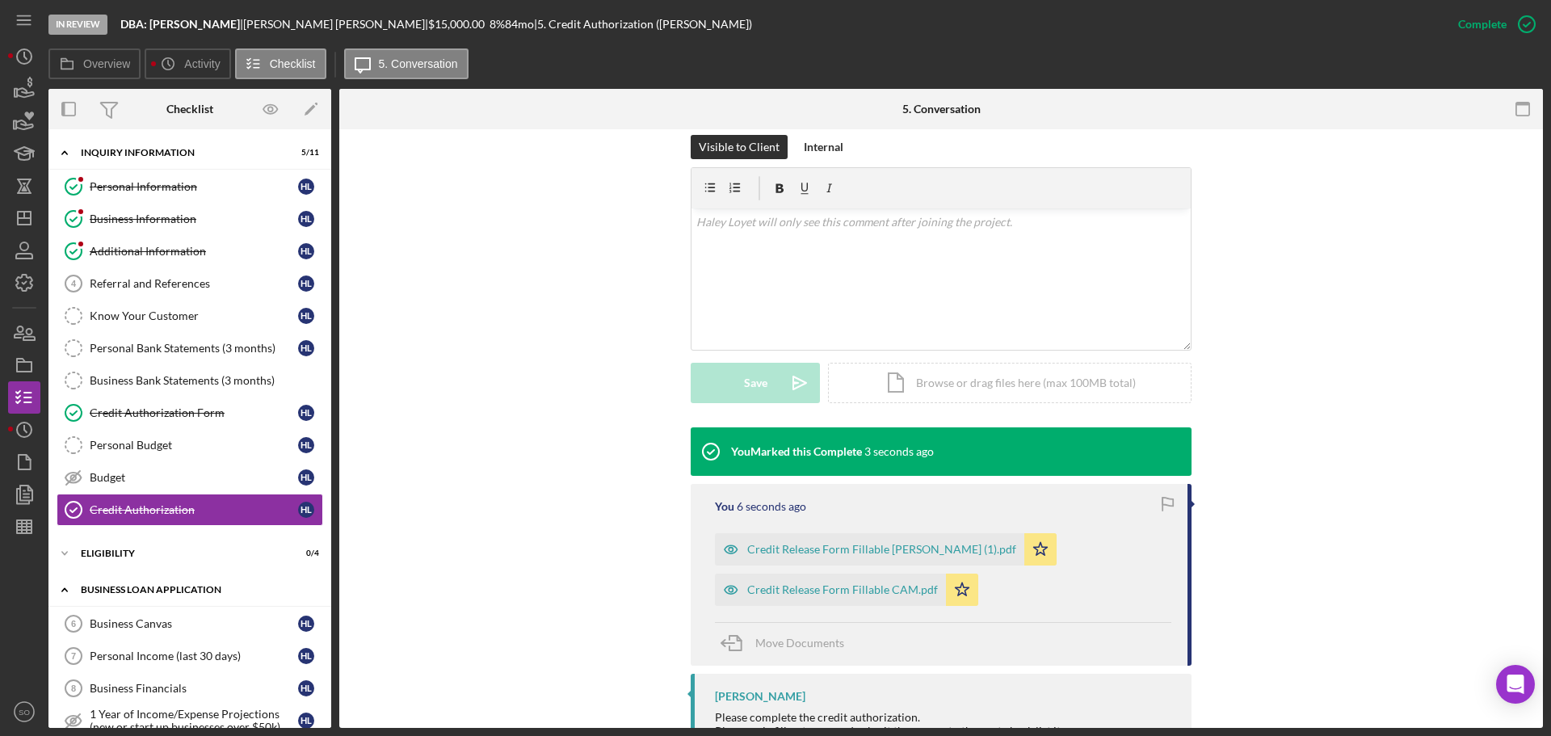
scroll to position [81, 0]
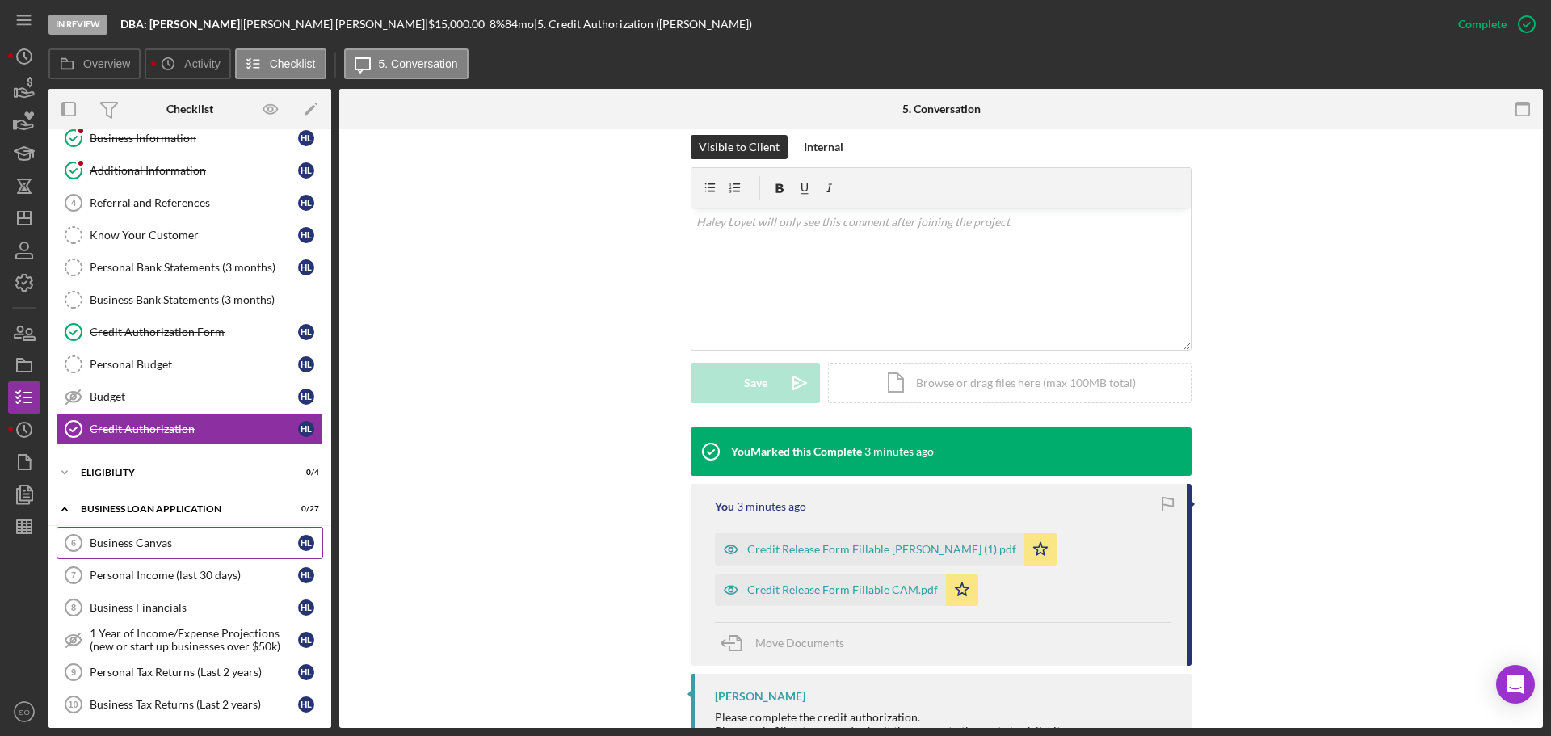
drag, startPoint x: 212, startPoint y: 556, endPoint x: 267, endPoint y: 557, distance: 55.0
click at [212, 556] on link "Business Canvas 6 Business Canvas H L" at bounding box center [190, 543] width 267 height 32
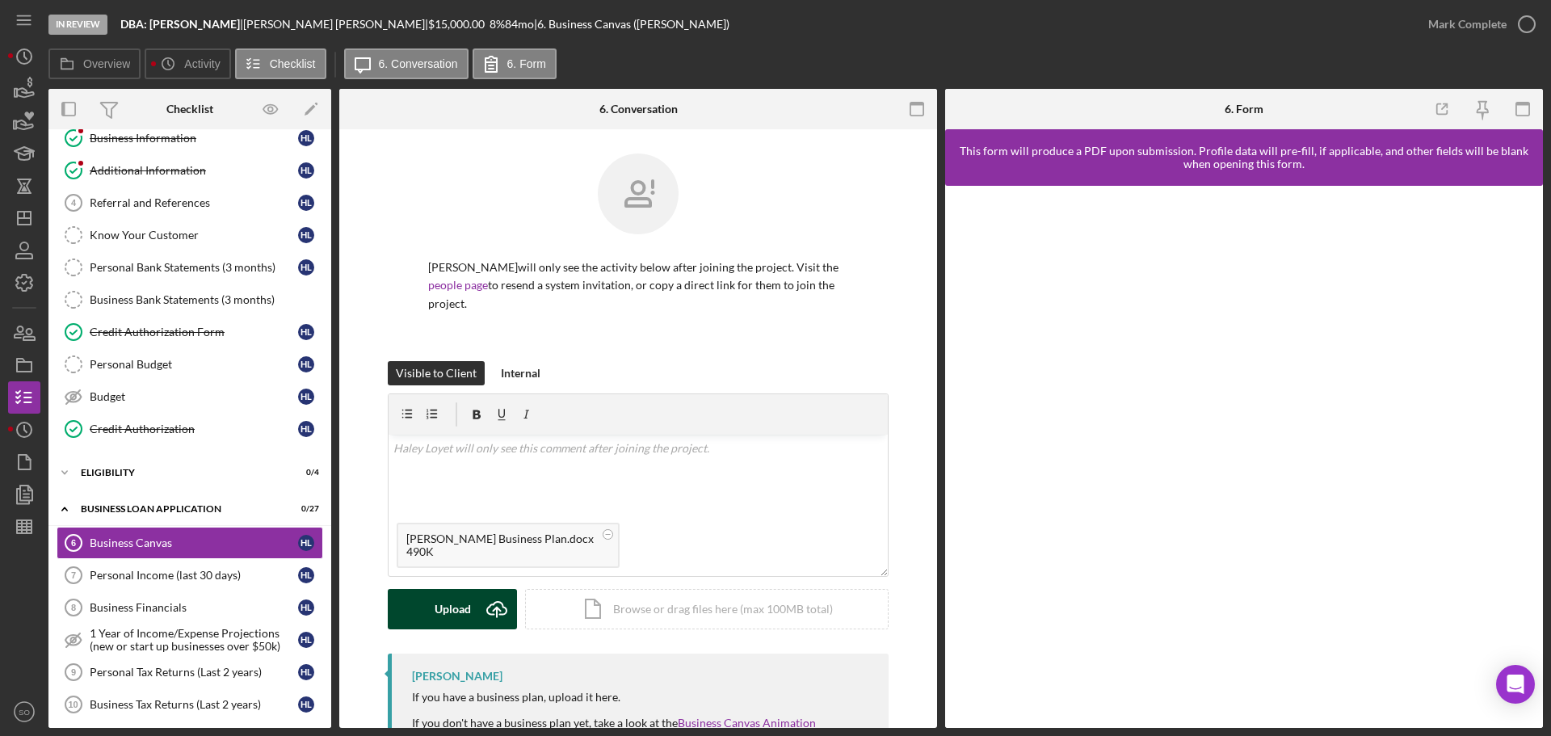
click at [461, 589] on div "Upload" at bounding box center [453, 609] width 36 height 40
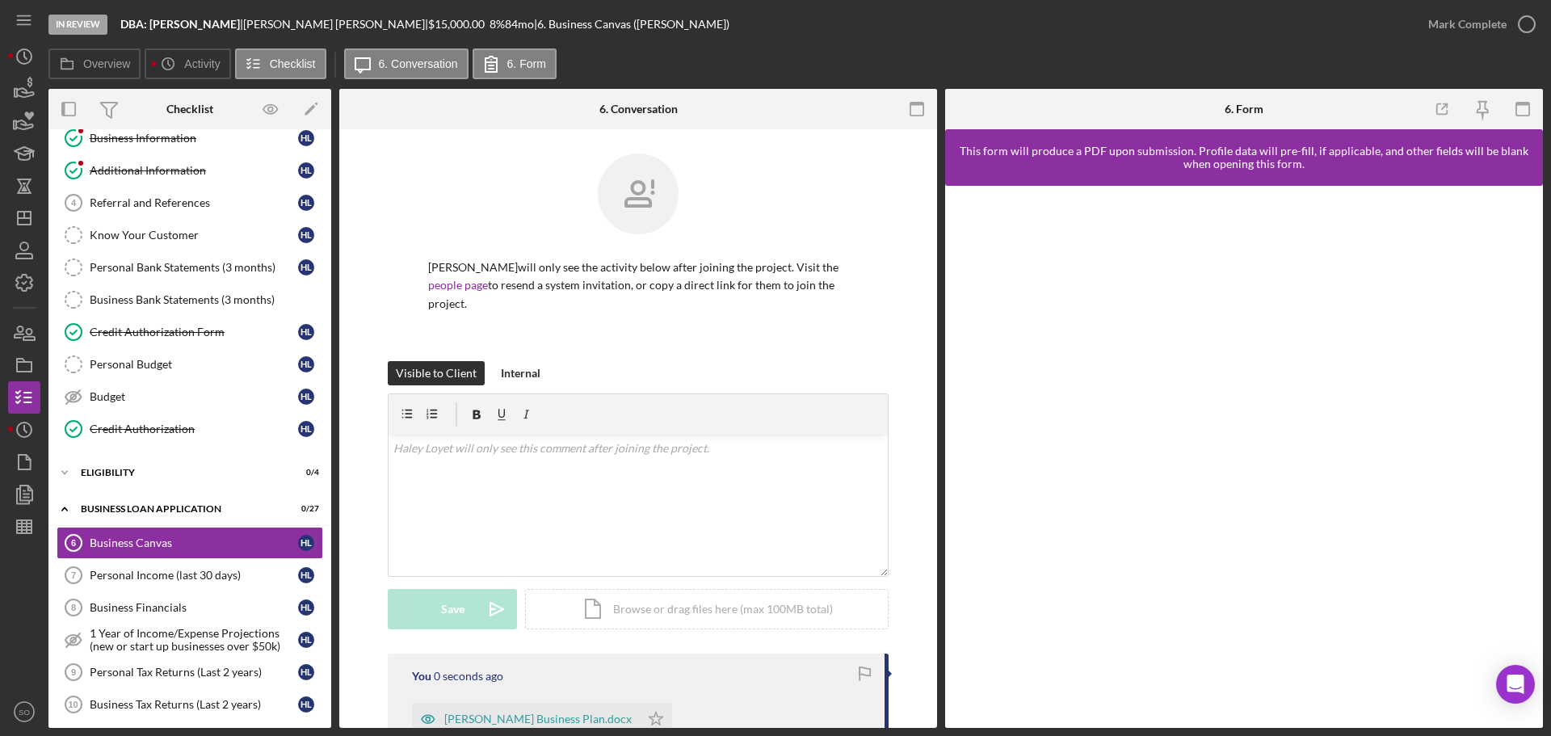
scroll to position [242, 0]
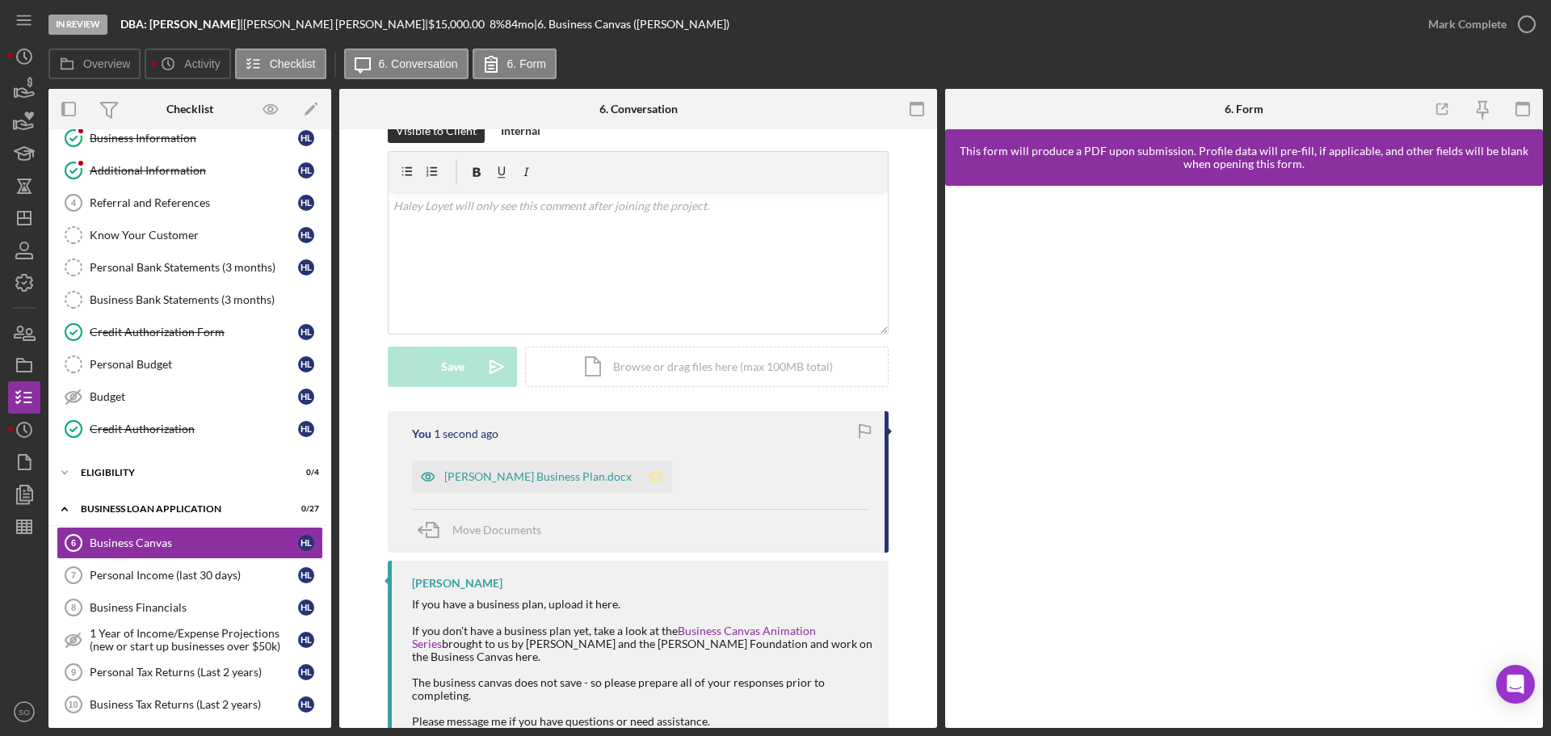
click at [640, 469] on icon "Icon/Star" at bounding box center [656, 477] width 32 height 32
click at [1515, 107] on icon "button" at bounding box center [1523, 109] width 36 height 36
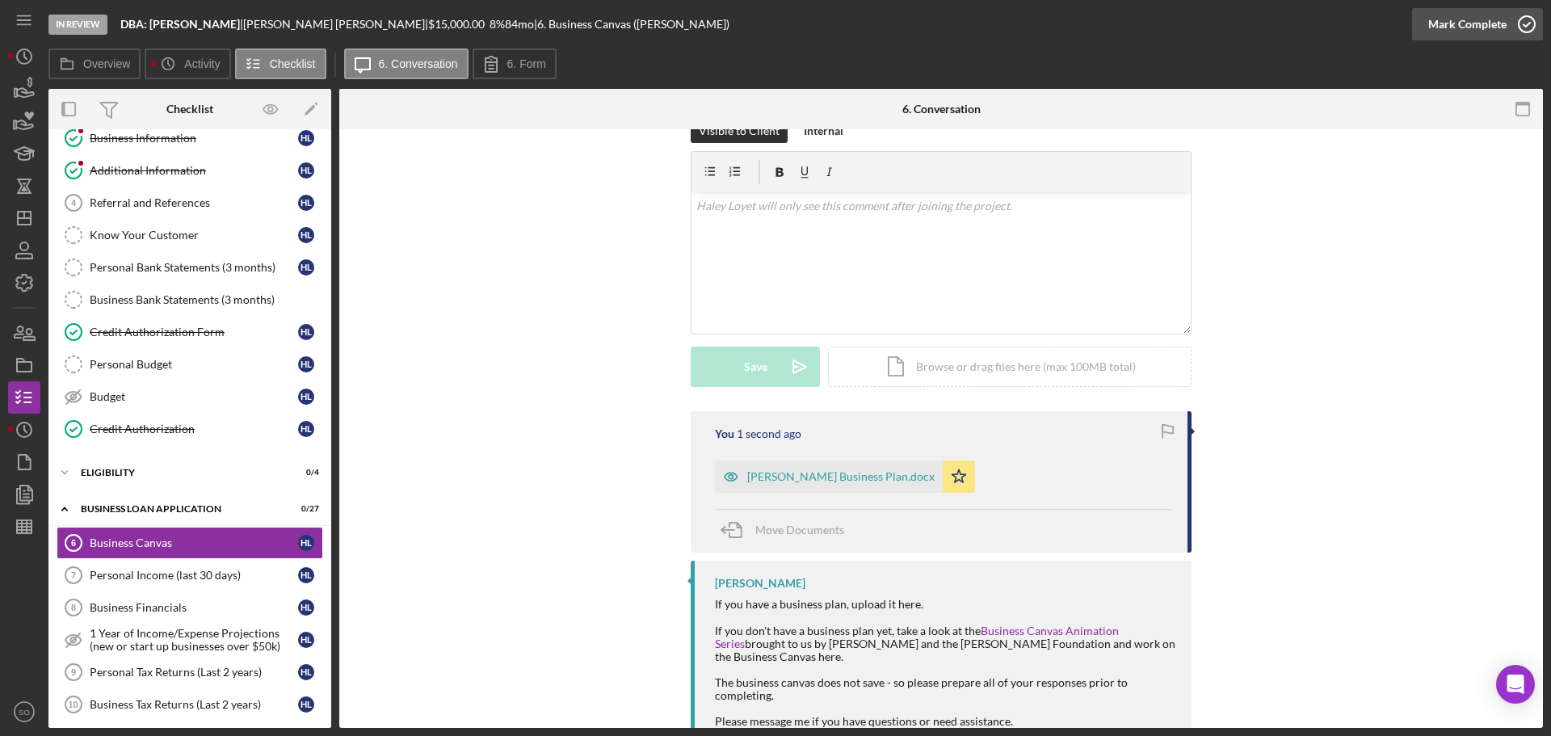
click at [1472, 32] on div "Mark Complete" at bounding box center [1468, 24] width 78 height 32
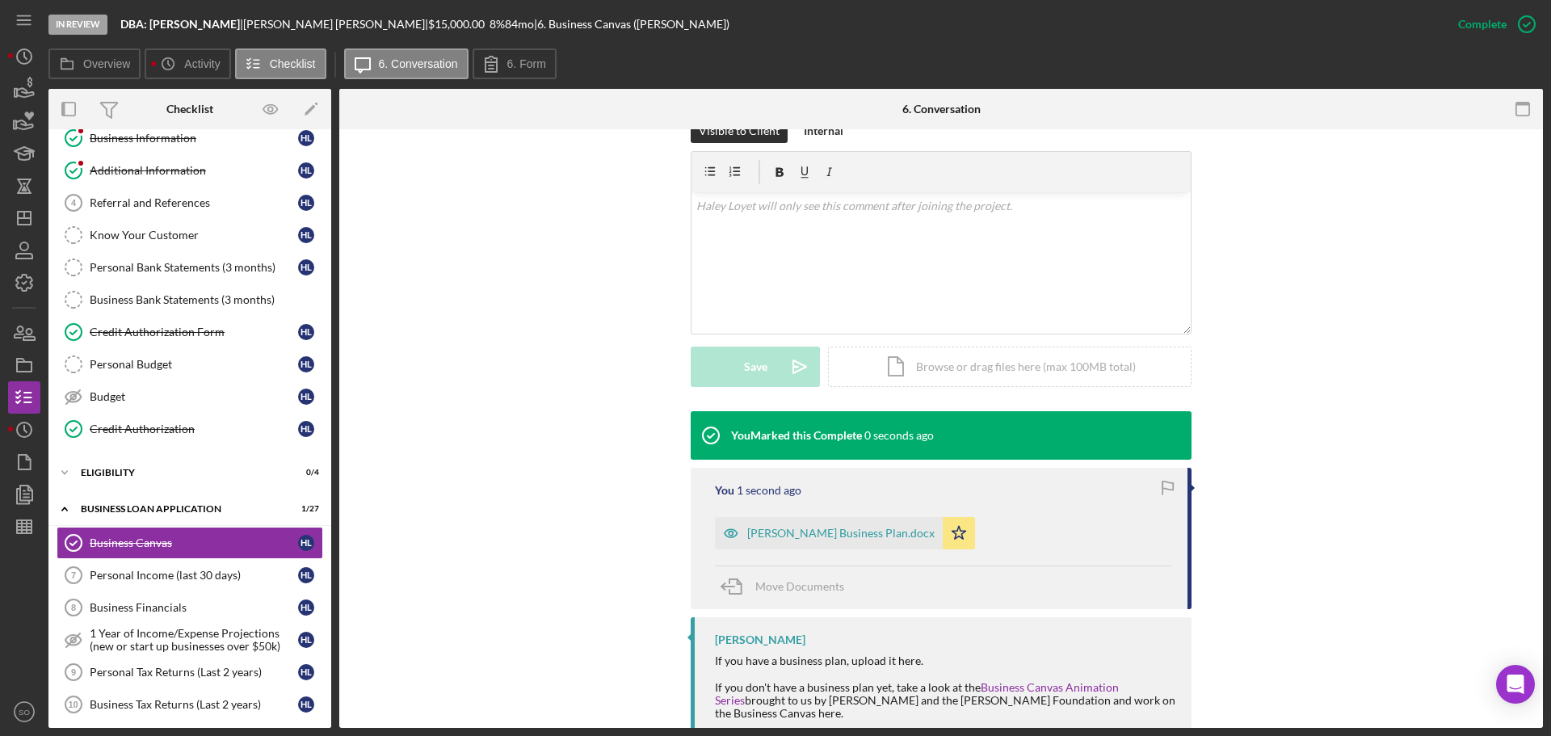
scroll to position [334, 0]
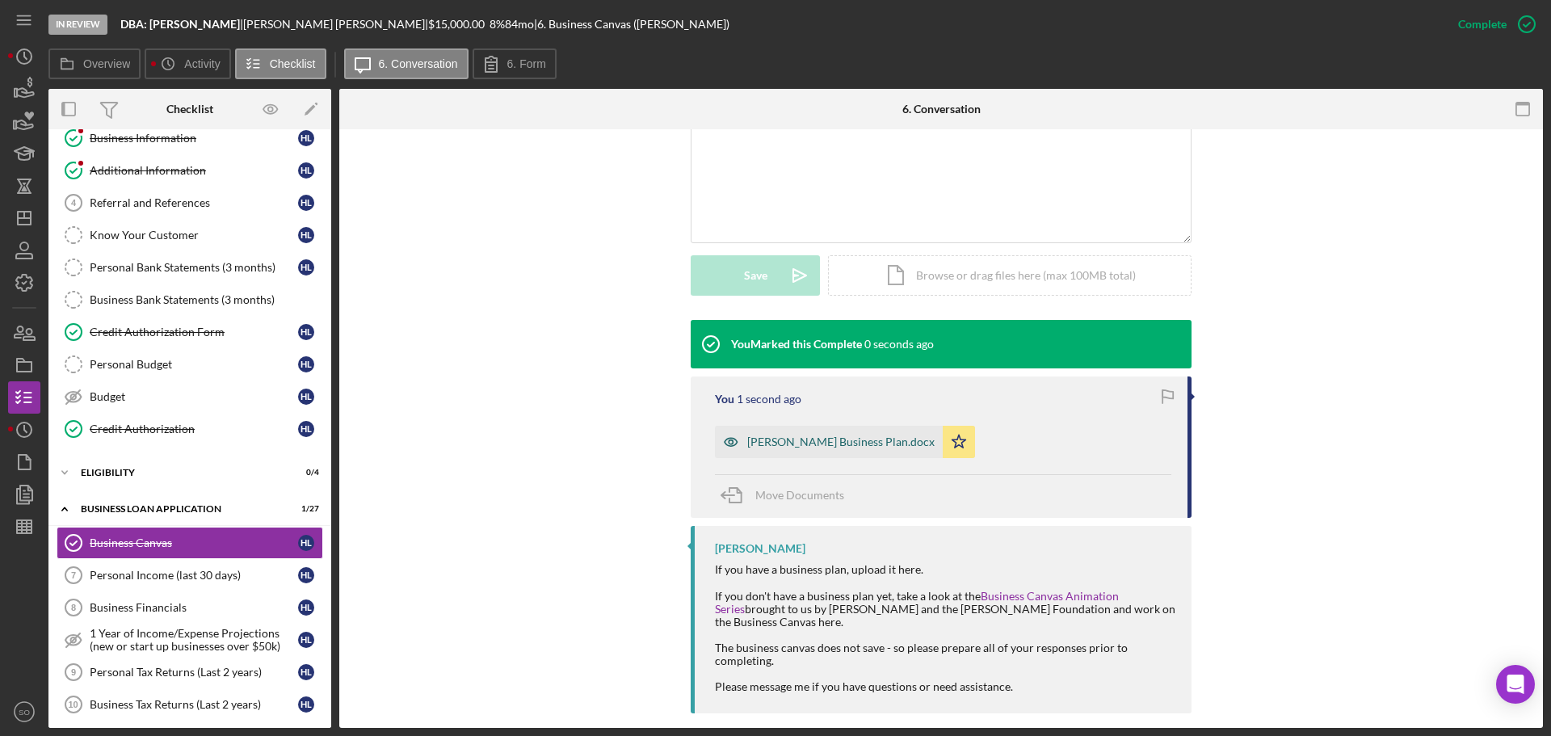
drag, startPoint x: 829, startPoint y: 425, endPoint x: 915, endPoint y: 484, distance: 104.7
click at [829, 436] on div "Loyet Business Plan.docx" at bounding box center [840, 442] width 187 height 13
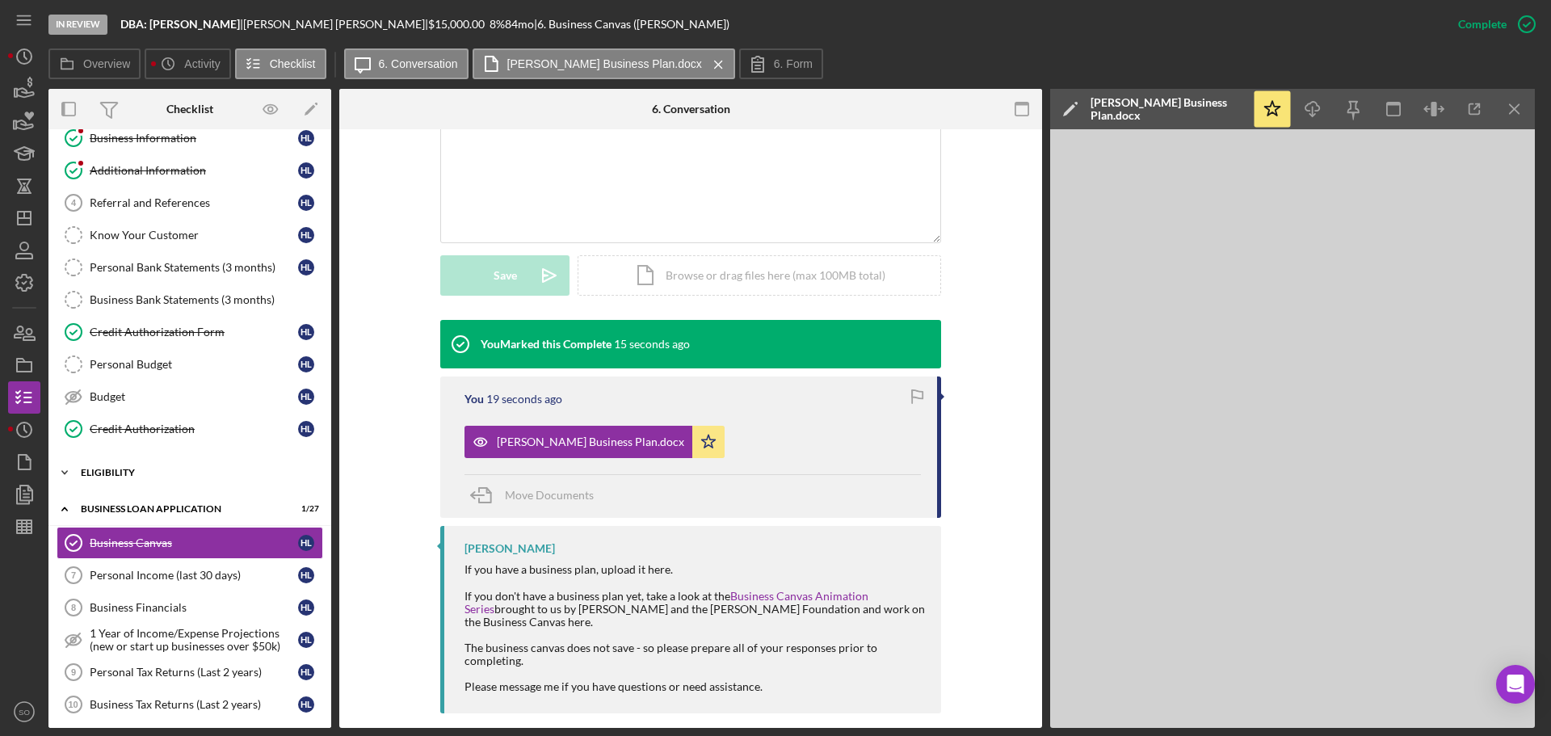
drag, startPoint x: 148, startPoint y: 465, endPoint x: 175, endPoint y: 472, distance: 27.6
click at [148, 465] on div "Icon/Expander ELIGIBILITY 0 / 4" at bounding box center [189, 473] width 283 height 32
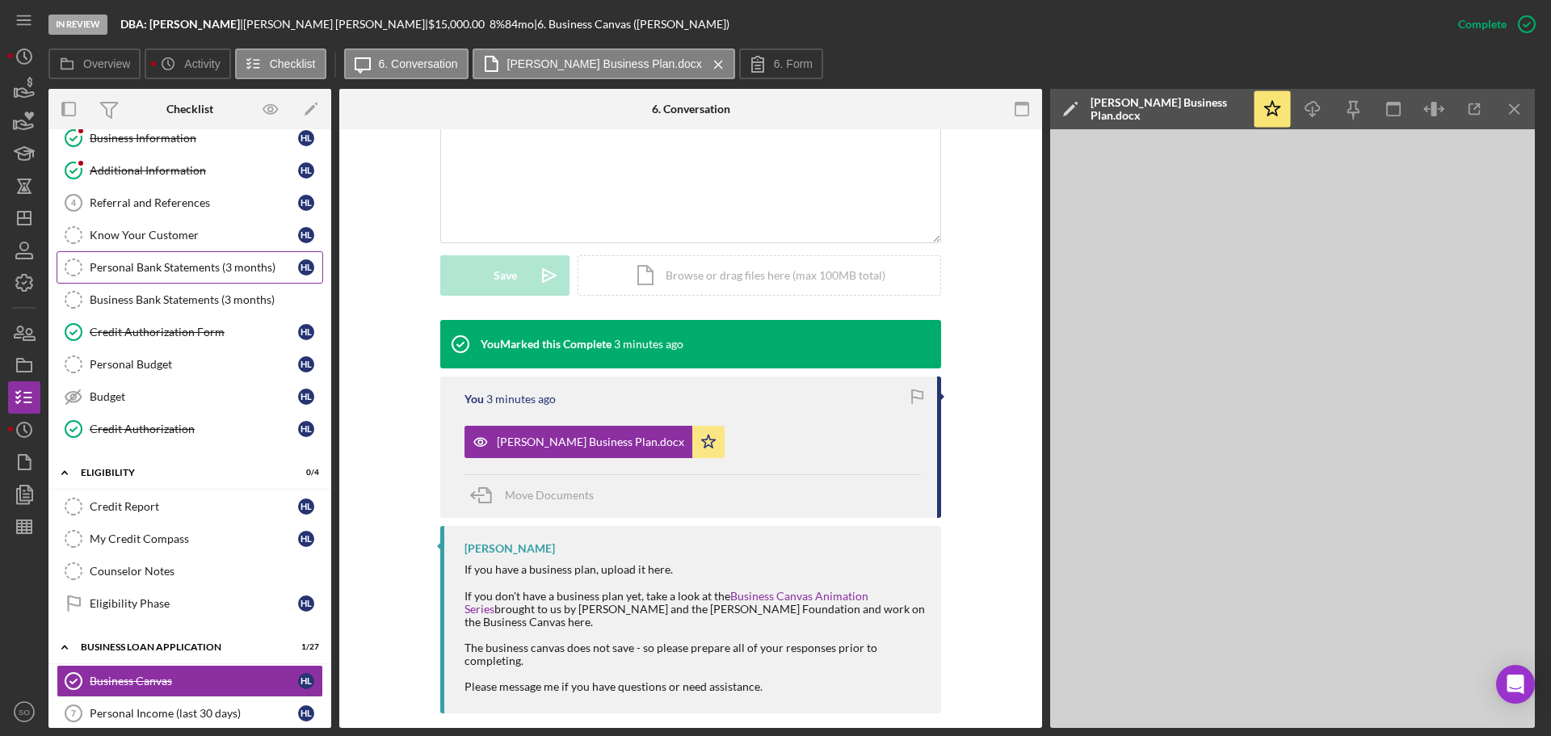
click at [209, 263] on div "Personal Bank Statements (3 months)" at bounding box center [194, 267] width 208 height 13
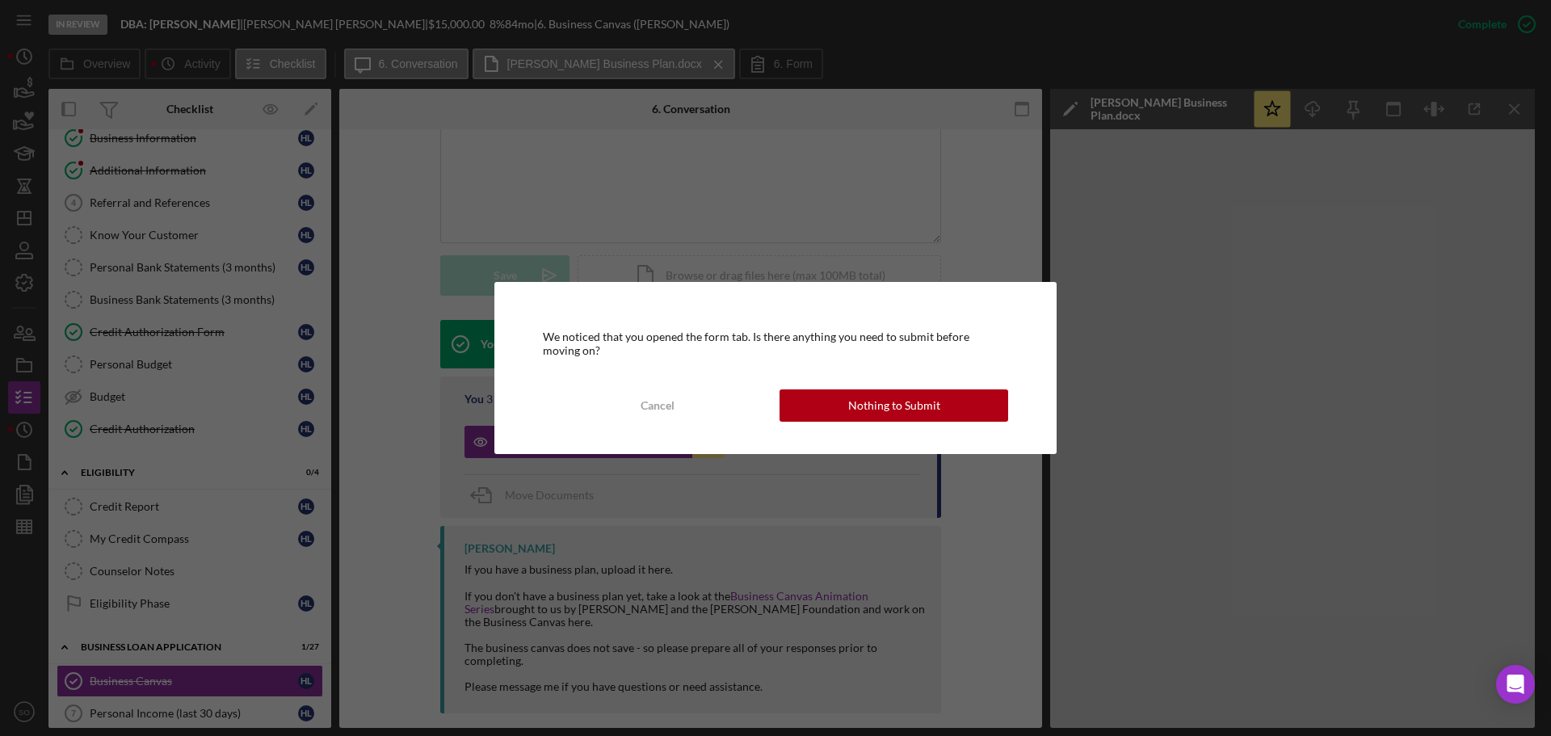
click at [910, 415] on div "Nothing to Submit" at bounding box center [894, 405] width 92 height 32
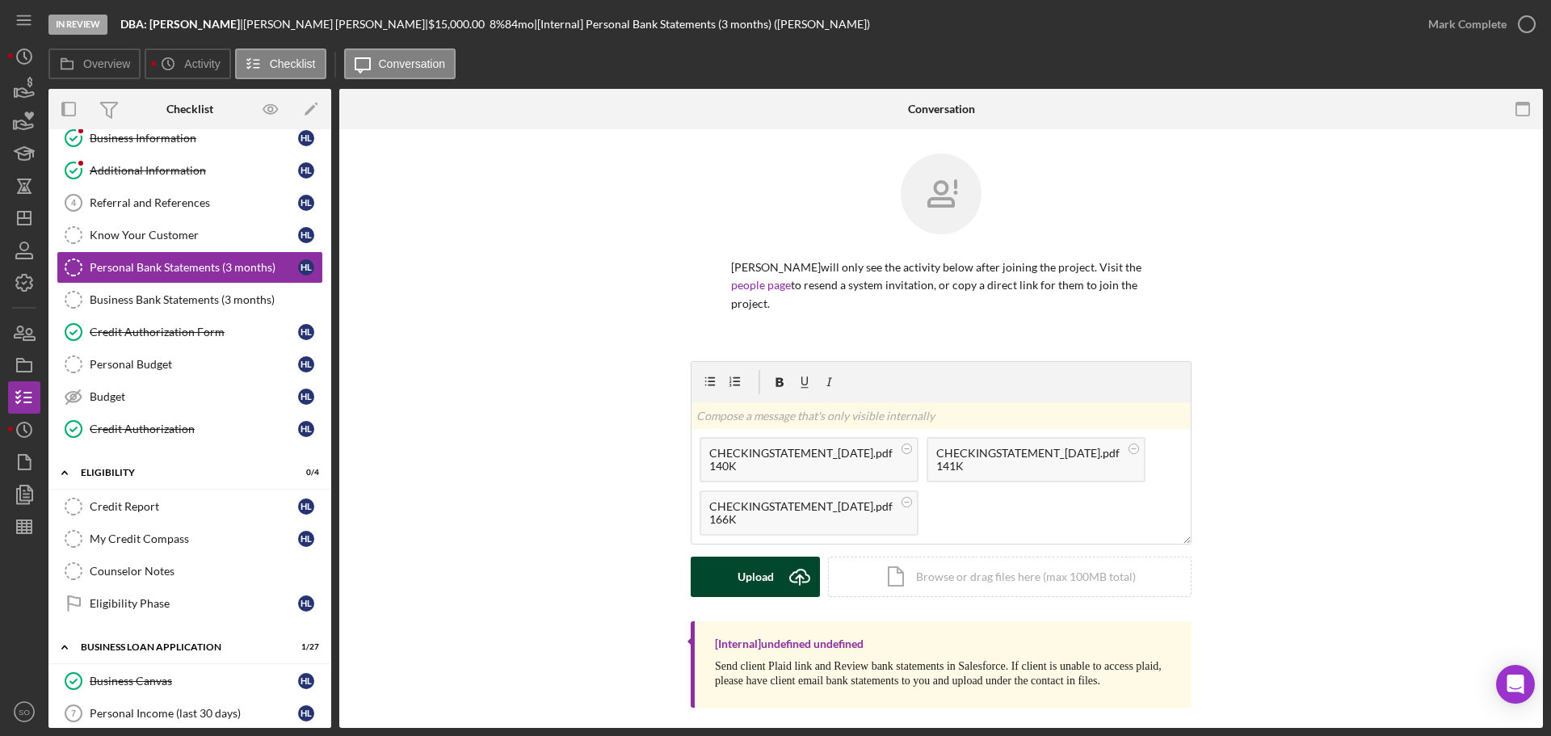
click at [761, 557] on div "Upload" at bounding box center [756, 577] width 36 height 40
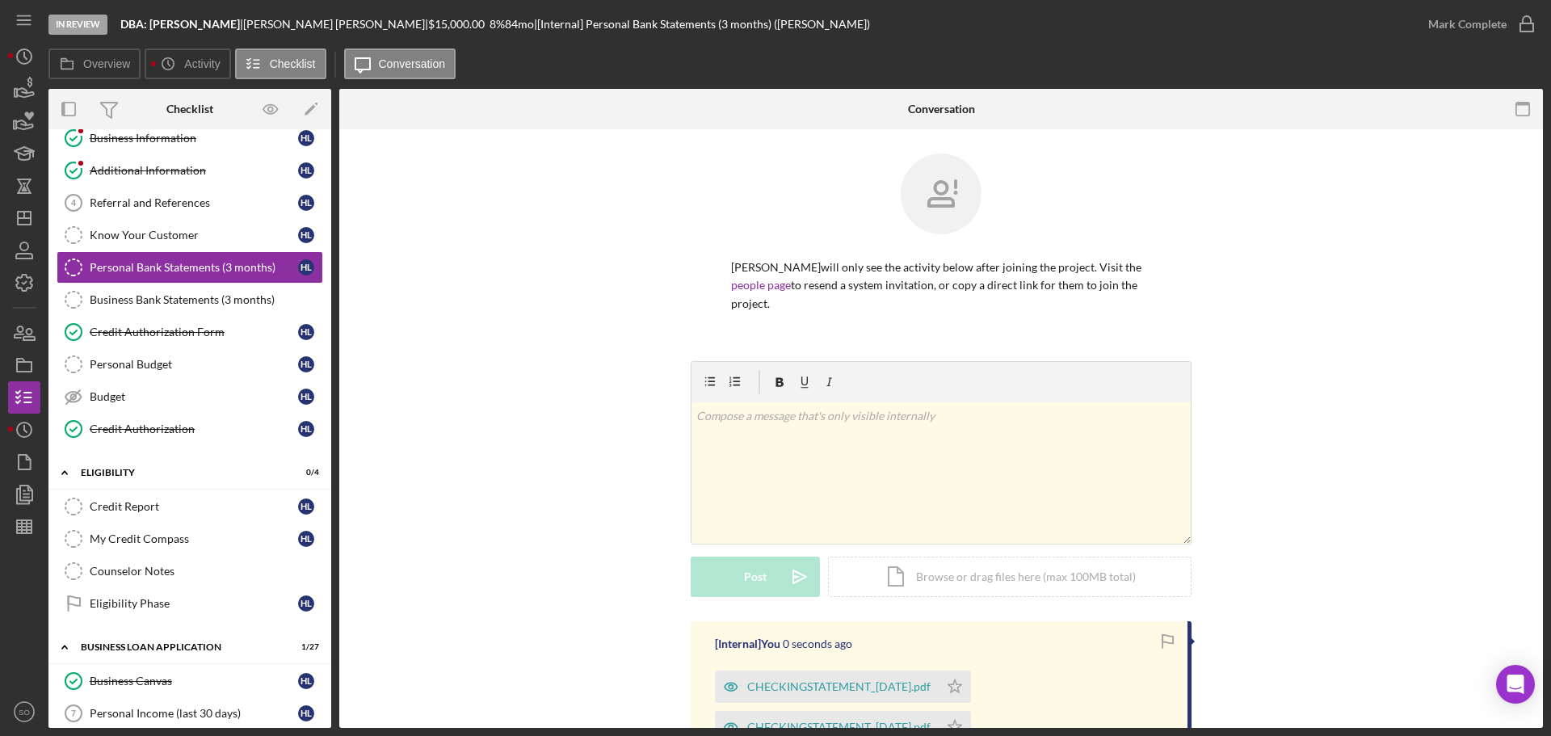
scroll to position [225, 0]
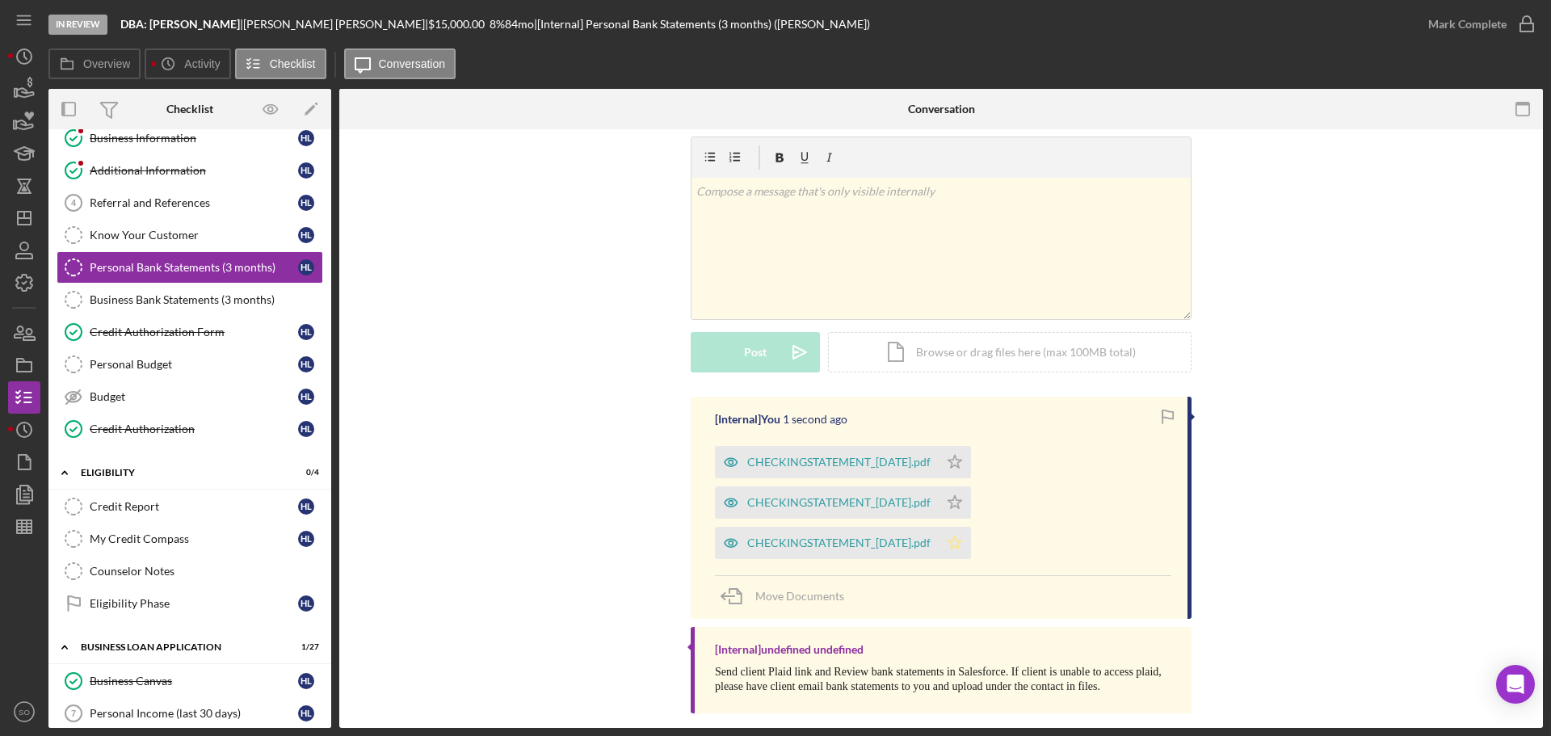
click at [971, 527] on icon "Icon/Star" at bounding box center [955, 543] width 32 height 32
click at [1451, 19] on div "Mark Complete" at bounding box center [1468, 24] width 78 height 32
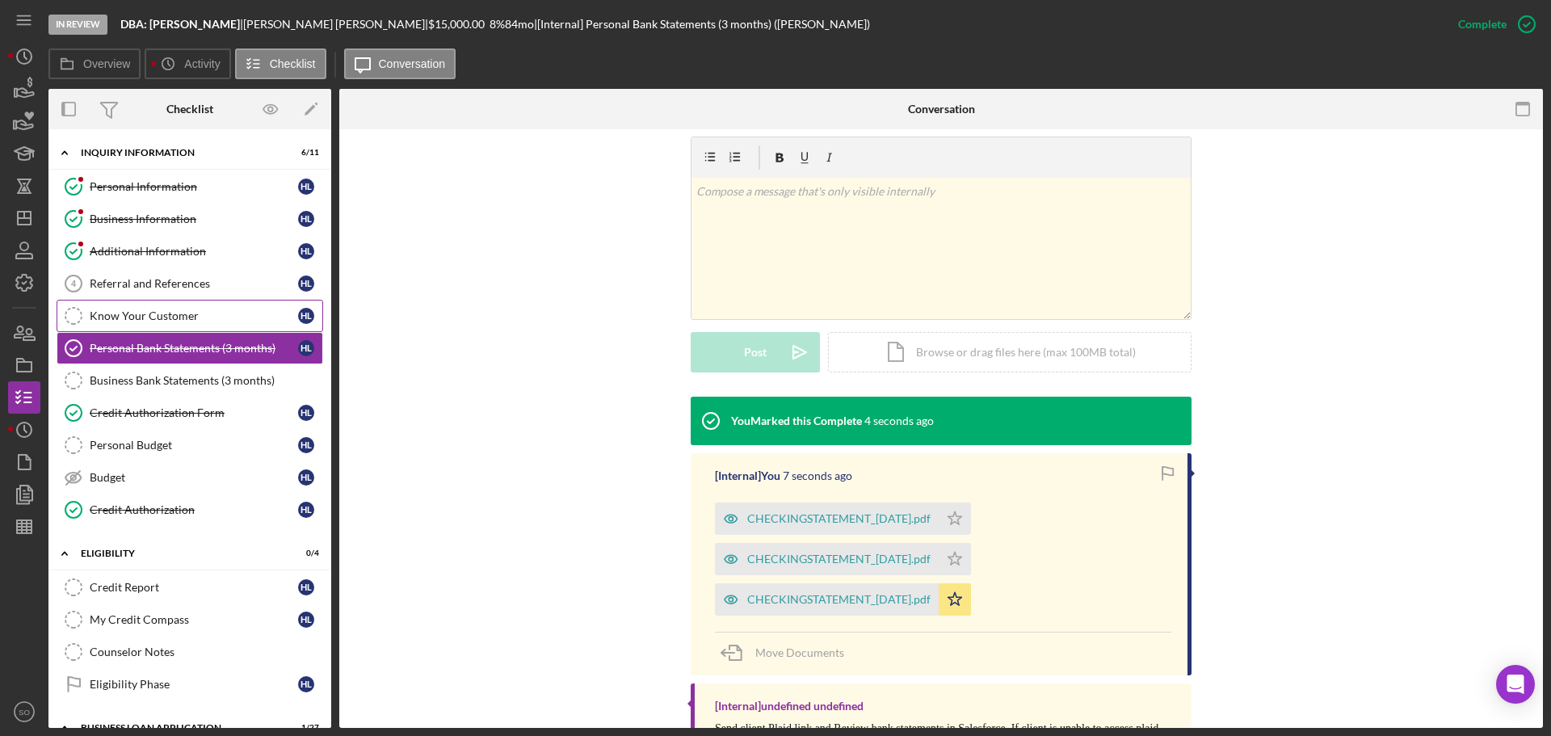
scroll to position [323, 0]
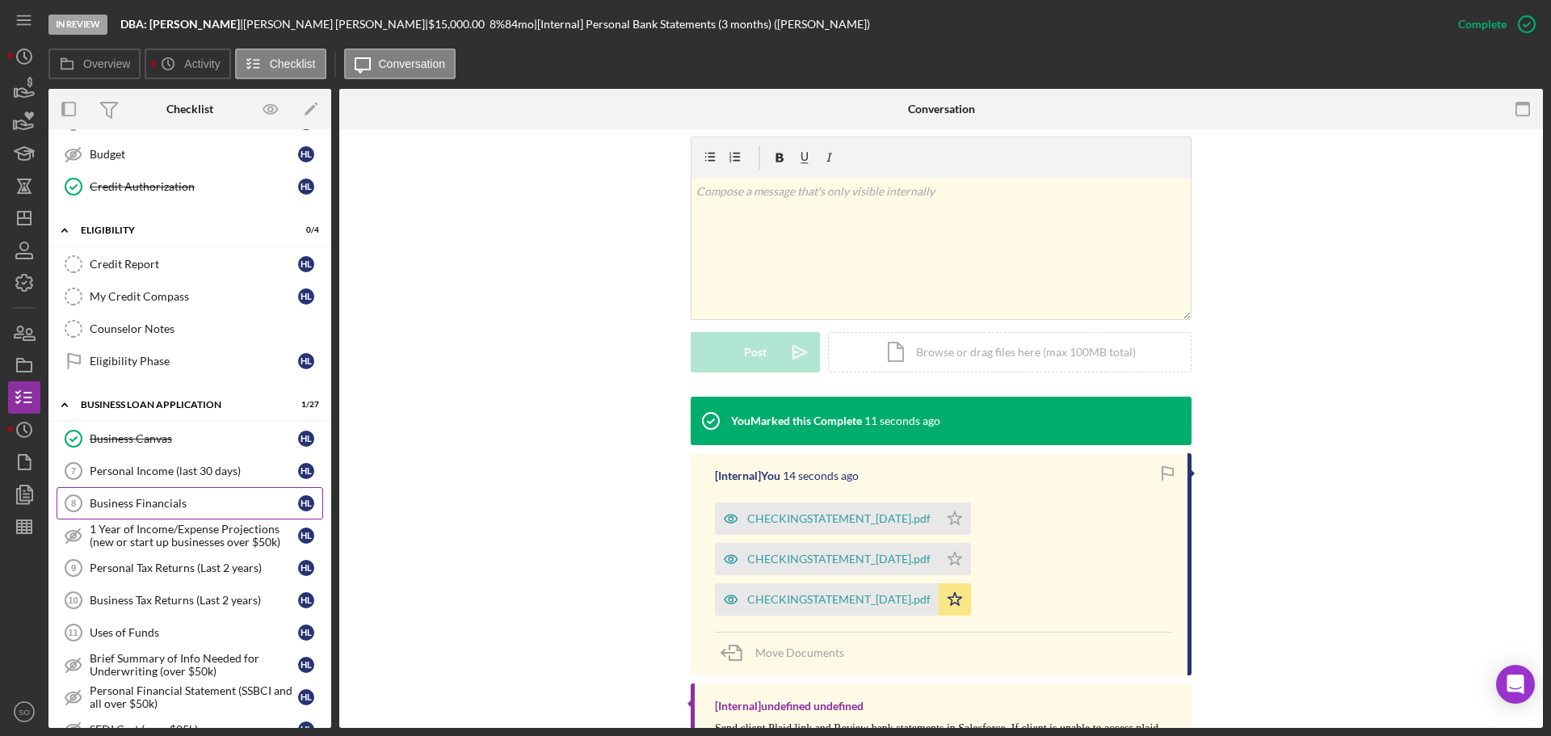
drag, startPoint x: 221, startPoint y: 469, endPoint x: 312, endPoint y: 492, distance: 93.3
click at [231, 476] on div "Personal Income (last 30 days)" at bounding box center [194, 471] width 208 height 13
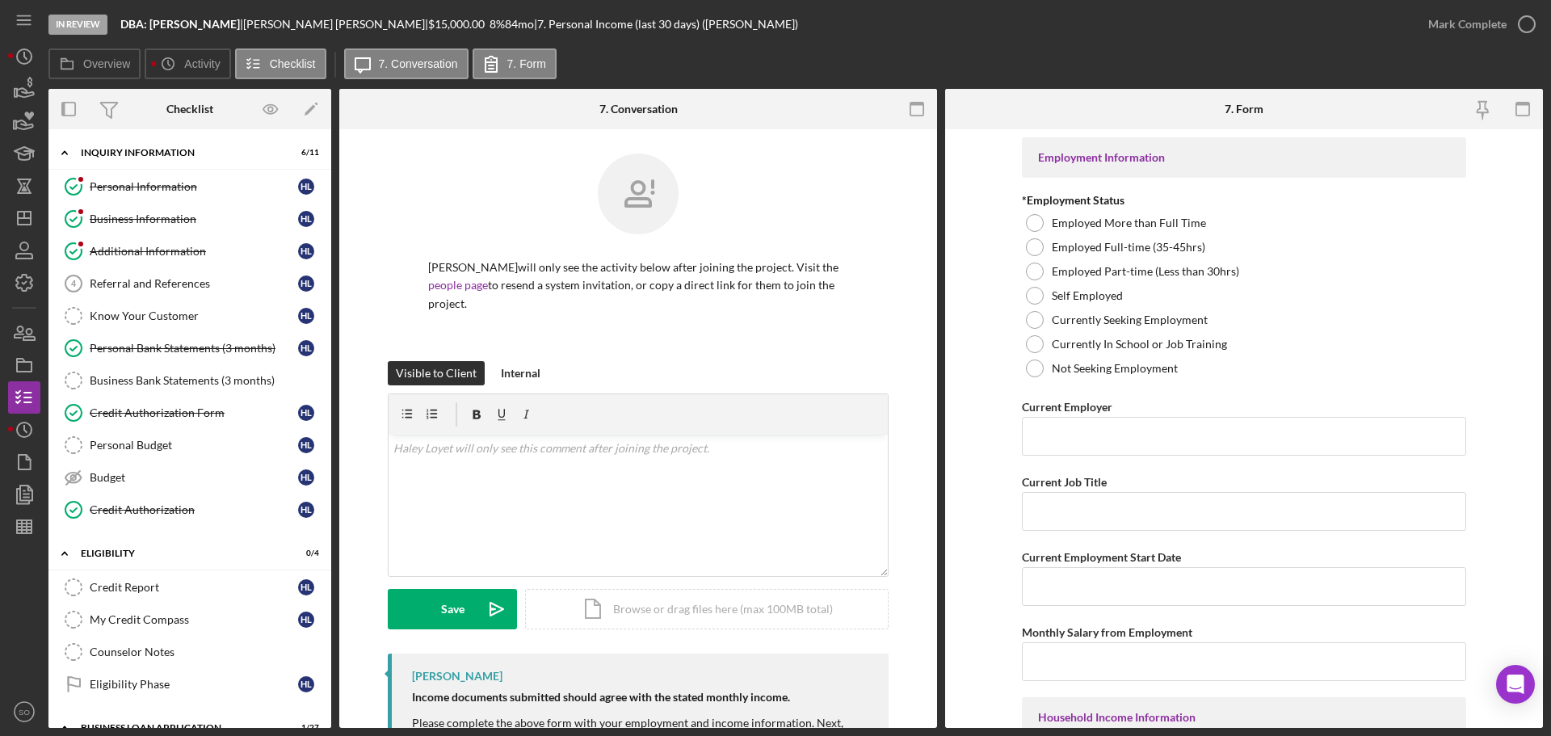
scroll to position [81, 0]
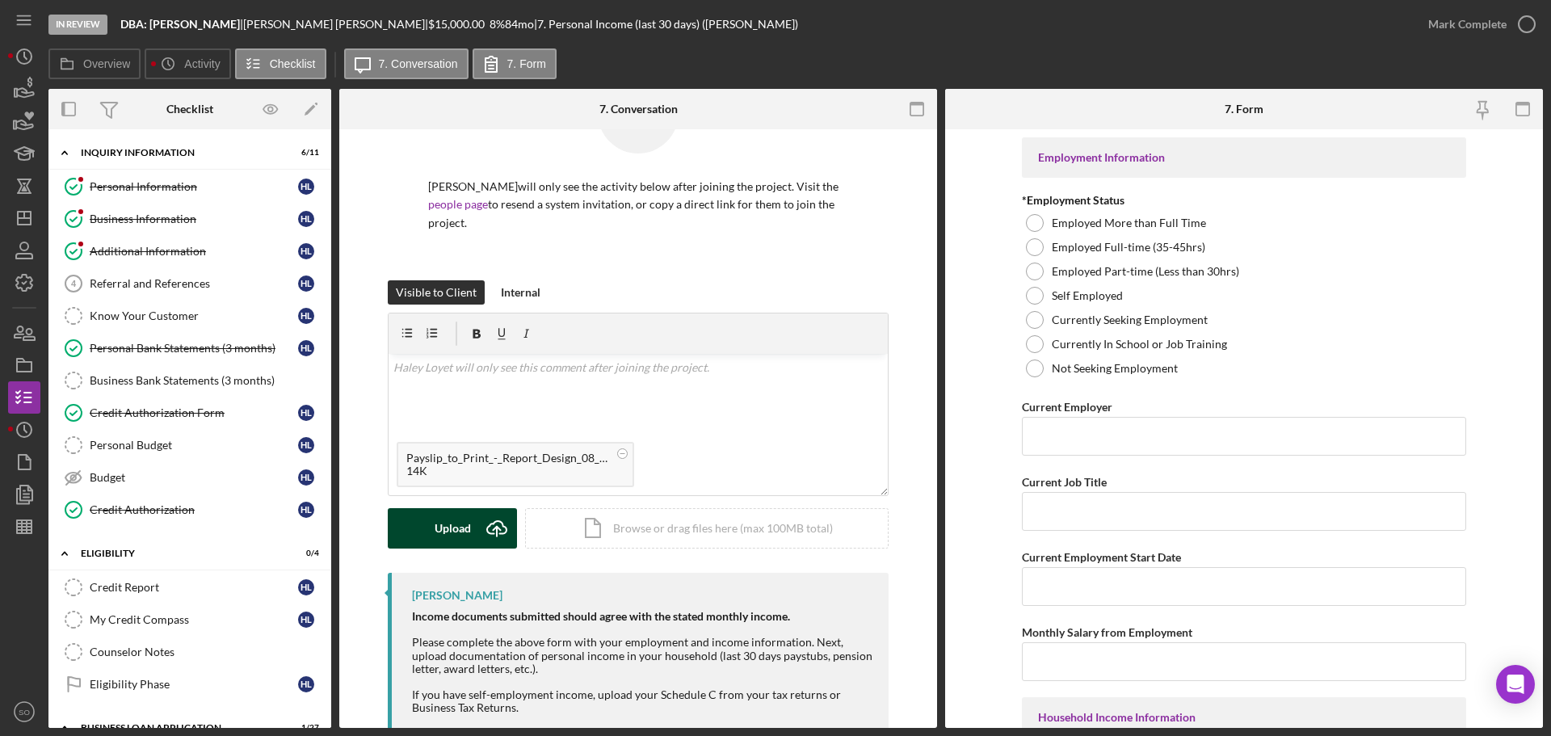
click at [456, 508] on div "Upload" at bounding box center [453, 528] width 36 height 40
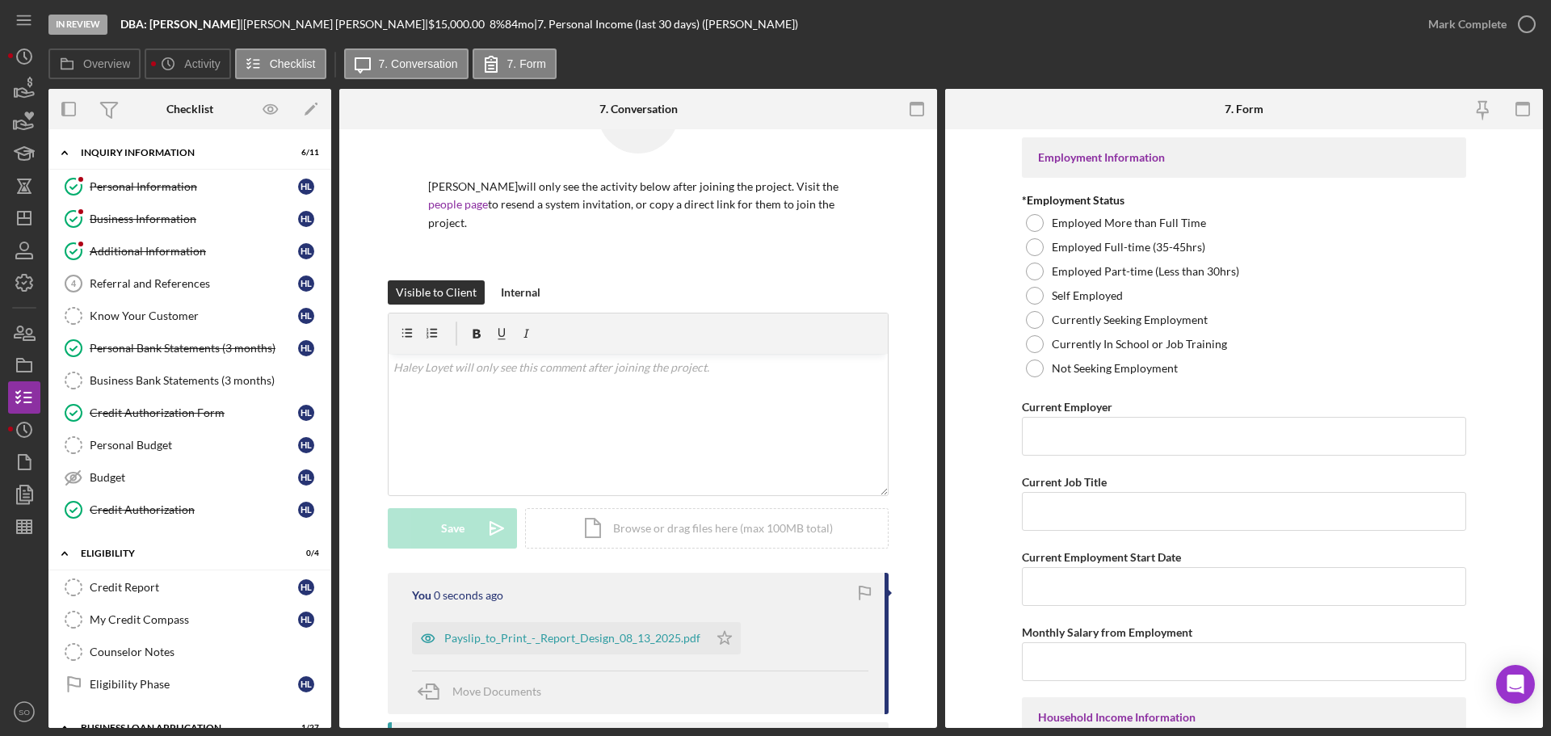
scroll to position [303, 0]
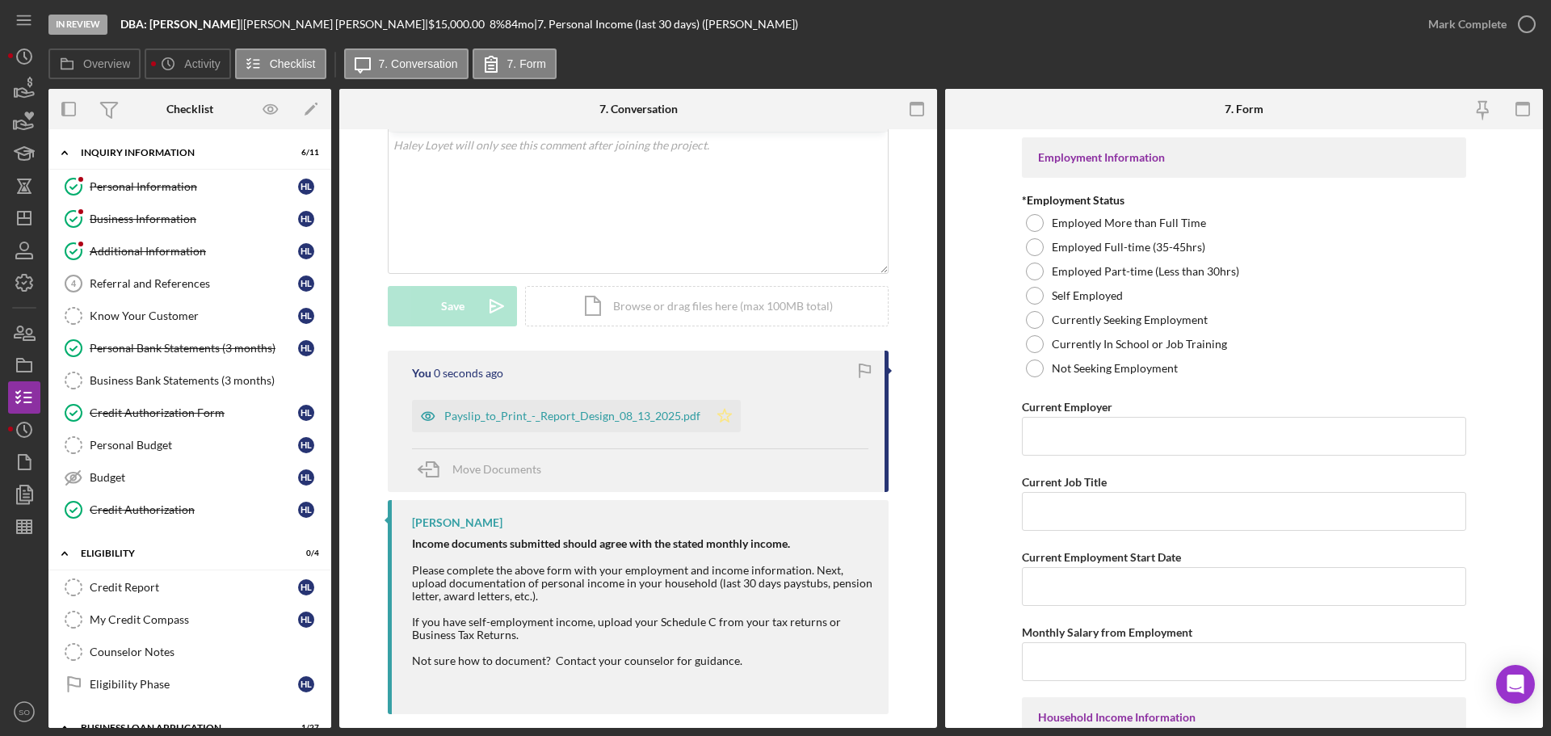
click at [720, 400] on icon "Icon/Star" at bounding box center [725, 416] width 32 height 32
click at [600, 410] on div "Payslip_to_Print_-_Report_Design_08_13_2025.pdf" at bounding box center [572, 416] width 256 height 13
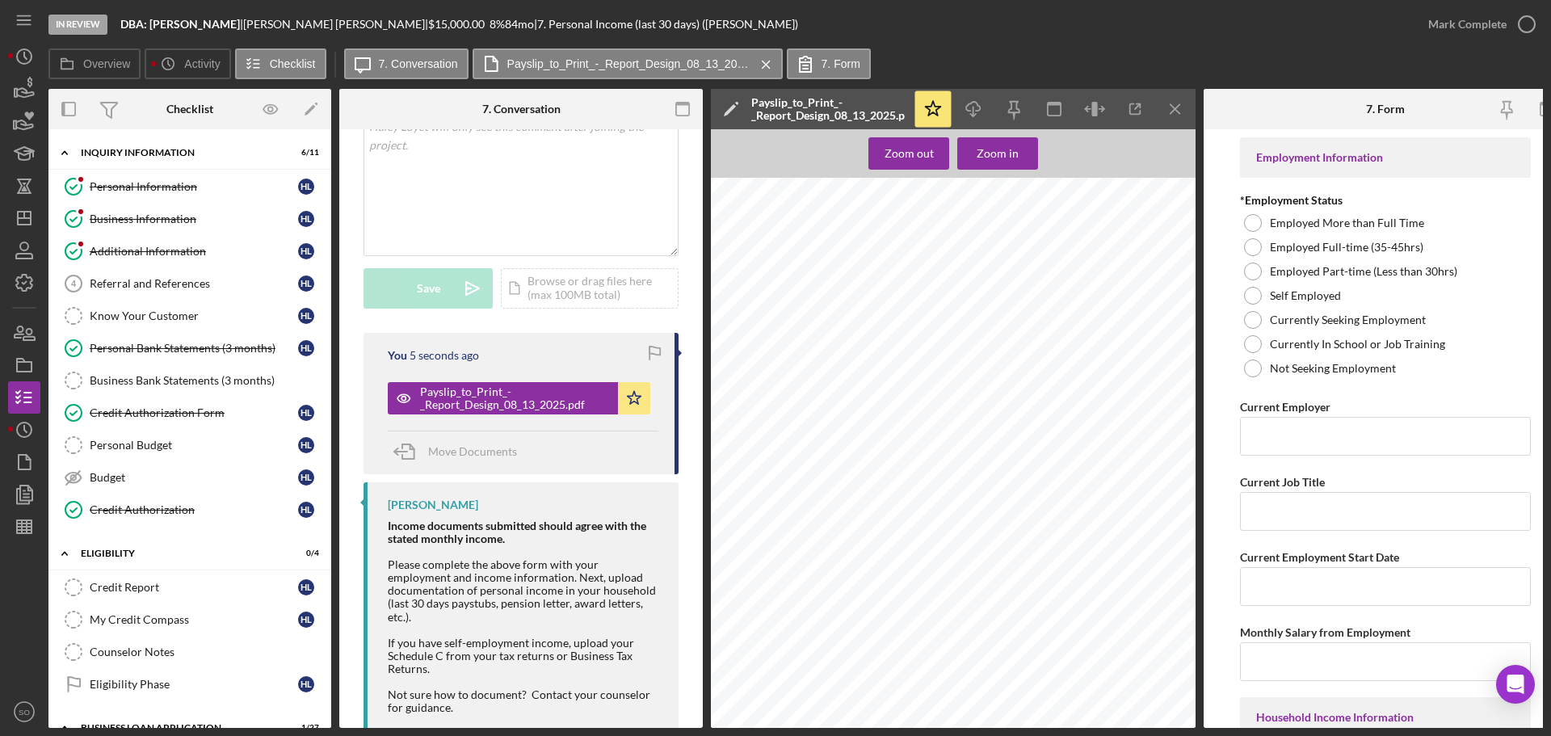
scroll to position [0, 0]
click at [1256, 298] on div at bounding box center [1253, 296] width 18 height 18
click at [1169, 109] on icon "Icon/Menu Close" at bounding box center [1176, 109] width 36 height 36
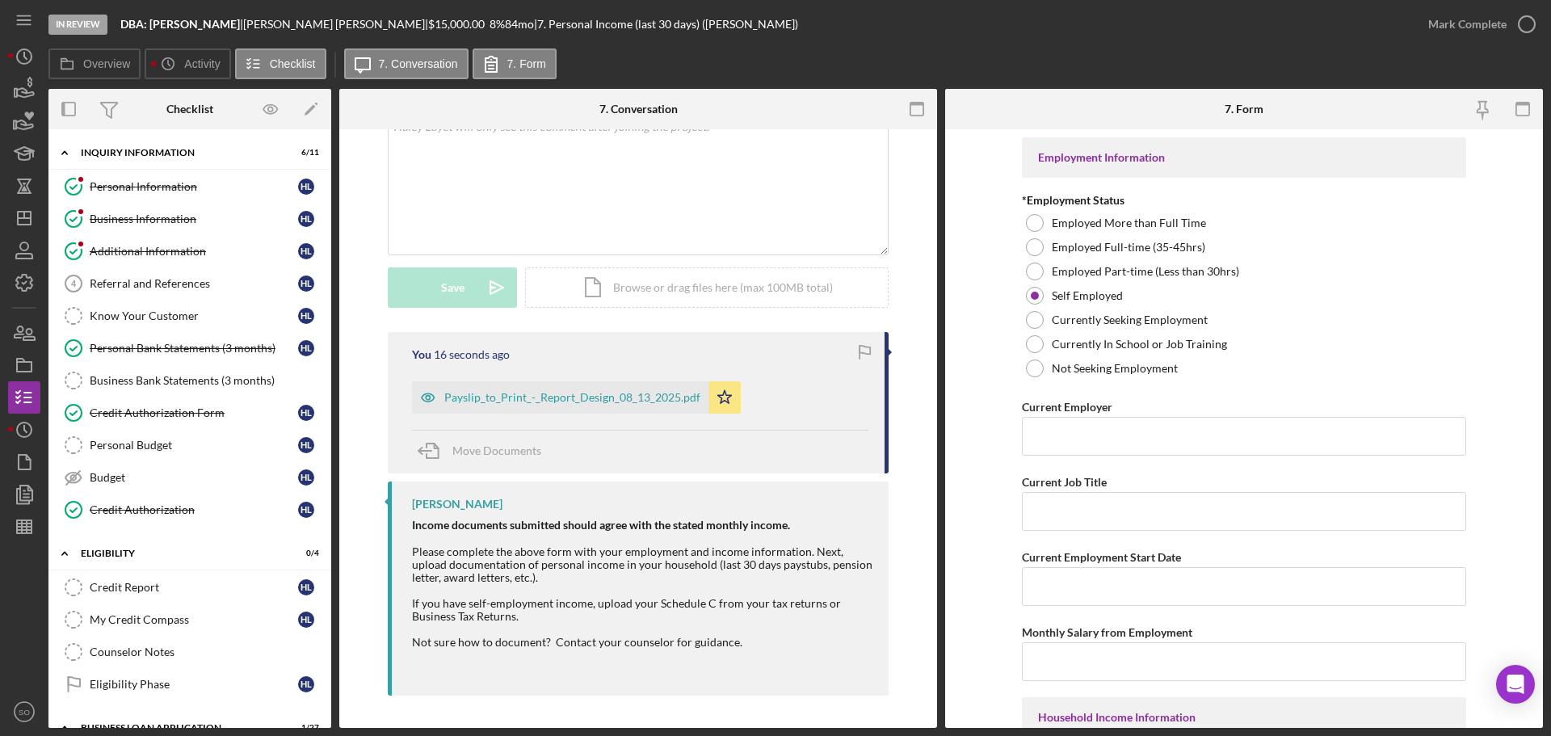
scroll to position [303, 0]
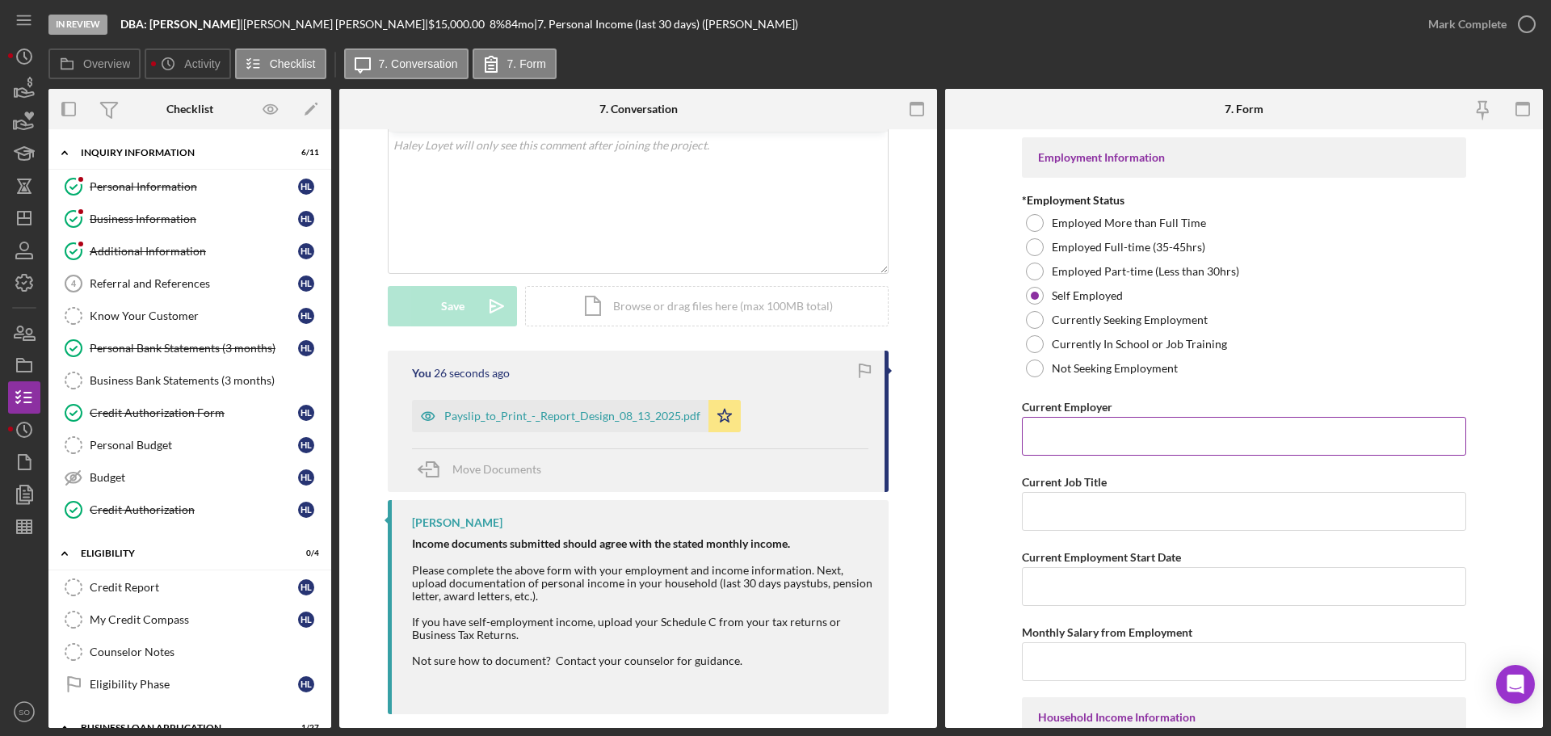
click at [1124, 430] on input "Current Employer" at bounding box center [1244, 436] width 444 height 39
paste input "DBA: [PERSON_NAME]"
type input "DBA: [PERSON_NAME]"
click at [1153, 516] on input "Current Job Title" at bounding box center [1244, 511] width 444 height 39
paste input "Business Owner"
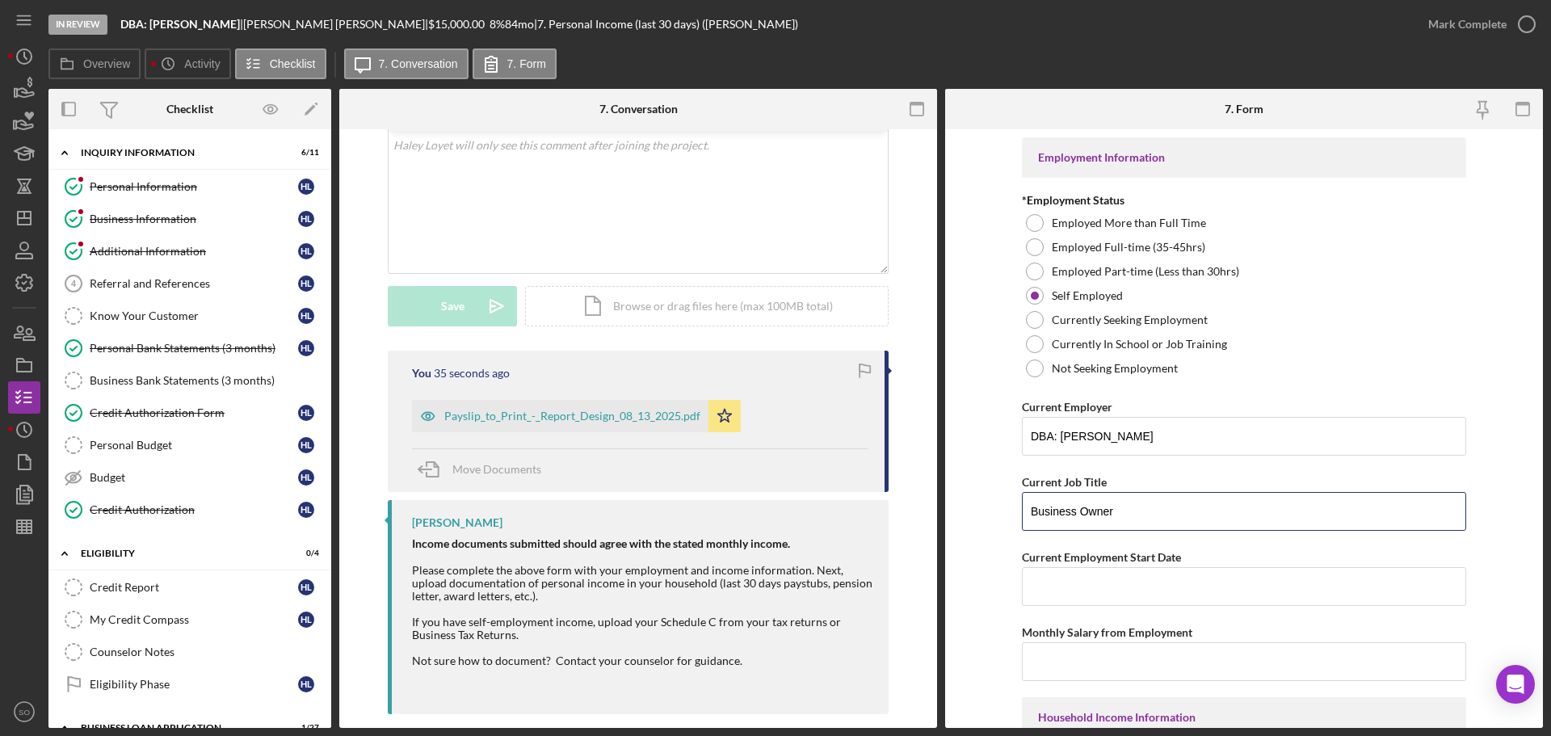
type input "Business Owner"
click at [1147, 596] on input "Current Employment Start Date" at bounding box center [1244, 586] width 444 height 39
paste input "[DATE]"
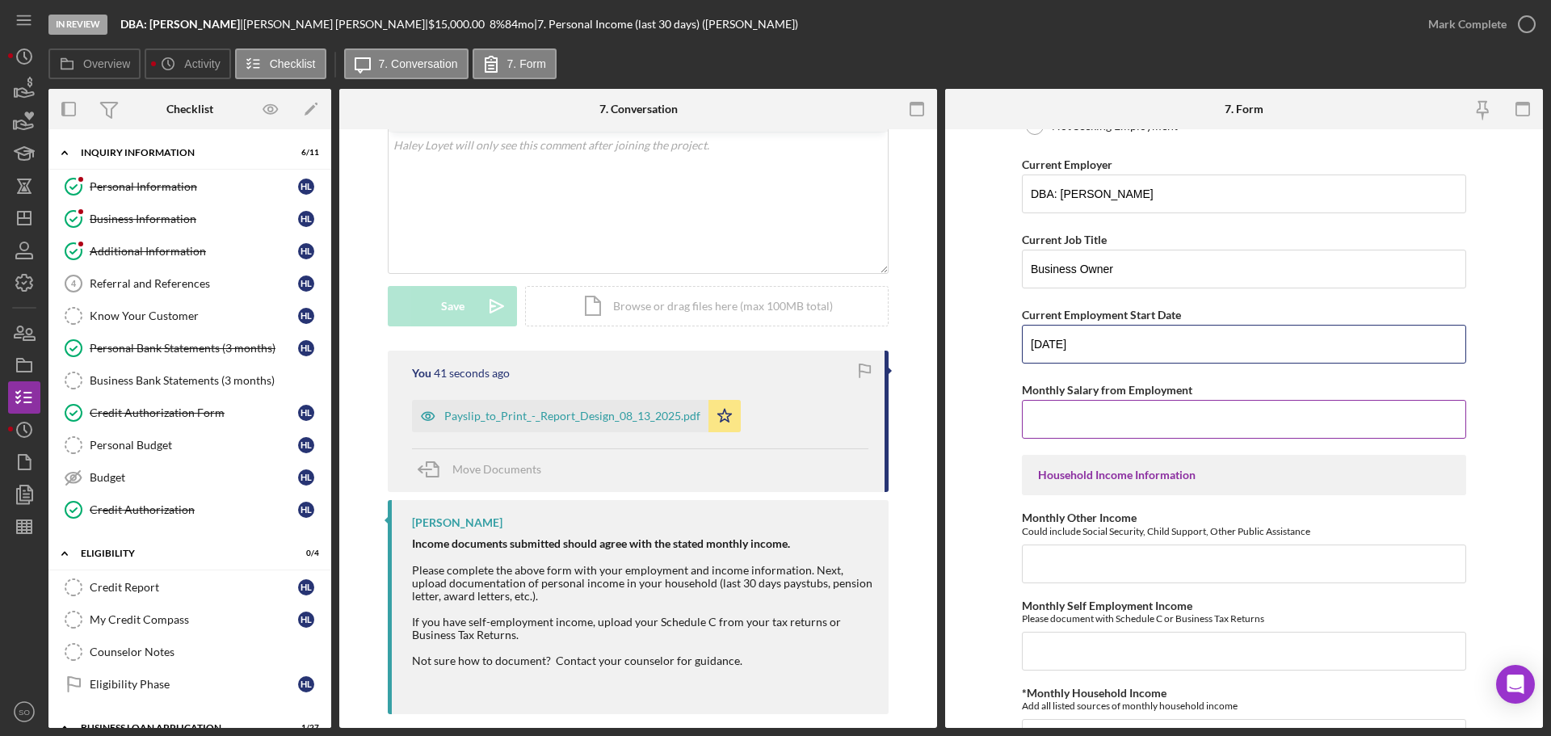
type input "[DATE]"
click at [1165, 423] on input "Monthly Salary from Employment" at bounding box center [1244, 419] width 444 height 39
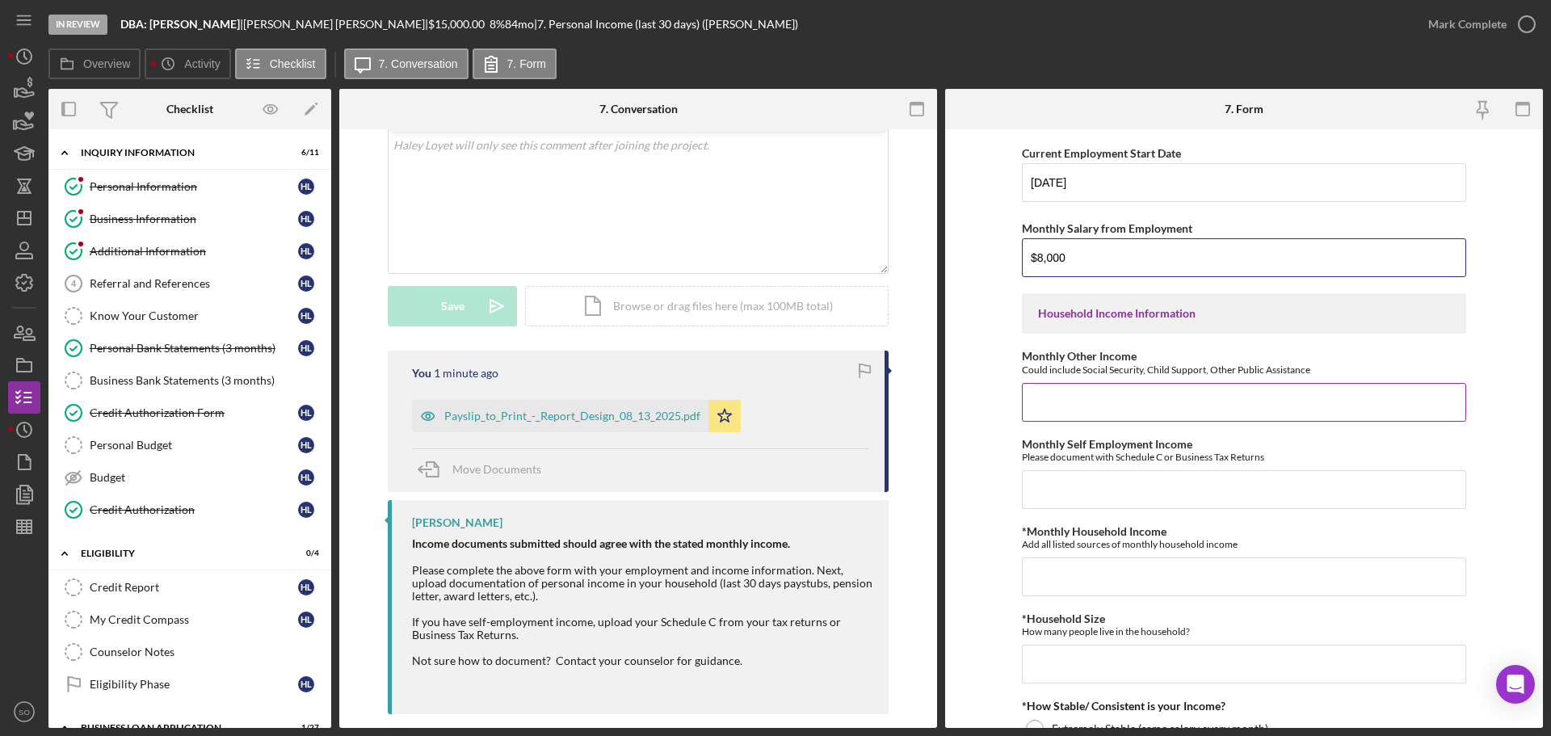
type input "$8,000"
click at [1158, 410] on input "Monthly Other Income" at bounding box center [1244, 402] width 444 height 39
type input "$0"
click at [1113, 485] on input "Monthly Self Employment Income" at bounding box center [1244, 489] width 444 height 39
type input "$8,000"
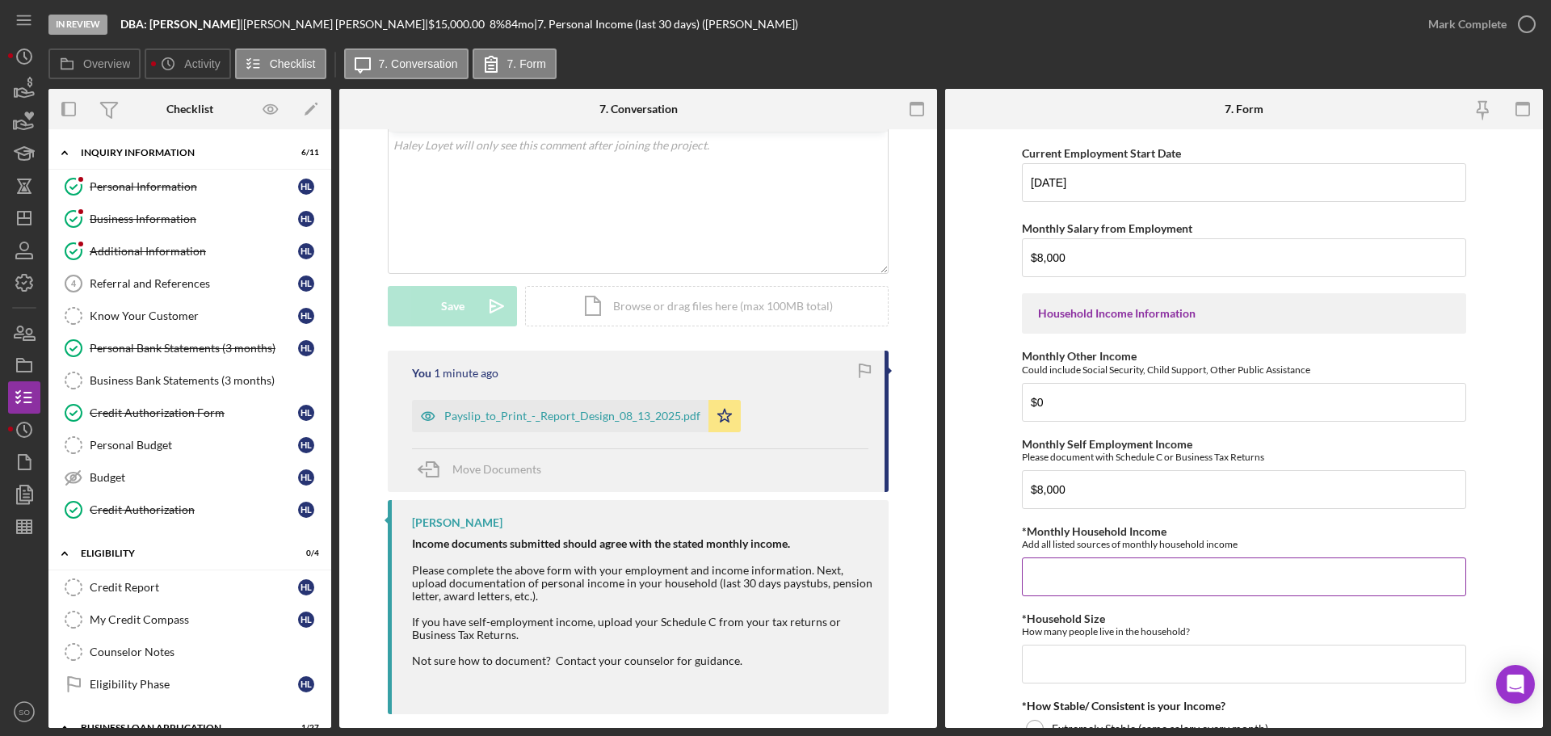
click at [1118, 582] on input "*Monthly Household Income" at bounding box center [1244, 577] width 444 height 39
type input "$8,000"
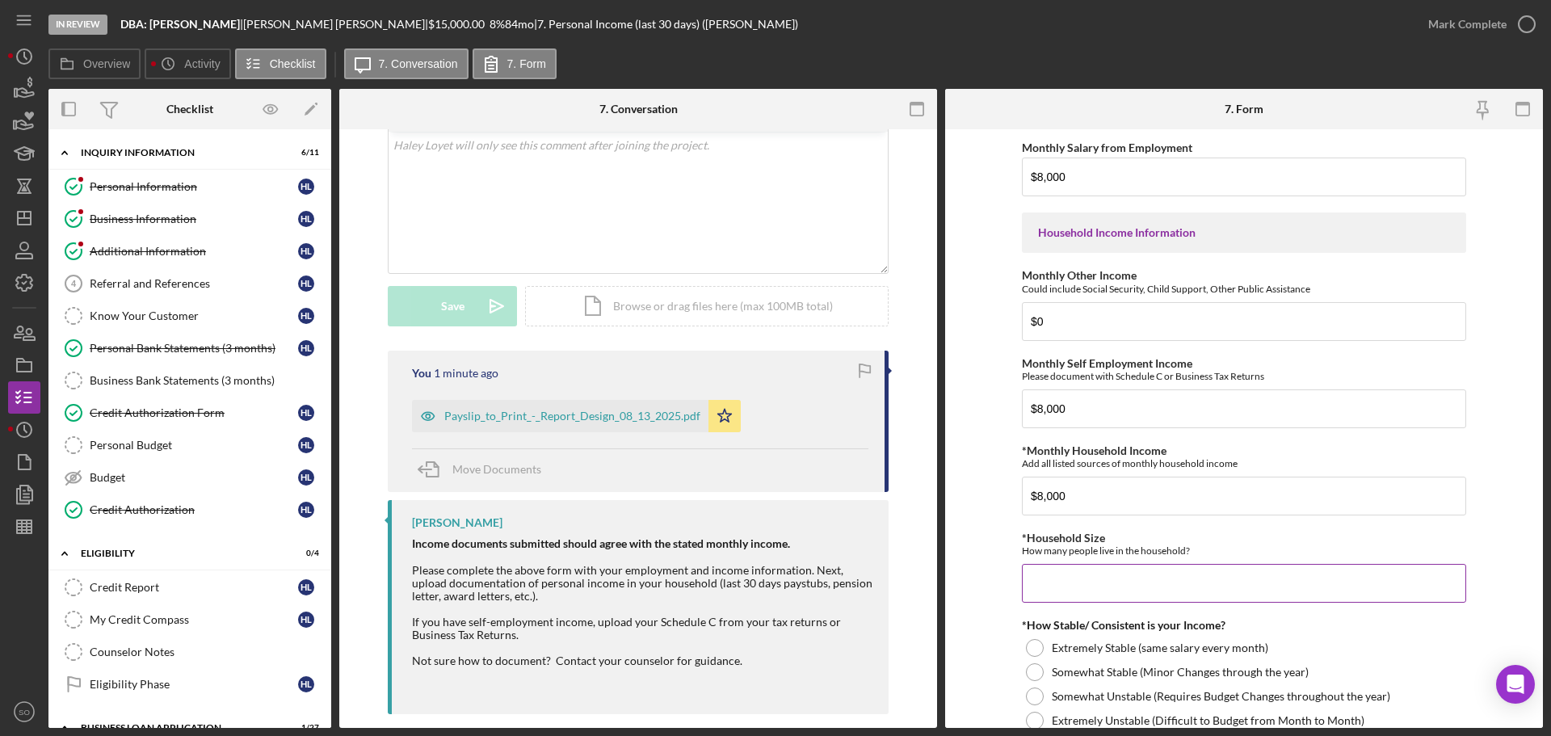
click at [1118, 581] on input "*Household Size" at bounding box center [1244, 583] width 444 height 39
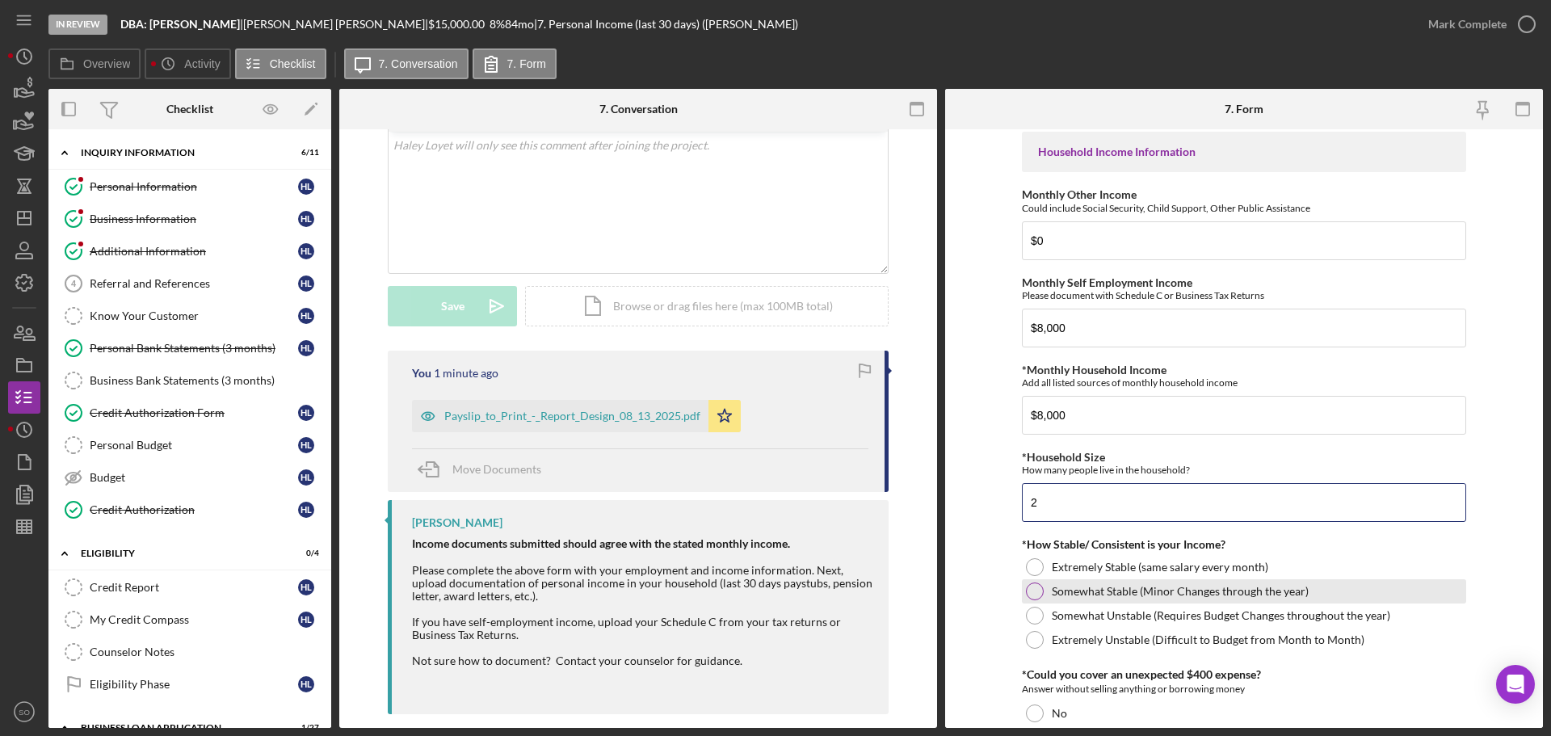
type input "2"
click at [1034, 598] on div at bounding box center [1035, 592] width 18 height 18
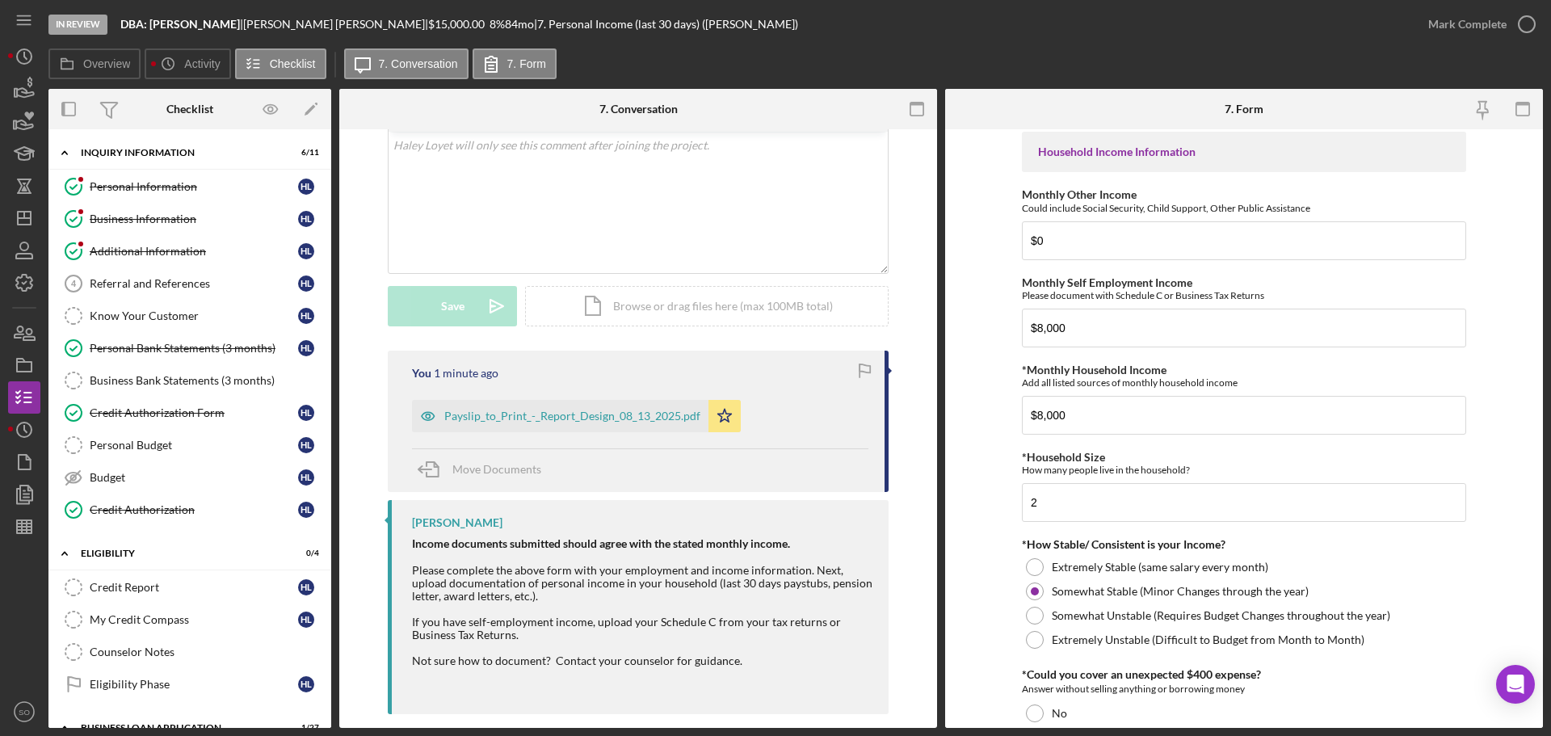
scroll to position [727, 0]
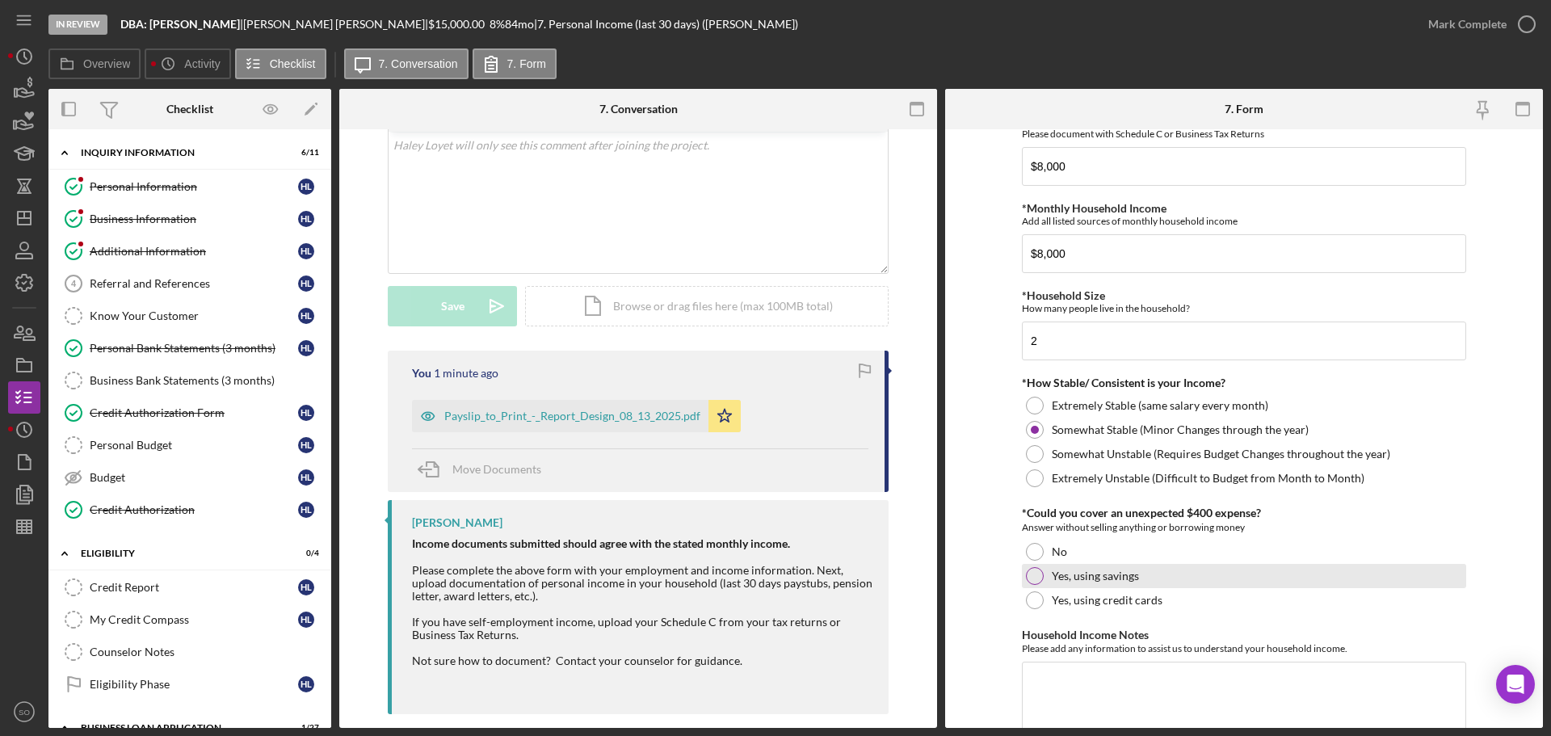
click at [1034, 572] on div at bounding box center [1035, 576] width 18 height 18
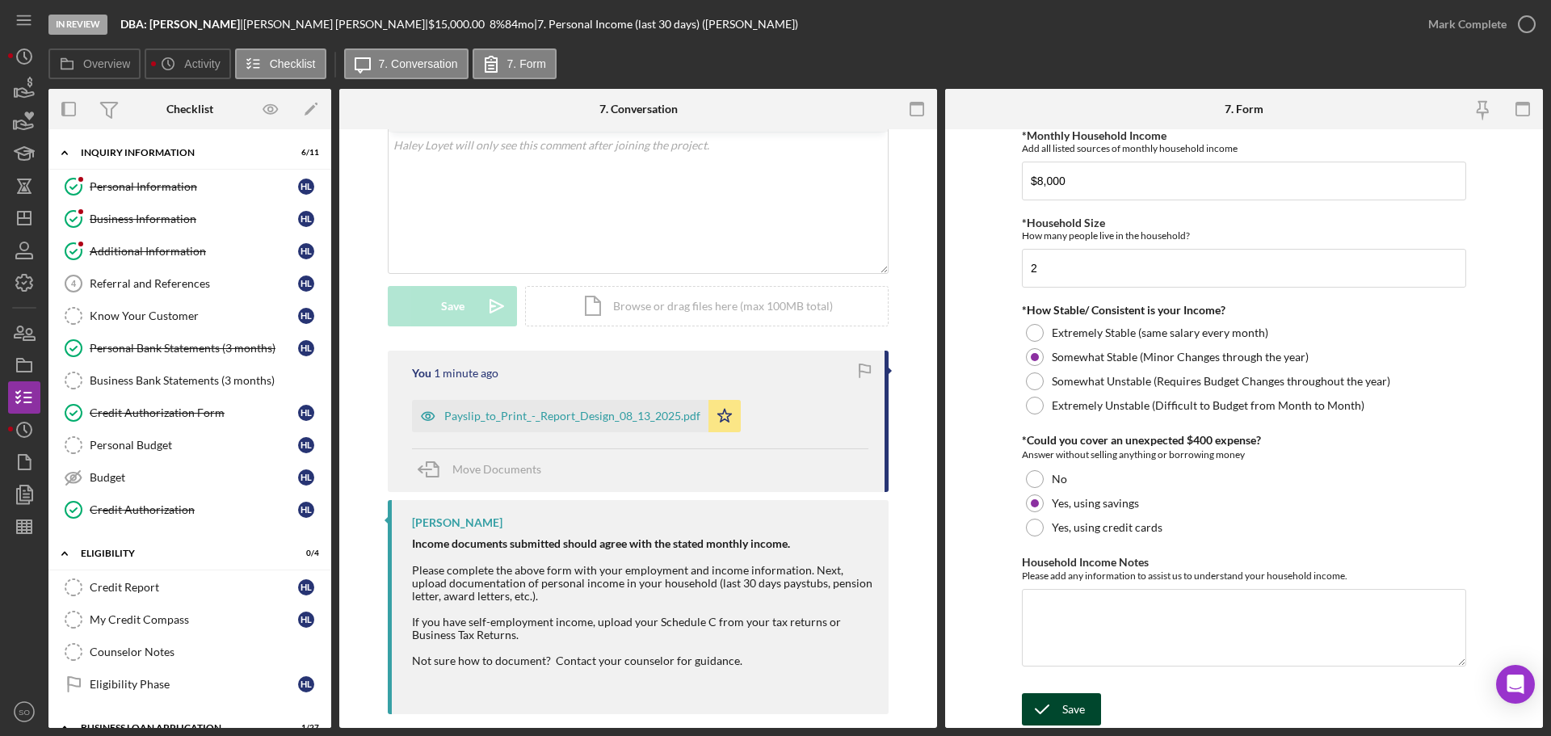
click at [1070, 705] on div "Save" at bounding box center [1074, 709] width 23 height 32
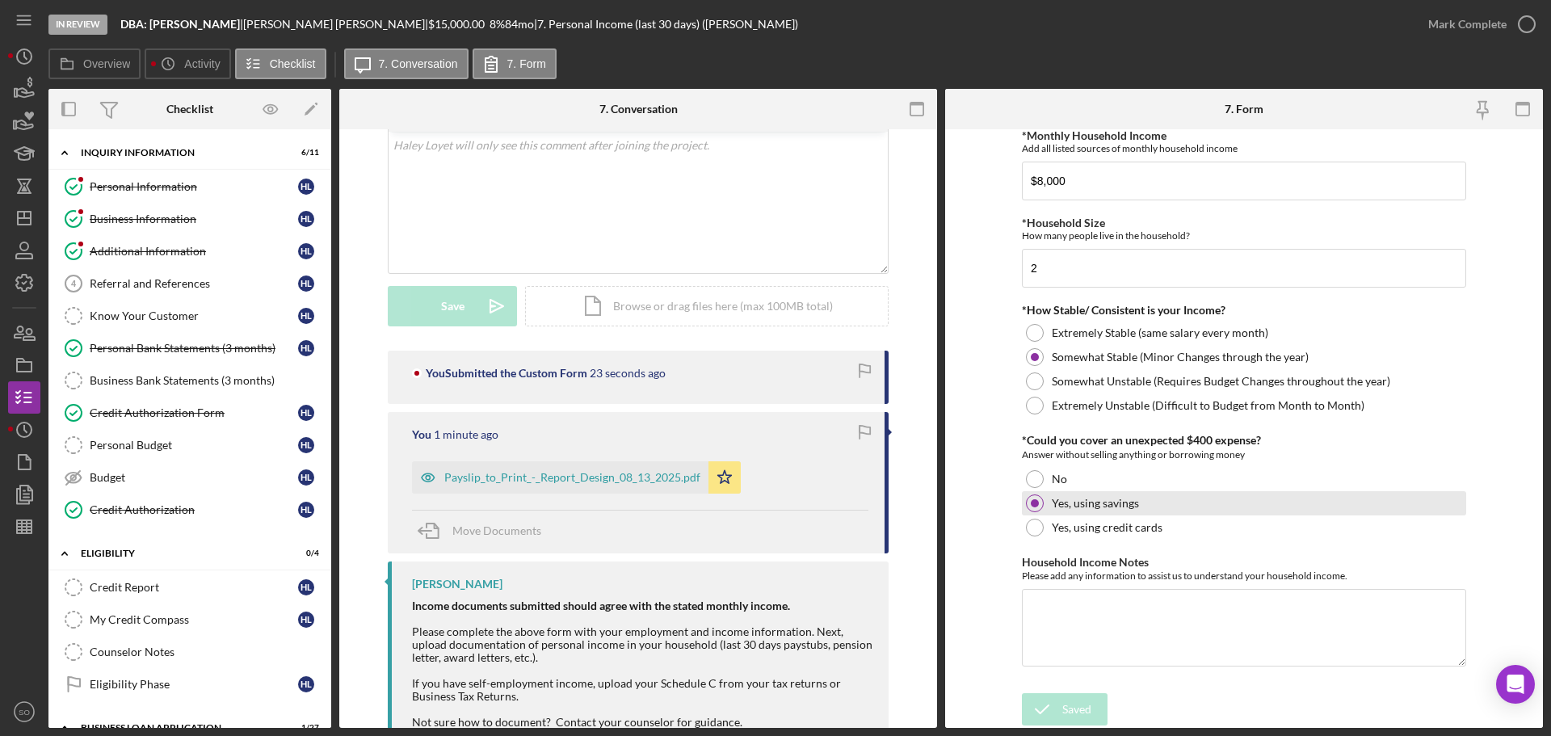
scroll to position [558, 0]
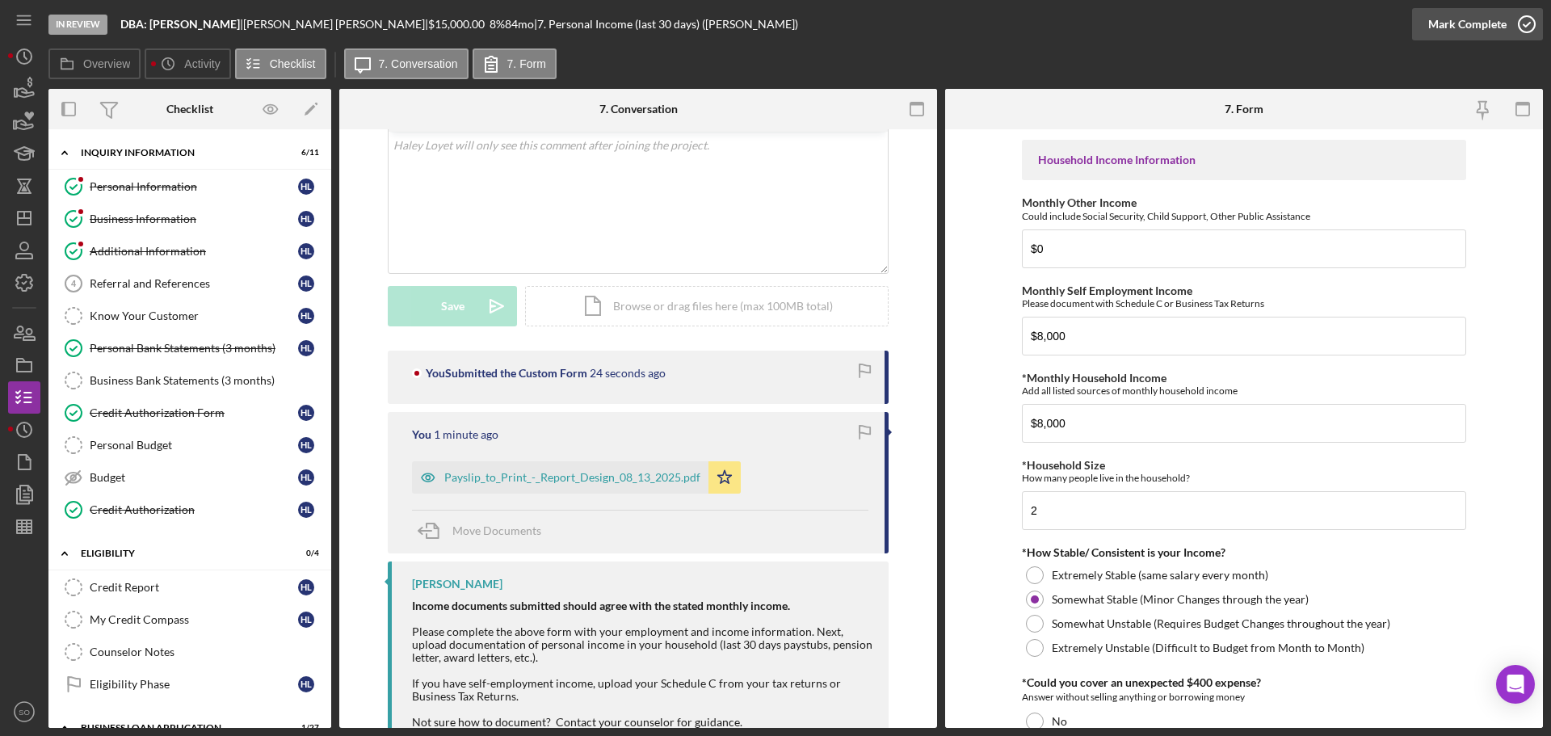
click at [1439, 34] on div "Mark Complete" at bounding box center [1468, 24] width 78 height 32
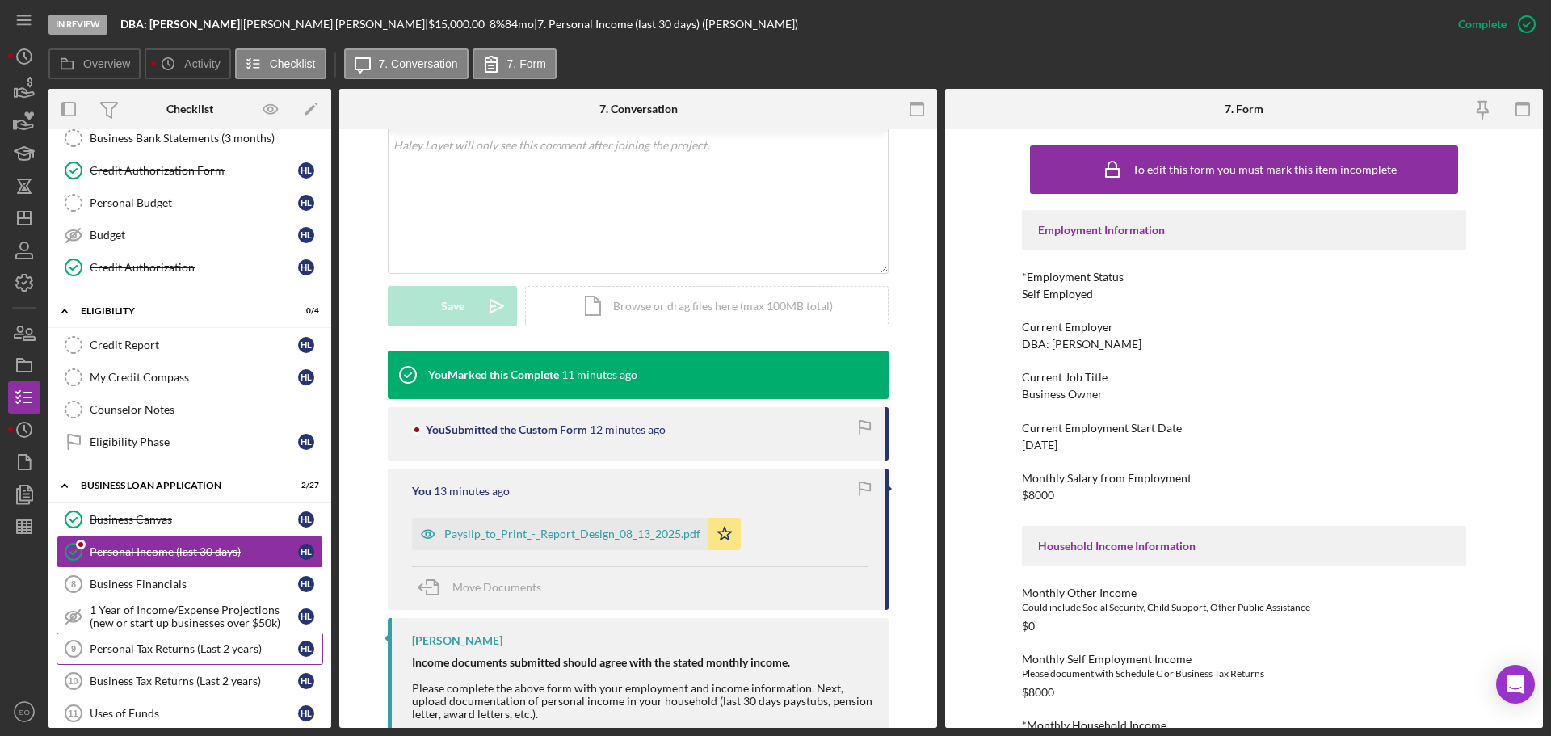
scroll to position [81, 0]
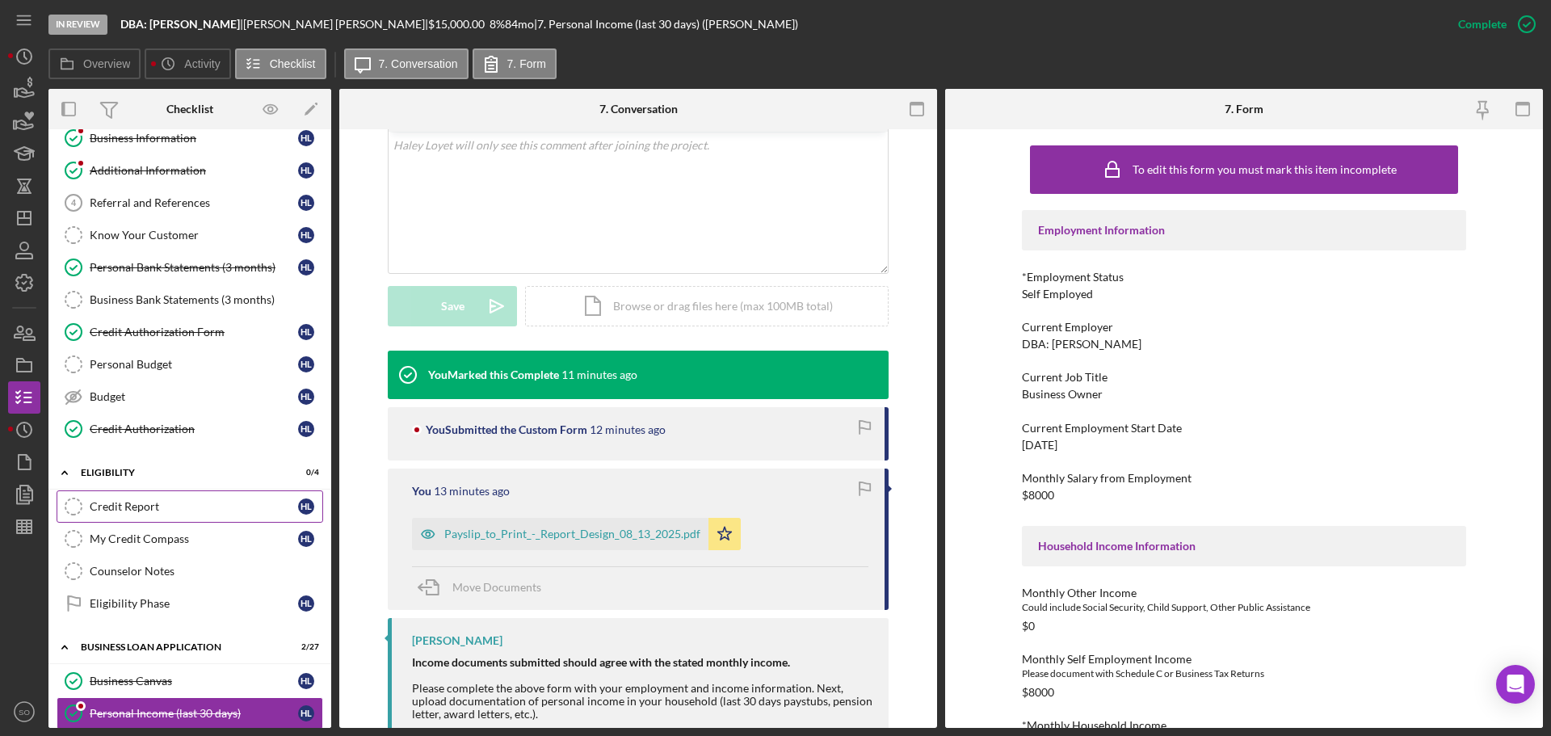
click at [133, 496] on link "Credit Report Credit Report H L" at bounding box center [190, 506] width 267 height 32
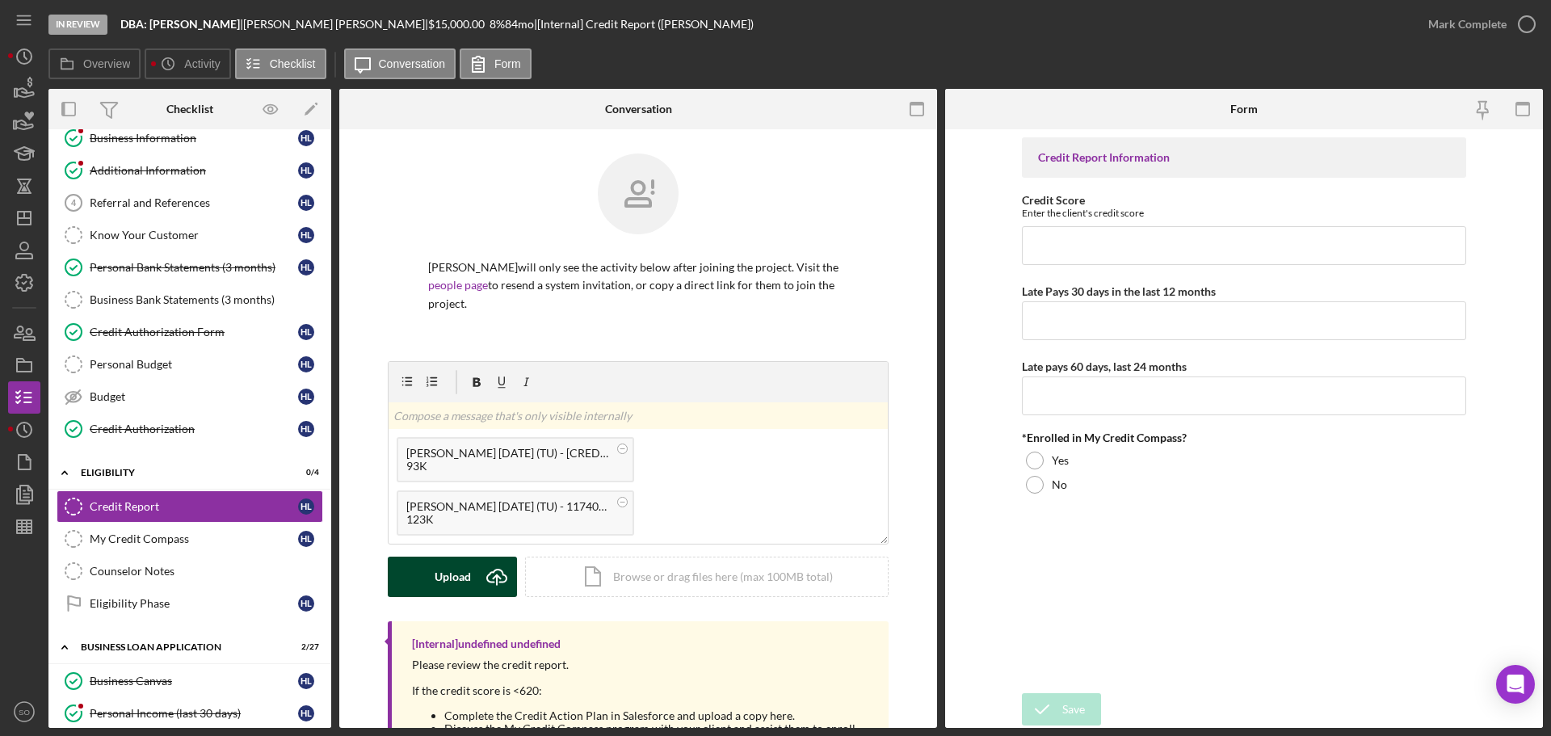
click at [427, 567] on button "Upload Icon/Upload" at bounding box center [452, 577] width 129 height 40
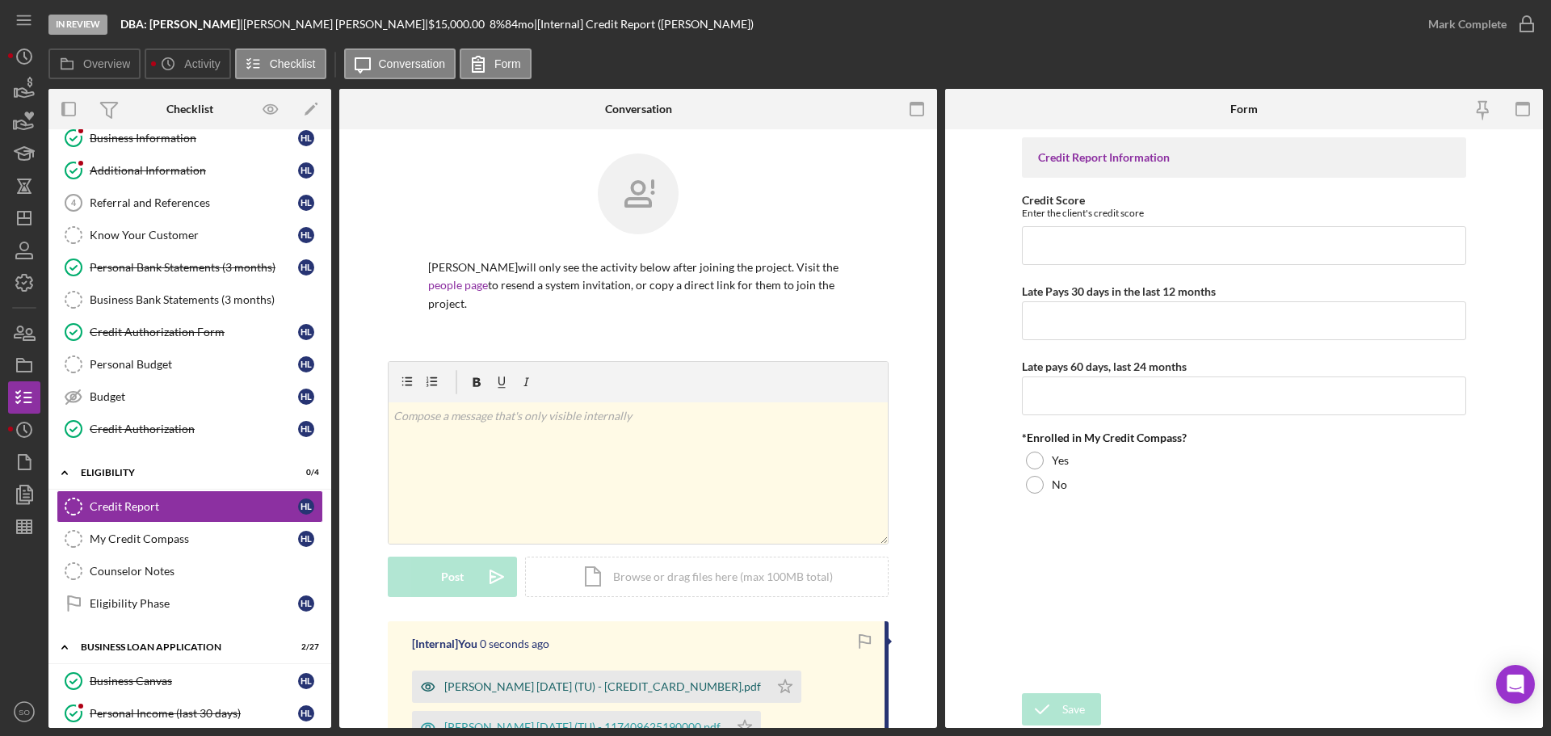
scroll to position [162, 0]
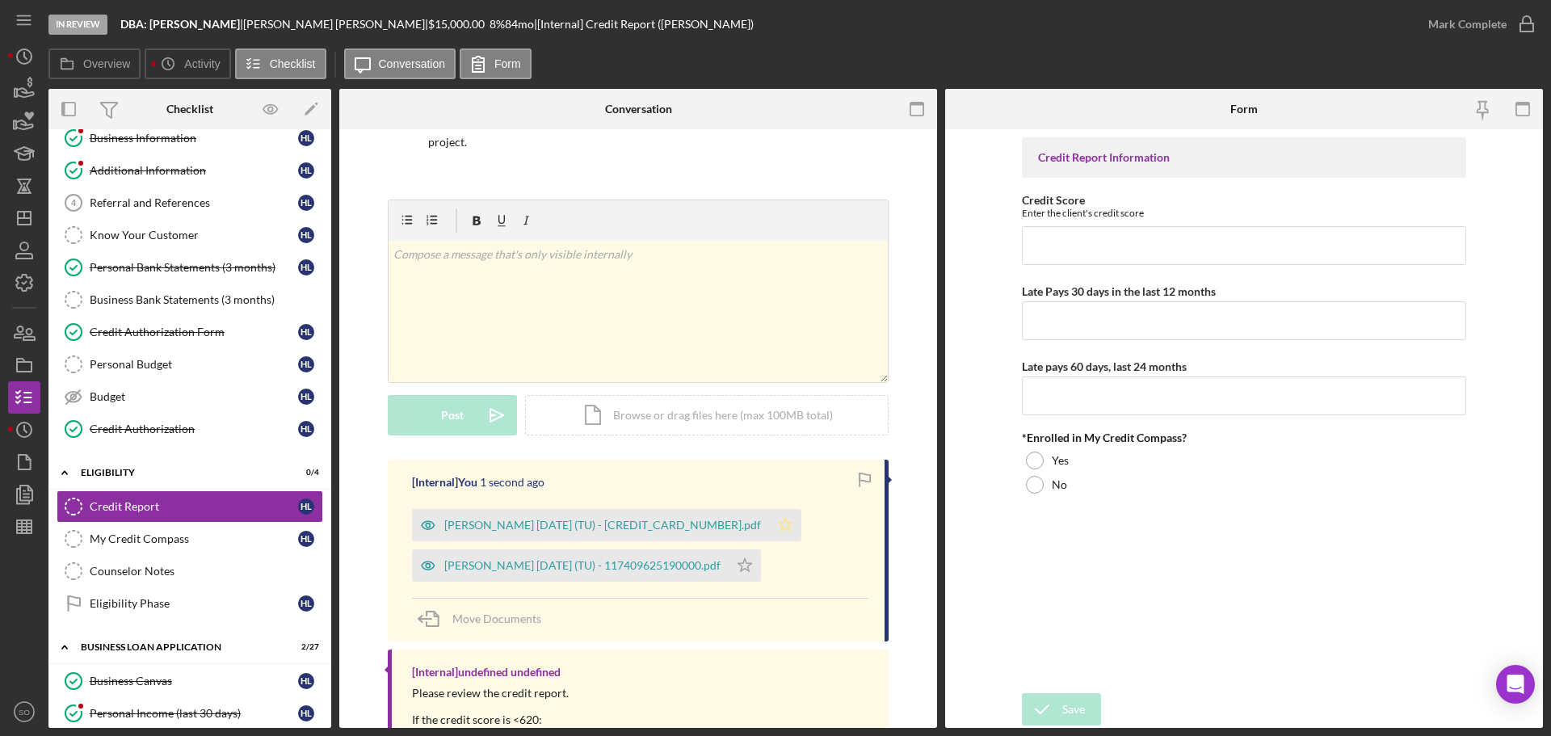
click at [769, 509] on icon "Icon/Star" at bounding box center [785, 525] width 32 height 32
click at [754, 549] on icon "Icon/Star" at bounding box center [745, 565] width 32 height 32
click at [587, 519] on div "Loyet, Haley 2025-08-20 (TU) - 117409616170000.pdf" at bounding box center [602, 525] width 317 height 13
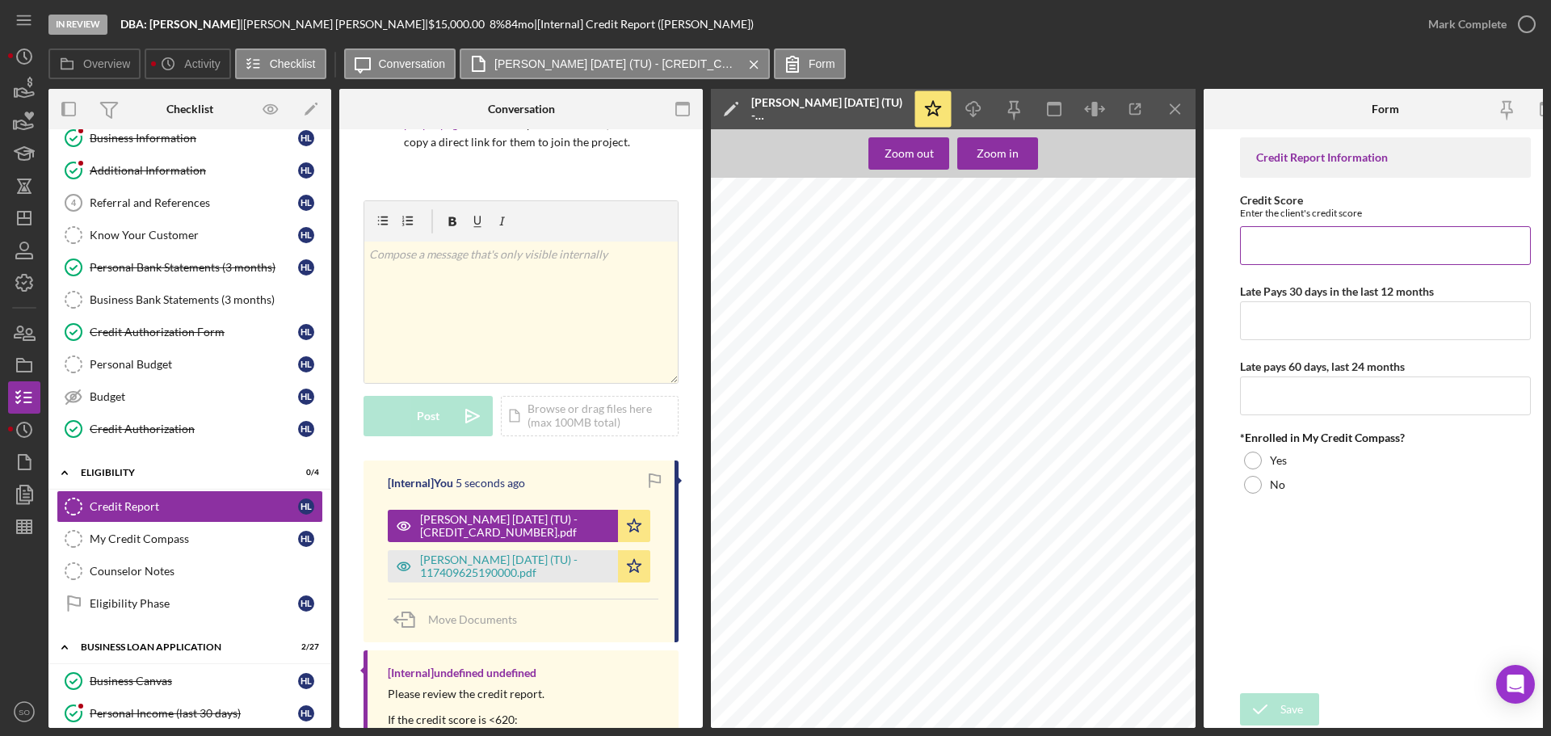
click at [1282, 246] on input "Credit Score" at bounding box center [1385, 245] width 291 height 39
type input "734"
click at [1306, 343] on div "Credit Report Information Credit Score Enter the client's credit score 734 Late…" at bounding box center [1385, 411] width 291 height 548
click at [1307, 326] on input "Late Pays 30 days in the last 12 months" at bounding box center [1385, 320] width 291 height 39
type input "0"
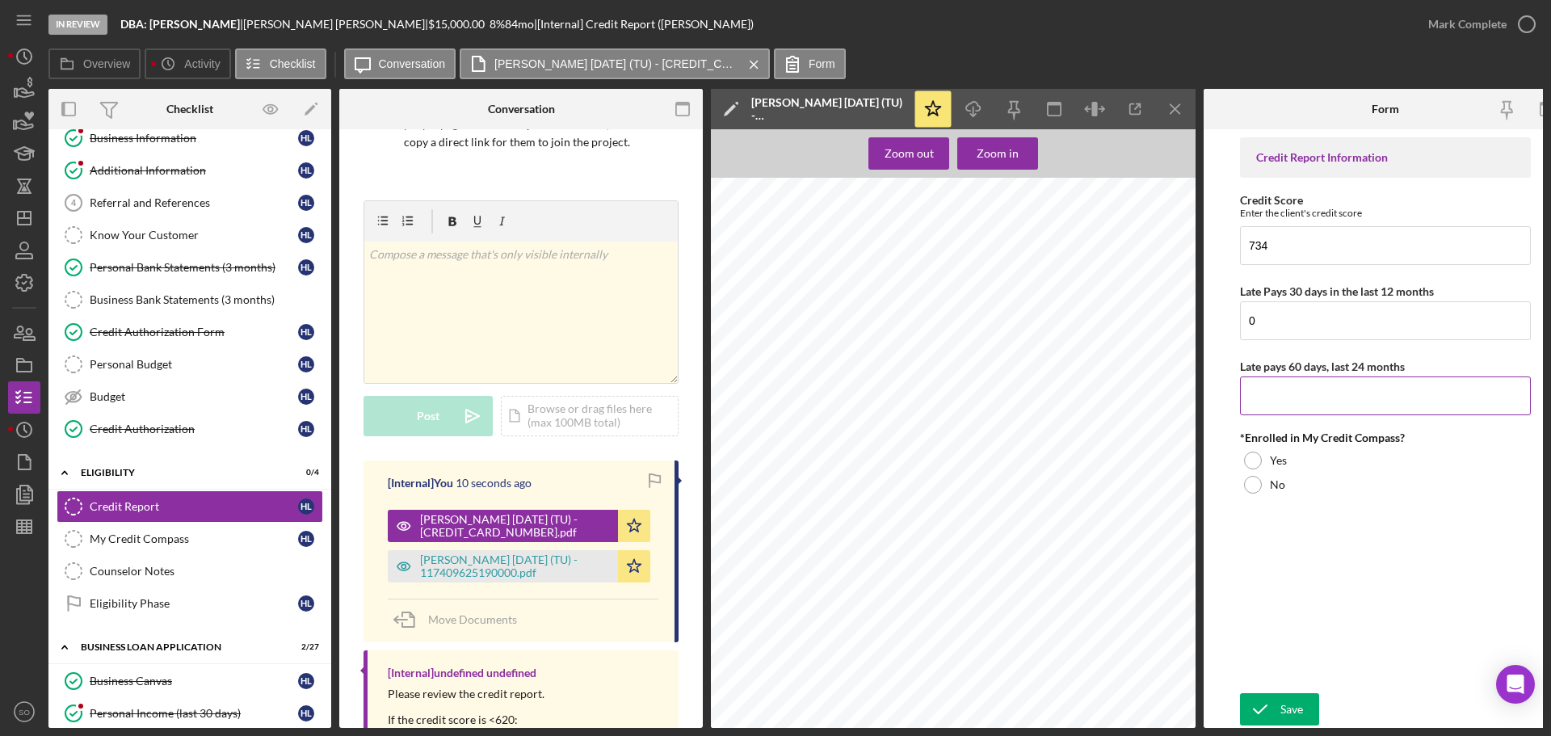
click at [1322, 388] on input "Late pays 60 days, last 24 months" at bounding box center [1385, 396] width 291 height 39
type input "0"
click at [1271, 489] on label "No" at bounding box center [1277, 484] width 15 height 13
click at [1303, 701] on button "Save" at bounding box center [1279, 709] width 79 height 32
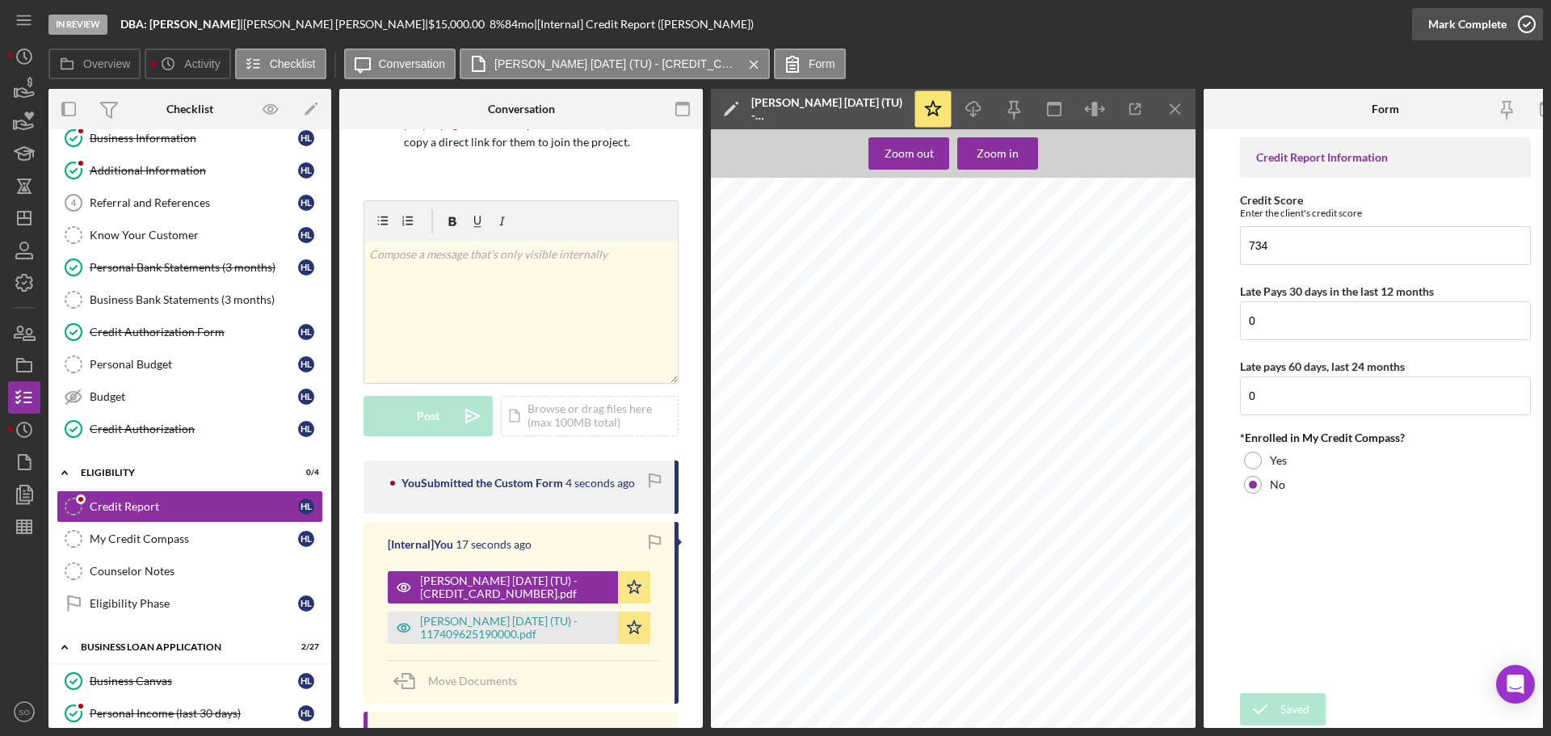
click at [1475, 25] on div "Mark Complete" at bounding box center [1468, 24] width 78 height 32
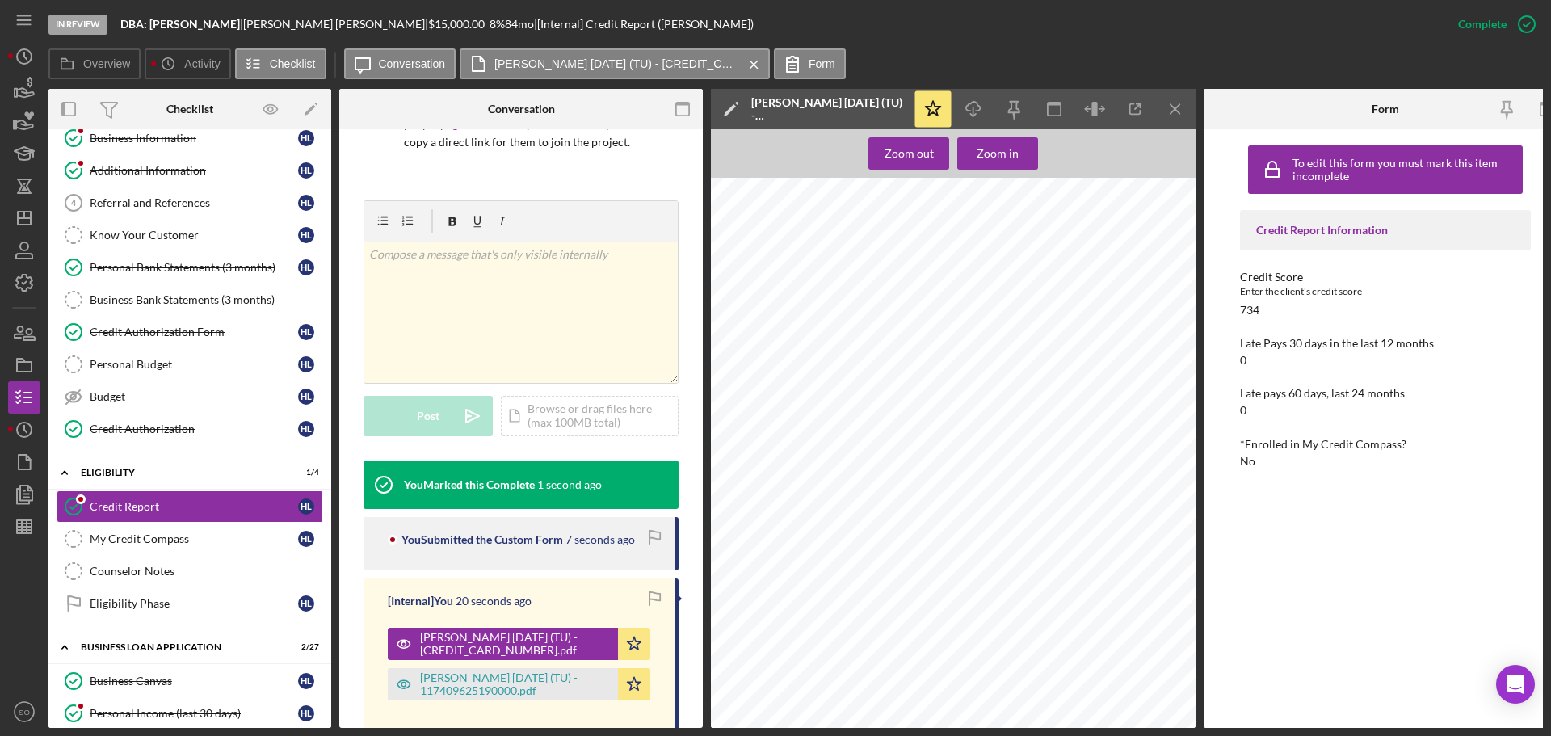
click at [1535, 108] on icon "button" at bounding box center [1548, 109] width 36 height 36
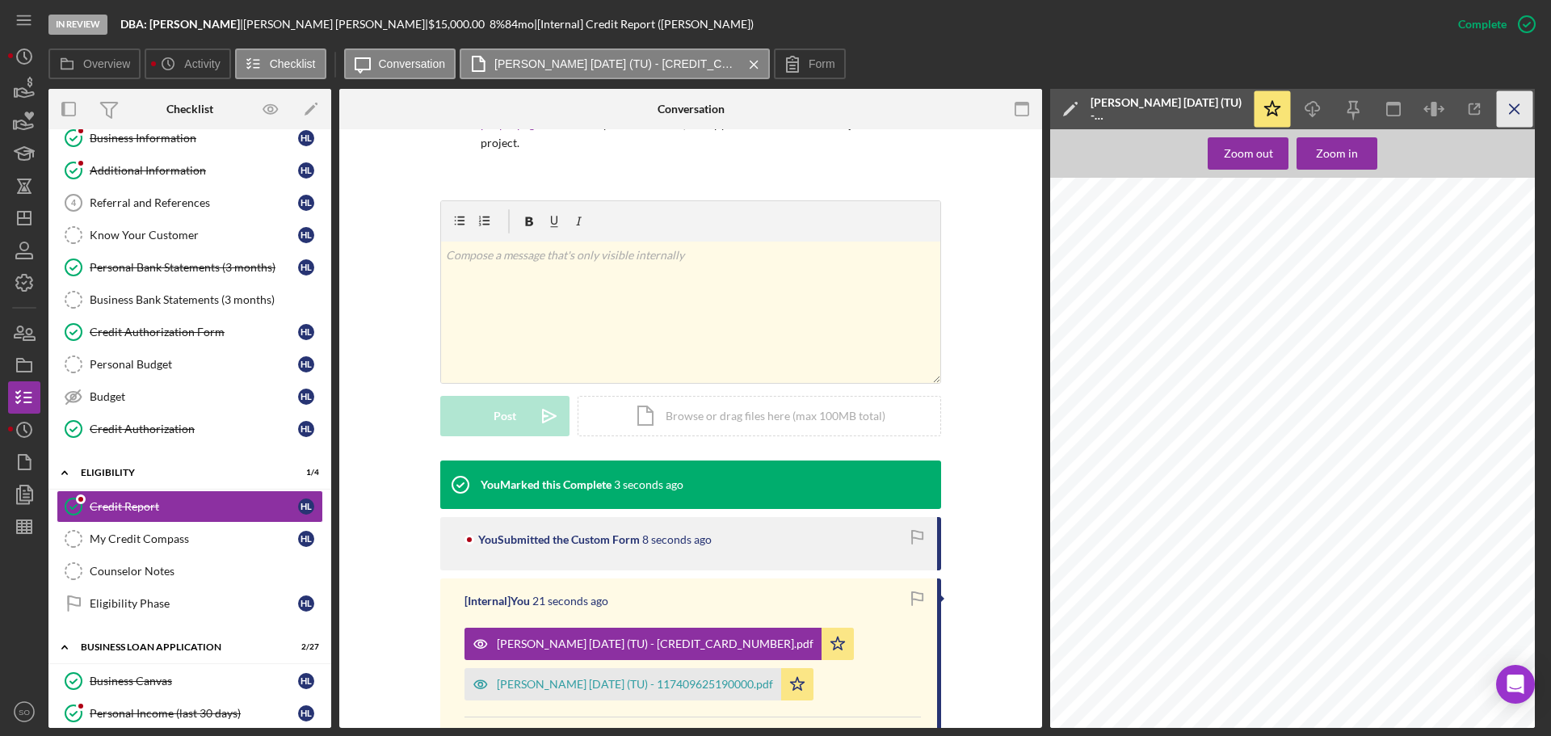
click at [1505, 118] on icon "Icon/Menu Close" at bounding box center [1515, 109] width 36 height 36
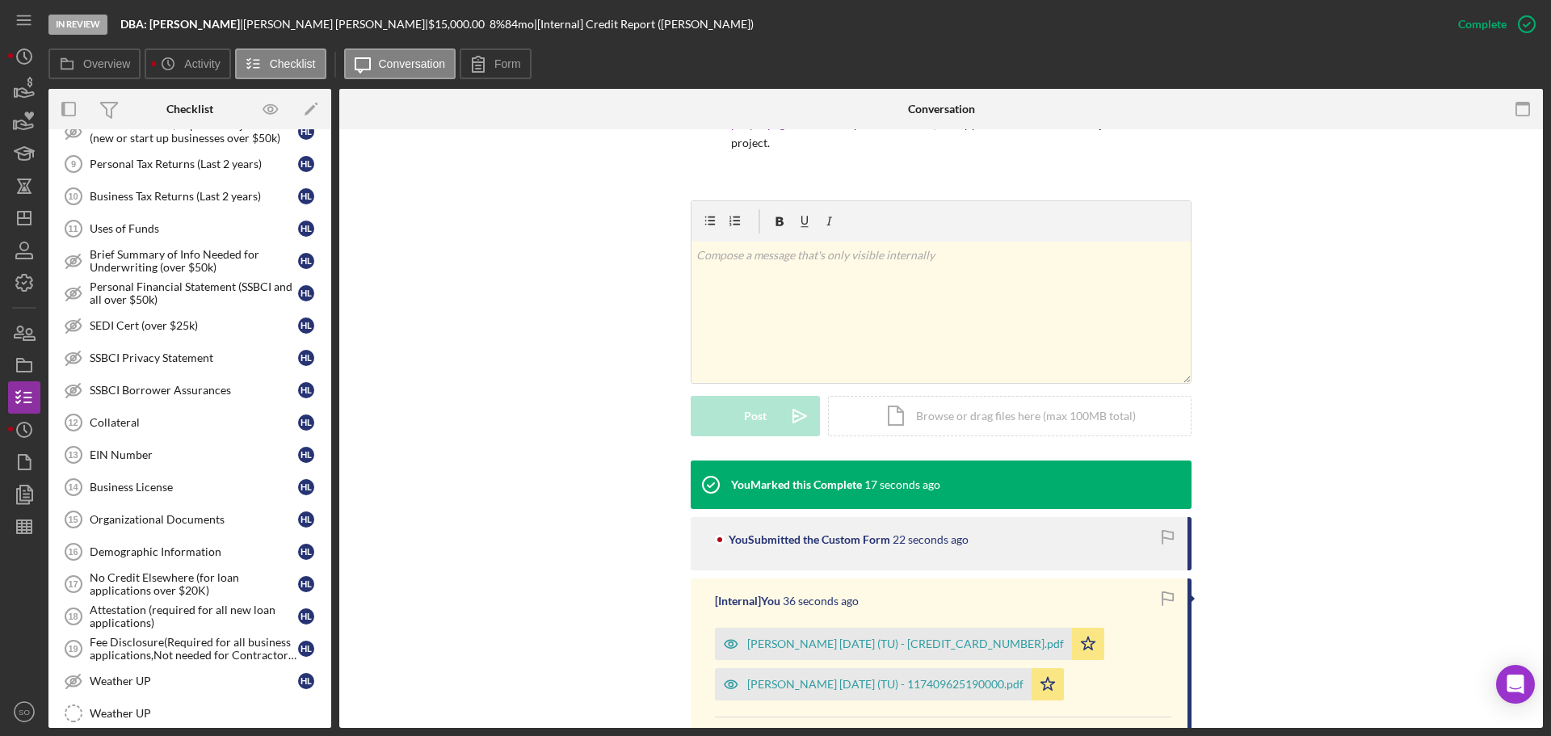
scroll to position [808, 0]
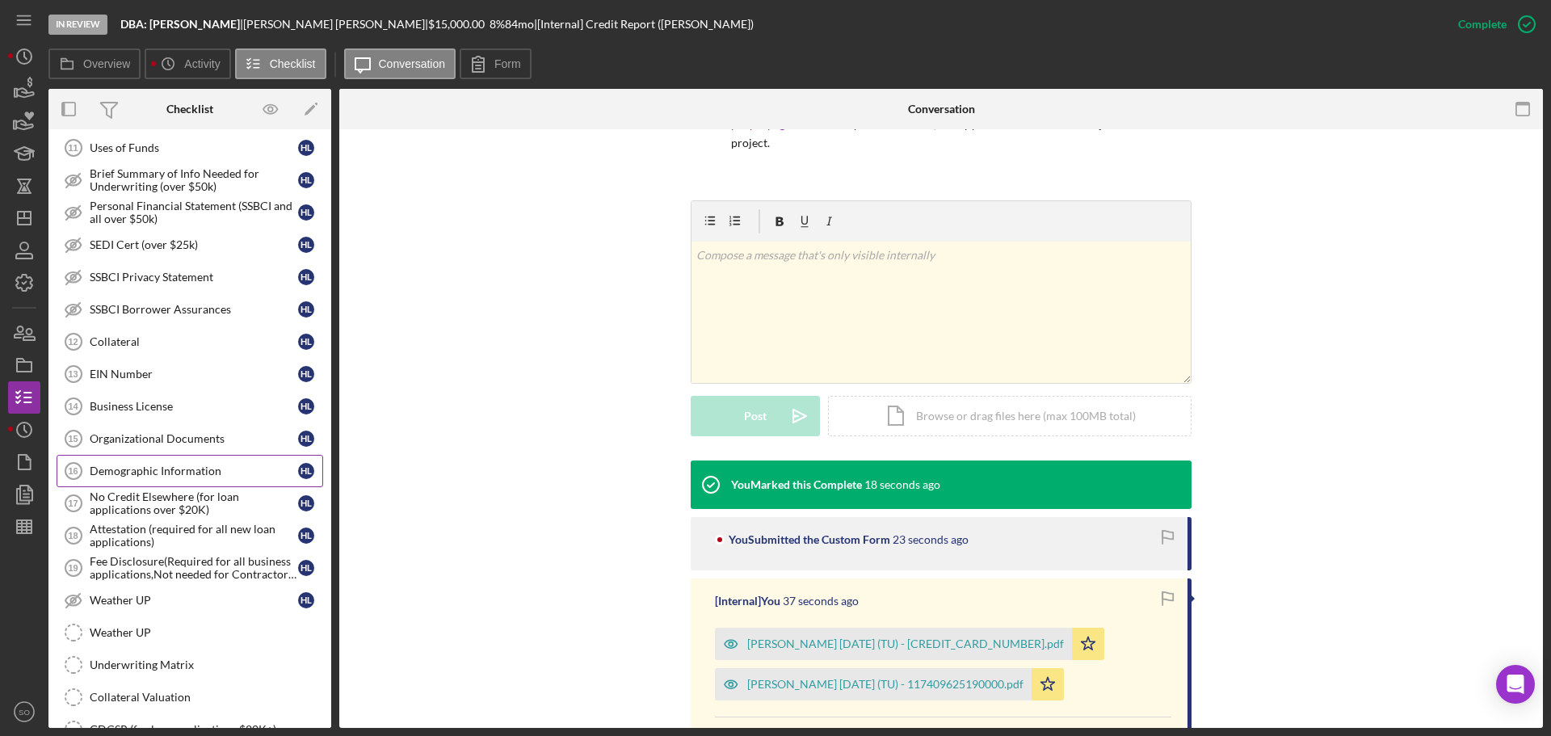
click at [162, 476] on div "Demographic Information" at bounding box center [194, 471] width 208 height 13
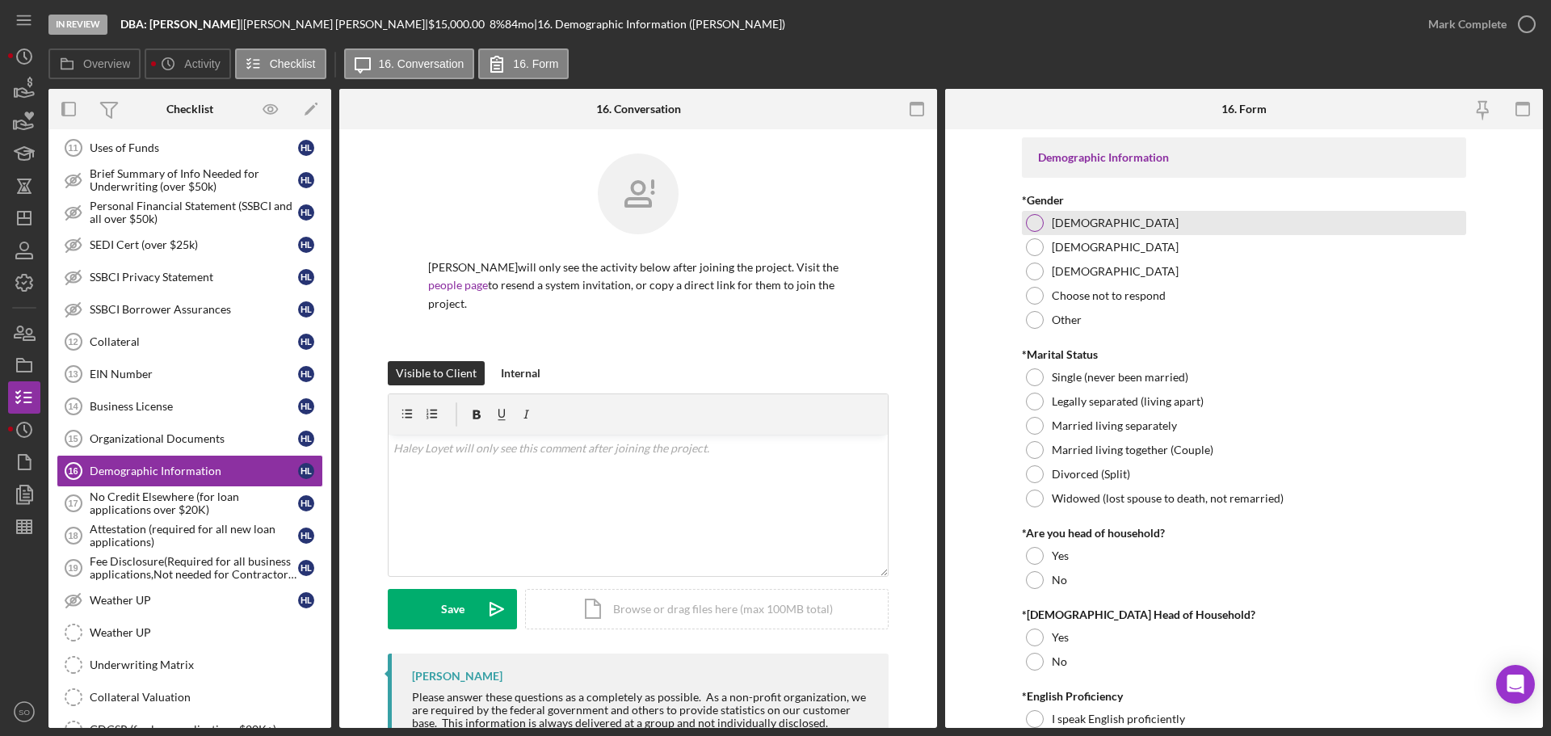
click at [1033, 231] on div at bounding box center [1035, 223] width 18 height 18
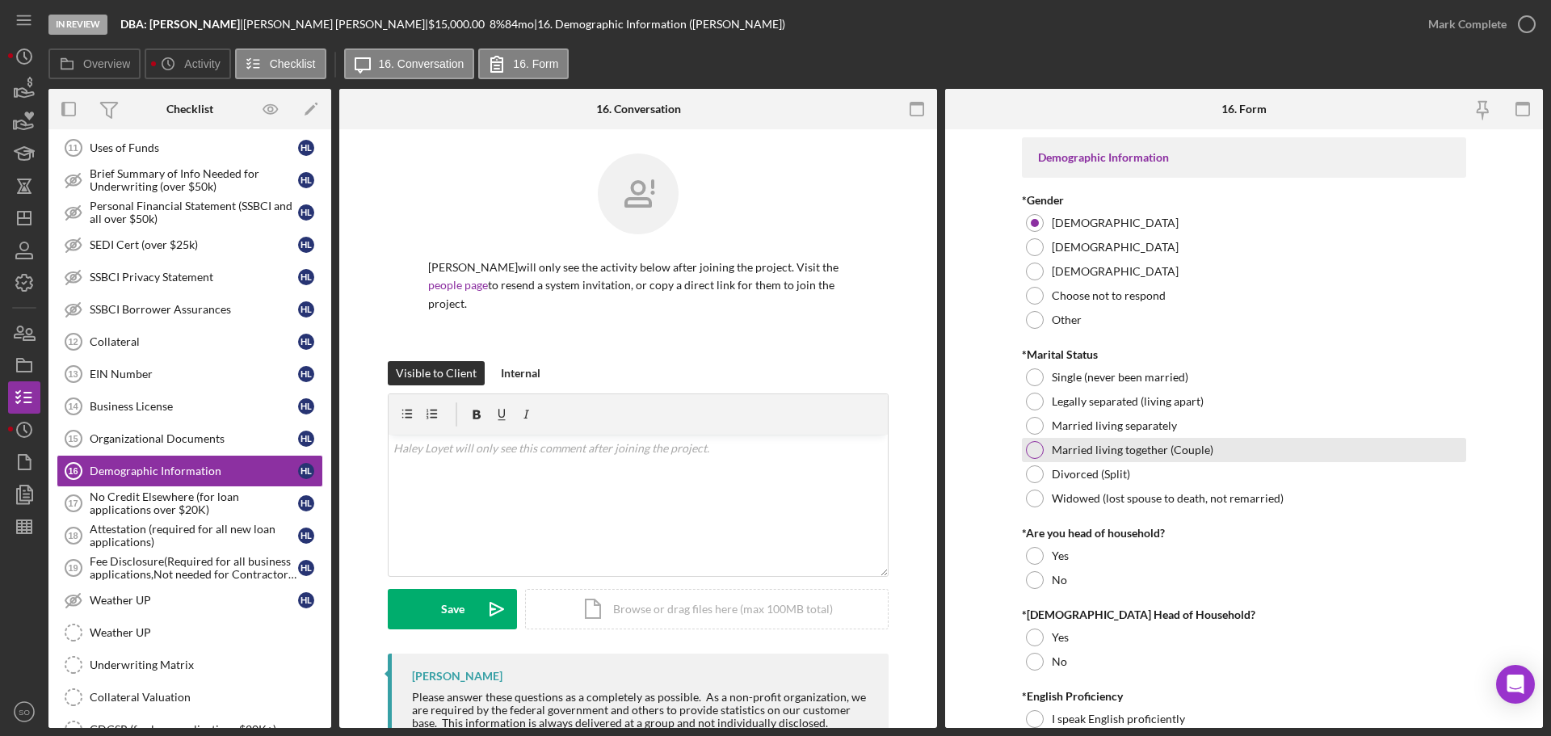
click at [1032, 447] on div at bounding box center [1035, 450] width 18 height 18
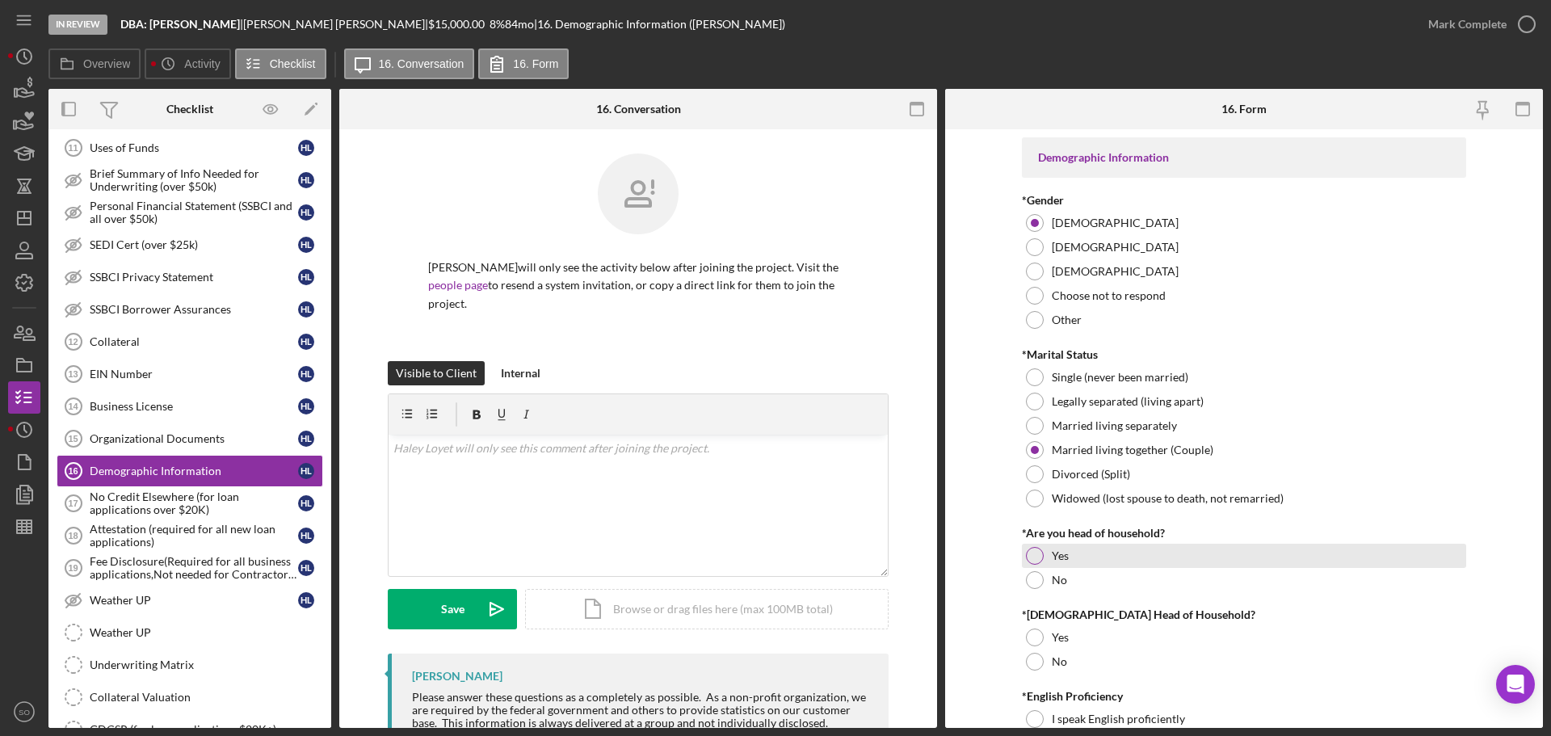
click at [1032, 552] on div at bounding box center [1035, 556] width 18 height 18
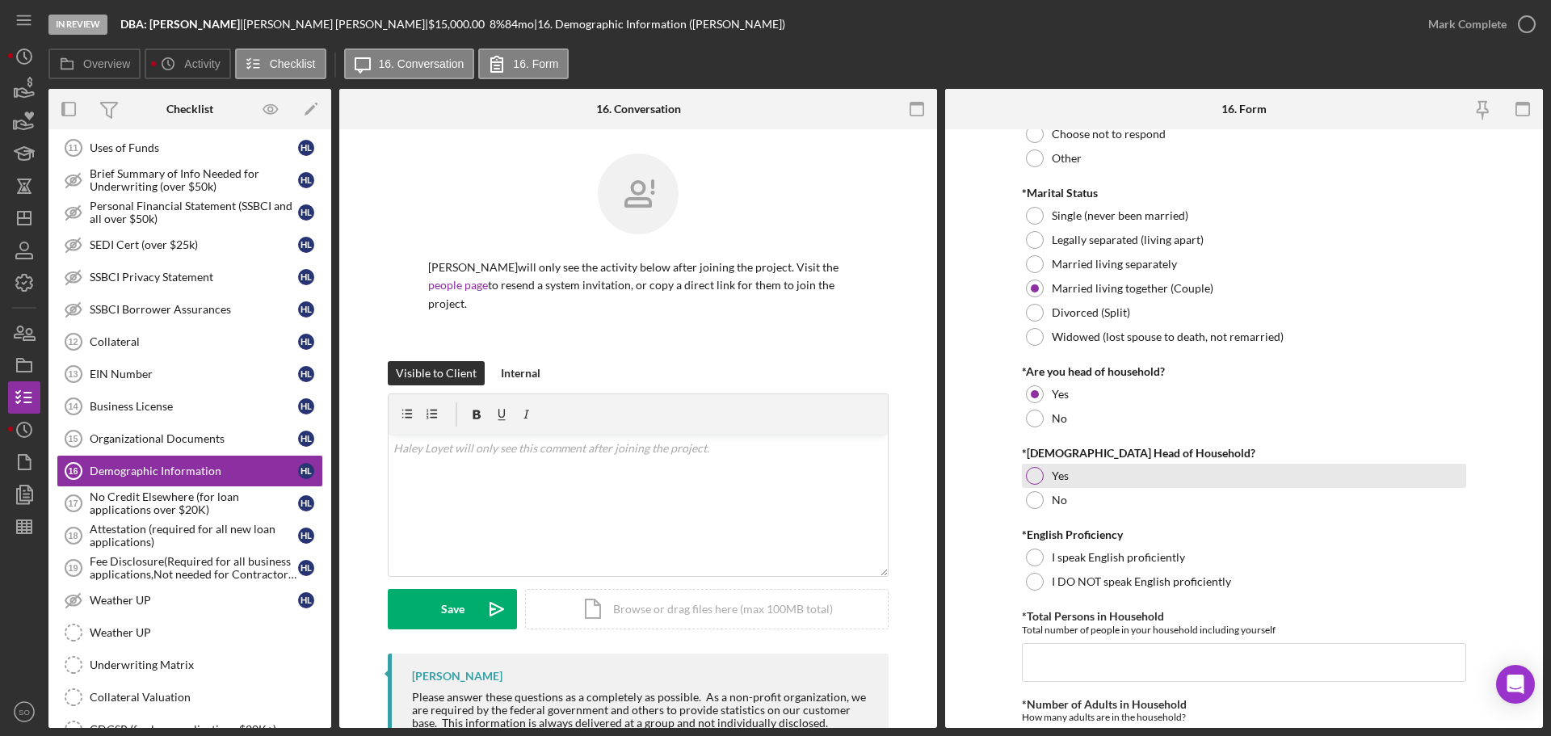
click at [1029, 475] on div at bounding box center [1035, 476] width 18 height 18
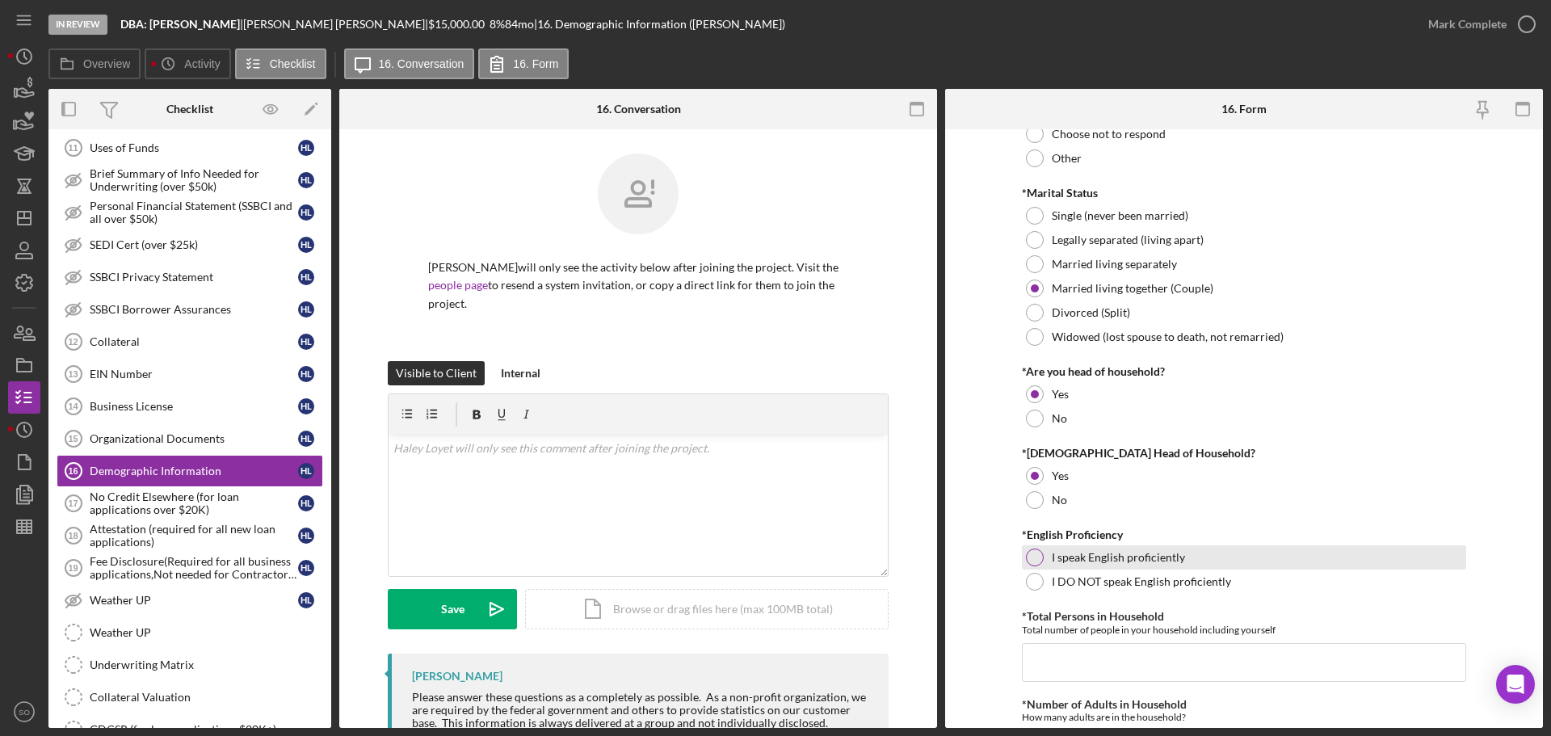
click at [1033, 553] on div at bounding box center [1035, 558] width 18 height 18
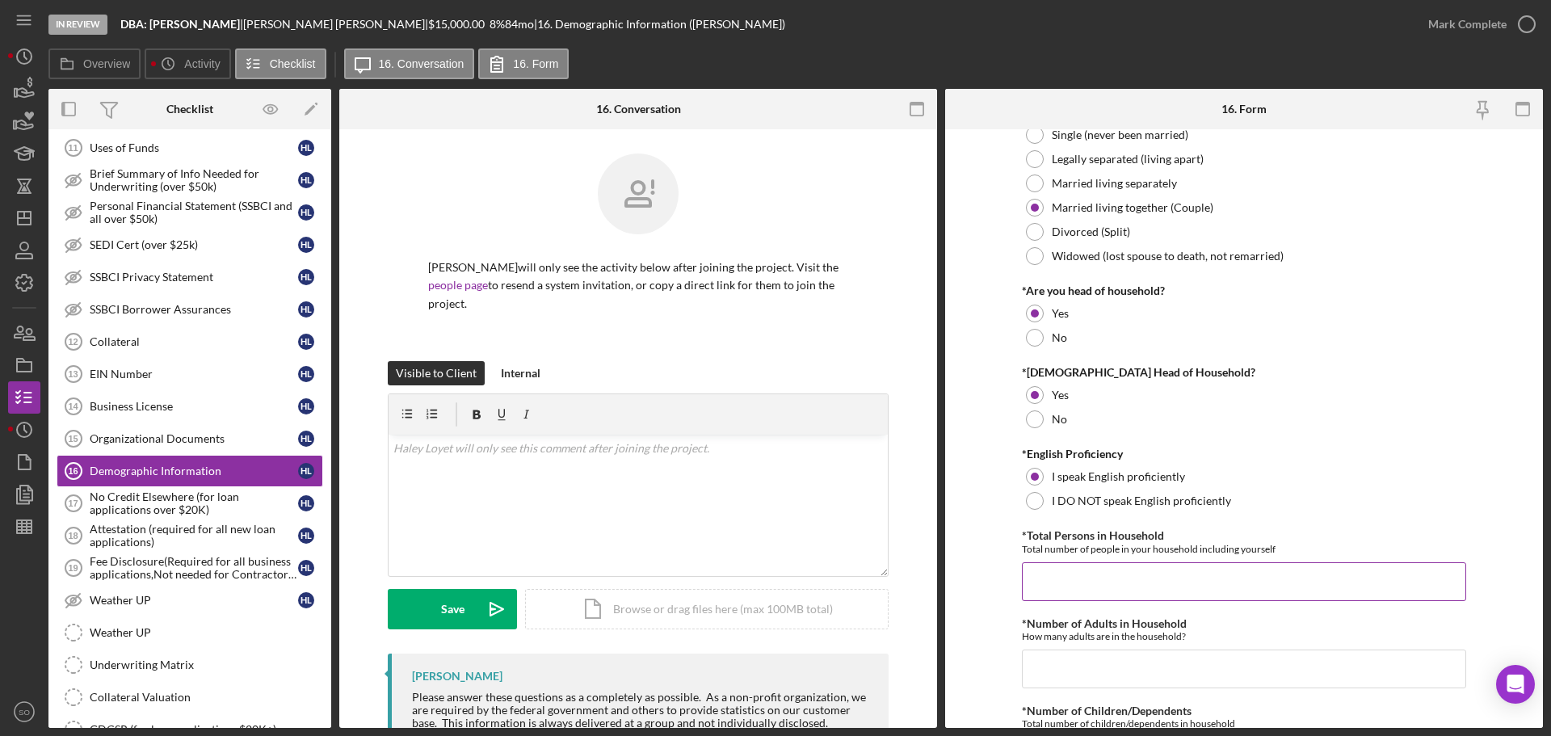
click at [1076, 557] on div "*Total Persons in Household Total number of people in your household including …" at bounding box center [1244, 564] width 444 height 71
click at [1096, 575] on input "*Total Persons in Household" at bounding box center [1244, 581] width 444 height 39
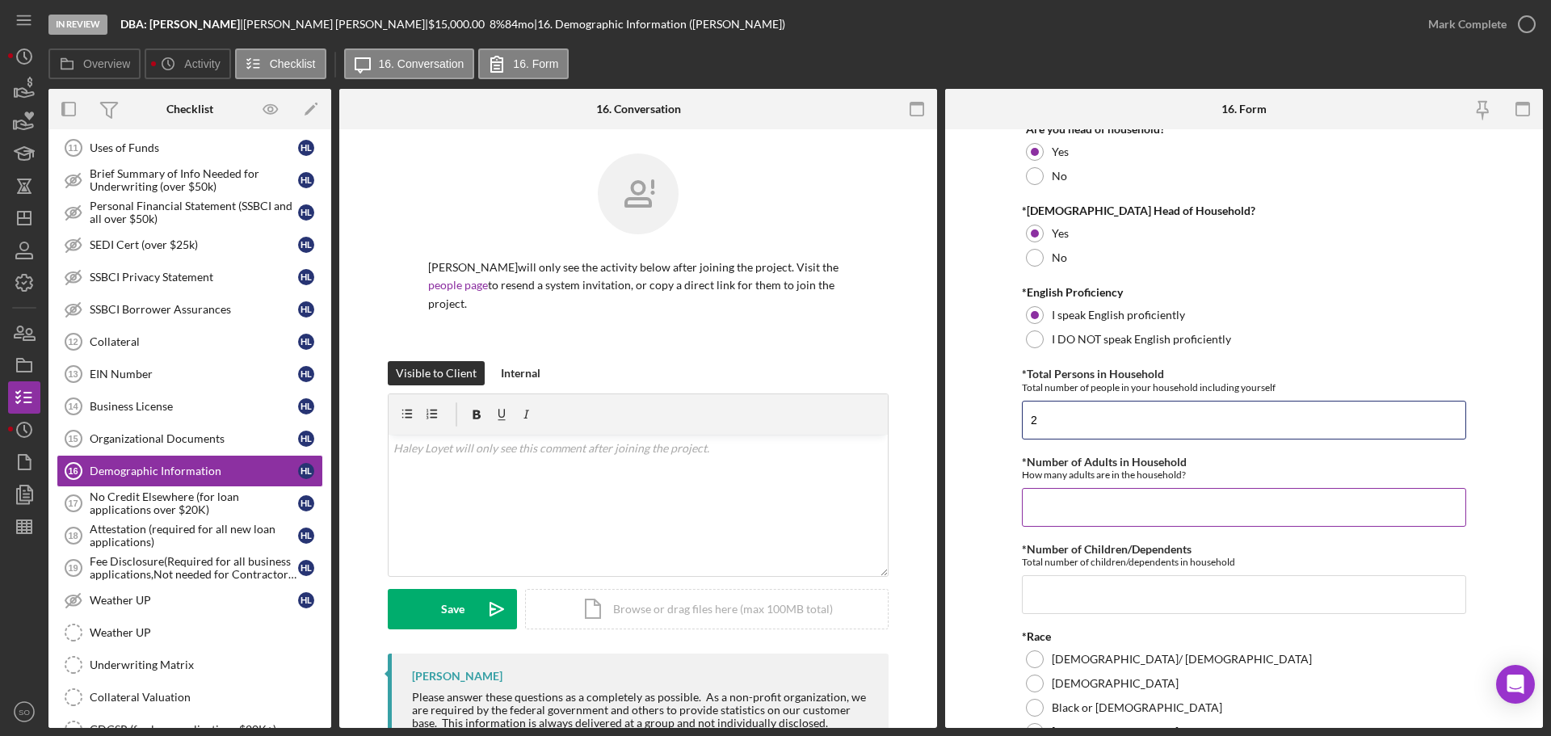
type input "2"
click at [1080, 514] on input "*Number of Adults in Household" at bounding box center [1244, 507] width 444 height 39
type input "2"
click at [1092, 585] on input "*Number of Children/Dependents" at bounding box center [1244, 594] width 444 height 39
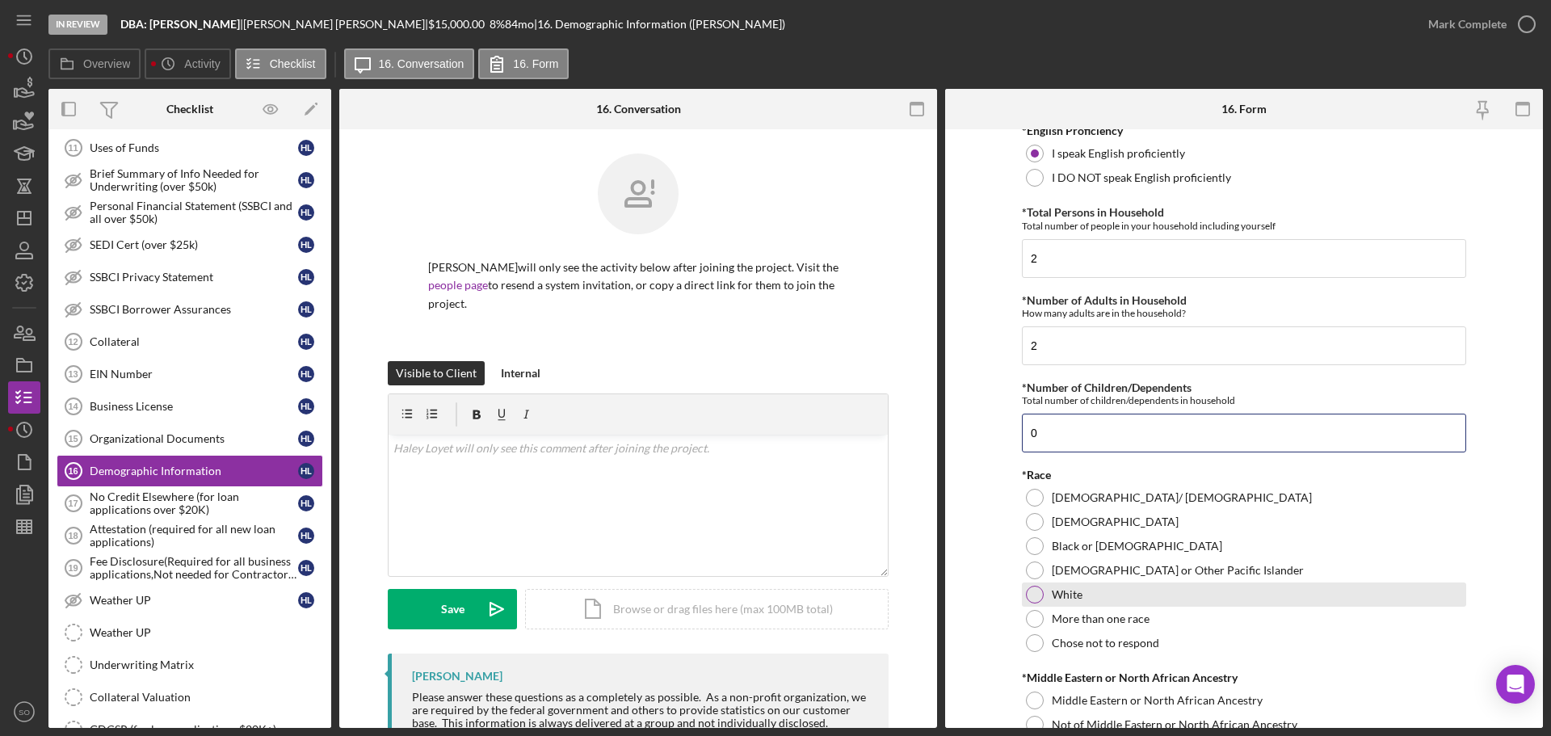
type input "0"
click at [1035, 595] on div at bounding box center [1035, 595] width 18 height 18
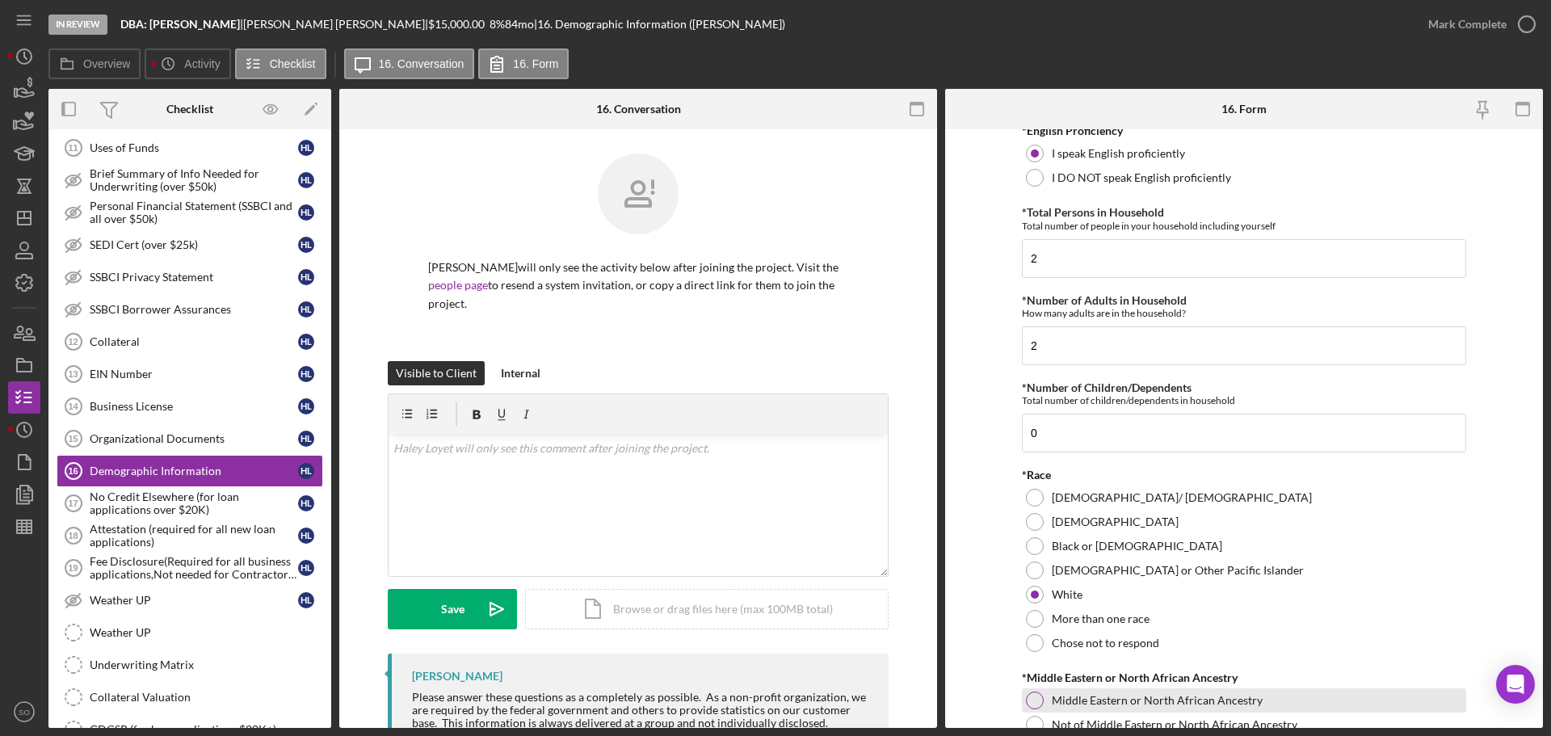
scroll to position [646, 0]
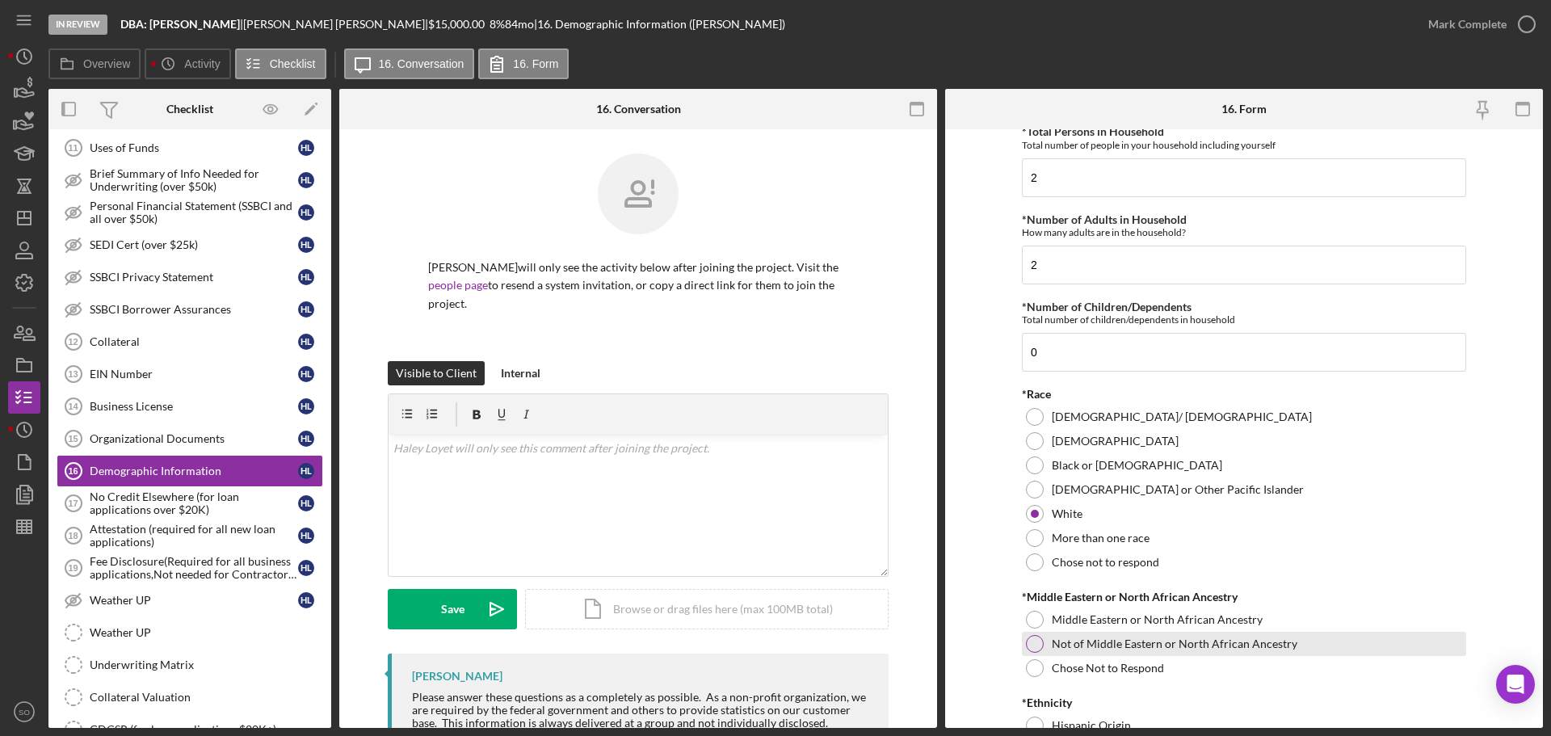
click at [1034, 648] on div at bounding box center [1035, 644] width 18 height 18
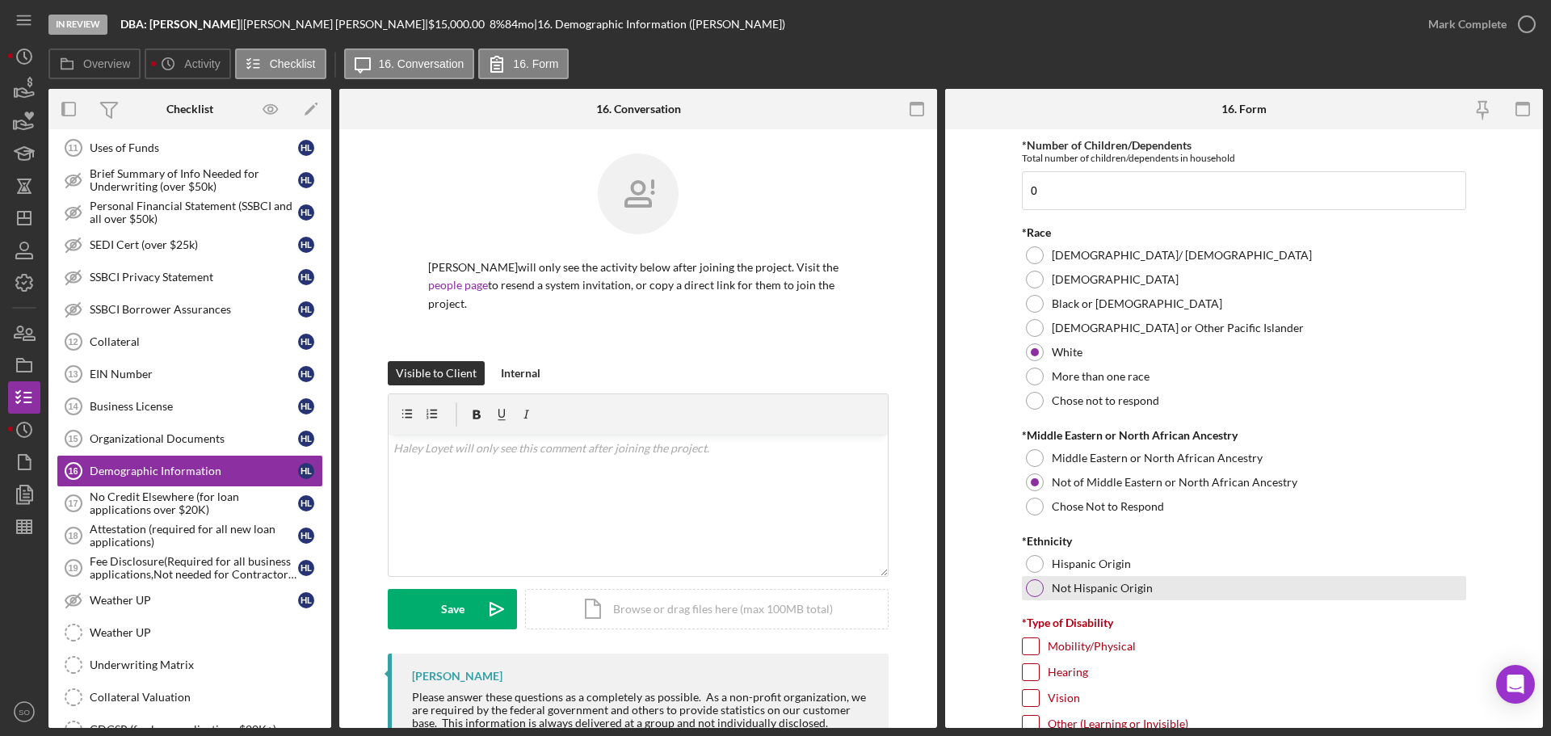
click at [1022, 587] on div "Not Hispanic Origin" at bounding box center [1244, 588] width 444 height 24
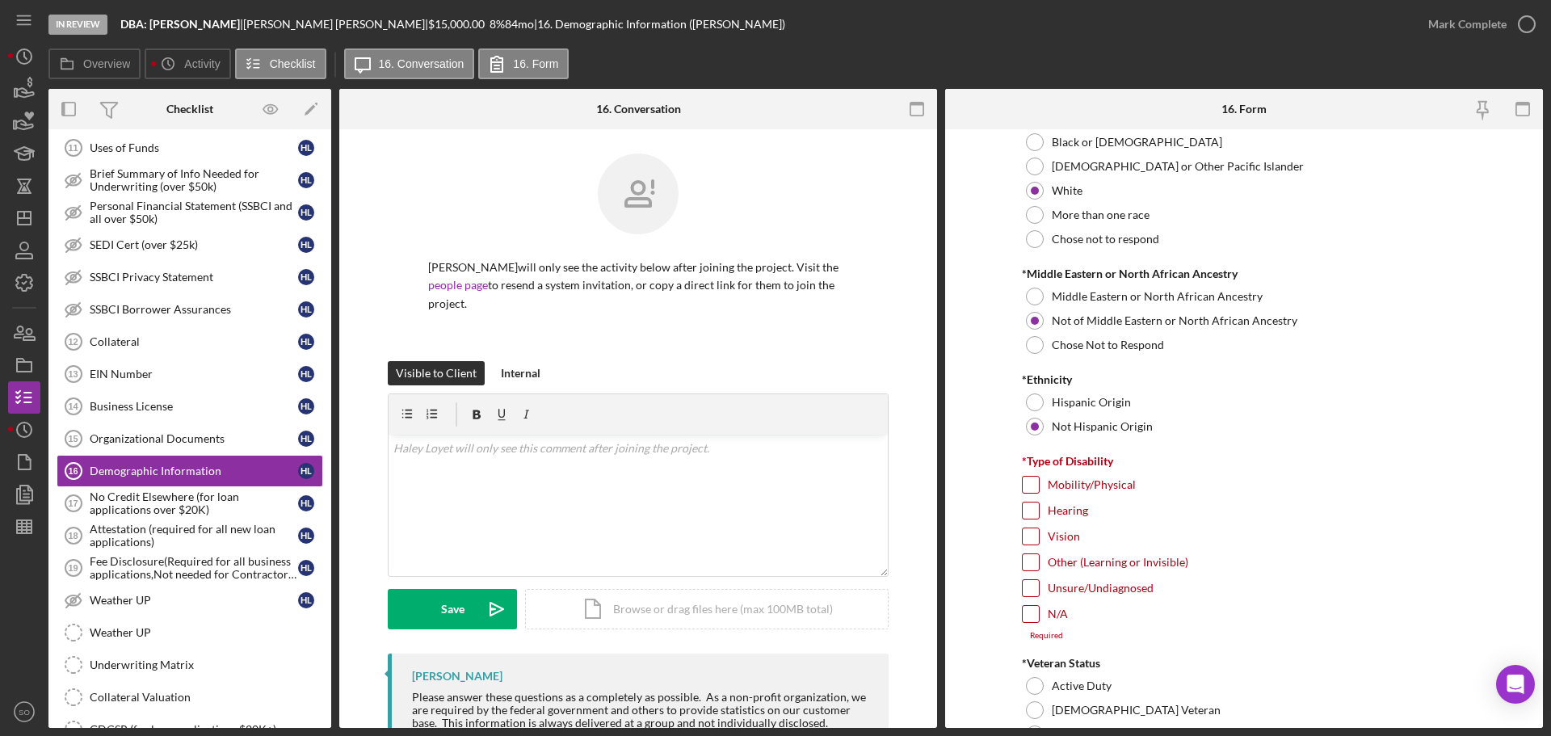
click at [1026, 617] on input "N/A" at bounding box center [1031, 614] width 16 height 16
checkbox input "true"
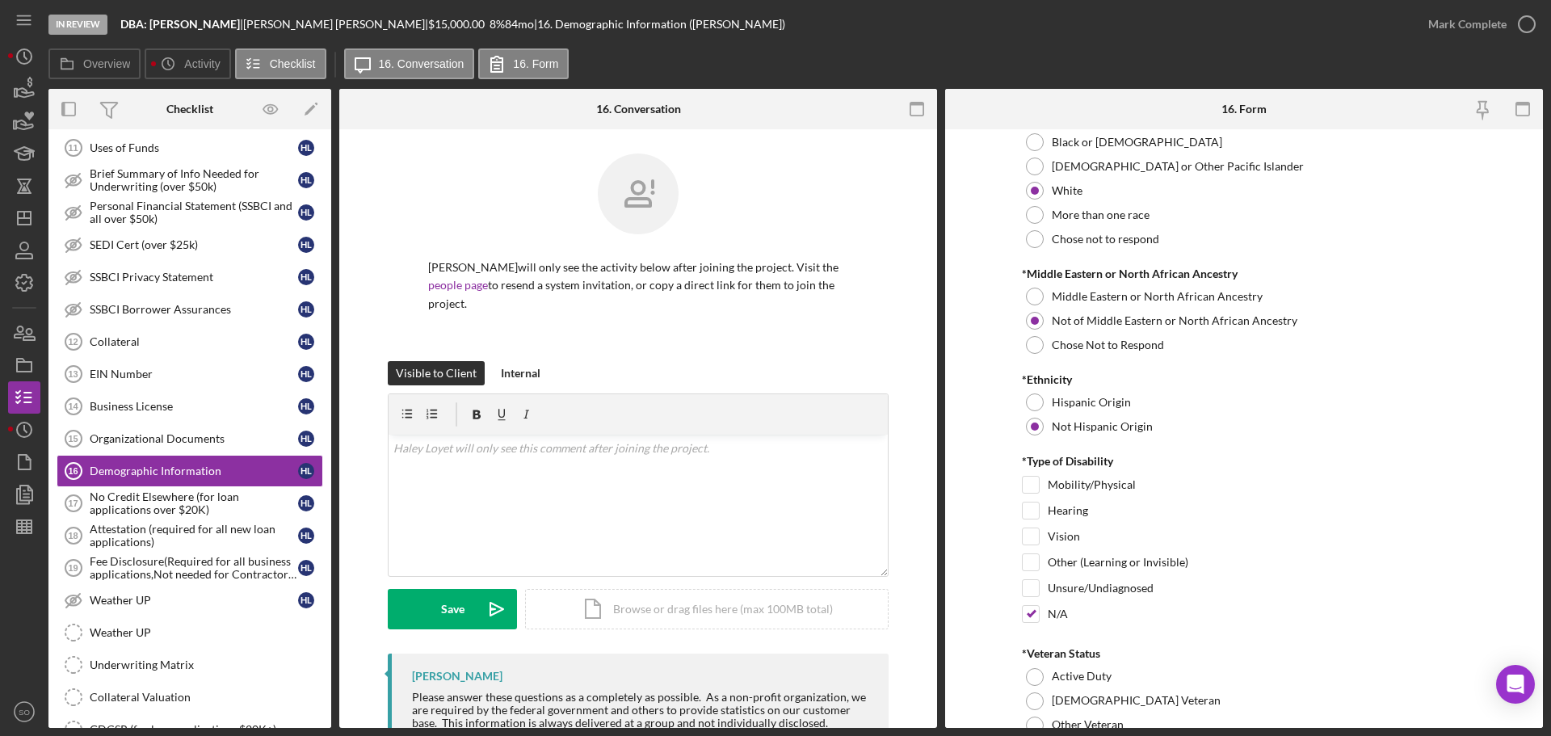
scroll to position [1050, 0]
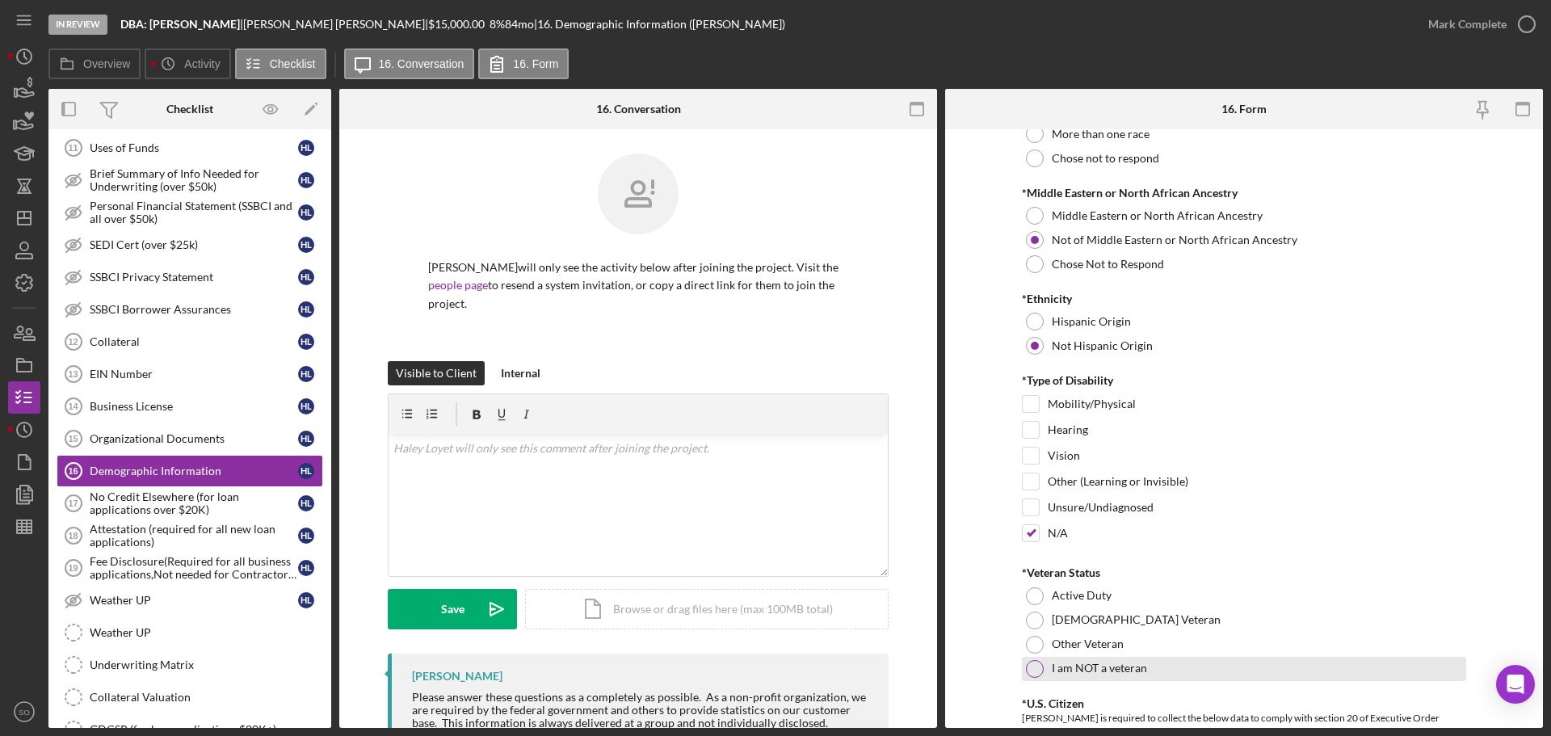
click at [1029, 661] on div at bounding box center [1035, 669] width 18 height 18
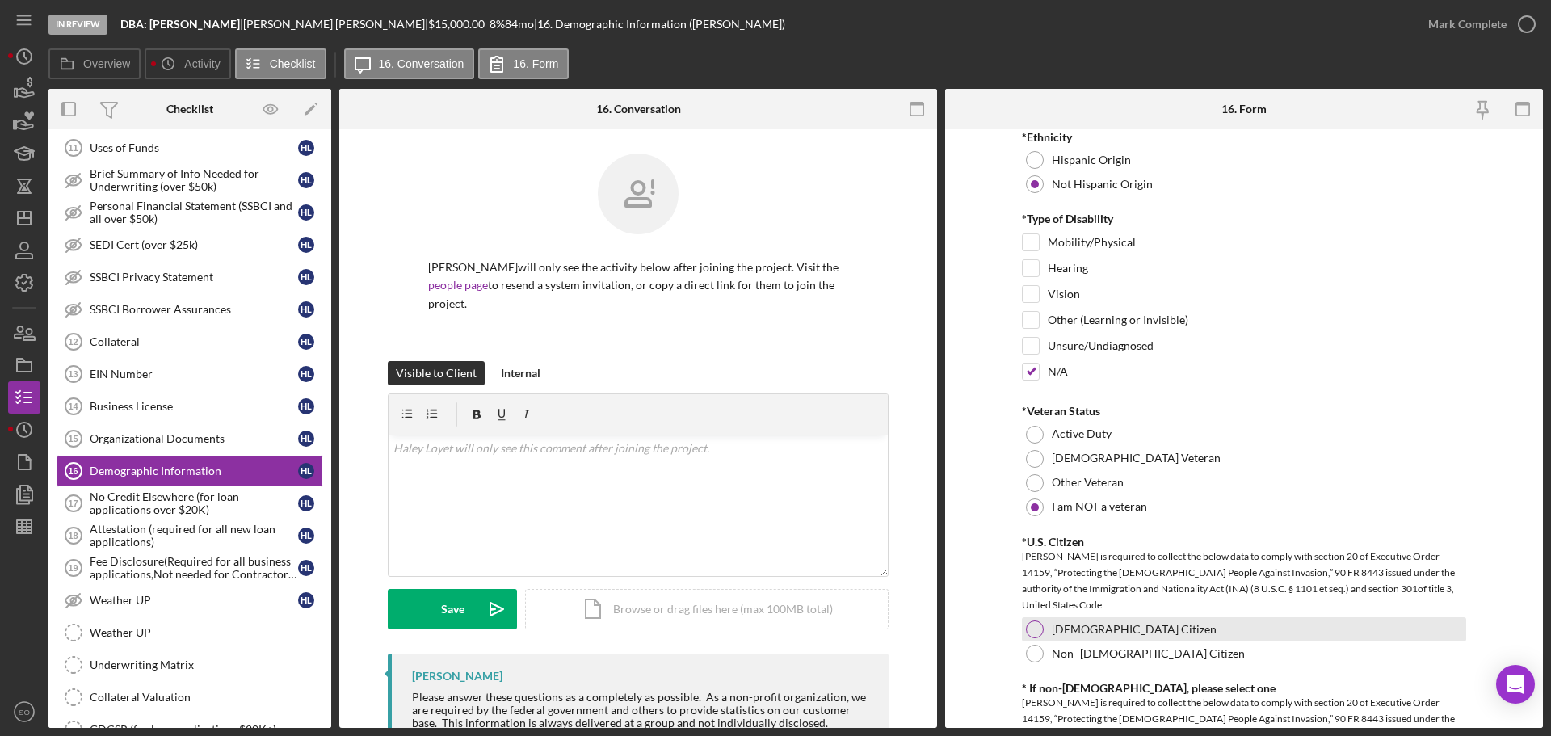
click at [1027, 619] on div "US Citizen" at bounding box center [1244, 629] width 444 height 24
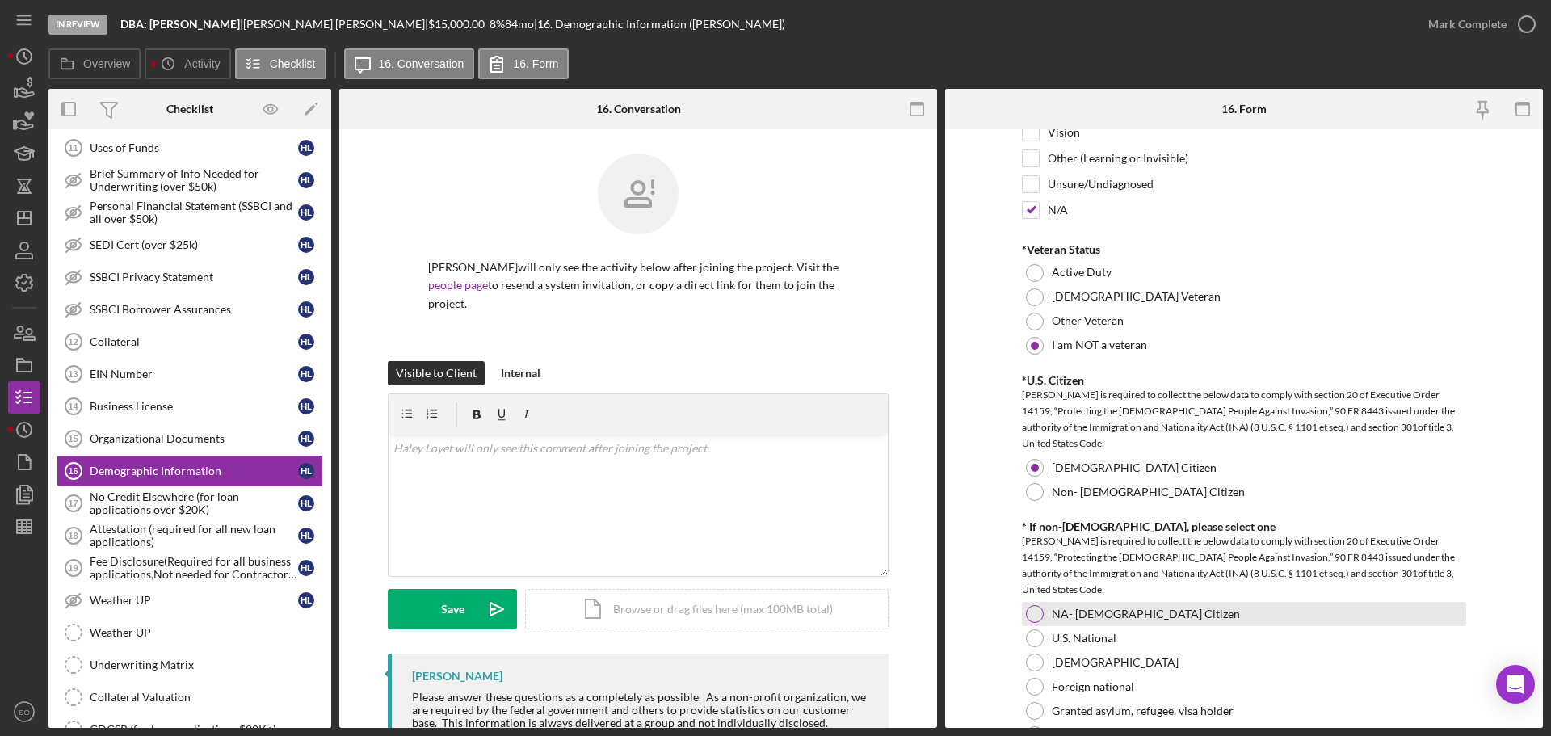
click at [1026, 619] on div at bounding box center [1035, 614] width 18 height 18
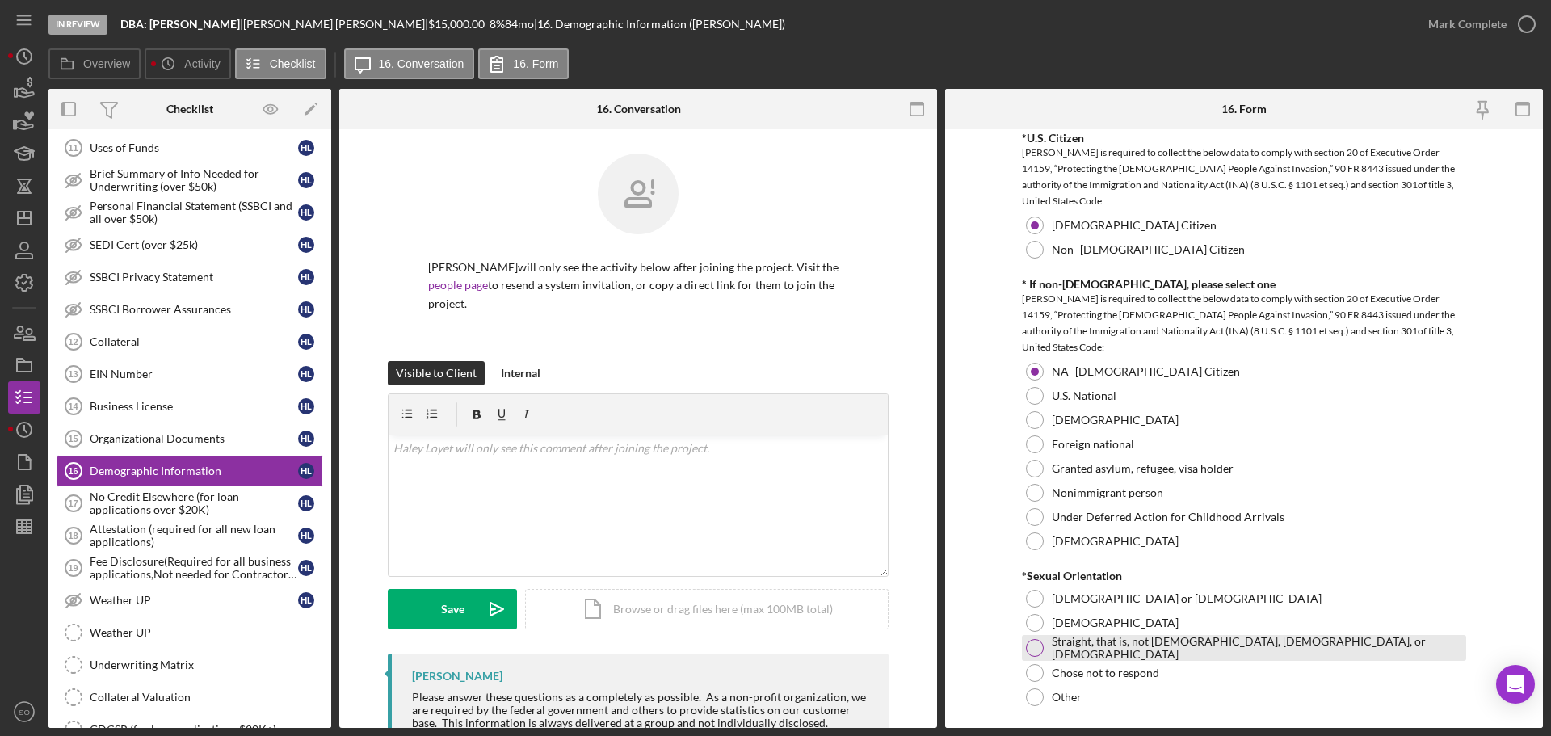
click at [1026, 645] on div at bounding box center [1035, 648] width 18 height 18
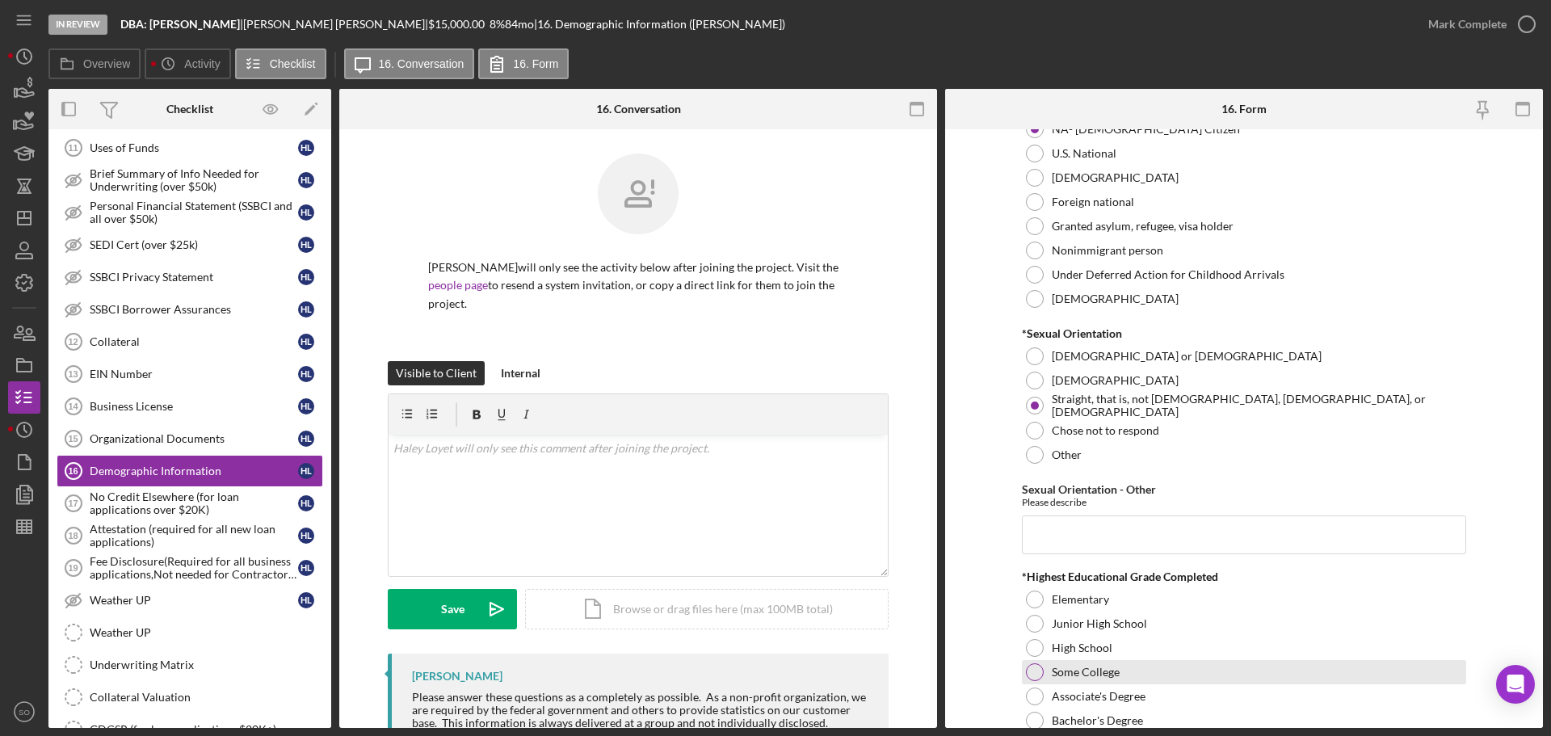
click at [1027, 662] on div "Some College" at bounding box center [1244, 672] width 444 height 24
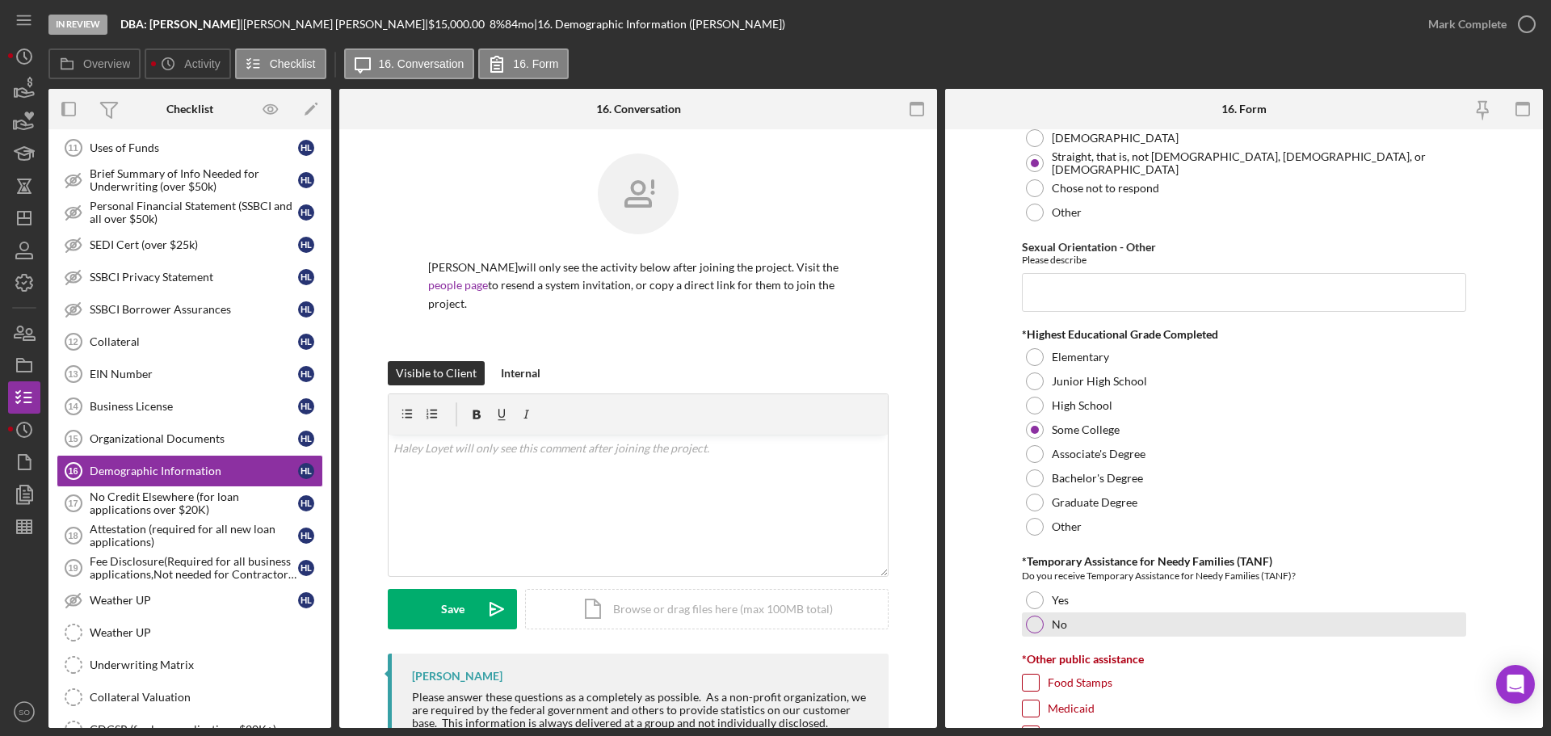
click at [1033, 626] on div at bounding box center [1035, 625] width 18 height 18
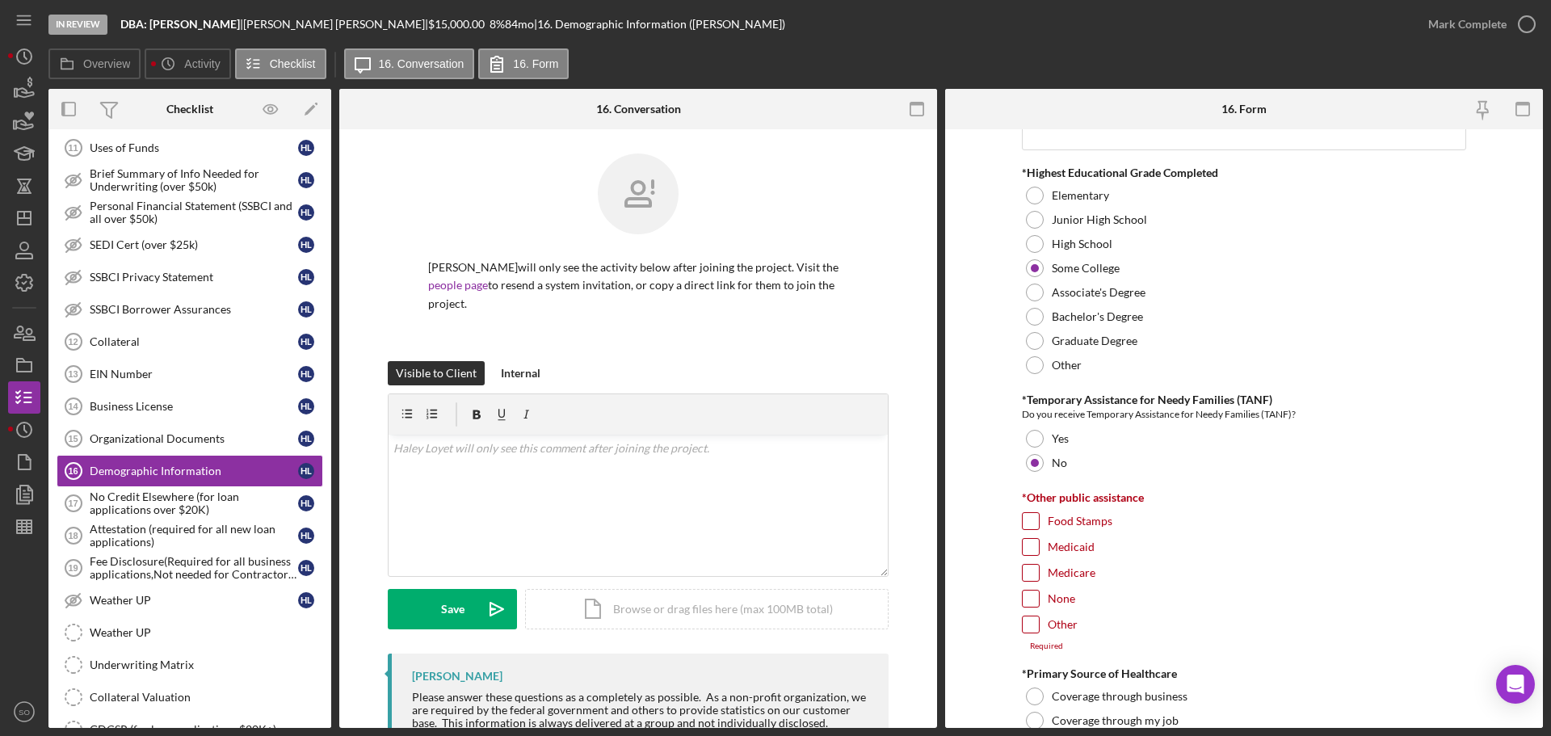
click at [1023, 629] on input "Other" at bounding box center [1031, 625] width 16 height 16
checkbox input "true"
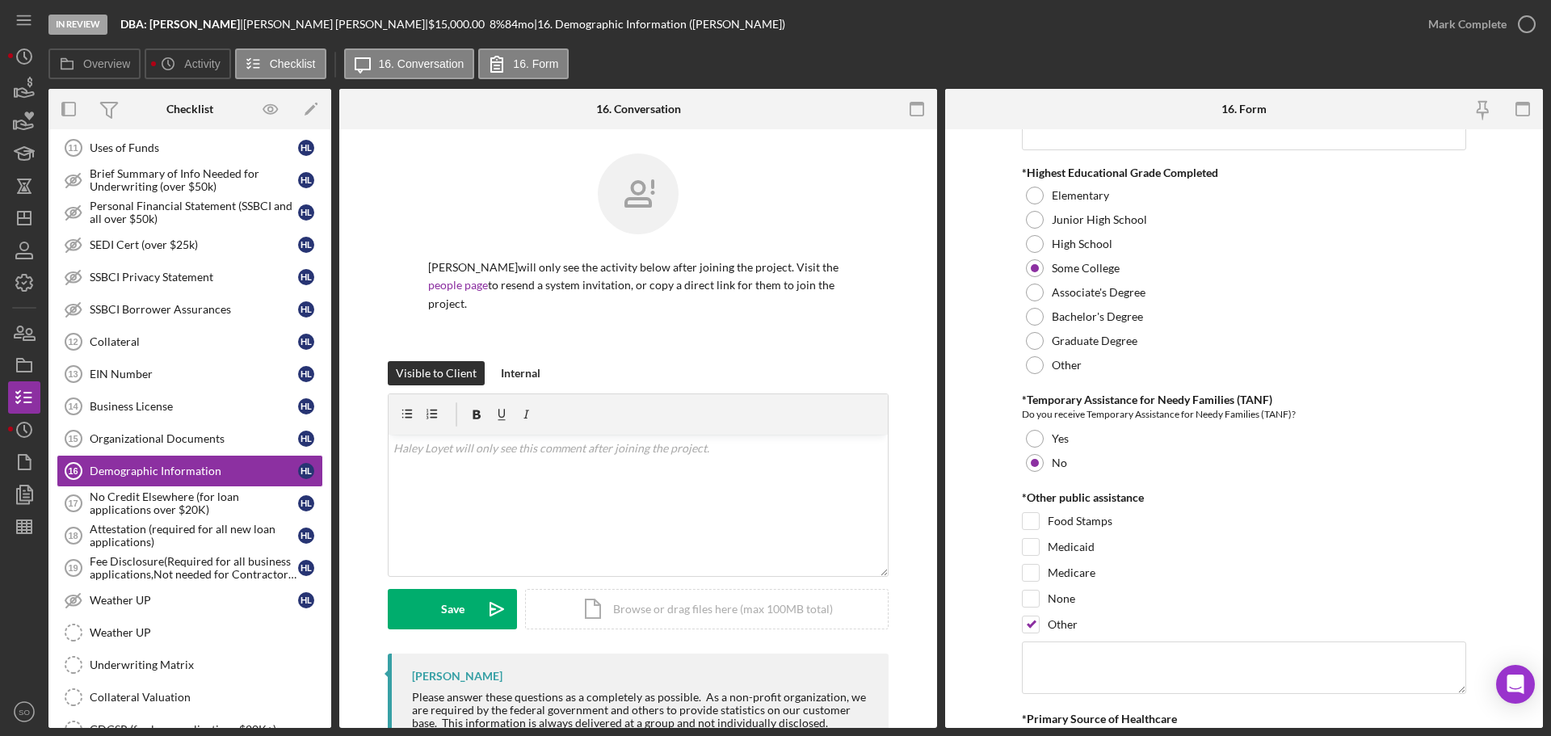
scroll to position [2424, 0]
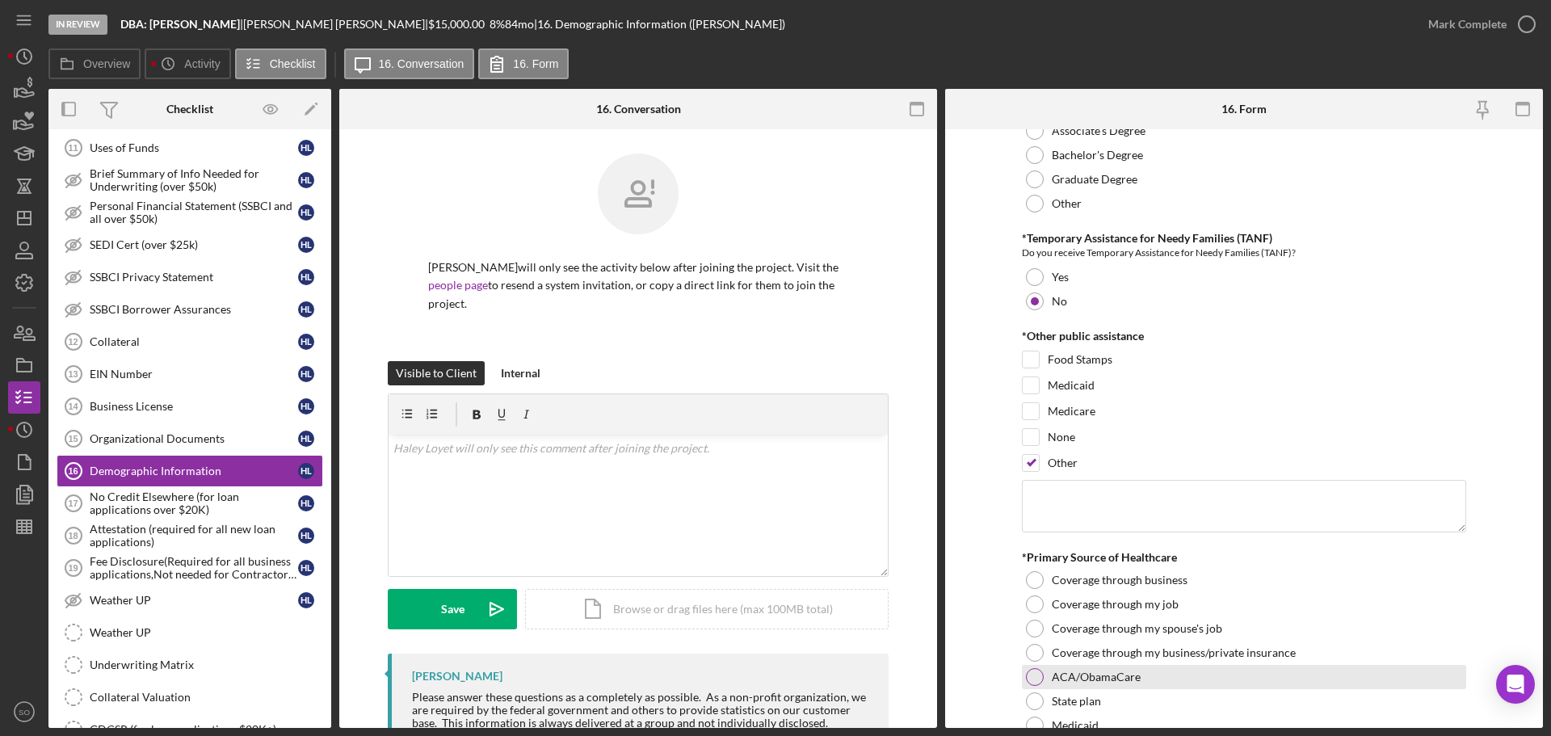
click at [1029, 675] on div at bounding box center [1035, 677] width 18 height 18
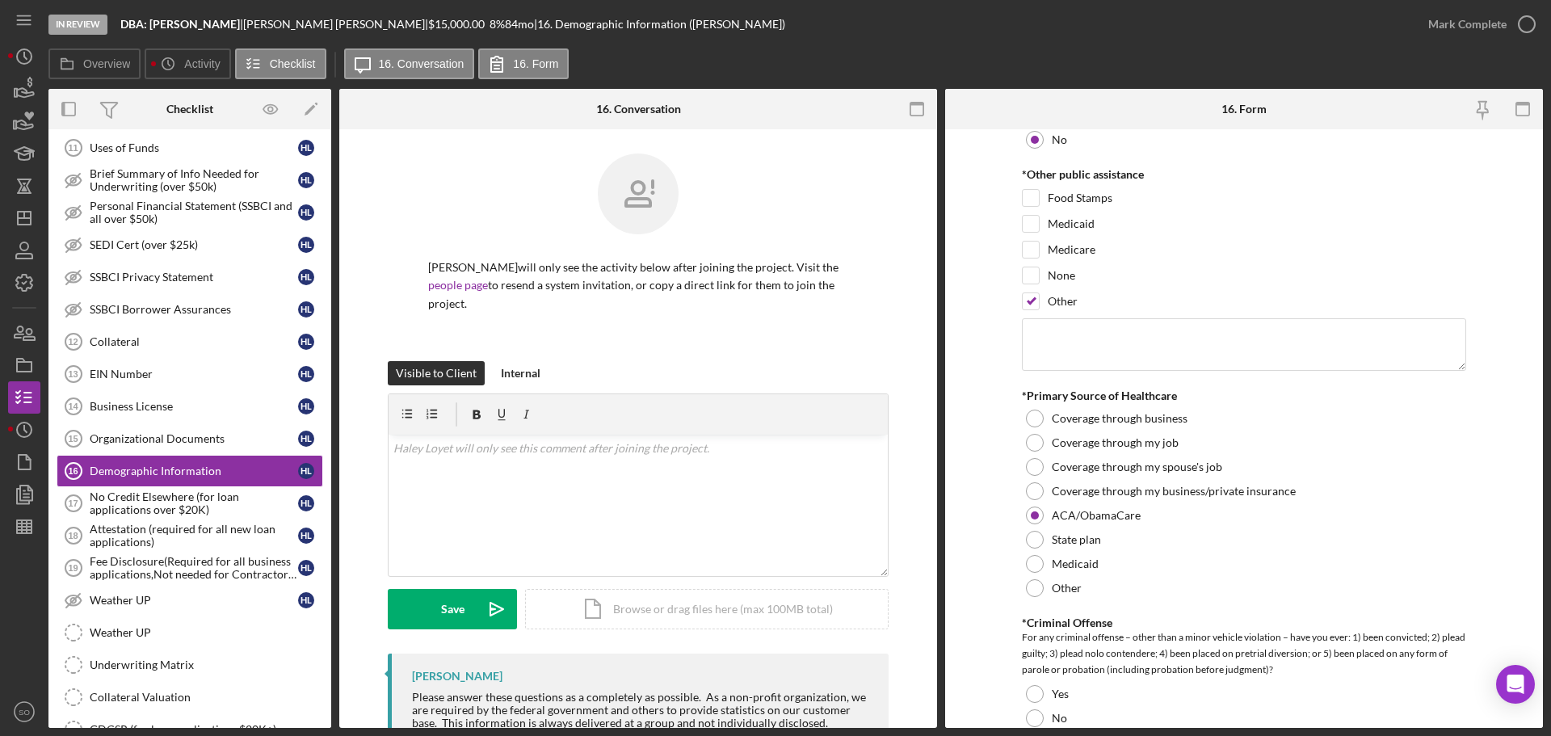
scroll to position [2666, 0]
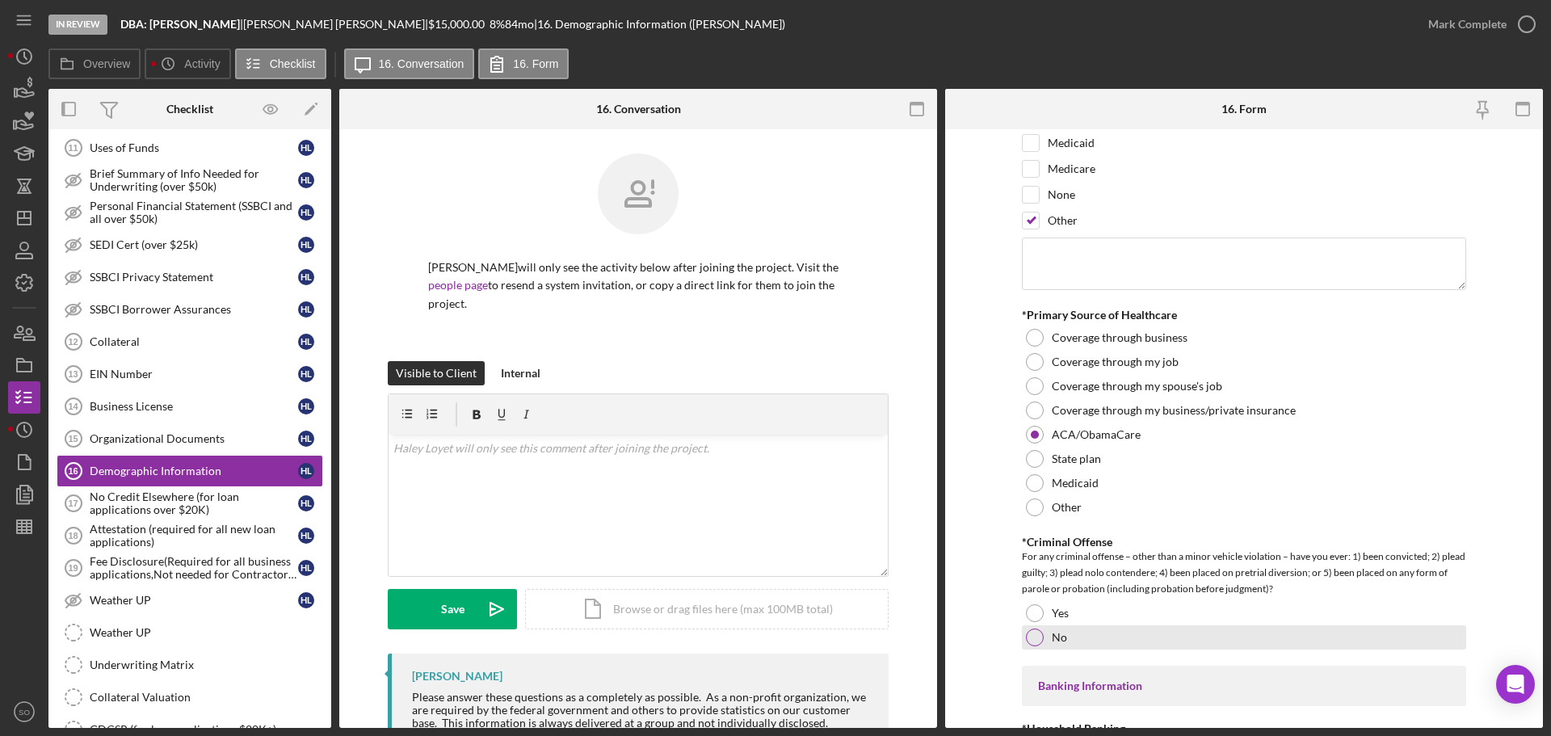
click at [1042, 644] on div "No" at bounding box center [1244, 637] width 444 height 24
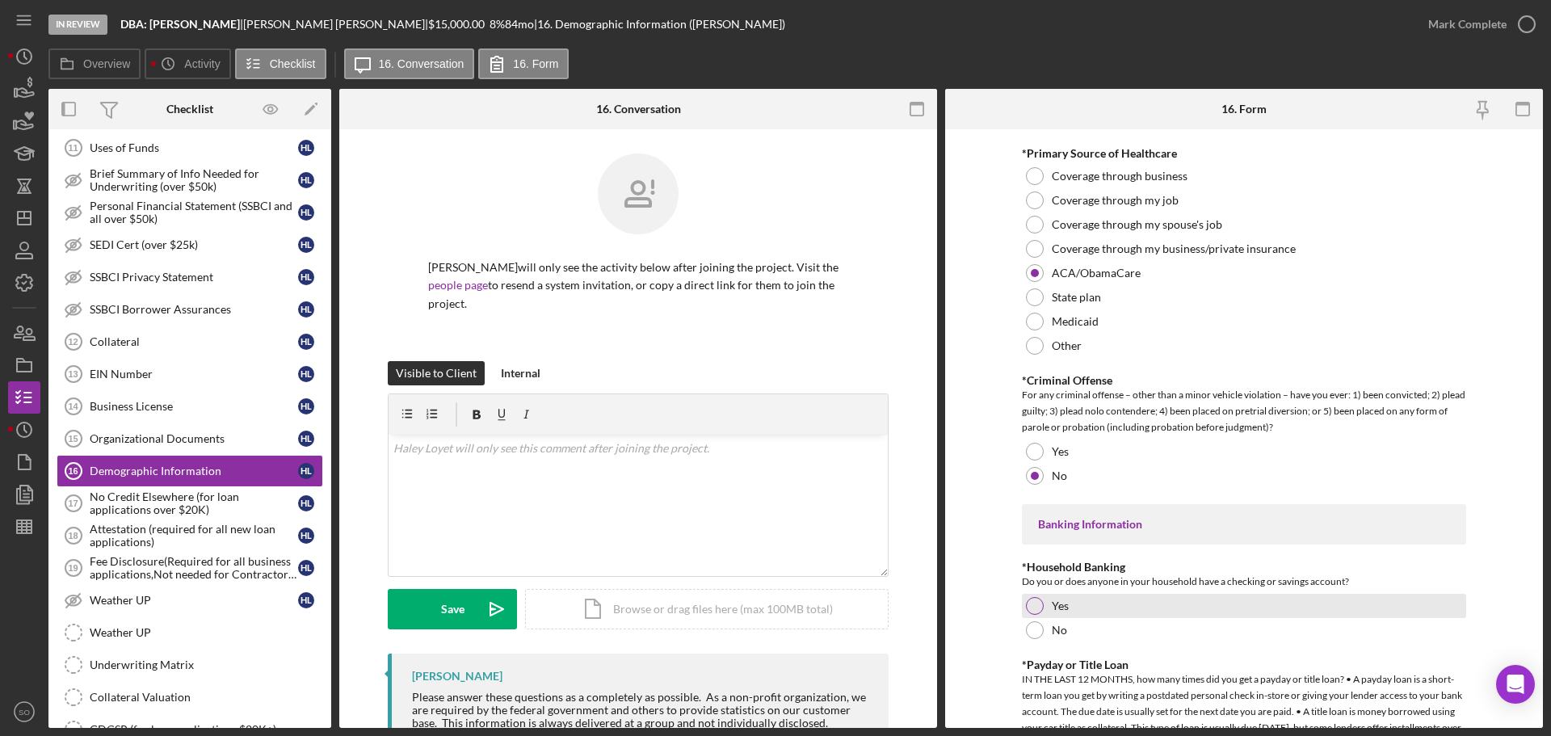
click at [1036, 613] on div "Yes" at bounding box center [1244, 606] width 444 height 24
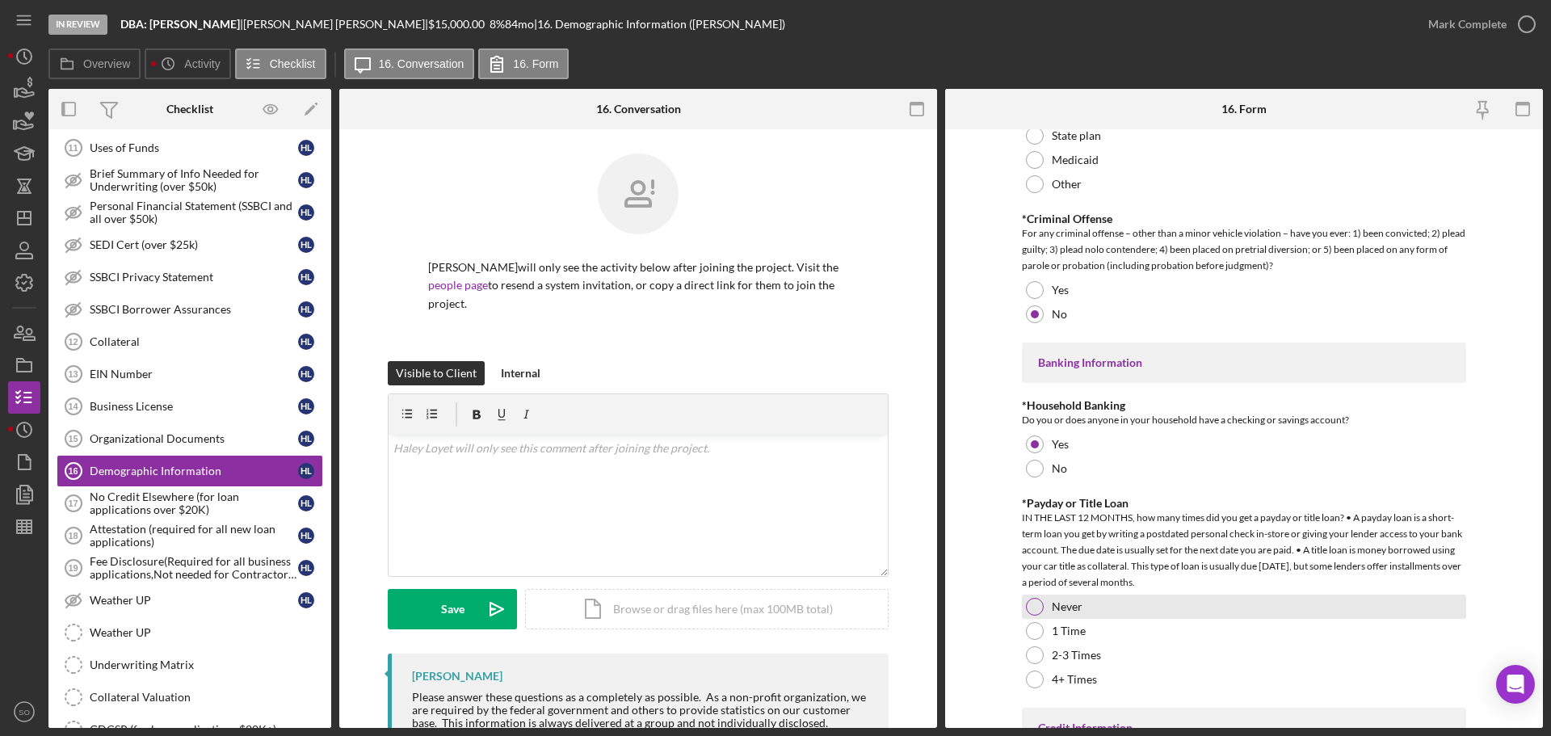
click at [1033, 612] on div at bounding box center [1035, 607] width 18 height 18
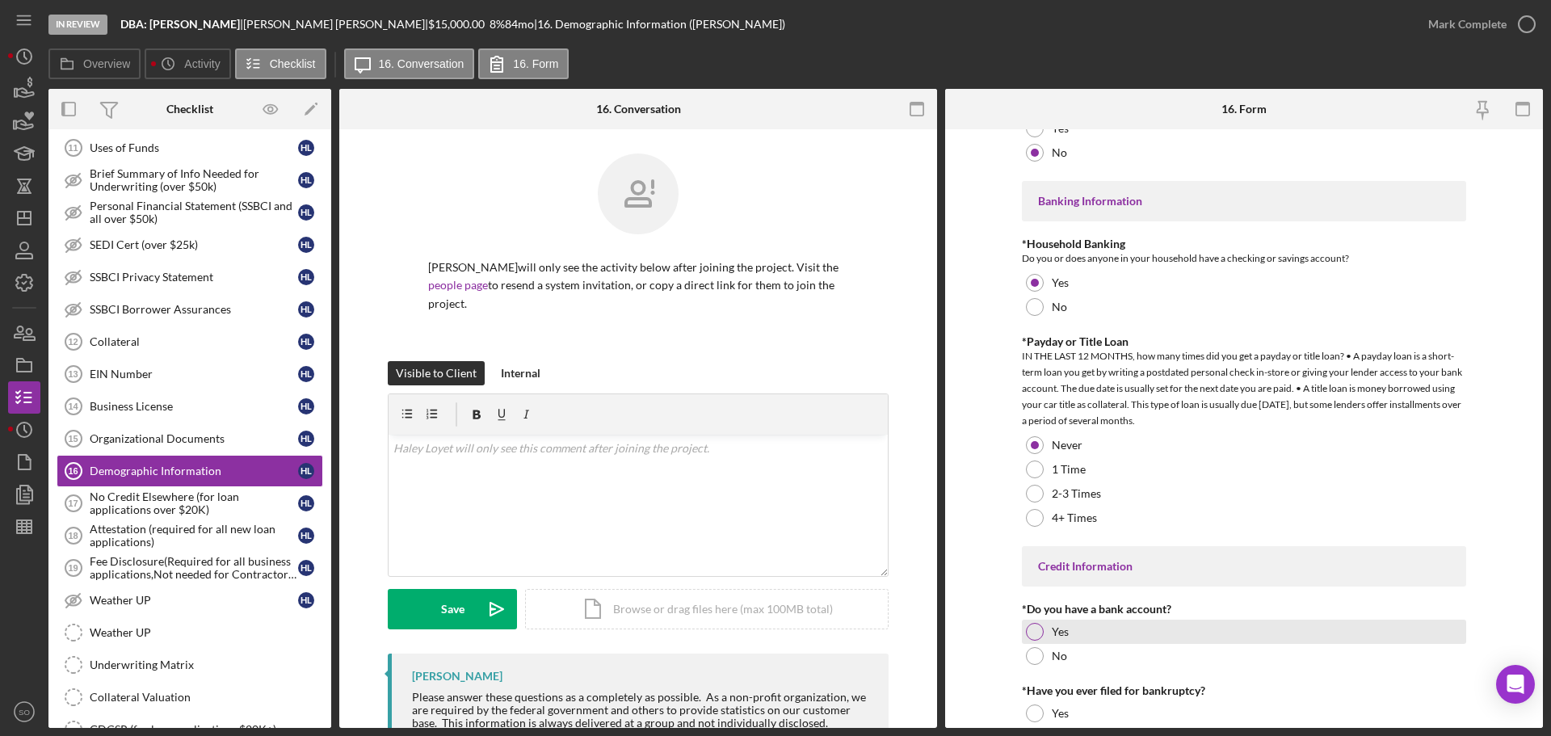
click at [1033, 629] on div at bounding box center [1035, 632] width 18 height 18
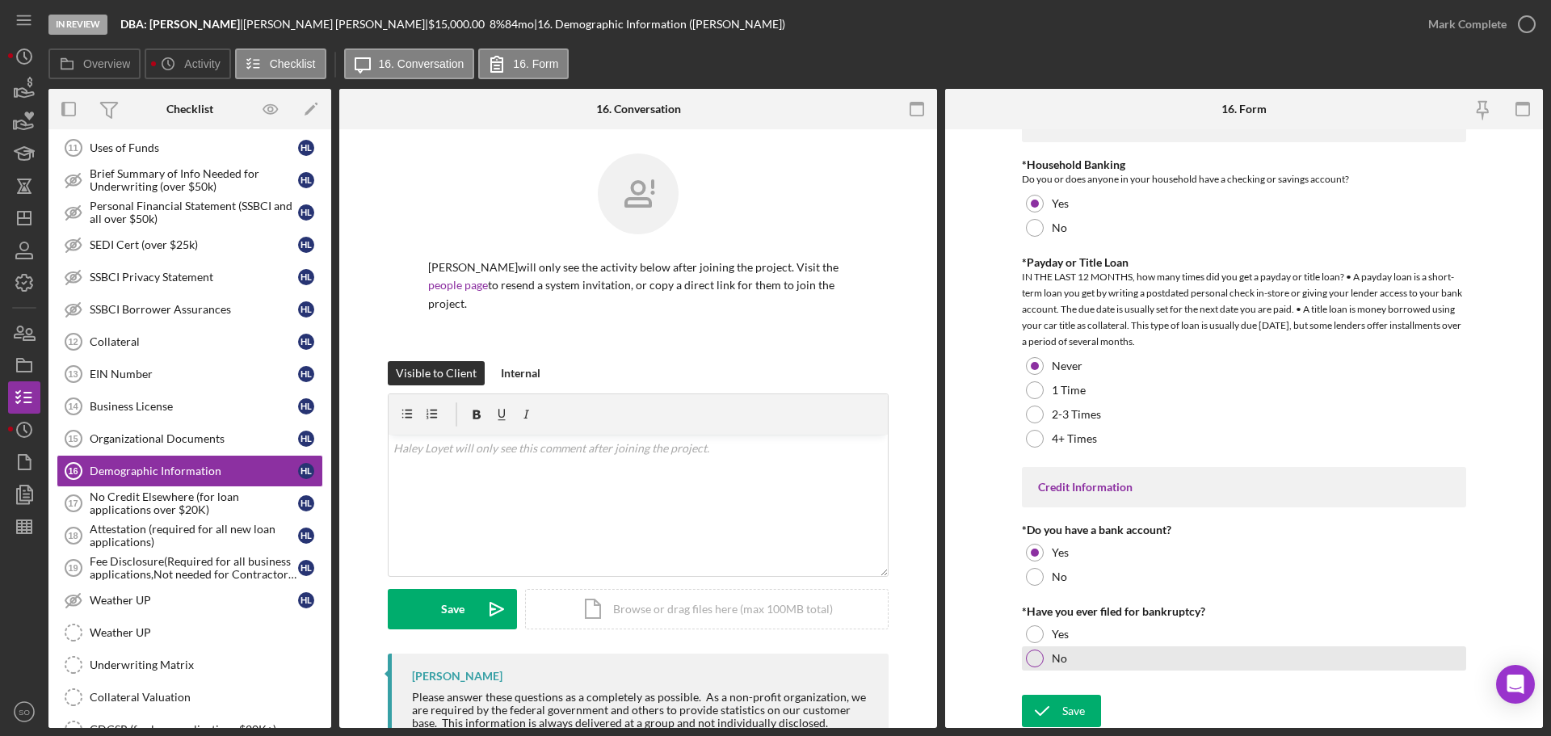
click at [1043, 659] on div "No" at bounding box center [1244, 658] width 444 height 24
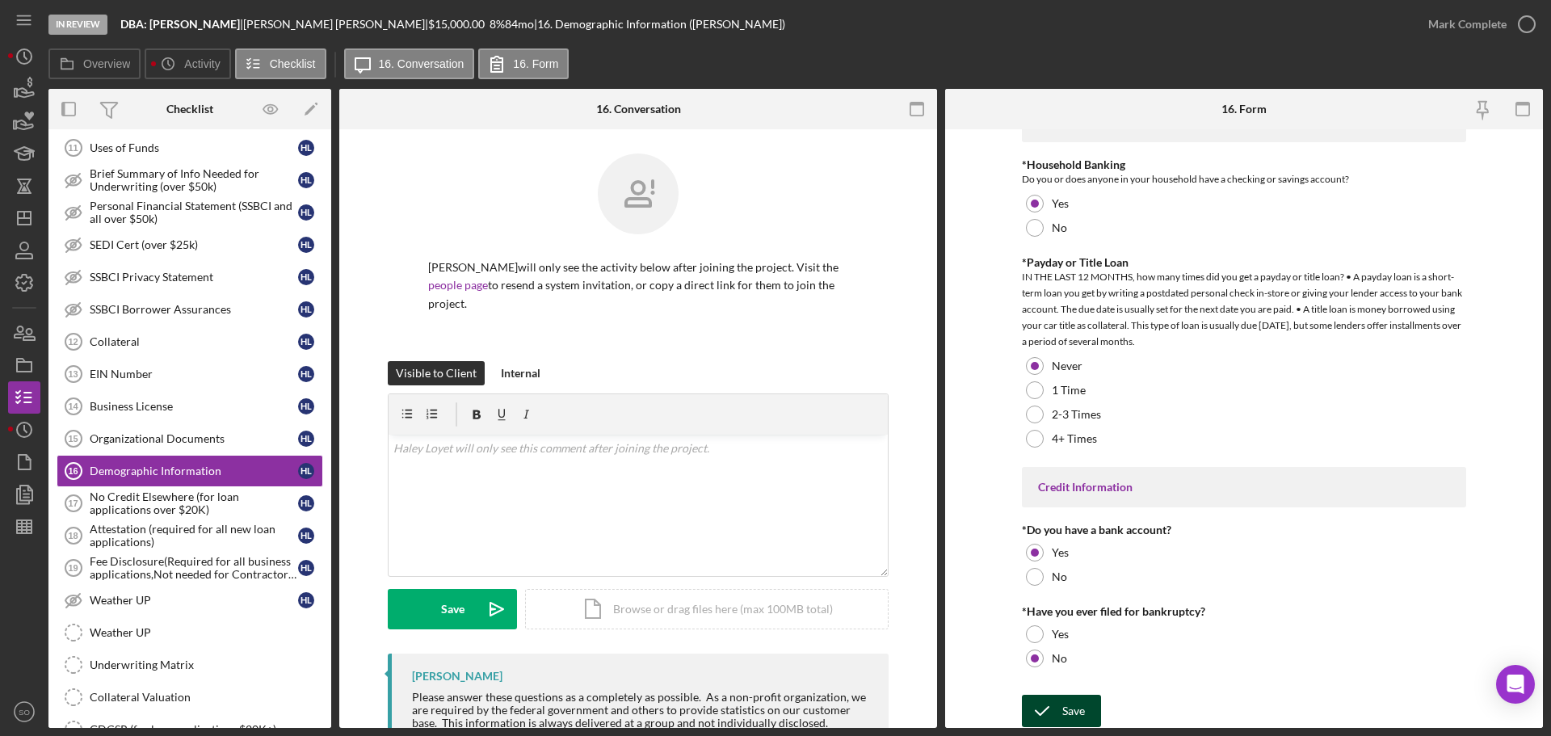
click at [1068, 709] on div "Save" at bounding box center [1074, 711] width 23 height 32
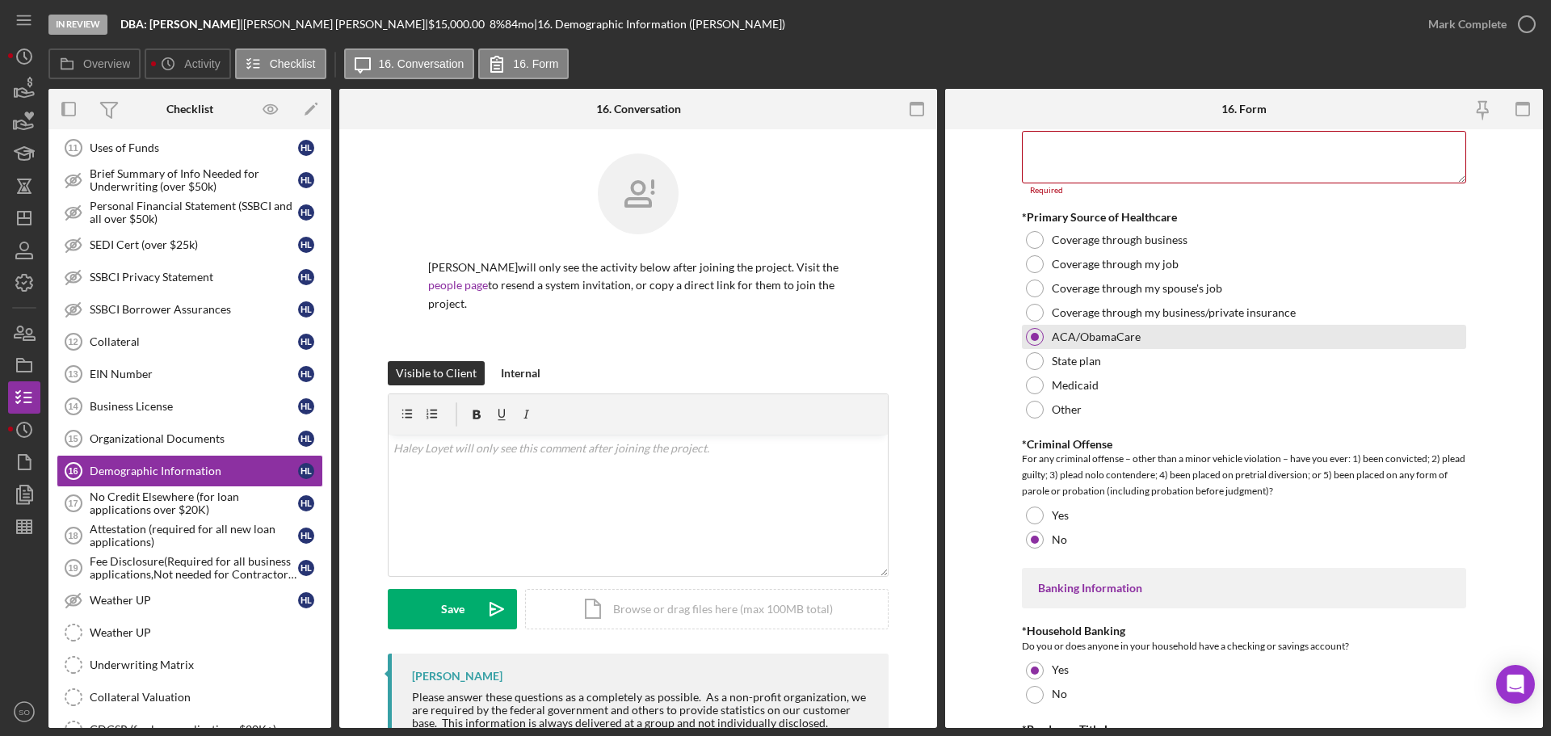
scroll to position [2531, 0]
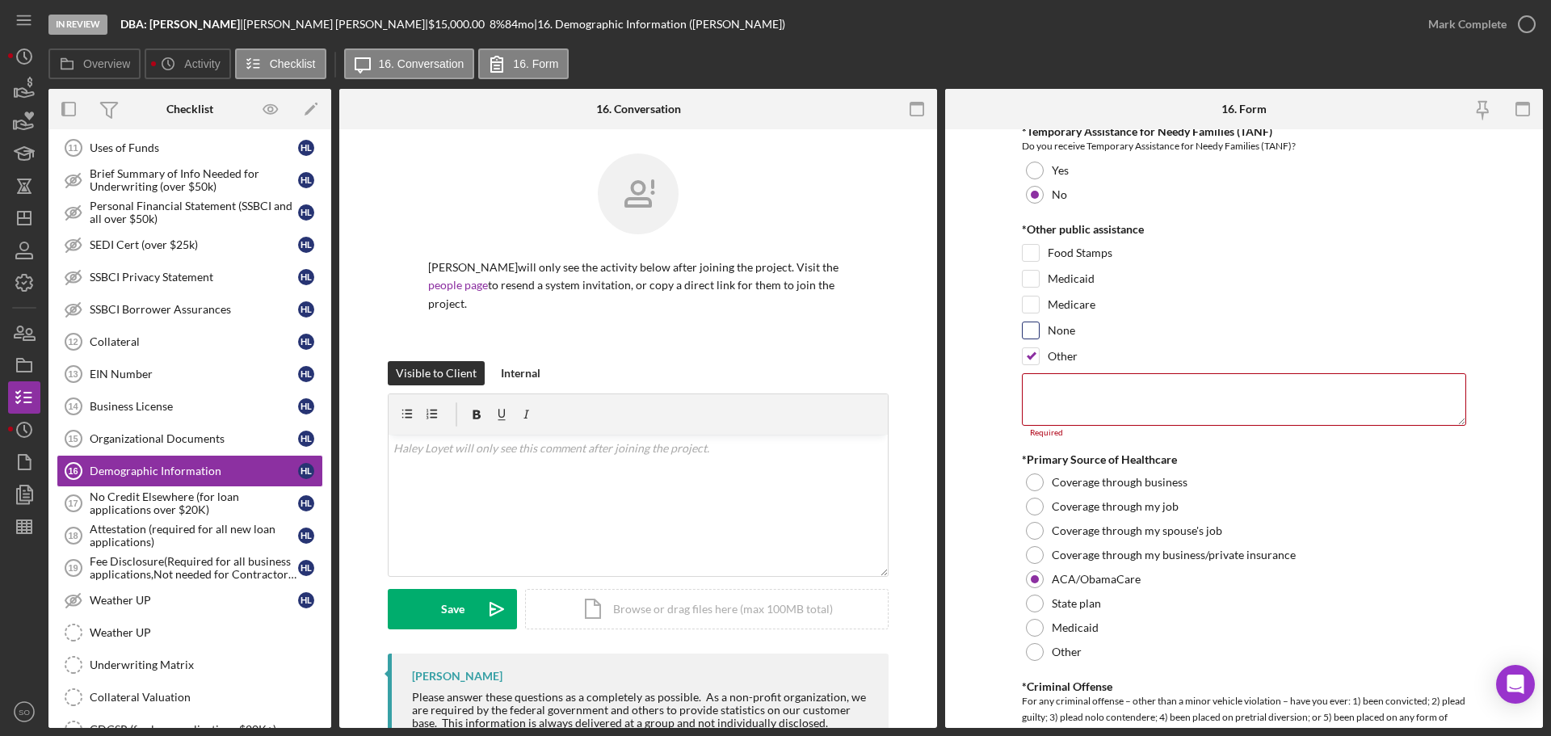
click at [1027, 331] on input "None" at bounding box center [1031, 330] width 16 height 16
checkbox input "true"
click at [1028, 364] on div at bounding box center [1031, 356] width 18 height 18
click at [1024, 361] on input "Other" at bounding box center [1031, 356] width 16 height 16
checkbox input "false"
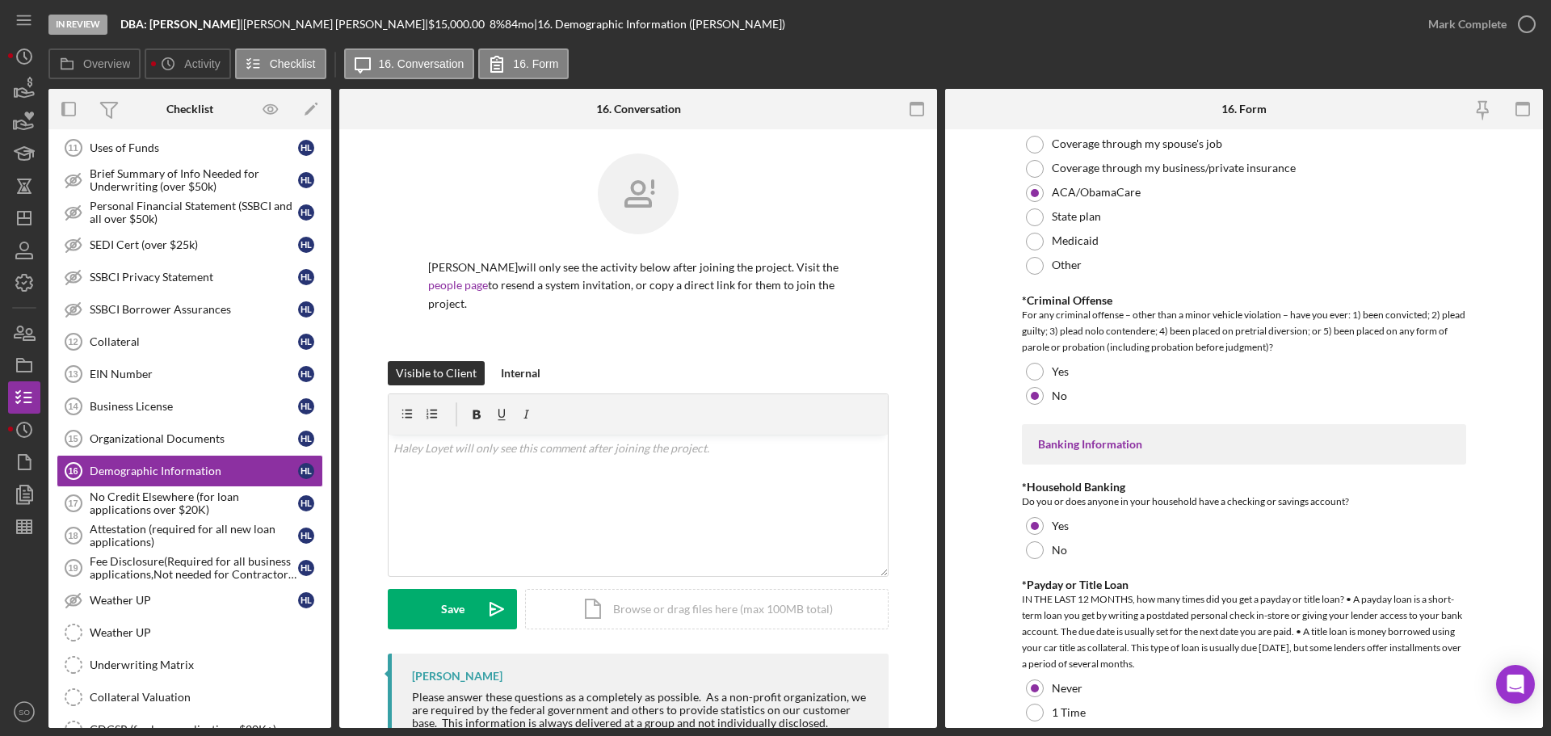
scroll to position [3176, 0]
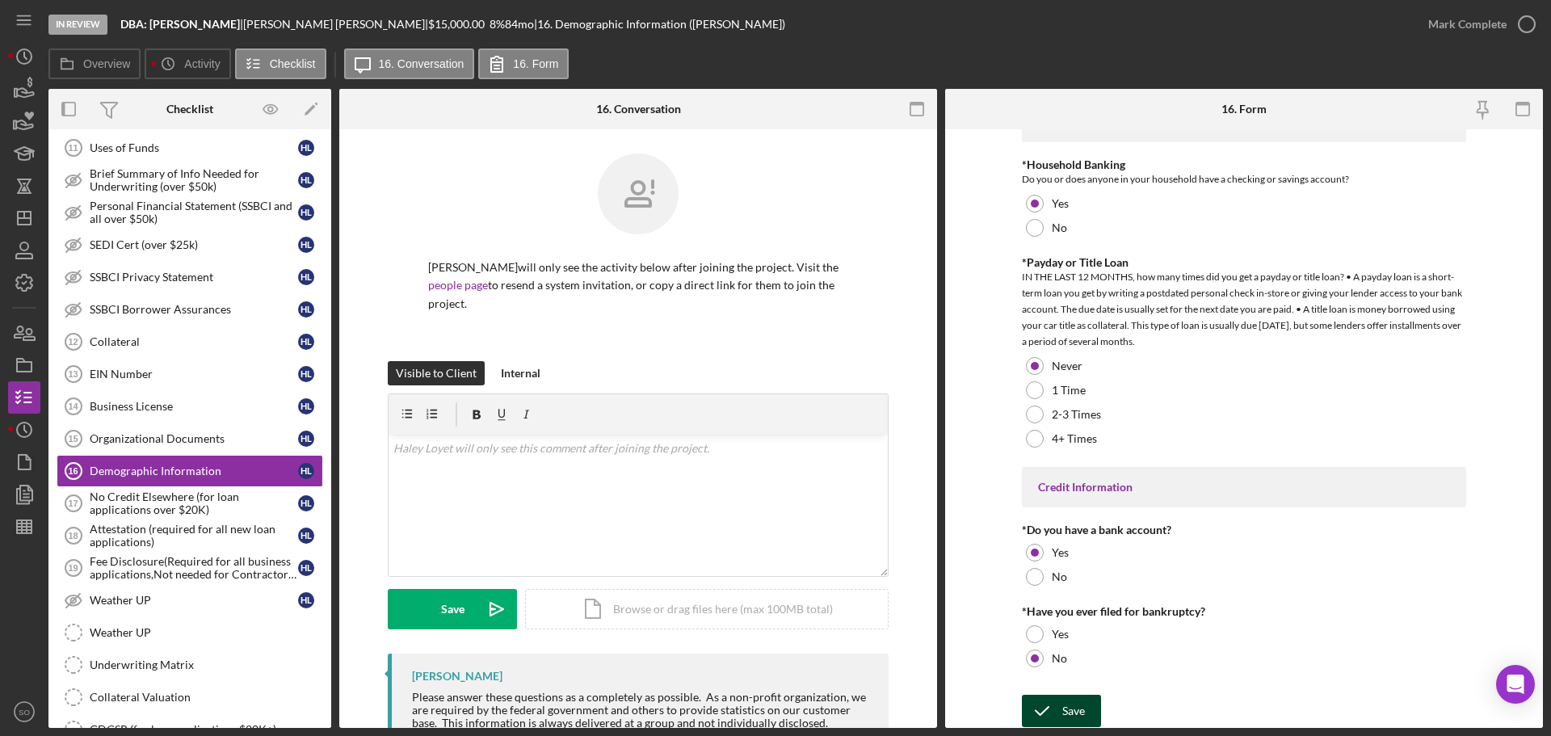
click at [1078, 709] on div "Save" at bounding box center [1074, 711] width 23 height 32
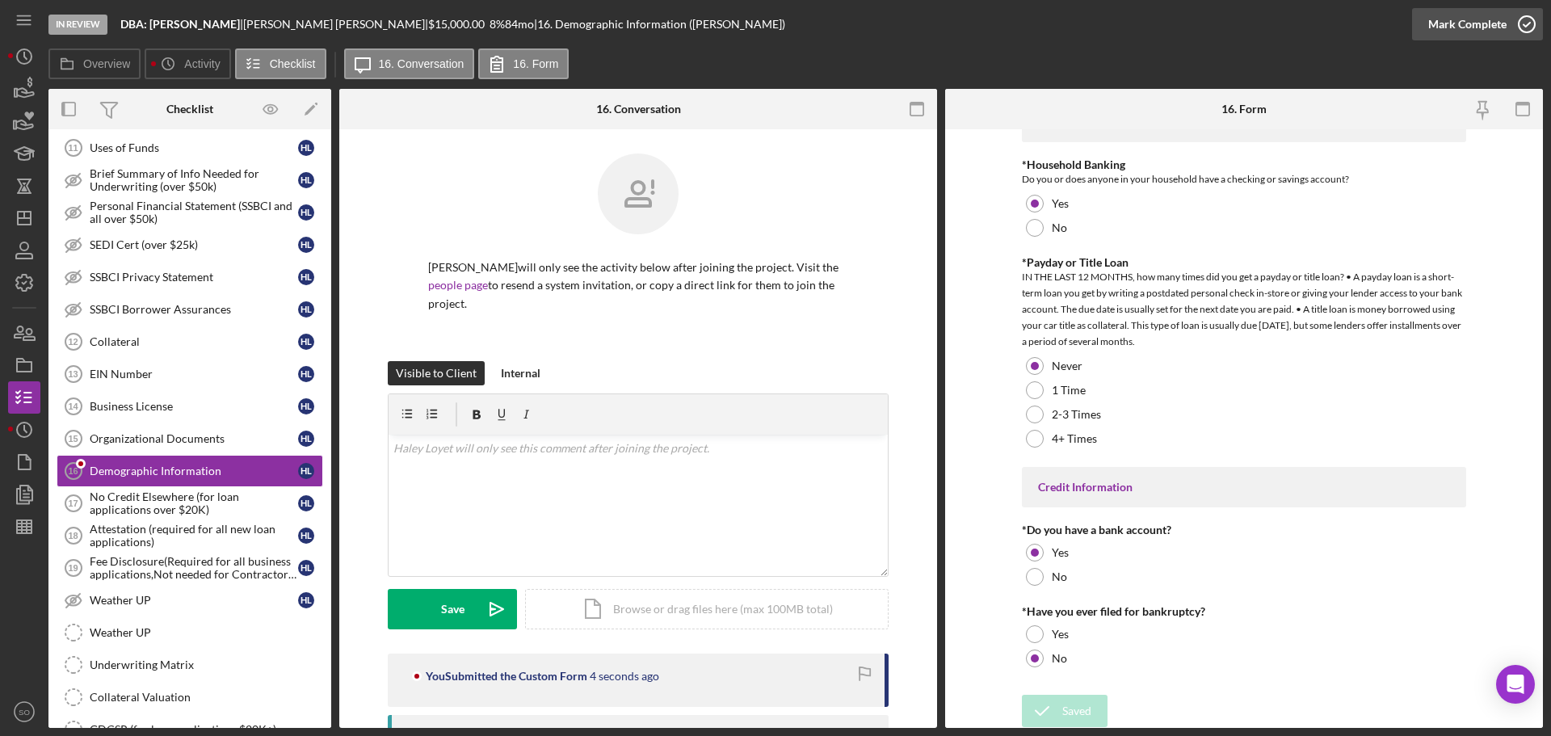
click at [1437, 28] on div "Mark Complete" at bounding box center [1468, 24] width 78 height 32
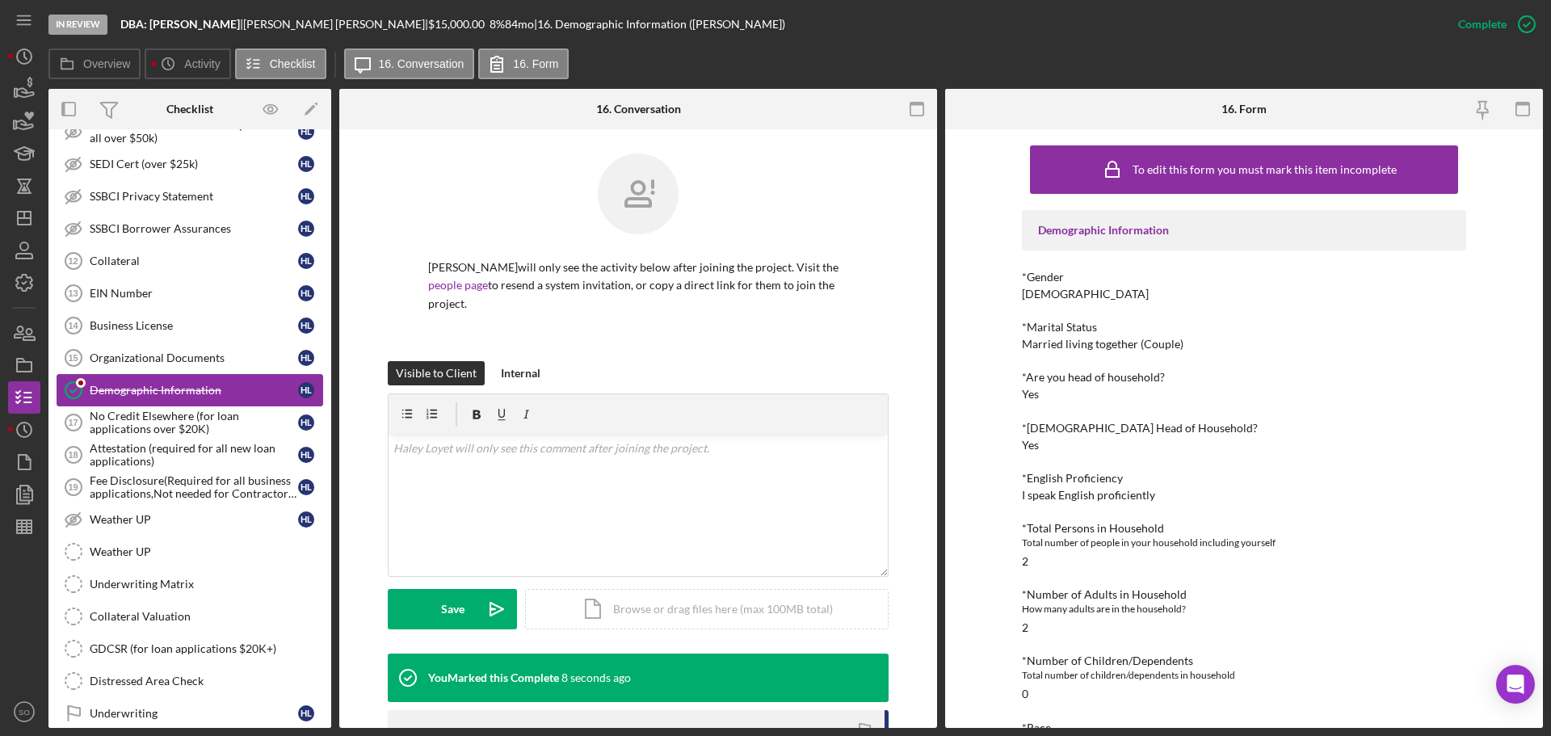
scroll to position [1016, 0]
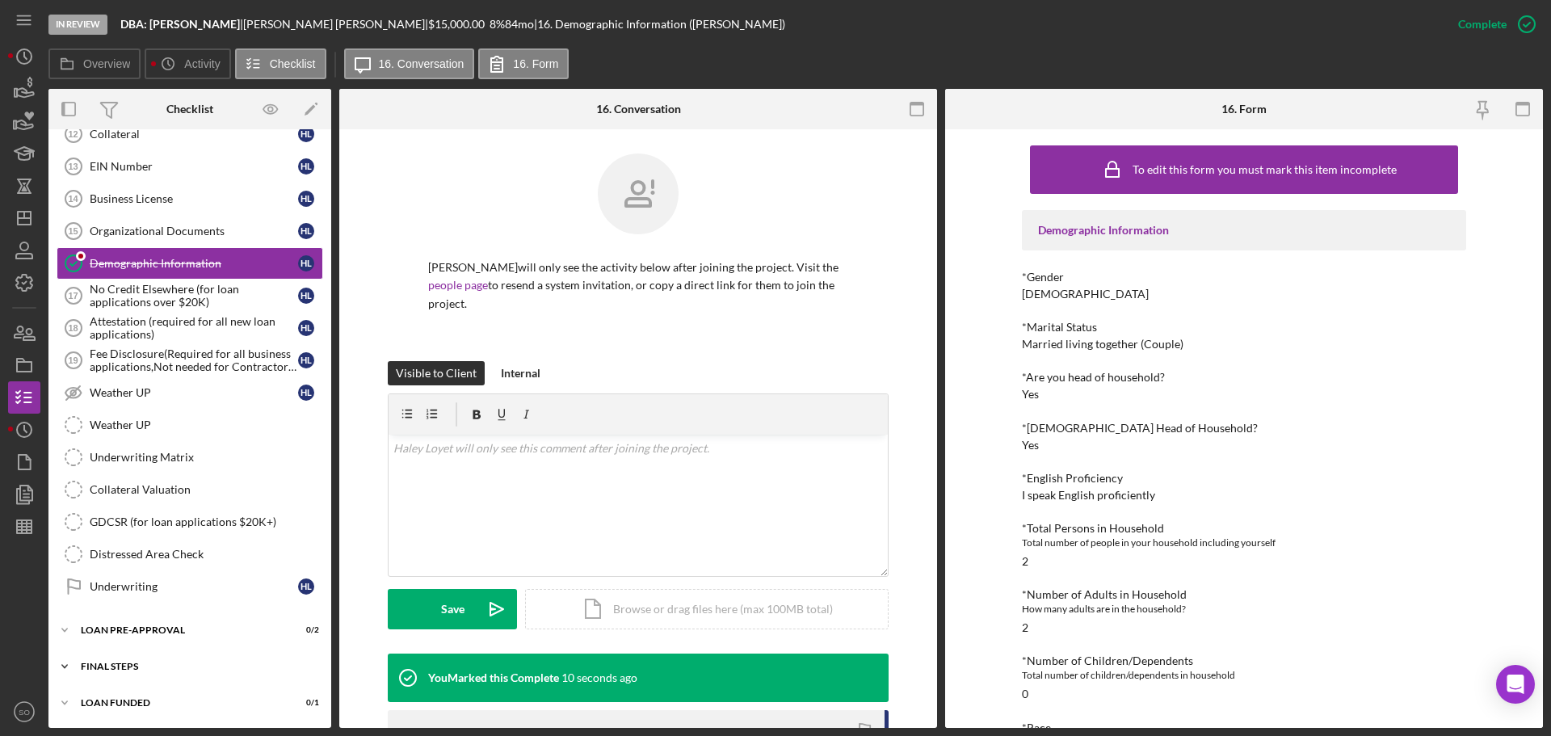
click at [159, 661] on div "Icon/Expander FINAL STEPS 0 / 19" at bounding box center [189, 666] width 283 height 32
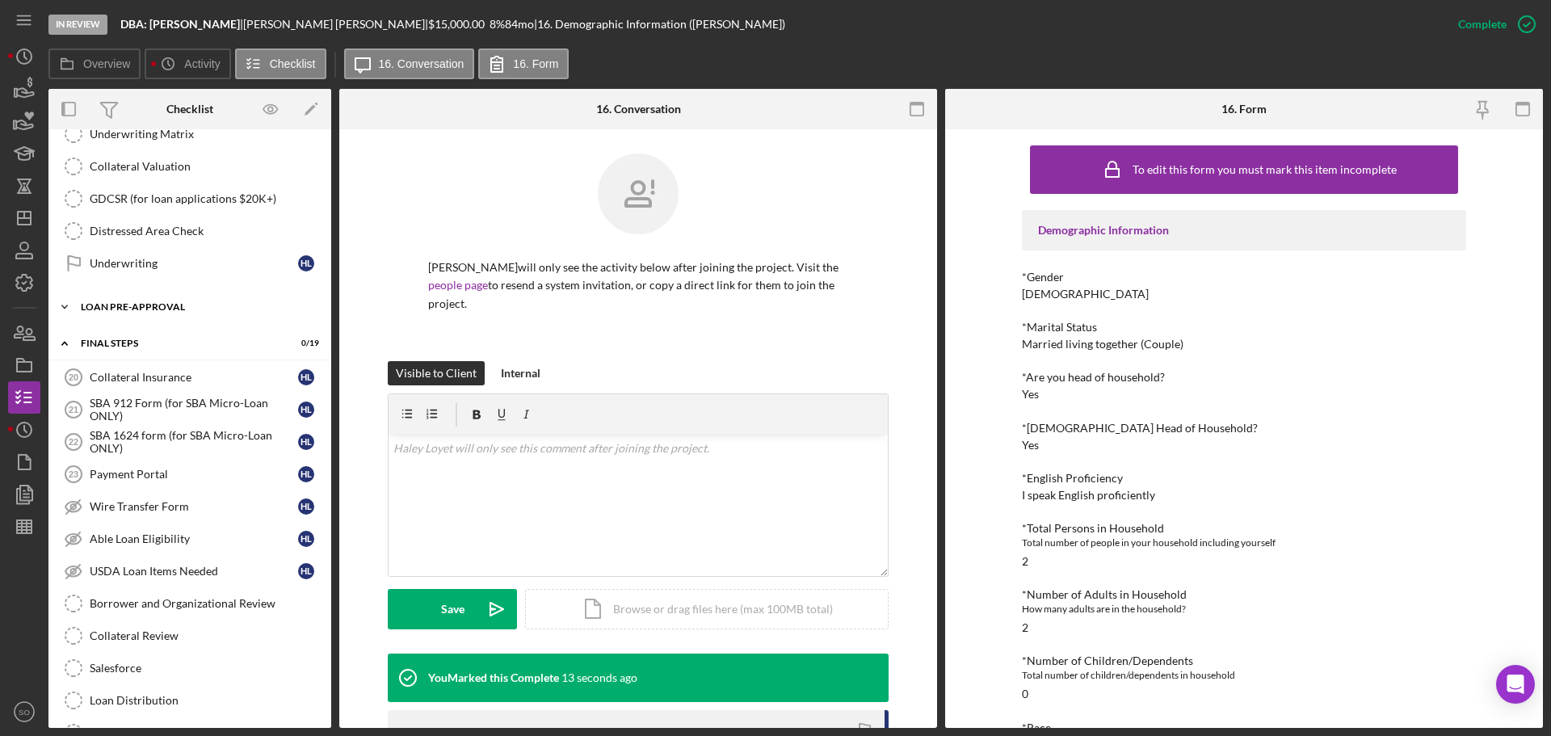
click at [129, 305] on div "LOAN PRE-APPROVAL" at bounding box center [196, 307] width 230 height 10
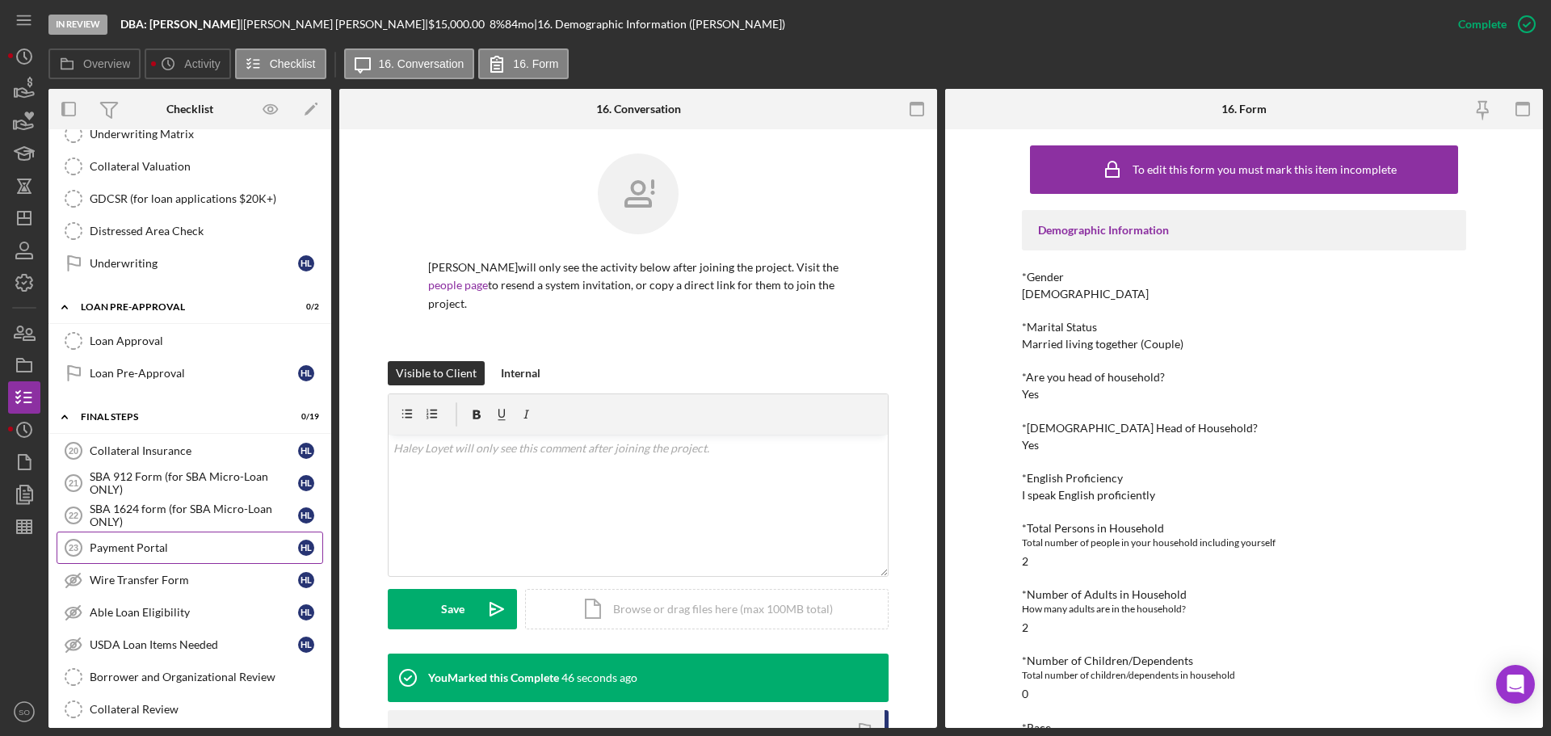
click at [170, 554] on div "Payment Portal" at bounding box center [194, 547] width 208 height 13
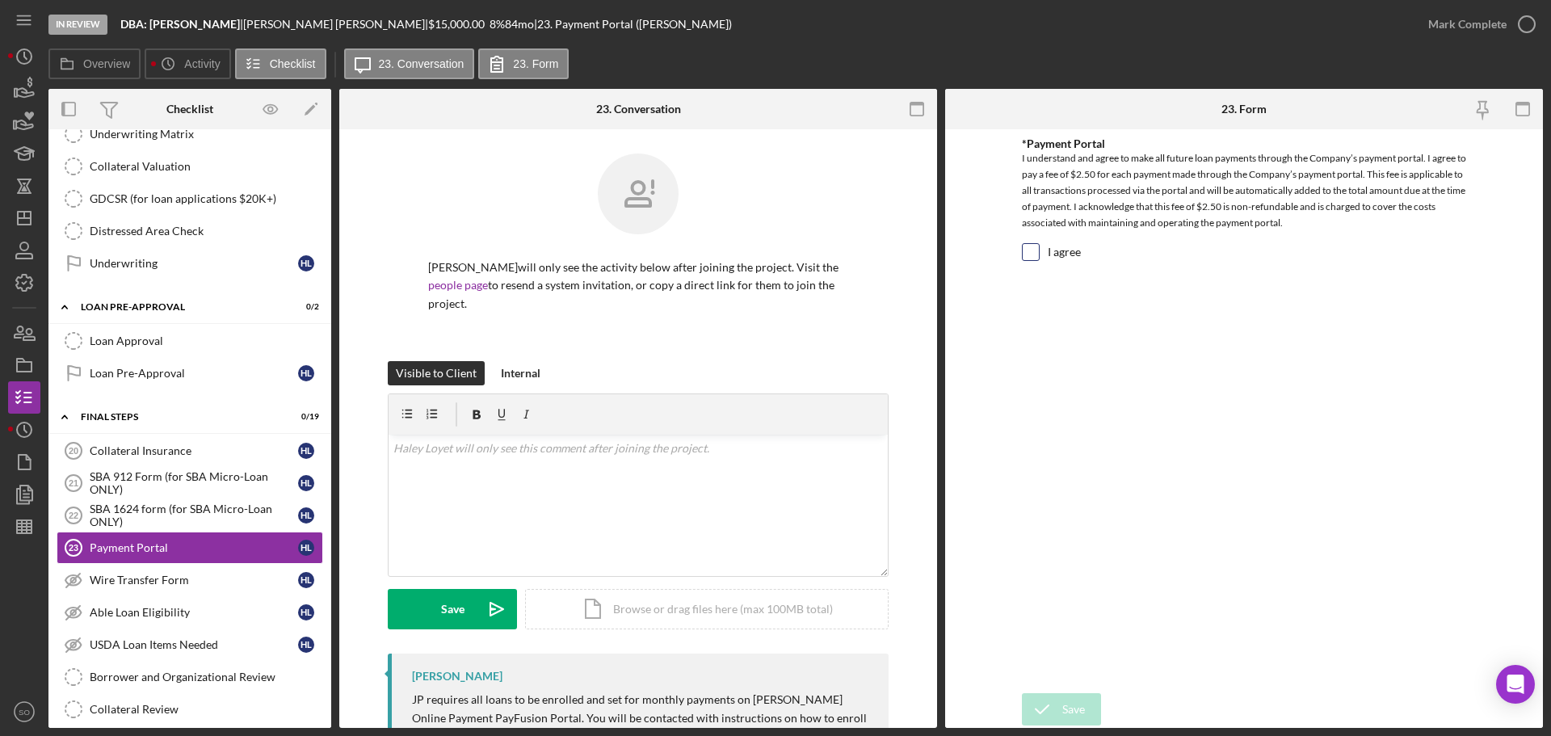
click at [1037, 259] on input "I agree" at bounding box center [1031, 252] width 16 height 16
checkbox input "true"
click at [1066, 704] on div "Save" at bounding box center [1074, 709] width 23 height 32
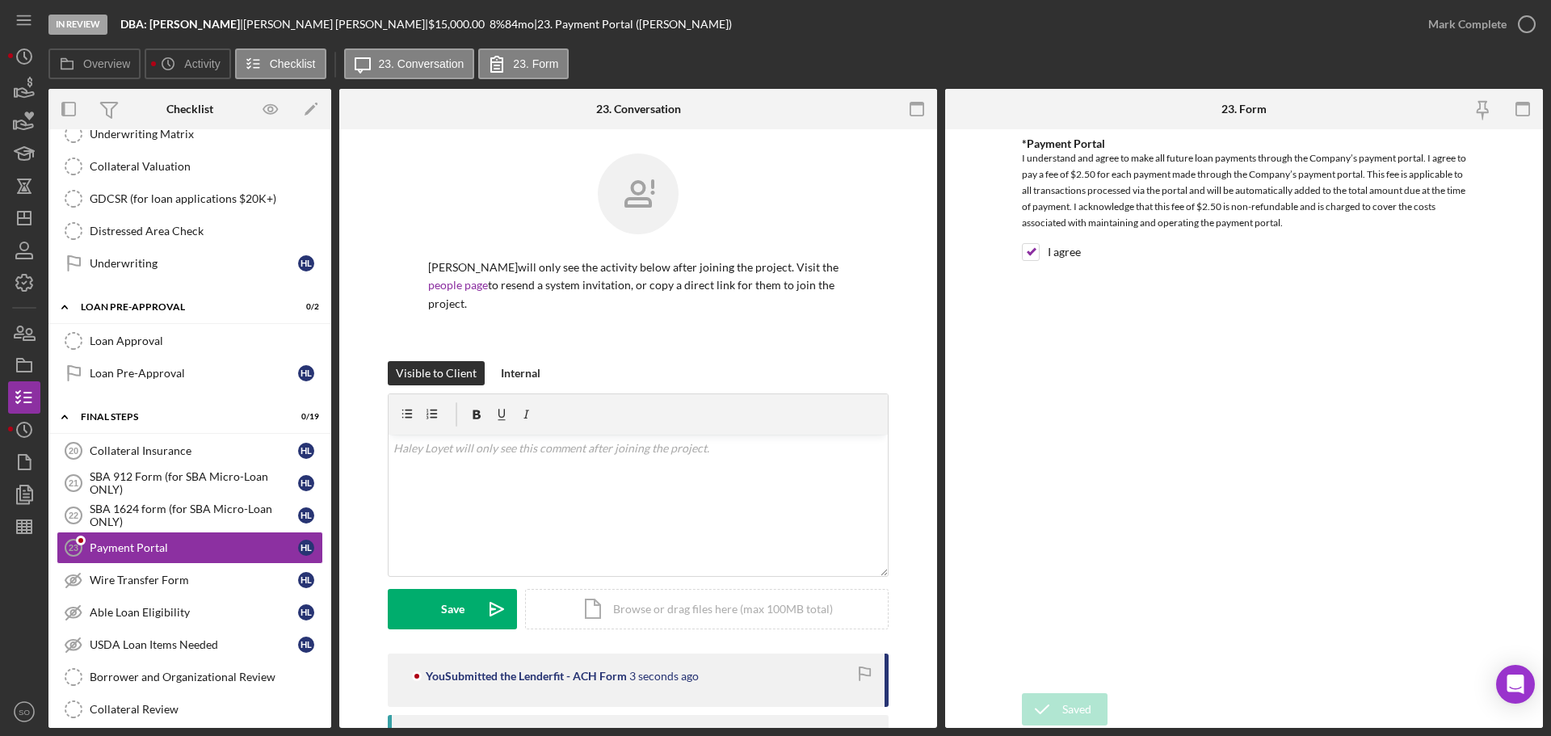
click at [1447, 24] on div "Mark Complete" at bounding box center [1468, 24] width 78 height 32
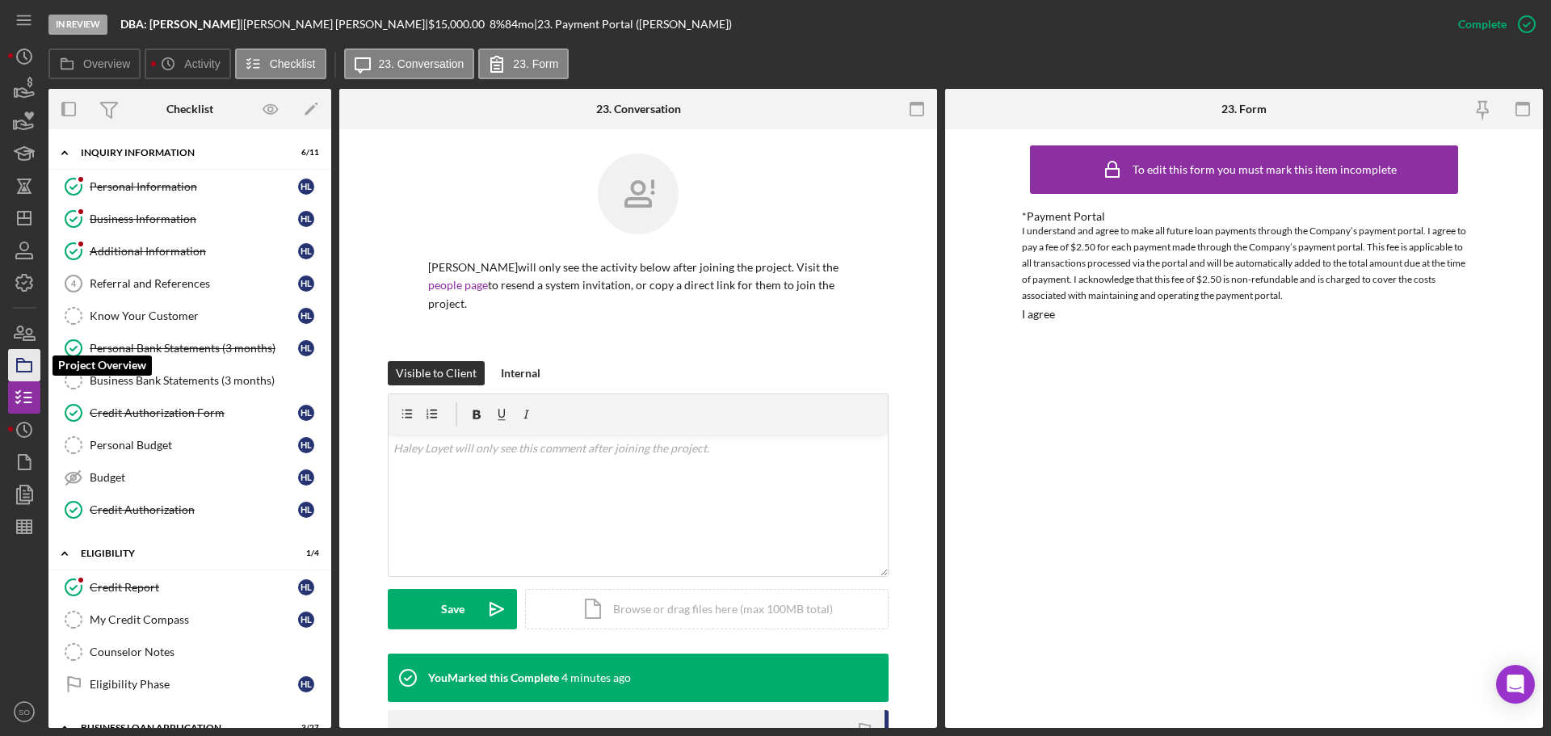
click at [32, 368] on rect "button" at bounding box center [24, 367] width 15 height 10
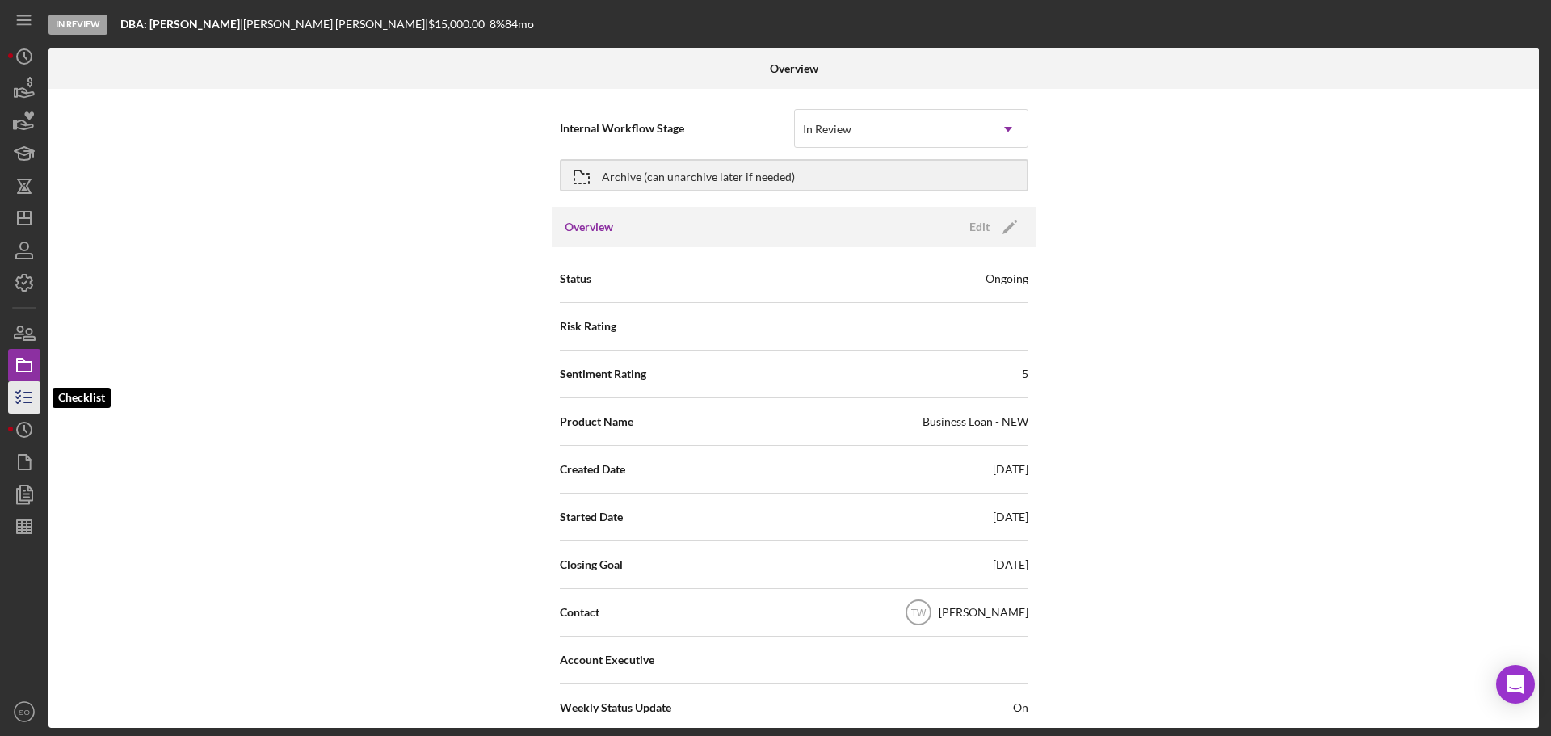
click at [25, 406] on icon "button" at bounding box center [24, 397] width 40 height 40
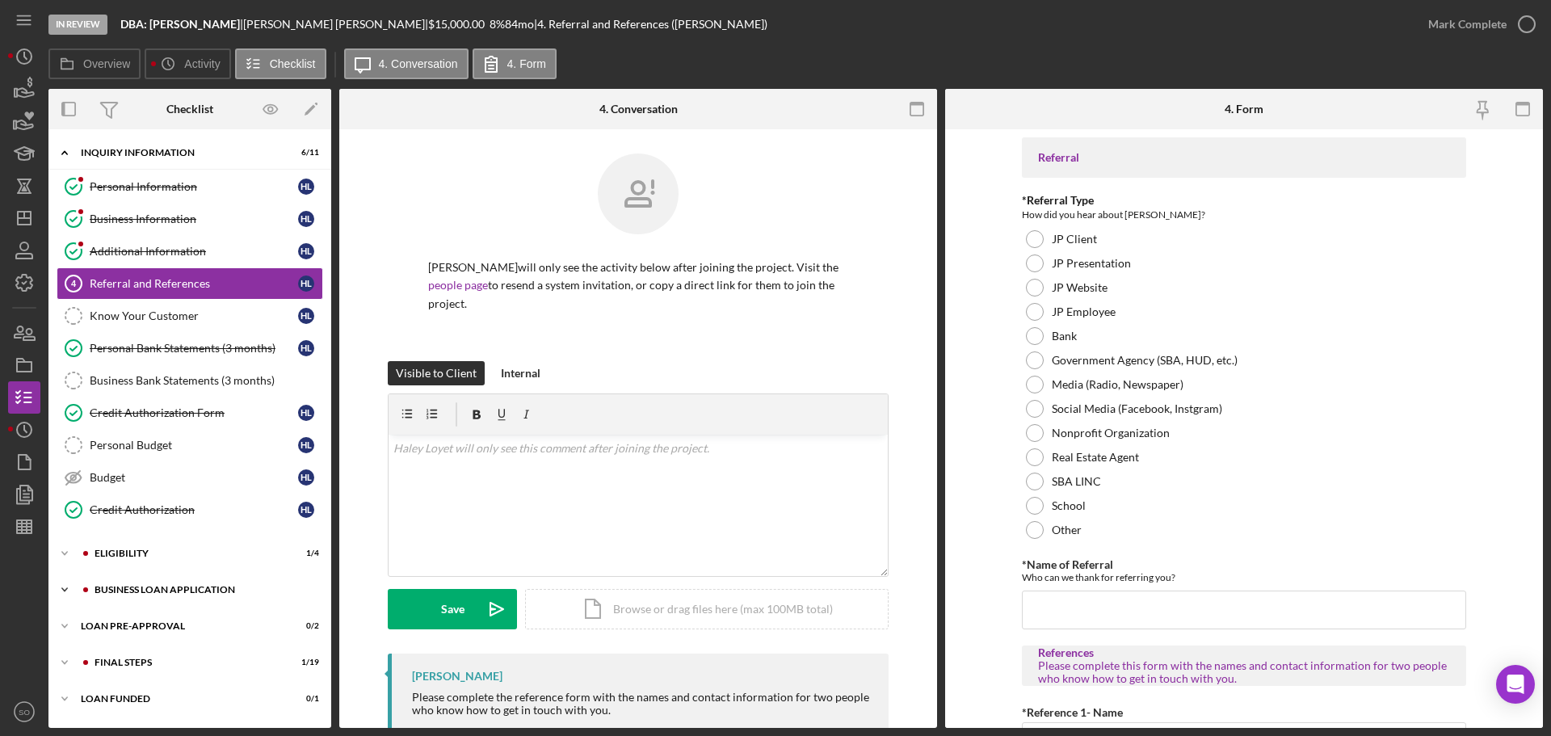
click at [196, 594] on div "BUSINESS LOAN APPLICATION" at bounding box center [203, 590] width 217 height 10
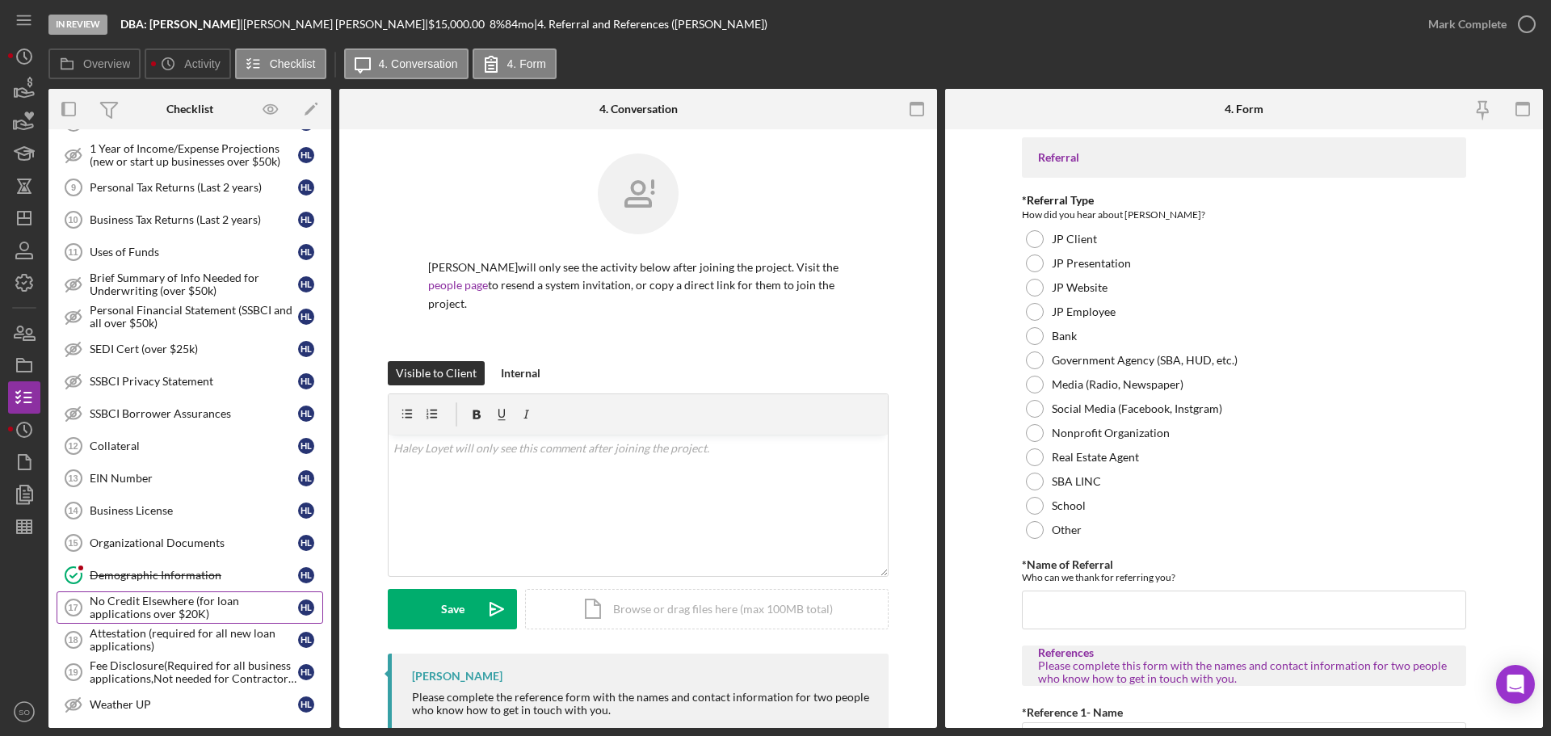
scroll to position [808, 0]
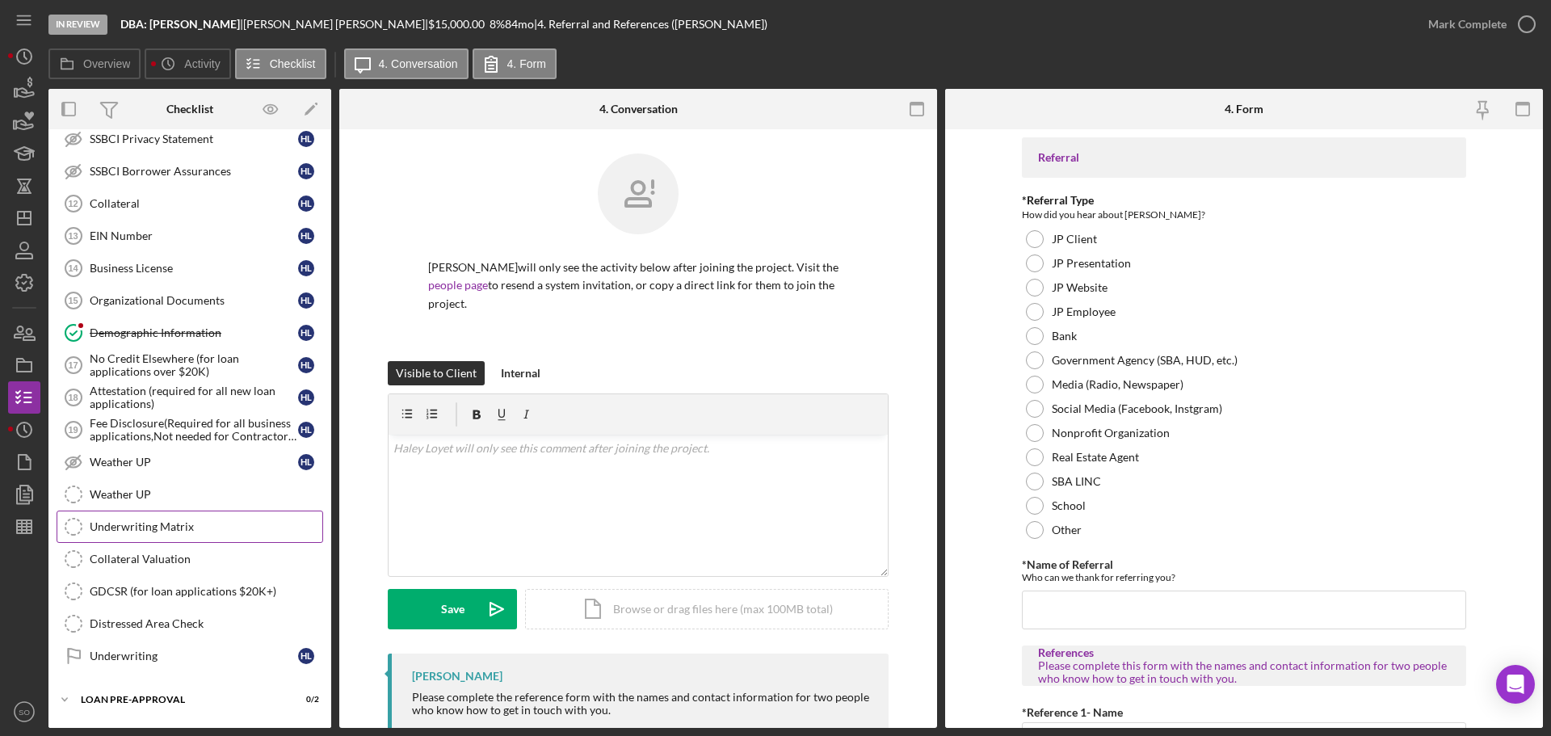
click at [171, 530] on div "Underwriting Matrix" at bounding box center [206, 526] width 233 height 13
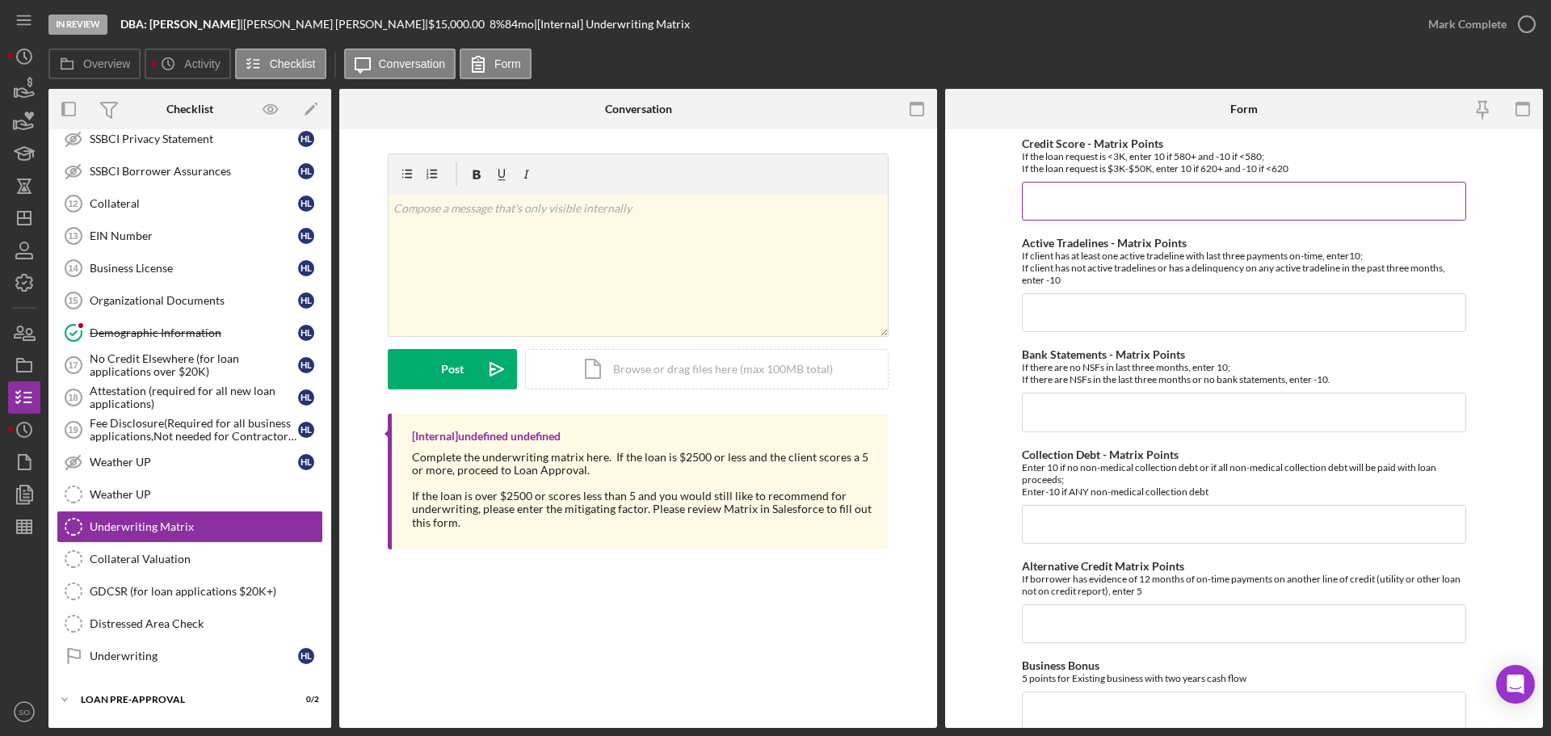
click at [1095, 212] on input "Credit Score - Matrix Points" at bounding box center [1244, 201] width 444 height 39
type input "10"
drag, startPoint x: 1080, startPoint y: 321, endPoint x: 1095, endPoint y: 348, distance: 31.5
click at [1080, 321] on input "Active Tradelines - Matrix Points" at bounding box center [1244, 312] width 444 height 39
type input "10"
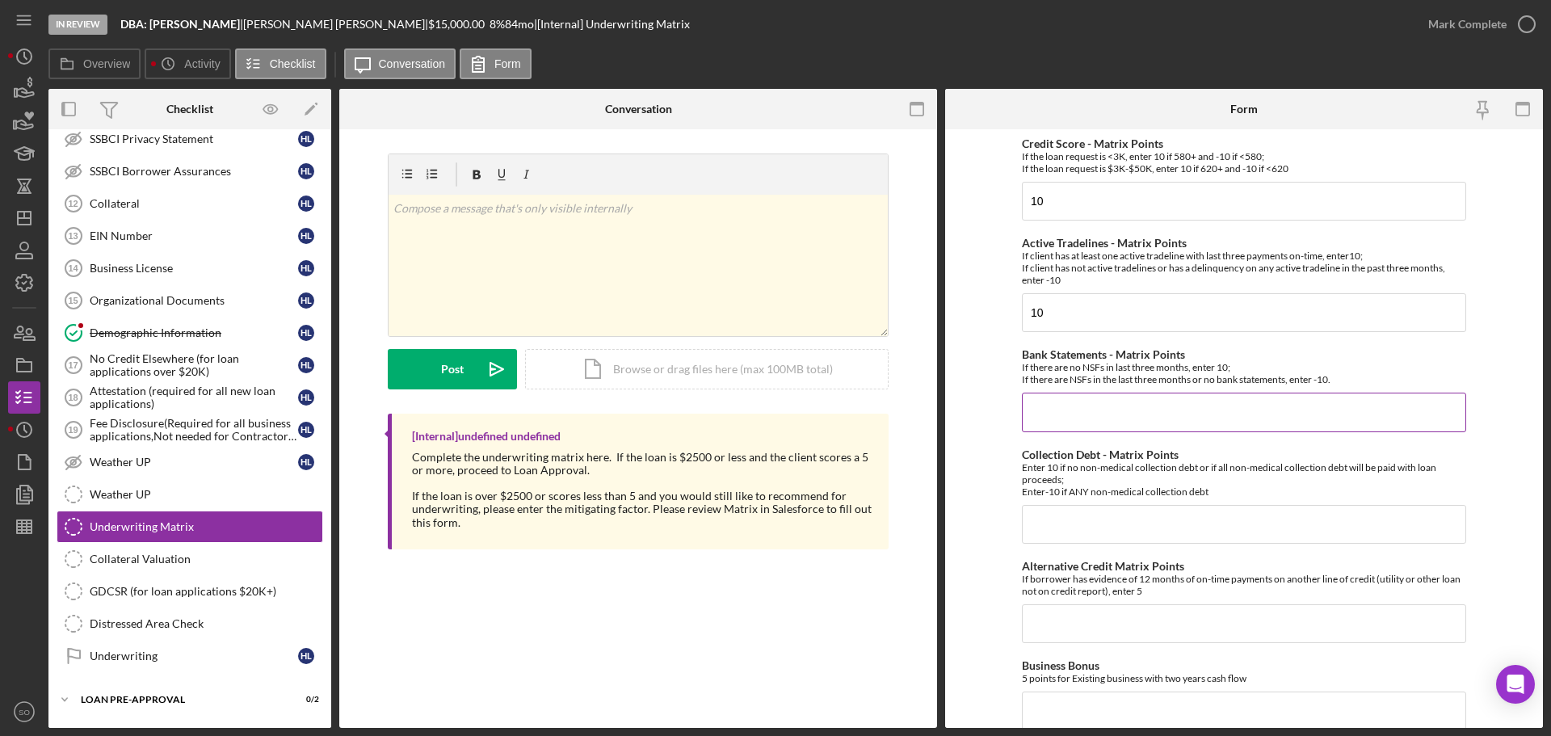
click at [1057, 420] on input "Bank Statements - Matrix Points" at bounding box center [1244, 412] width 444 height 39
type input "10"
drag, startPoint x: 1054, startPoint y: 510, endPoint x: 1054, endPoint y: 521, distance: 11.3
click at [1054, 515] on input "1" at bounding box center [1244, 524] width 444 height 39
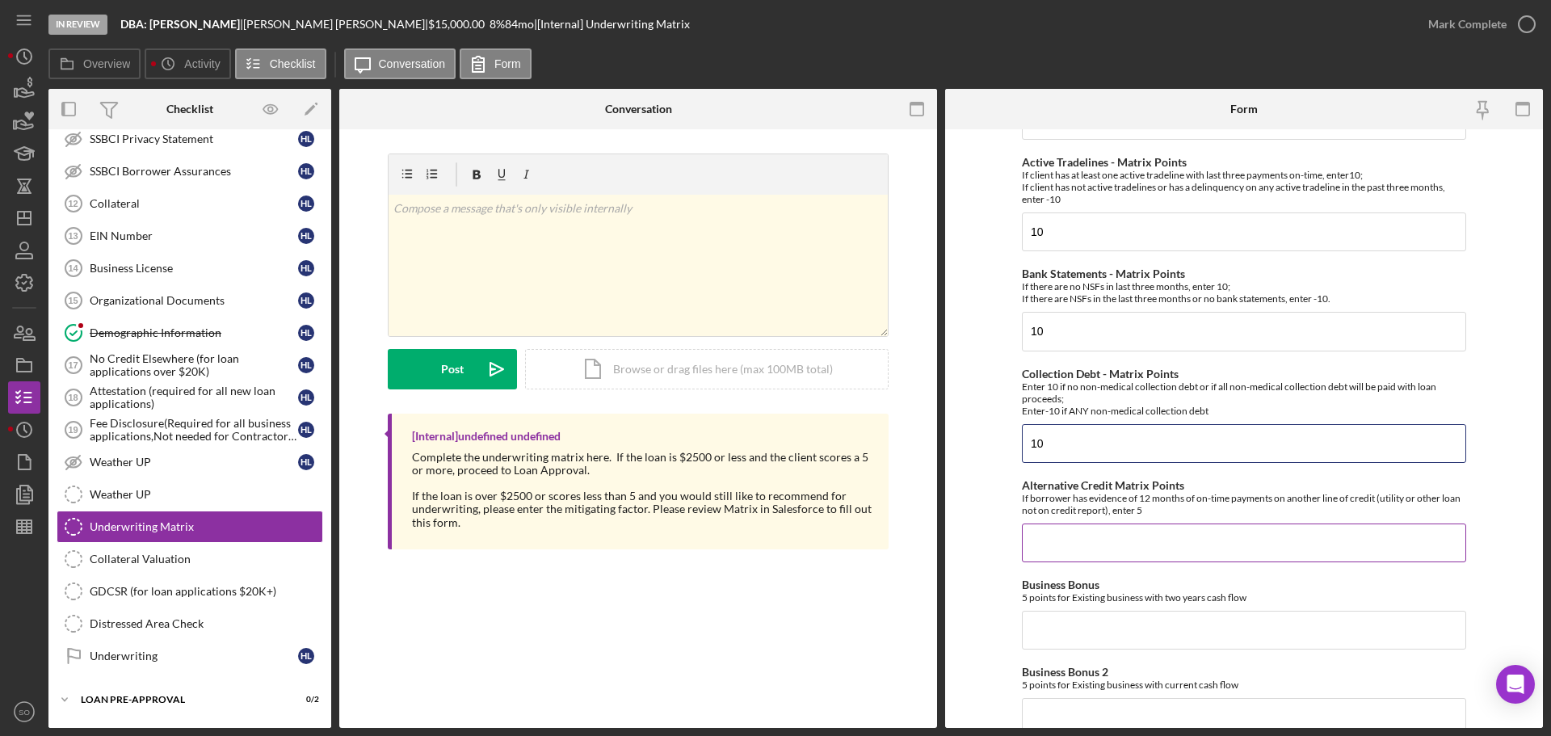
type input "10"
click at [1096, 545] on input "Alternative Credit Matrix Points" at bounding box center [1244, 543] width 444 height 39
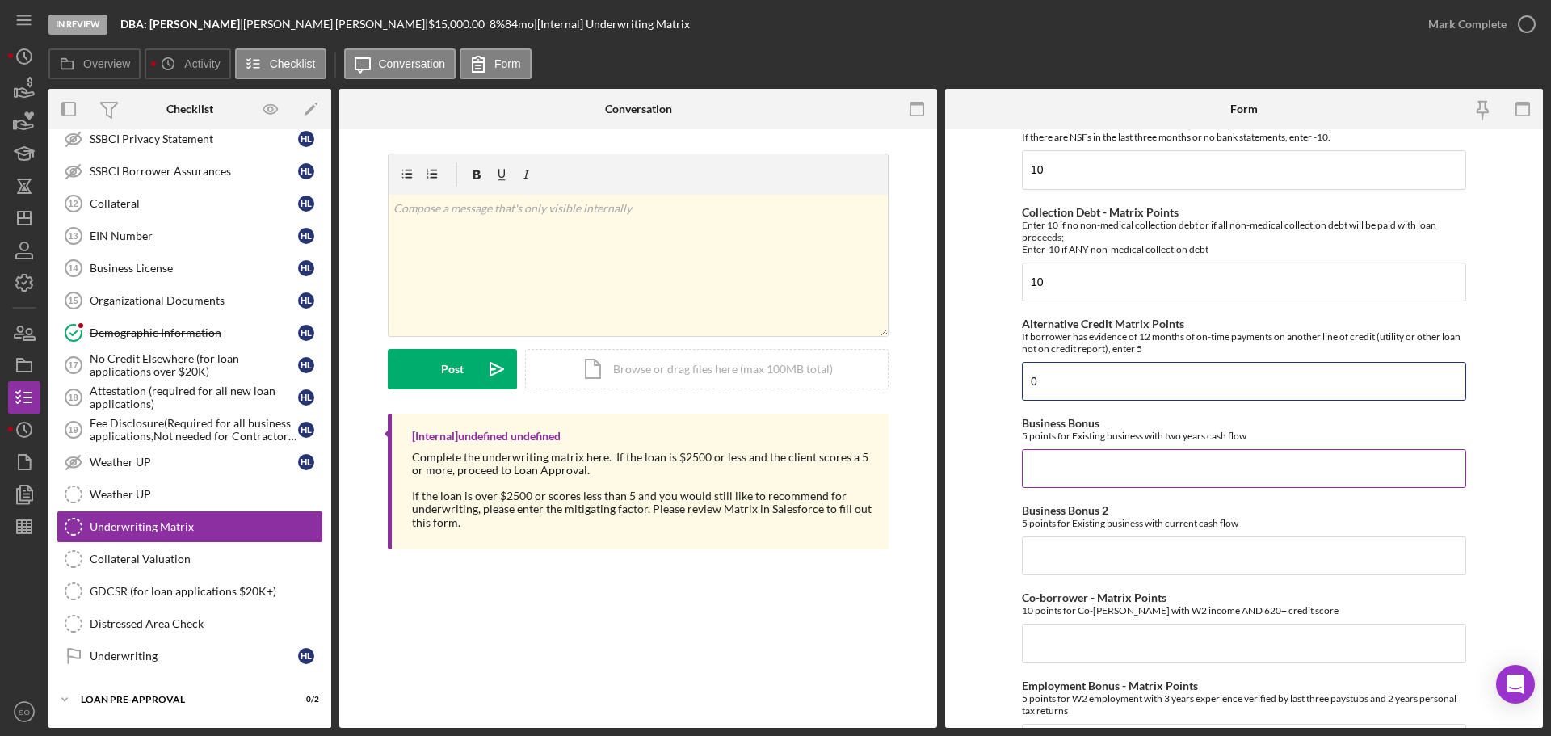
type input "0"
click at [1065, 470] on input "Business Bonus" at bounding box center [1244, 468] width 444 height 39
type input "0"
drag, startPoint x: 1074, startPoint y: 546, endPoint x: 1071, endPoint y: 609, distance: 63.1
click at [1074, 559] on input "Business Bonus 2" at bounding box center [1244, 556] width 444 height 39
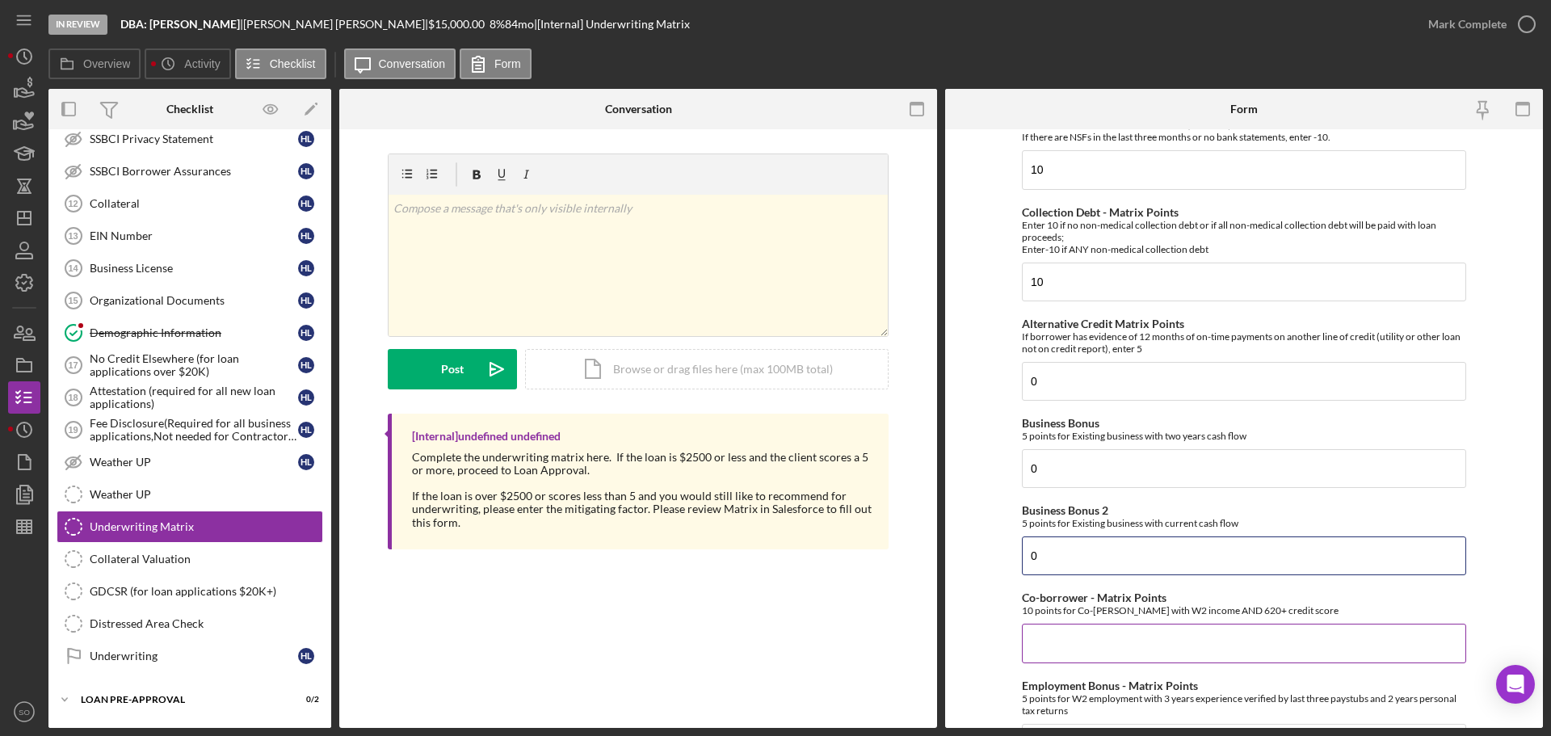
type input "0"
click at [1087, 633] on input "Co-borrower - Matrix Points" at bounding box center [1244, 643] width 444 height 39
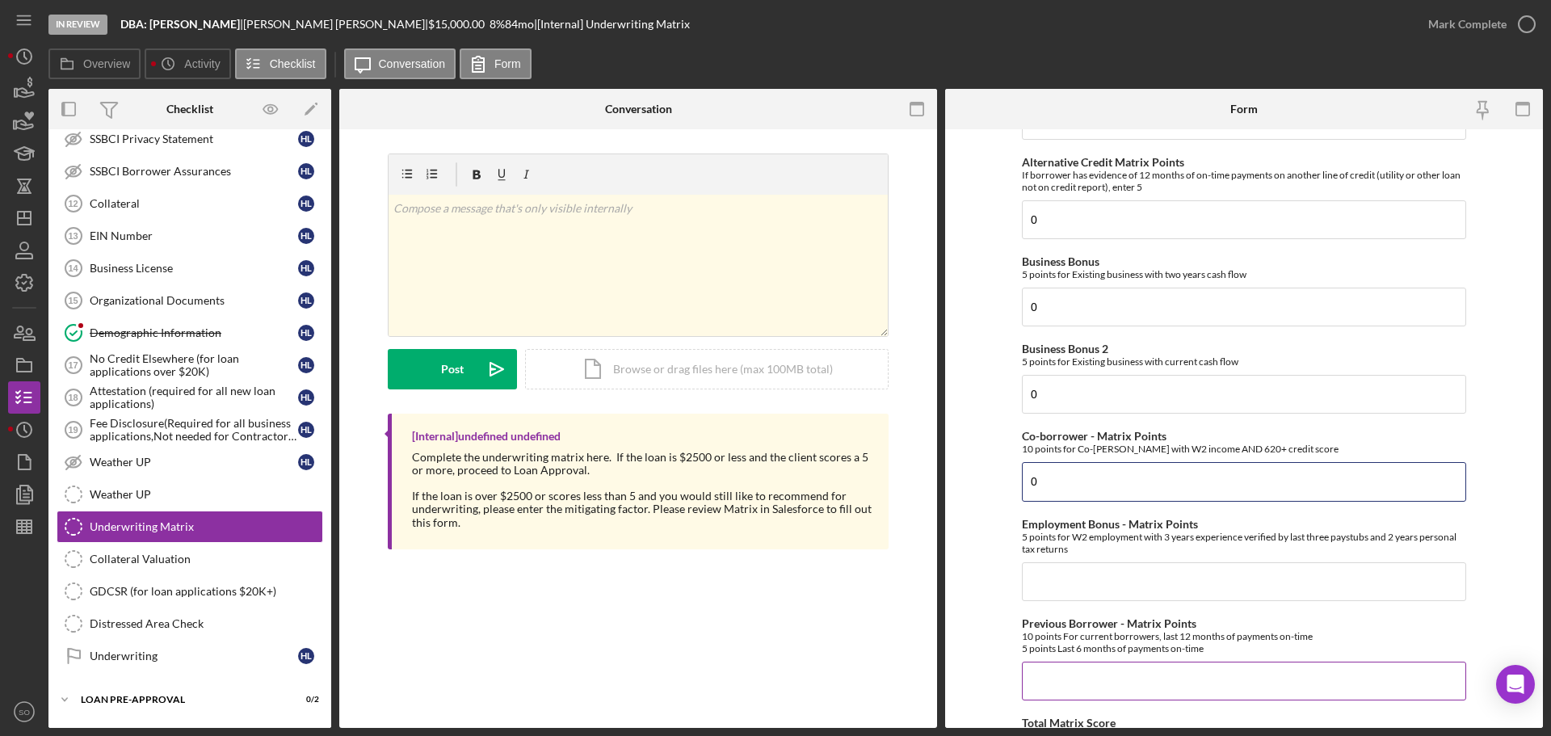
scroll to position [485, 0]
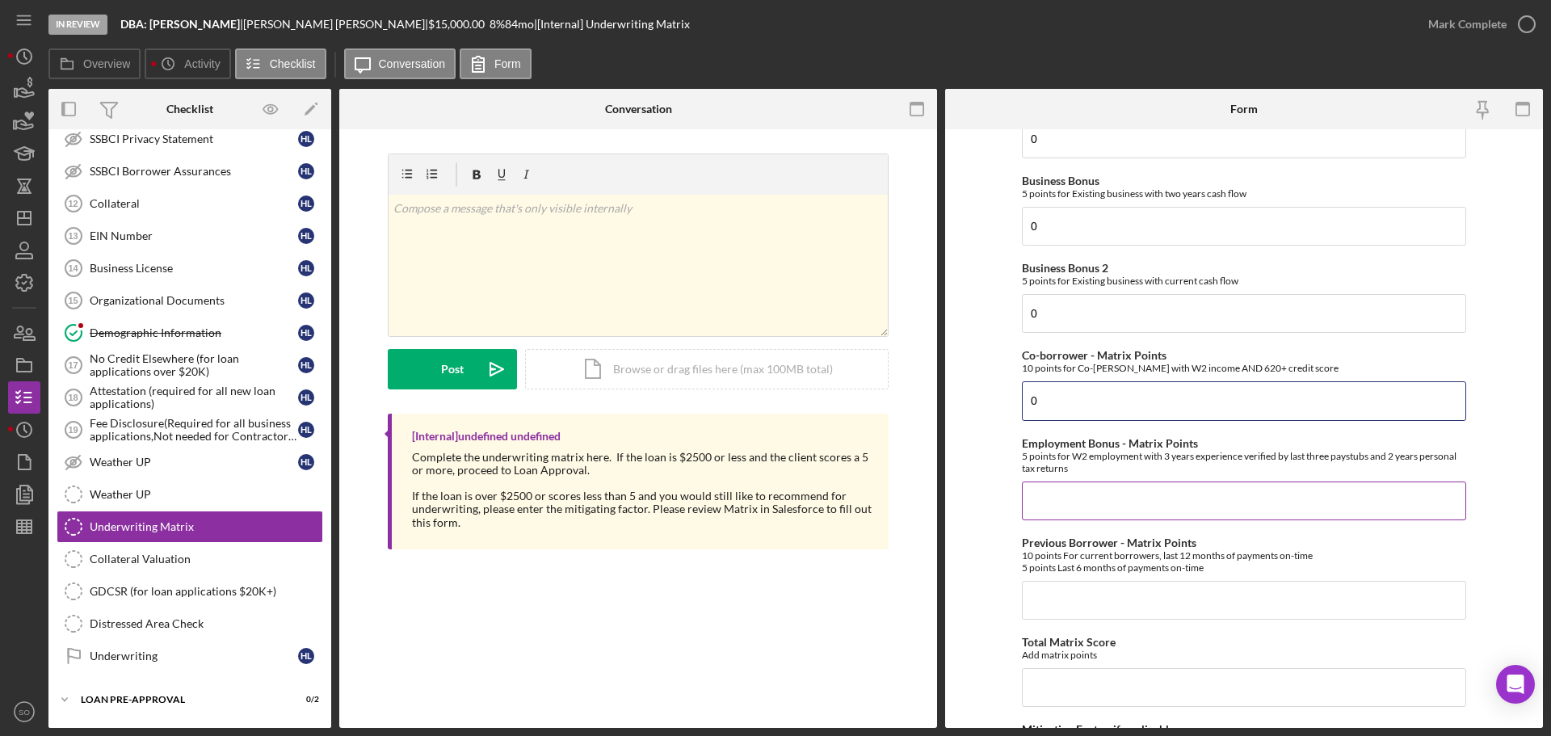
type input "0"
click at [1066, 494] on input "Employment Bonus - Matrix Points" at bounding box center [1244, 501] width 444 height 39
type input "0"
click at [1088, 610] on input "Previous Borrower - Matrix Points" at bounding box center [1244, 600] width 444 height 39
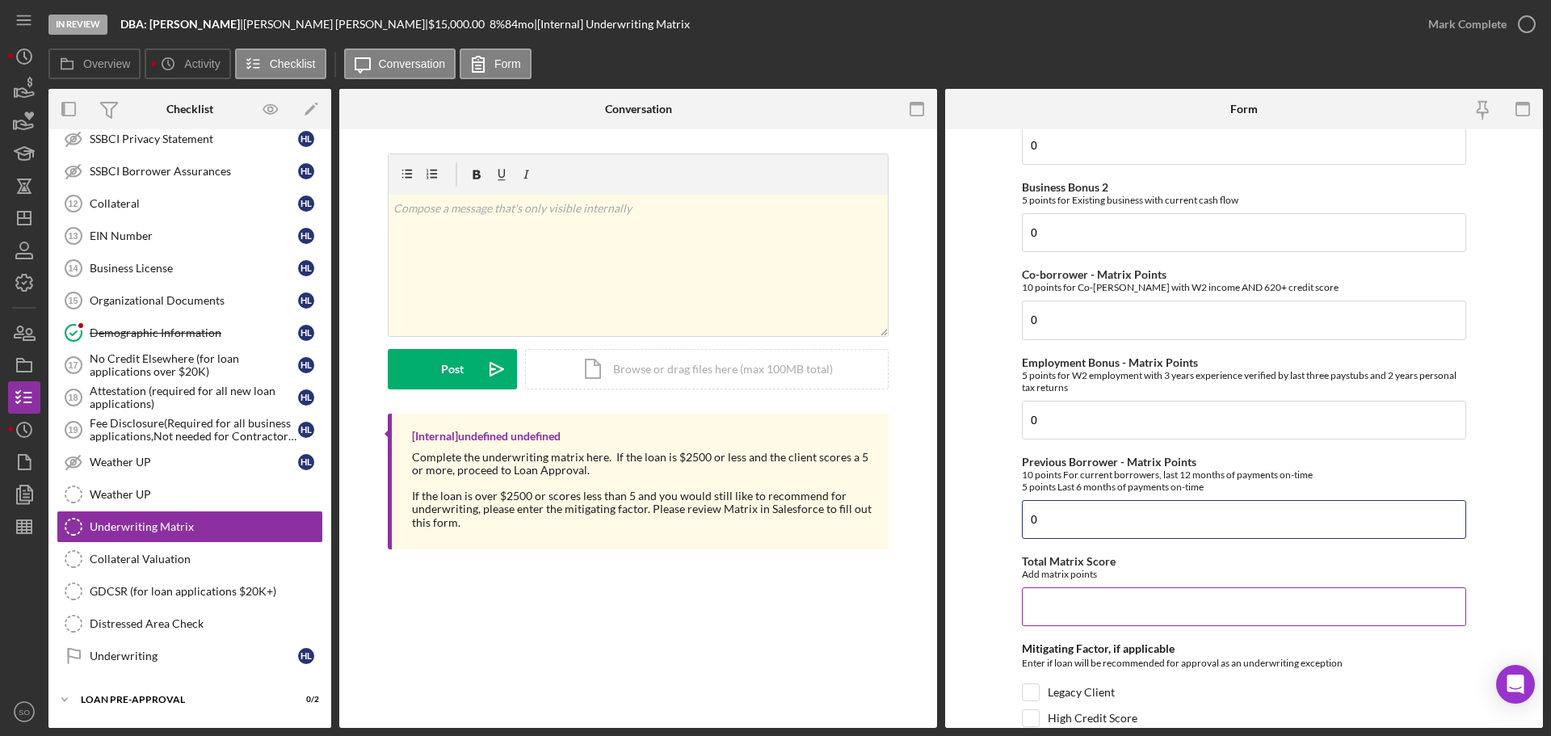
type input "0"
drag, startPoint x: 1092, startPoint y: 602, endPoint x: 1096, endPoint y: 609, distance: 8.3
click at [1092, 604] on input "Total Matrix Score" at bounding box center [1244, 606] width 444 height 39
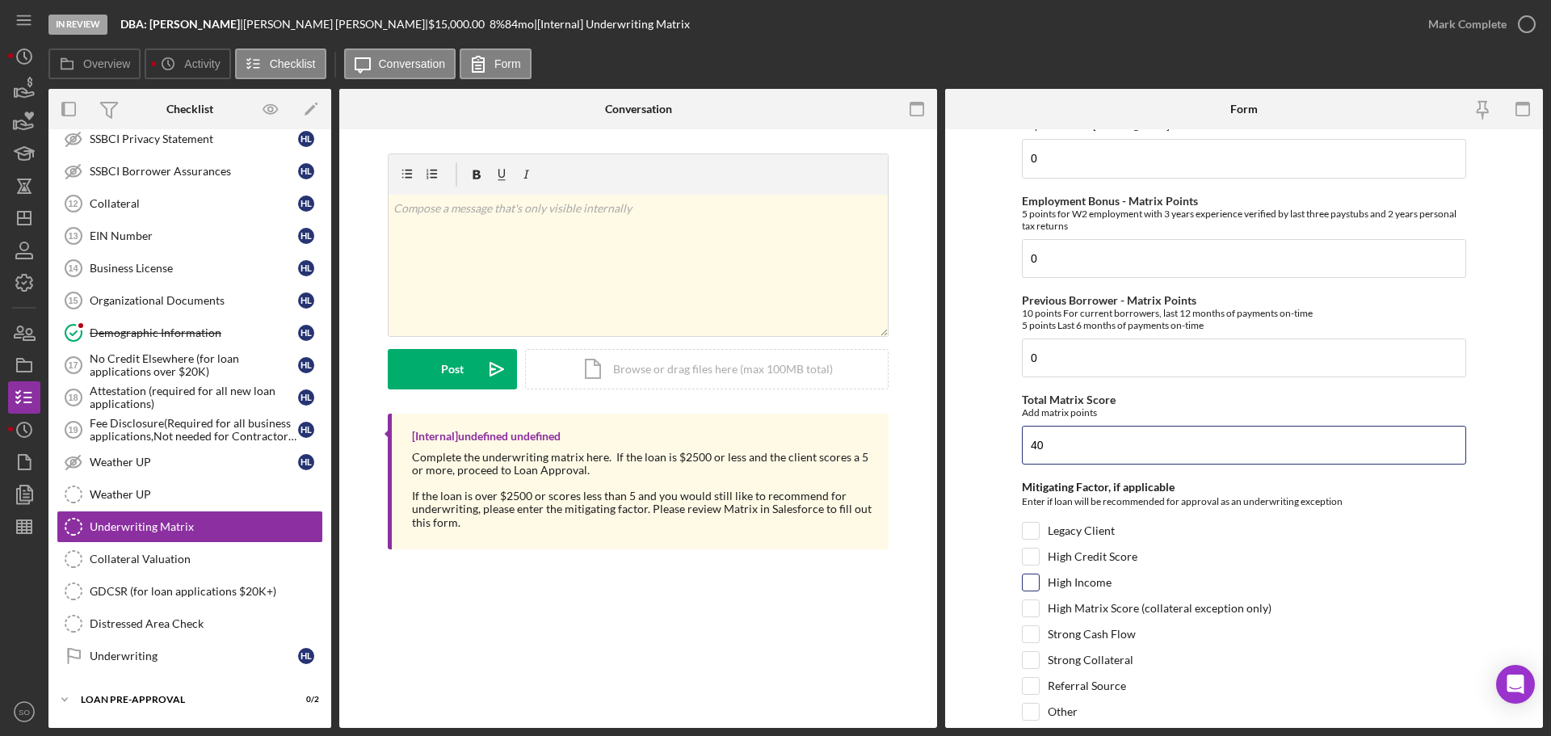
type input "40"
click at [1033, 586] on input "High Income" at bounding box center [1031, 583] width 16 height 16
checkbox input "true"
click at [1029, 610] on input "High Matrix Score (collateral exception only)" at bounding box center [1031, 608] width 16 height 16
checkbox input "true"
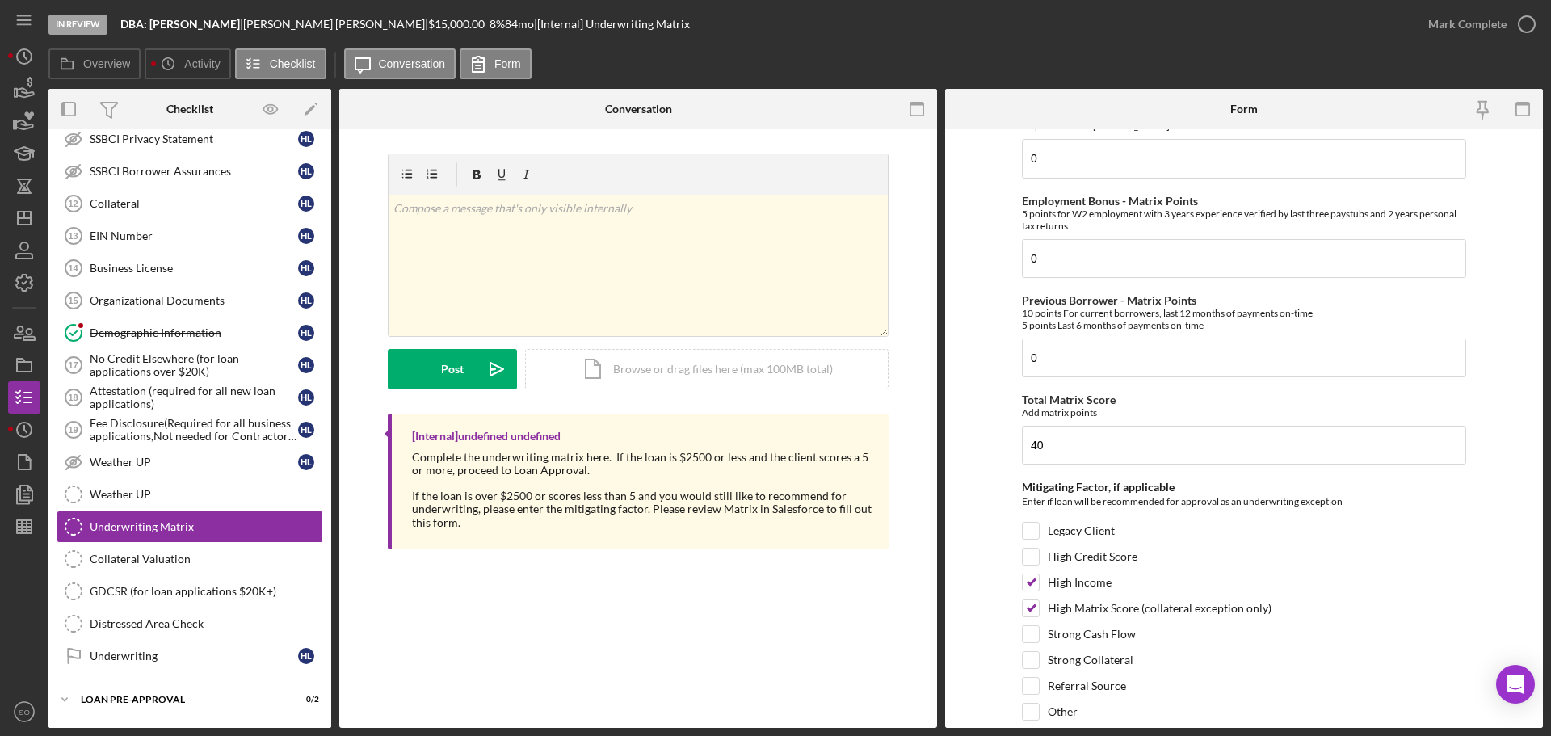
scroll to position [787, 0]
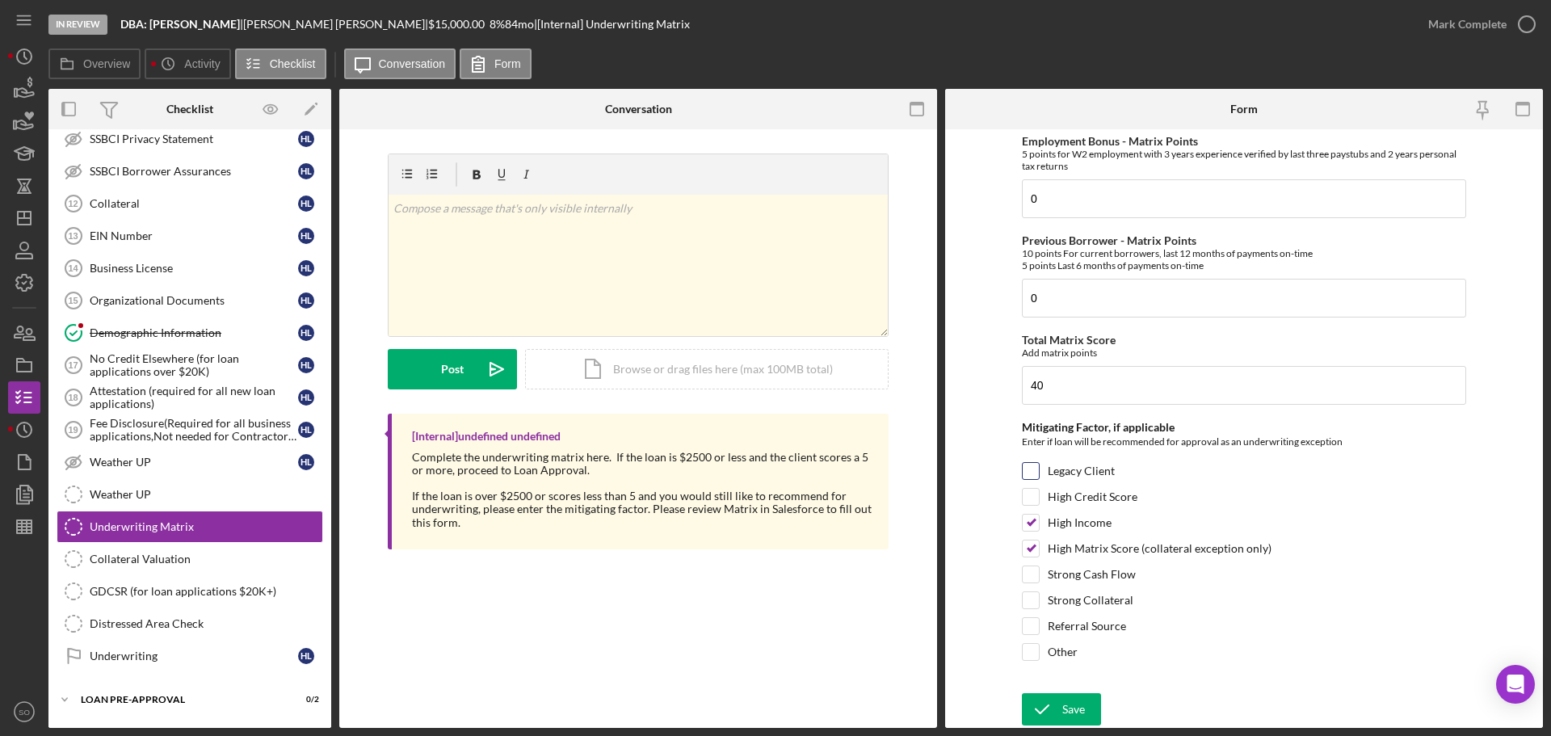
click at [1032, 478] on input "Legacy Client" at bounding box center [1031, 471] width 16 height 16
checkbox input "true"
click at [1079, 712] on div "Save" at bounding box center [1074, 709] width 23 height 32
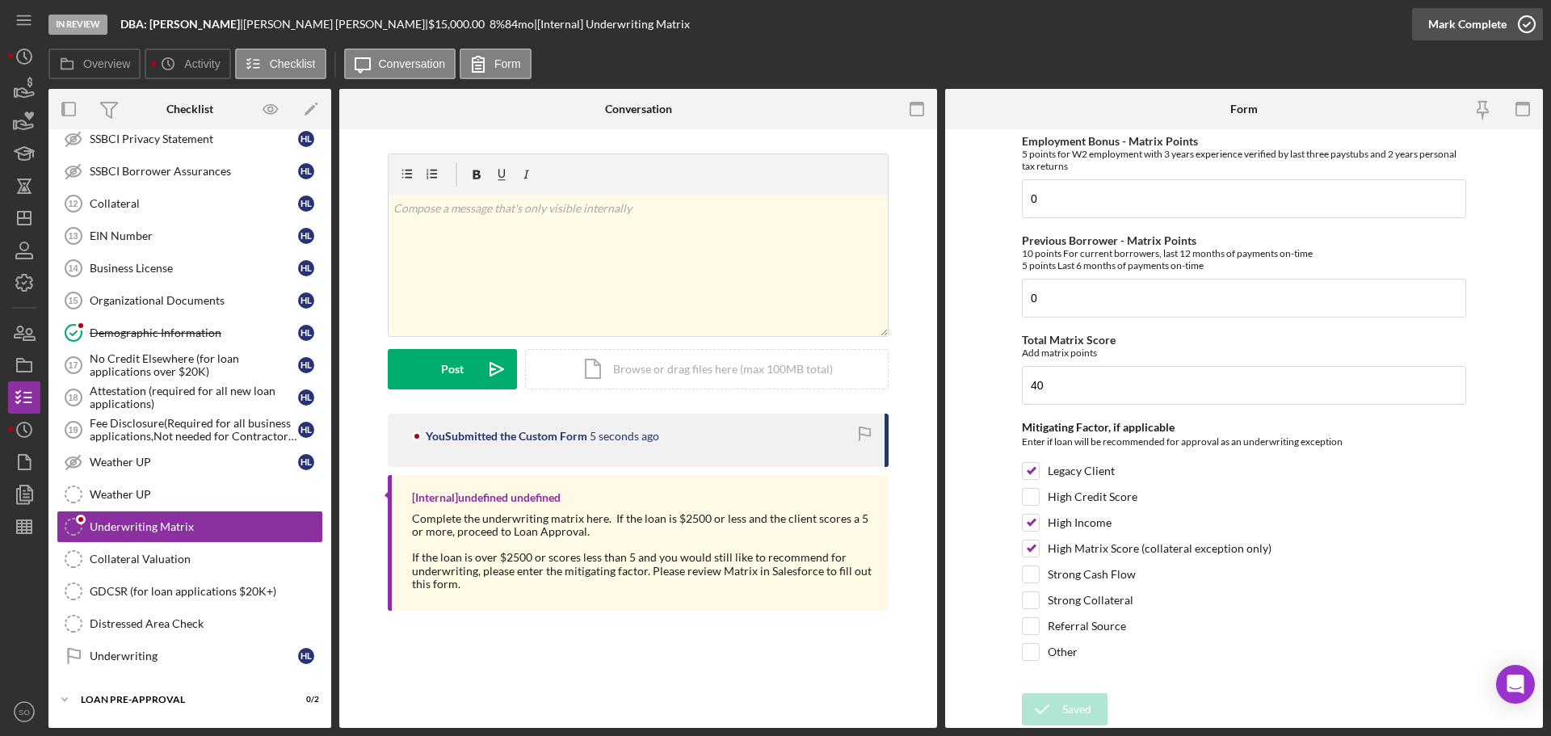
click at [1433, 21] on div "Mark Complete" at bounding box center [1468, 24] width 78 height 32
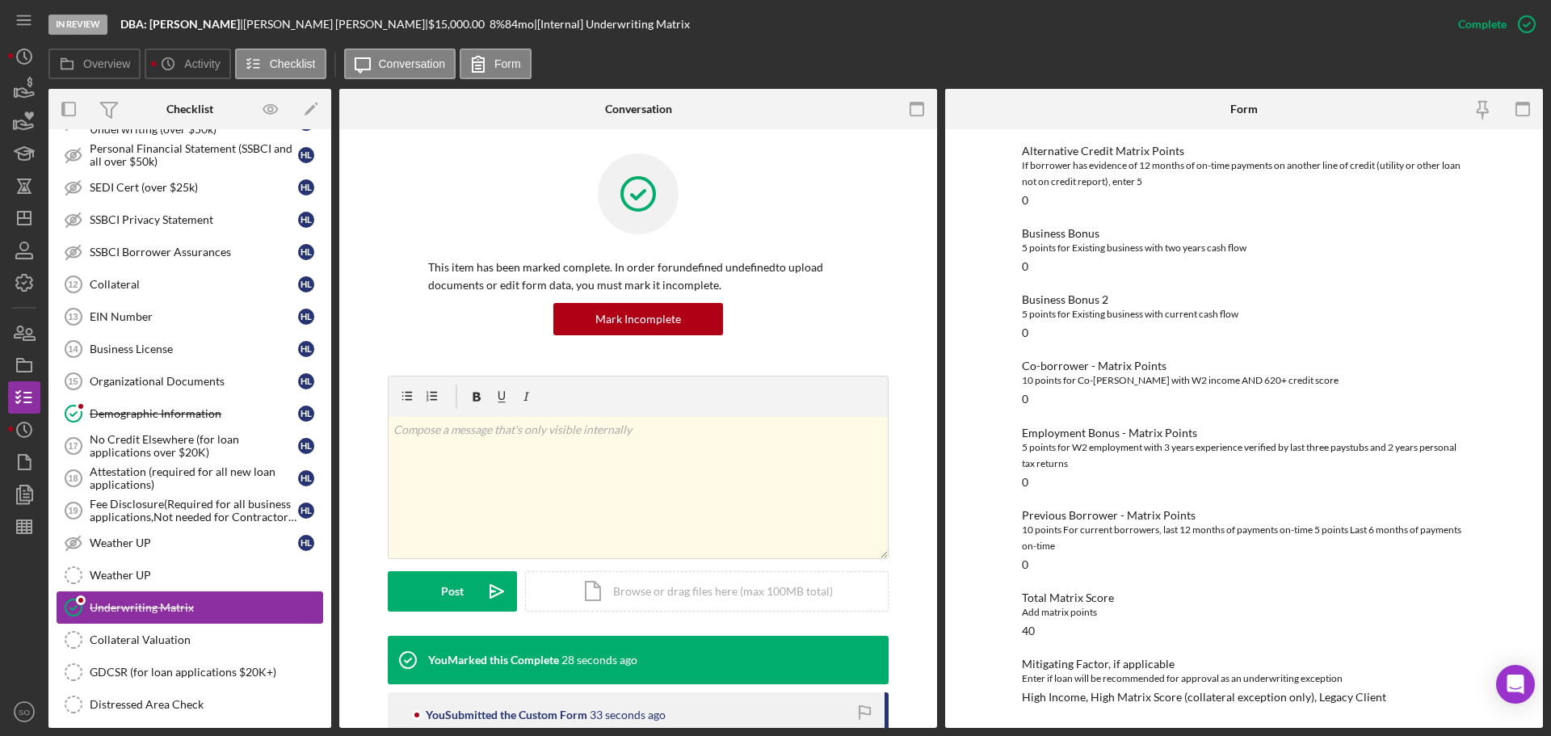
scroll to position [878, 0]
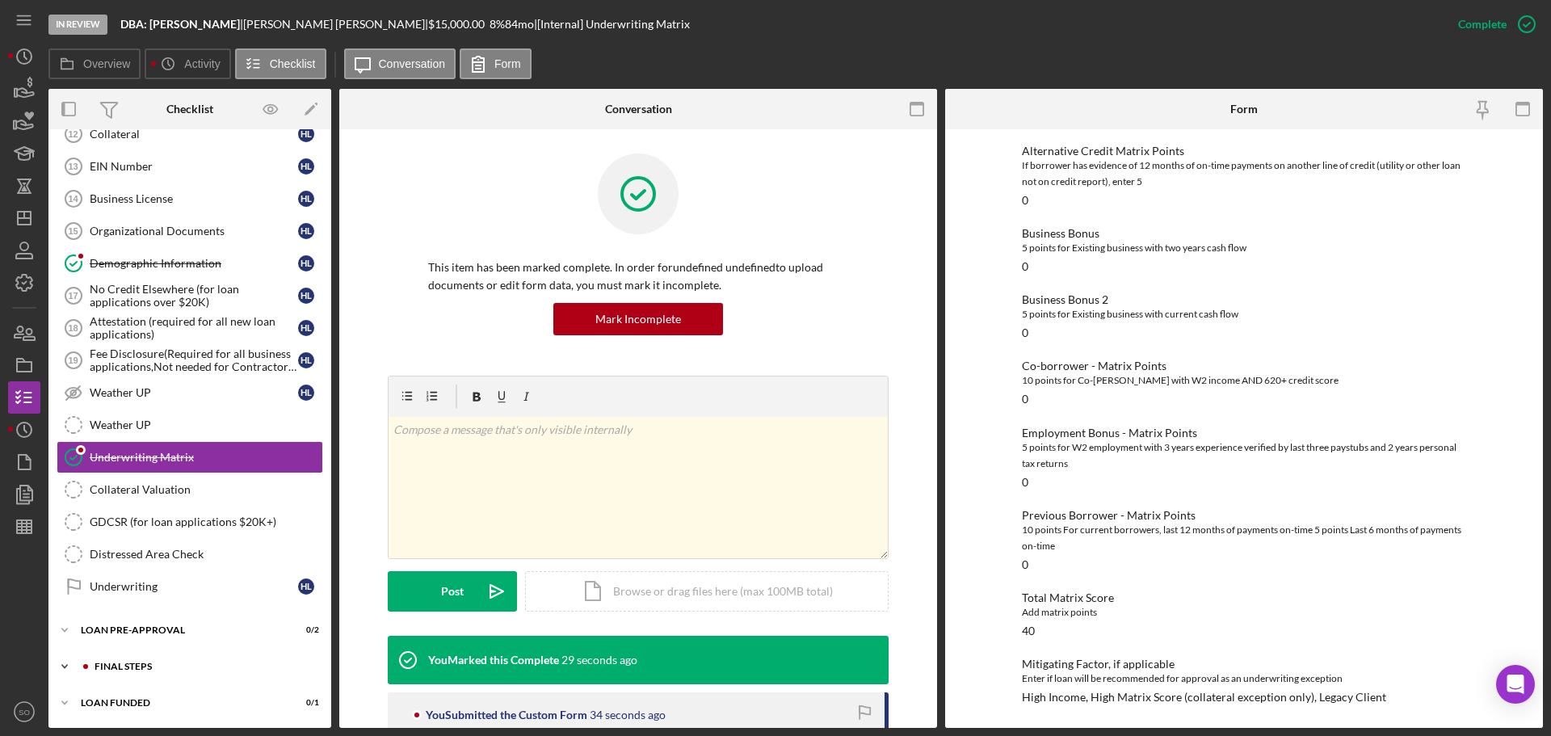
click at [167, 668] on div "FINAL STEPS" at bounding box center [203, 667] width 217 height 10
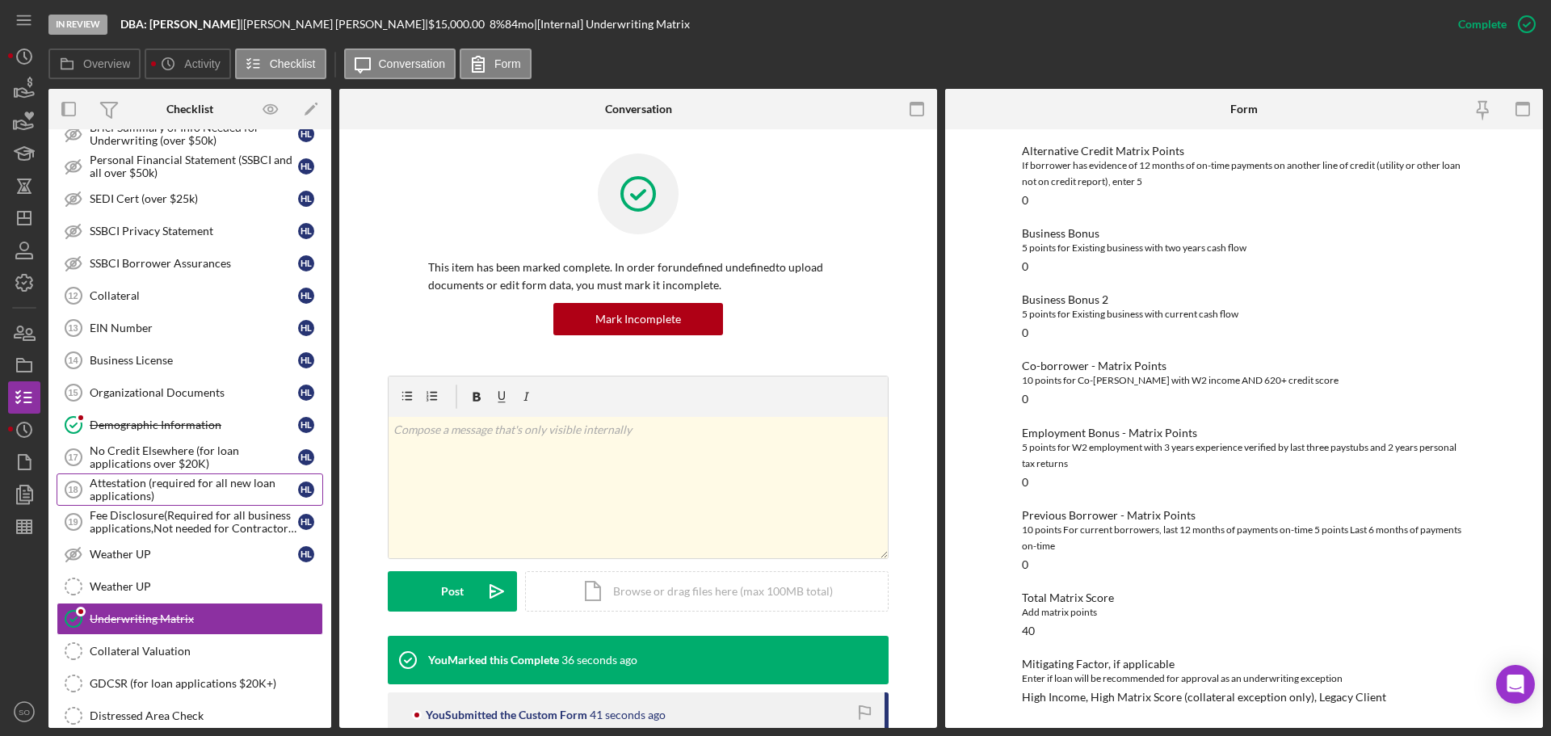
click at [174, 495] on div "Attestation (required for all new loan applications)" at bounding box center [194, 490] width 208 height 26
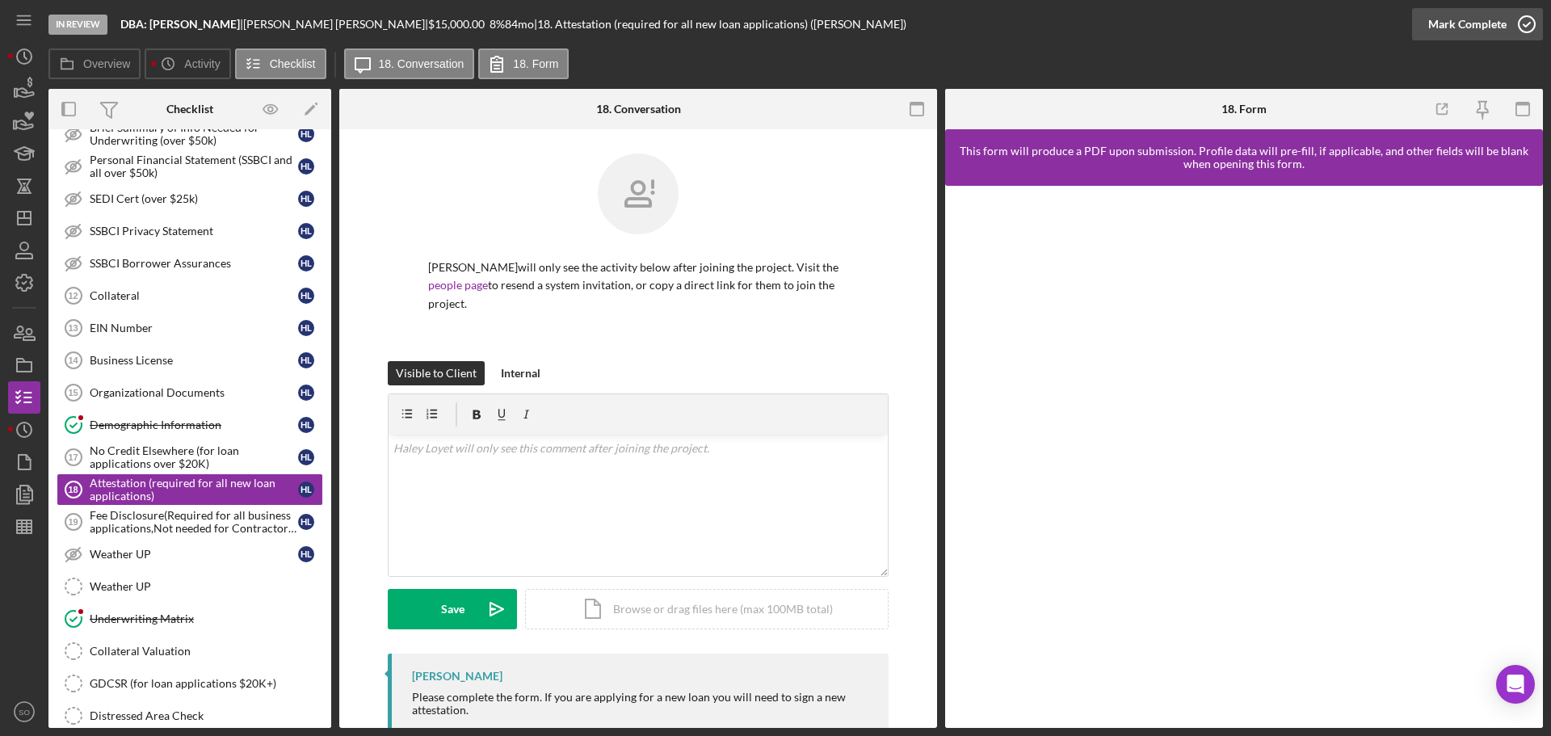
click at [1466, 32] on div "Mark Complete" at bounding box center [1468, 24] width 78 height 32
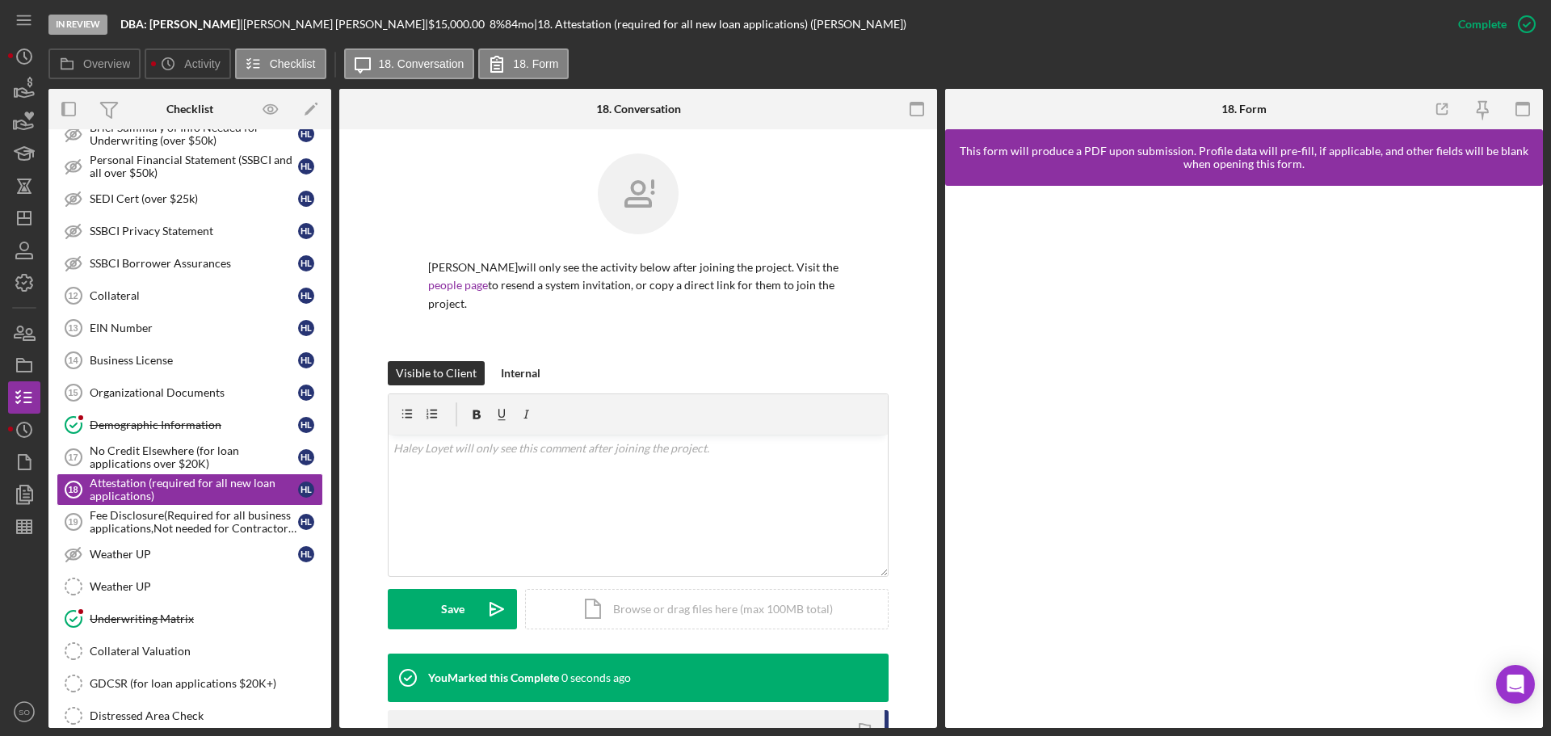
click at [0, 0] on div "Mark Incomplete" at bounding box center [0, 0] width 0 height 0
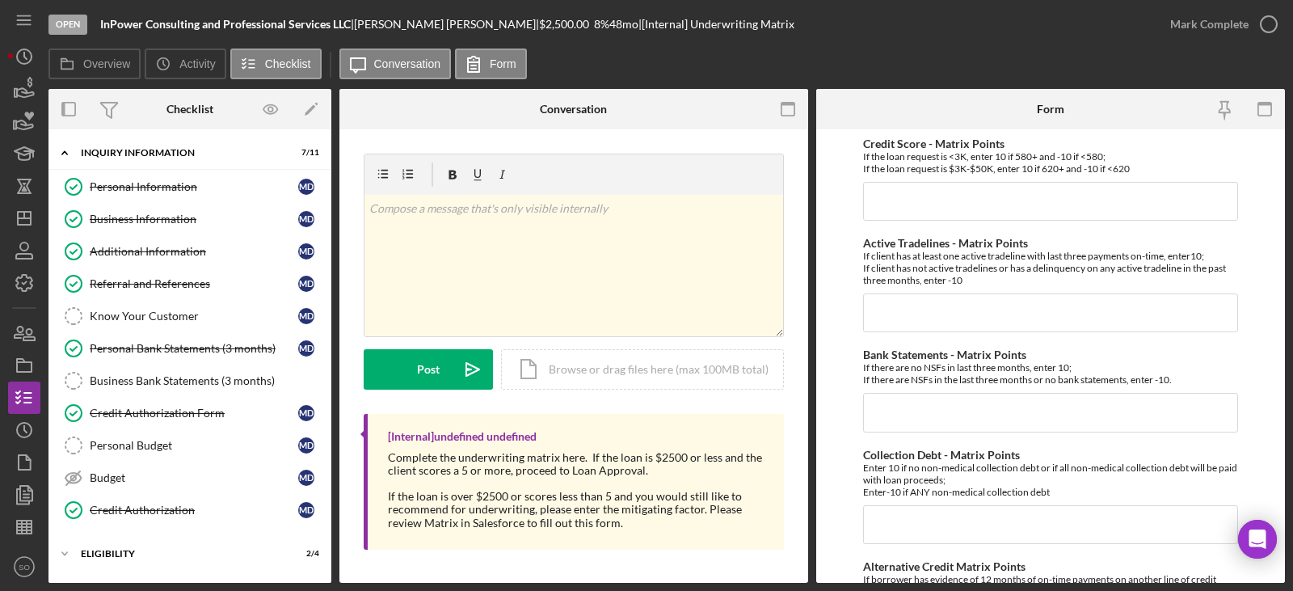
scroll to position [861, 0]
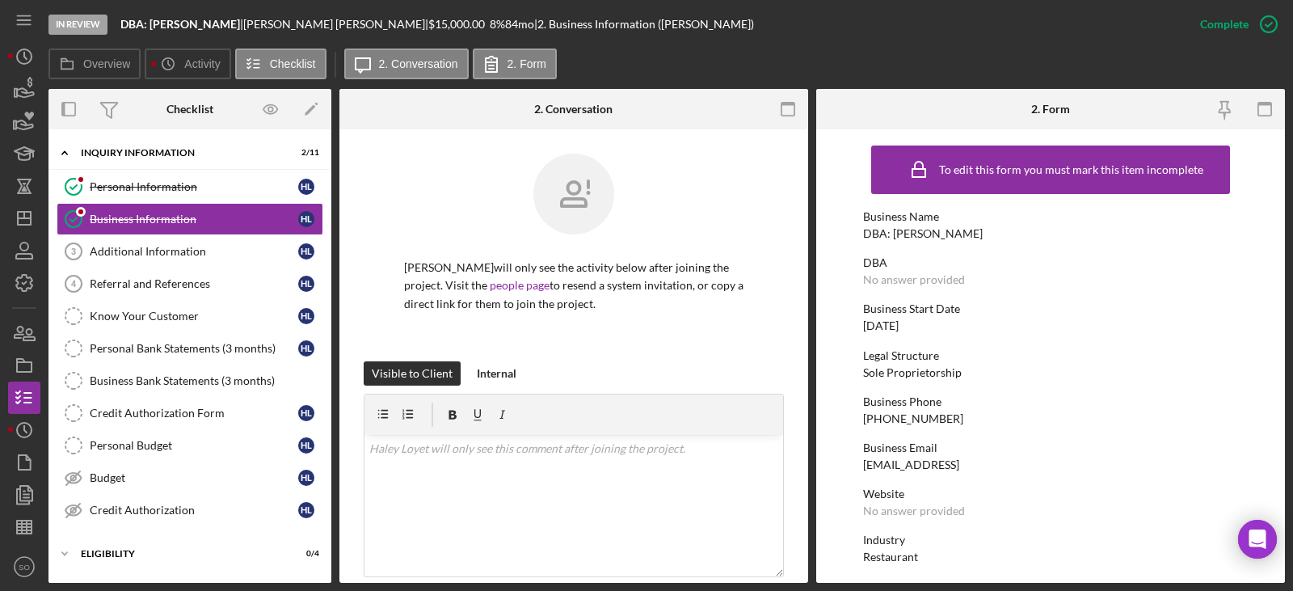
click at [899, 419] on div "[PHONE_NUMBER]" at bounding box center [913, 418] width 100 height 13
copy div "[PHONE_NUMBER]"
click at [891, 329] on div "[DATE]" at bounding box center [881, 325] width 36 height 13
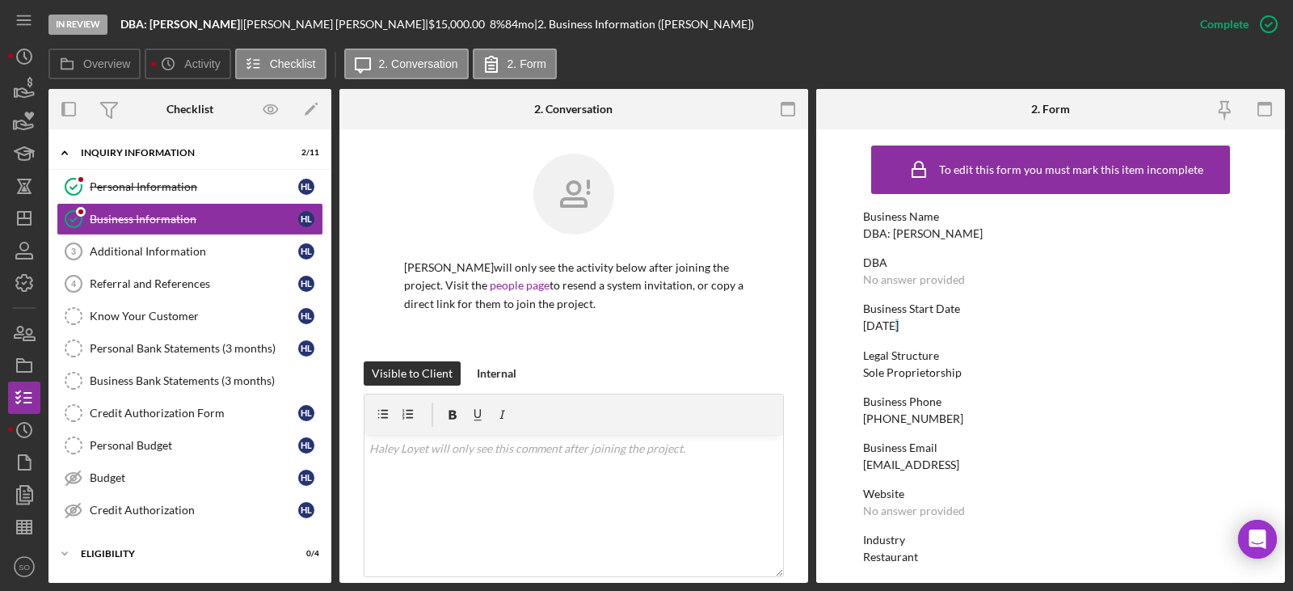
click at [891, 329] on div "[DATE]" at bounding box center [881, 325] width 36 height 13
copy div "[DATE]"
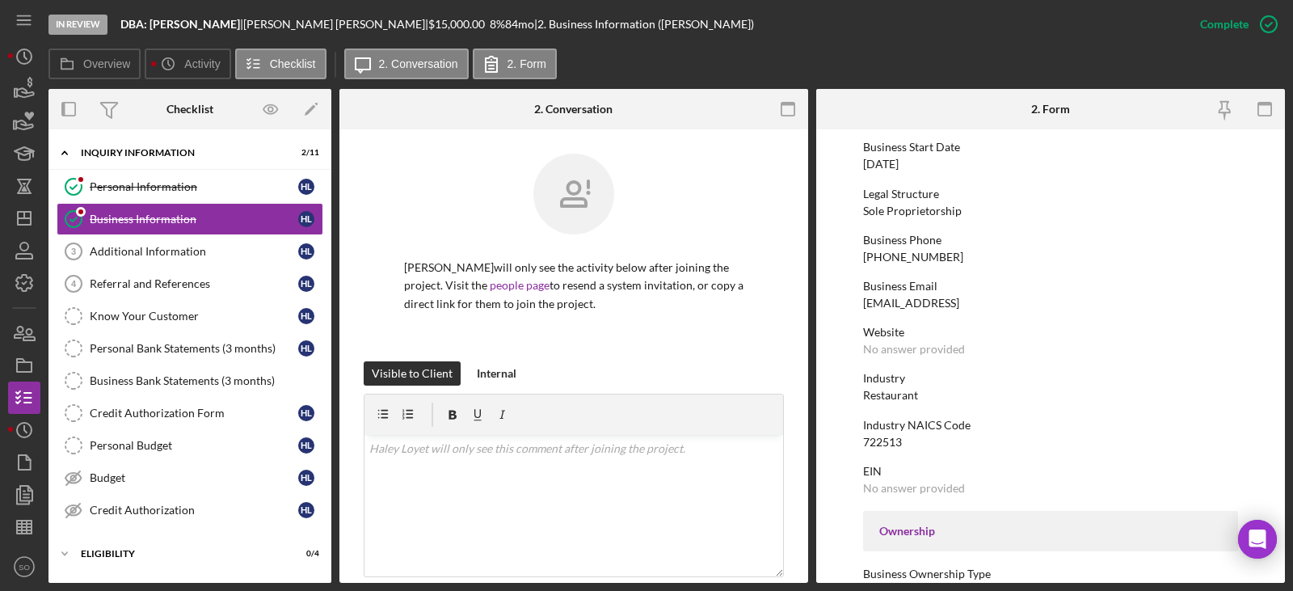
click at [897, 396] on div "Restaurant" at bounding box center [890, 395] width 55 height 13
copy div "Restaurant"
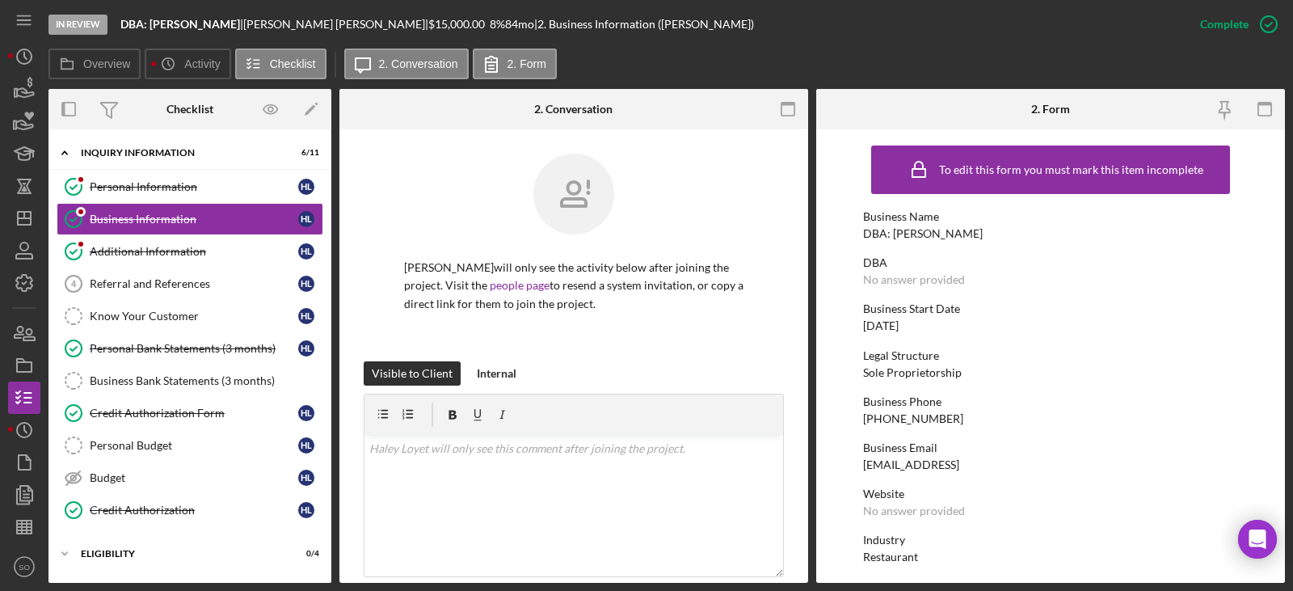
click at [905, 232] on div "DBA: [PERSON_NAME]" at bounding box center [923, 233] width 120 height 13
copy div "DBA: [PERSON_NAME]"
drag, startPoint x: 149, startPoint y: 194, endPoint x: 221, endPoint y: 217, distance: 76.4
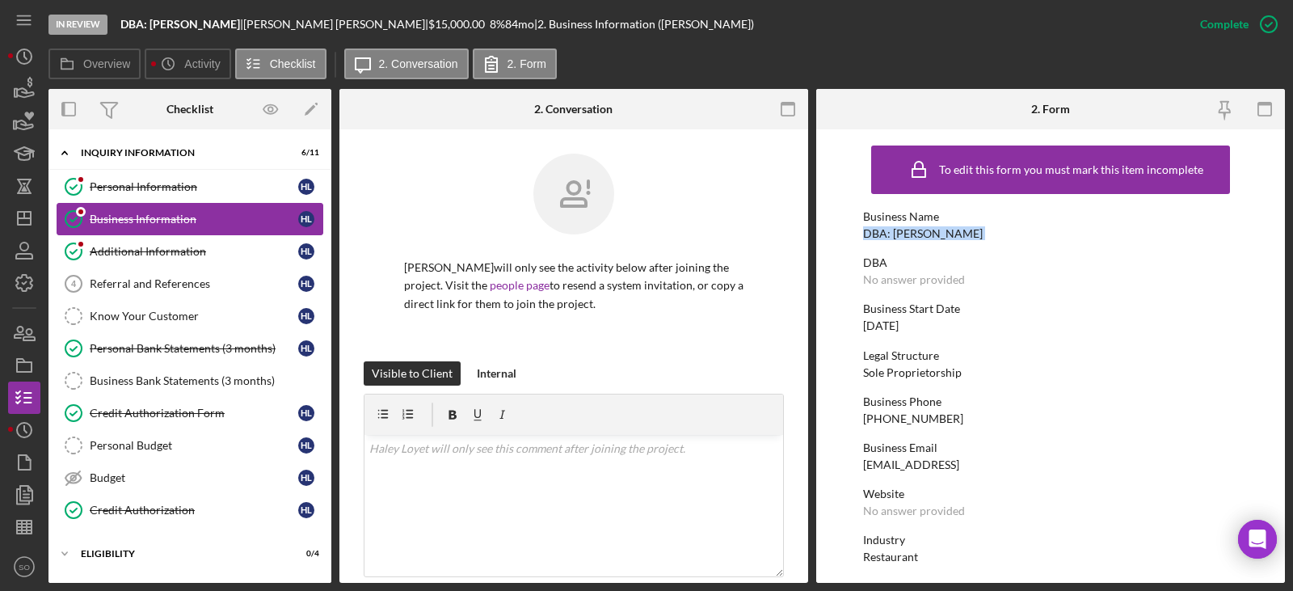
click at [149, 193] on link "Personal Information Personal Information H L" at bounding box center [190, 186] width 267 height 32
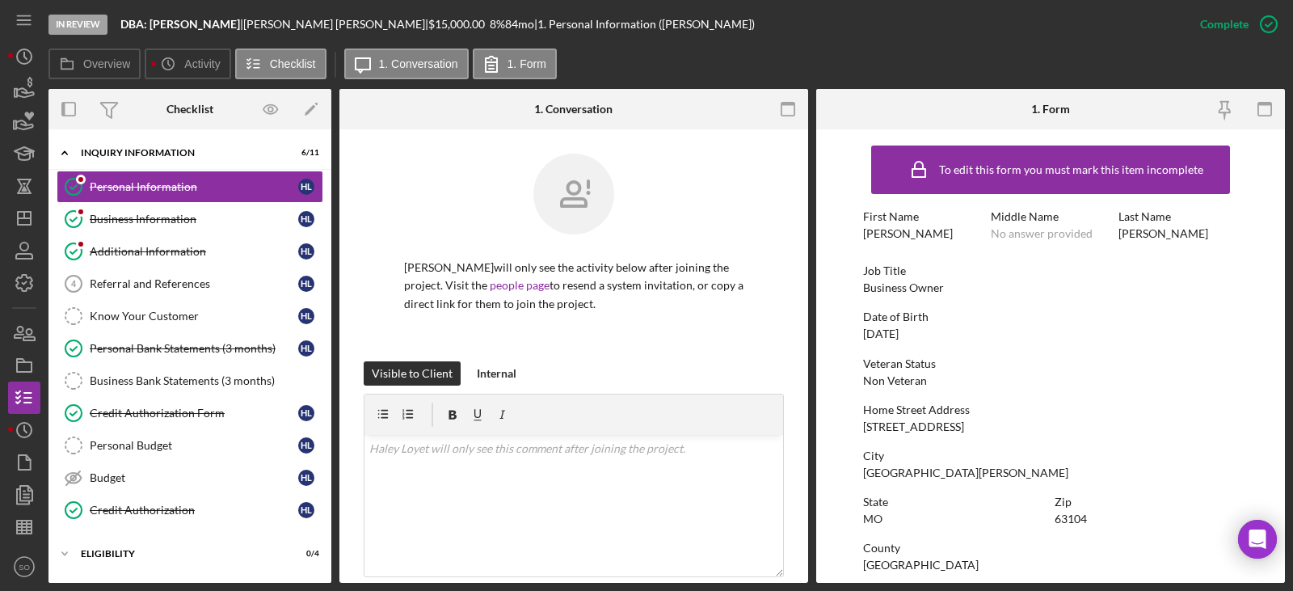
click at [914, 290] on div "Business Owner" at bounding box center [903, 287] width 81 height 13
copy div "Business Owner"
click at [162, 224] on div "Business Information" at bounding box center [194, 219] width 208 height 13
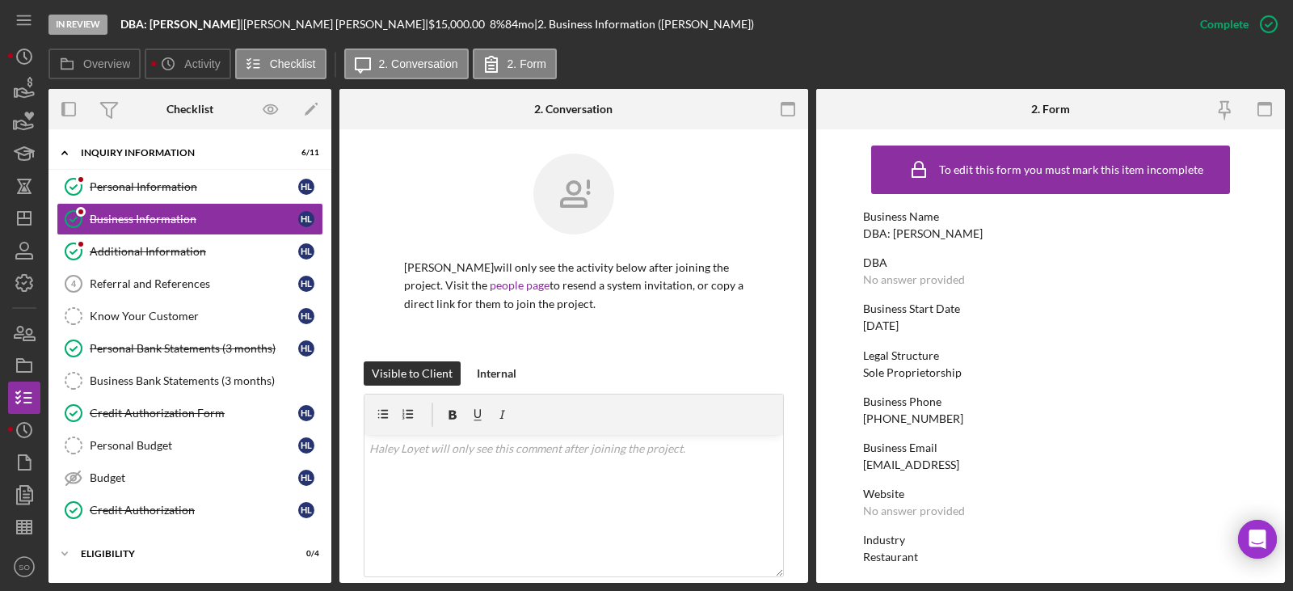
click at [899, 330] on div "[DATE]" at bounding box center [881, 325] width 36 height 13
copy div "[DATE]"
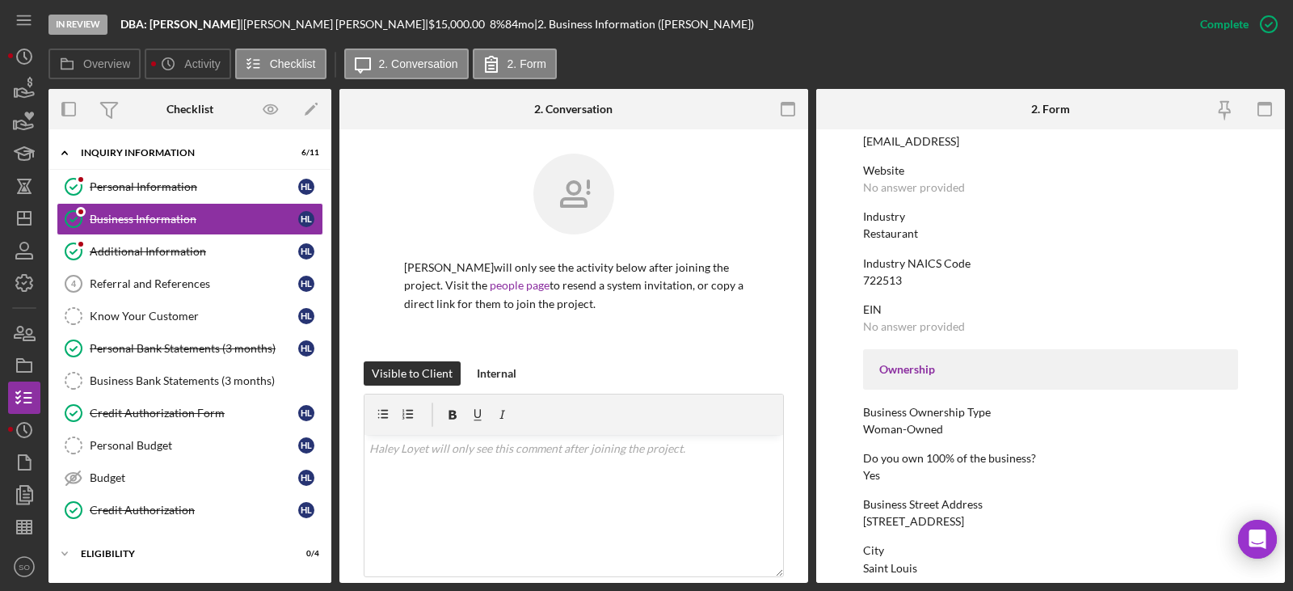
scroll to position [485, 0]
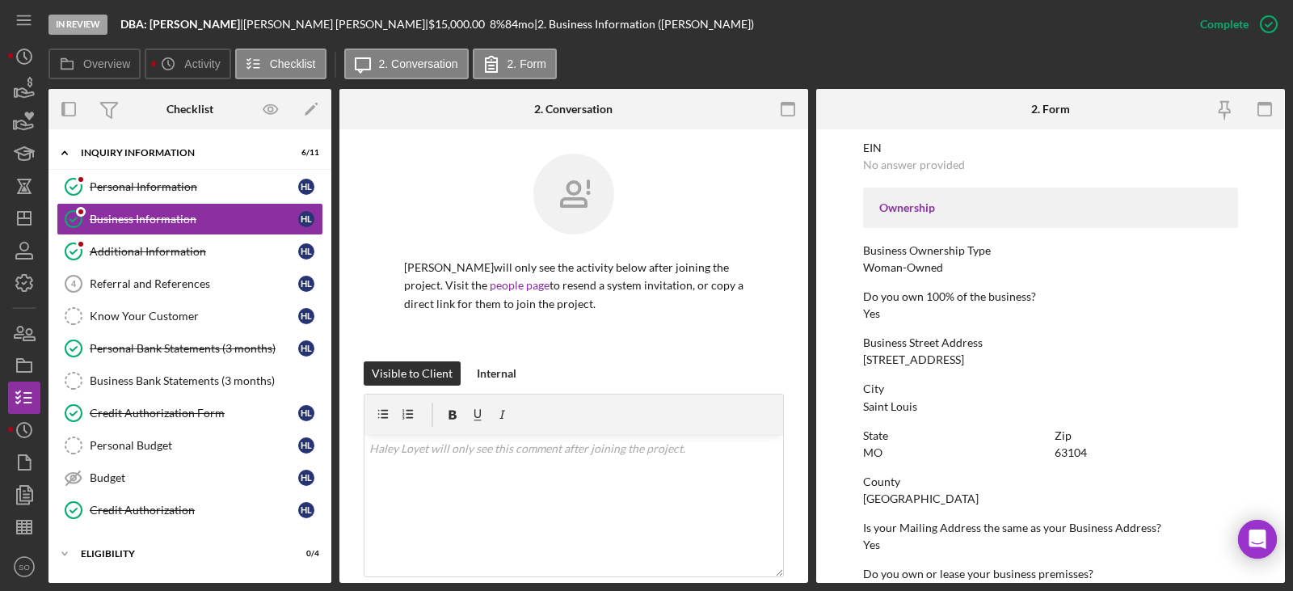
click at [907, 364] on div "[STREET_ADDRESS]" at bounding box center [913, 359] width 101 height 13
copy div "[STREET_ADDRESS]"
click at [881, 499] on div "[GEOGRAPHIC_DATA]" at bounding box center [921, 498] width 116 height 13
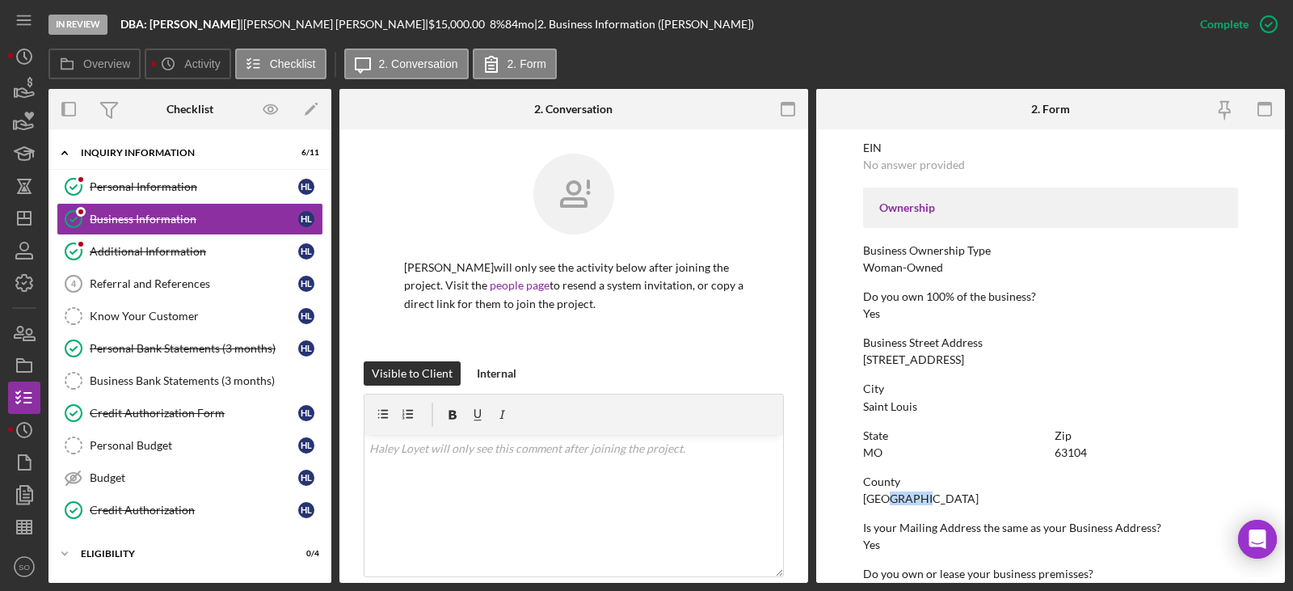
click at [881, 499] on div "[GEOGRAPHIC_DATA]" at bounding box center [921, 498] width 116 height 13
copy div "[GEOGRAPHIC_DATA]"
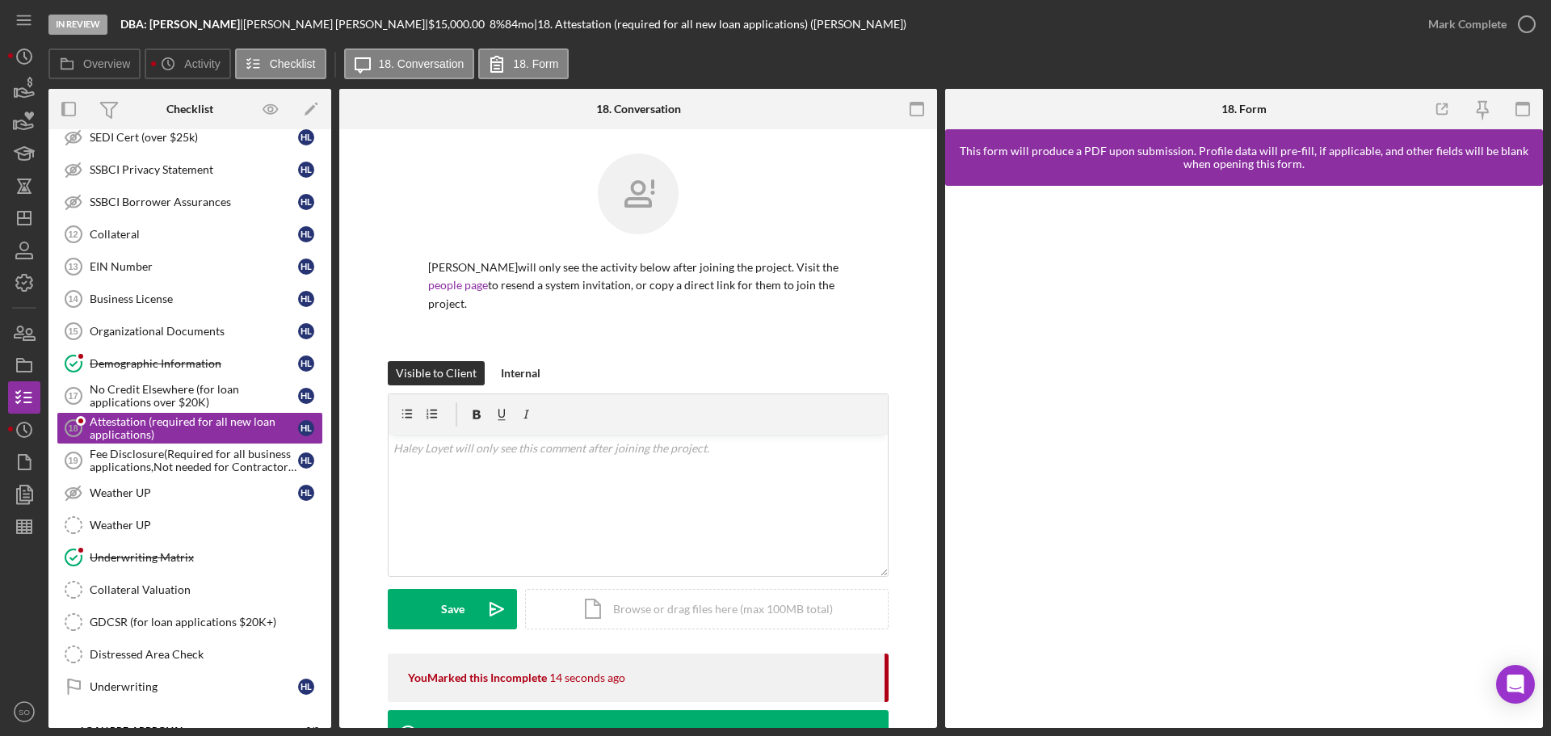
scroll to position [286, 0]
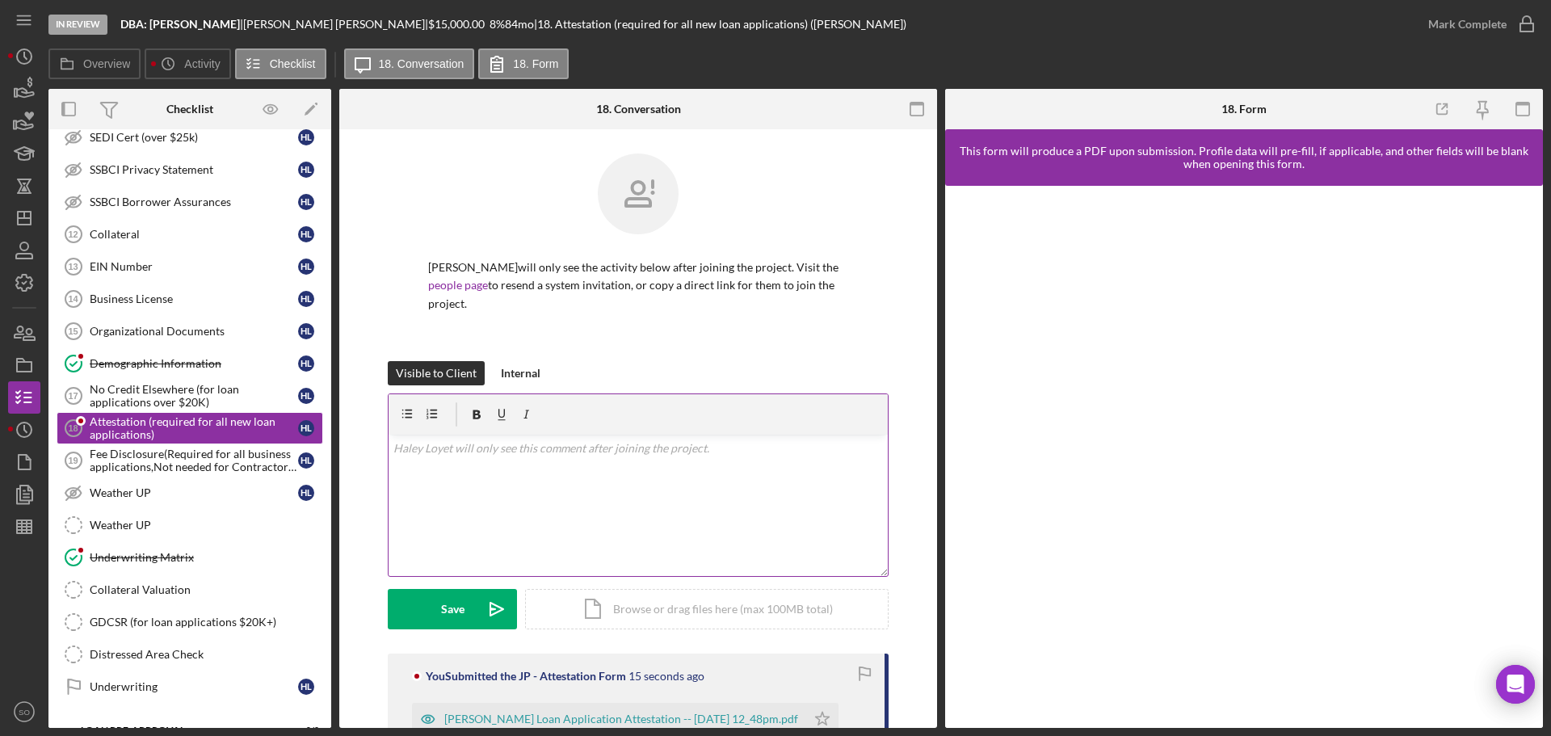
scroll to position [404, 0]
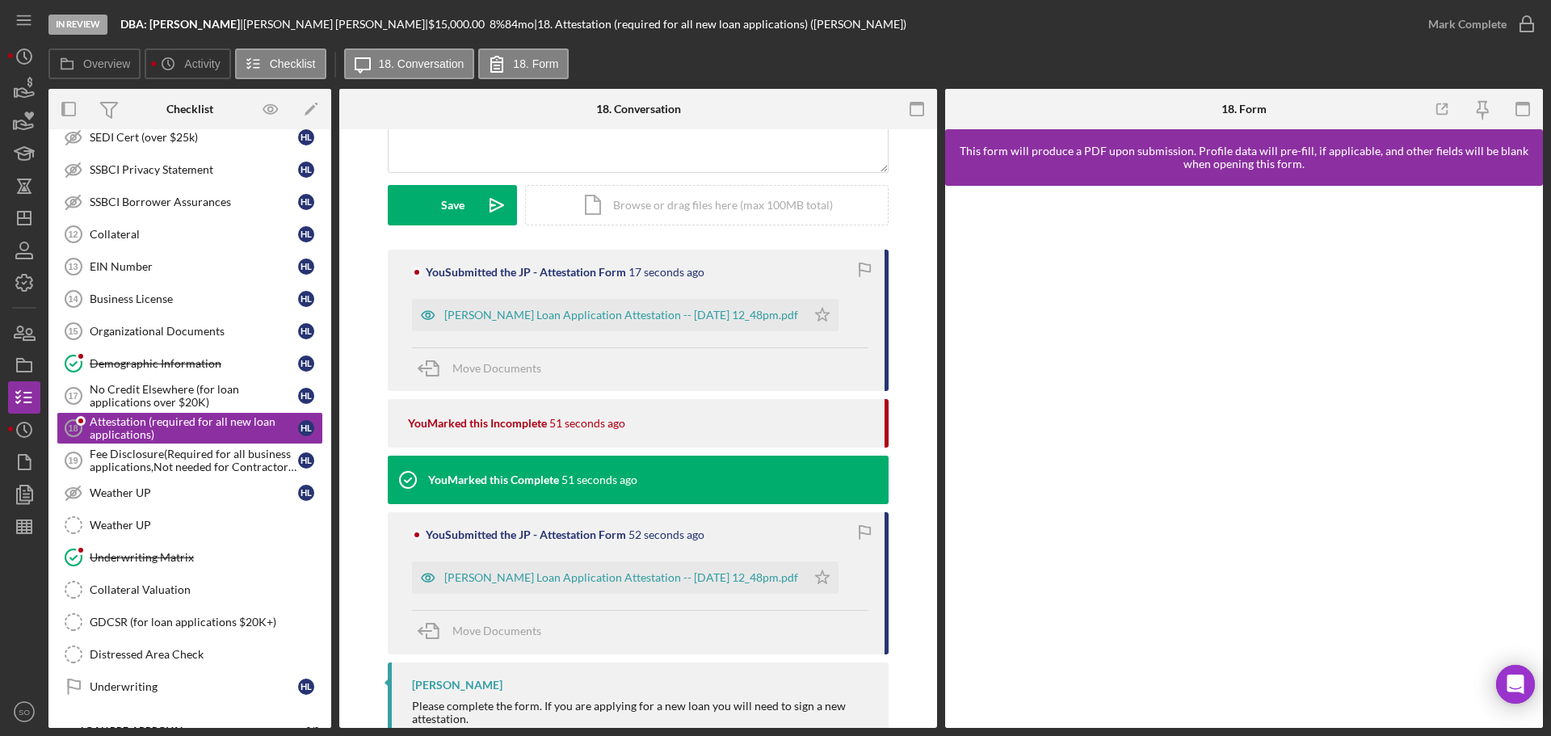
drag, startPoint x: 834, startPoint y: 296, endPoint x: 840, endPoint y: 347, distance: 51.3
click at [834, 299] on icon "Icon/Star" at bounding box center [822, 315] width 32 height 32
click at [839, 562] on icon "Icon/Star" at bounding box center [822, 578] width 32 height 32
click at [1445, 27] on div "Mark Complete" at bounding box center [1468, 24] width 78 height 32
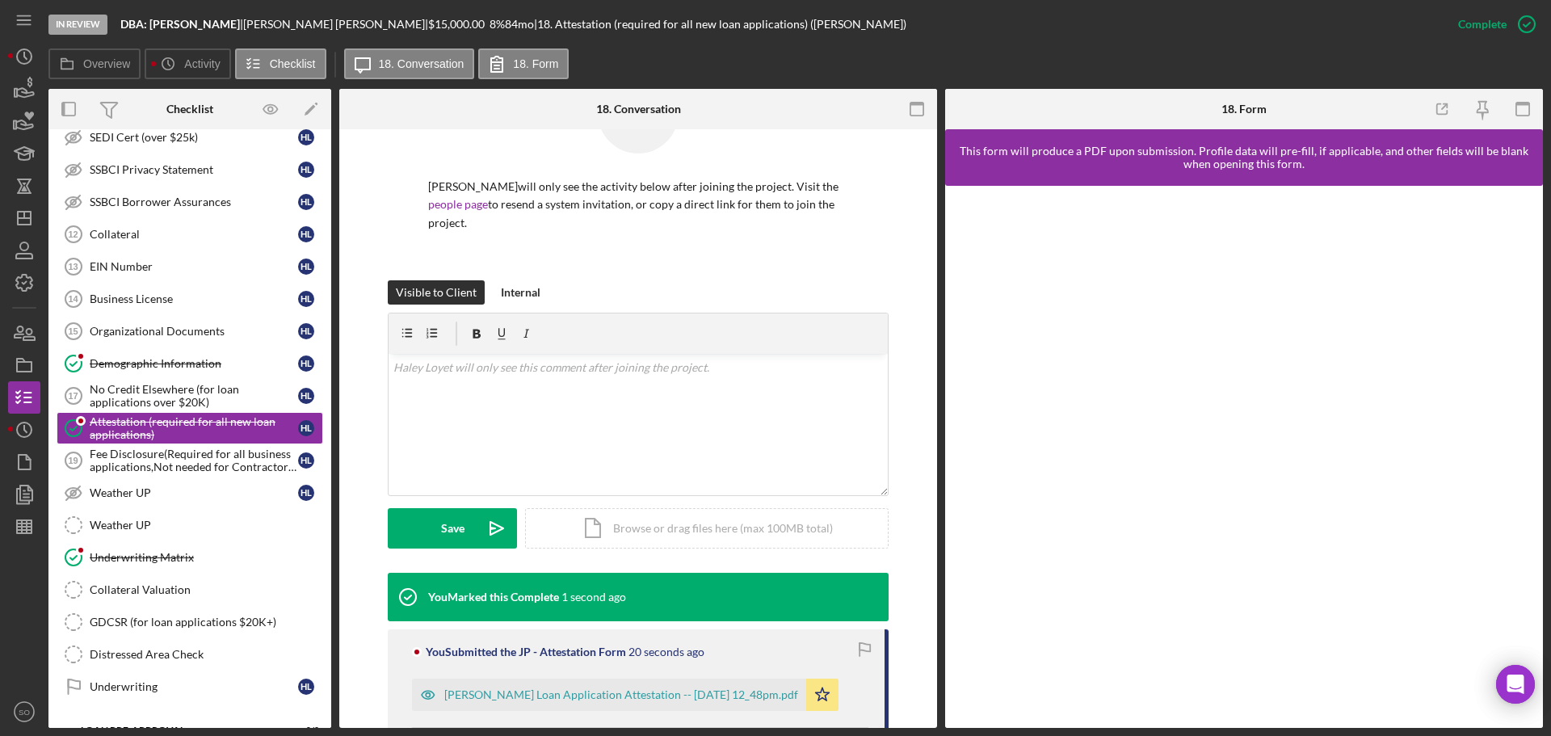
scroll to position [485, 0]
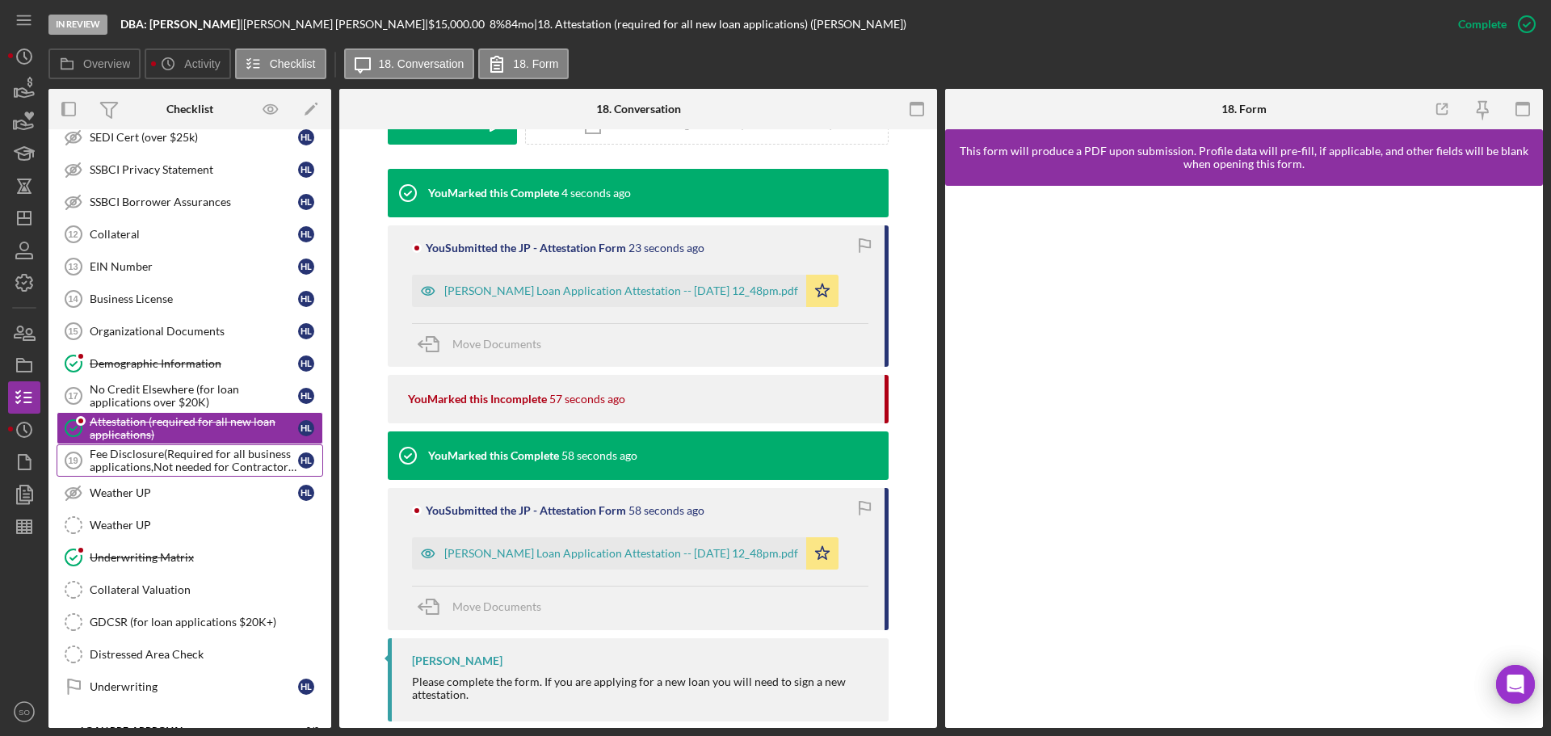
click at [131, 461] on div "Fee Disclosure(Required for all business applications,Not needed for Contractor…" at bounding box center [194, 461] width 208 height 26
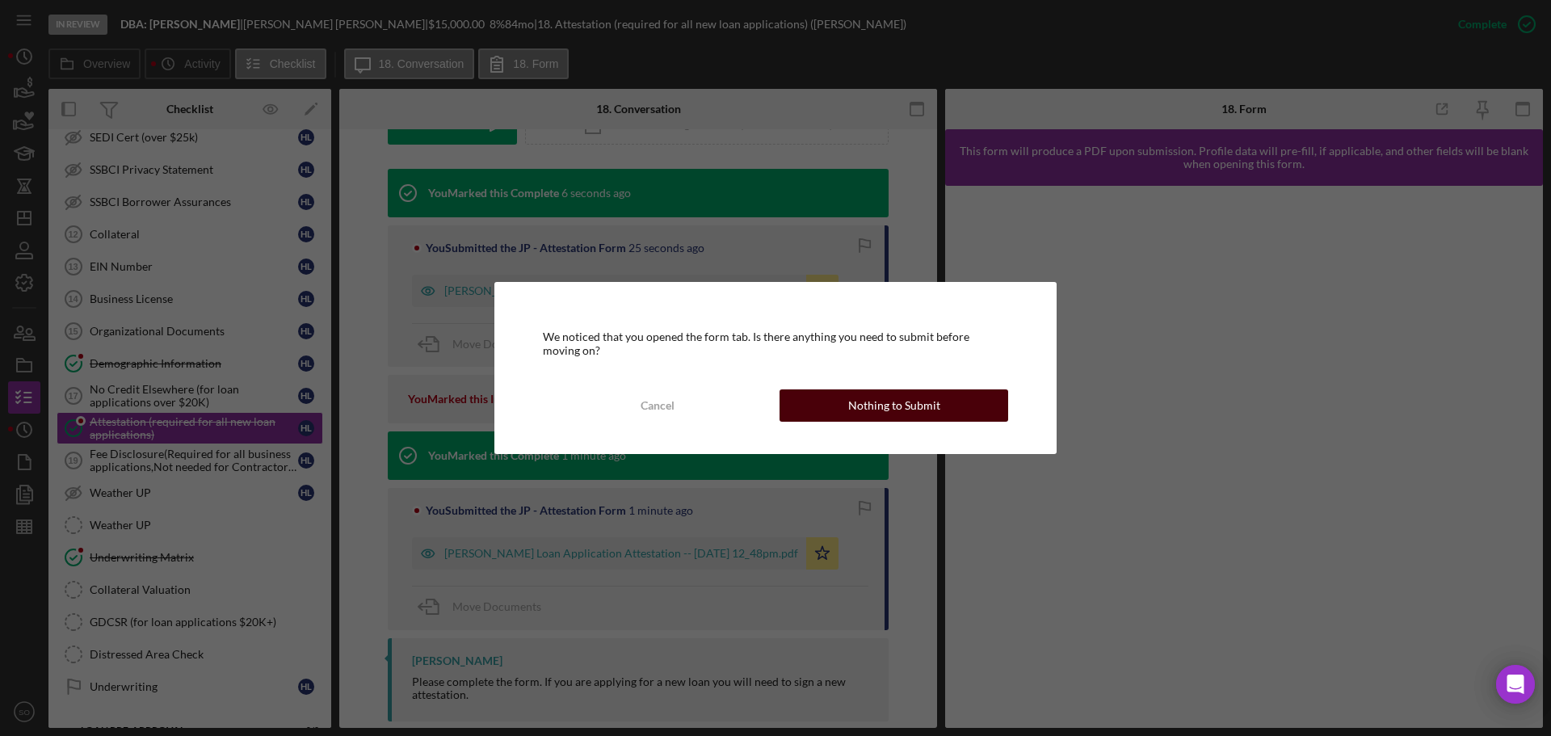
click at [813, 394] on button "Nothing to Submit" at bounding box center [894, 405] width 229 height 32
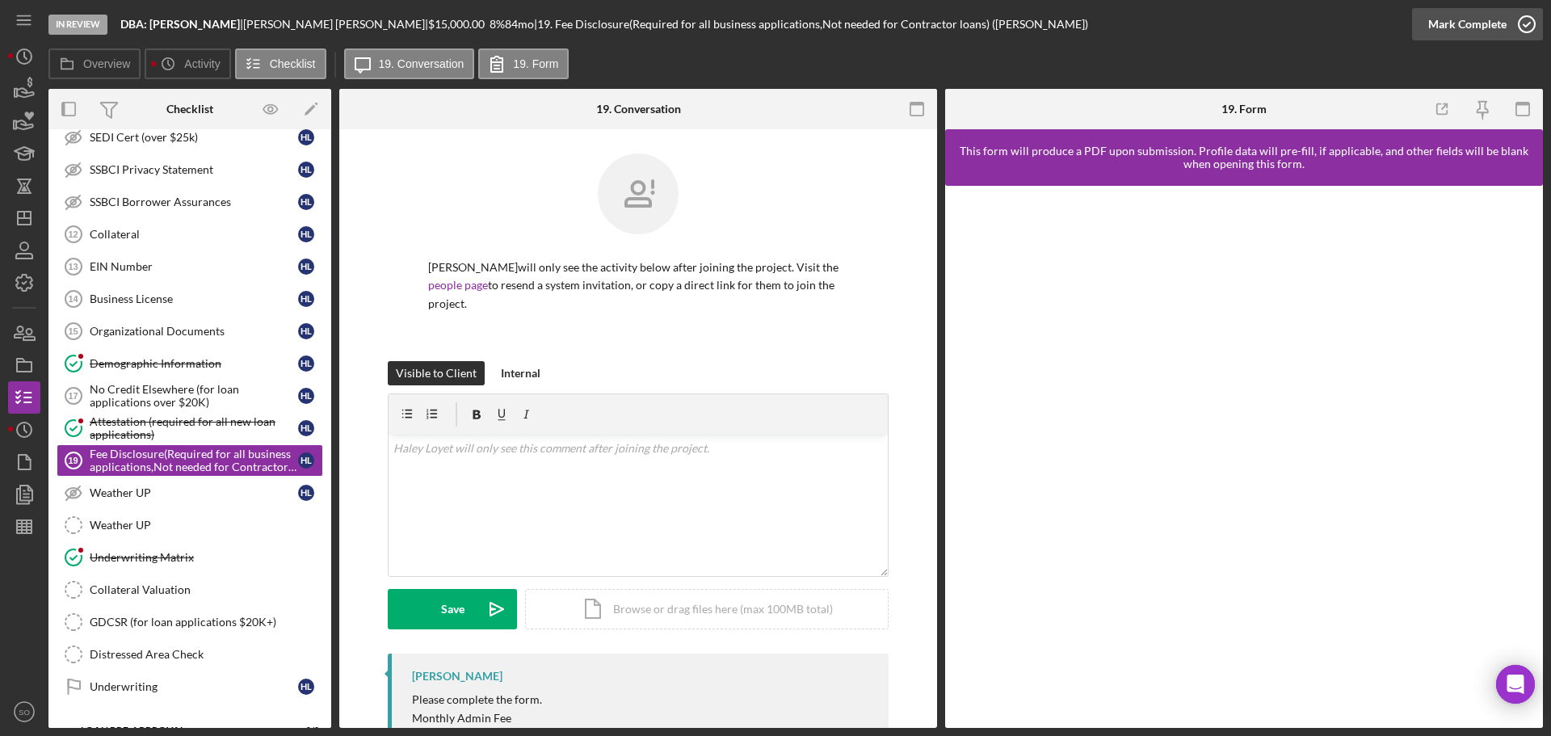
click at [1472, 29] on div "Mark Complete" at bounding box center [1468, 24] width 78 height 32
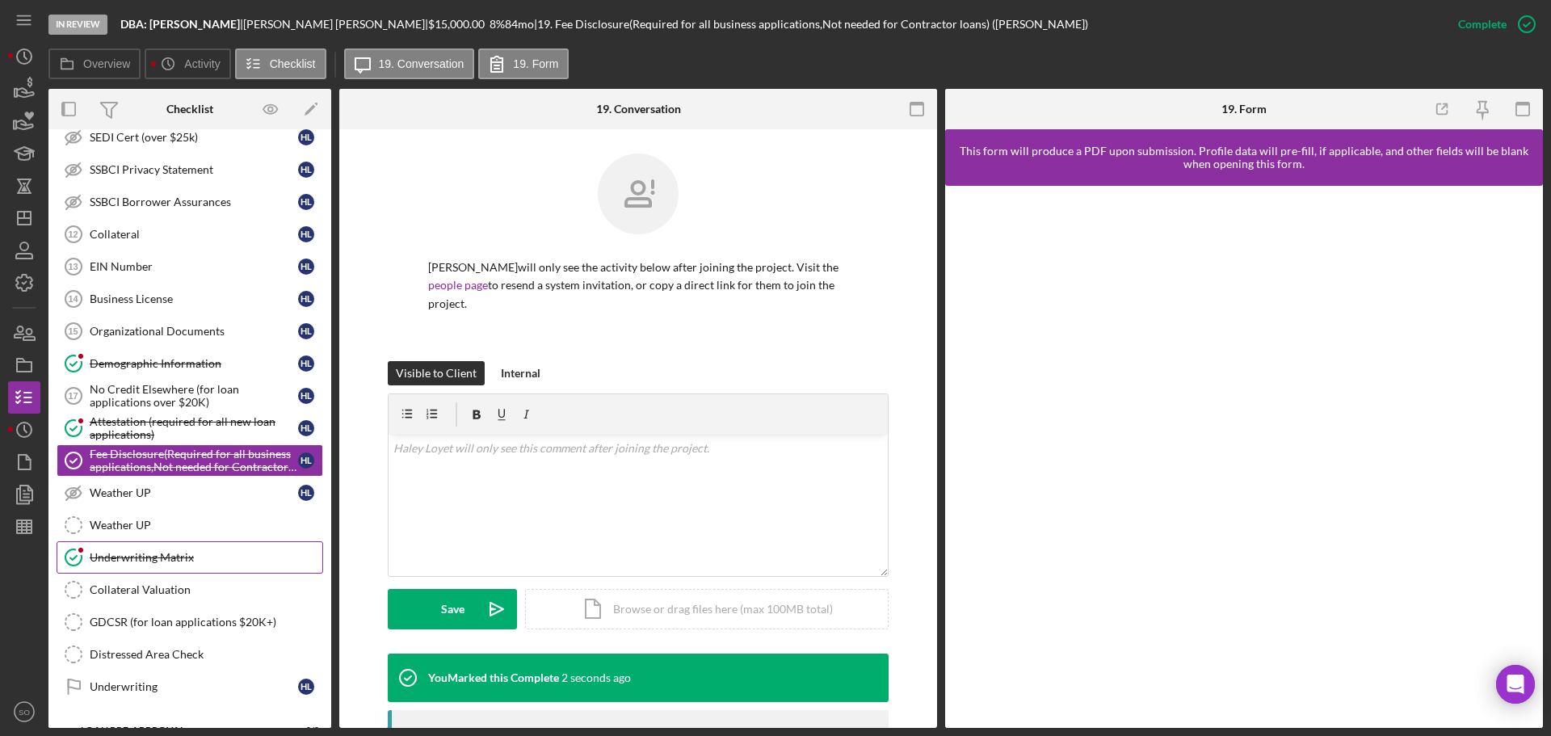
scroll to position [513, 0]
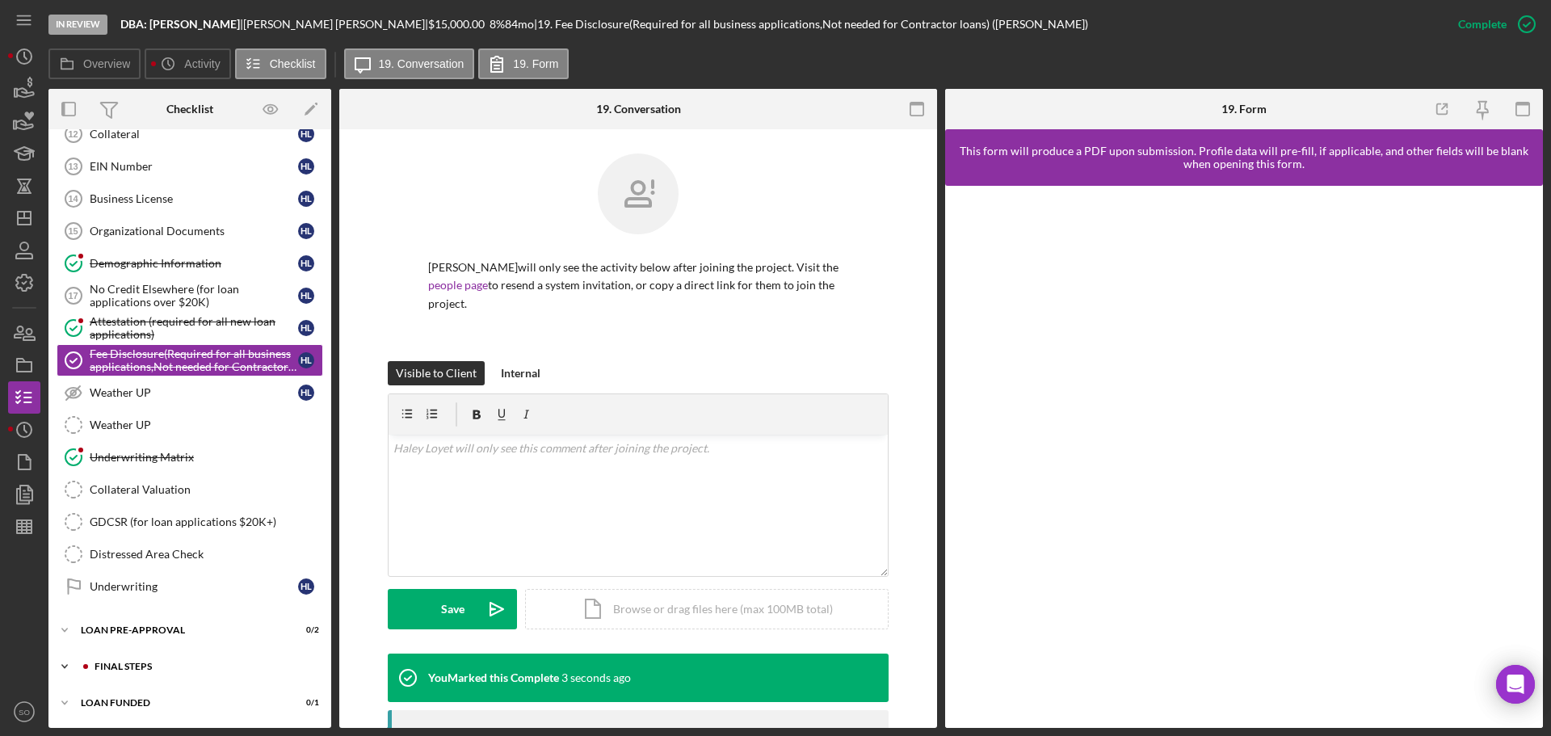
click at [206, 663] on div "FINAL STEPS" at bounding box center [203, 667] width 217 height 10
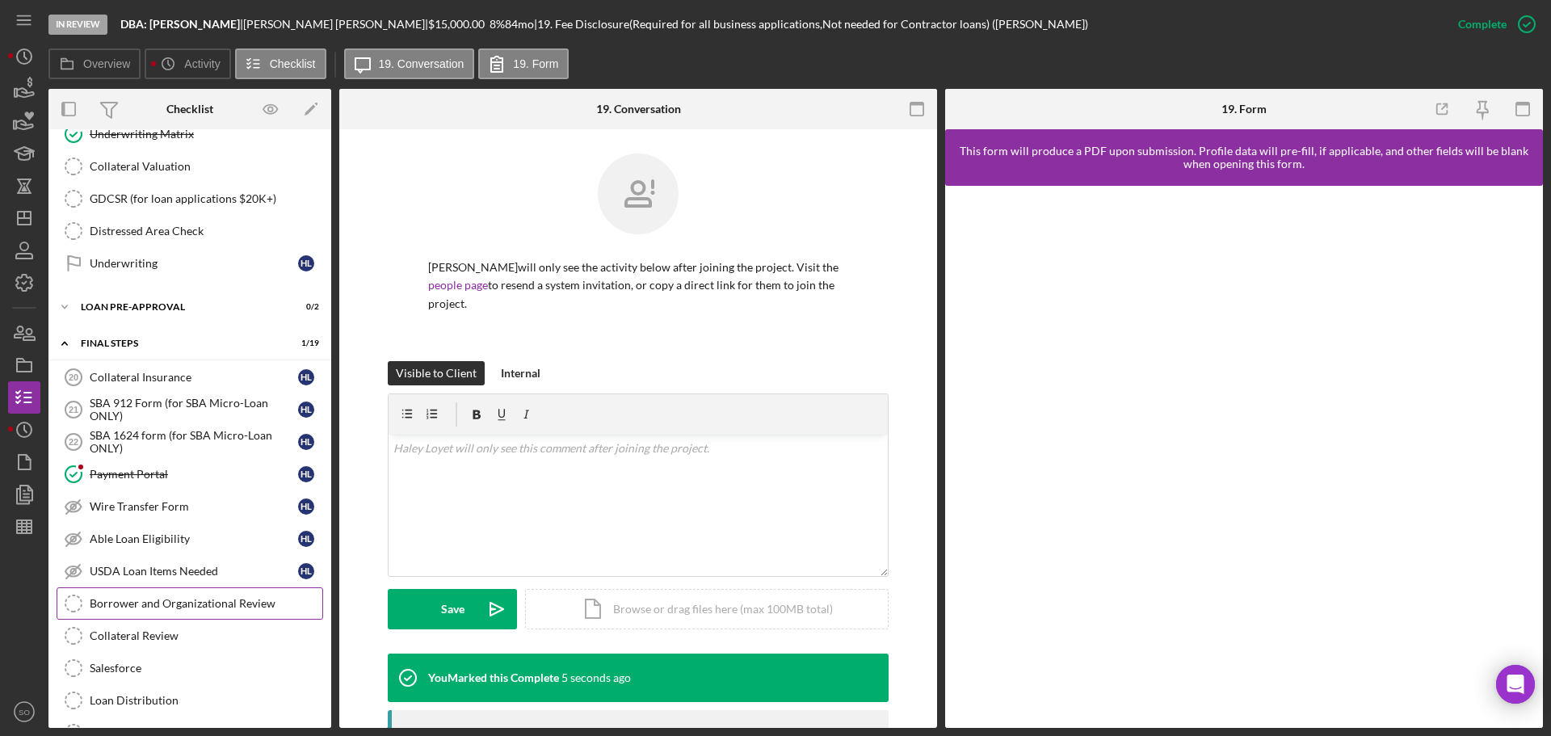
click at [208, 600] on div "Borrower and Organizational Review" at bounding box center [206, 603] width 233 height 13
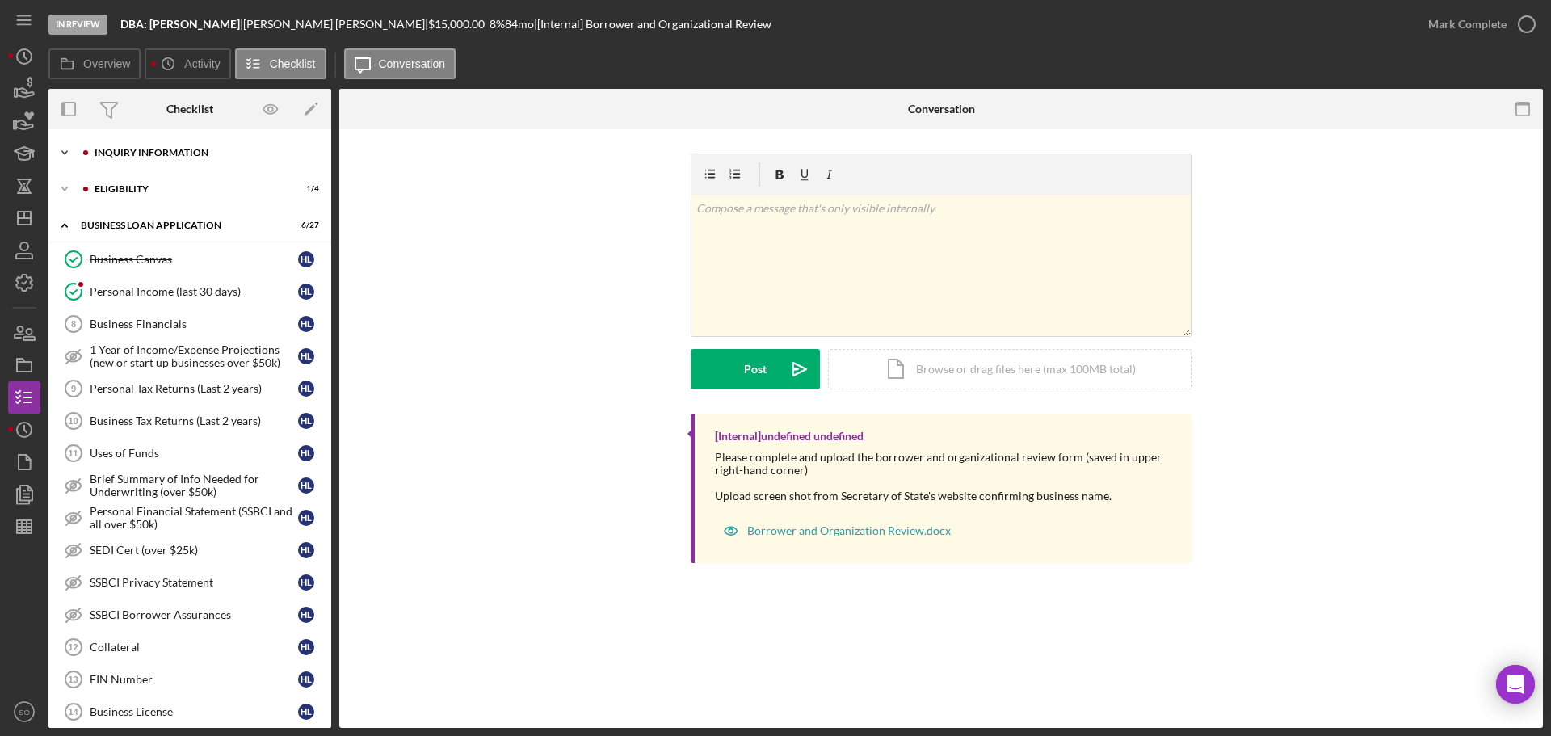
click at [107, 159] on div "Icon/Expander INQUIRY INFORMATION 6 / 11" at bounding box center [189, 153] width 283 height 32
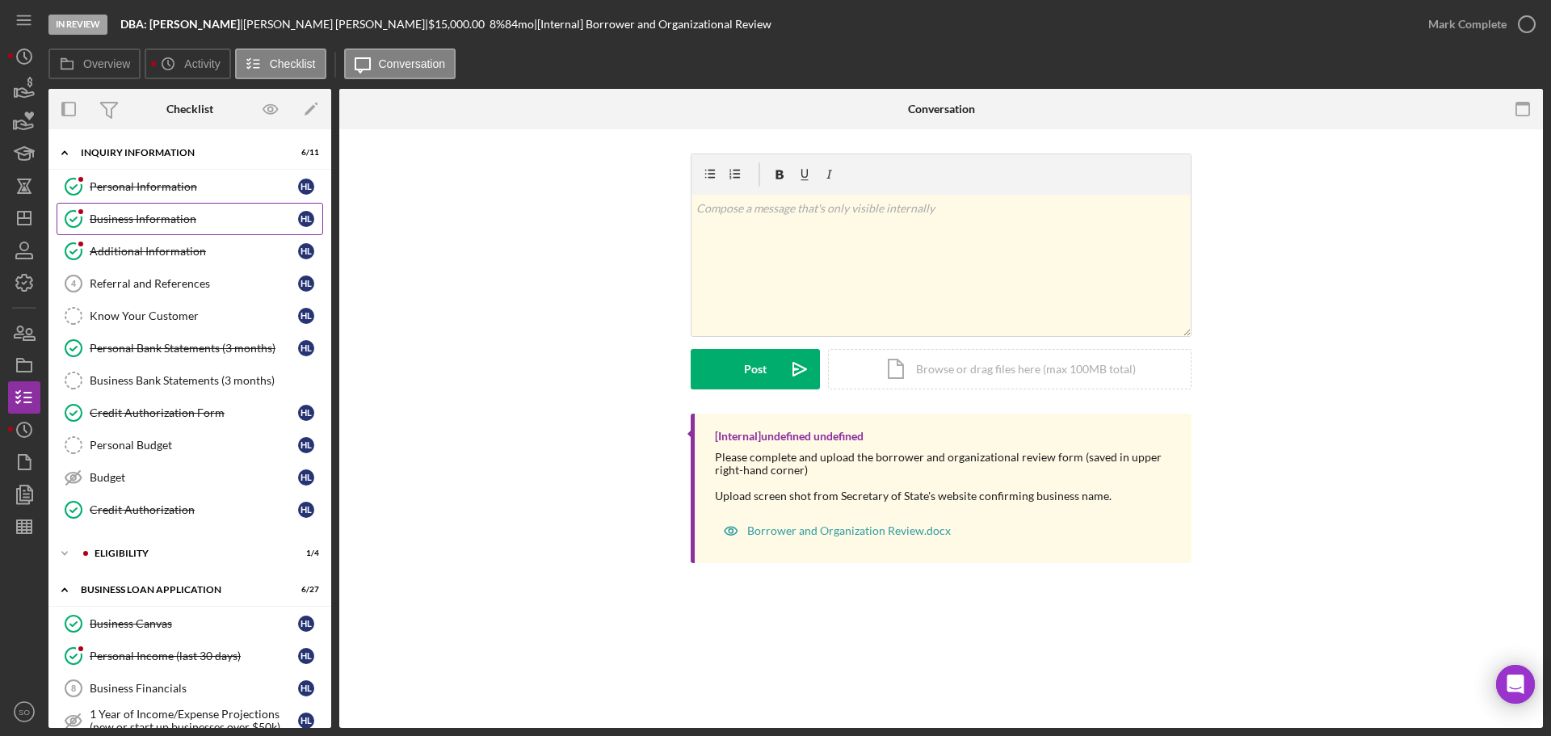
click at [152, 231] on link "Business Information Business Information H L" at bounding box center [190, 219] width 267 height 32
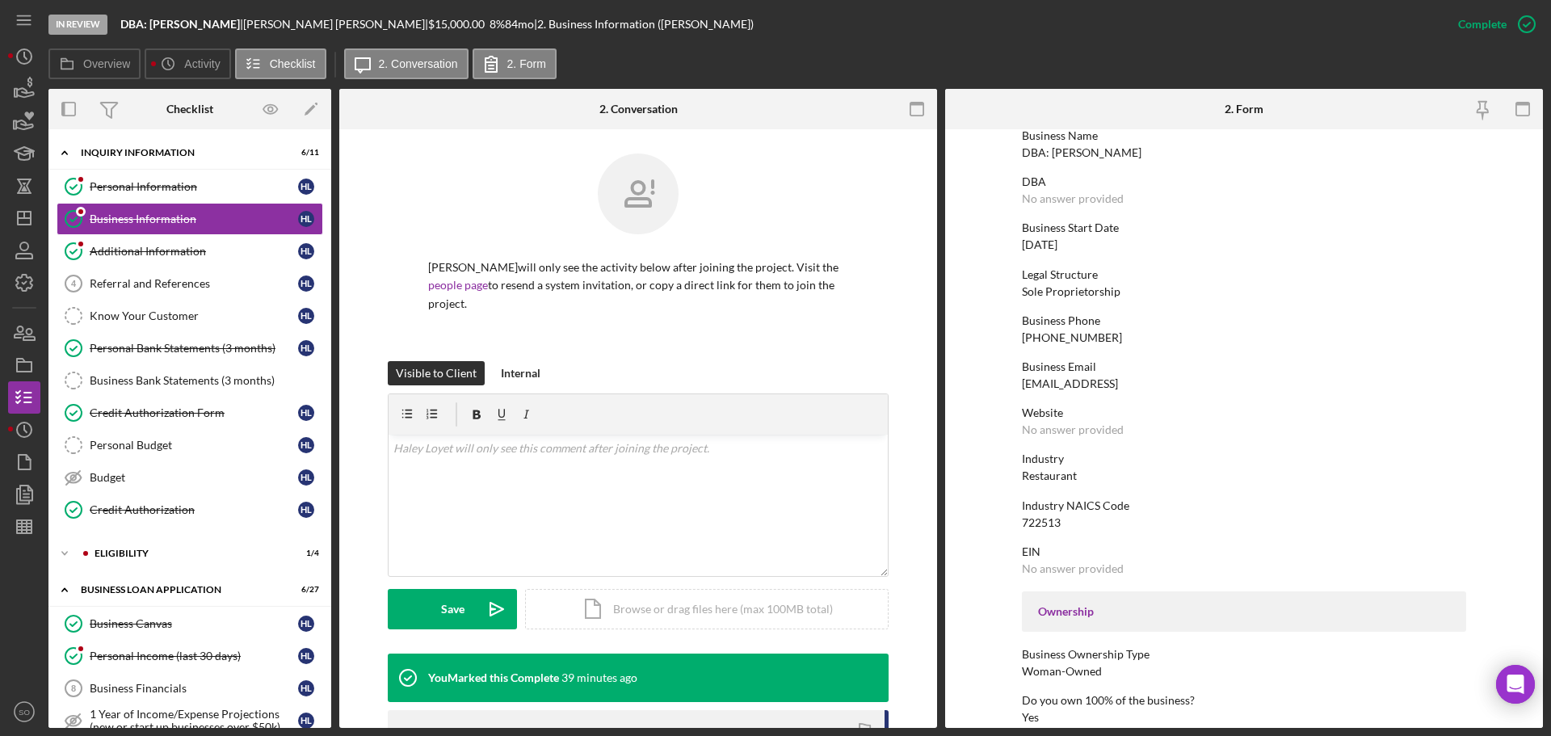
scroll to position [162, 0]
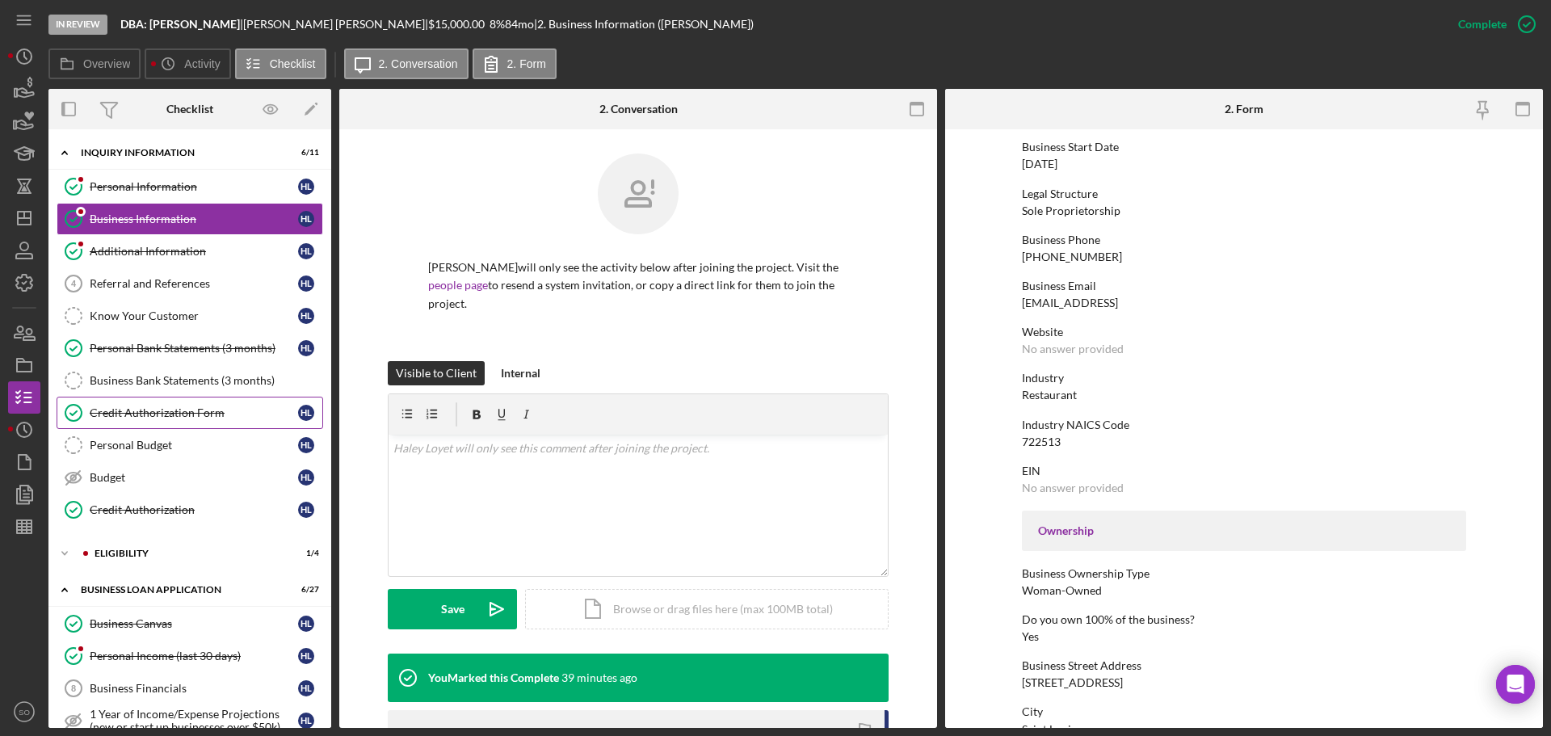
click at [208, 403] on link "Credit Authorization Form Credit Authorization Form H L" at bounding box center [190, 413] width 267 height 32
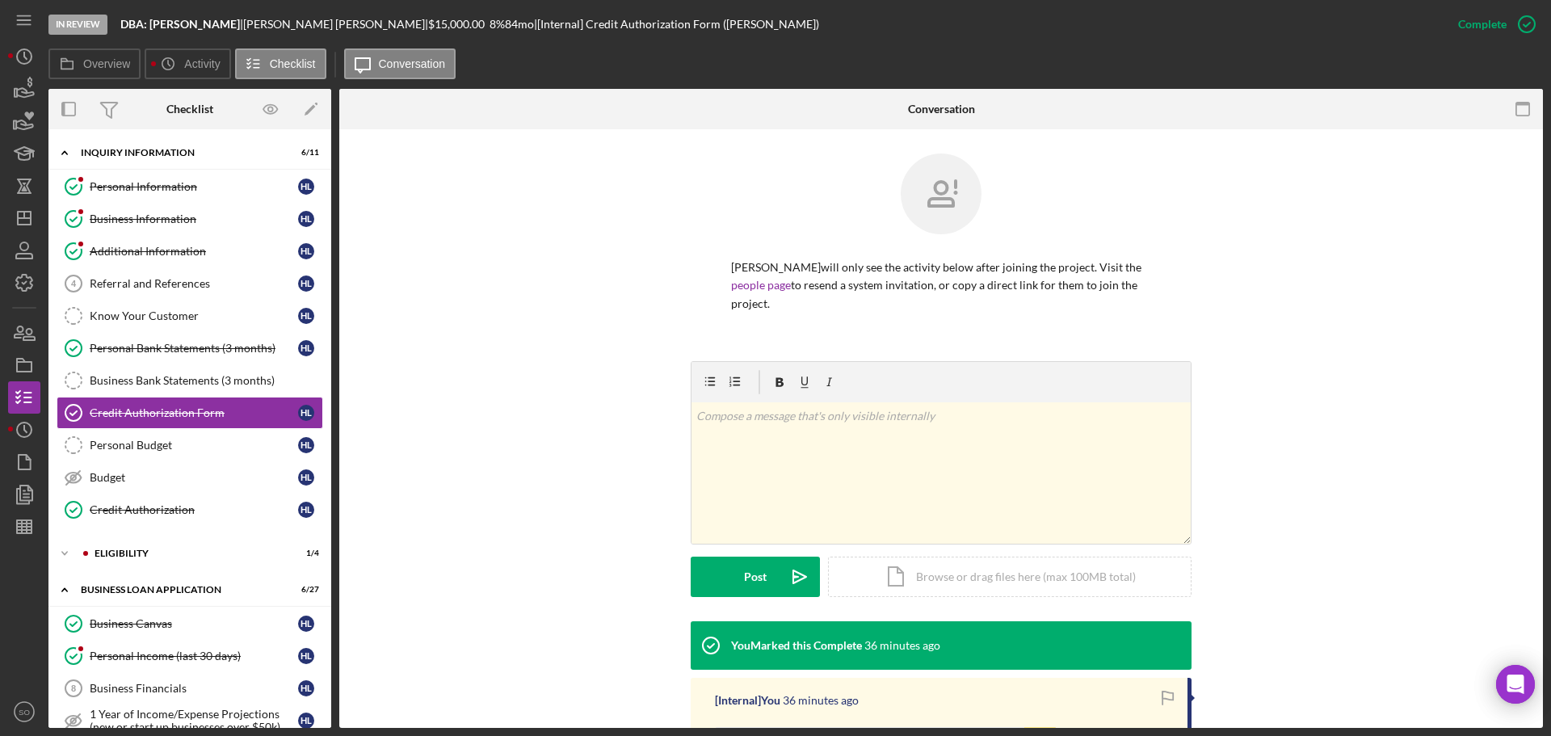
scroll to position [323, 0]
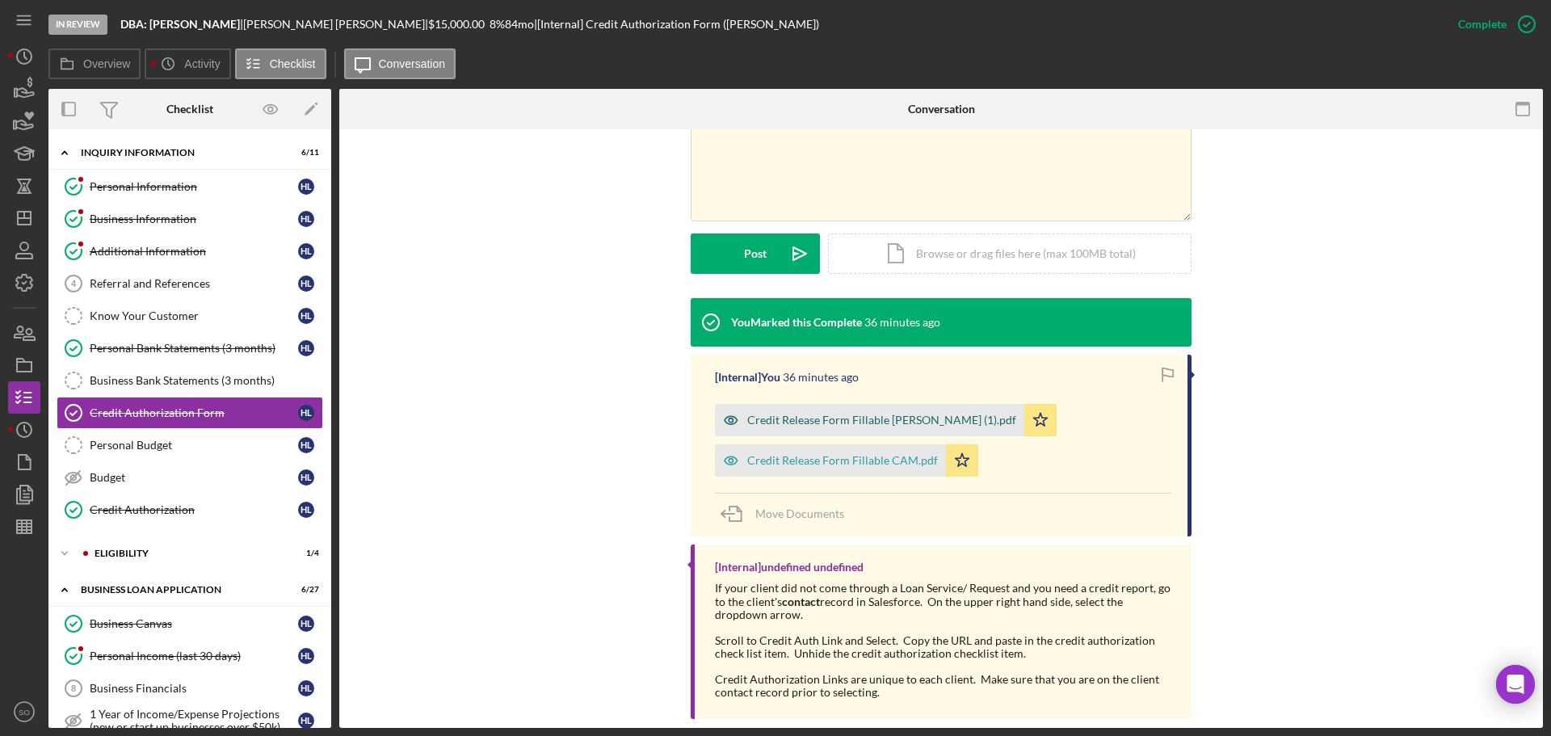
click at [833, 414] on div "Credit Release Form Fillable [PERSON_NAME] (1).pdf" at bounding box center [881, 420] width 269 height 13
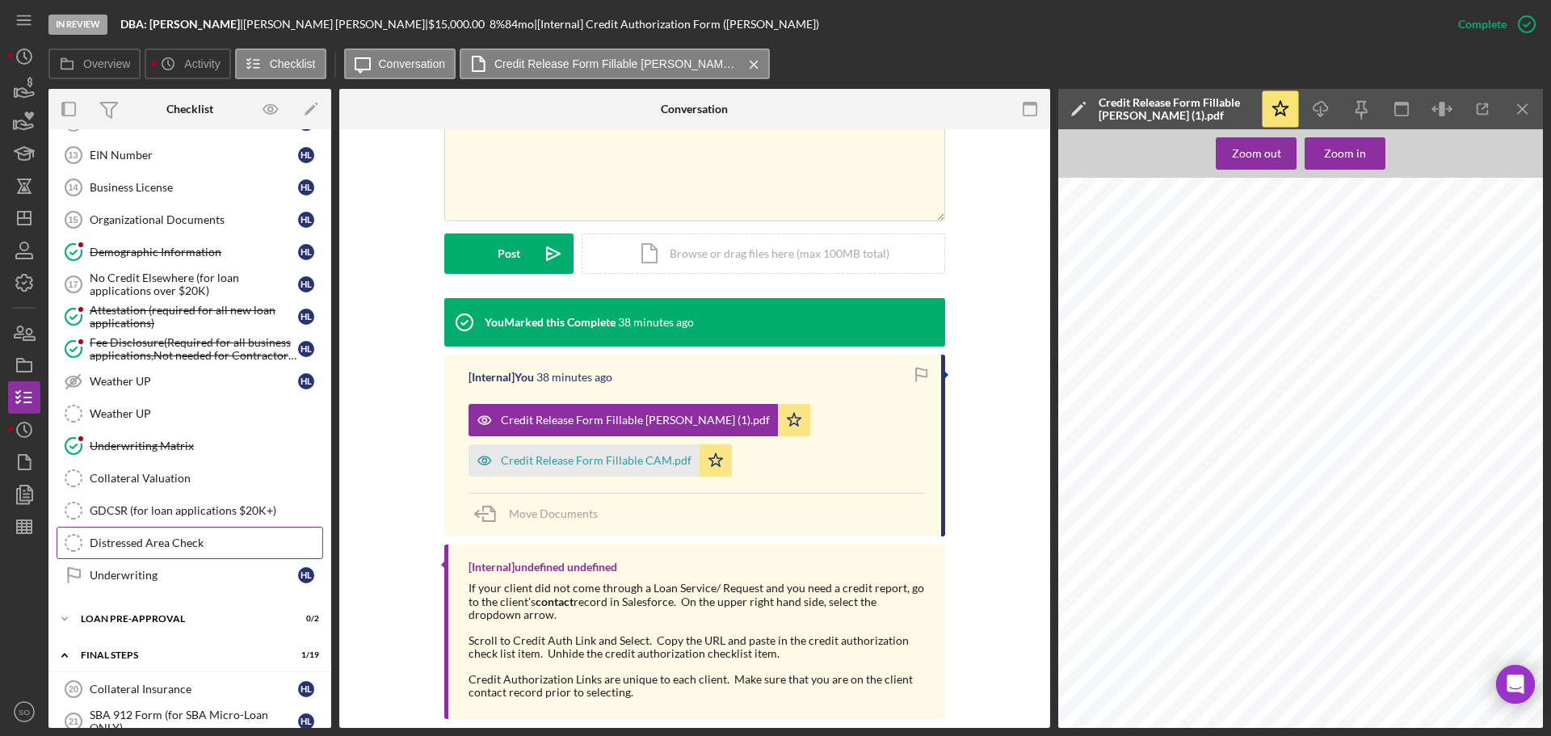
scroll to position [1293, 0]
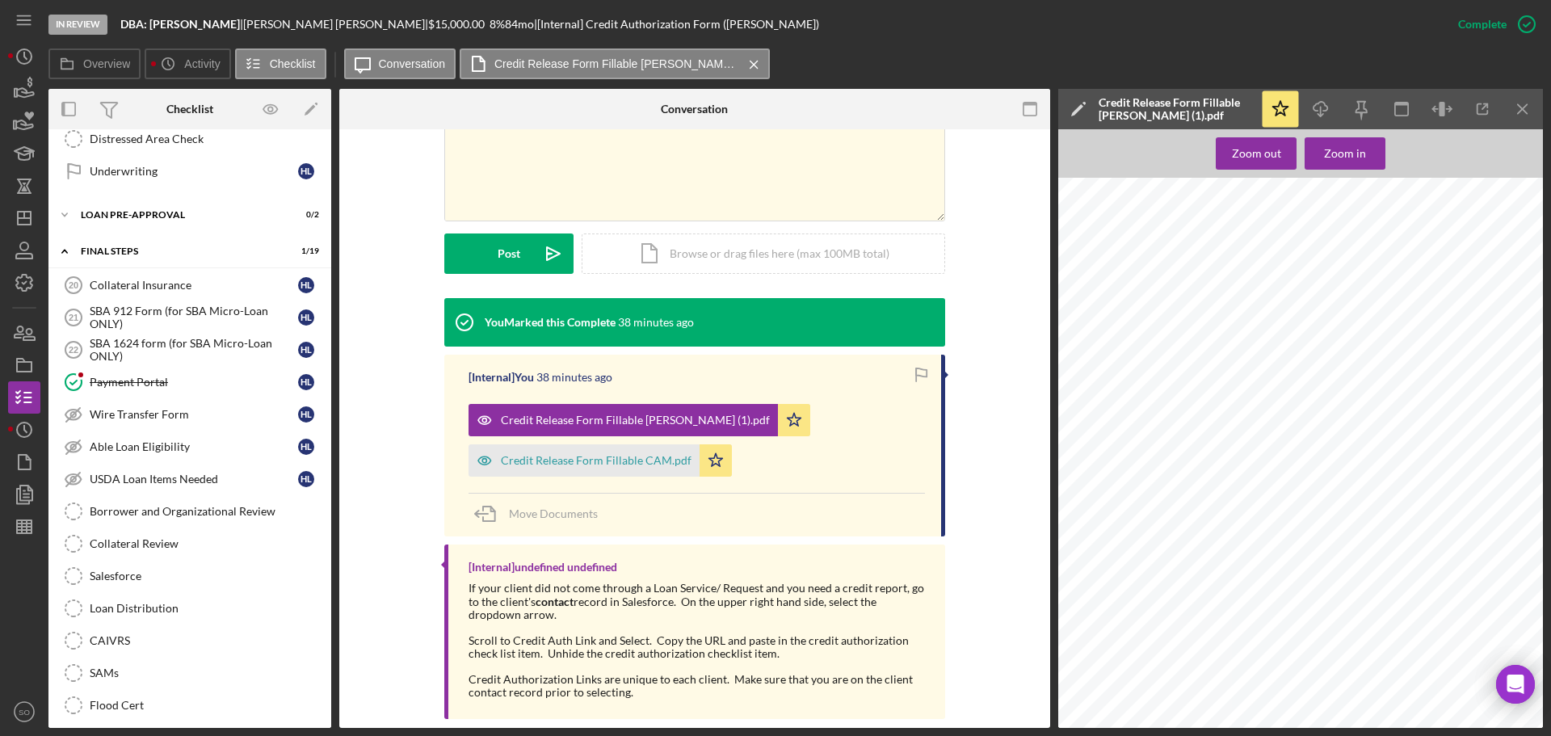
drag, startPoint x: 213, startPoint y: 522, endPoint x: 478, endPoint y: 522, distance: 265.0
click at [213, 522] on link "Borrower and Organizational Review Borrower and Organizational Review" at bounding box center [190, 511] width 267 height 32
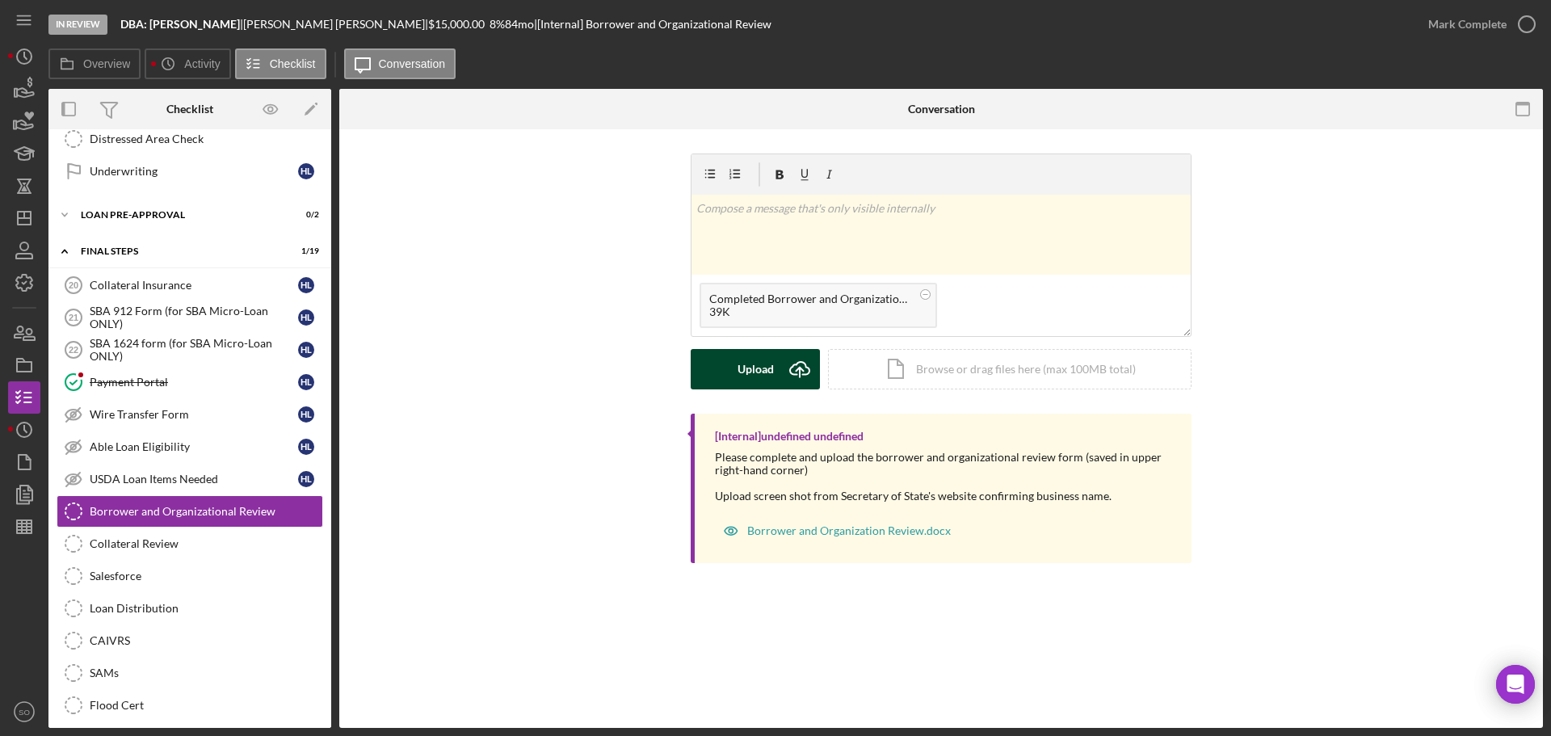
click at [751, 375] on div "Upload" at bounding box center [756, 369] width 36 height 40
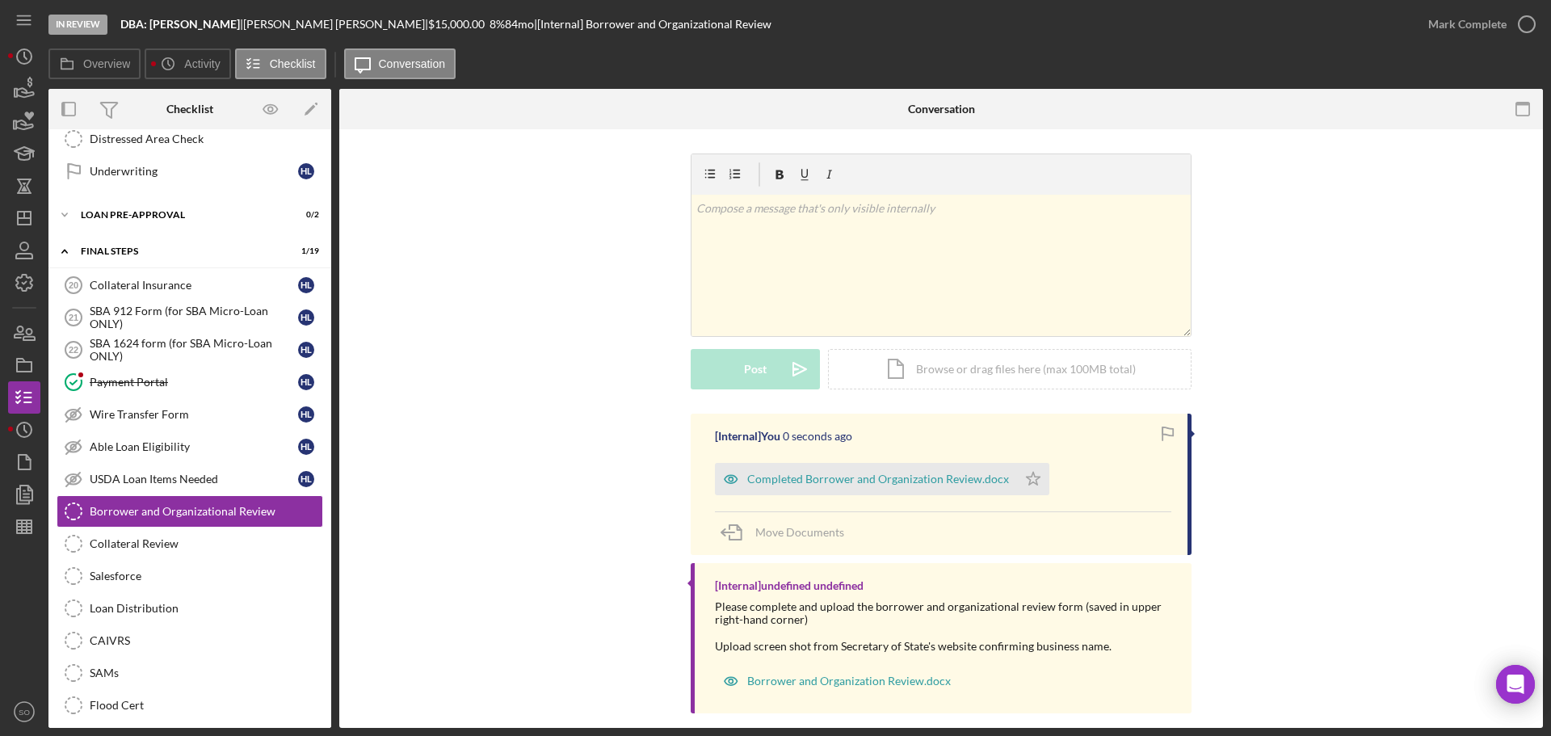
scroll to position [18, 0]
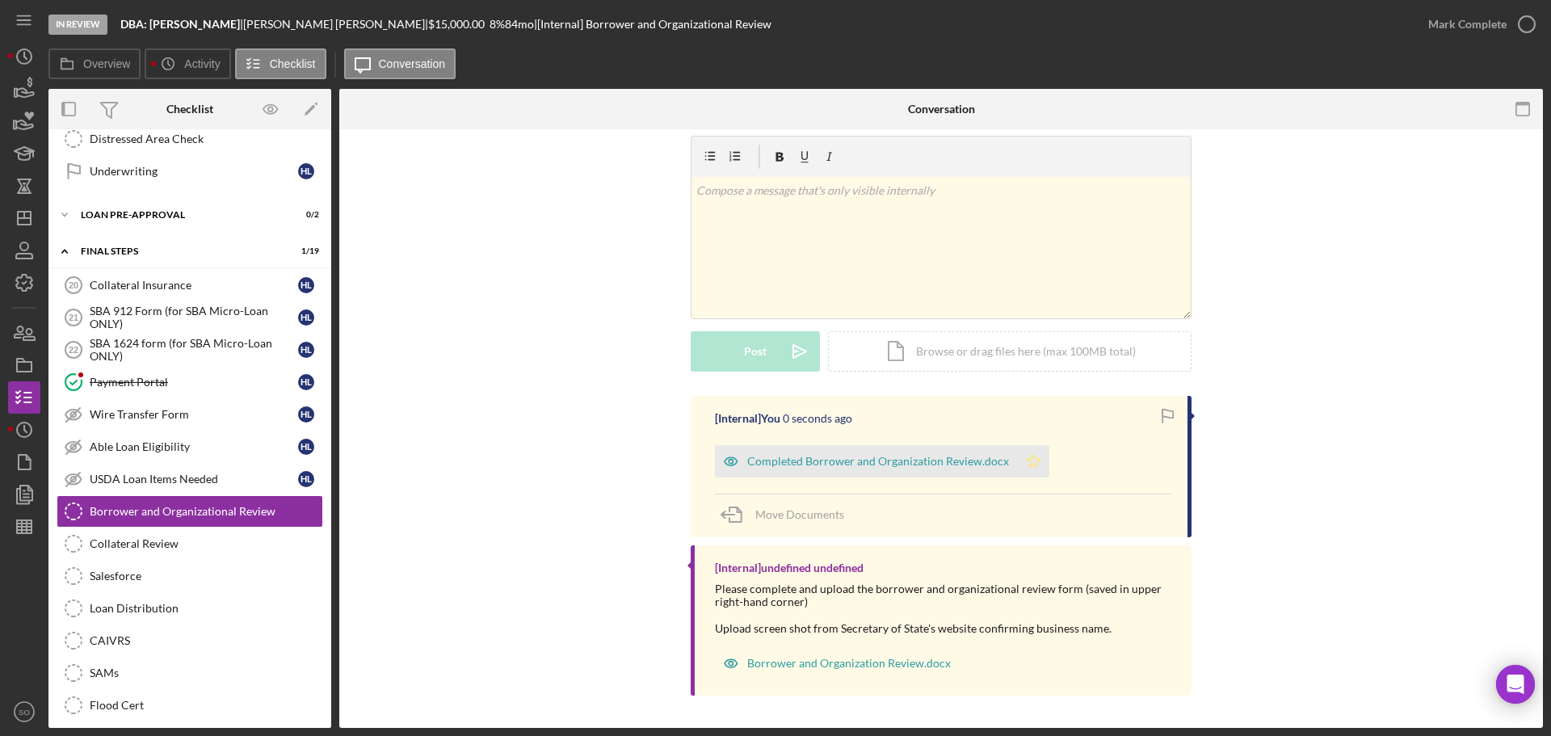
click at [1023, 454] on icon "Icon/Star" at bounding box center [1033, 461] width 32 height 32
click at [1427, 27] on button "Mark Complete" at bounding box center [1477, 24] width 131 height 32
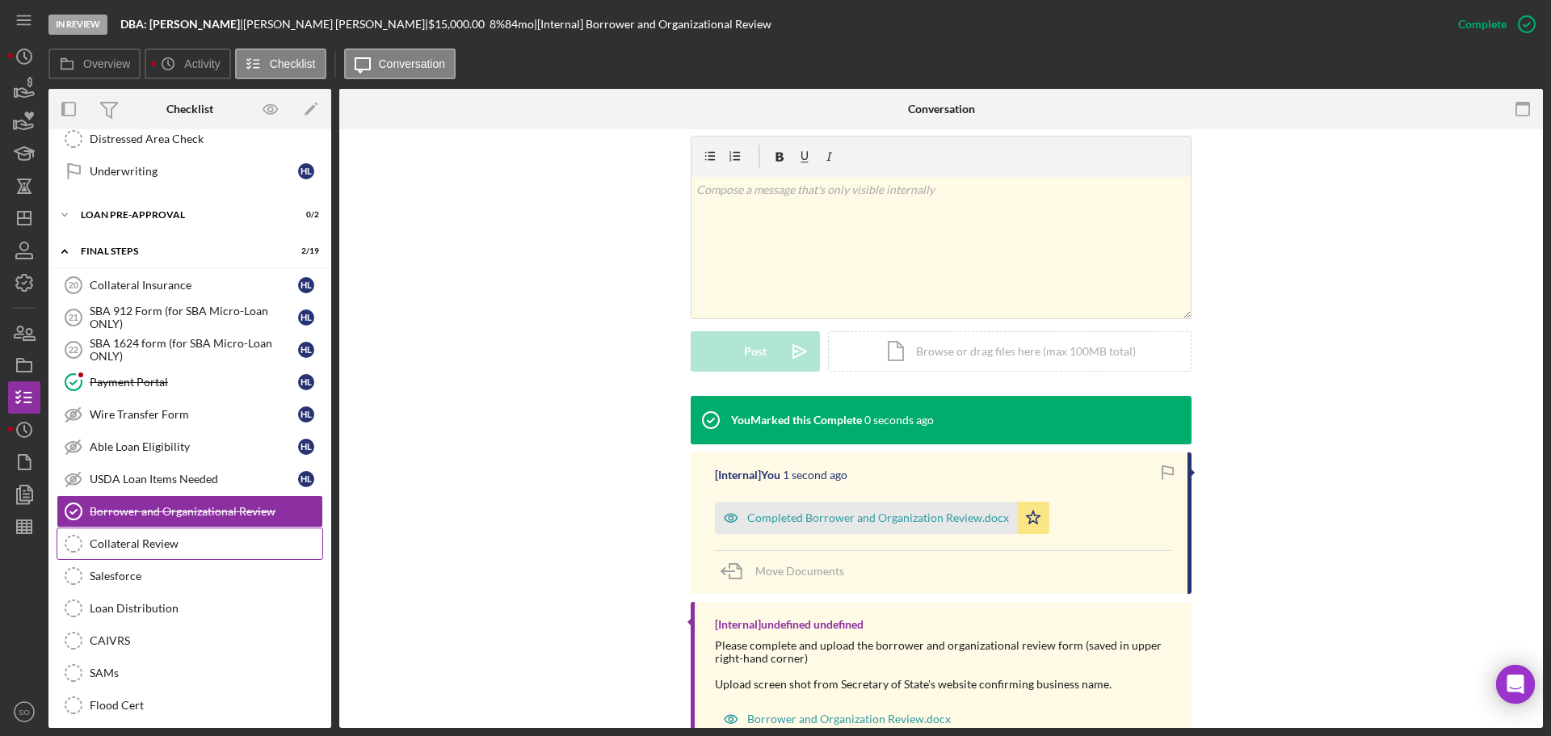
click at [174, 549] on div "Collateral Review" at bounding box center [206, 543] width 233 height 13
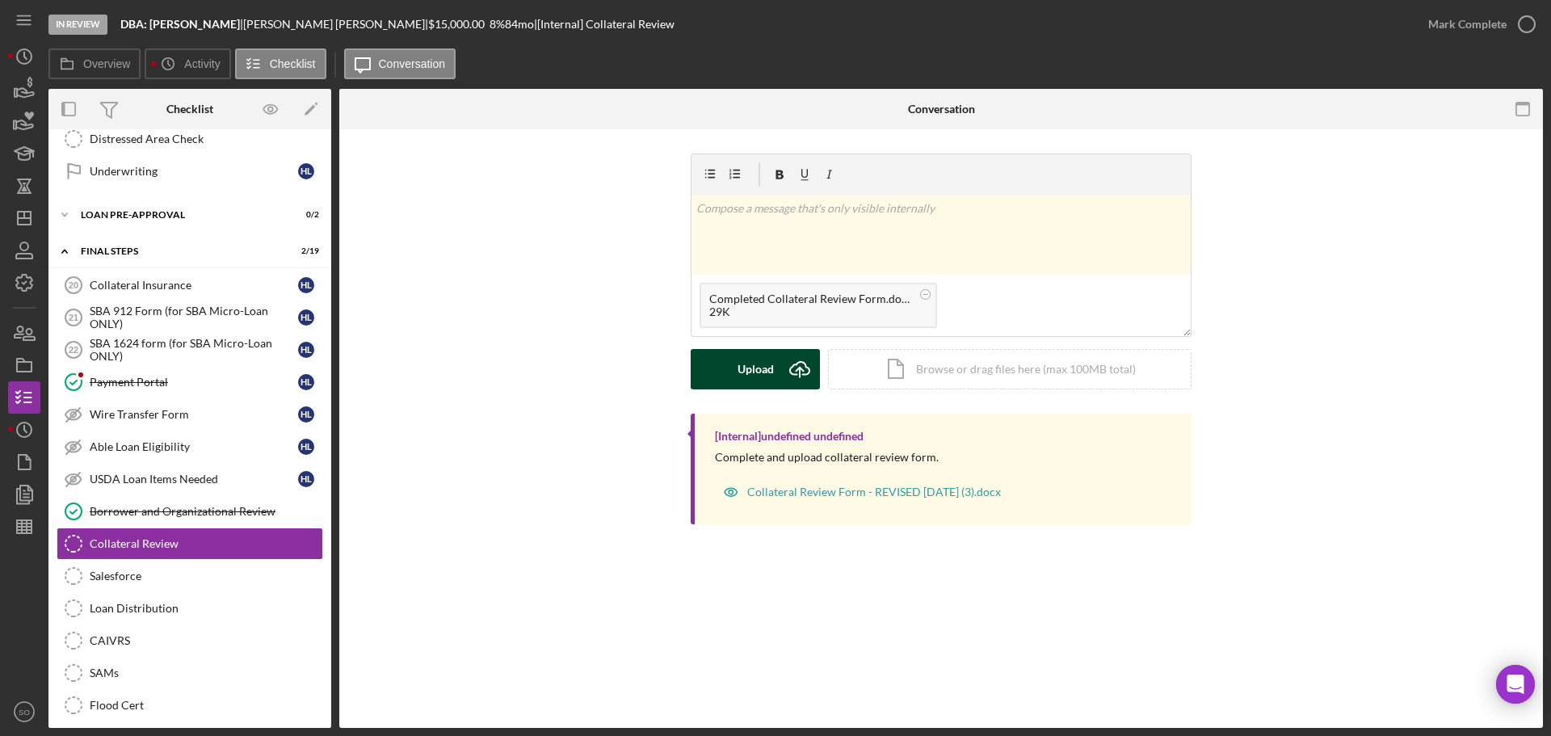
click at [742, 370] on div "Upload" at bounding box center [756, 369] width 36 height 40
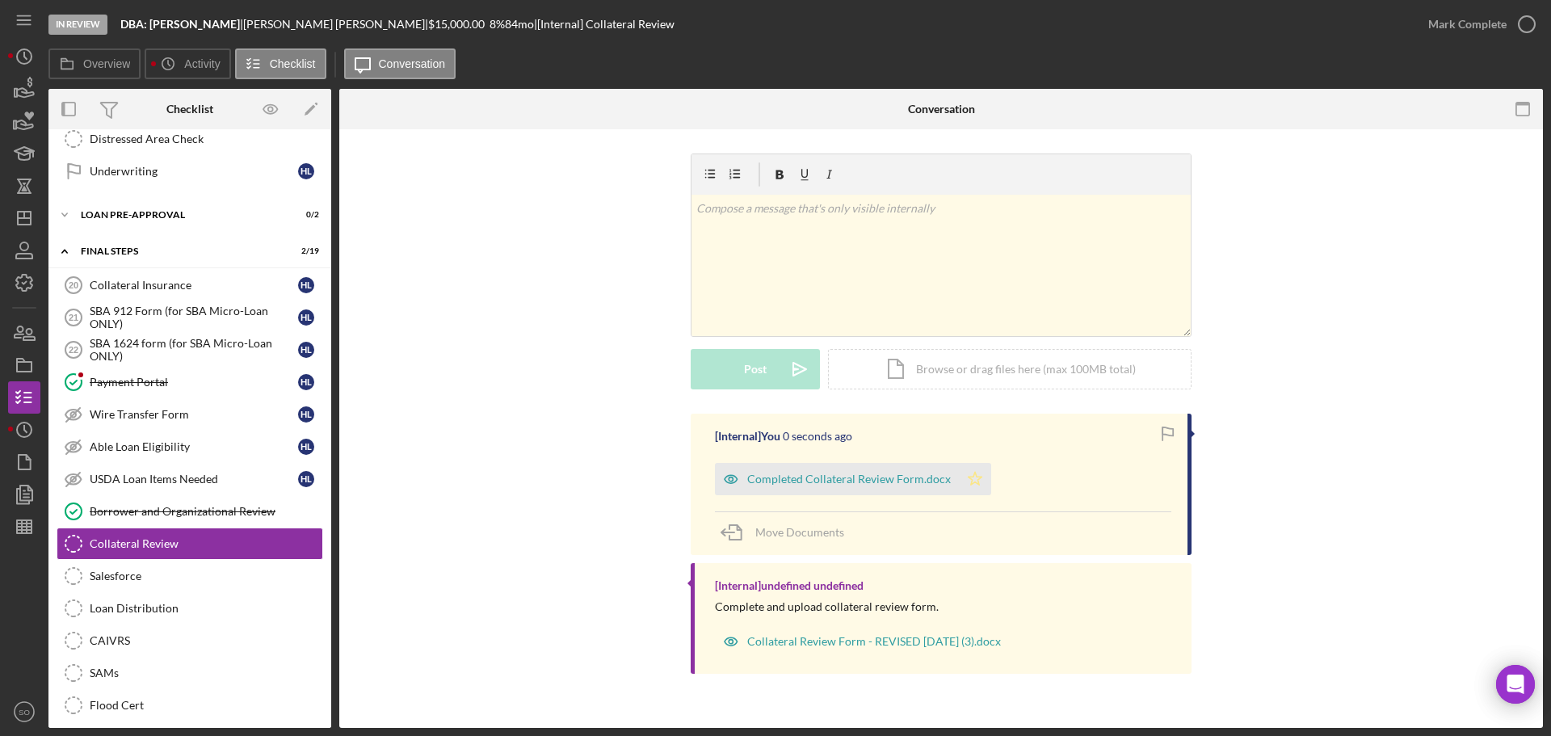
click at [966, 474] on icon "Icon/Star" at bounding box center [975, 479] width 32 height 32
click at [1454, 29] on div "Mark Complete" at bounding box center [1468, 24] width 78 height 32
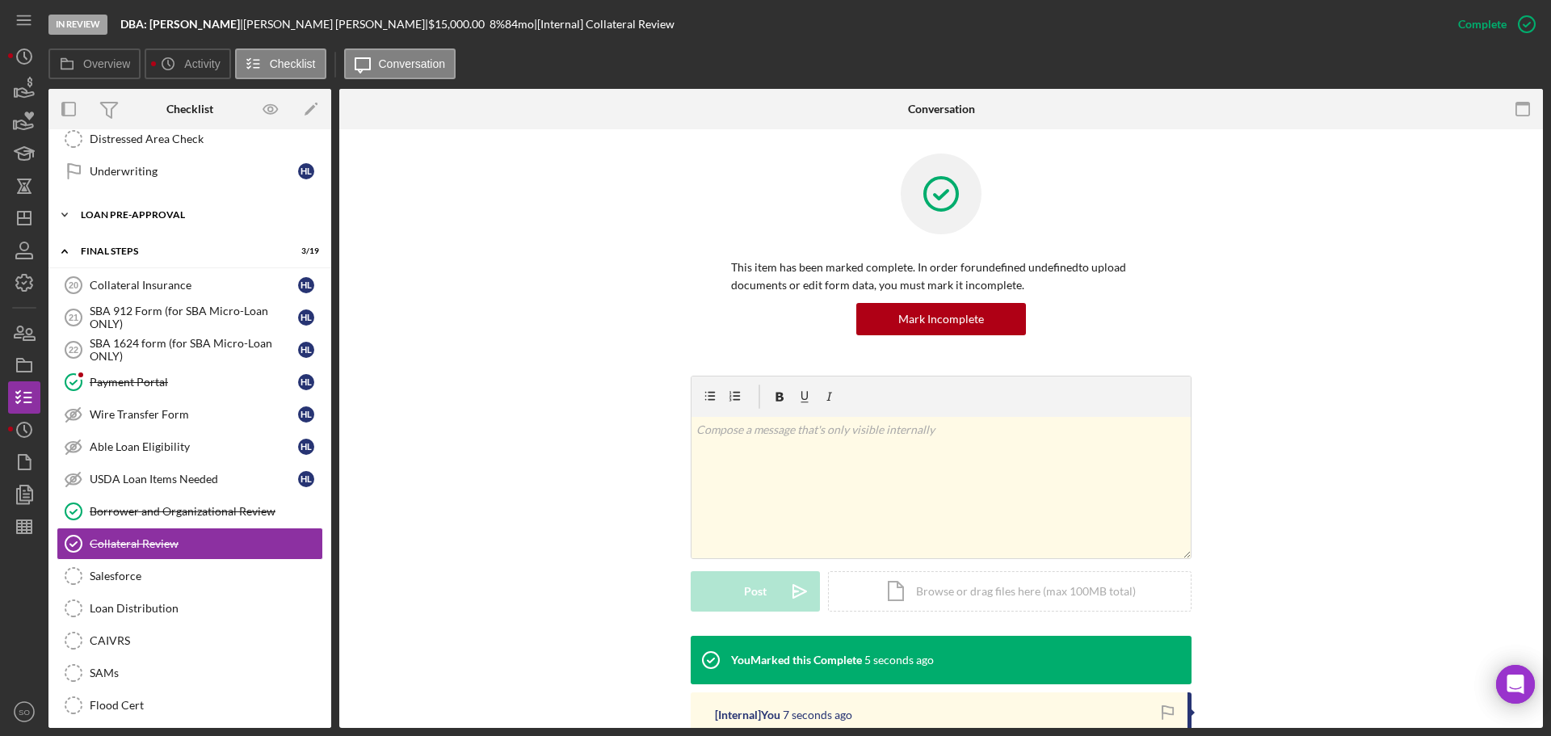
click at [158, 225] on div "Icon/Expander LOAN PRE-APPROVAL 0 / 2" at bounding box center [189, 215] width 283 height 32
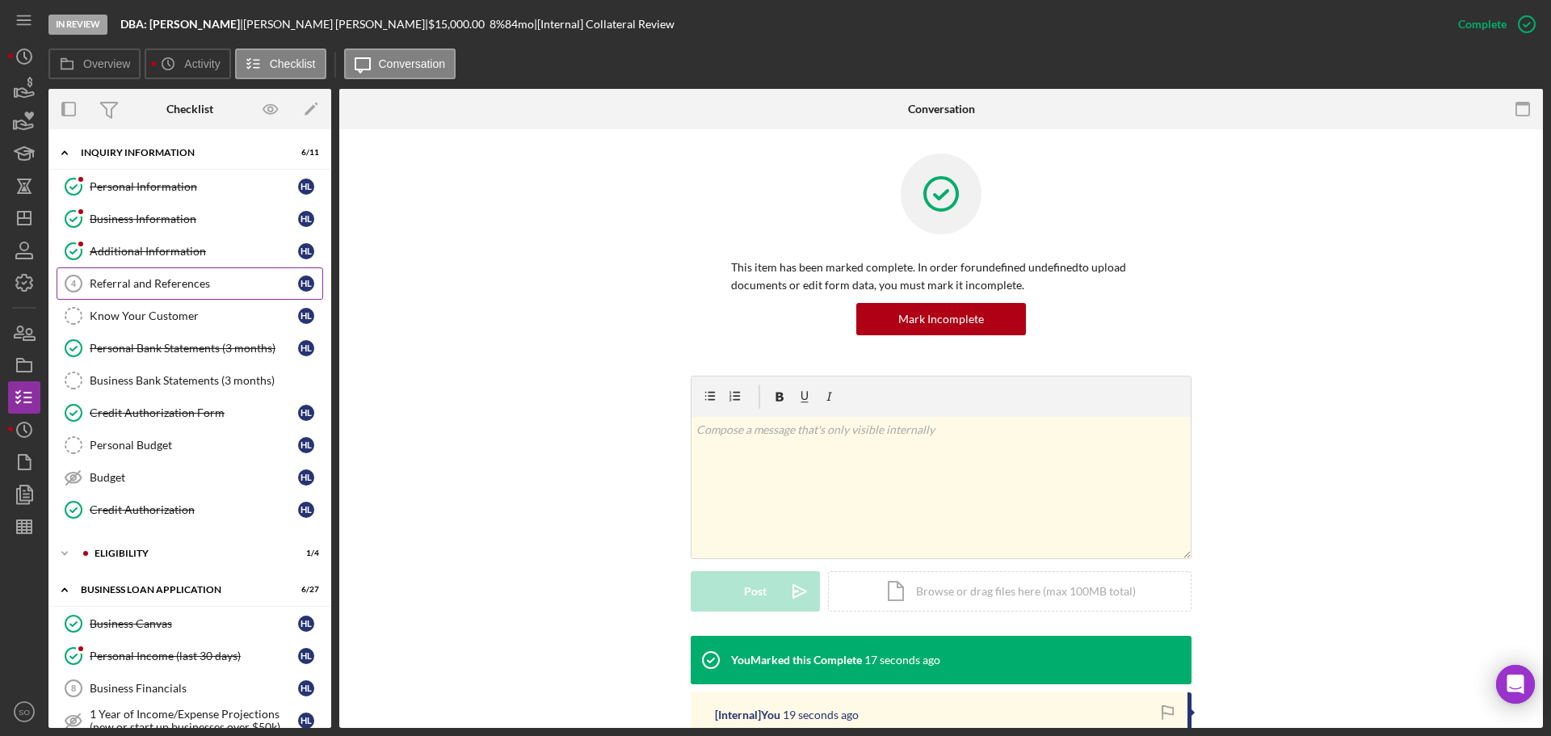
click at [190, 296] on link "Referral and References 4 [PERSON_NAME] and References H L" at bounding box center [190, 283] width 267 height 32
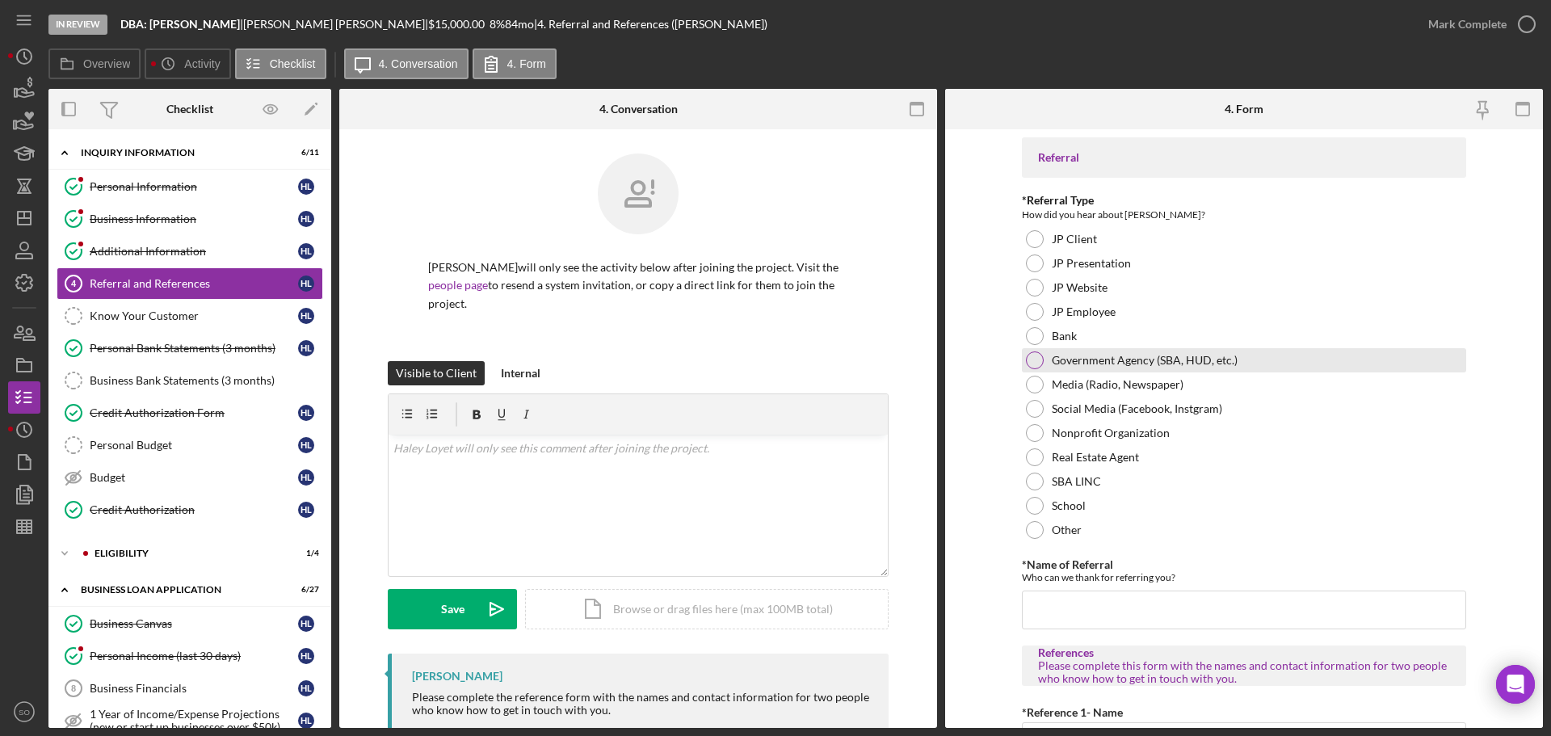
drag, startPoint x: 1028, startPoint y: 335, endPoint x: 1030, endPoint y: 348, distance: 13.9
click at [1028, 335] on div at bounding box center [1035, 336] width 18 height 18
click at [1050, 613] on input "*Name of Referral" at bounding box center [1244, 610] width 444 height 39
type input "B"
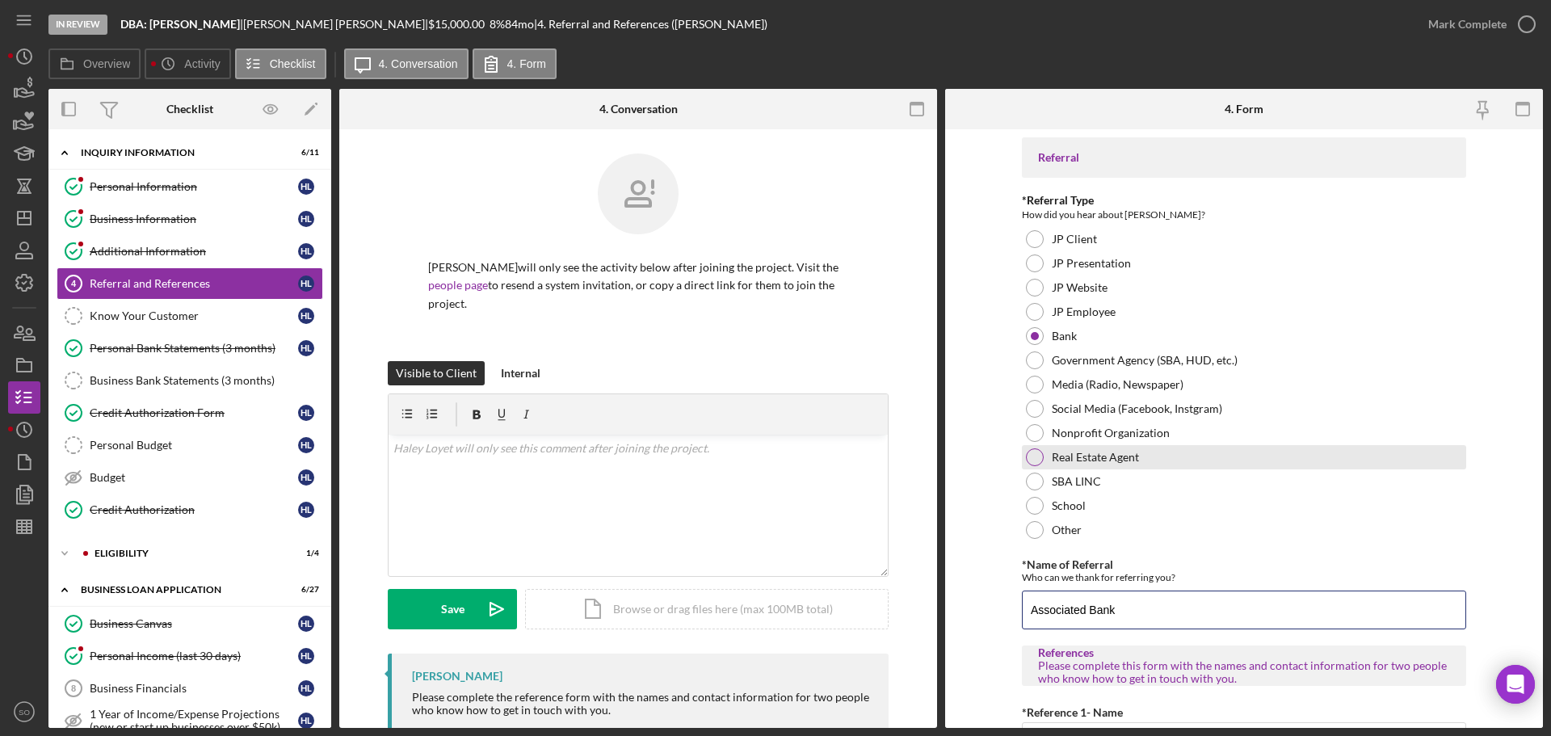
scroll to position [323, 0]
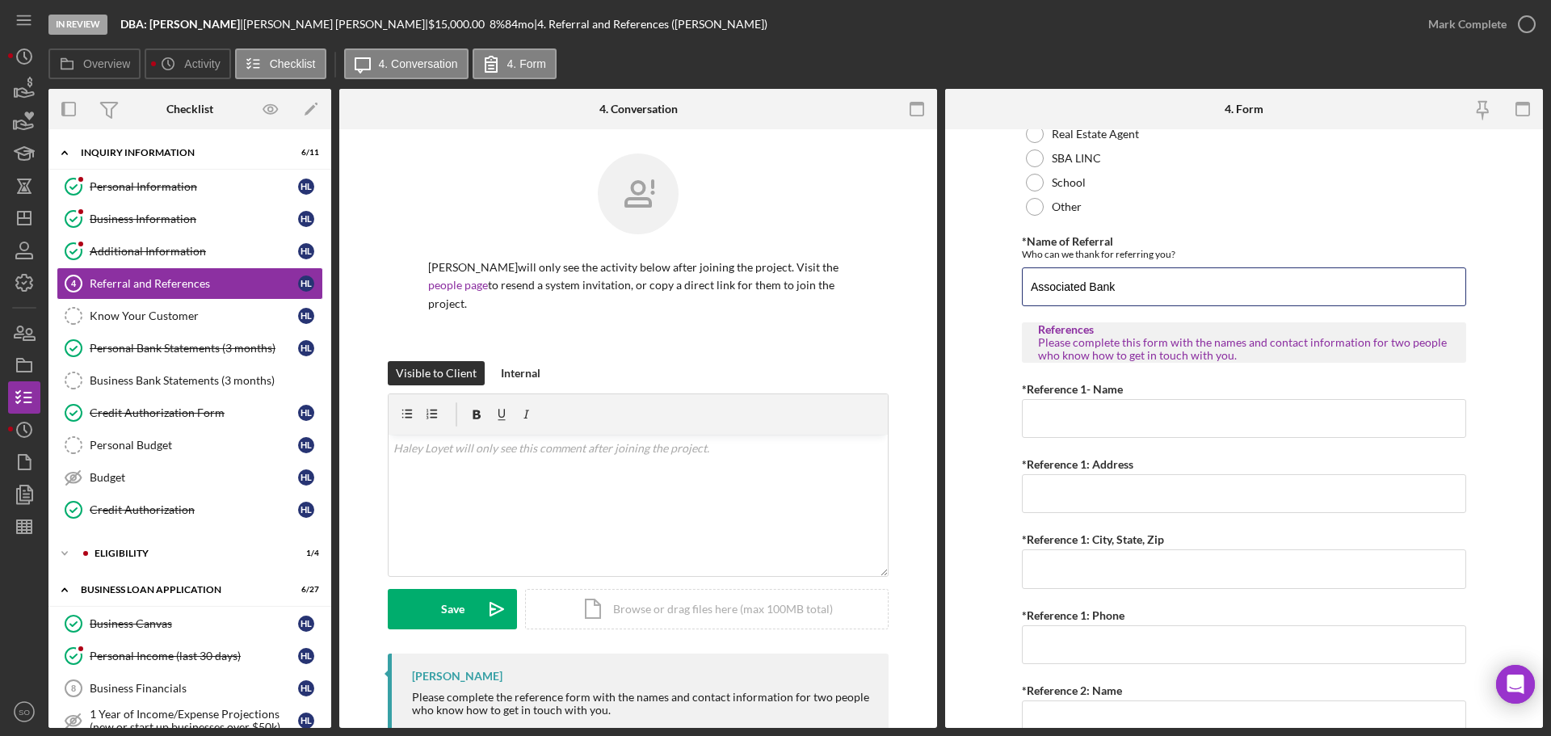
type input "Associated Bank"
drag, startPoint x: 1177, startPoint y: 409, endPoint x: 1185, endPoint y: 427, distance: 20.3
click at [1173, 409] on input "*Reference 1- Name" at bounding box center [1244, 418] width 444 height 39
paste input "[PERSON_NAME]"
type input "[PERSON_NAME]"
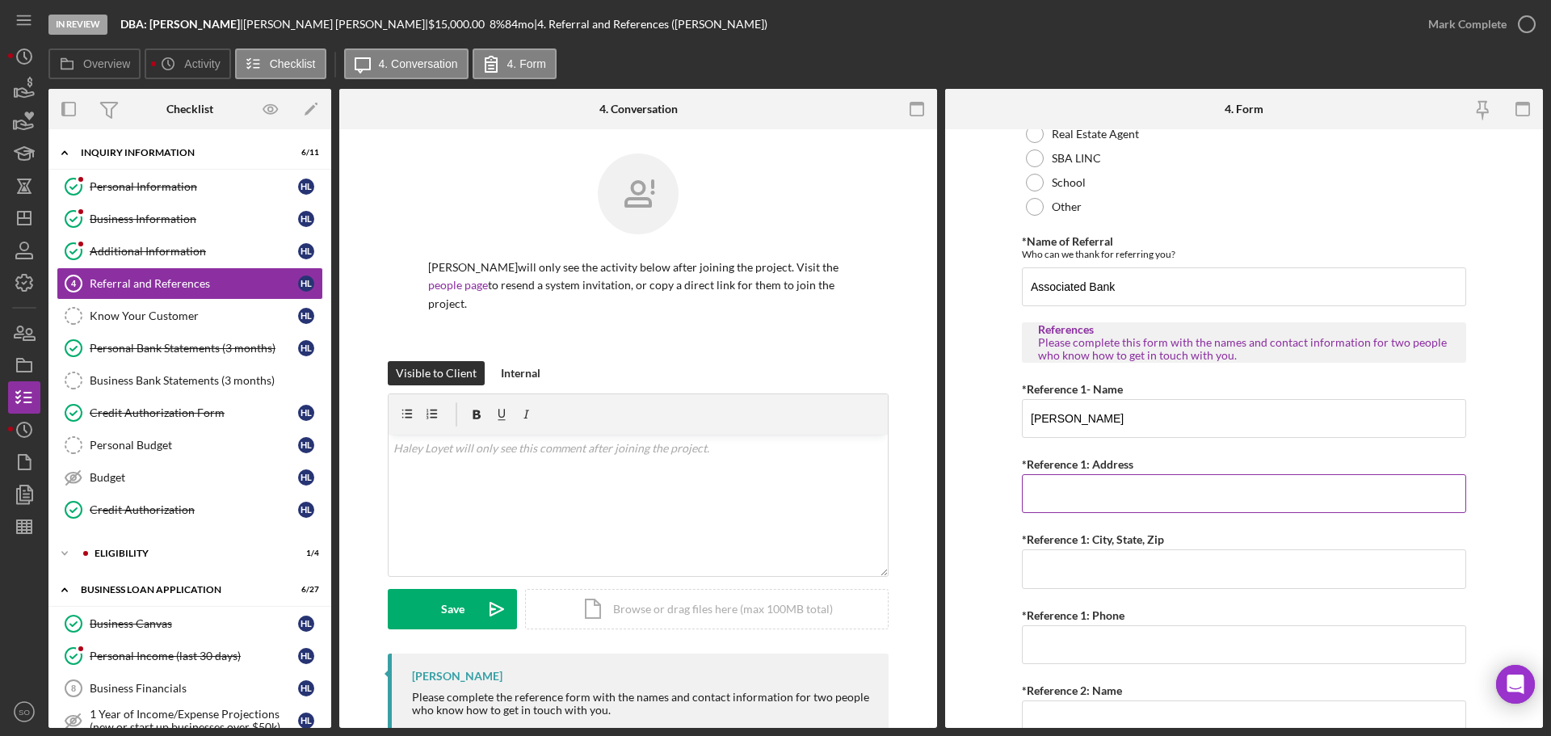
click at [1164, 486] on input "*Reference 1: Address" at bounding box center [1244, 493] width 444 height 39
type input "v"
paste input "[STREET_ADDRESS]"
type input "[STREET_ADDRESS]"
click at [1075, 560] on input "*Reference 1: City, State, Zip" at bounding box center [1244, 568] width 444 height 39
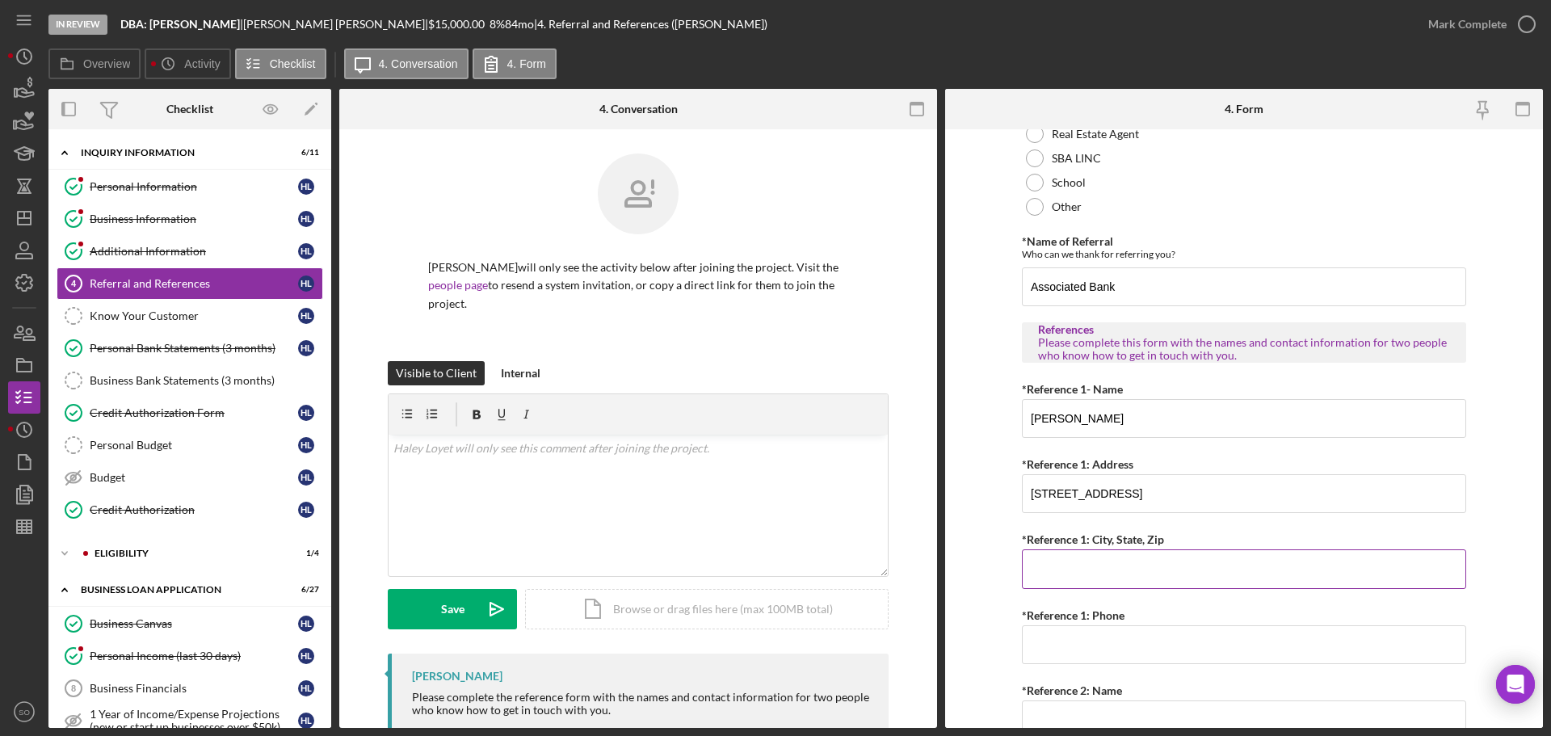
paste input "[GEOGRAPHIC_DATA][PERSON_NAME]"
type input "[GEOGRAPHIC_DATA][PERSON_NAME]"
click at [1164, 632] on input "*Reference 1: Phone" at bounding box center [1244, 644] width 444 height 39
paste input "[PHONE_NUMBER]"
type input "[PHONE_NUMBER]"
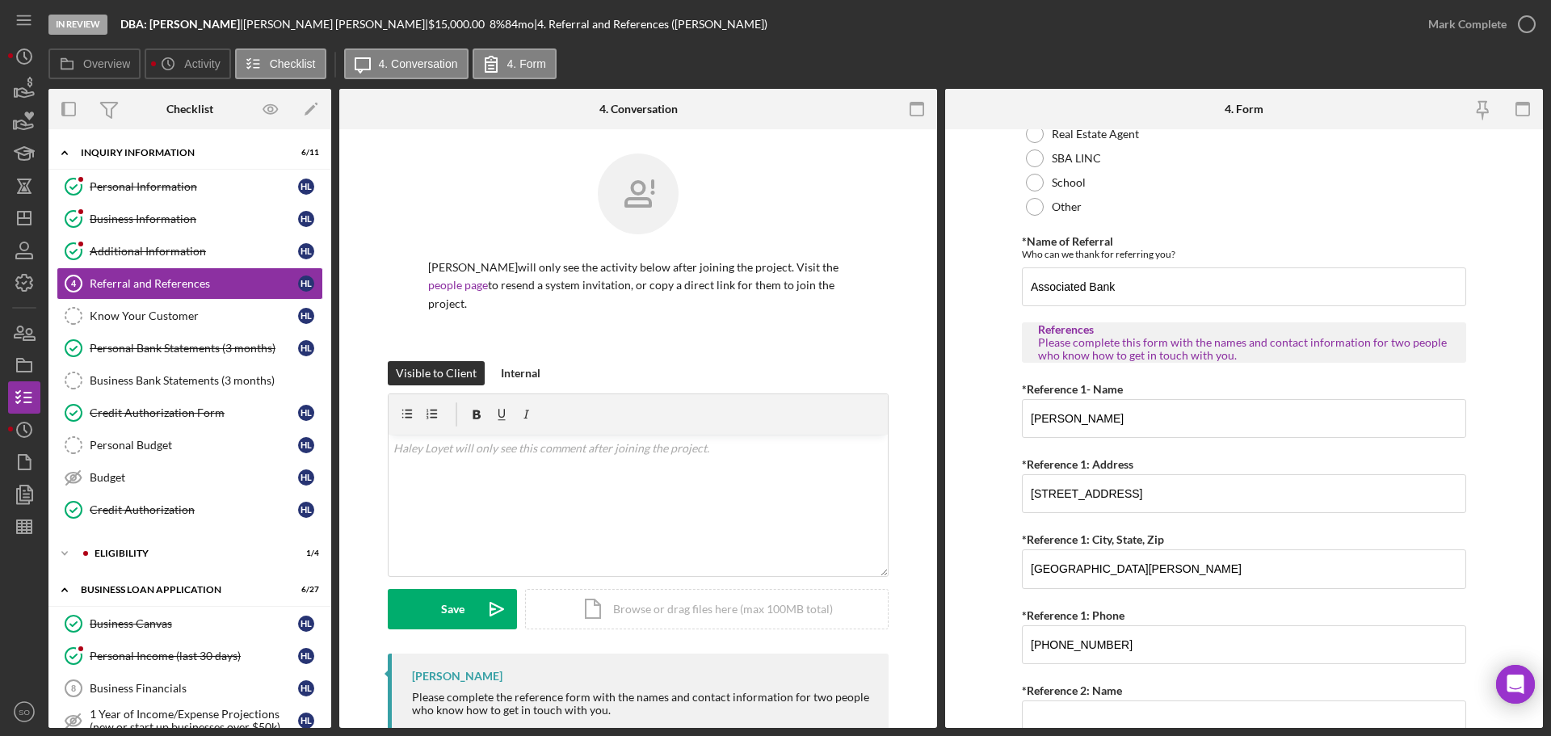
click at [983, 626] on form "Referral *Referral Type How did you hear about [PERSON_NAME]? JP Client JP Pres…" at bounding box center [1244, 428] width 598 height 599
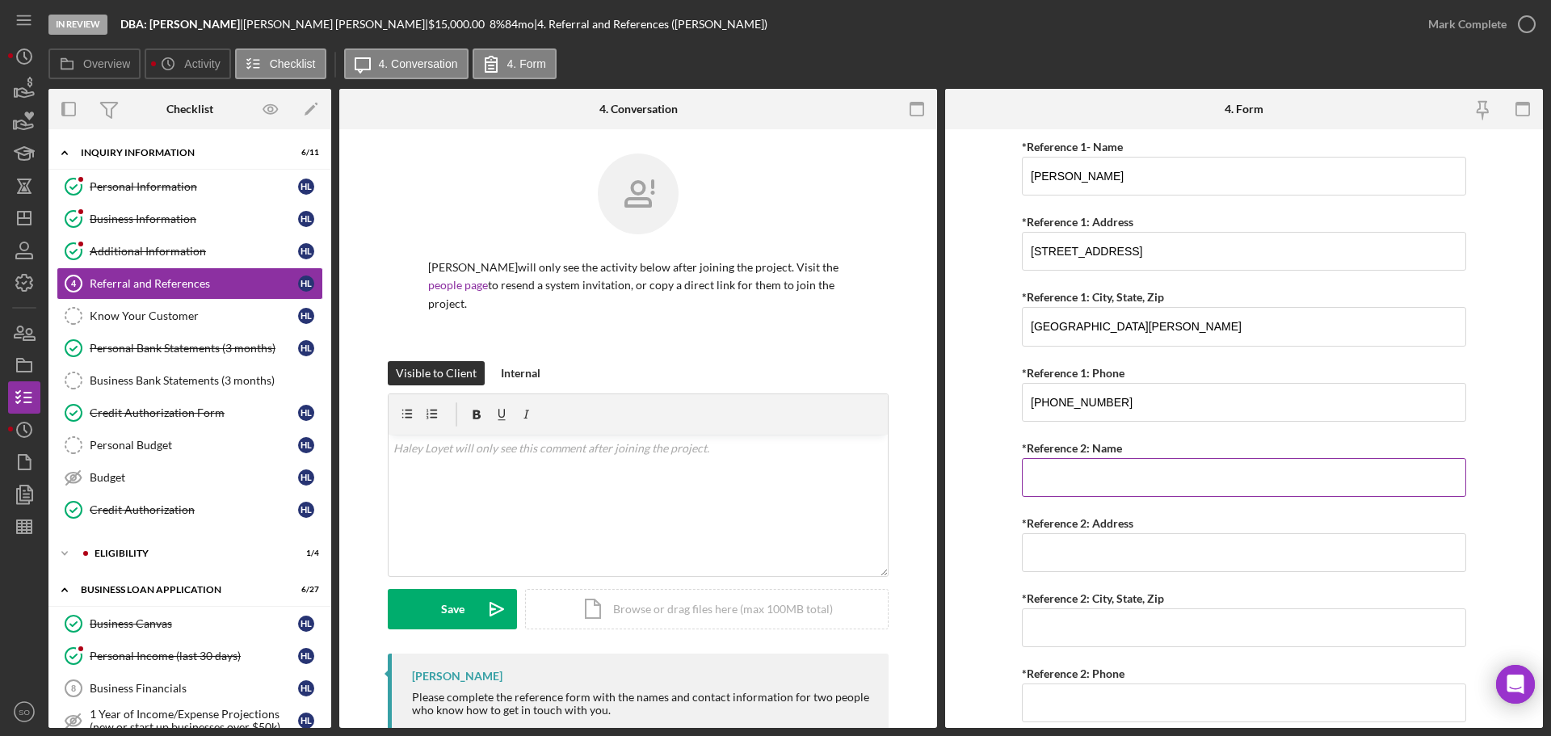
drag, startPoint x: 1097, startPoint y: 480, endPoint x: 1111, endPoint y: 487, distance: 15.5
click at [1097, 480] on input "*Reference 2: Name" at bounding box center [1244, 477] width 444 height 39
paste input "[PERSON_NAME]"
type input "[PERSON_NAME]"
click at [1150, 558] on input "*Reference 2: Address" at bounding box center [1244, 552] width 444 height 39
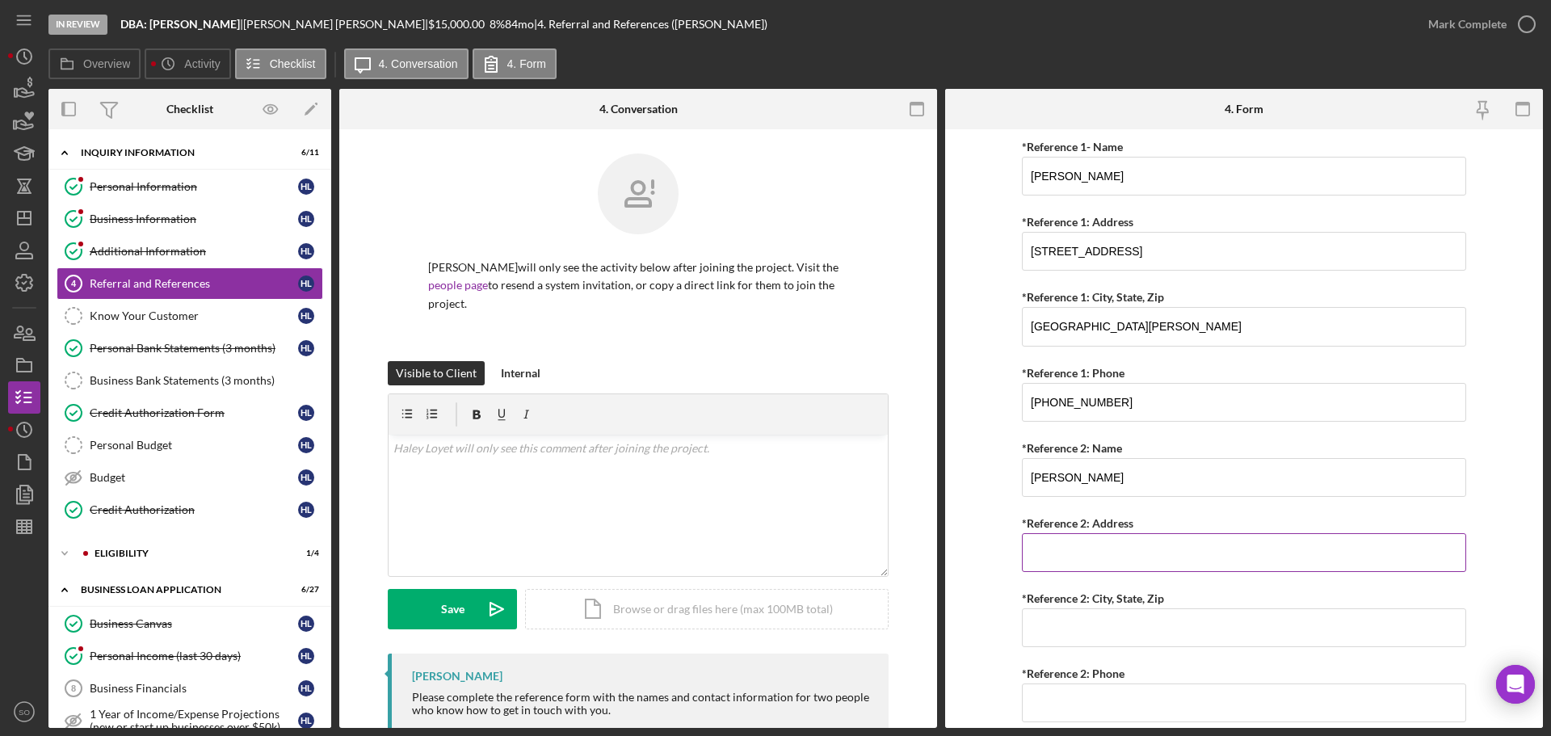
paste input "[STREET_ADDRESS]"
type input "[STREET_ADDRESS]"
click at [1103, 617] on input "*Reference 2: City, State, Zip" at bounding box center [1244, 627] width 444 height 39
paste input "[GEOGRAPHIC_DATA][PERSON_NAME]"
type input "[GEOGRAPHIC_DATA][PERSON_NAME]"
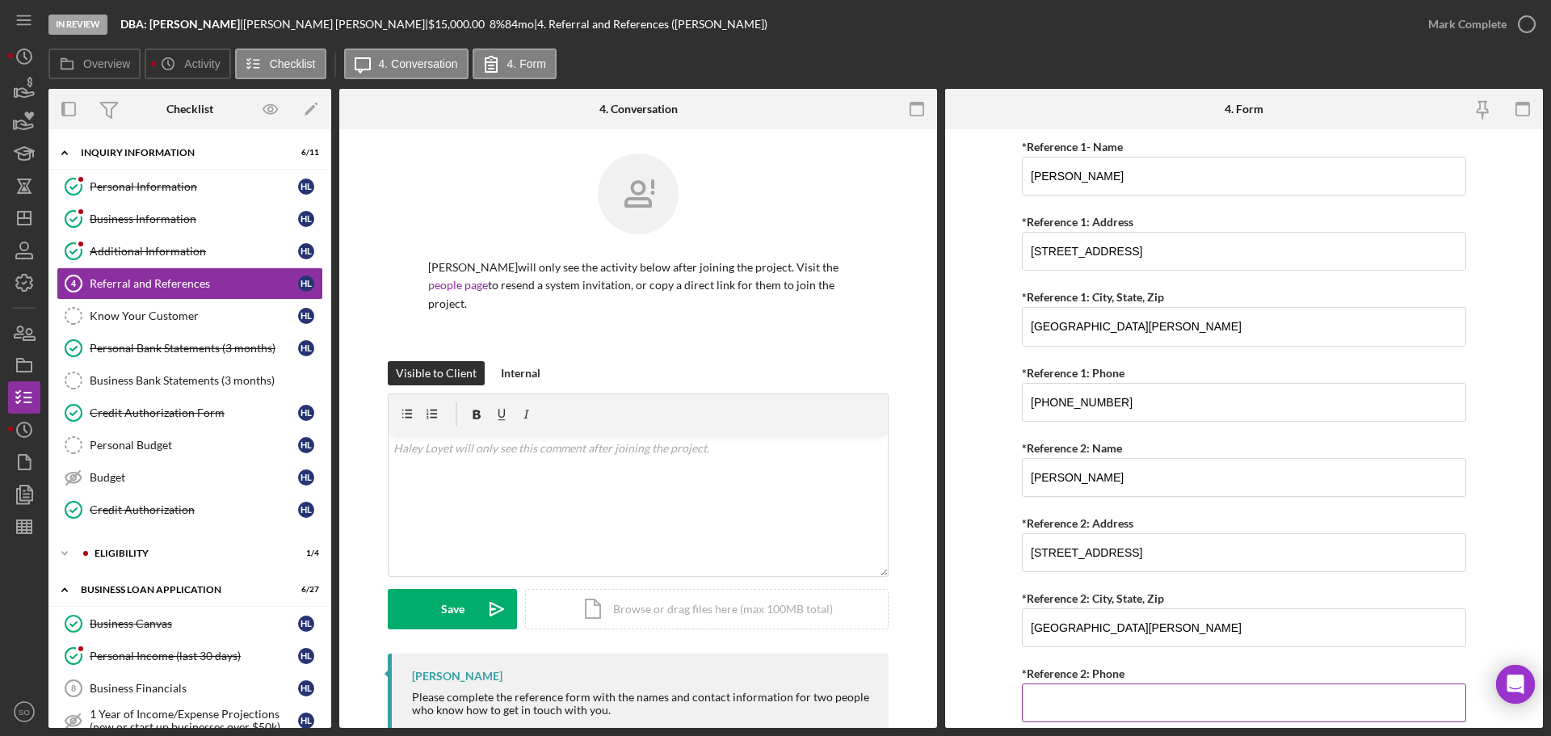
click at [1108, 696] on input "*Reference 2: Phone" at bounding box center [1244, 703] width 444 height 39
paste input "[PHONE_NUMBER]"
type input "[PHONE_NUMBER]"
click at [978, 670] on form "Referral *Referral Type How did you hear about [PERSON_NAME]? JP Client JP Pres…" at bounding box center [1244, 428] width 598 height 599
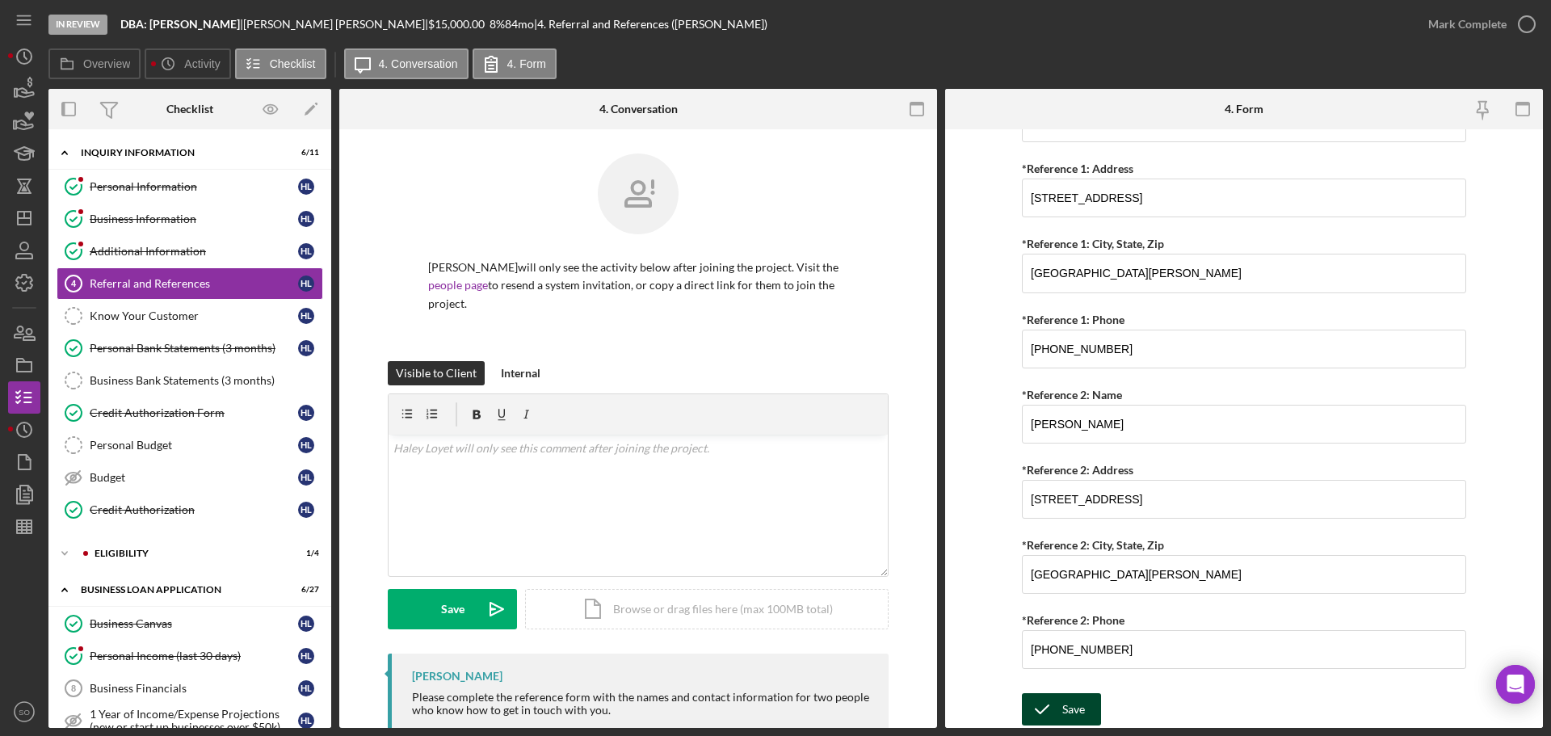
click at [1072, 701] on div "Save" at bounding box center [1074, 709] width 23 height 32
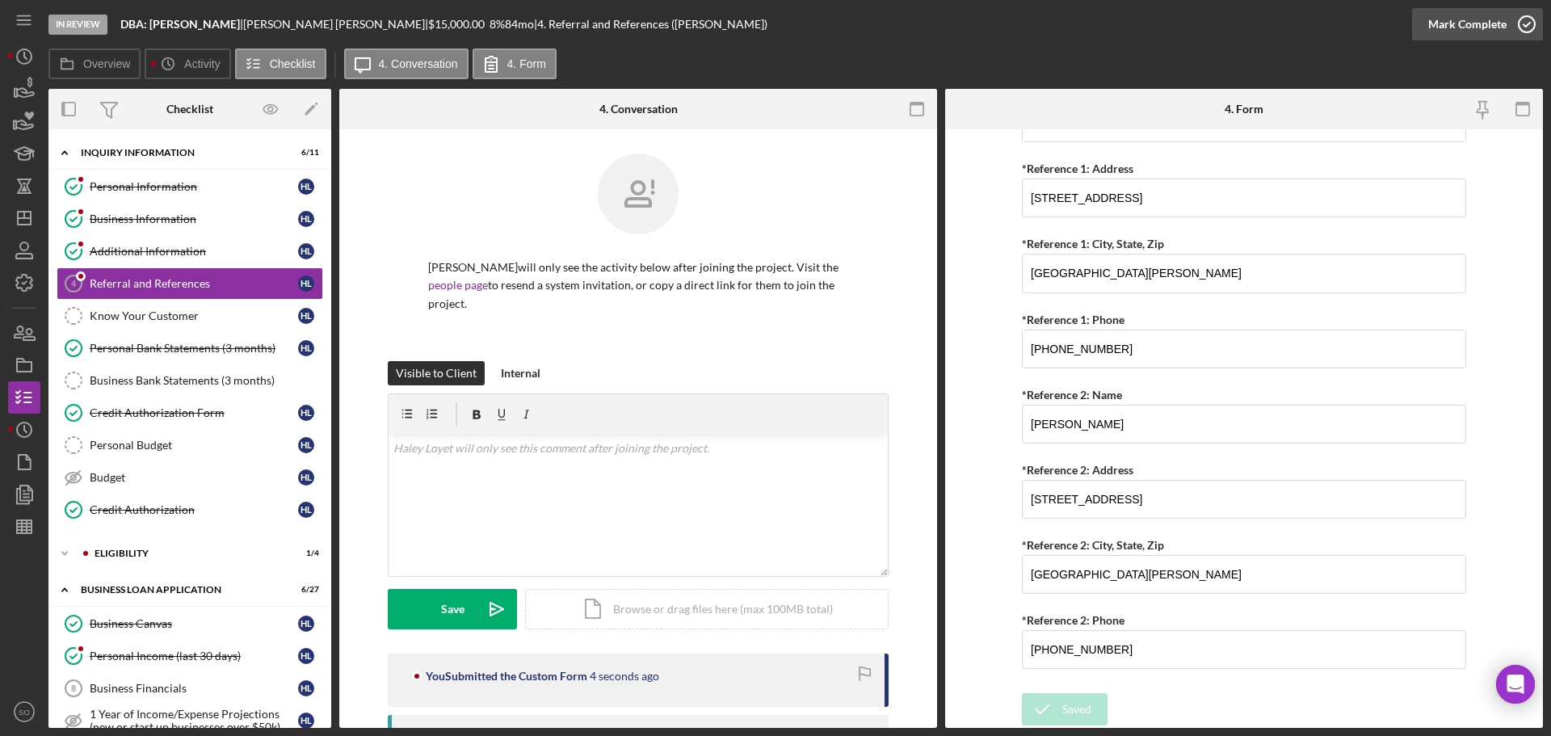
click at [1433, 27] on div "Mark Complete" at bounding box center [1468, 24] width 78 height 32
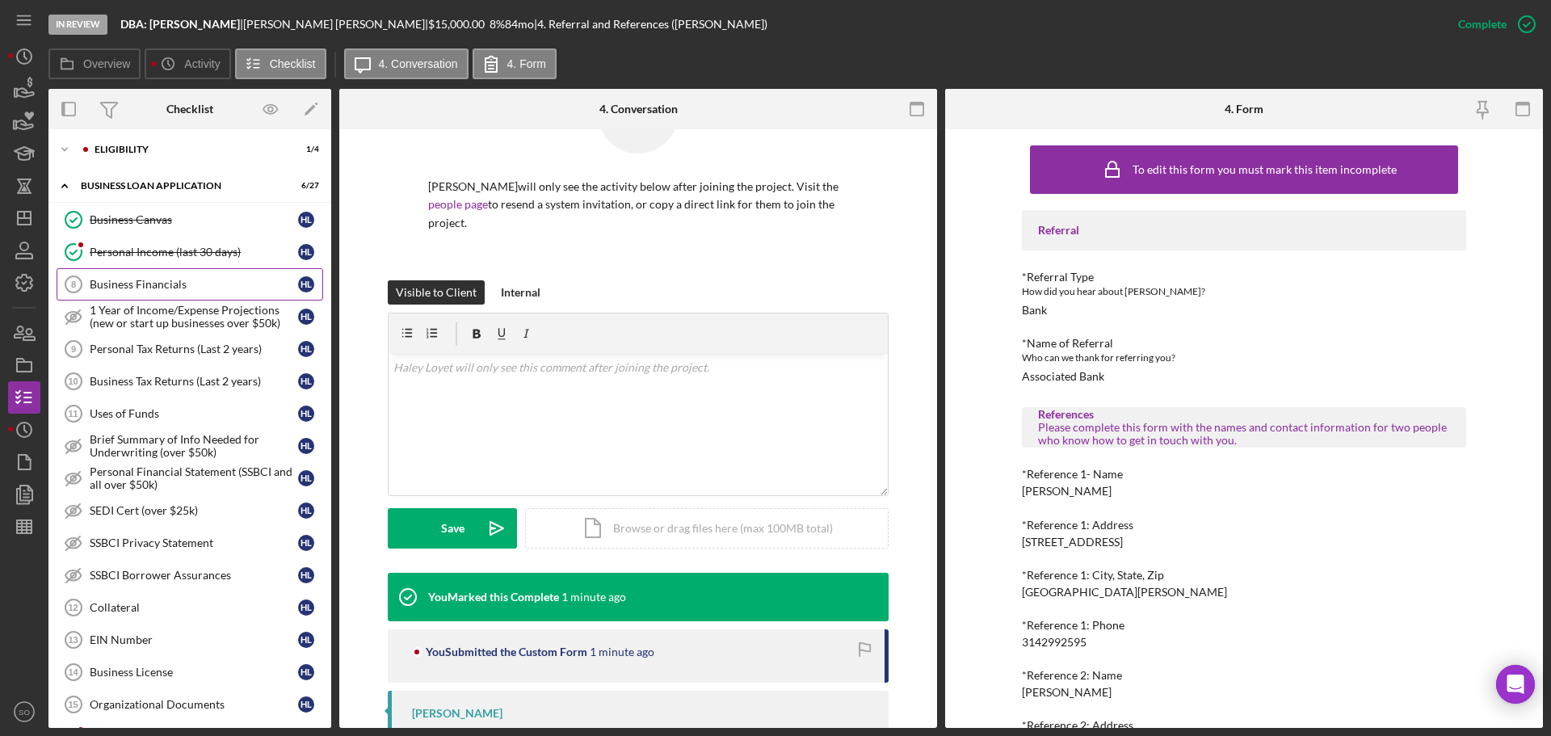
scroll to position [323, 0]
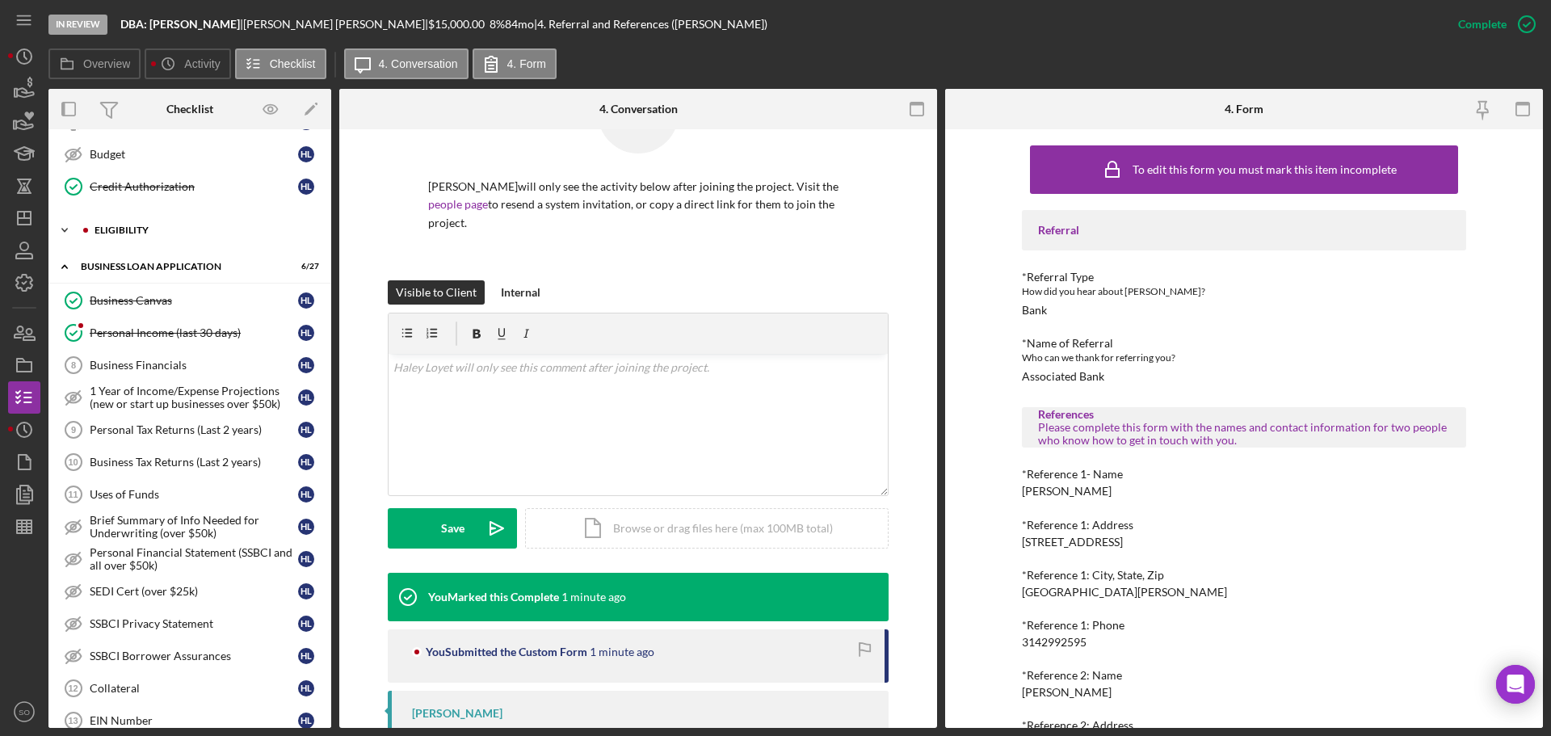
click at [141, 236] on div "Icon/Expander ELIGIBILITY 1 / 4" at bounding box center [189, 230] width 283 height 32
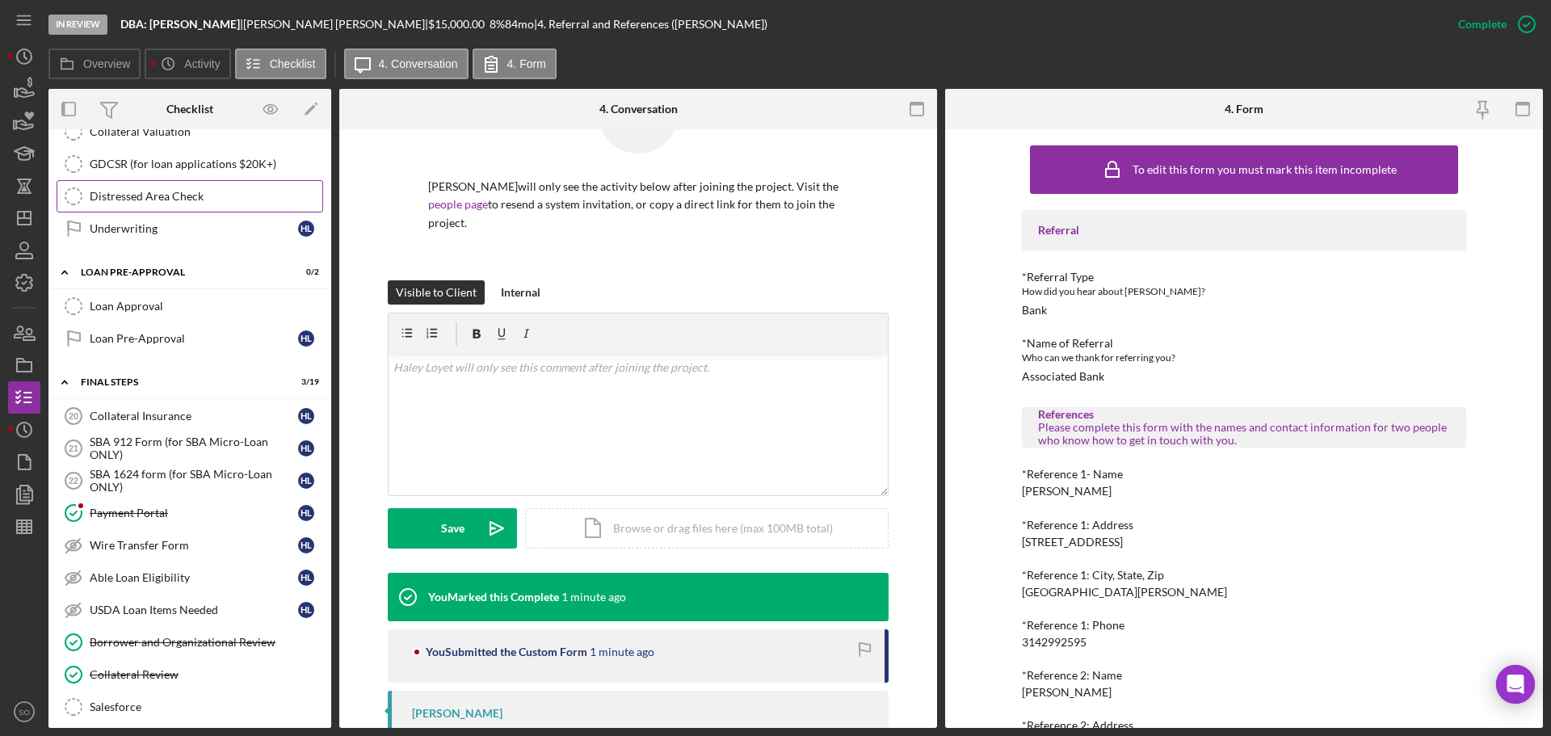
scroll to position [1454, 0]
